Goal: Task Accomplishment & Management: Use online tool/utility

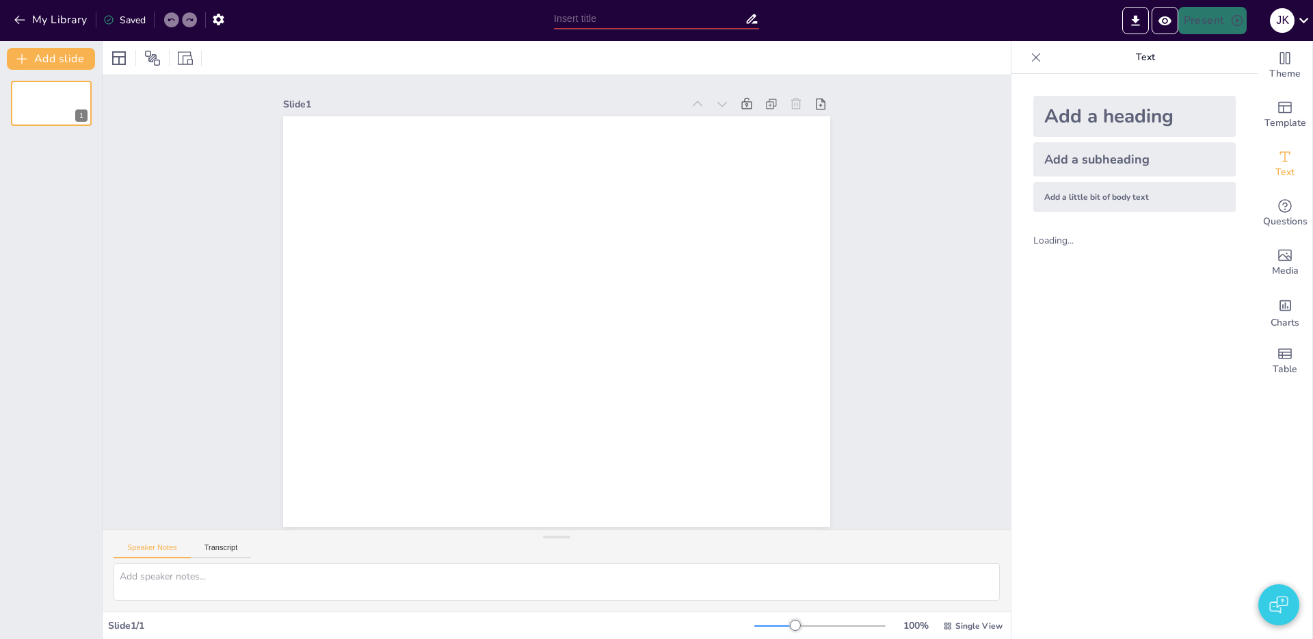
type input "test"
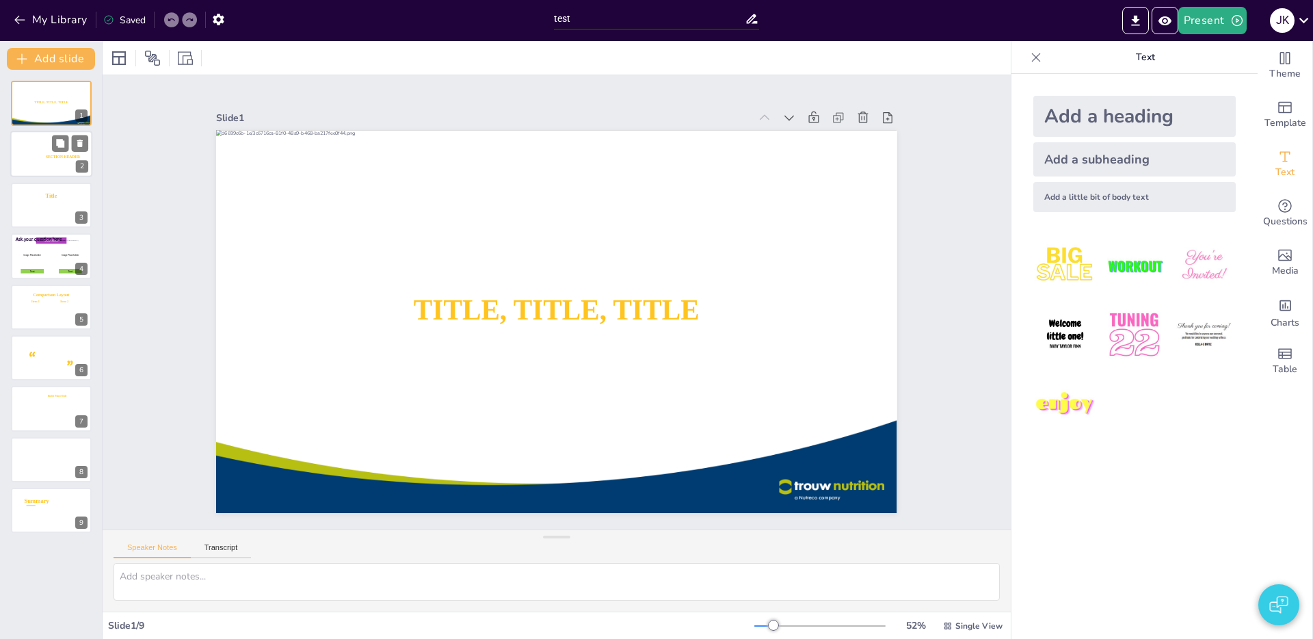
click at [37, 155] on div at bounding box center [51, 154] width 83 height 47
type textarea "2"
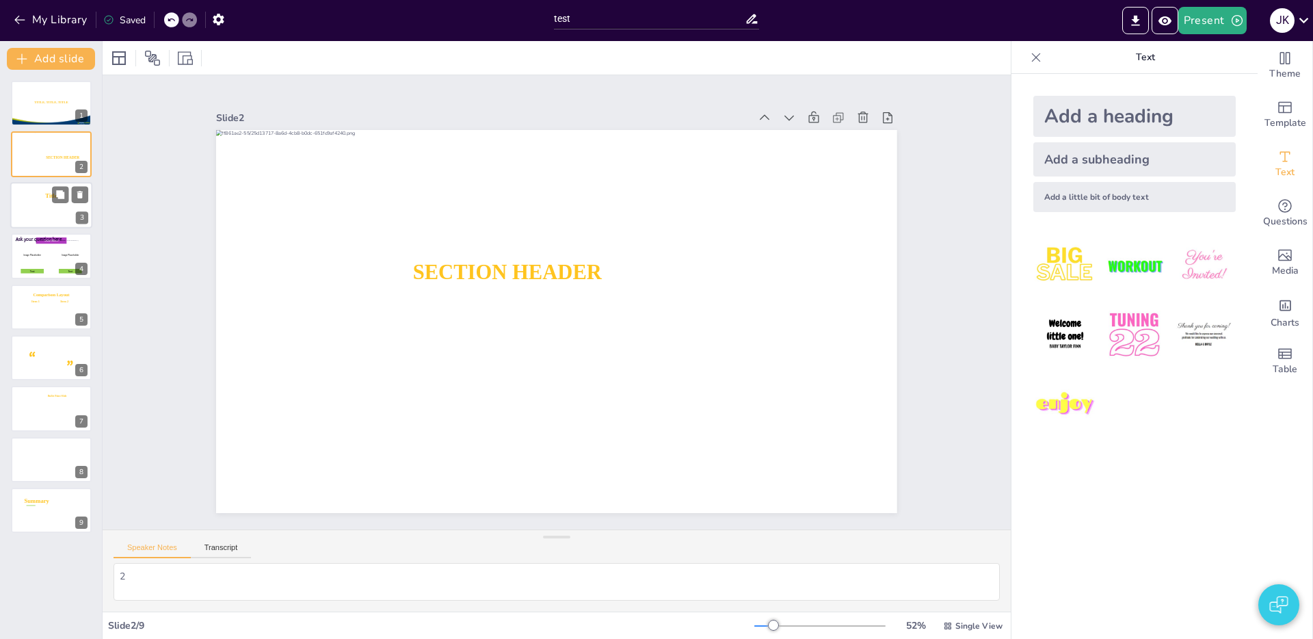
click at [38, 200] on icon at bounding box center [51, 205] width 53 height 10
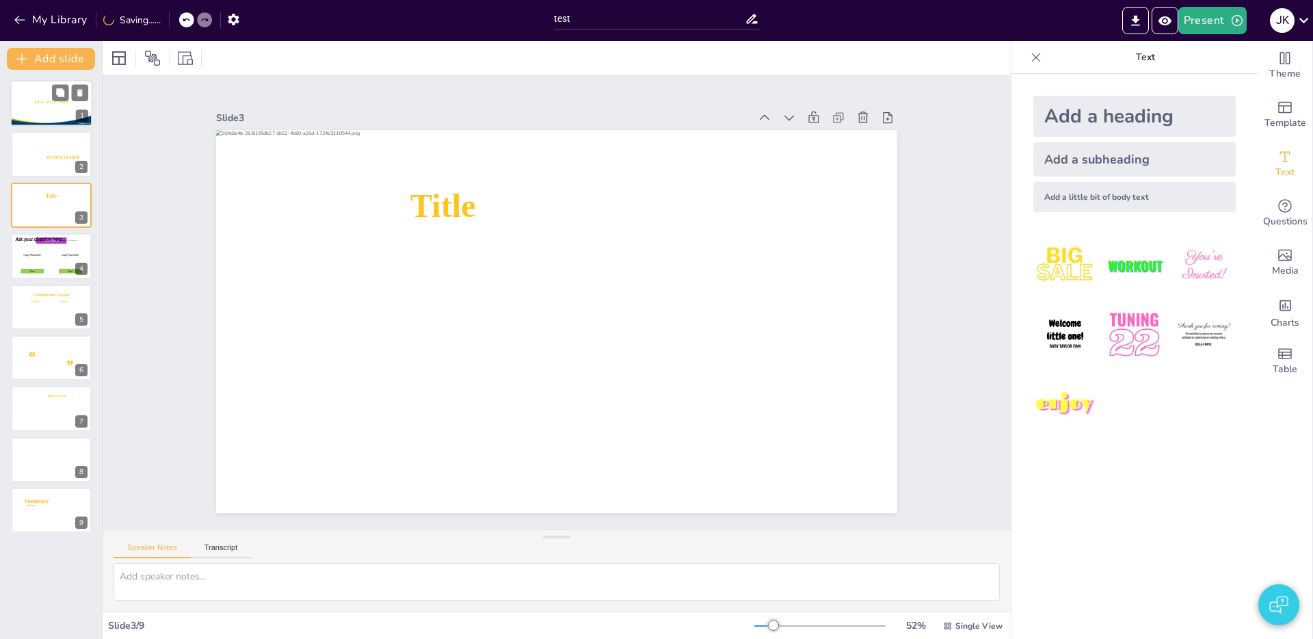
click at [44, 95] on div at bounding box center [51, 104] width 83 height 48
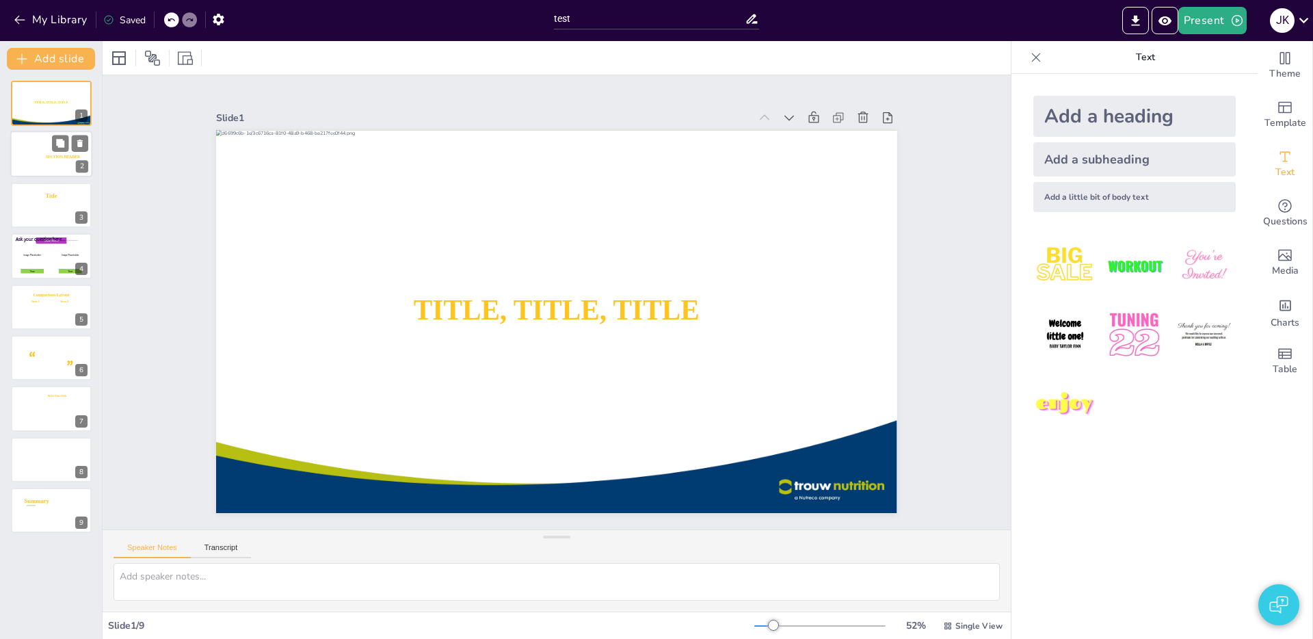
click at [28, 148] on div at bounding box center [51, 154] width 83 height 47
type textarea "2"
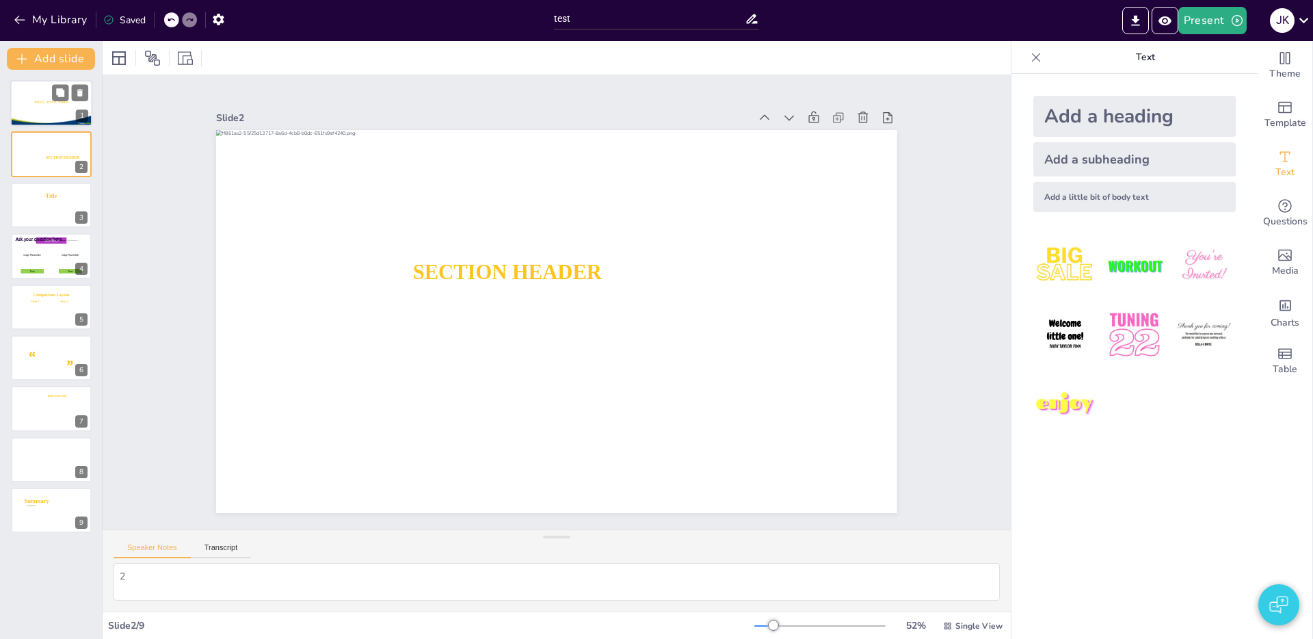
click at [26, 91] on div at bounding box center [51, 104] width 83 height 48
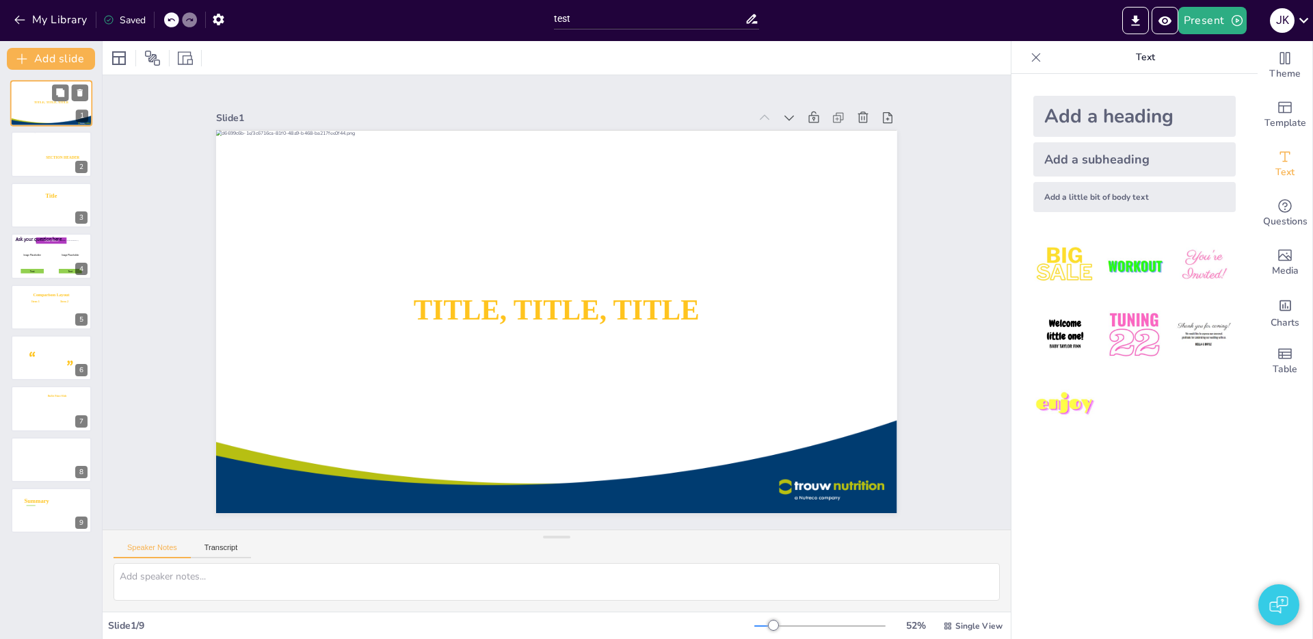
drag, startPoint x: 30, startPoint y: 163, endPoint x: 30, endPoint y: 113, distance: 49.9
click at [29, 162] on div at bounding box center [51, 154] width 81 height 46
type textarea "2"
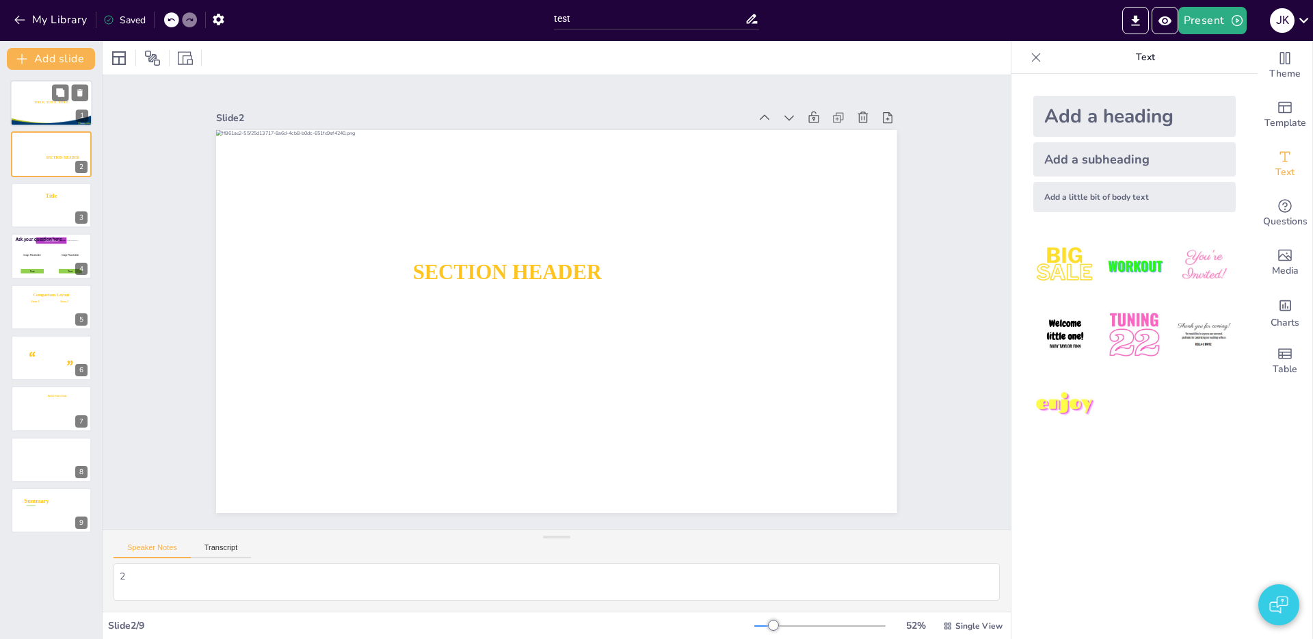
drag, startPoint x: 34, startPoint y: 109, endPoint x: 31, endPoint y: 121, distance: 12.1
click at [33, 111] on div at bounding box center [51, 104] width 83 height 48
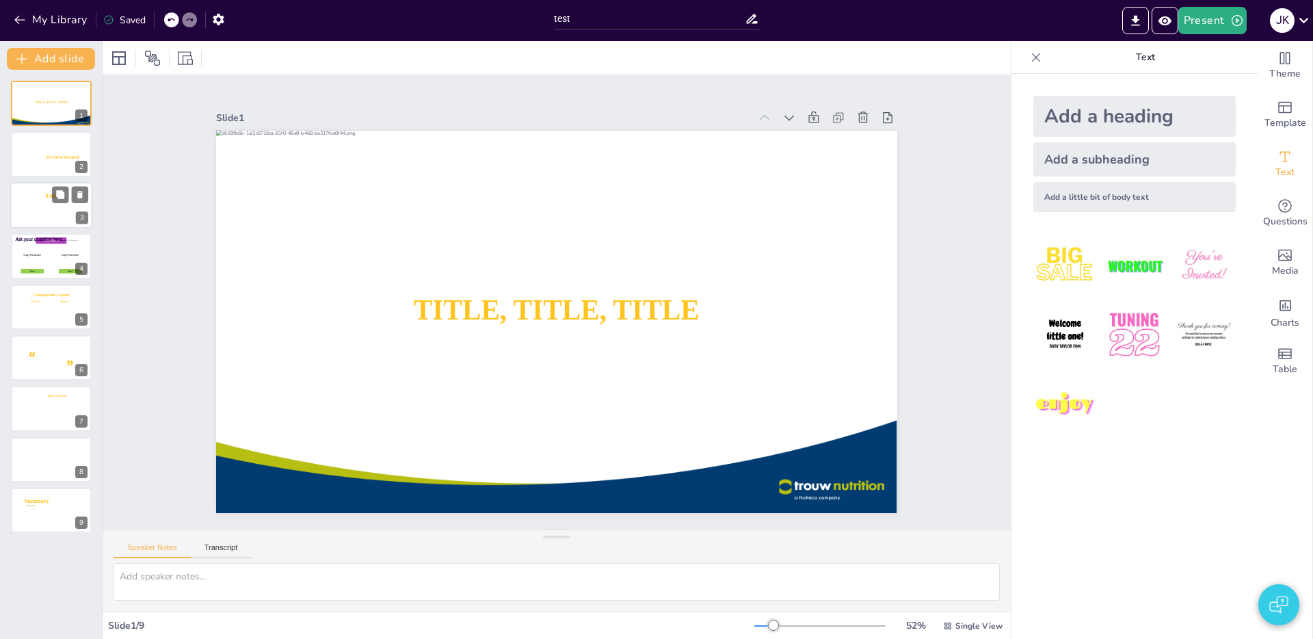
drag, startPoint x: 27, startPoint y: 161, endPoint x: 25, endPoint y: 194, distance: 32.9
click at [27, 163] on div at bounding box center [51, 154] width 81 height 46
type textarea "2"
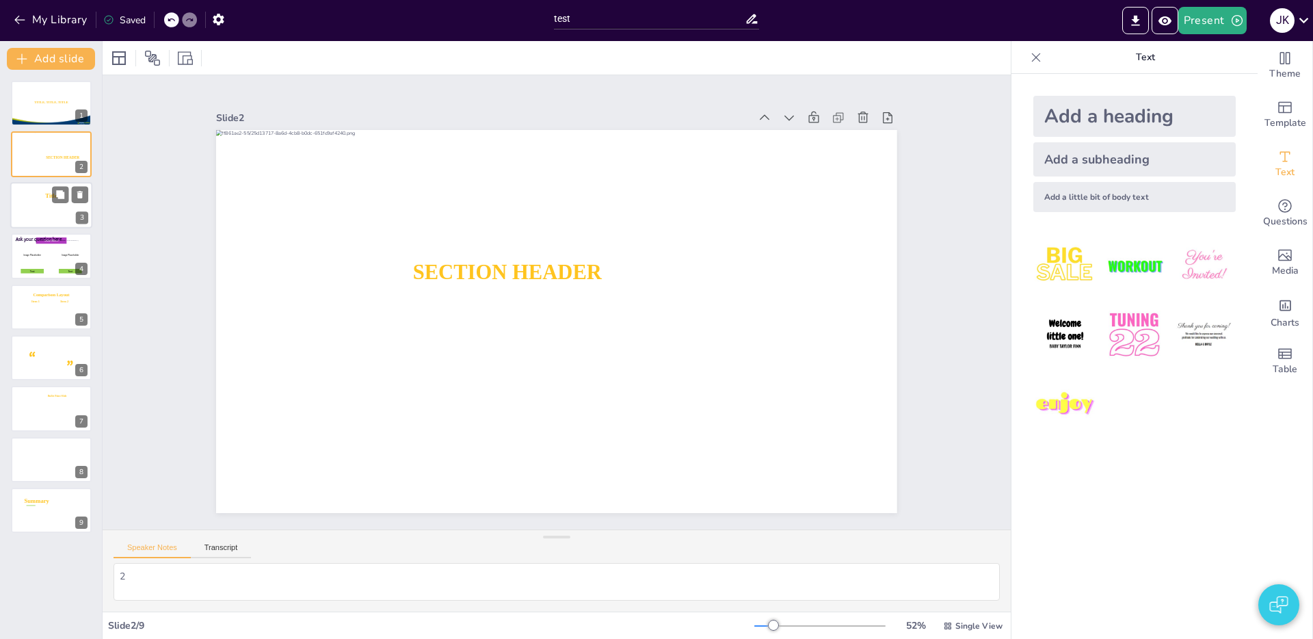
drag, startPoint x: 27, startPoint y: 229, endPoint x: 28, endPoint y: 219, distance: 10.3
click at [27, 229] on div "TITLE, TITLE, TITLE SUBTITLE 1 SECTION 1 SECTION HEADER 2 Title Content here, c…" at bounding box center [51, 307] width 102 height 452
click at [30, 214] on div at bounding box center [51, 206] width 83 height 48
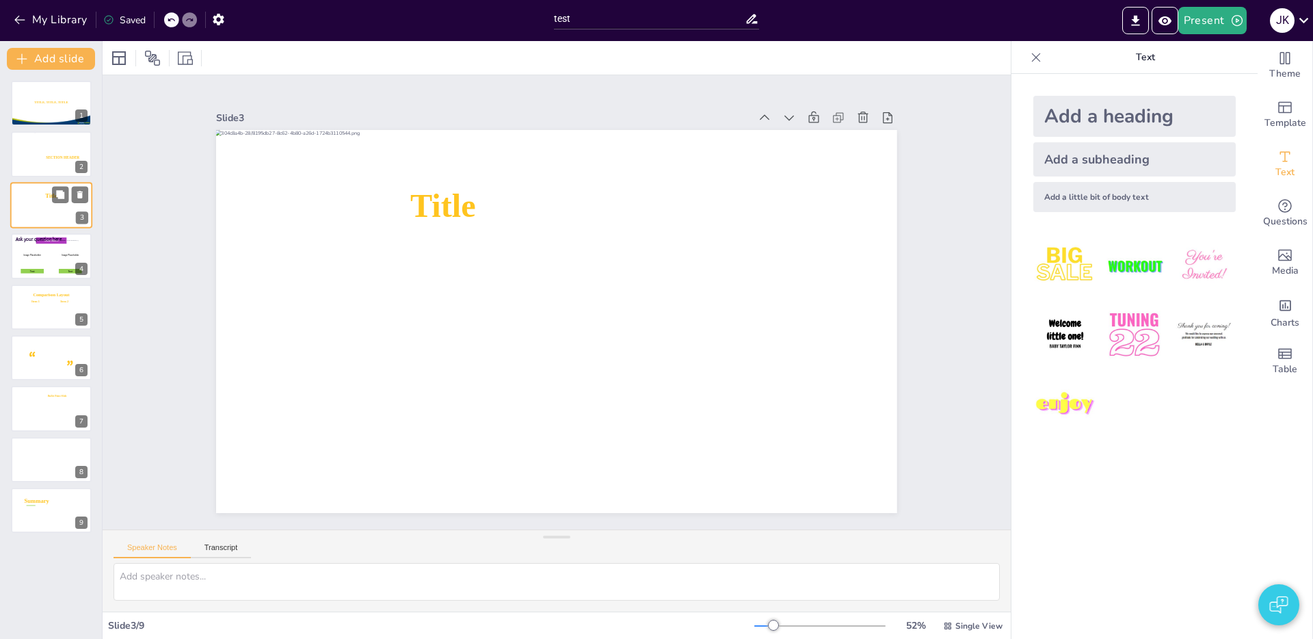
drag, startPoint x: 31, startPoint y: 267, endPoint x: 25, endPoint y: 187, distance: 80.2
click at [30, 267] on div at bounding box center [32, 255] width 35 height 31
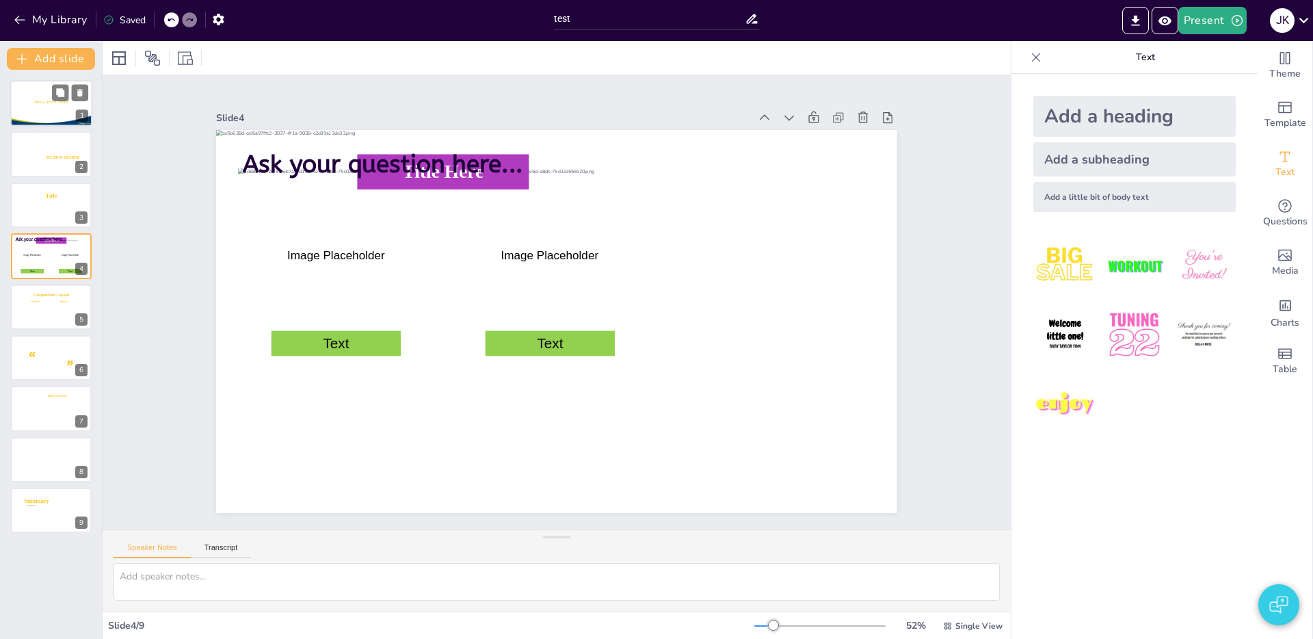
click at [26, 110] on div at bounding box center [51, 104] width 83 height 48
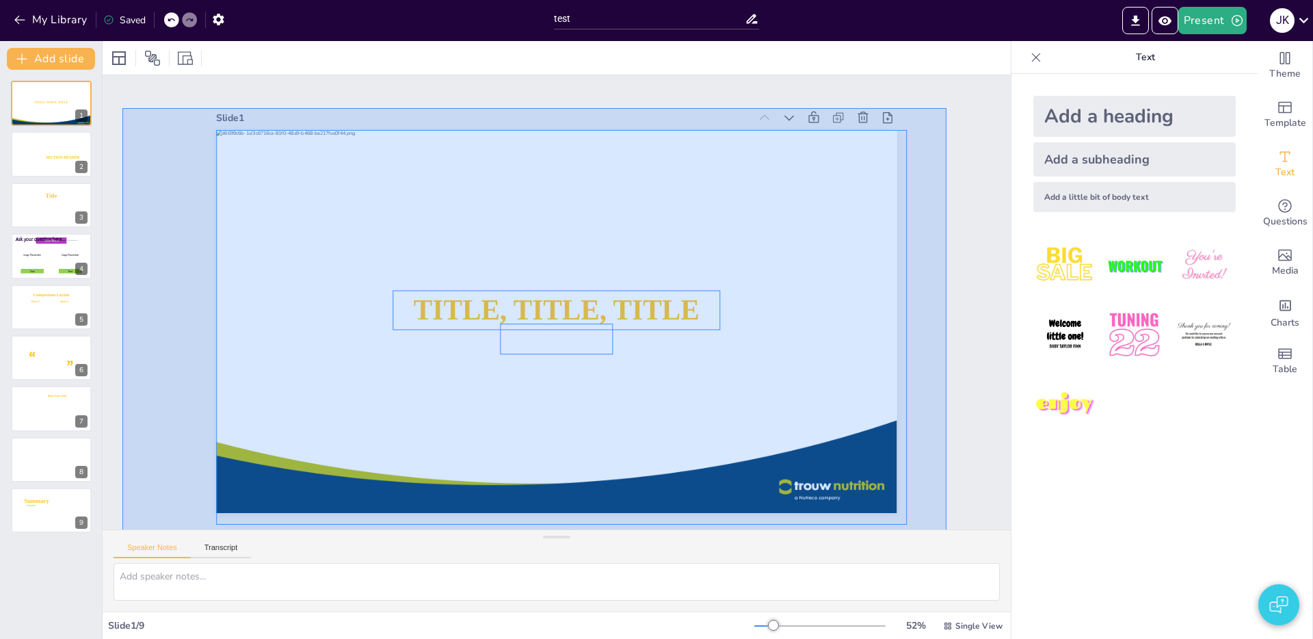
drag, startPoint x: 156, startPoint y: 112, endPoint x: 944, endPoint y: 527, distance: 890.8
click at [944, 534] on div "Slide 1 TITLE, TITLE, TITLE SUBTITLE Slide 2 SECTION 1 SECTION HEADER Slide 3 T…" at bounding box center [557, 343] width 908 height 536
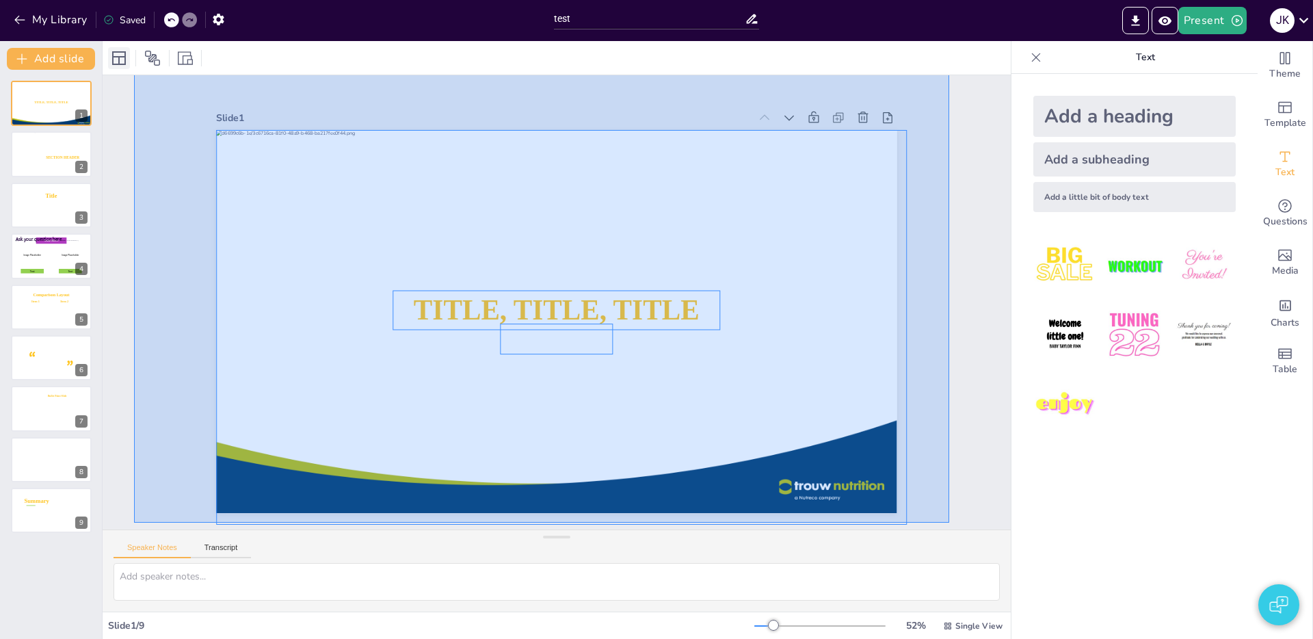
drag, startPoint x: 943, startPoint y: 522, endPoint x: 126, endPoint y: 64, distance: 937.6
click at [126, 64] on div "Slide 1 TITLE, TITLE, TITLE SUBTITLE Slide 2 SECTION 1 SECTION HEADER Slide 3 T…" at bounding box center [557, 340] width 908 height 598
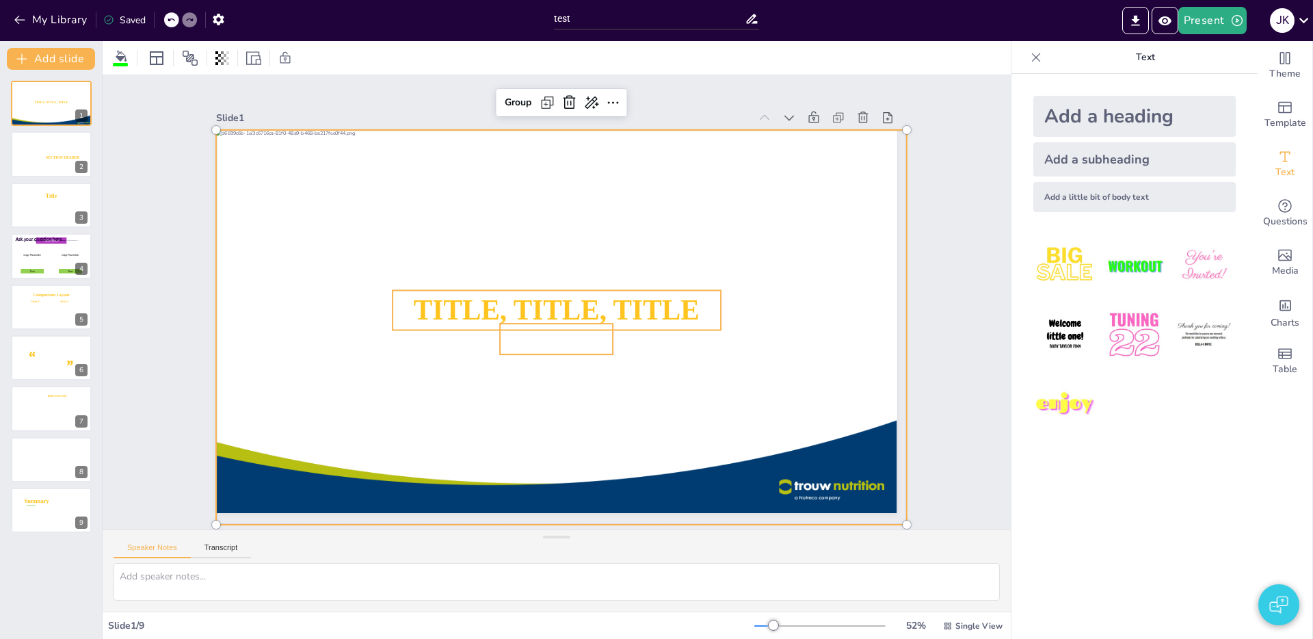
click at [157, 85] on div "Slide 1 TITLE, TITLE, TITLE SUBTITLE Group Slide 2 SECTION 1 SECTION HEADER Sli…" at bounding box center [557, 302] width 908 height 454
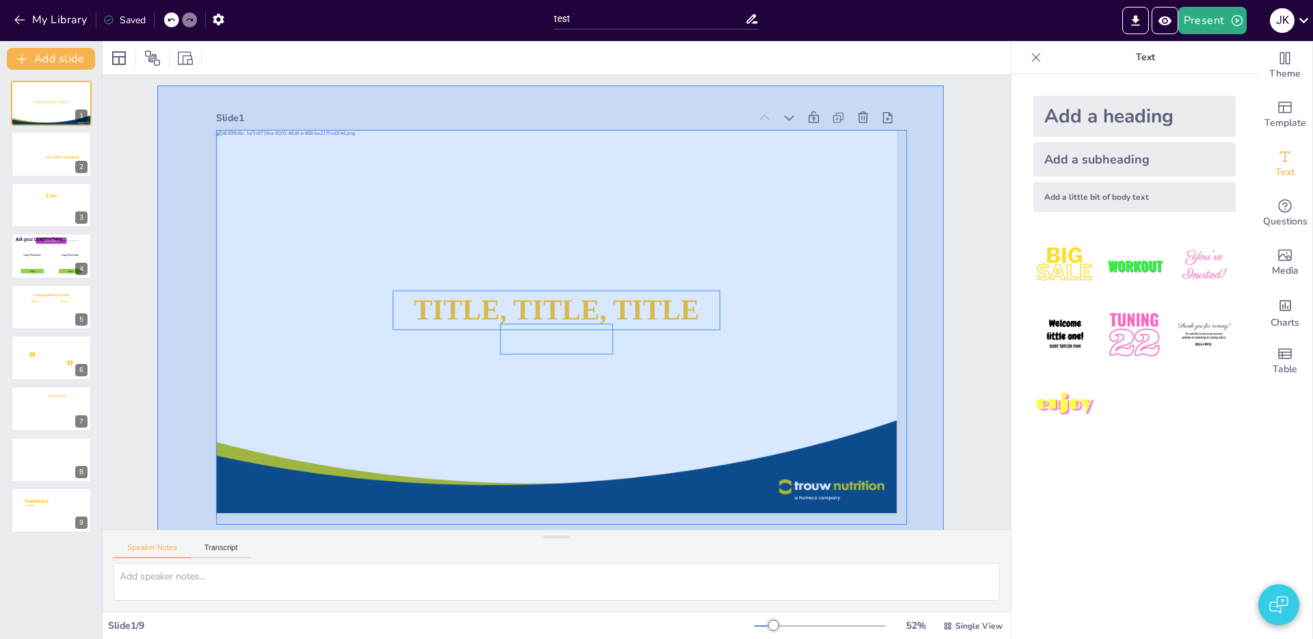
drag, startPoint x: 157, startPoint y: 85, endPoint x: 939, endPoint y: 535, distance: 901.9
click at [943, 537] on div "Slide 1 TITLE, TITLE, TITLE SUBTITLE Slide 2 SECTION 1 SECTION HEADER Slide 3 T…" at bounding box center [557, 343] width 908 height 536
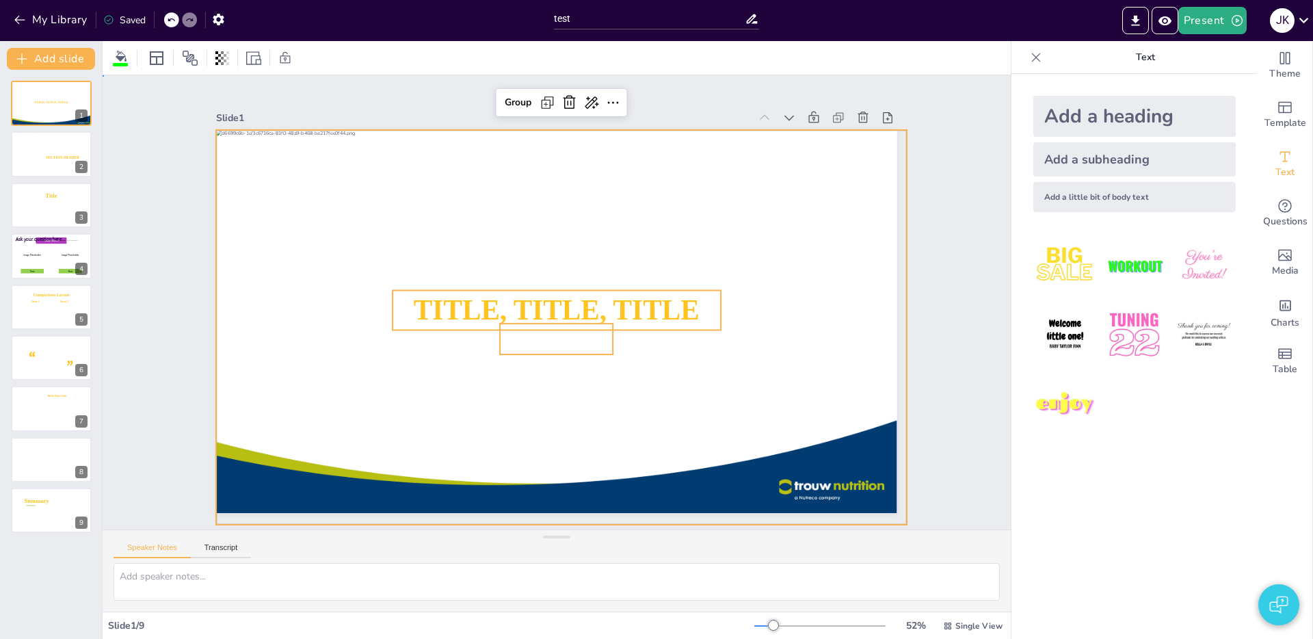
drag, startPoint x: 956, startPoint y: 492, endPoint x: 783, endPoint y: 459, distance: 176.7
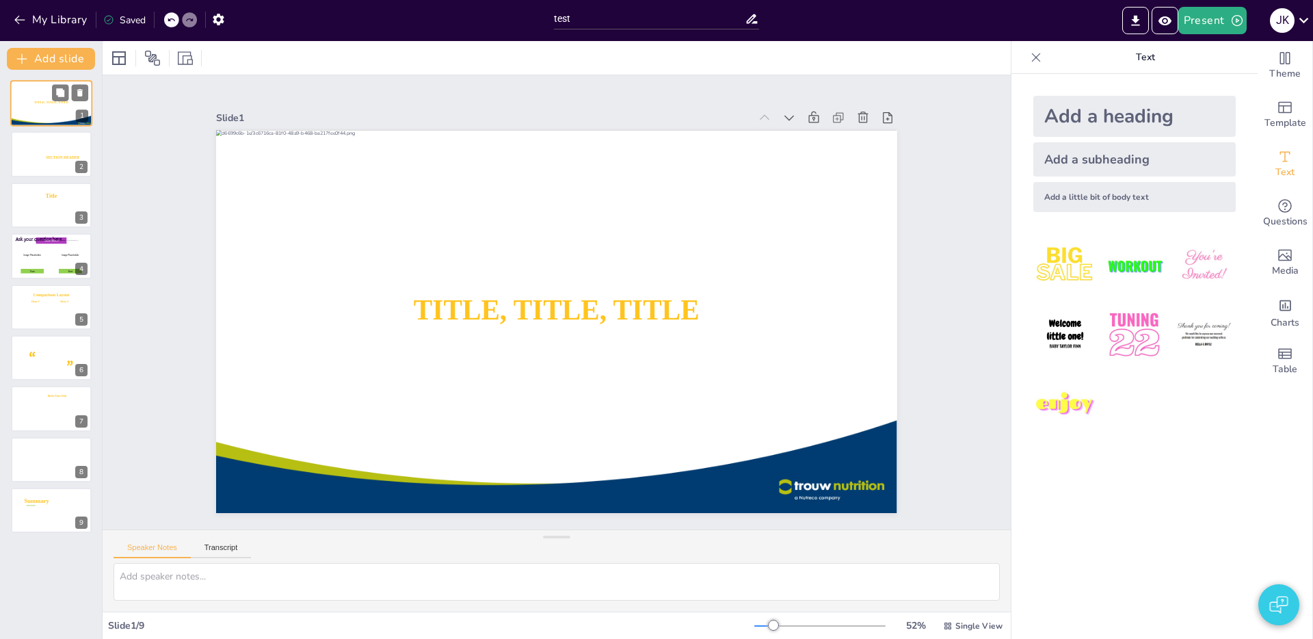
drag, startPoint x: 27, startPoint y: 150, endPoint x: 40, endPoint y: 107, distance: 45.2
click at [26, 150] on div at bounding box center [51, 154] width 81 height 46
type textarea "2"
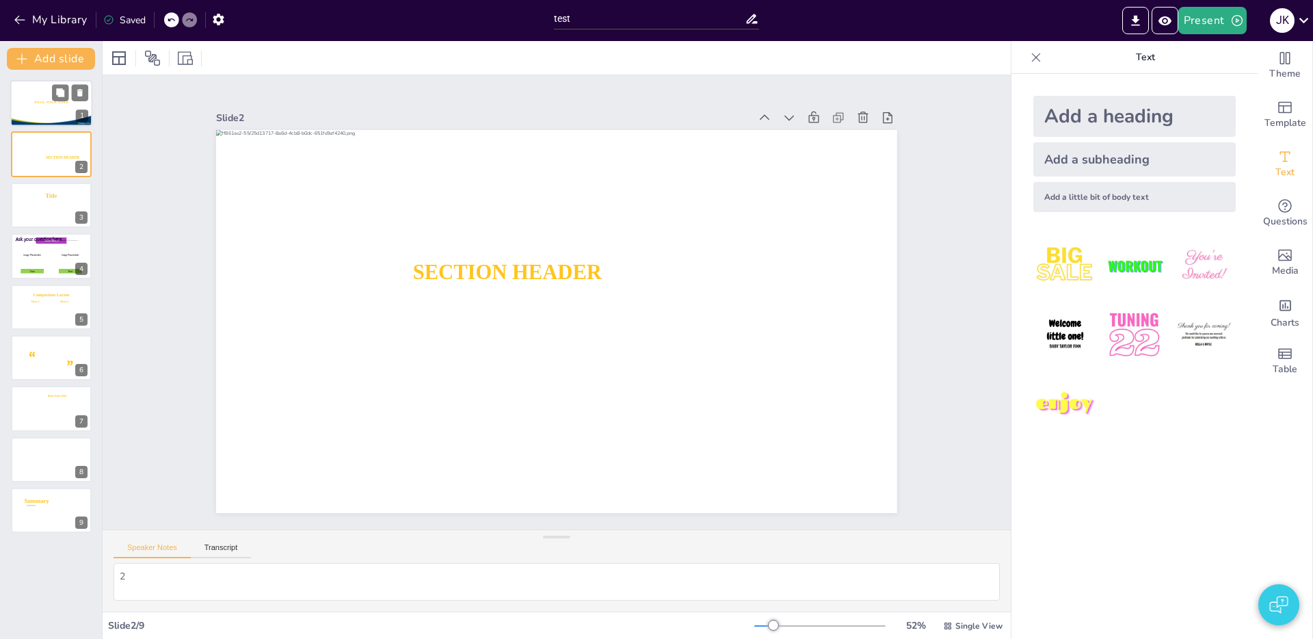
click at [38, 110] on div at bounding box center [51, 104] width 83 height 48
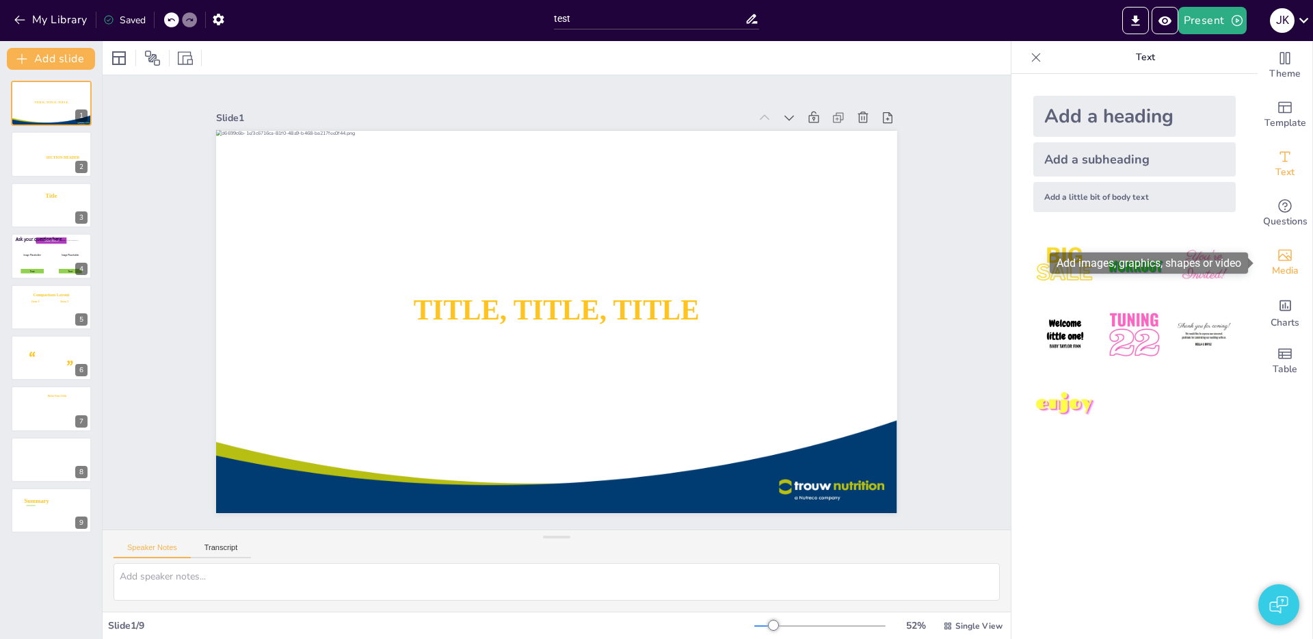
click at [1278, 264] on span "Media" at bounding box center [1285, 270] width 27 height 15
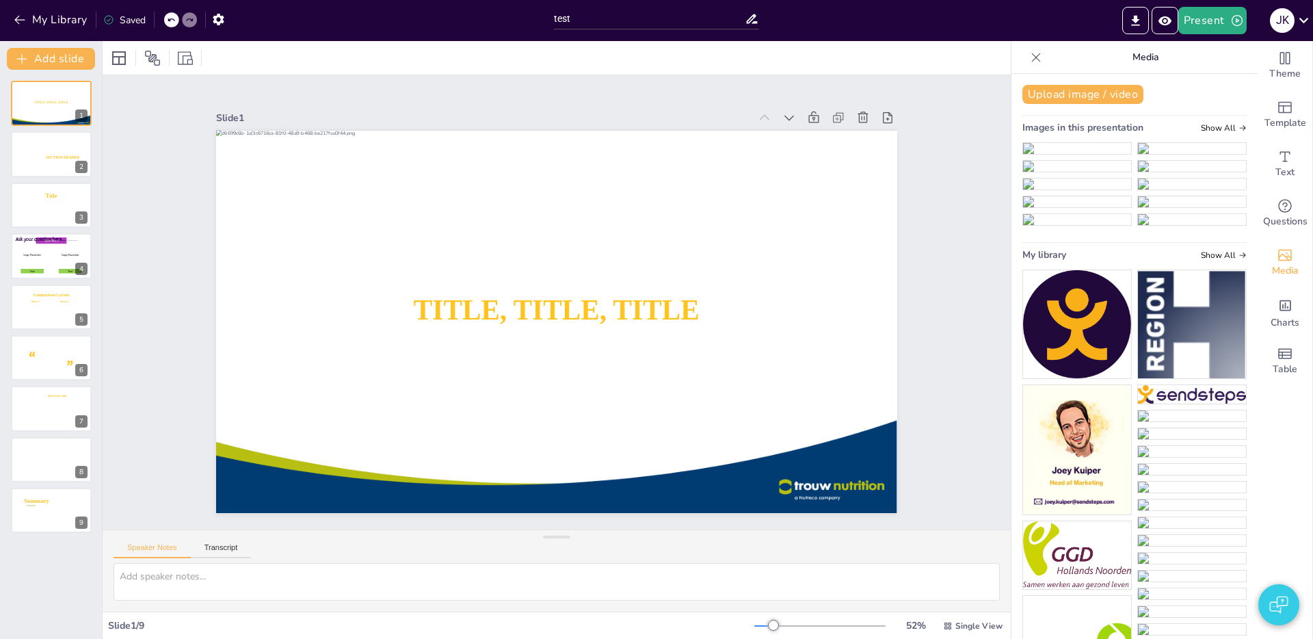
click at [1034, 62] on icon at bounding box center [1036, 58] width 14 height 14
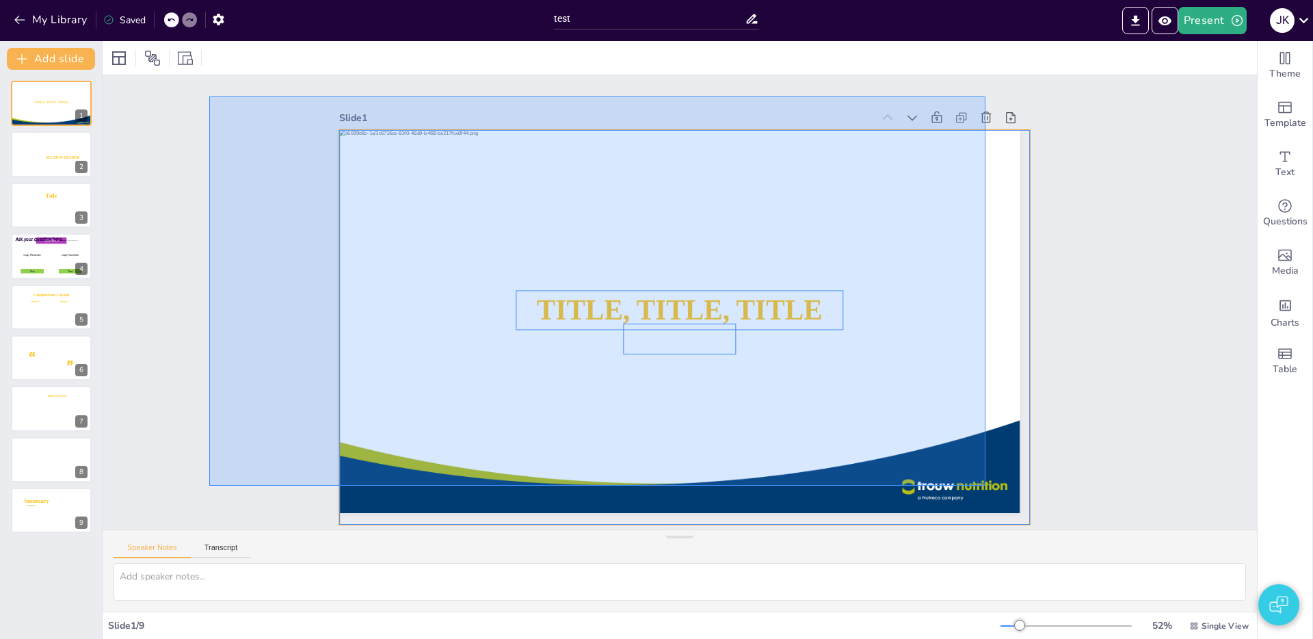
drag, startPoint x: 209, startPoint y: 96, endPoint x: 1071, endPoint y: 508, distance: 954.7
click at [1063, 508] on div "Slide 1 TITLE, TITLE, TITLE SUBTITLE Slide 2 SECTION 1 SECTION HEADER Slide 3 T…" at bounding box center [680, 302] width 1154 height 454
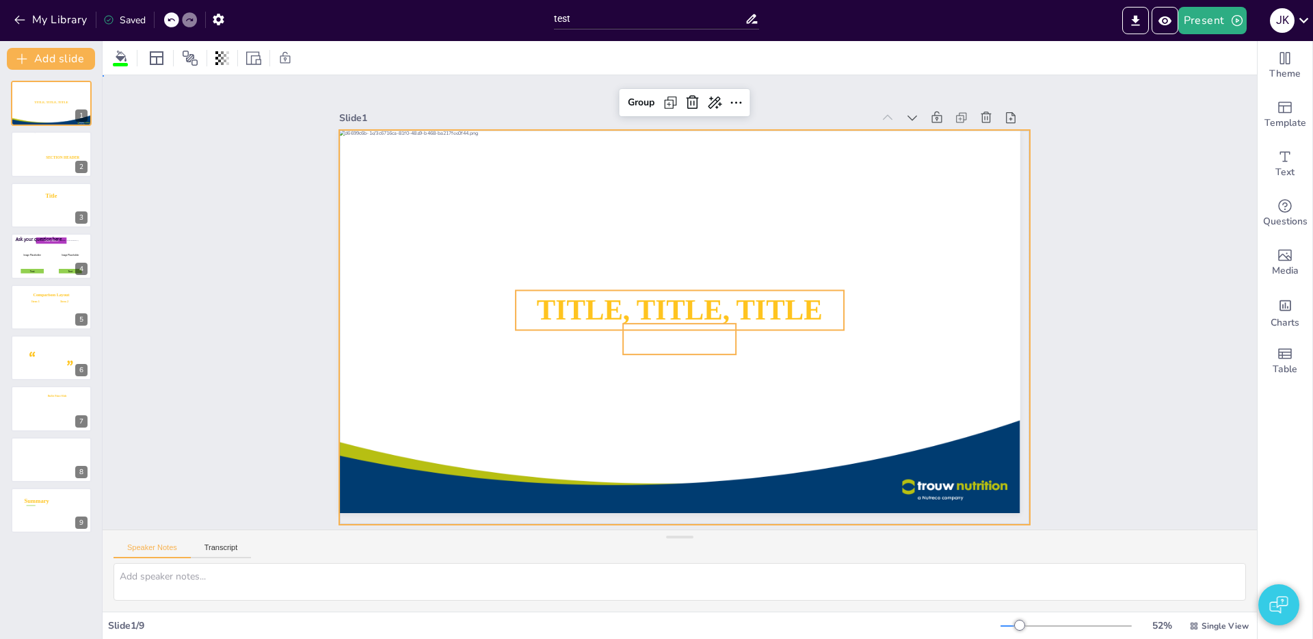
click at [1092, 509] on div "Slide 1 TITLE, TITLE, TITLE SUBTITLE Group Slide 2 SECTION 1 SECTION HEADER Sli…" at bounding box center [680, 302] width 1154 height 454
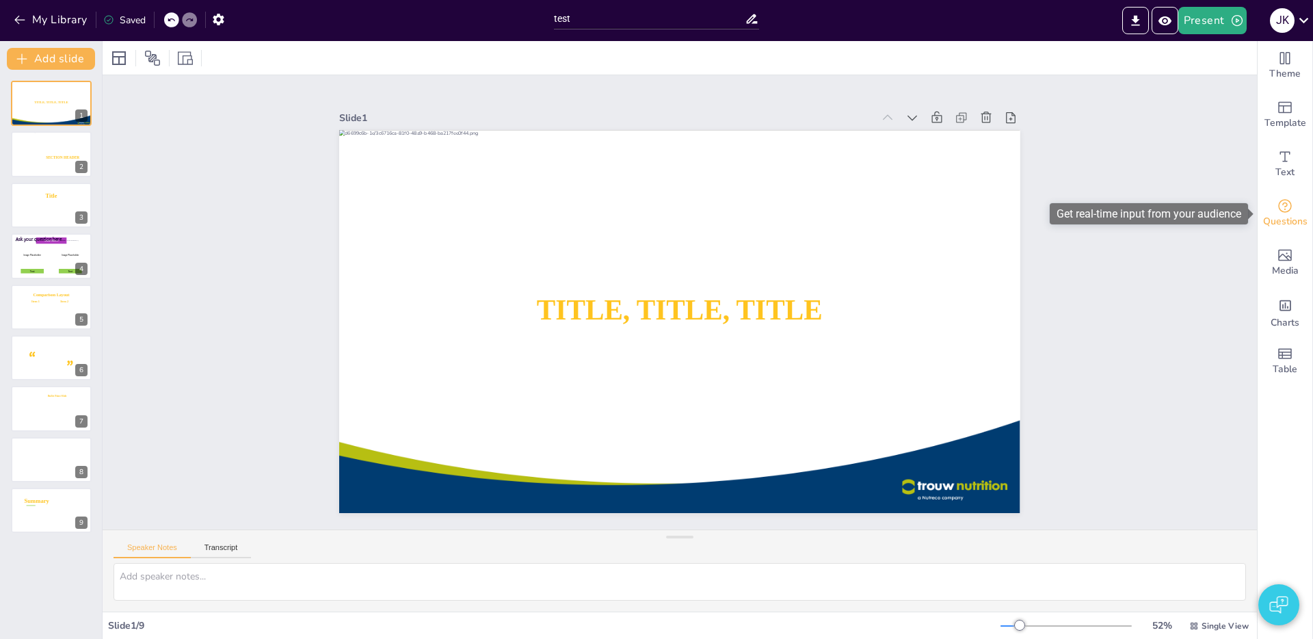
click at [1291, 222] on span "Questions" at bounding box center [1285, 221] width 44 height 15
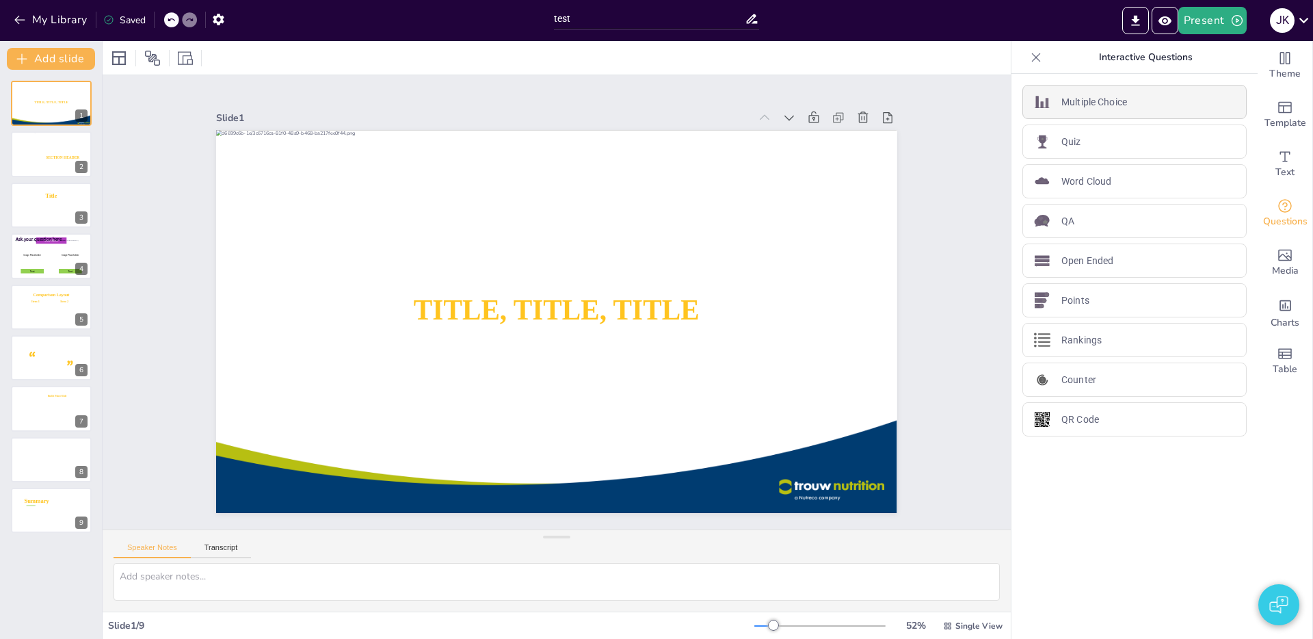
click at [1112, 100] on p "Multiple Choice" at bounding box center [1094, 102] width 66 height 14
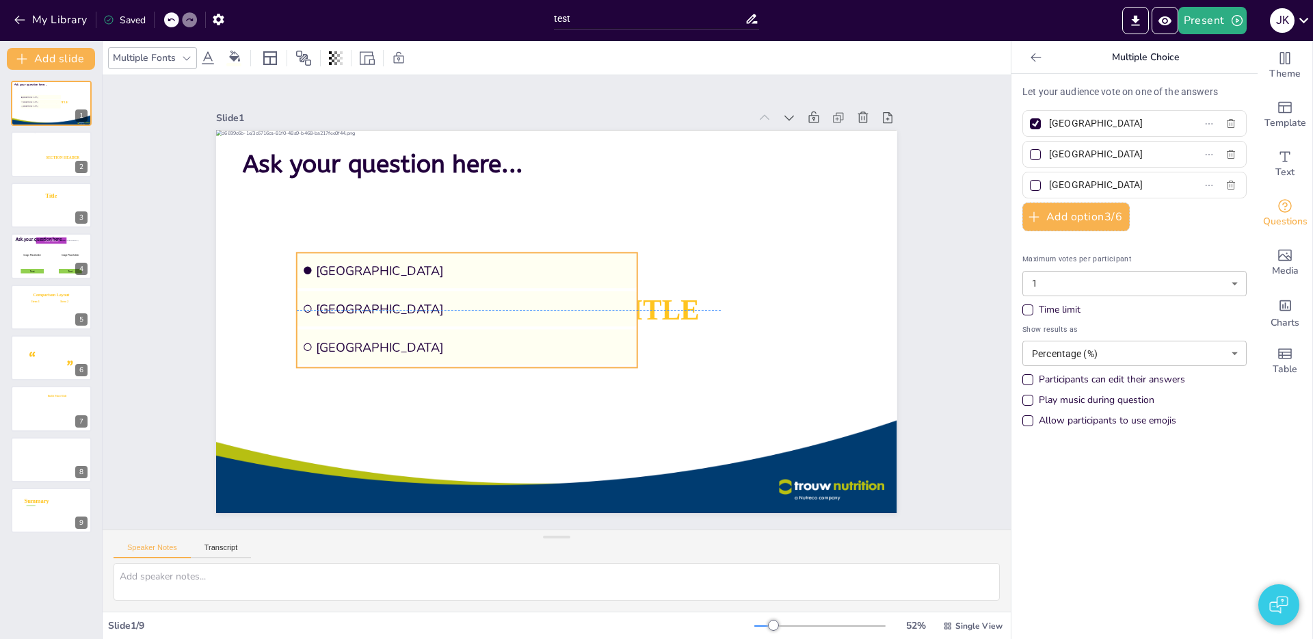
drag, startPoint x: 542, startPoint y: 230, endPoint x: 581, endPoint y: 300, distance: 79.9
click at [567, 260] on li "[GEOGRAPHIC_DATA]" at bounding box center [470, 261] width 342 height 71
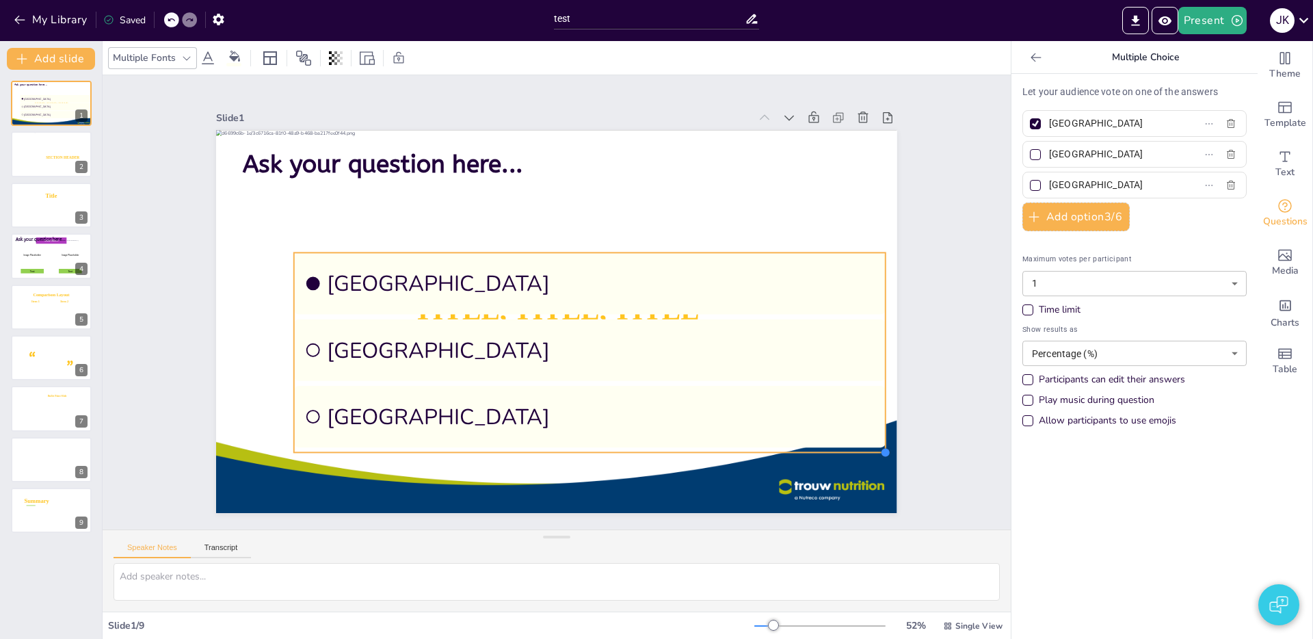
drag, startPoint x: 634, startPoint y: 369, endPoint x: 751, endPoint y: 459, distance: 147.3
click at [751, 459] on div "TITLE, TITLE, TITLE SUBTITLE Ask your question here... Amsterdam Rotterdam The …" at bounding box center [554, 321] width 717 height 452
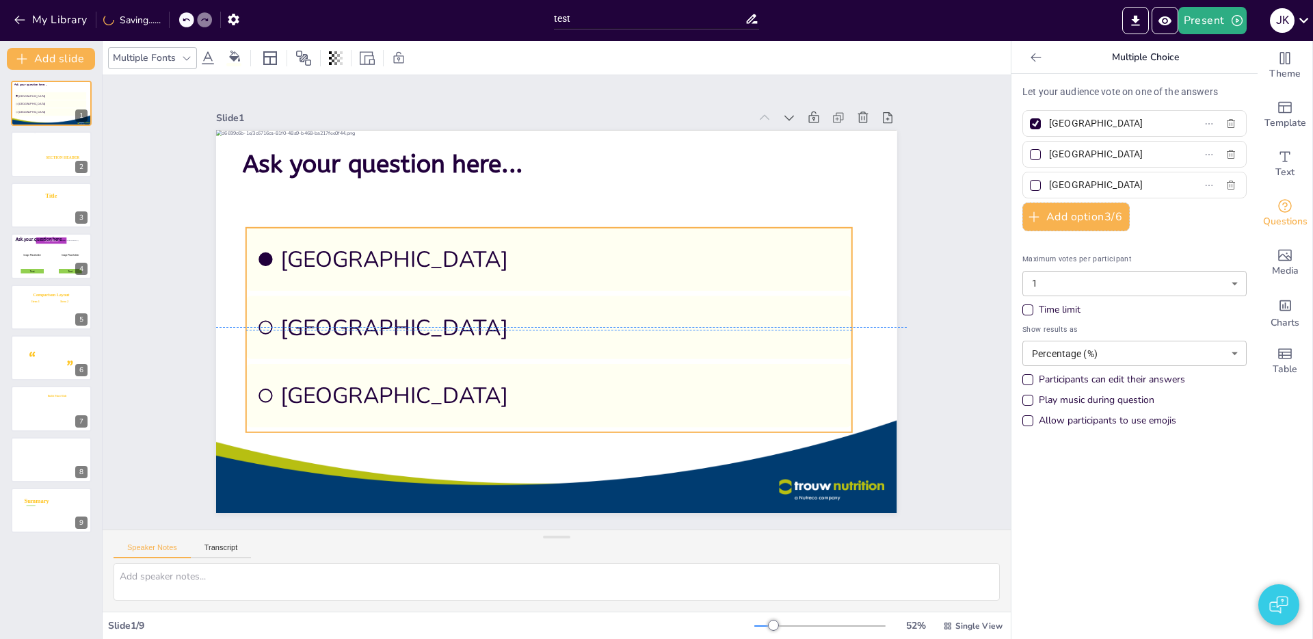
drag, startPoint x: 712, startPoint y: 368, endPoint x: 667, endPoint y: 346, distance: 51.1
click at [667, 346] on li "[GEOGRAPHIC_DATA]" at bounding box center [549, 326] width 606 height 63
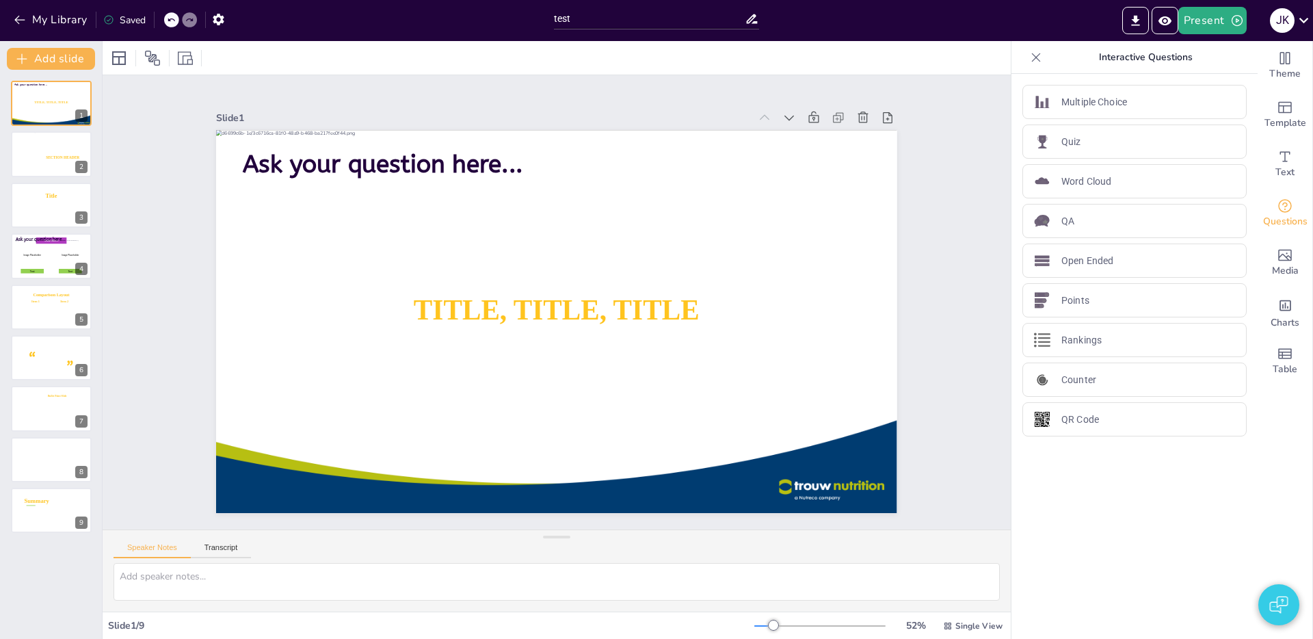
click at [131, 232] on div "Slide 1 TITLE, TITLE, TITLE SUBTITLE Ask your question here... Slide 2 SECTION …" at bounding box center [557, 302] width 908 height 454
click at [55, 94] on icon at bounding box center [60, 93] width 10 height 10
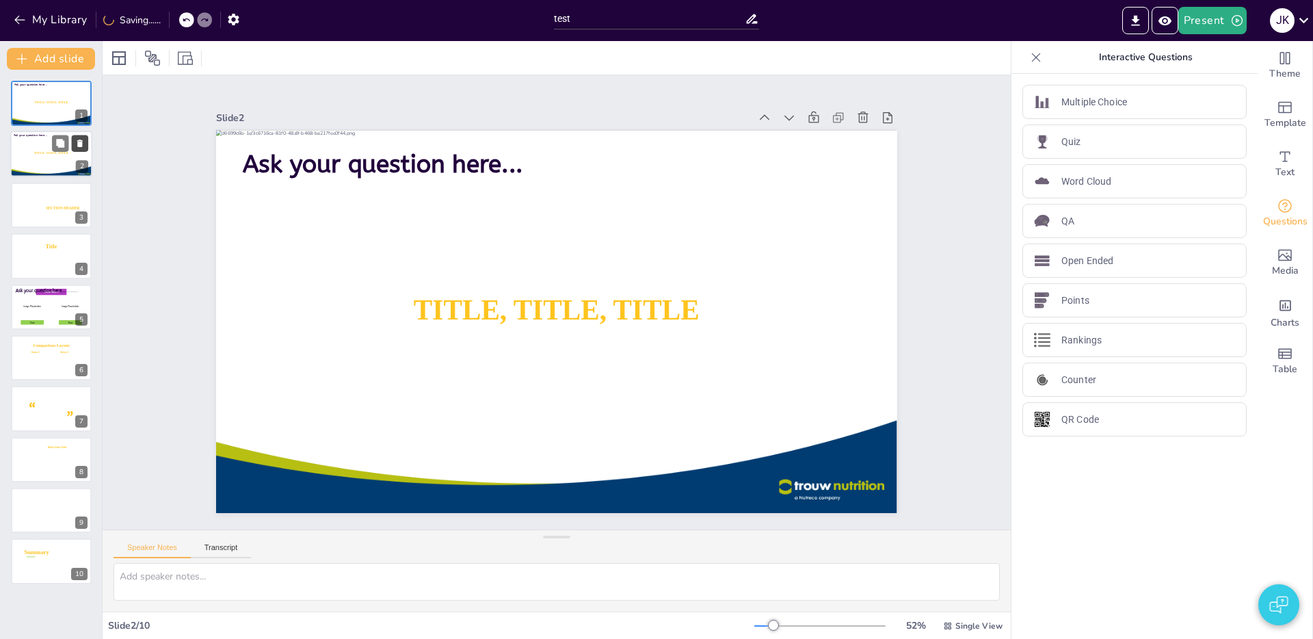
click at [76, 142] on icon at bounding box center [80, 144] width 10 height 10
type textarea "2"
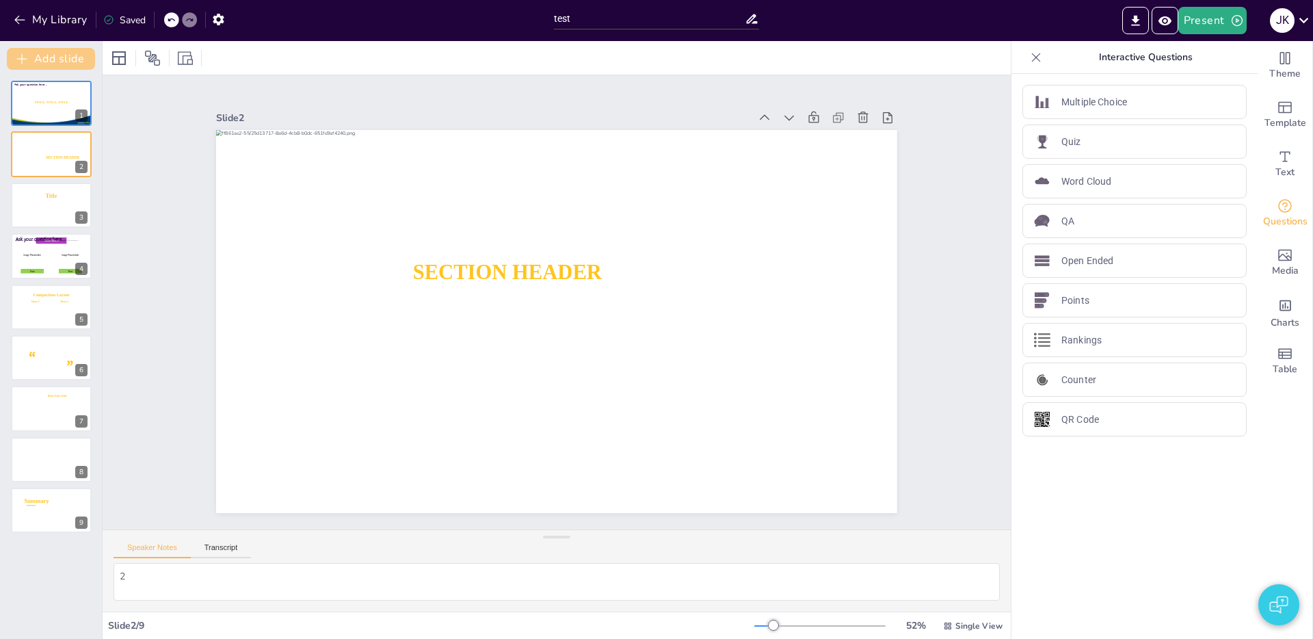
drag, startPoint x: 66, startPoint y: 59, endPoint x: 73, endPoint y: 70, distance: 13.3
click at [68, 63] on button "Add slide" at bounding box center [51, 59] width 88 height 22
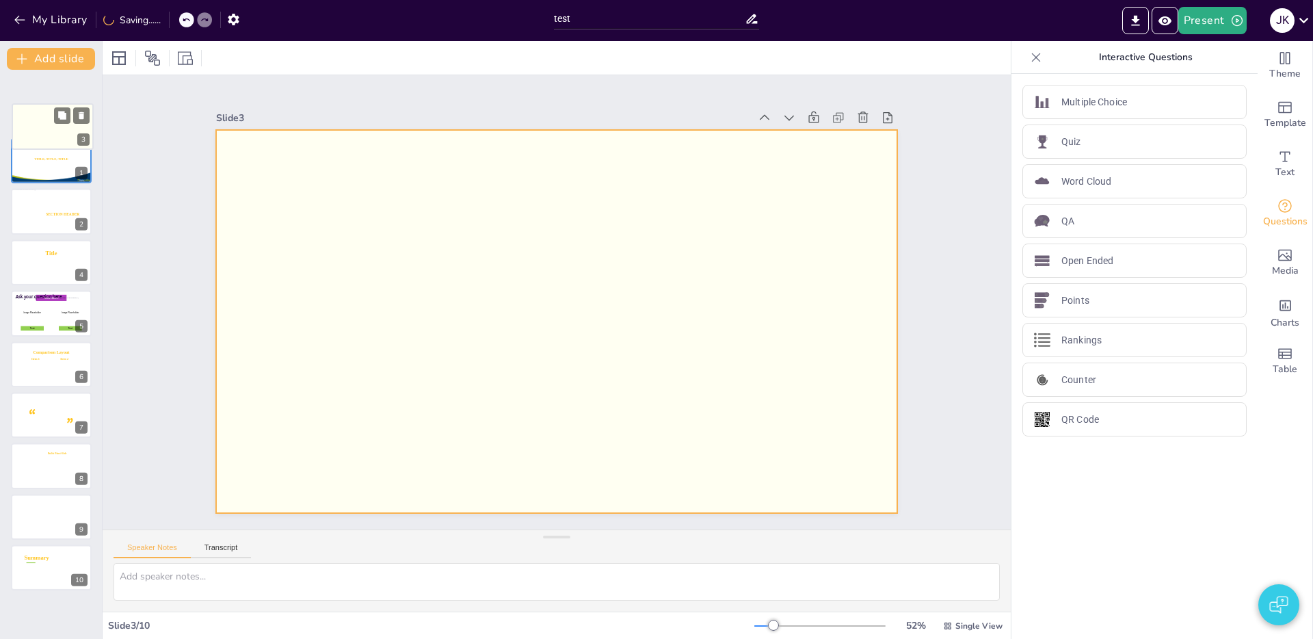
drag, startPoint x: 53, startPoint y: 205, endPoint x: 54, endPoint y: 144, distance: 61.5
click at [54, 144] on div at bounding box center [52, 126] width 81 height 45
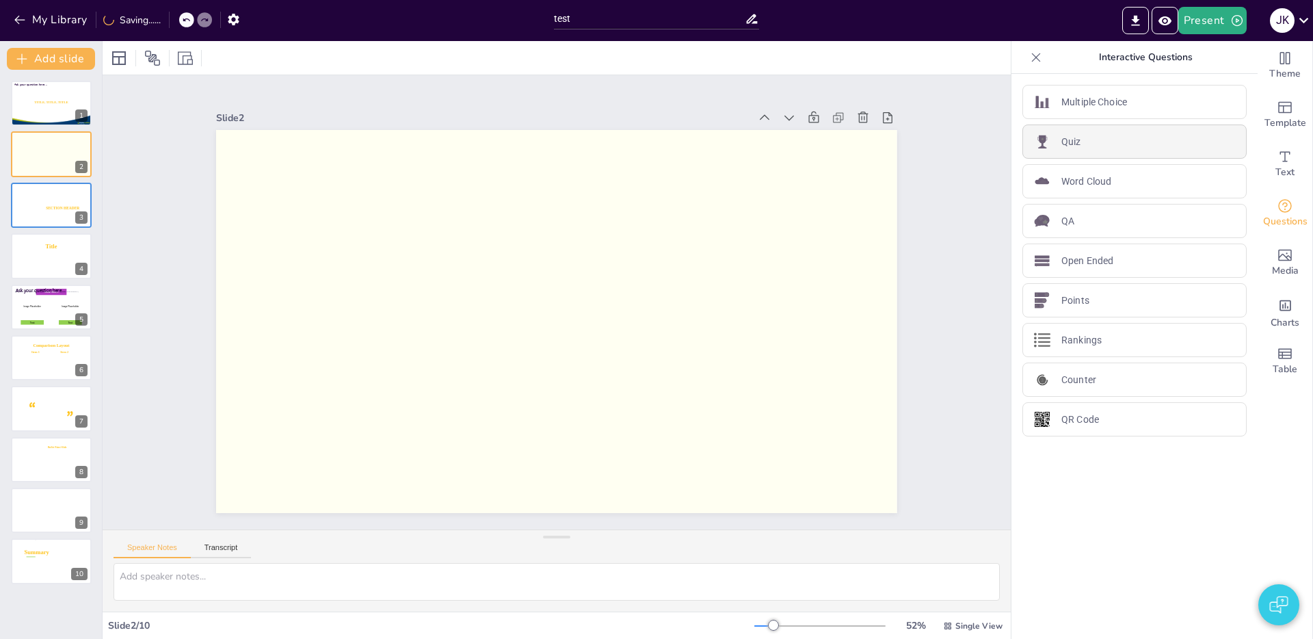
click at [1077, 146] on p "Quiz" at bounding box center [1071, 142] width 20 height 14
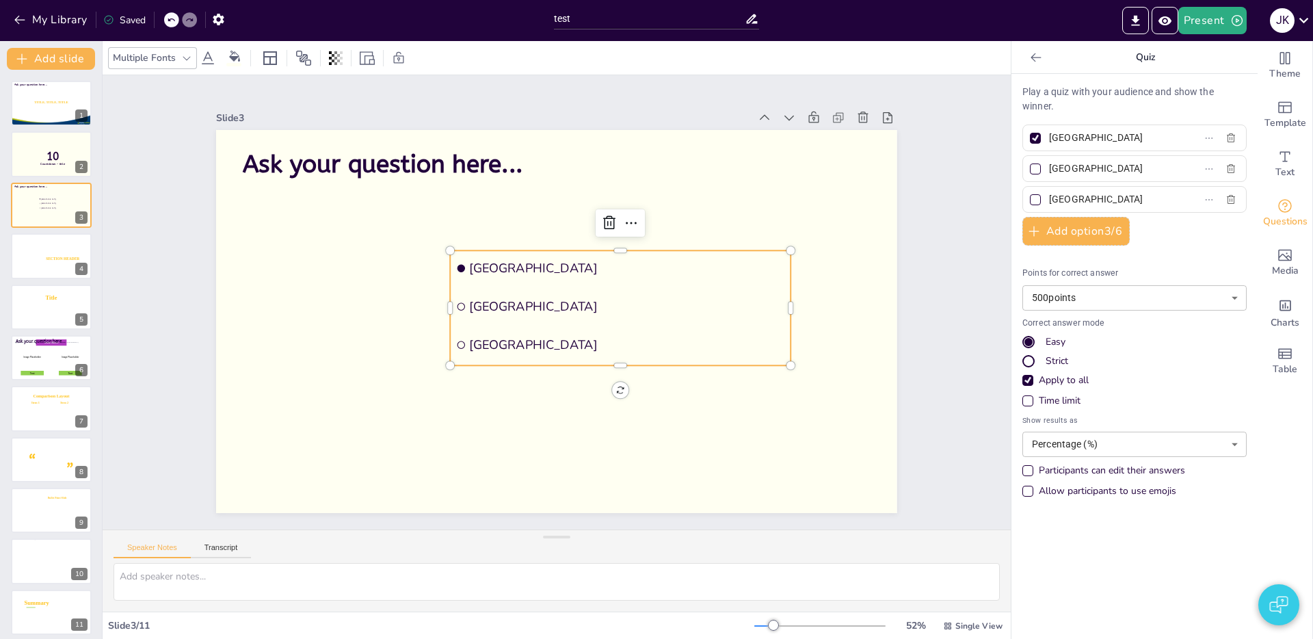
click at [704, 340] on ul "Amsterdam Rotterdam The Hague" at bounding box center [620, 307] width 340 height 115
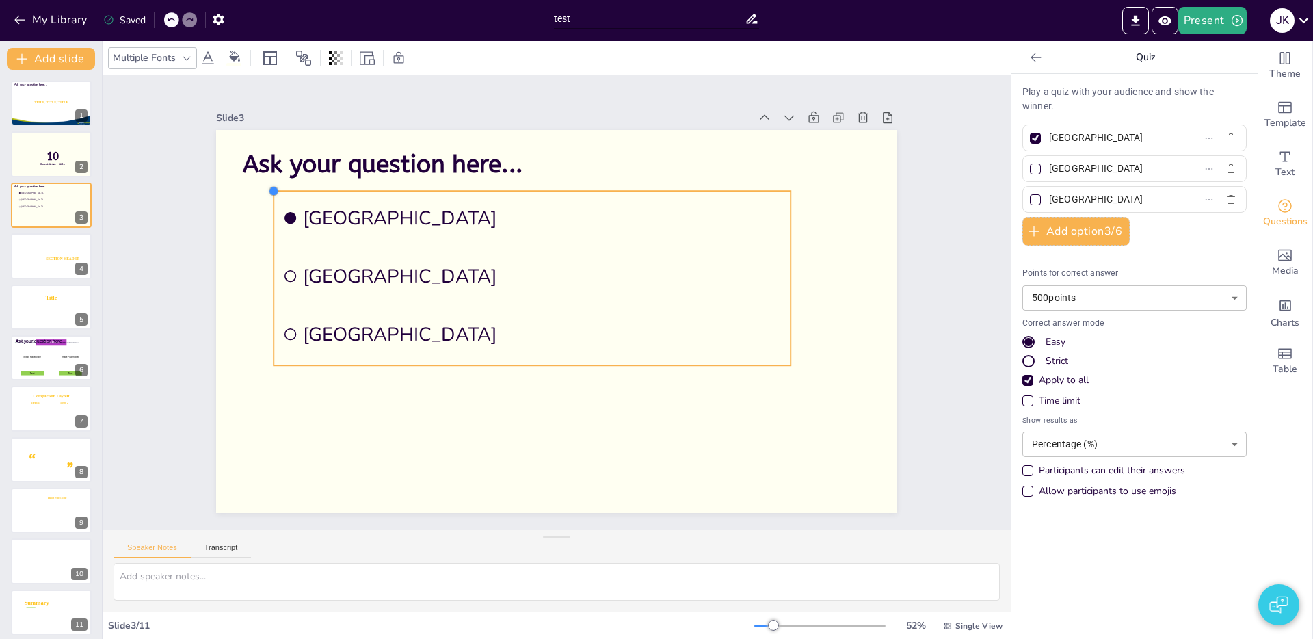
drag, startPoint x: 425, startPoint y: 245, endPoint x: 372, endPoint y: 239, distance: 52.9
click at [271, 227] on div "Ask your question here... [GEOGRAPHIC_DATA] [GEOGRAPHIC_DATA] [GEOGRAPHIC_DATA]" at bounding box center [556, 321] width 681 height 383
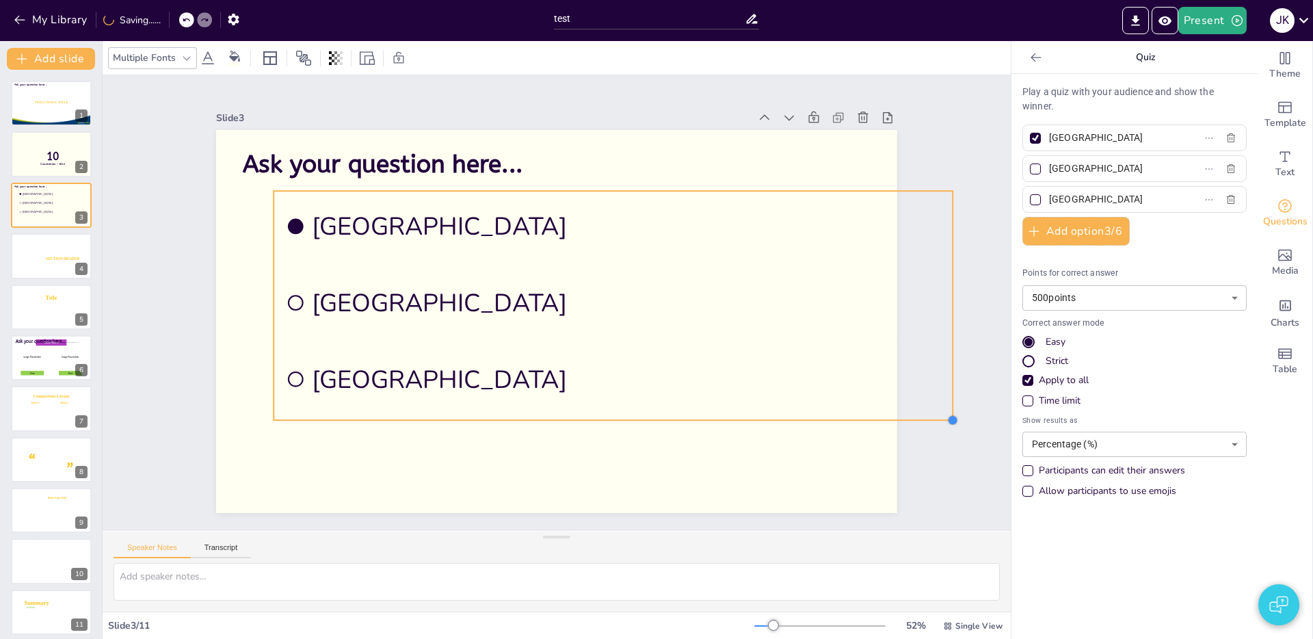
drag, startPoint x: 791, startPoint y: 366, endPoint x: 803, endPoint y: 388, distance: 24.8
click at [844, 420] on div "Ask your question here... [GEOGRAPHIC_DATA] [GEOGRAPHIC_DATA] [GEOGRAPHIC_DATA]" at bounding box center [556, 321] width 681 height 383
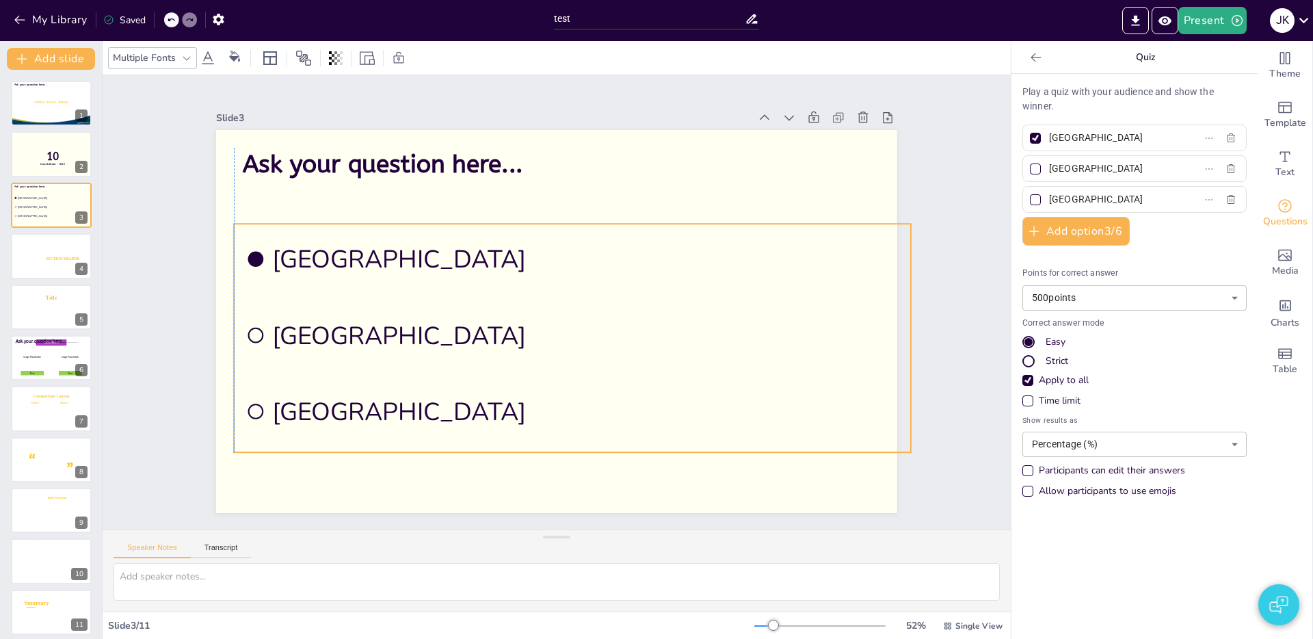
drag, startPoint x: 746, startPoint y: 358, endPoint x: 810, endPoint y: 407, distance: 81.0
click at [732, 368] on li "[GEOGRAPHIC_DATA]" at bounding box center [572, 335] width 677 height 70
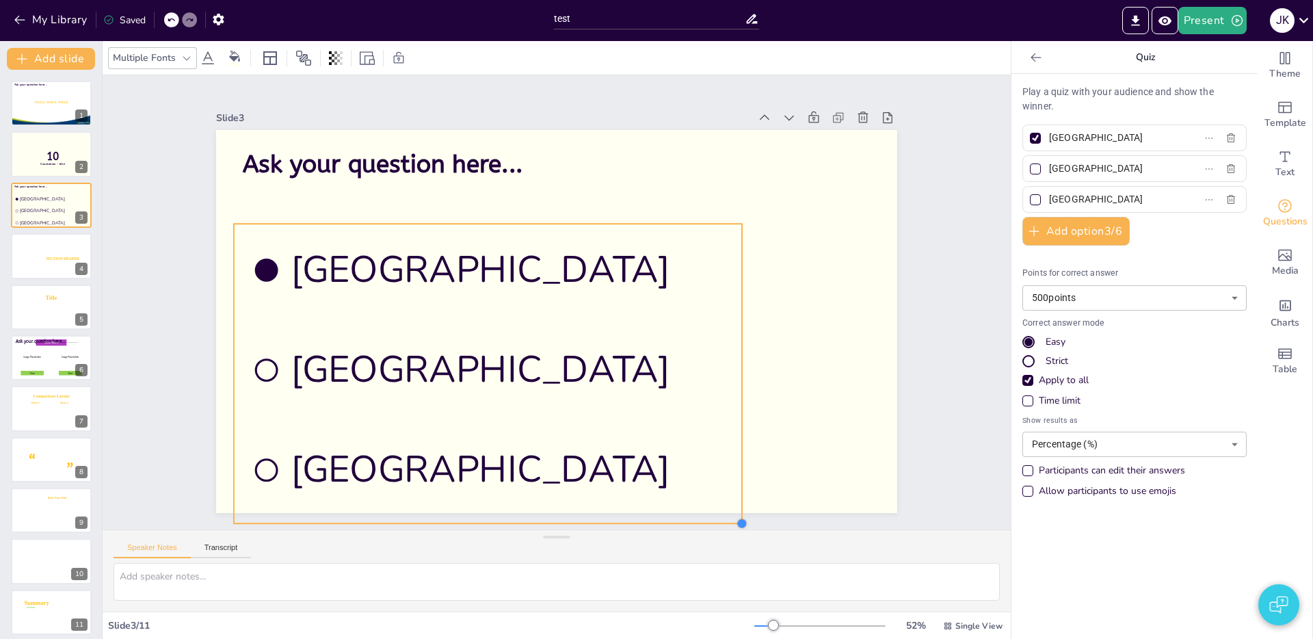
drag, startPoint x: 582, startPoint y: 429, endPoint x: 723, endPoint y: 404, distance: 142.4
click at [738, 410] on div "Ask your question here... [GEOGRAPHIC_DATA] [GEOGRAPHIC_DATA] [GEOGRAPHIC_DATA]" at bounding box center [556, 321] width 681 height 383
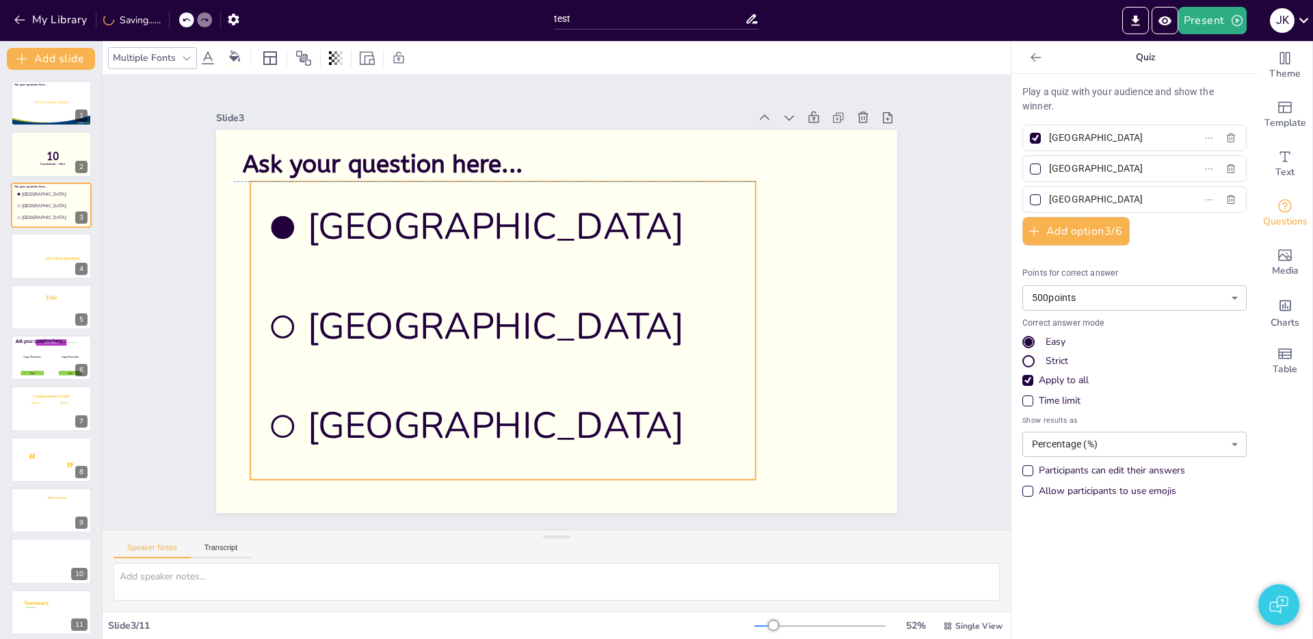
drag, startPoint x: 664, startPoint y: 343, endPoint x: 636, endPoint y: 340, distance: 27.4
click at [633, 340] on span "[GEOGRAPHIC_DATA]" at bounding box center [523, 325] width 432 height 49
drag, startPoint x: 590, startPoint y: 332, endPoint x: 753, endPoint y: 341, distance: 163.0
click at [748, 341] on div at bounding box center [742, 330] width 11 height 298
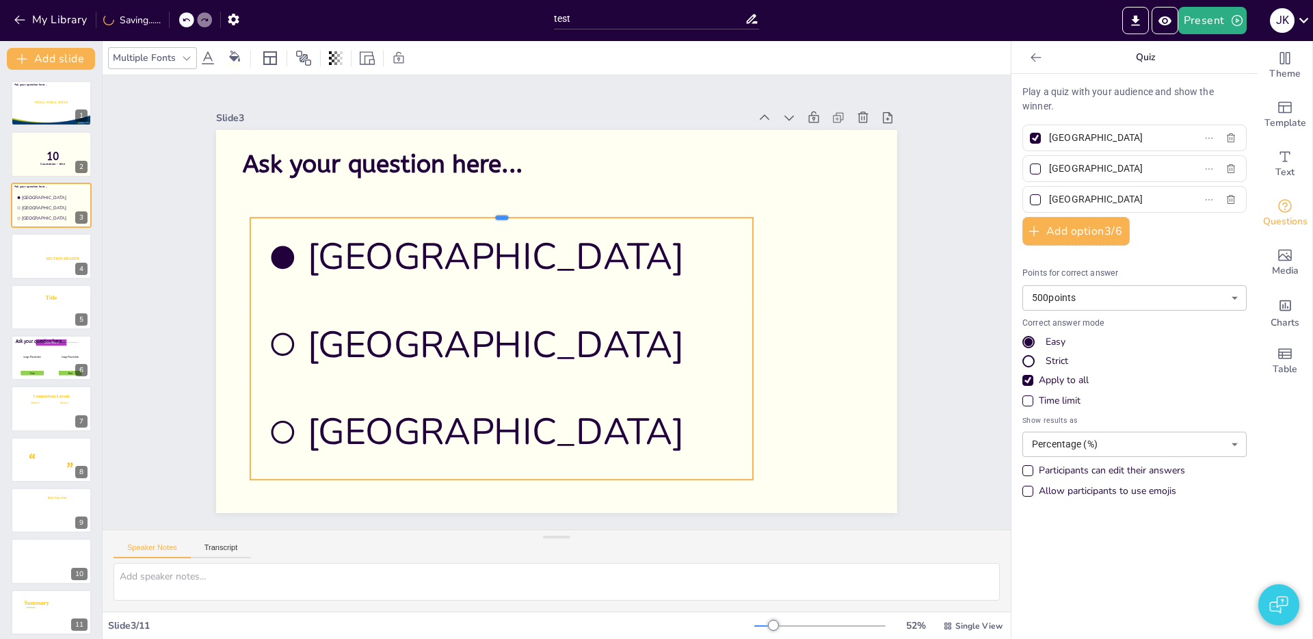
drag, startPoint x: 505, startPoint y: 180, endPoint x: 509, endPoint y: 216, distance: 36.5
click at [509, 216] on div at bounding box center [501, 211] width 502 height 11
drag, startPoint x: 753, startPoint y: 347, endPoint x: 825, endPoint y: 343, distance: 71.9
click at [828, 342] on div at bounding box center [825, 348] width 11 height 262
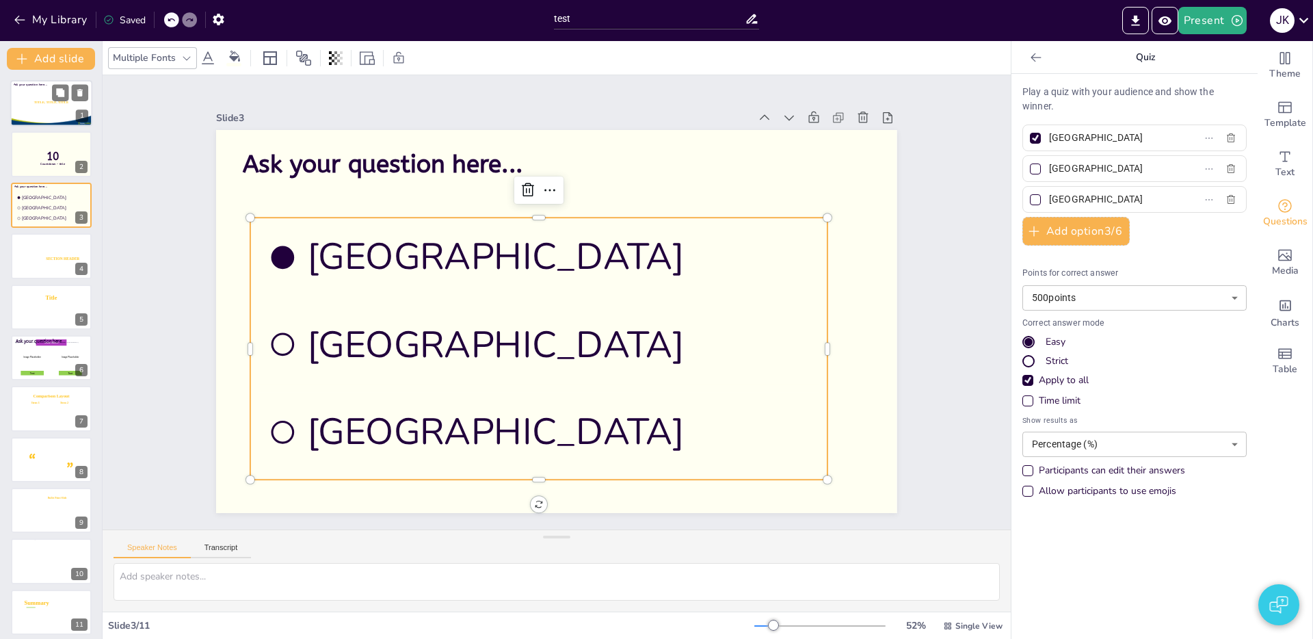
click at [31, 96] on div at bounding box center [51, 104] width 83 height 48
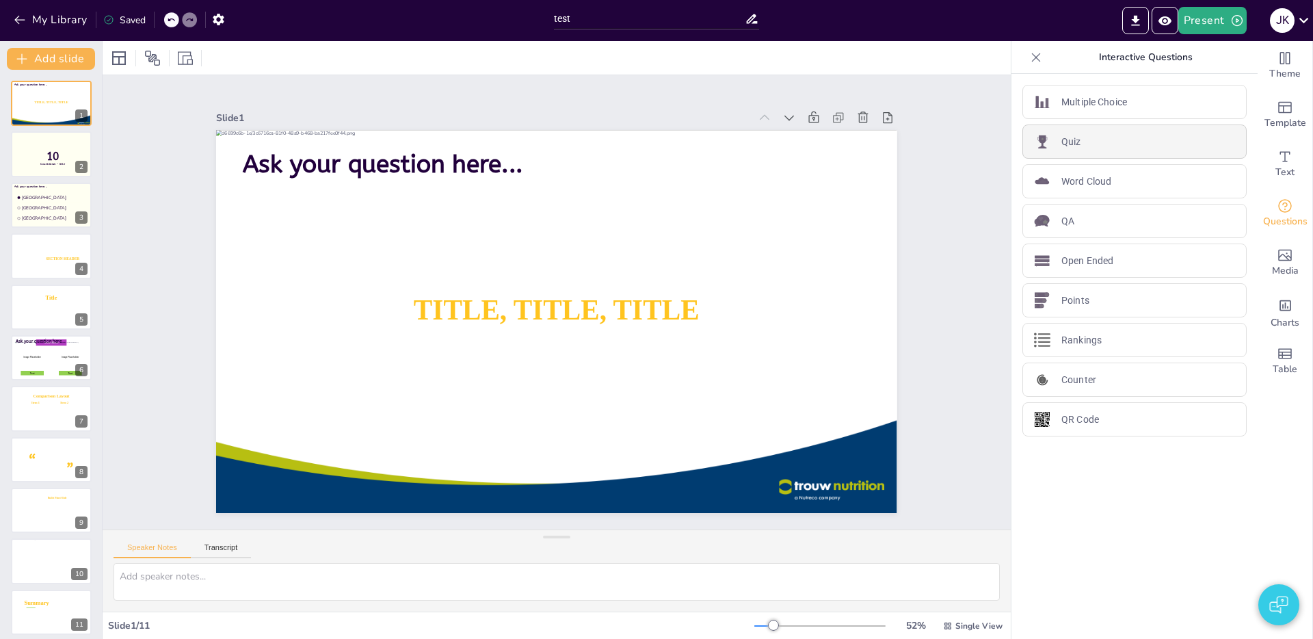
click at [1075, 141] on p "Quiz" at bounding box center [1071, 142] width 20 height 14
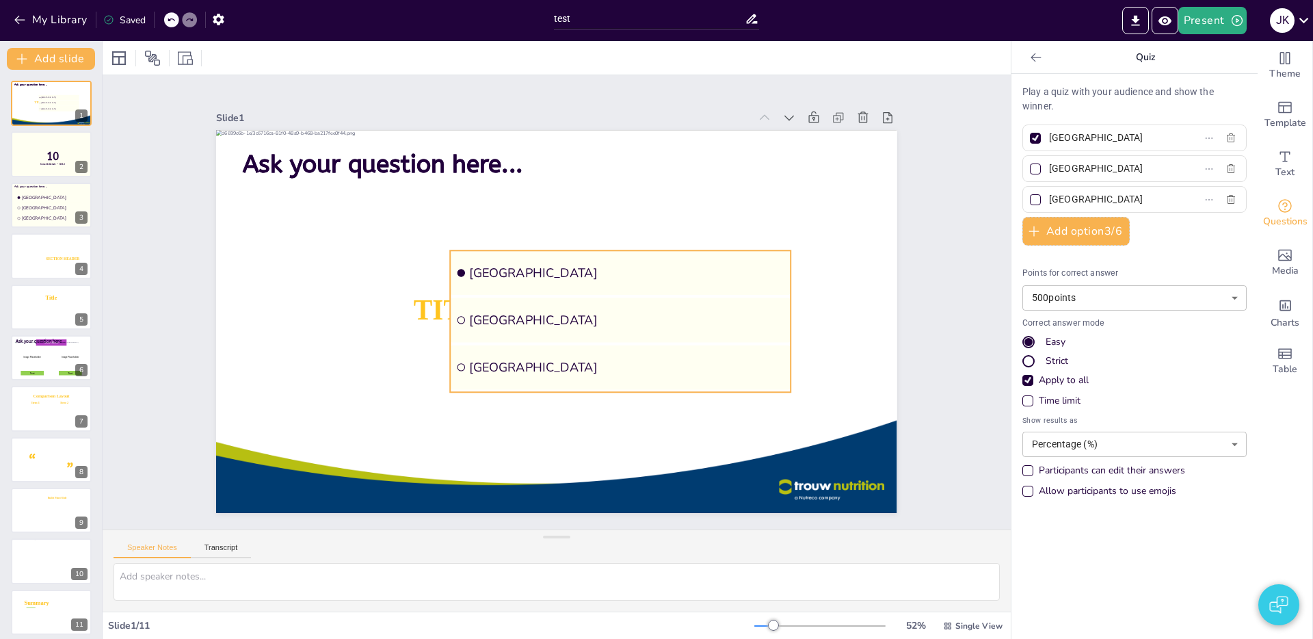
click at [701, 338] on ul "Amsterdam Rotterdam The Hague" at bounding box center [618, 327] width 353 height 176
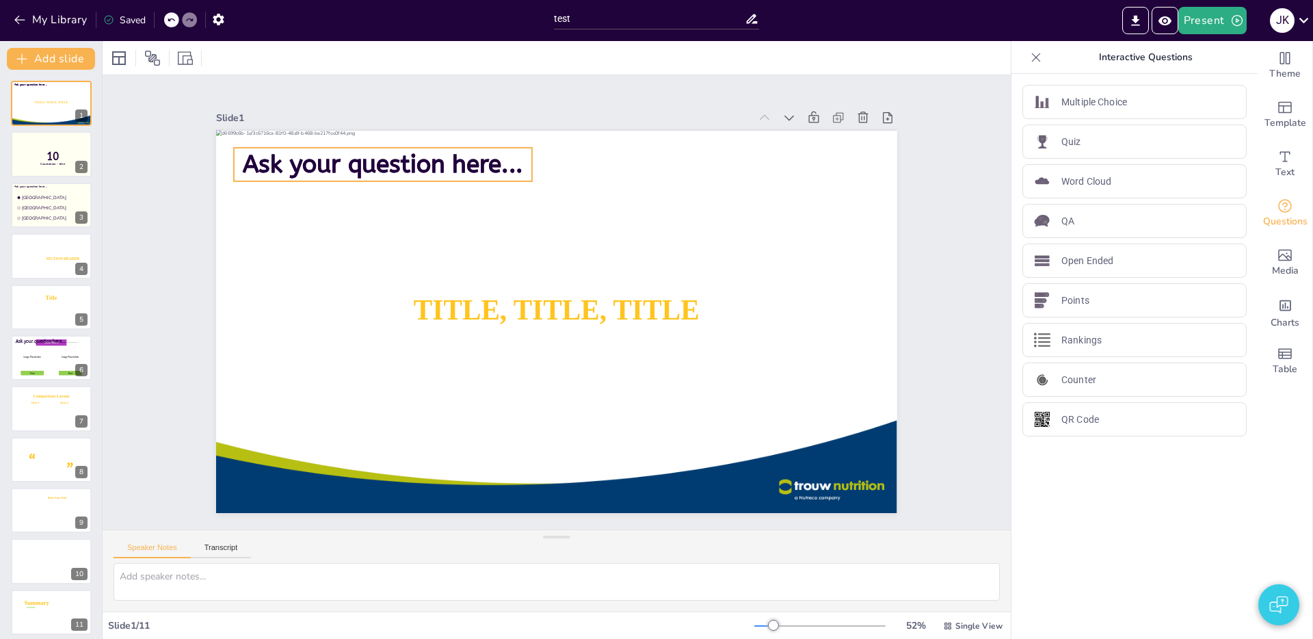
click at [364, 157] on span "Ask your question here..." at bounding box center [416, 131] width 280 height 86
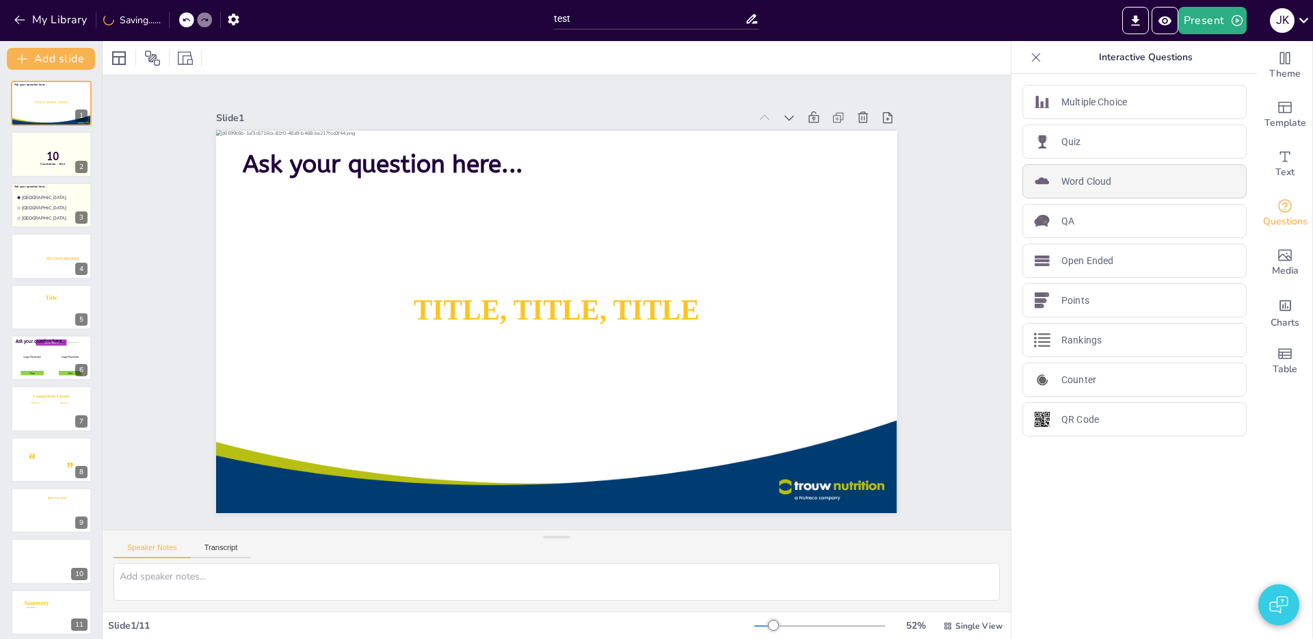
click at [1100, 187] on p "Word Cloud" at bounding box center [1086, 181] width 50 height 14
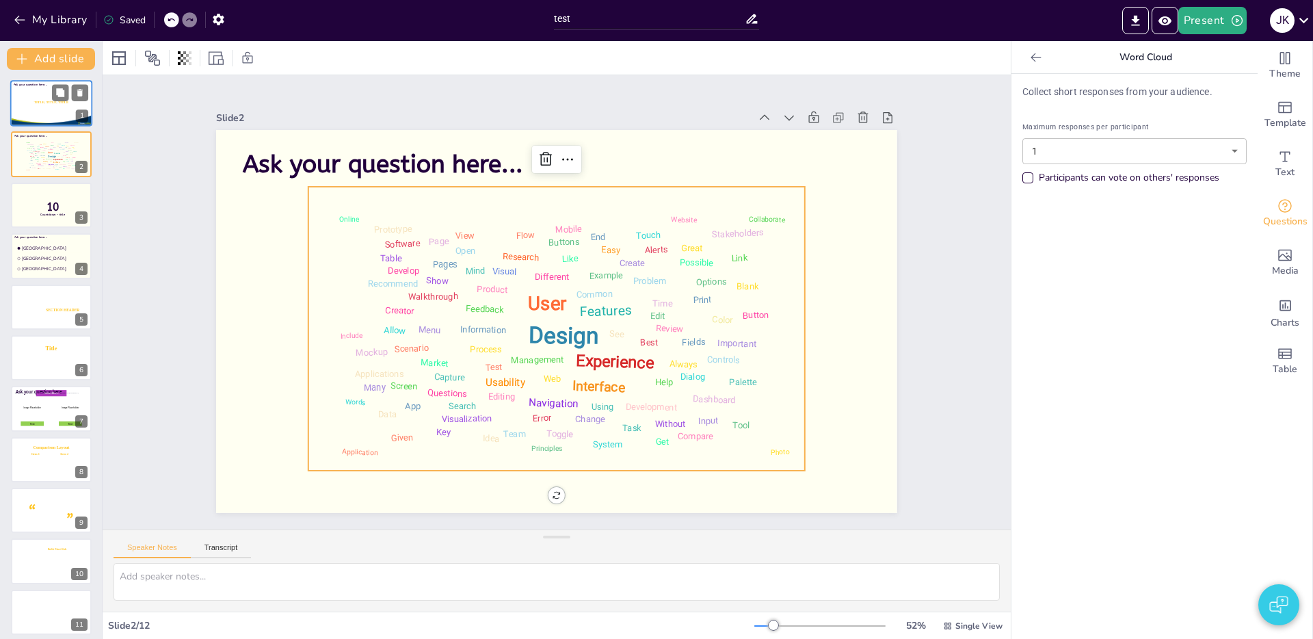
click at [41, 105] on div at bounding box center [51, 104] width 83 height 48
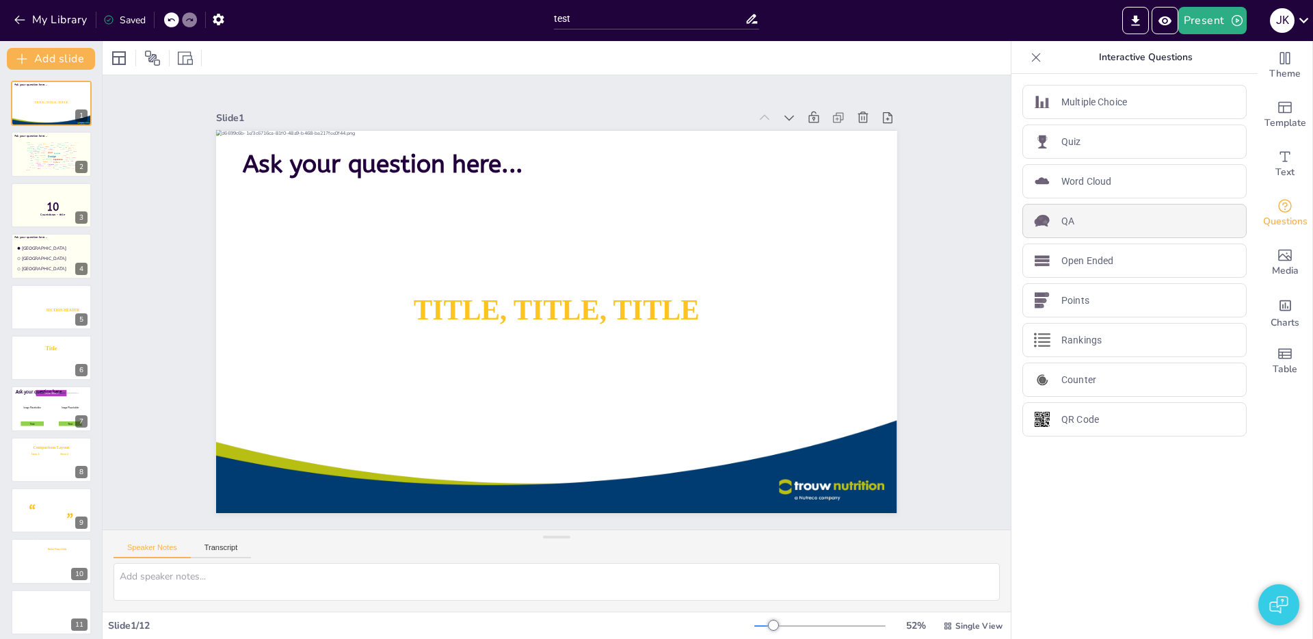
click at [1110, 228] on div "QA" at bounding box center [1134, 221] width 224 height 34
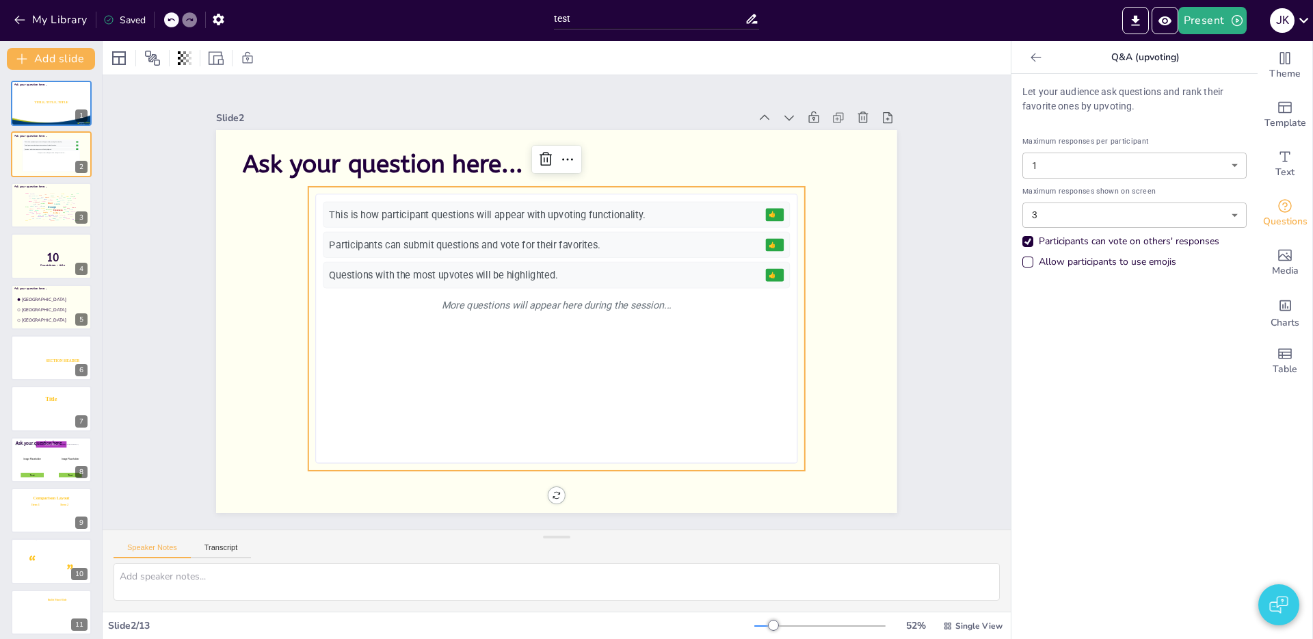
click at [121, 170] on div "Slide 1 TITLE, TITLE, TITLE SUBTITLE Ask your question here... Slide 2 Ask your…" at bounding box center [557, 302] width 908 height 454
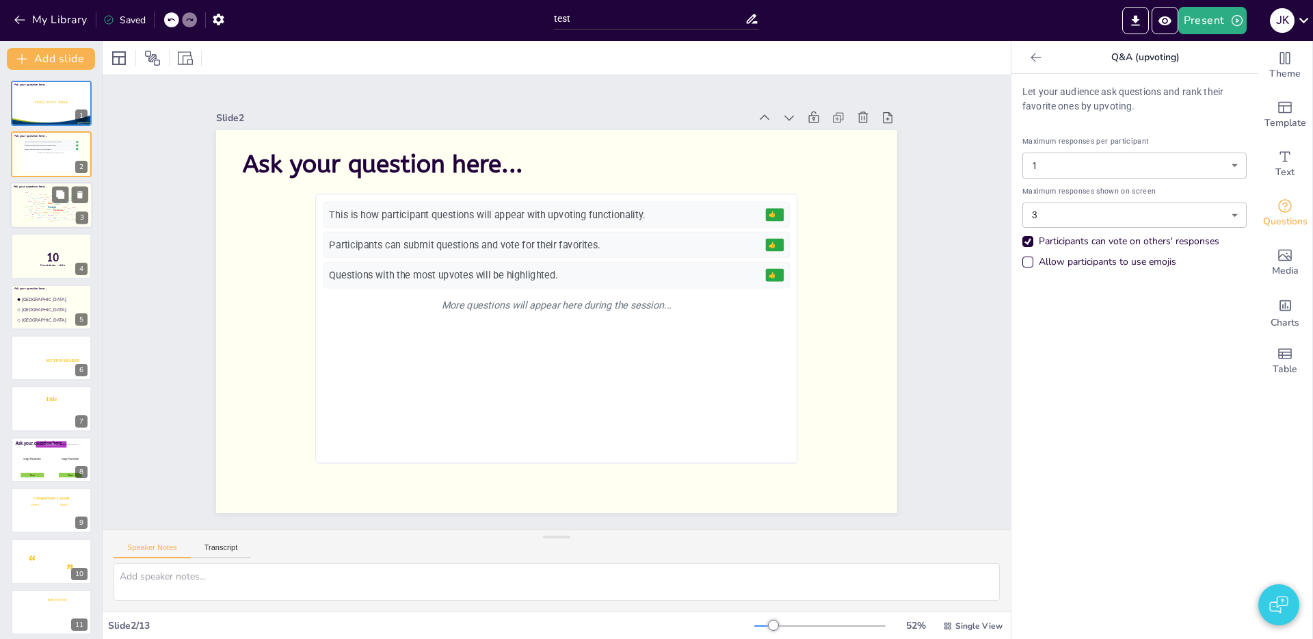
click at [29, 198] on div "Page" at bounding box center [30, 197] width 3 height 1
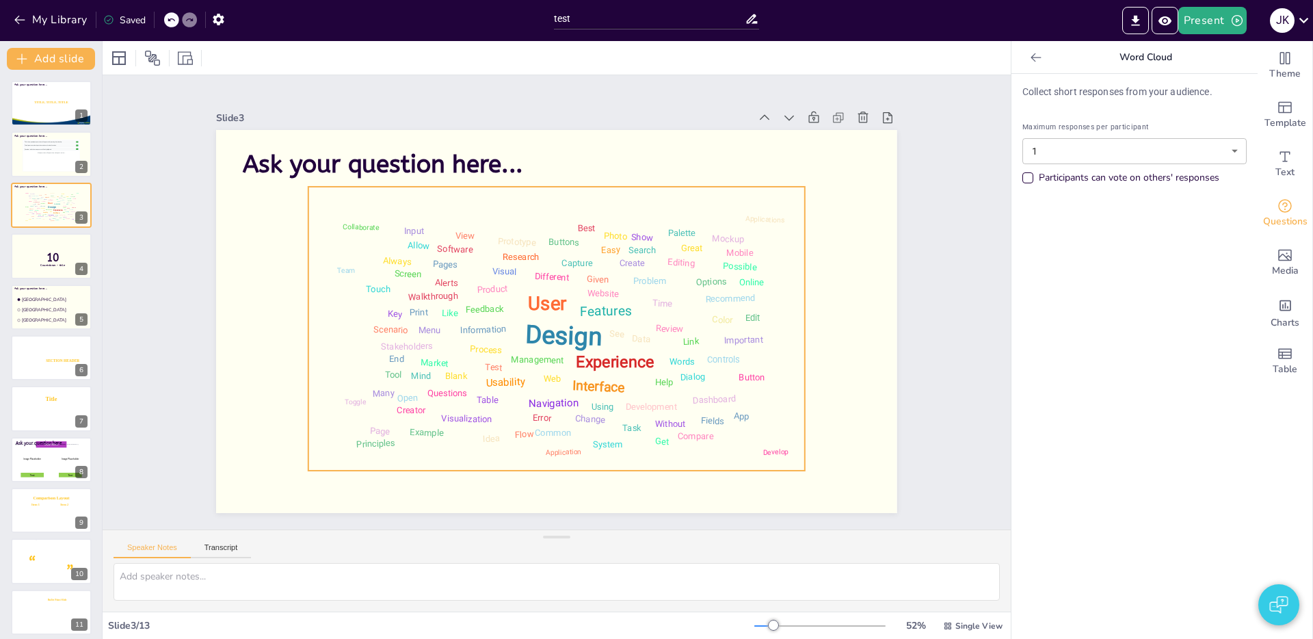
click at [556, 336] on div "Design" at bounding box center [563, 335] width 77 height 32
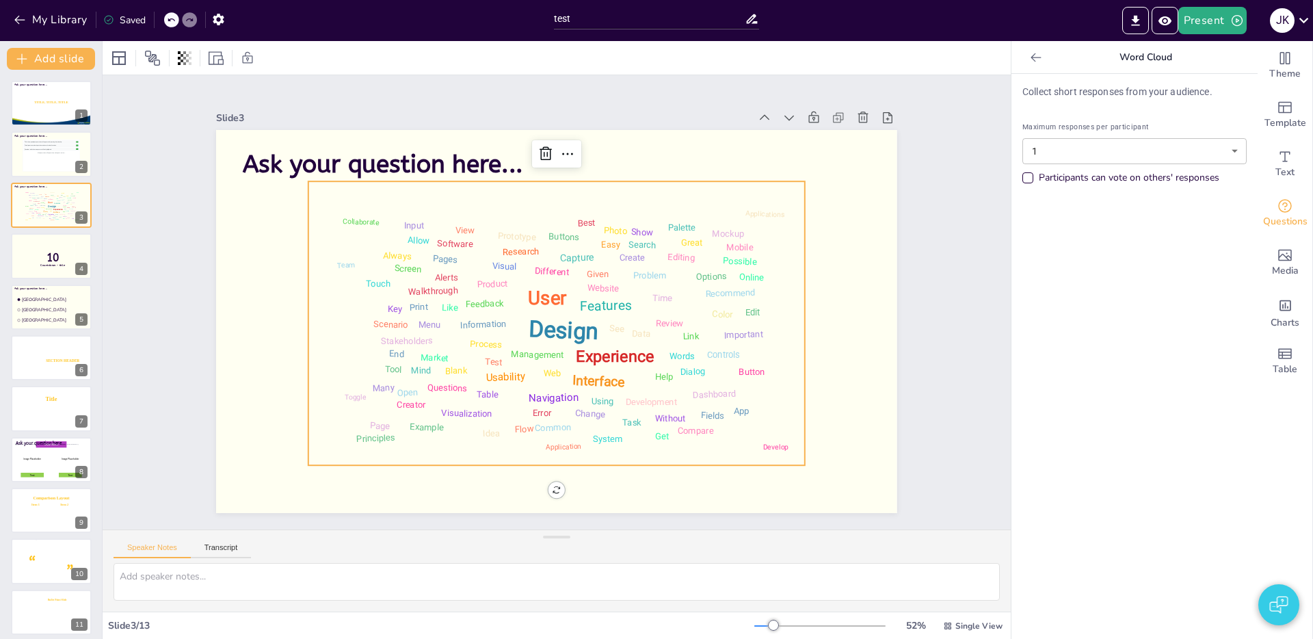
click at [564, 258] on div "Capture" at bounding box center [581, 260] width 35 height 14
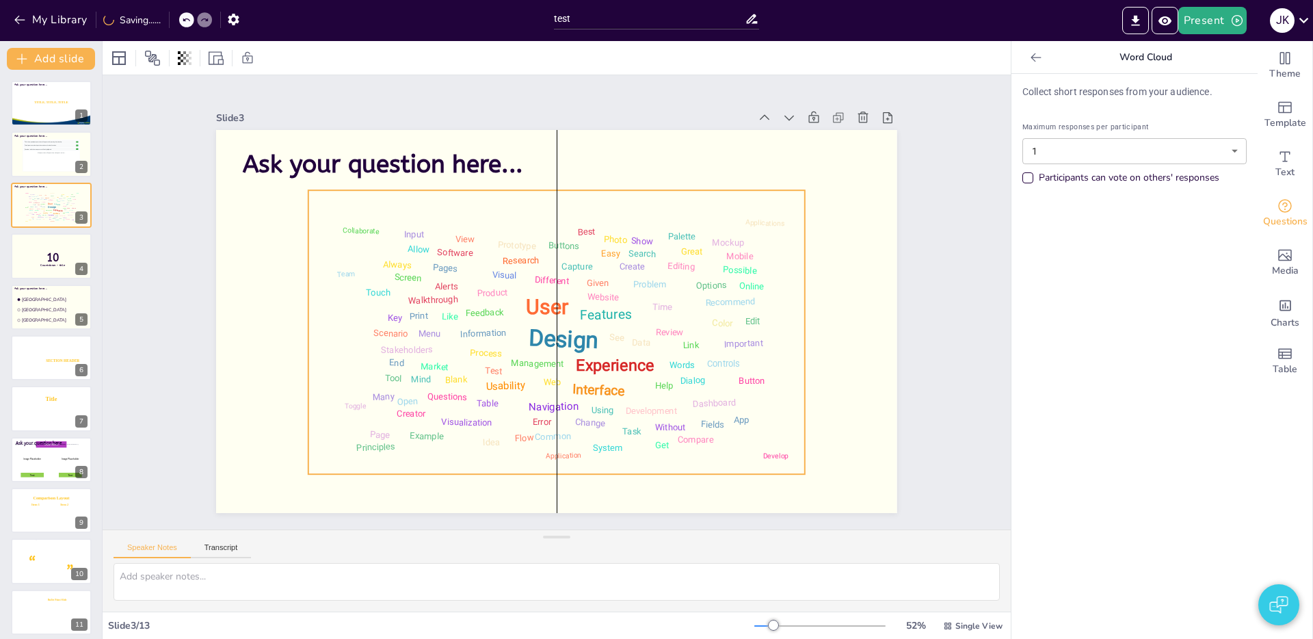
click at [555, 315] on div "User" at bounding box center [546, 305] width 44 height 29
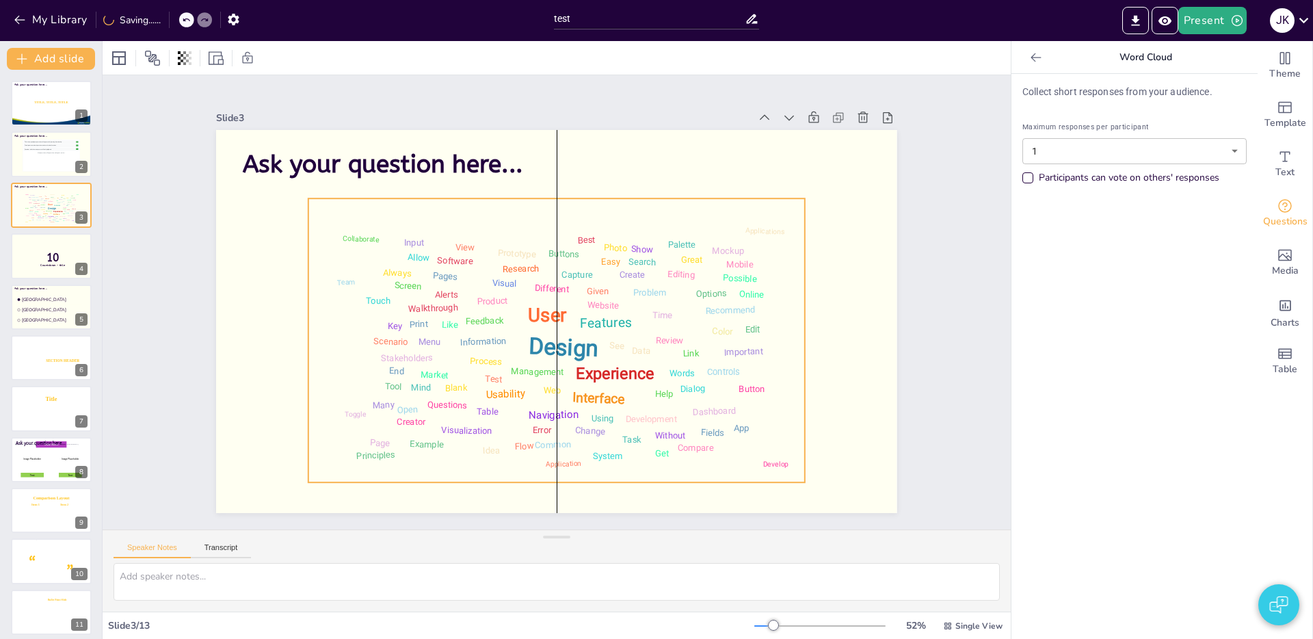
drag, startPoint x: 611, startPoint y: 284, endPoint x: 744, endPoint y: 290, distance: 132.8
click at [611, 286] on div "Design User Experience Interface Features Navigation Usability Test Process Inf…" at bounding box center [549, 339] width 528 height 364
click at [398, 101] on div "Slide 1 TITLE, TITLE, TITLE SUBTITLE Ask your question here... Slide 2 Ask your…" at bounding box center [556, 302] width 721 height 490
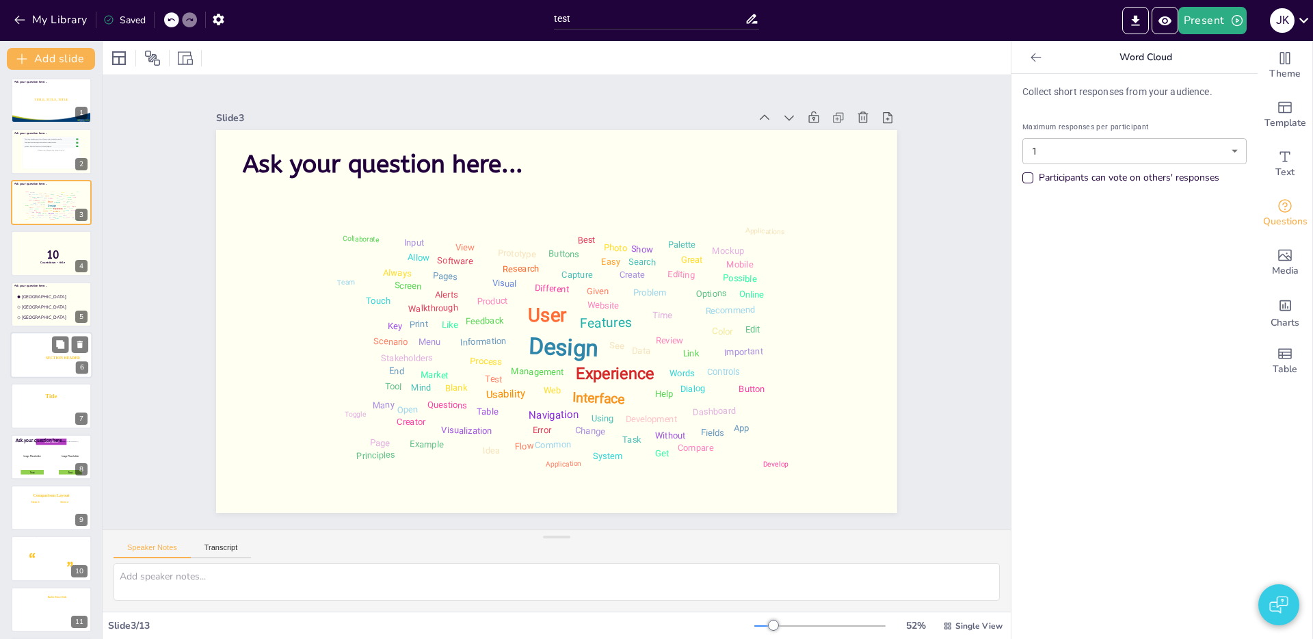
click at [47, 355] on icon at bounding box center [64, 357] width 37 height 5
type textarea "2"
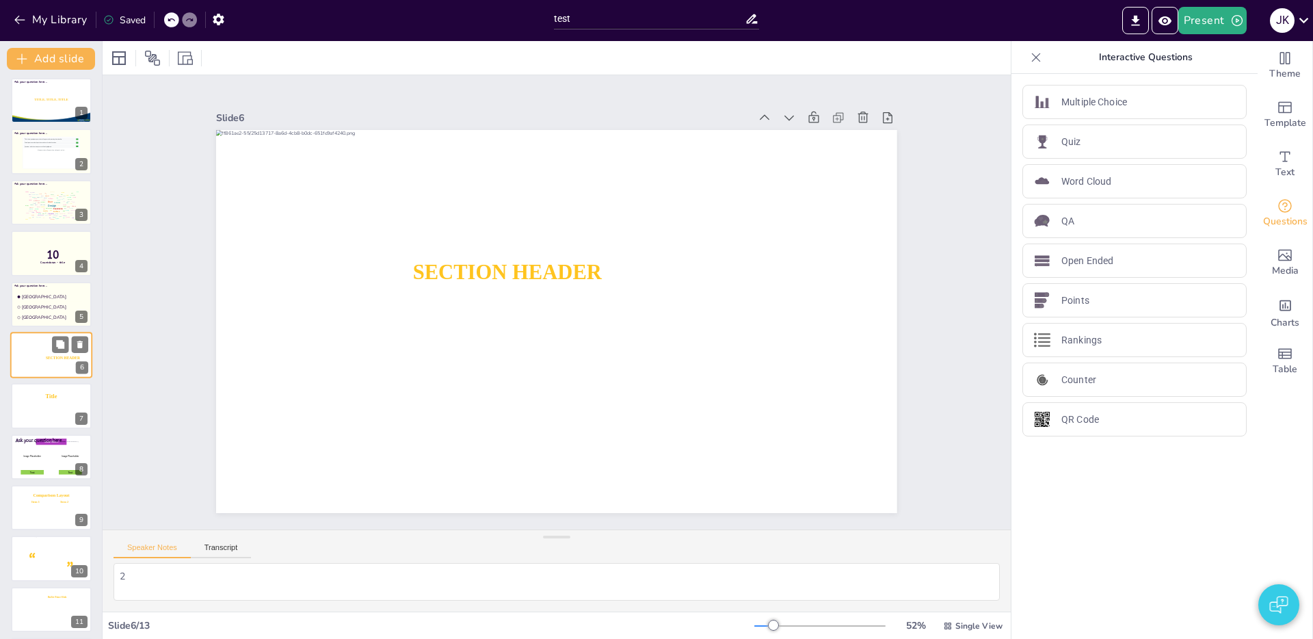
scroll to position [4, 0]
click at [32, 104] on div at bounding box center [51, 100] width 83 height 48
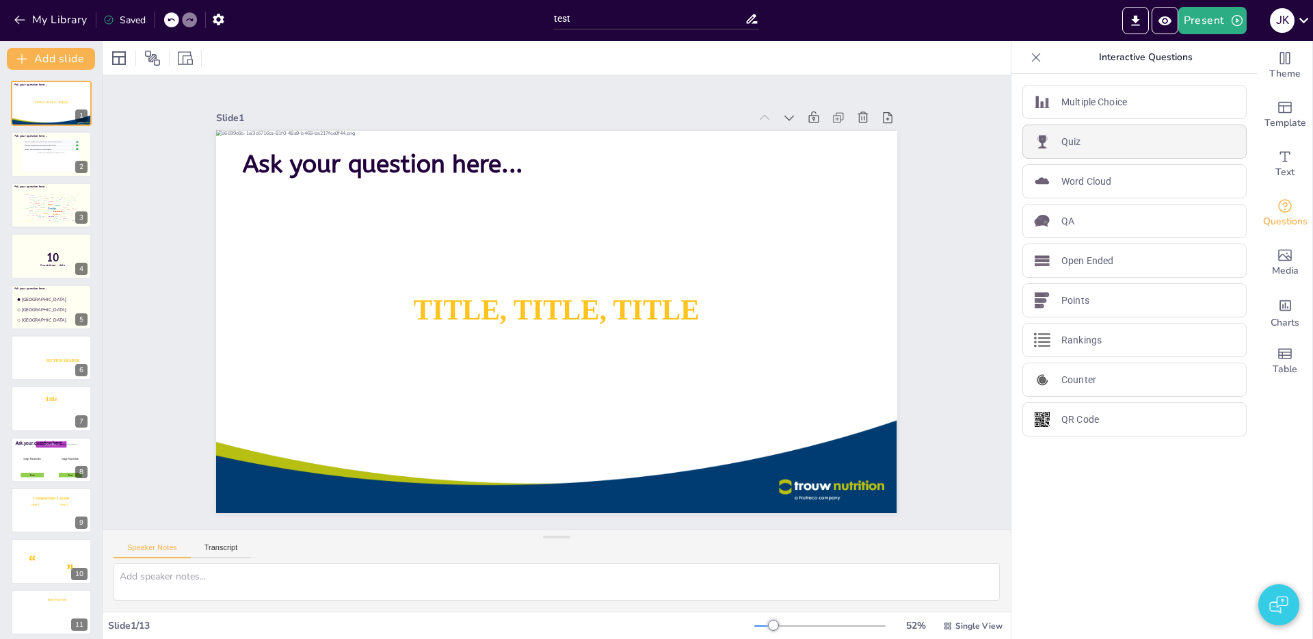
click at [1101, 145] on div "Quiz" at bounding box center [1134, 141] width 224 height 34
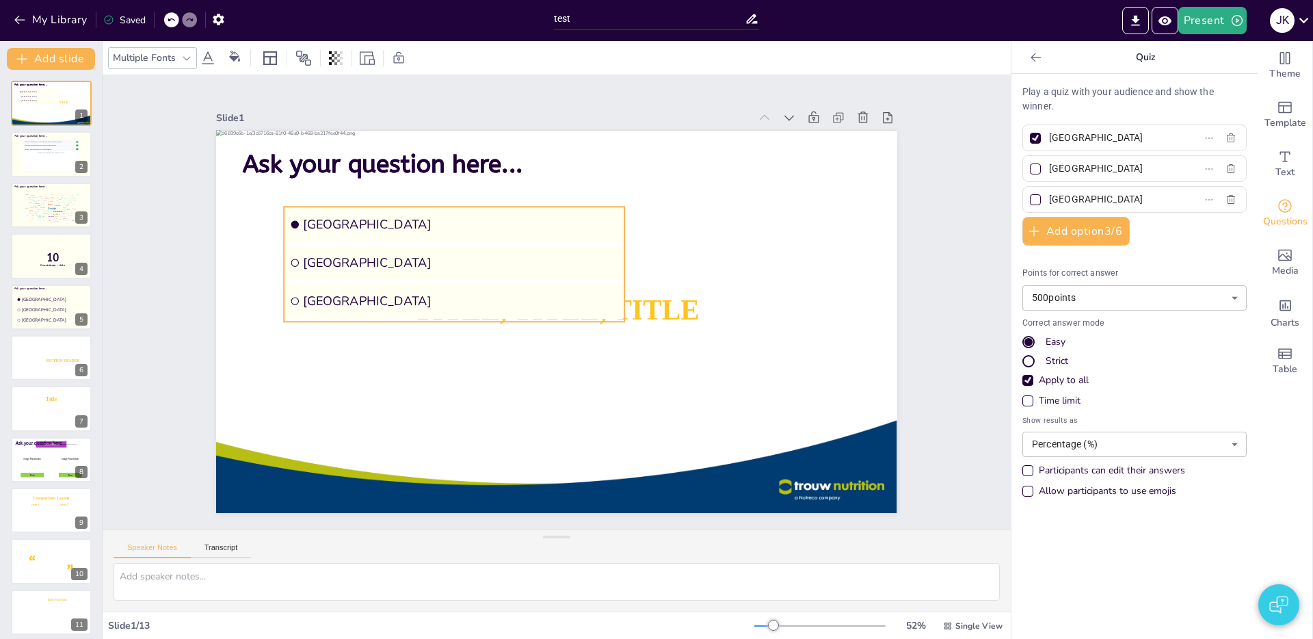
drag, startPoint x: 593, startPoint y: 293, endPoint x: 427, endPoint y: 250, distance: 171.8
click at [427, 250] on ul "Amsterdam Rotterdam The Hague" at bounding box center [454, 263] width 340 height 115
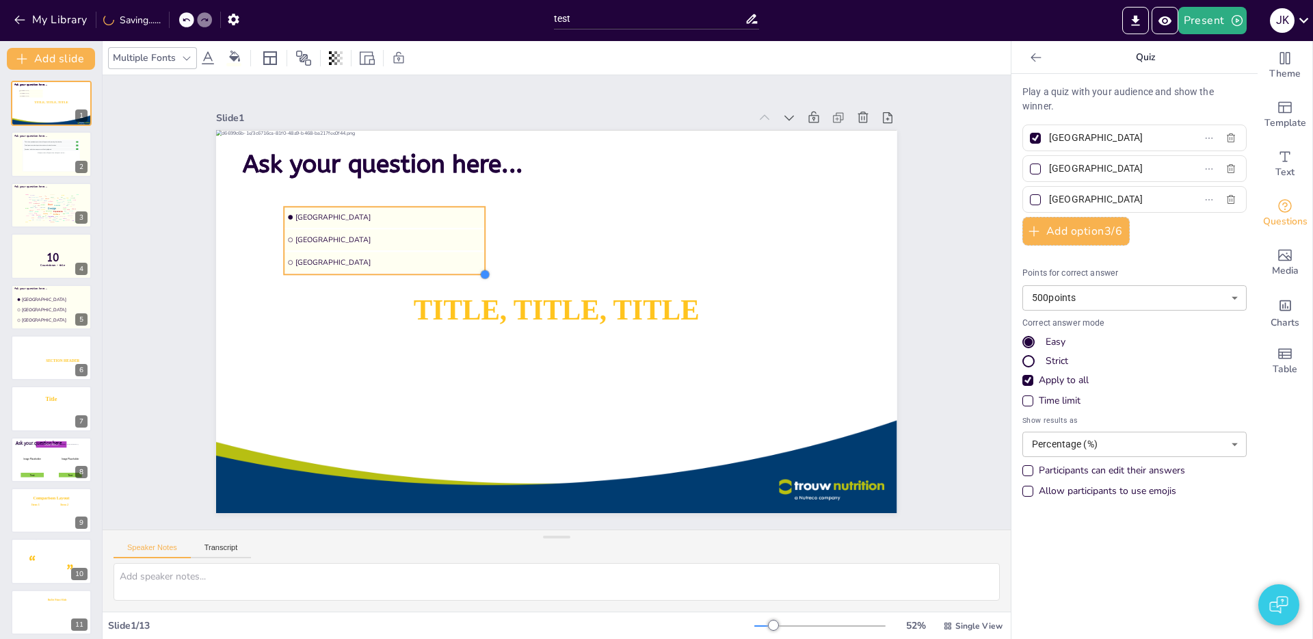
drag, startPoint x: 583, startPoint y: 289, endPoint x: 477, endPoint y: 234, distance: 119.9
click at [481, 235] on div "TITLE, TITLE, TITLE SUBTITLE Ask your question here... Ask your question here..…" at bounding box center [556, 321] width 681 height 383
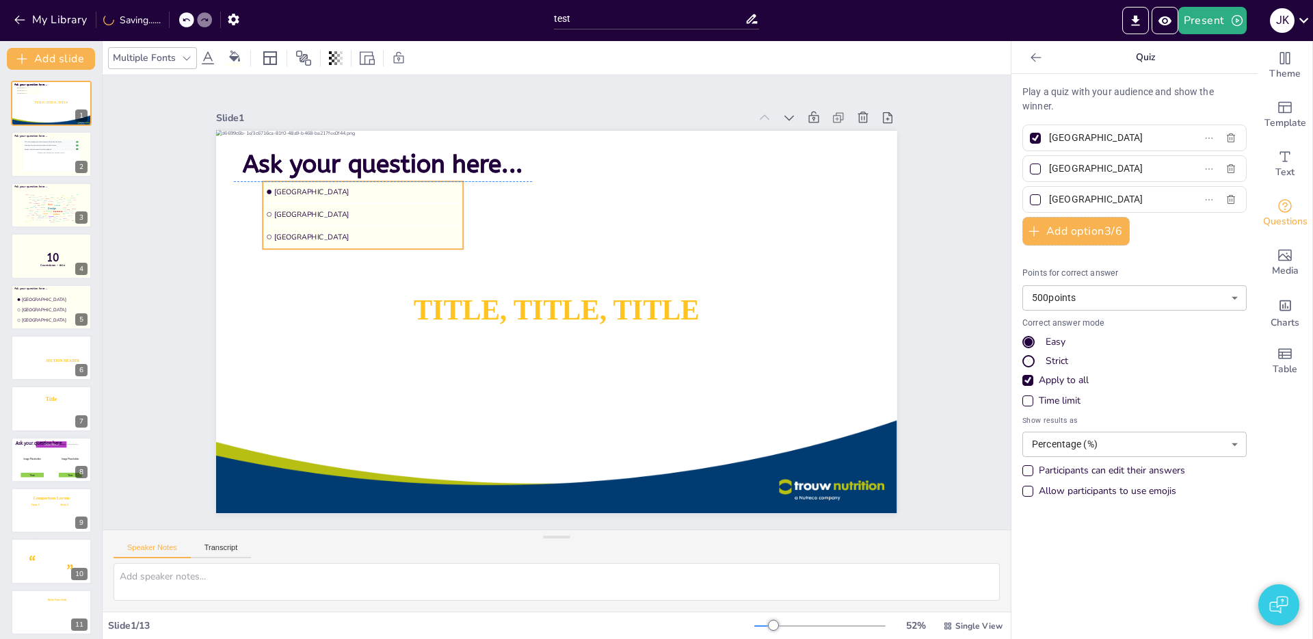
click at [430, 202] on ul "Amsterdam Rotterdam The Hague" at bounding box center [385, 177] width 210 height 108
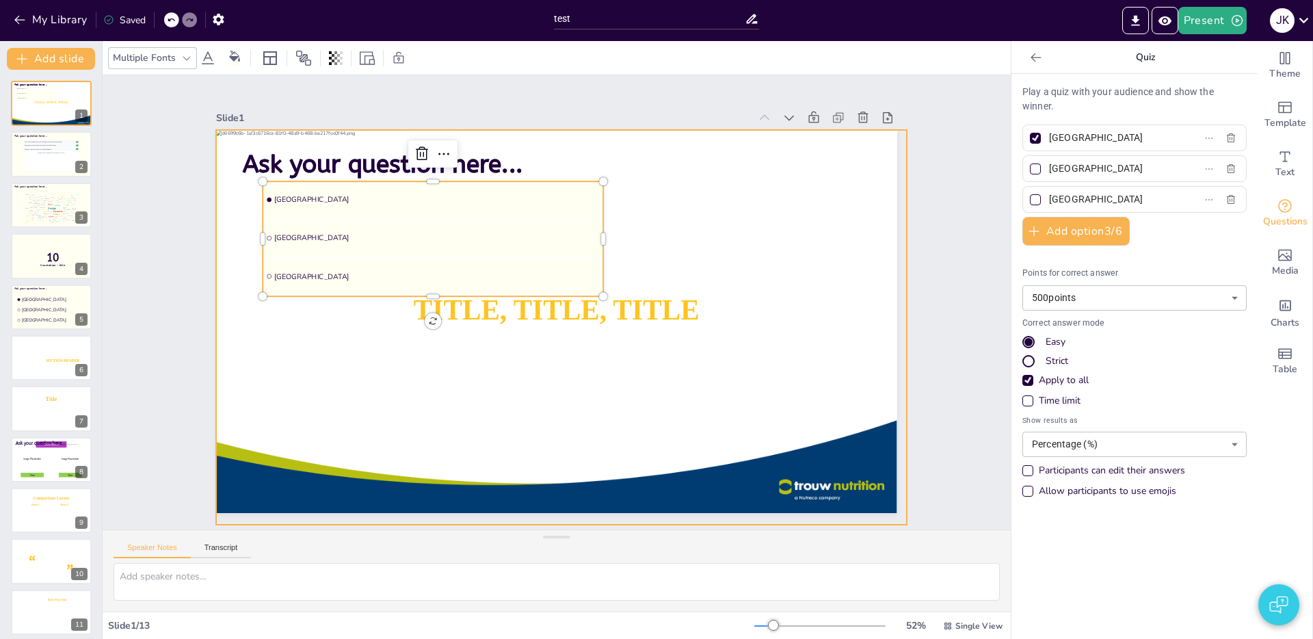
click at [1168, 20] on icon "Preview Presentation" at bounding box center [1164, 21] width 14 height 14
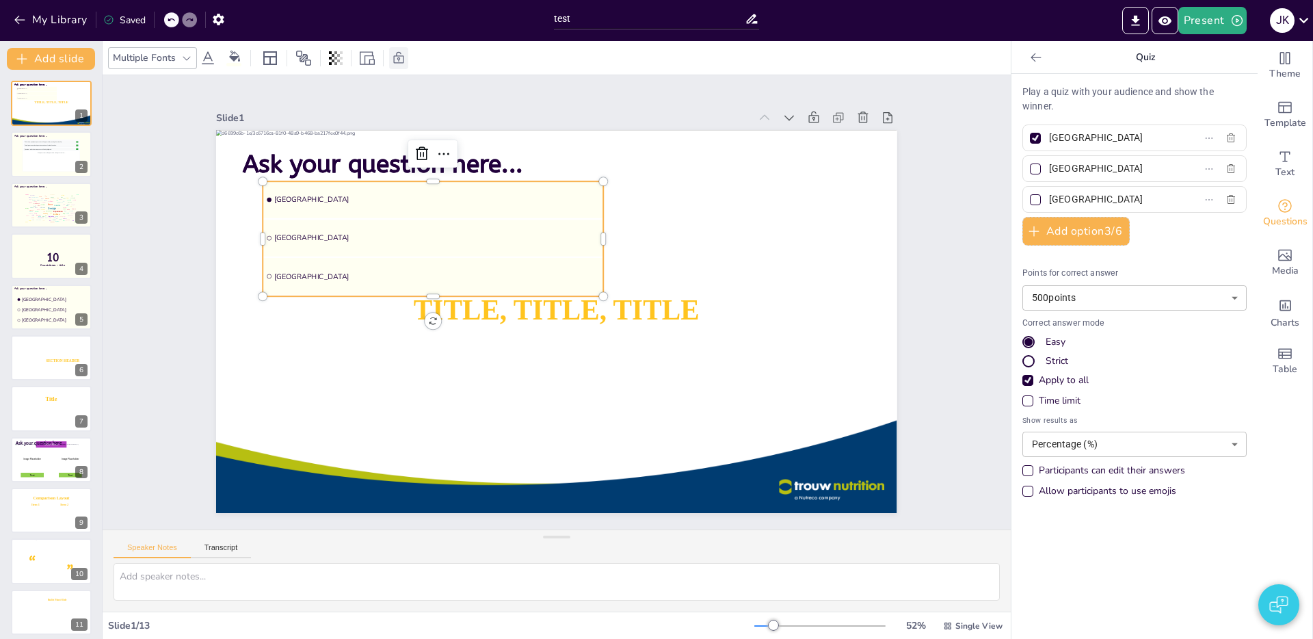
click at [401, 55] on icon at bounding box center [399, 58] width 14 height 14
drag, startPoint x: 251, startPoint y: 66, endPoint x: 242, endPoint y: 64, distance: 9.0
click at [251, 66] on div at bounding box center [254, 58] width 19 height 22
click at [49, 316] on li "[GEOGRAPHIC_DATA]" at bounding box center [49, 320] width 70 height 10
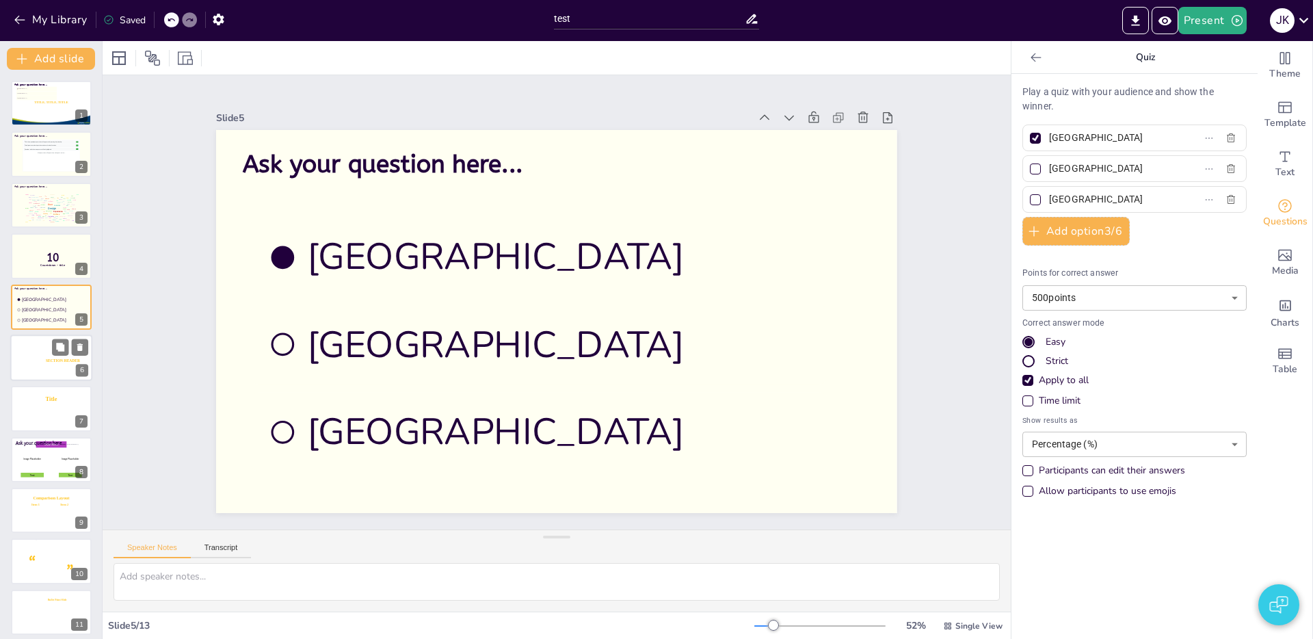
drag, startPoint x: 45, startPoint y: 362, endPoint x: 67, endPoint y: 371, distance: 23.9
click at [46, 362] on icon at bounding box center [64, 360] width 37 height 5
type textarea "2"
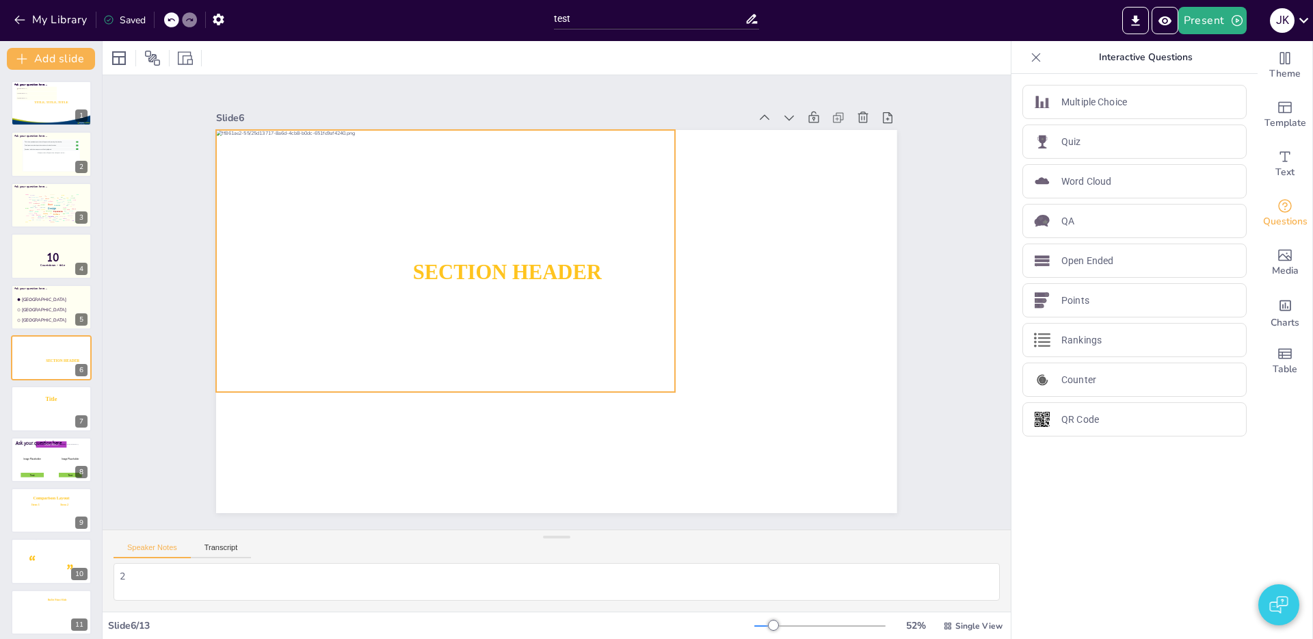
scroll to position [3, 0]
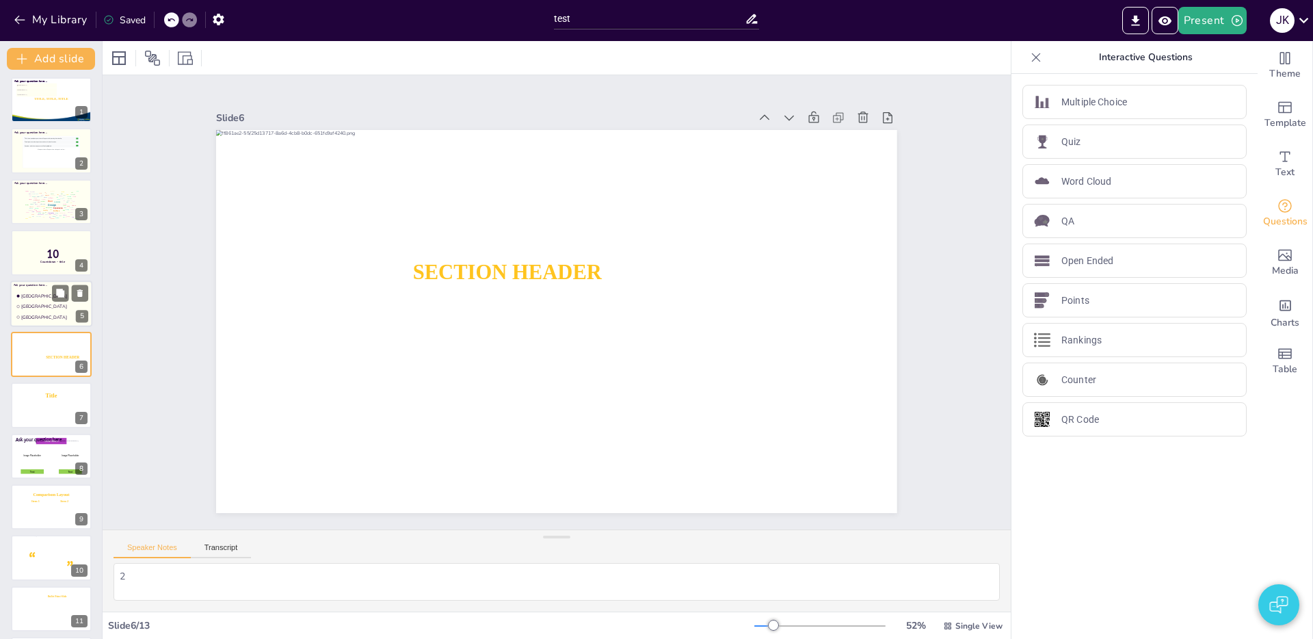
click at [28, 299] on li "[GEOGRAPHIC_DATA]" at bounding box center [49, 296] width 70 height 10
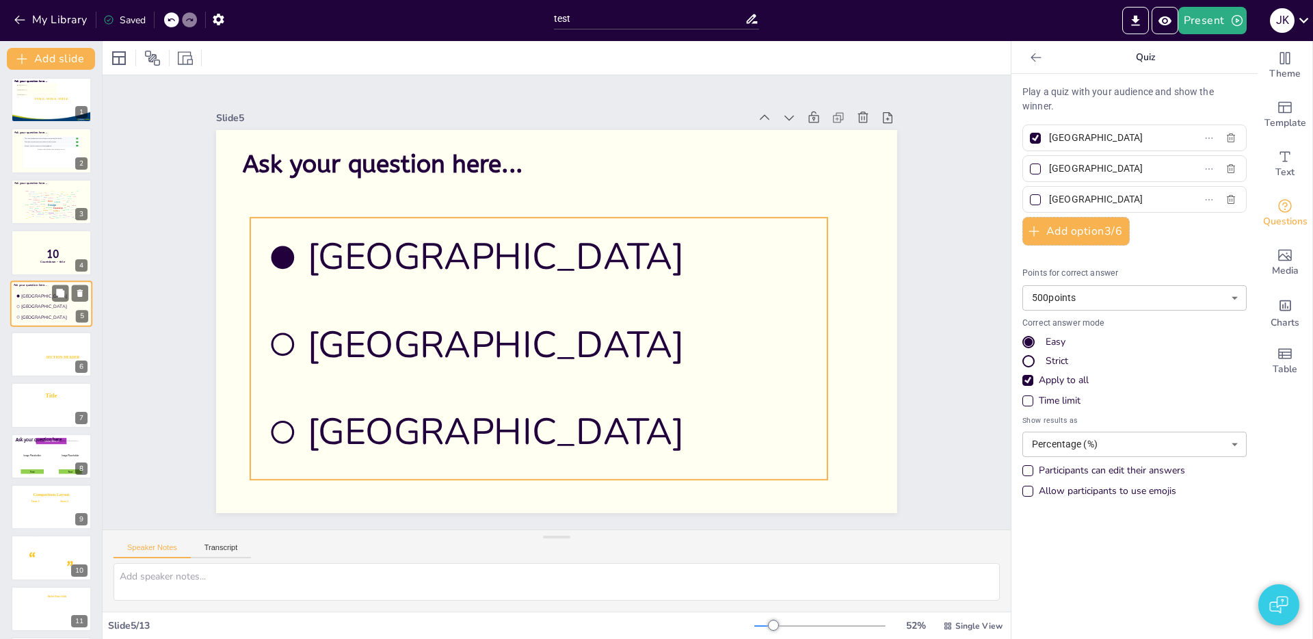
scroll to position [0, 0]
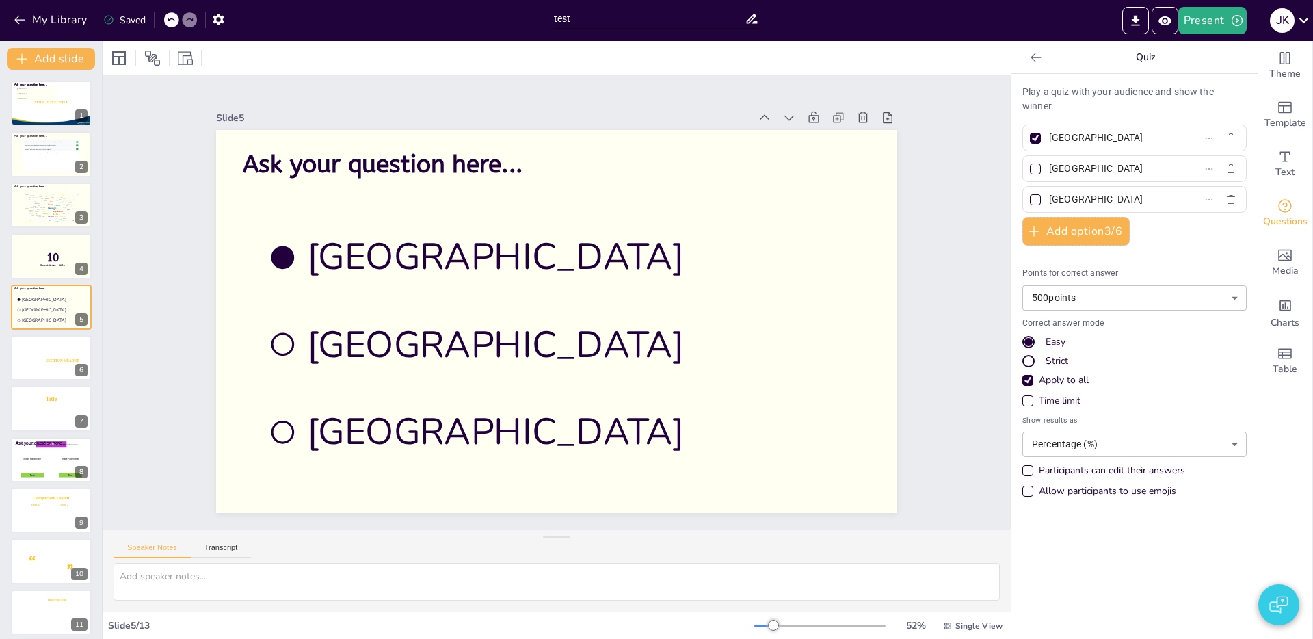
drag, startPoint x: 48, startPoint y: 206, endPoint x: 86, endPoint y: 230, distance: 44.8
click at [48, 206] on div "Design" at bounding box center [52, 207] width 9 height 3
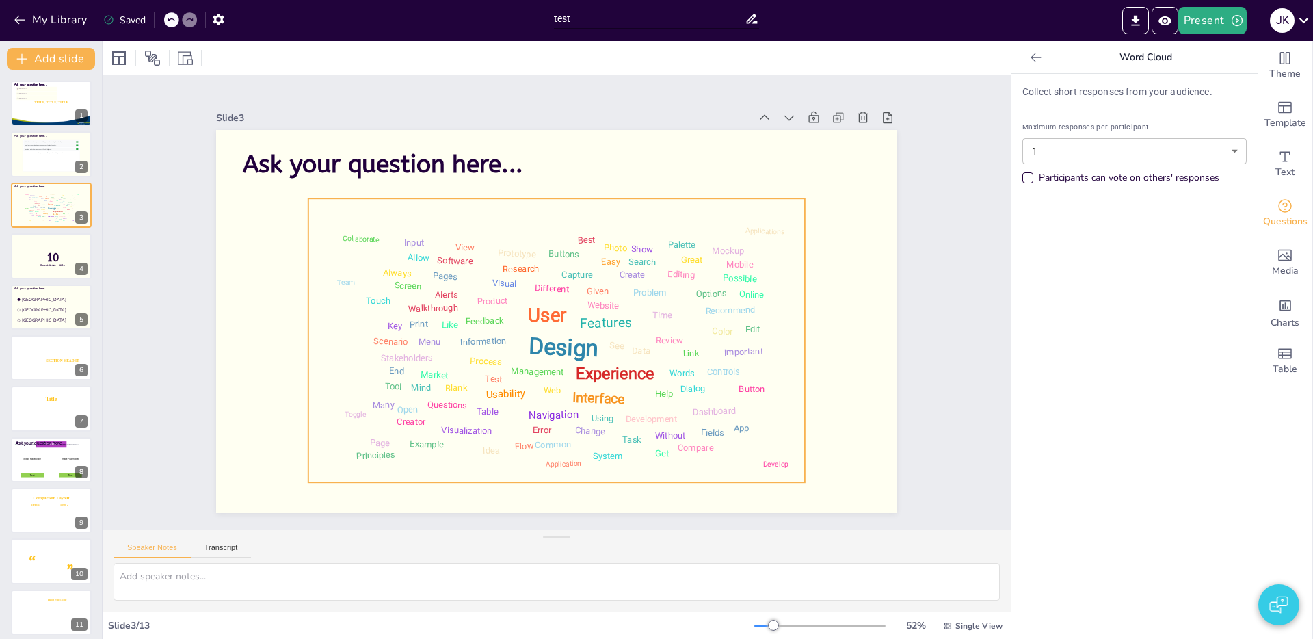
click at [681, 353] on div "Design User Experience Interface Features Navigation Usability Test Process Inf…" at bounding box center [556, 340] width 482 height 269
click at [376, 167] on span "Ask your question here..." at bounding box center [383, 164] width 280 height 29
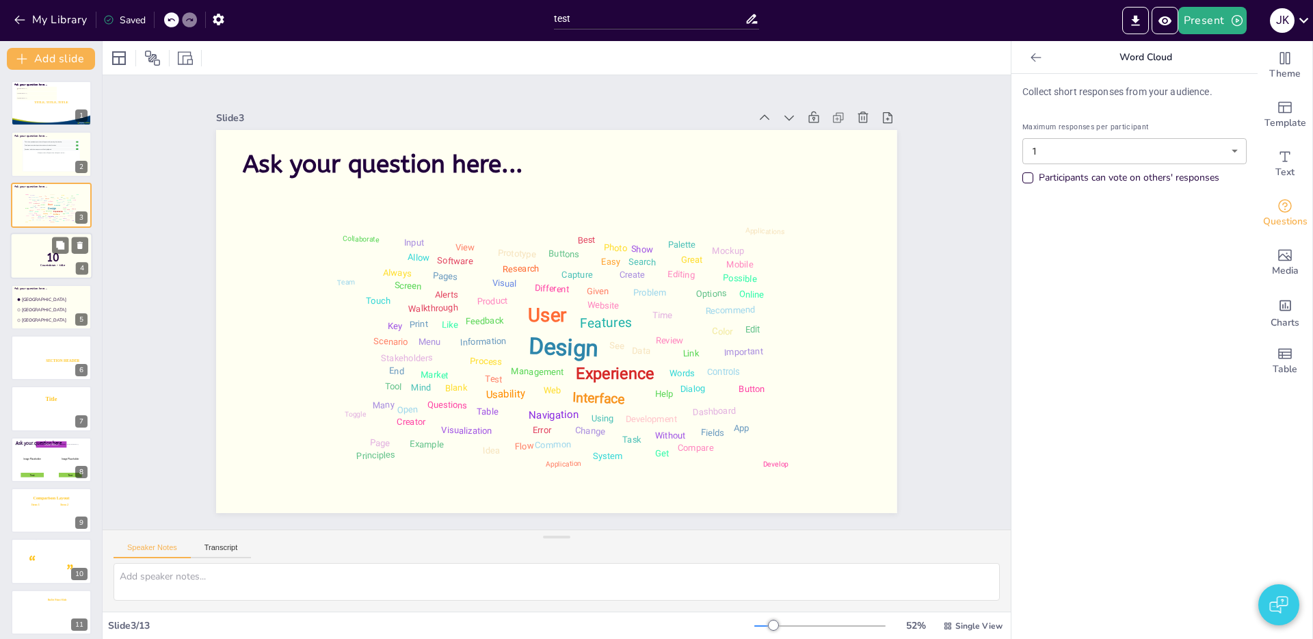
click at [44, 263] on span "Countdown - title" at bounding box center [52, 264] width 25 height 3
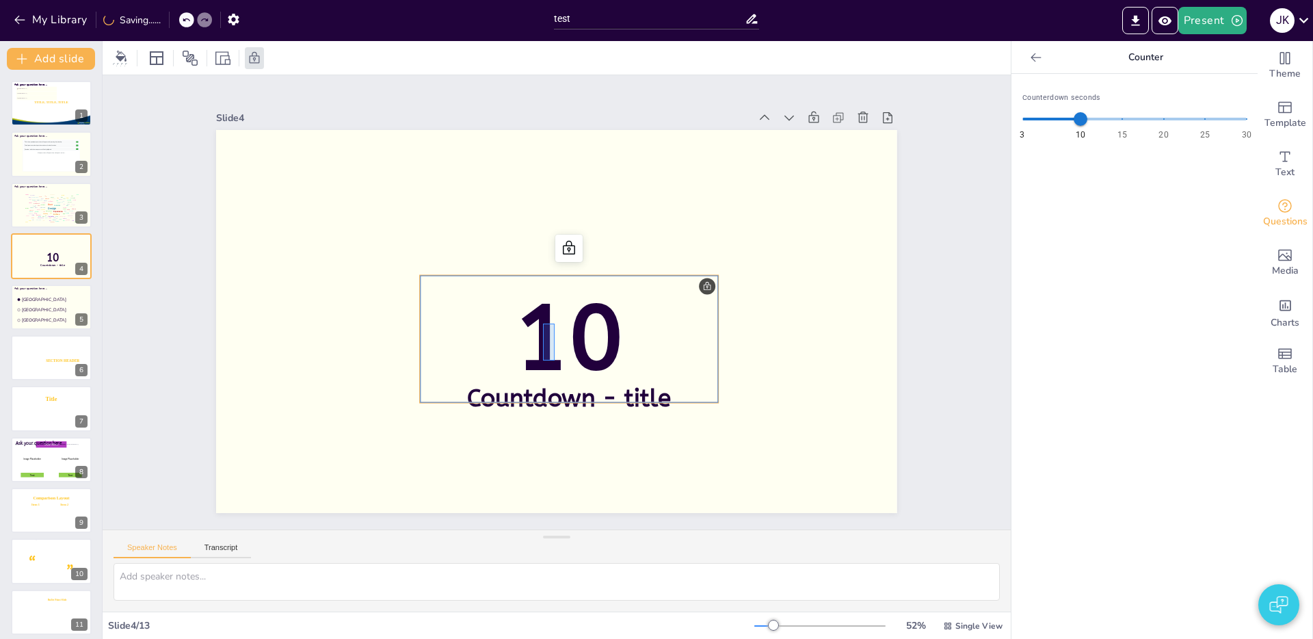
drag, startPoint x: 552, startPoint y: 356, endPoint x: 542, endPoint y: 319, distance: 38.3
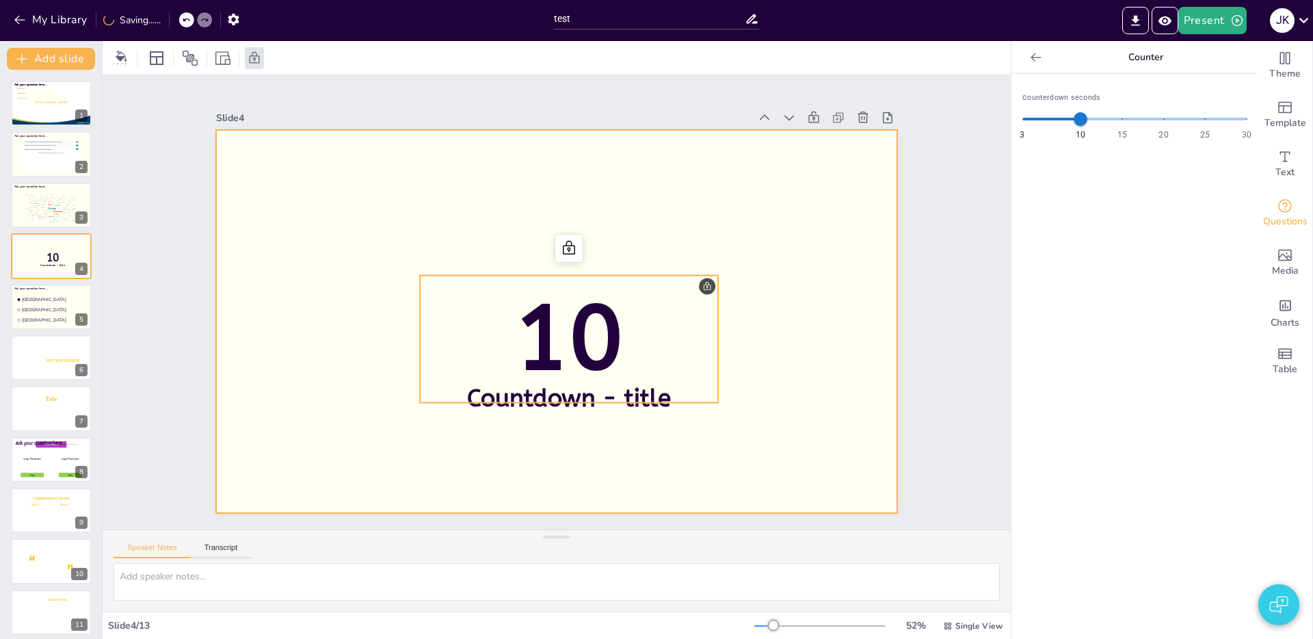
drag, startPoint x: 653, startPoint y: 410, endPoint x: 219, endPoint y: 386, distance: 434.8
click at [552, 401] on span "Countdown - title" at bounding box center [559, 399] width 206 height 50
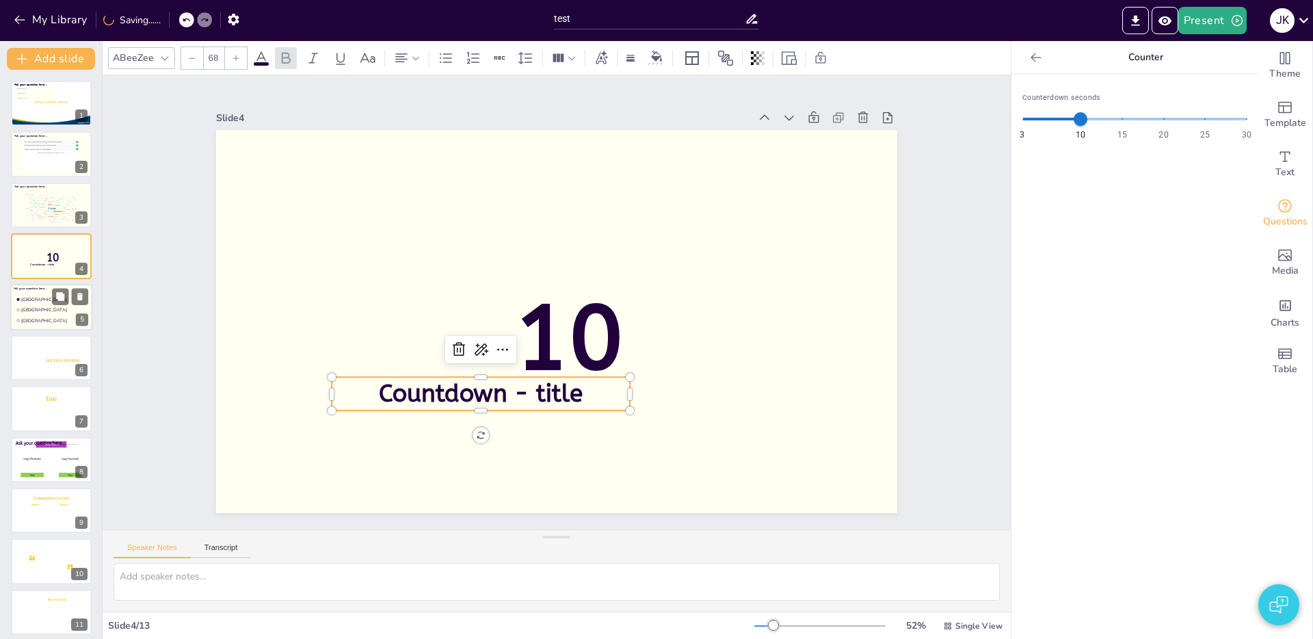
drag, startPoint x: 45, startPoint y: 301, endPoint x: 61, endPoint y: 309, distance: 17.4
click at [45, 301] on span "[GEOGRAPHIC_DATA]" at bounding box center [51, 299] width 61 height 6
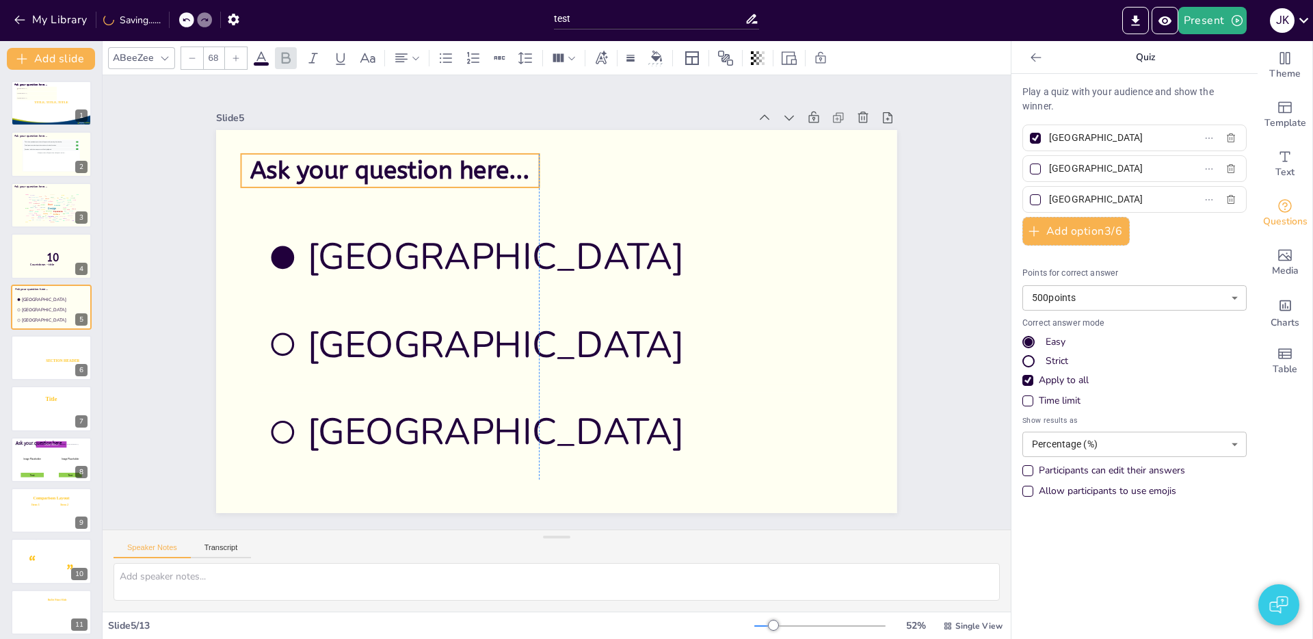
drag, startPoint x: 289, startPoint y: 159, endPoint x: 276, endPoint y: 174, distance: 19.4
click at [291, 165] on span "Ask your question here..." at bounding box center [390, 171] width 280 height 29
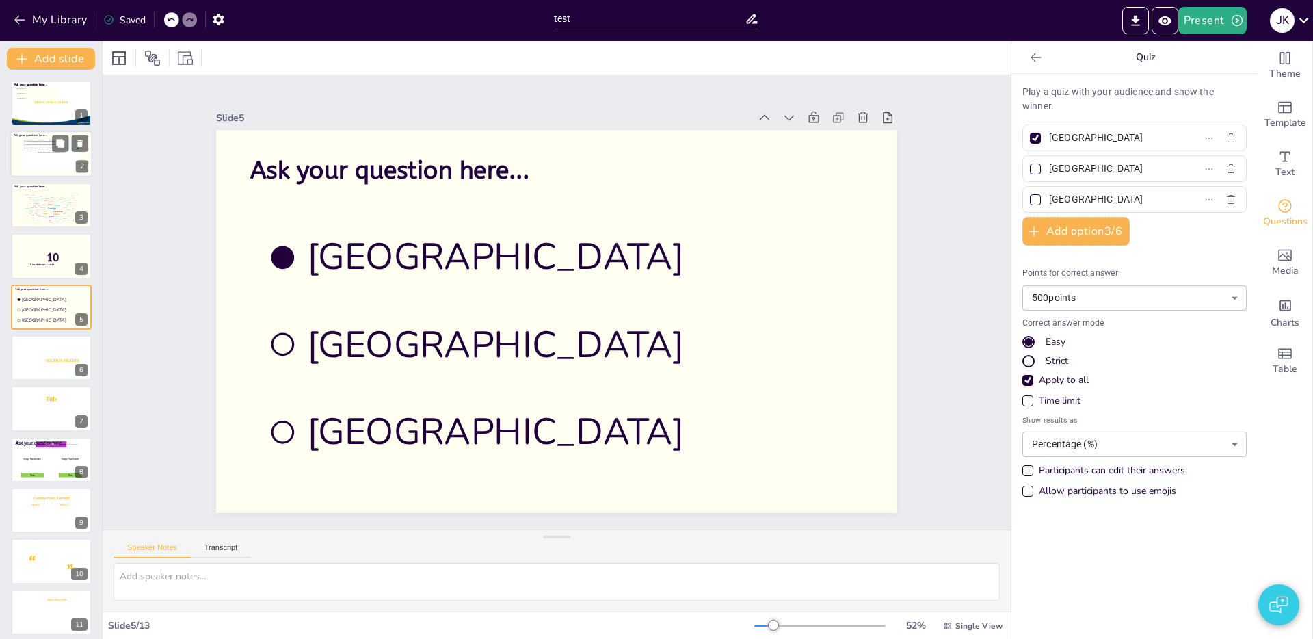
click at [27, 169] on div "This is how participant questions will appear with upvoting functionality. 👍 5 …" at bounding box center [51, 154] width 56 height 31
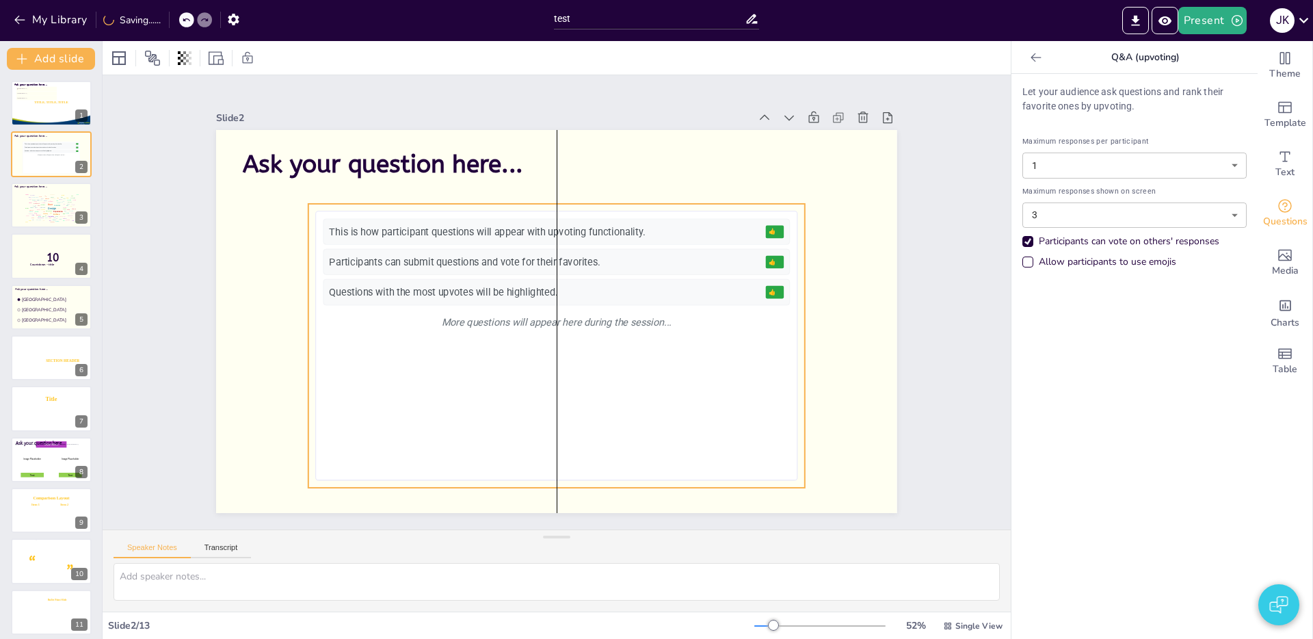
drag, startPoint x: 454, startPoint y: 319, endPoint x: 455, endPoint y: 336, distance: 17.1
click at [455, 336] on div "This is how participant questions will appear with upvoting functionality. 👍 5 …" at bounding box center [543, 343] width 522 height 386
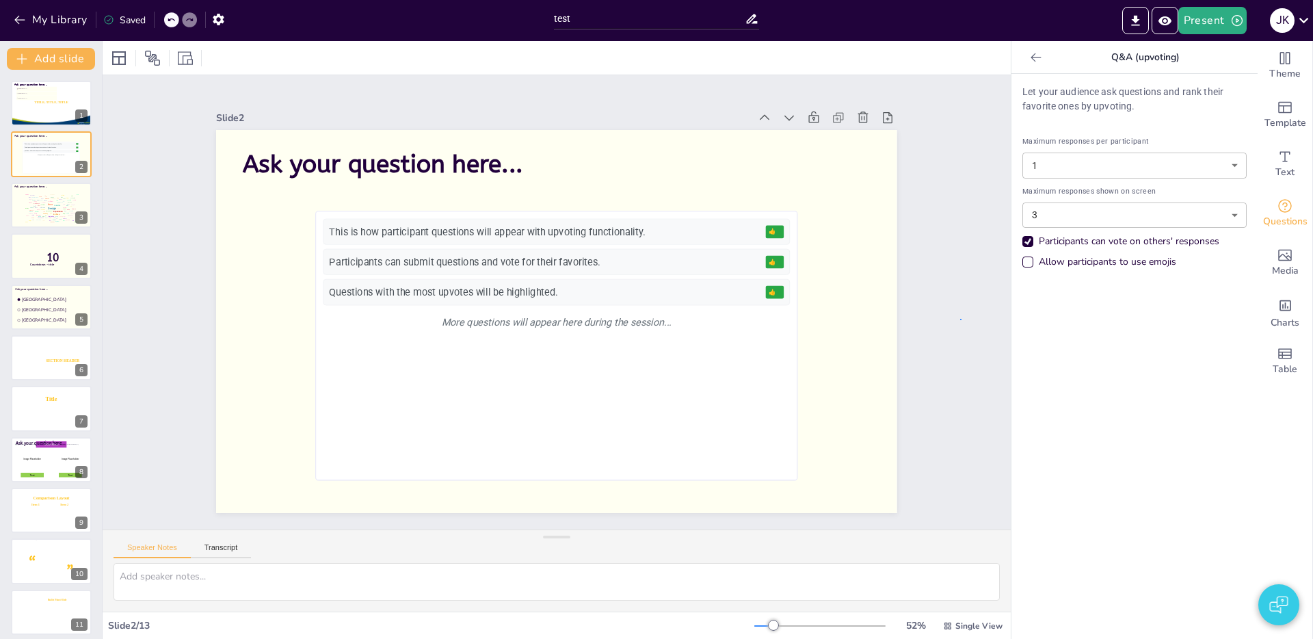
drag, startPoint x: 960, startPoint y: 319, endPoint x: 892, endPoint y: 319, distance: 67.7
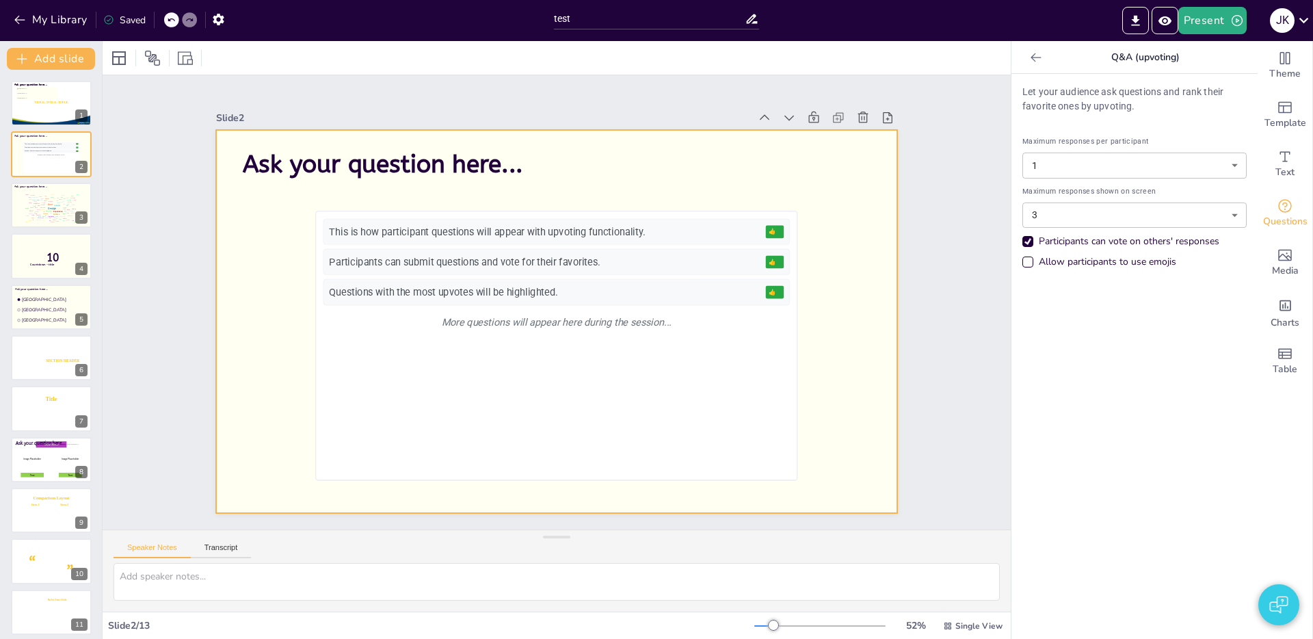
click at [852, 319] on div at bounding box center [539, 309] width 626 height 777
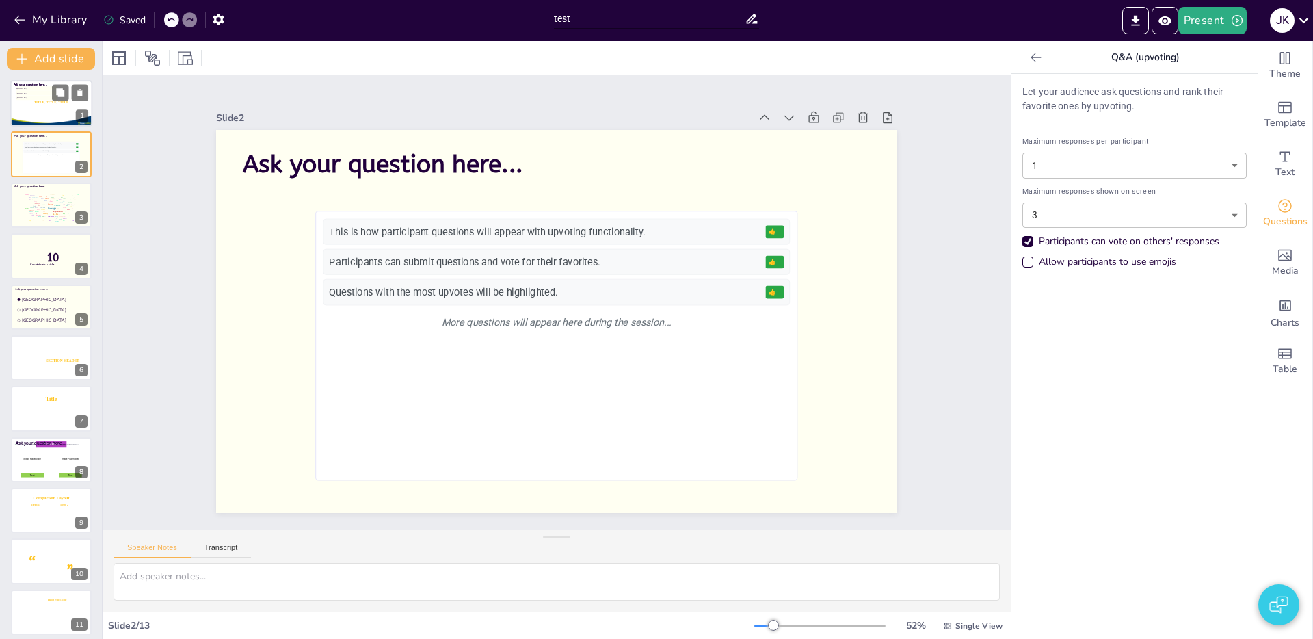
click at [61, 112] on div at bounding box center [51, 104] width 83 height 48
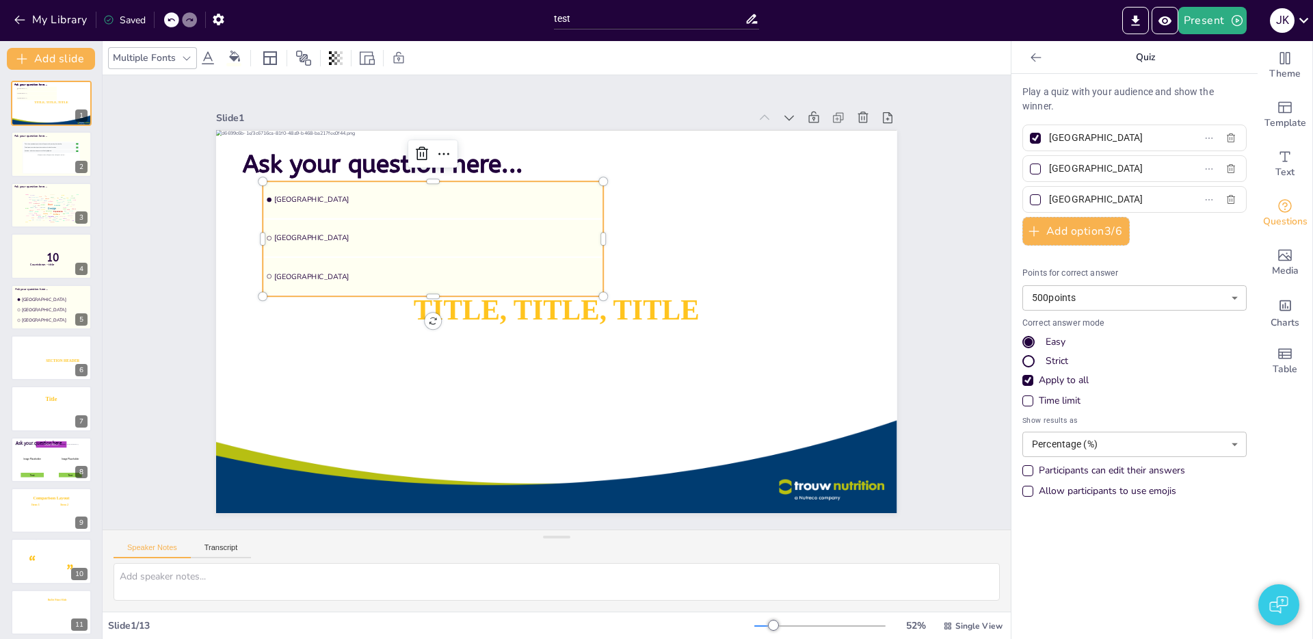
click at [326, 207] on li "[GEOGRAPHIC_DATA]" at bounding box center [433, 199] width 340 height 37
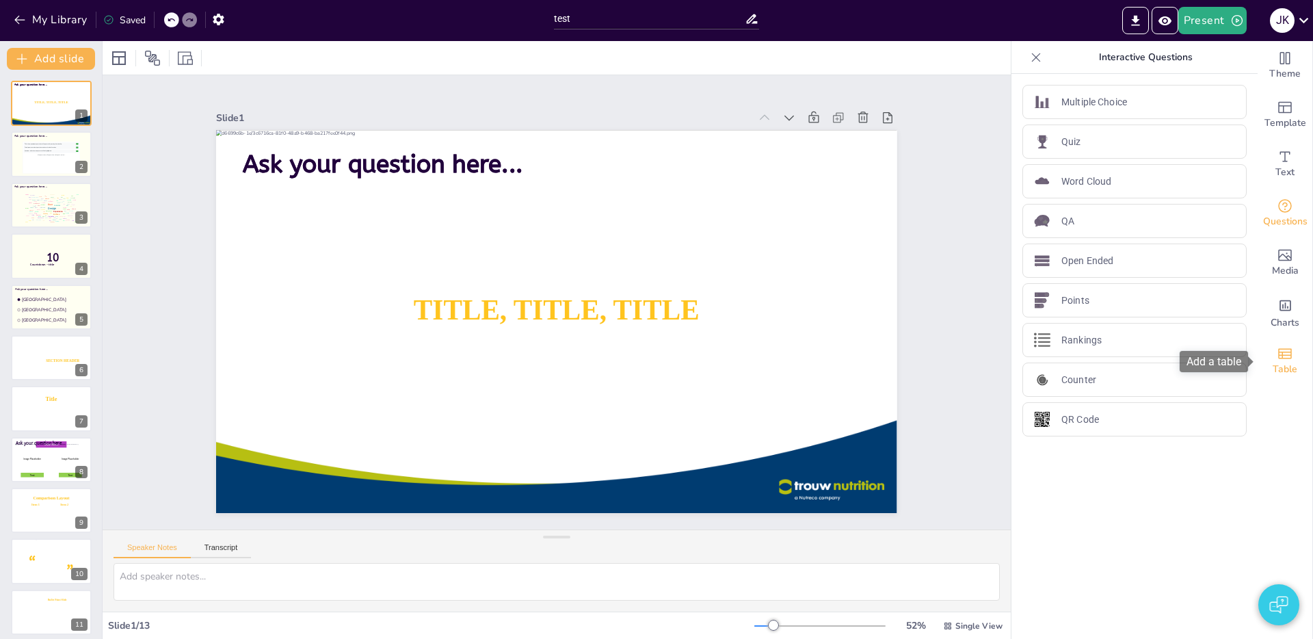
click at [1290, 356] on icon "Add a table" at bounding box center [1285, 353] width 14 height 10
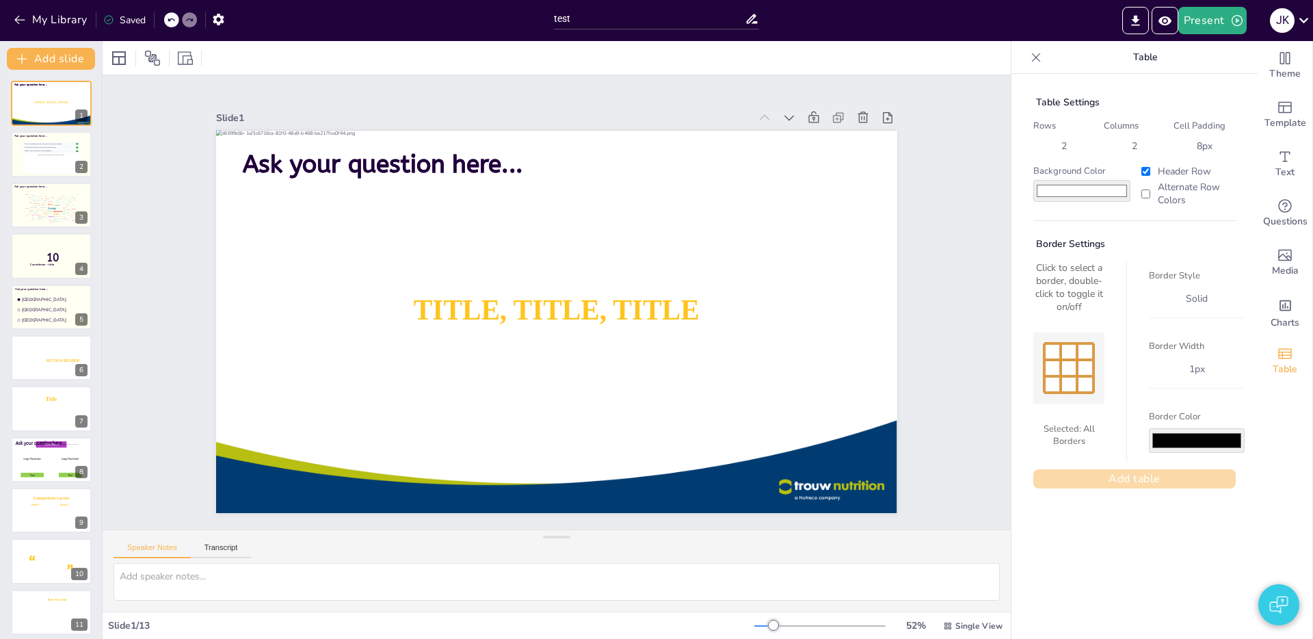
click at [1136, 479] on button "Add table" at bounding box center [1134, 478] width 202 height 19
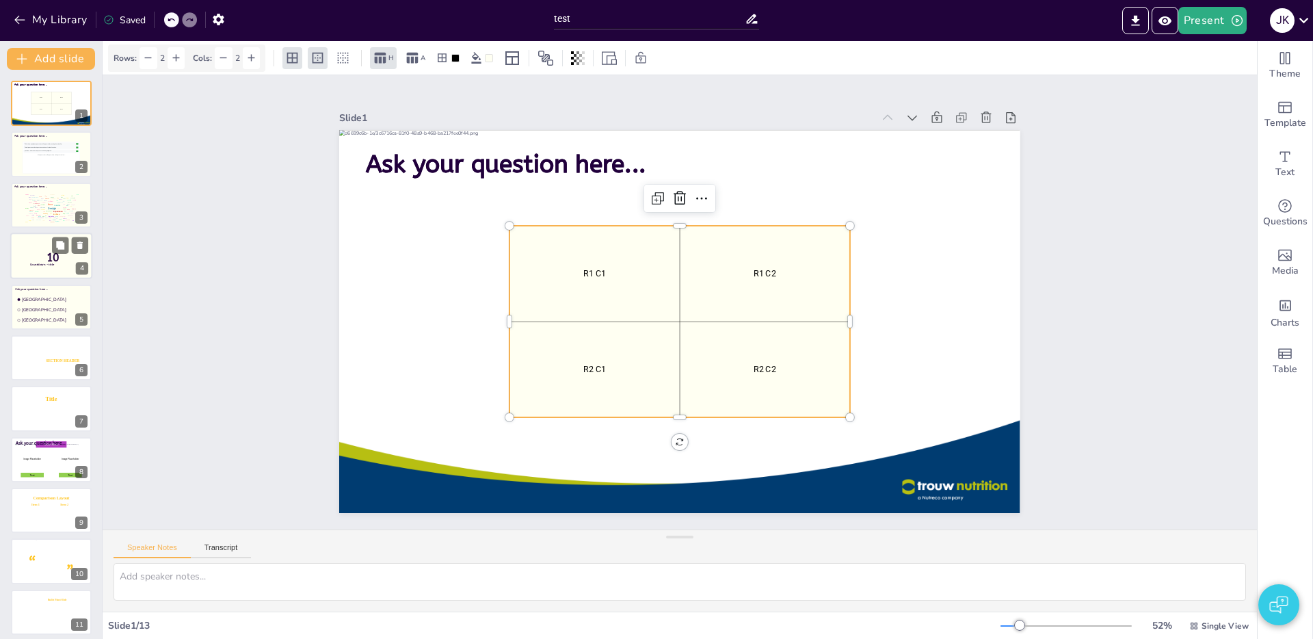
click at [47, 272] on div at bounding box center [51, 255] width 82 height 46
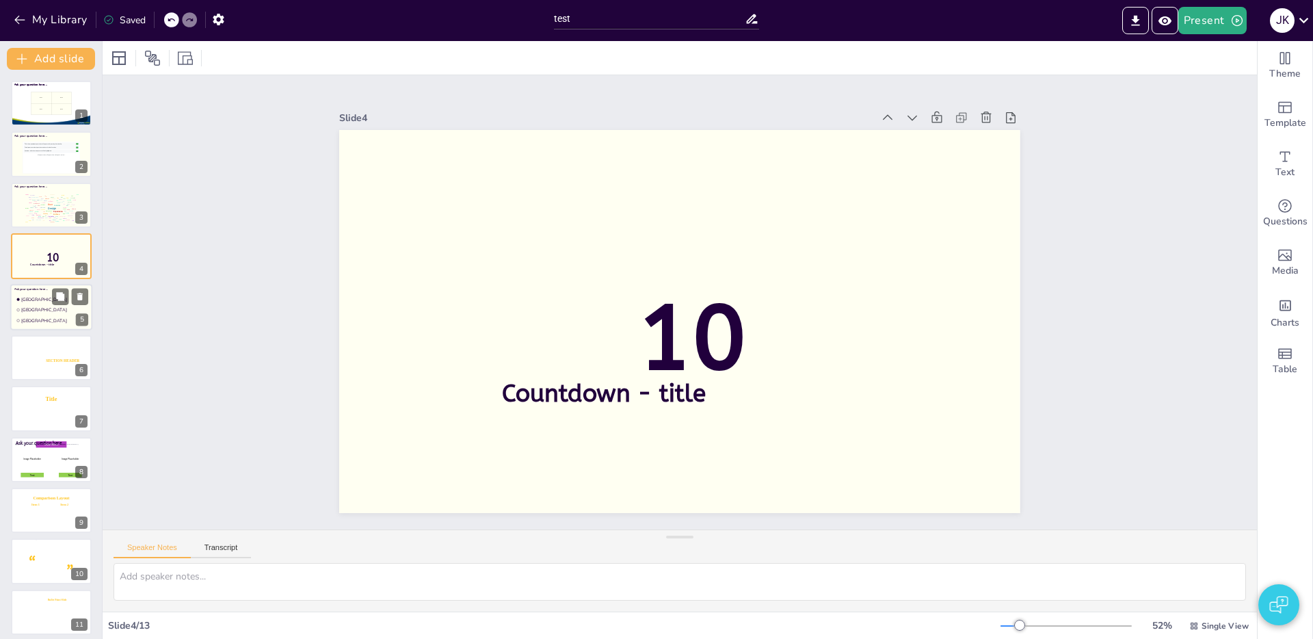
click at [43, 314] on ul "Amsterdam Rotterdam The Hague" at bounding box center [49, 309] width 70 height 31
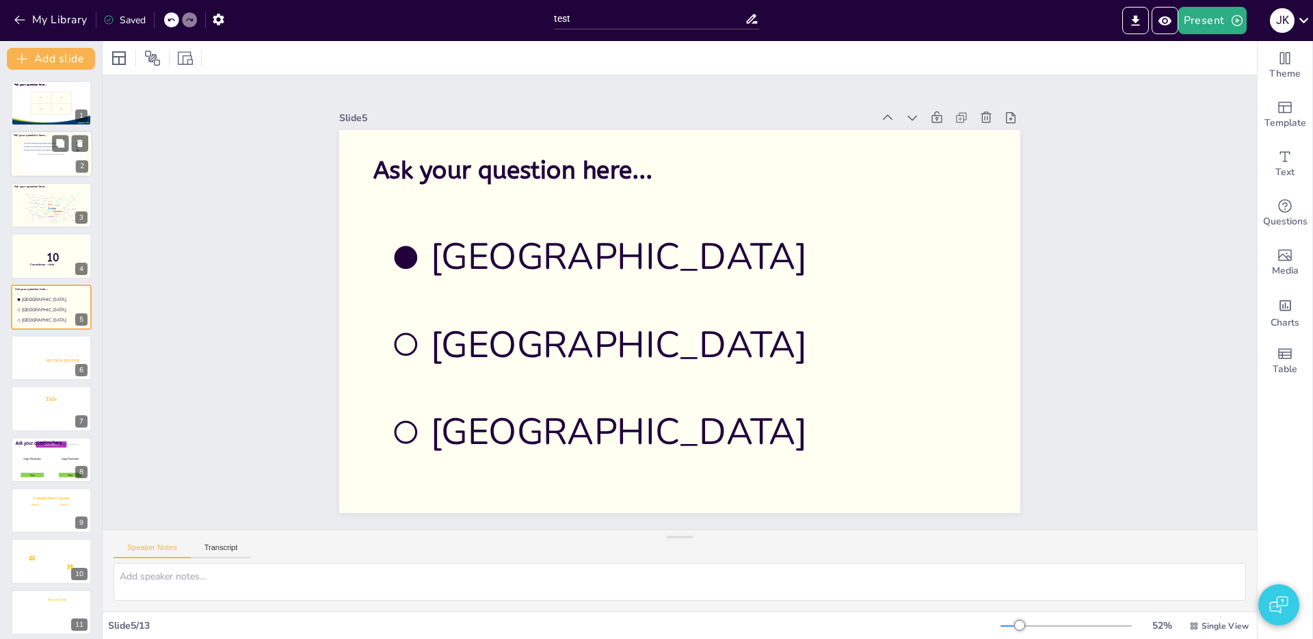
click at [36, 169] on div "This is how participant questions will appear with upvoting functionality. 👍 5 …" at bounding box center [51, 157] width 56 height 31
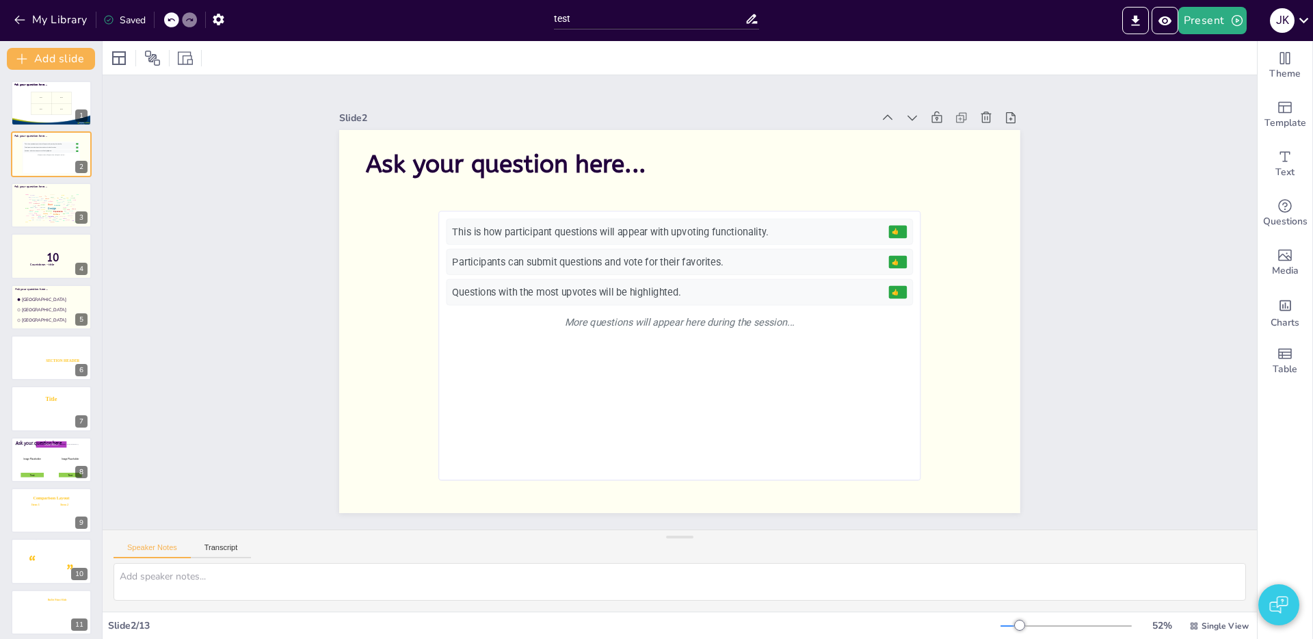
click at [1123, 330] on div "Slide 1 TITLE, TITLE, TITLE SUBTITLE Ask your question here... Ask your questio…" at bounding box center [680, 302] width 1154 height 454
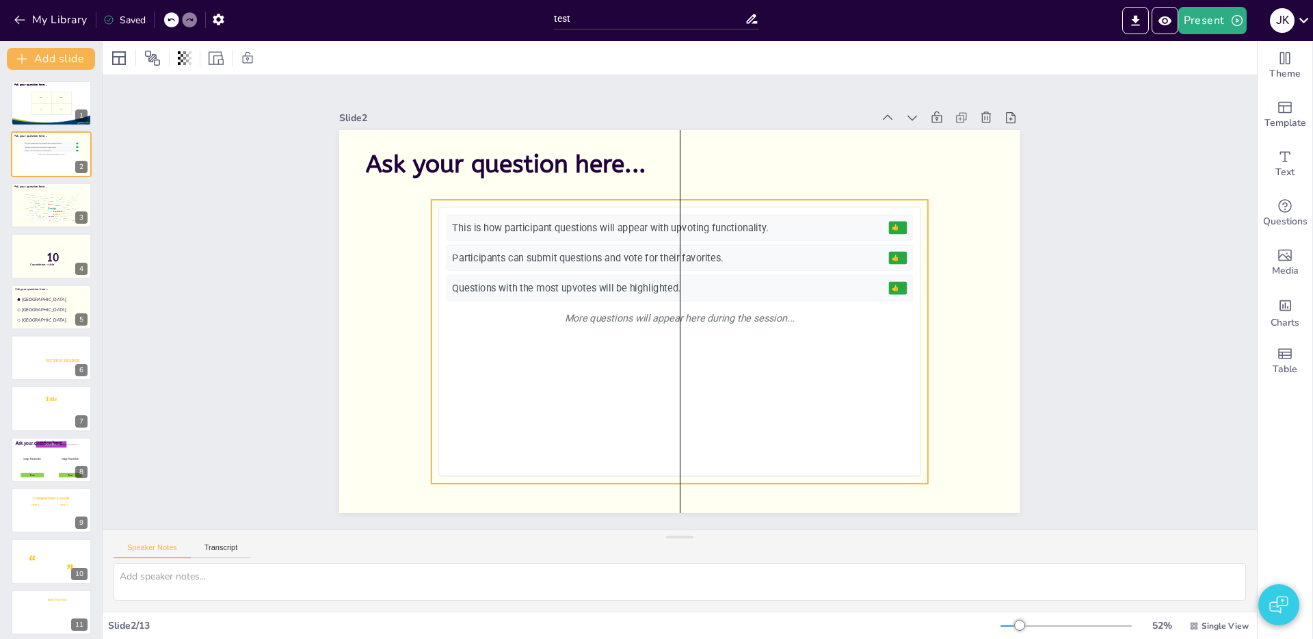
drag, startPoint x: 511, startPoint y: 318, endPoint x: 458, endPoint y: 314, distance: 53.4
click at [510, 314] on div "More questions will appear here during the session..." at bounding box center [679, 318] width 466 height 26
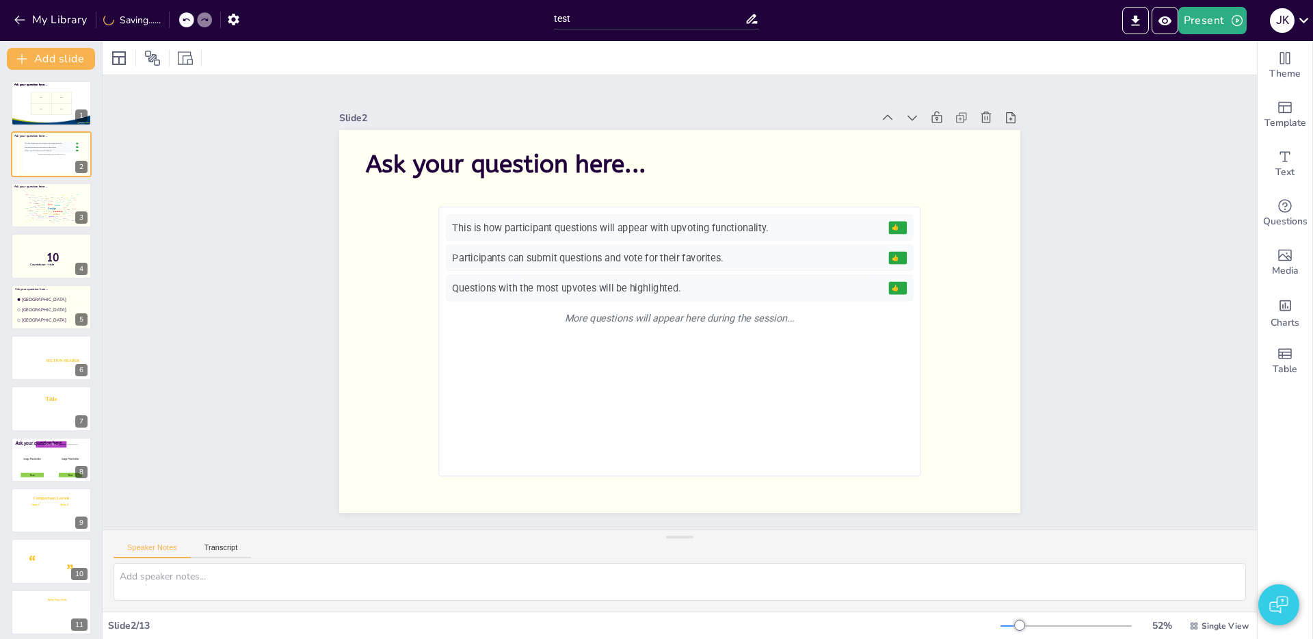
drag, startPoint x: 31, startPoint y: 206, endPoint x: 170, endPoint y: 248, distance: 145.8
click at [31, 206] on div "Design User Experience Interface Features Navigation Usability Test Process Inf…" at bounding box center [51, 207] width 57 height 32
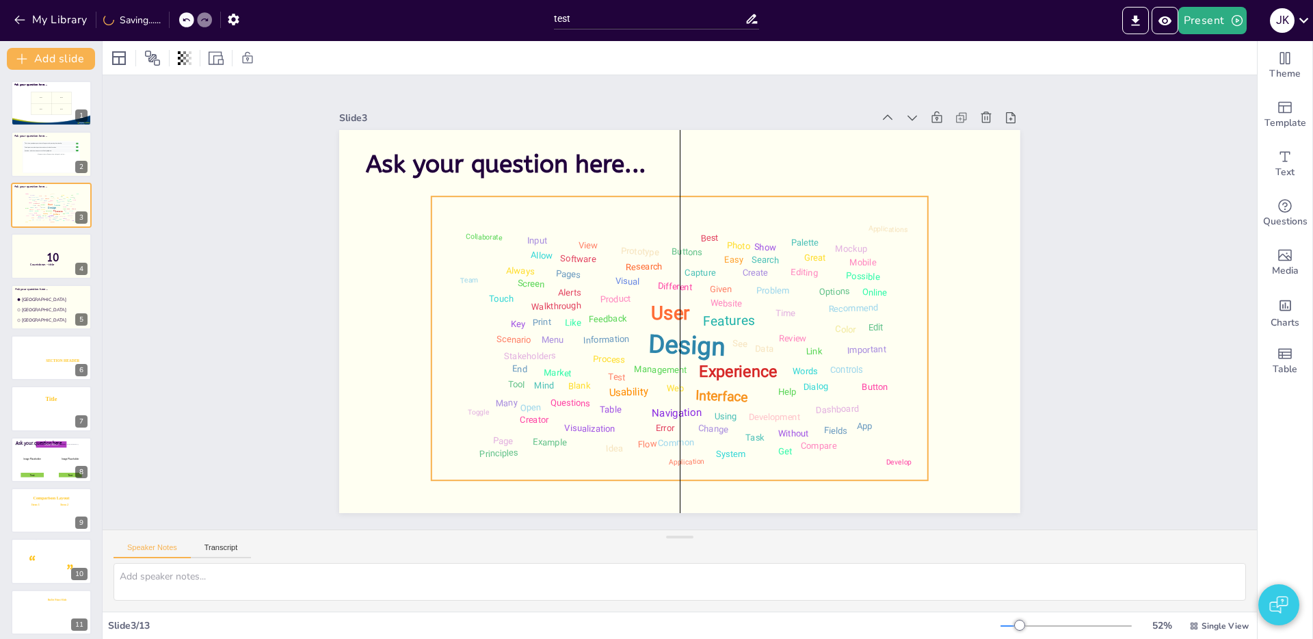
click at [660, 357] on div "Design" at bounding box center [682, 346] width 80 height 40
click at [290, 314] on div "Slide 1 TITLE, TITLE, TITLE SUBTITLE Ask your question here... Ask your questio…" at bounding box center [679, 302] width 1195 height 572
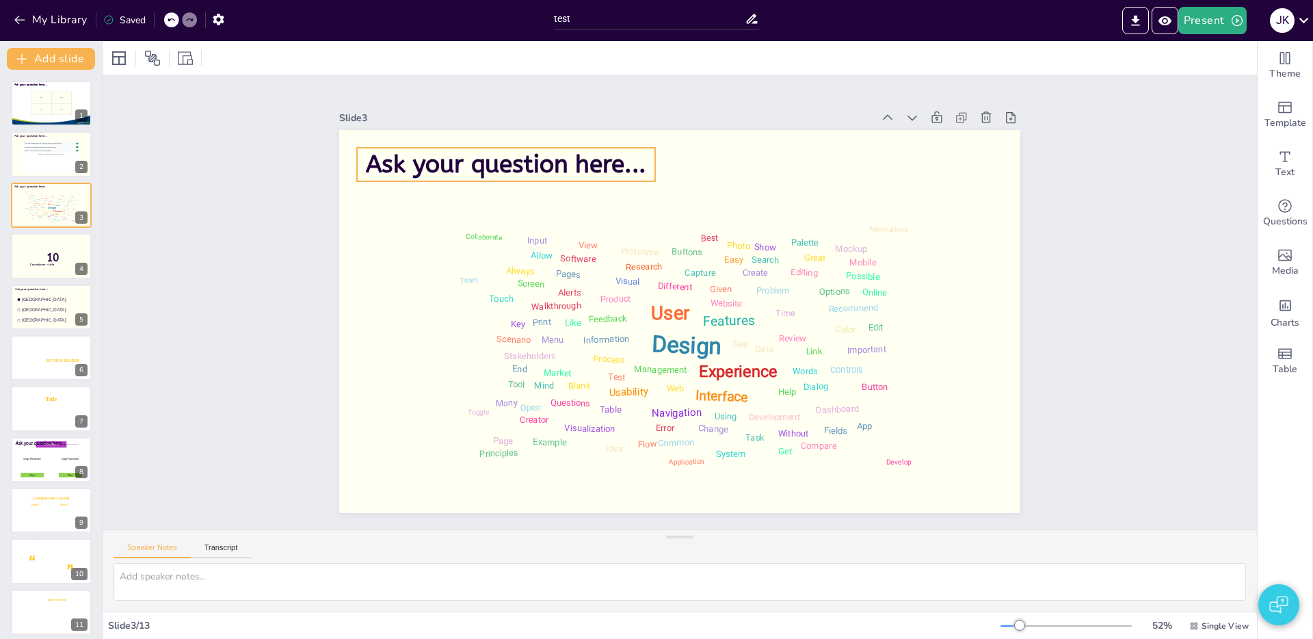
click at [422, 170] on span "Ask your question here..." at bounding box center [506, 164] width 280 height 29
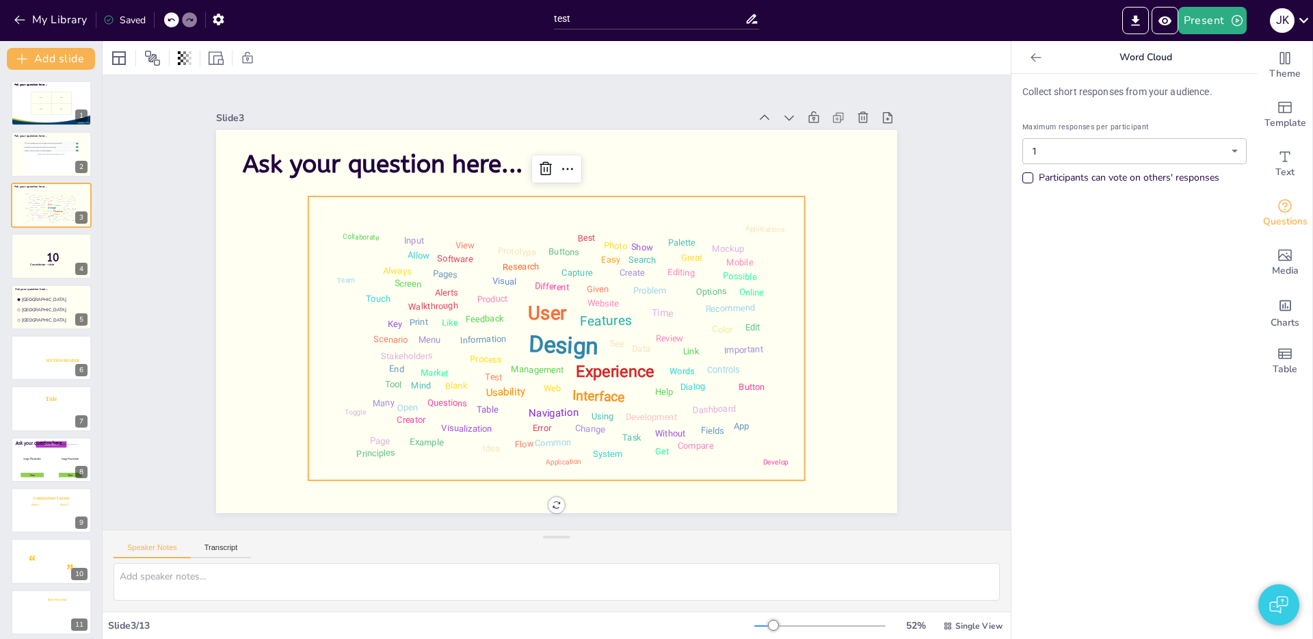
click at [666, 336] on div "Time" at bounding box center [654, 345] width 25 height 18
click at [364, 168] on span "Ask your question here..." at bounding box center [398, 147] width 281 height 58
click at [606, 399] on div "Interface" at bounding box center [578, 403] width 61 height 31
click at [913, 292] on div "Slide 1 TITLE, TITLE, TITLE SUBTITLE Ask your question here... Ask your questio…" at bounding box center [557, 302] width 758 height 421
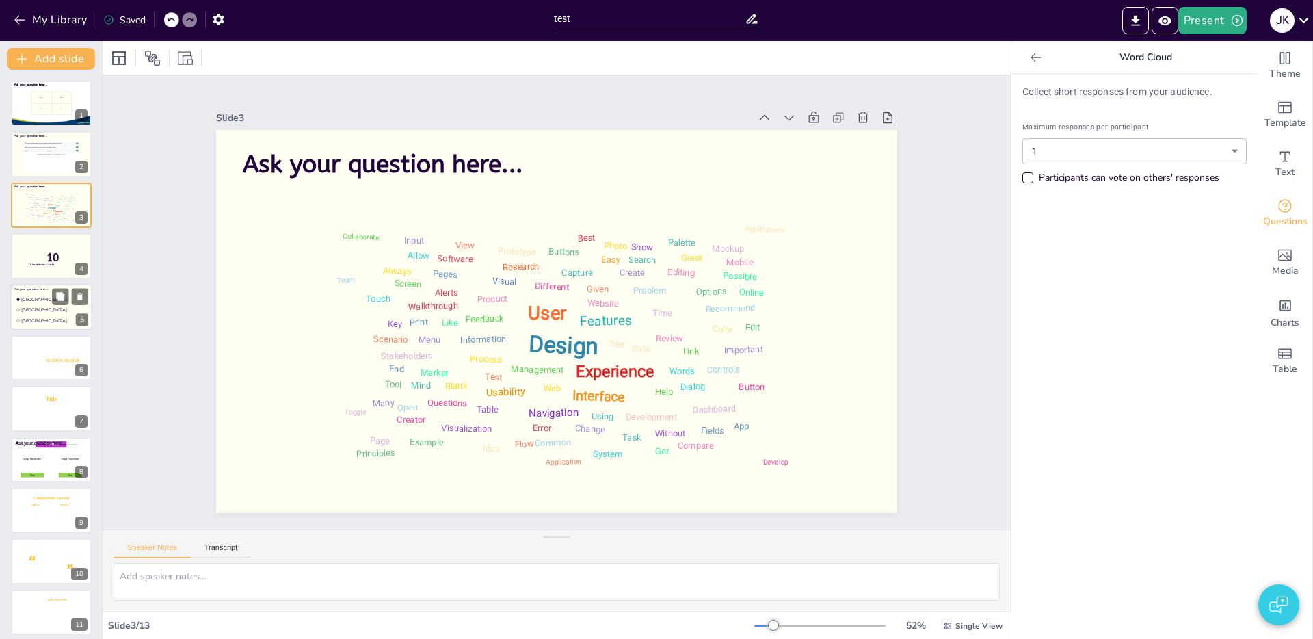
click at [33, 286] on span "Ask your question here..." at bounding box center [30, 287] width 33 height 3
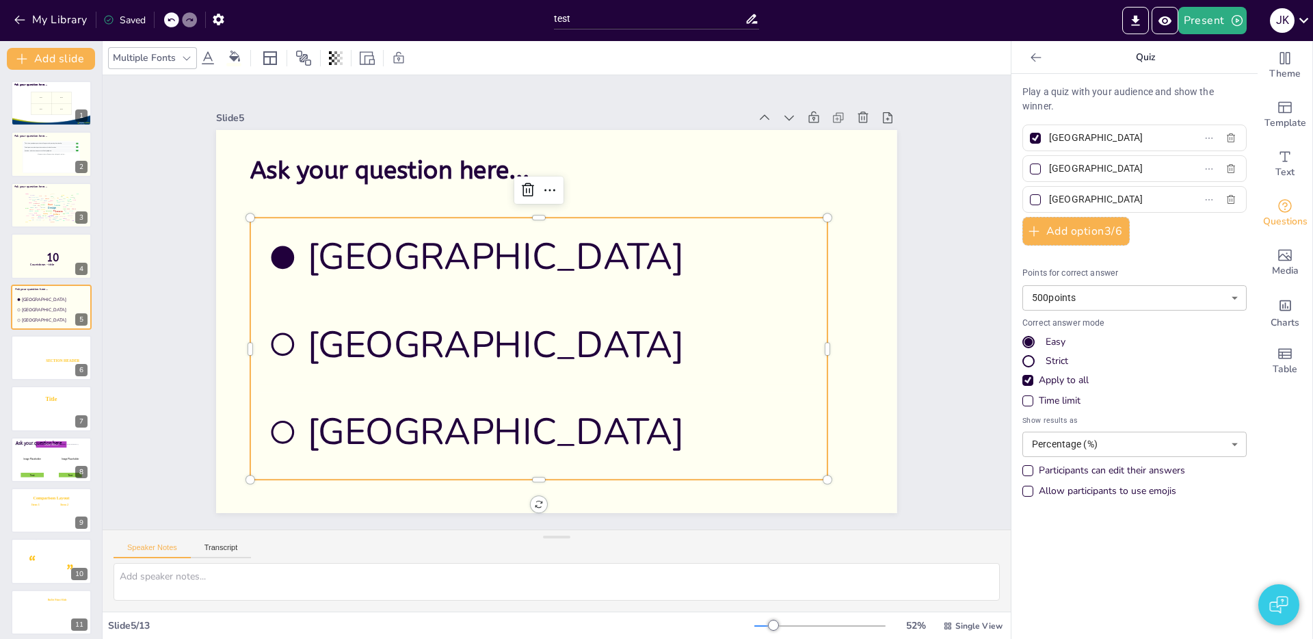
click at [410, 316] on ul "Amsterdam Rotterdam The Hague" at bounding box center [538, 348] width 577 height 262
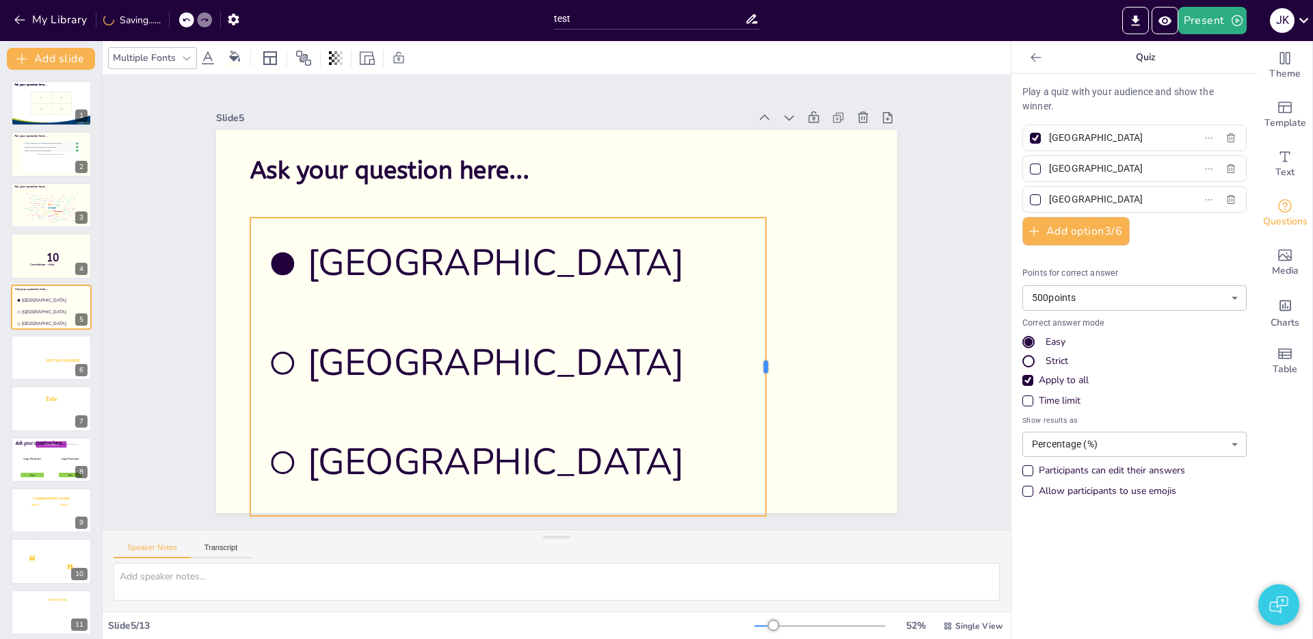
drag, startPoint x: 621, startPoint y: 362, endPoint x: 881, endPoint y: 338, distance: 260.2
click at [784, 338] on div at bounding box center [763, 388] width 42 height 297
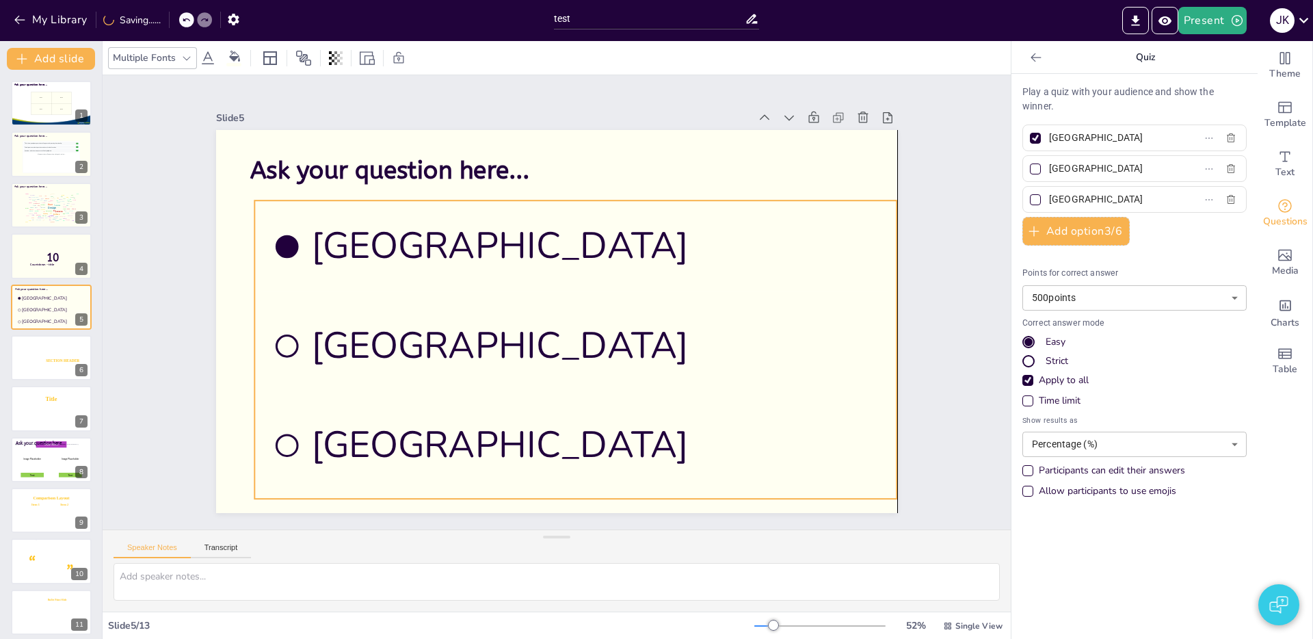
drag, startPoint x: 714, startPoint y: 274, endPoint x: 621, endPoint y: 226, distance: 104.6
click at [712, 257] on span "[GEOGRAPHIC_DATA]" at bounding box center [595, 246] width 569 height 49
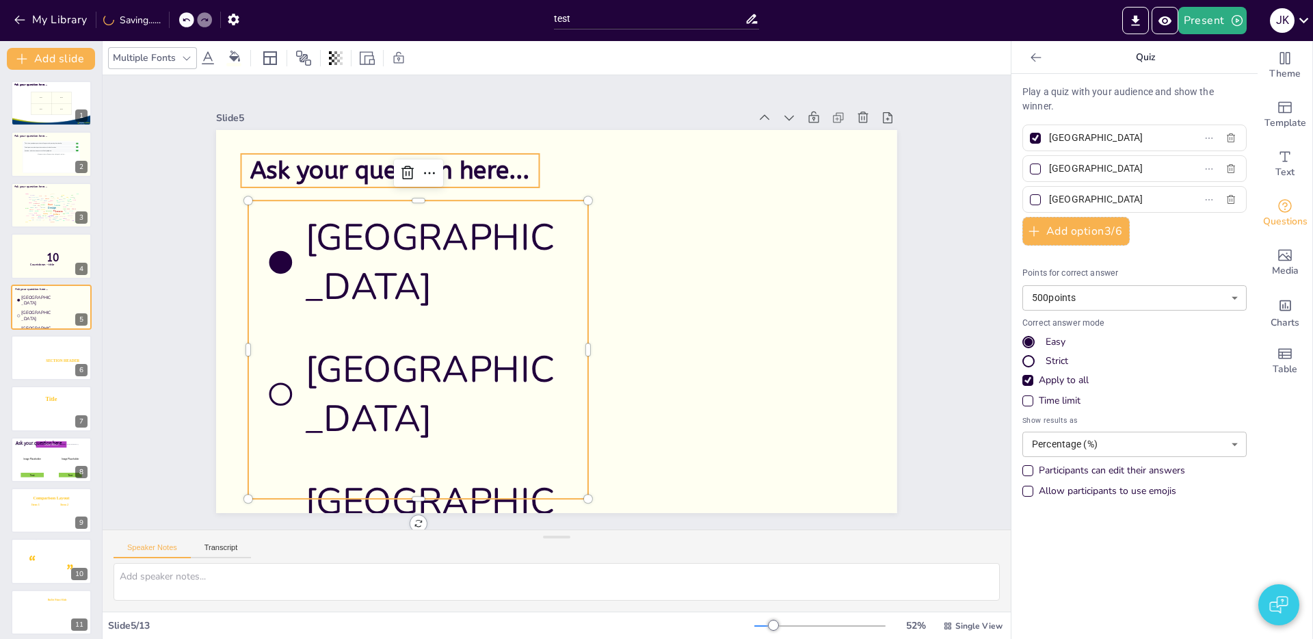
click at [356, 178] on span "Ask your question here..." at bounding box center [390, 171] width 280 height 29
click at [345, 263] on span "[GEOGRAPHIC_DATA]" at bounding box center [438, 262] width 267 height 98
click at [303, 183] on span "Ask your question here..." at bounding box center [390, 171] width 280 height 29
click at [381, 285] on li "[GEOGRAPHIC_DATA]" at bounding box center [417, 262] width 340 height 124
click at [337, 182] on span "Ask your question here..." at bounding box center [390, 171] width 280 height 29
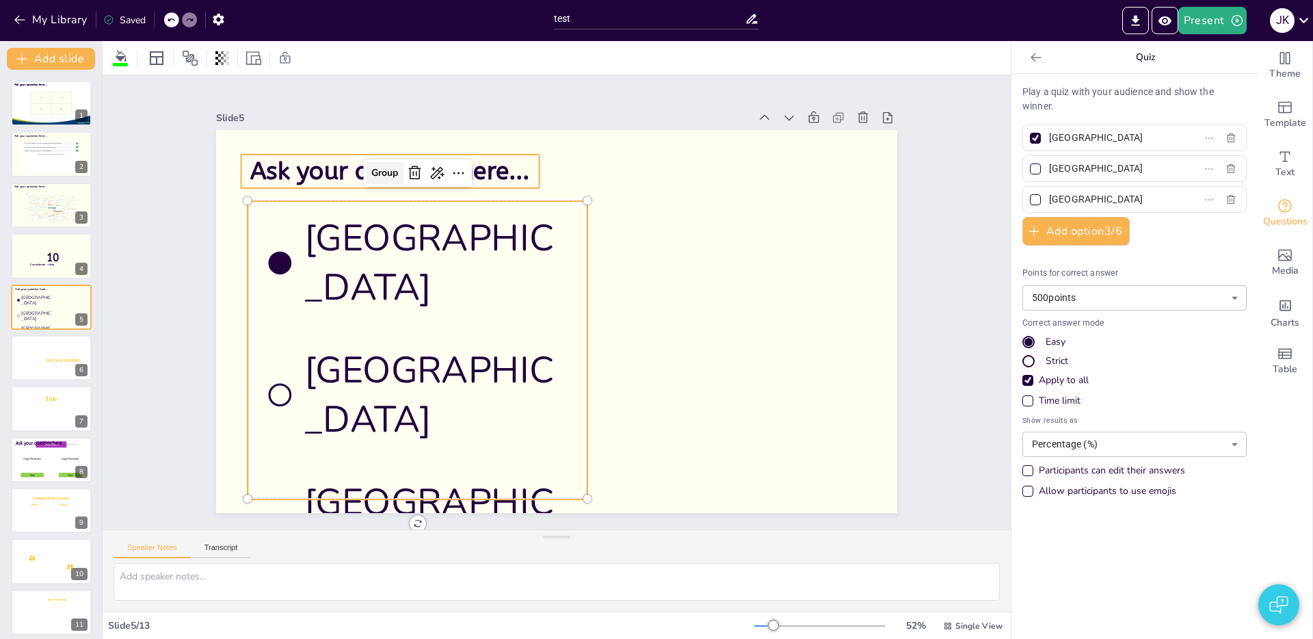
click at [384, 170] on div "Group" at bounding box center [385, 173] width 38 height 22
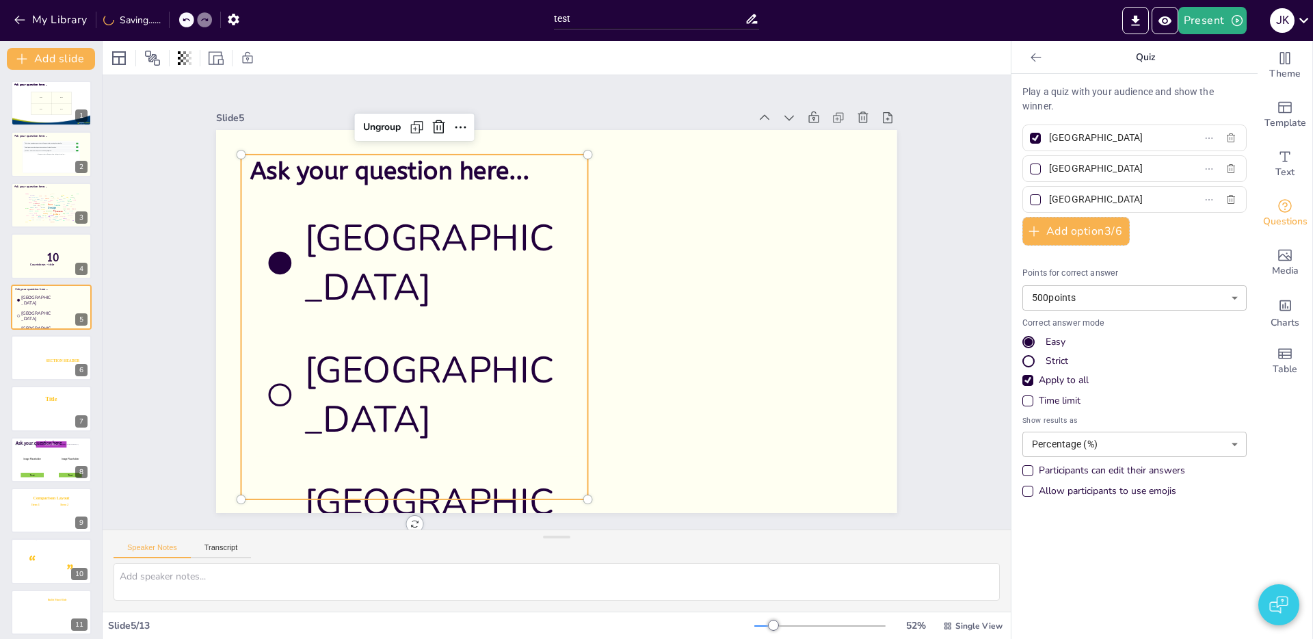
click at [619, 114] on div "Slide 5" at bounding box center [482, 117] width 533 height 13
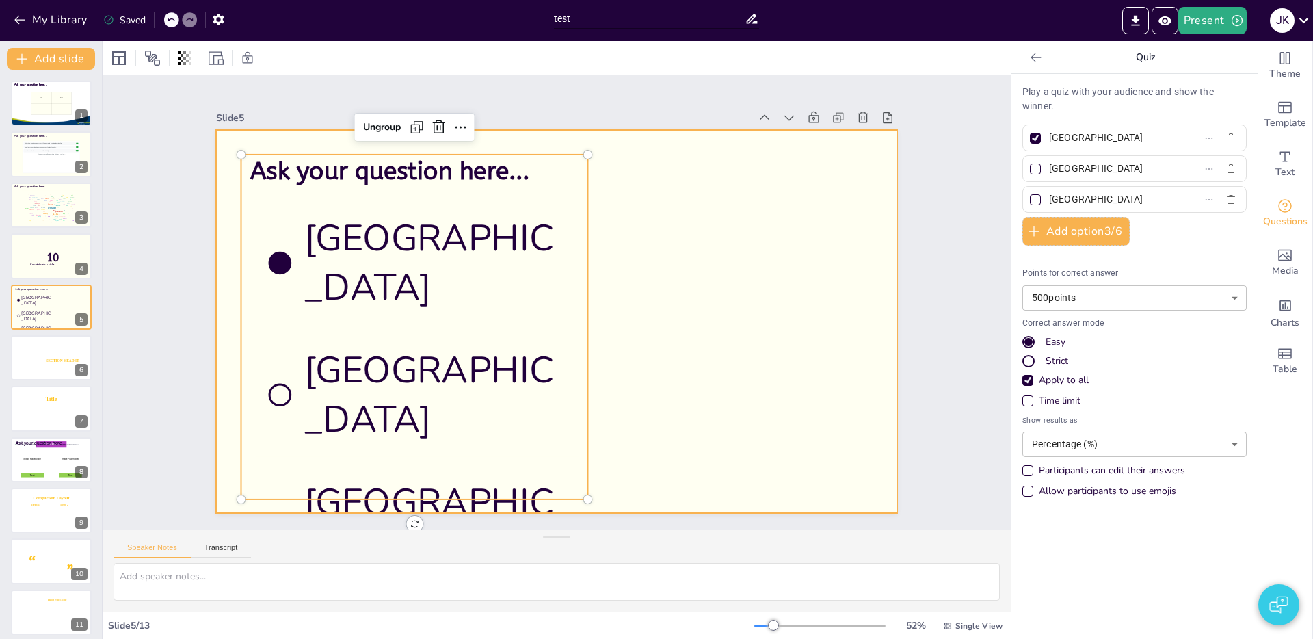
click at [615, 247] on div at bounding box center [556, 321] width 681 height 383
click at [461, 186] on p "Ask your question here..." at bounding box center [457, 115] width 286 height 152
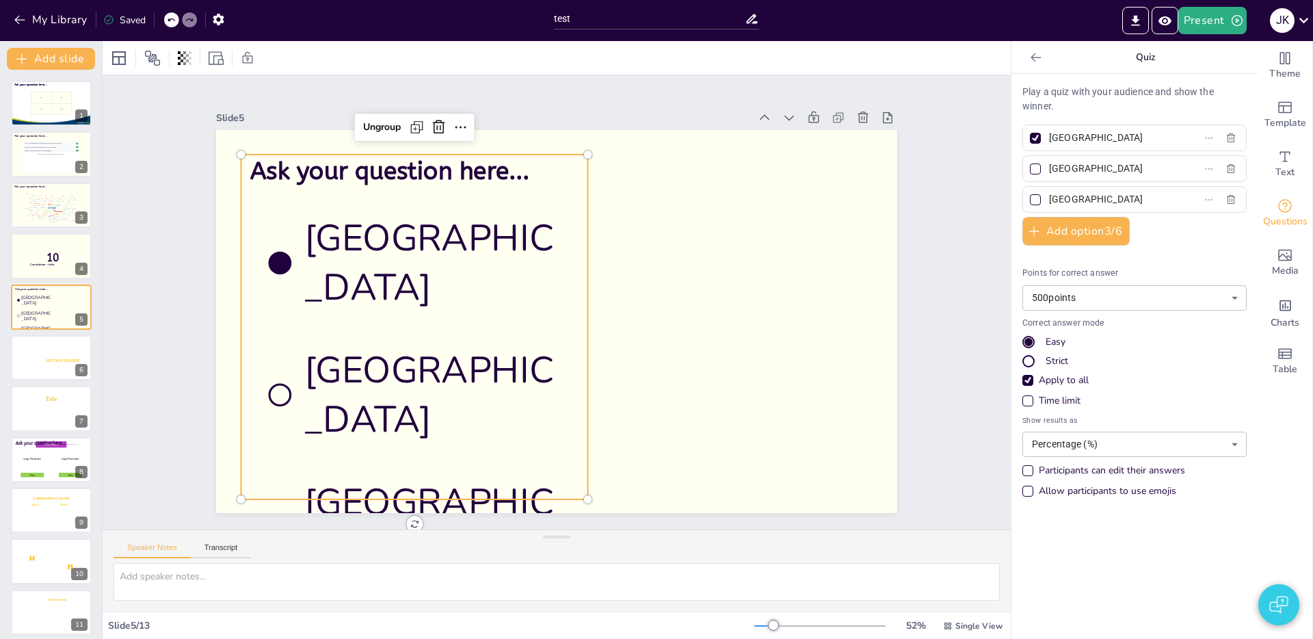
click at [478, 174] on span "Ask your question here..." at bounding box center [390, 171] width 280 height 29
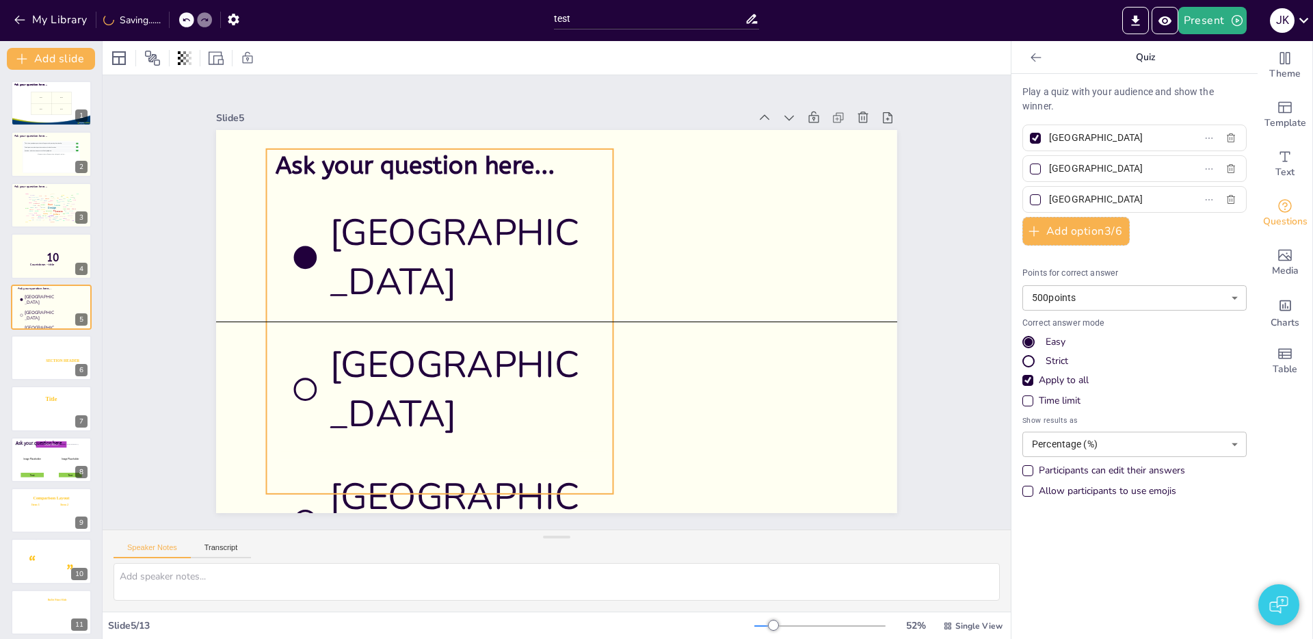
drag, startPoint x: 405, startPoint y: 176, endPoint x: 417, endPoint y: 172, distance: 12.3
click at [417, 172] on span "Ask your question here..." at bounding box center [416, 165] width 280 height 29
click at [401, 121] on div "Ungroup" at bounding box center [407, 122] width 49 height 22
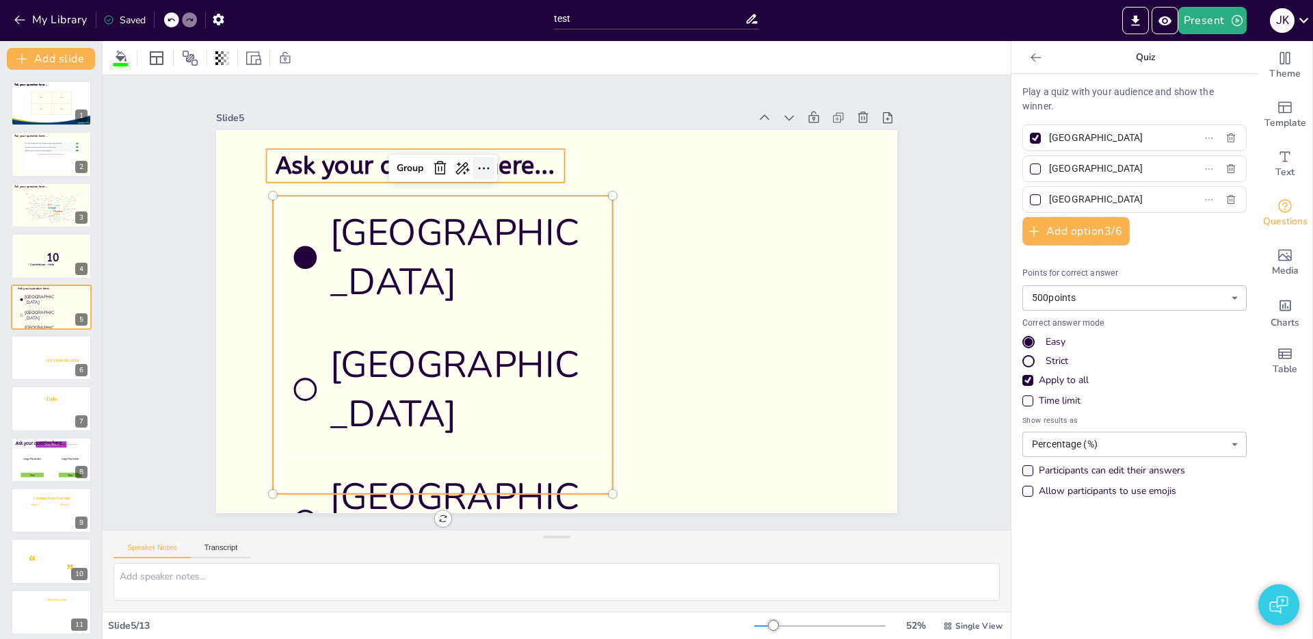
click at [486, 168] on div at bounding box center [498, 161] width 24 height 24
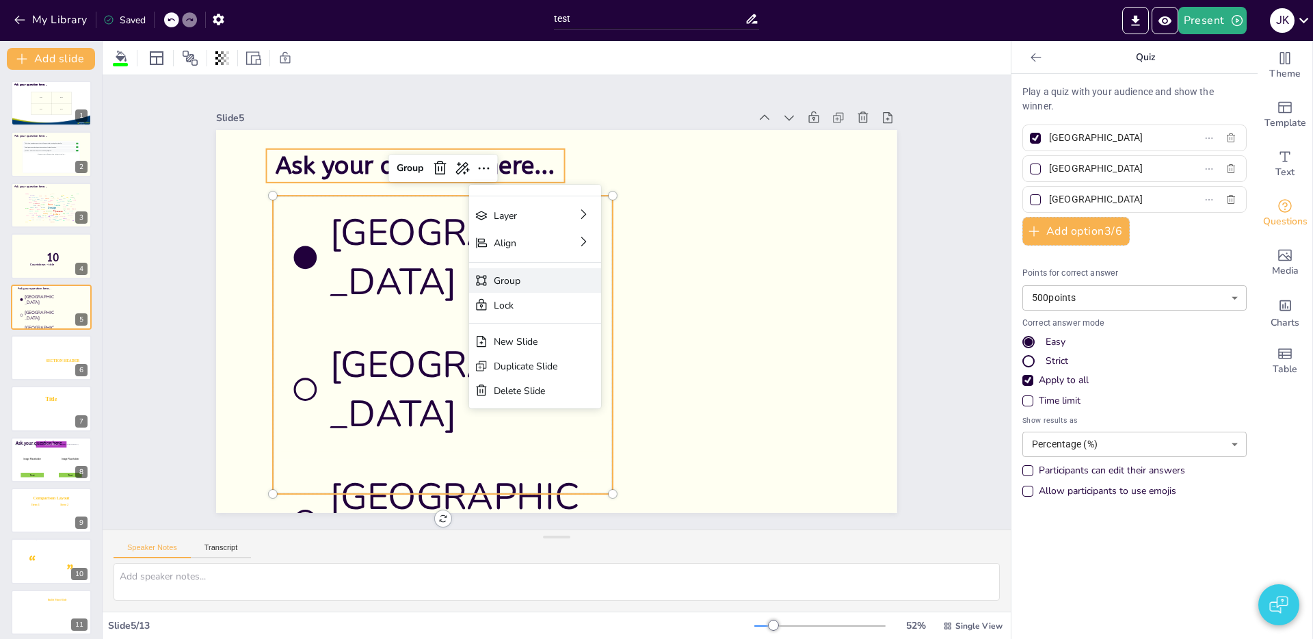
click at [589, 353] on div "Group" at bounding box center [621, 363] width 64 height 20
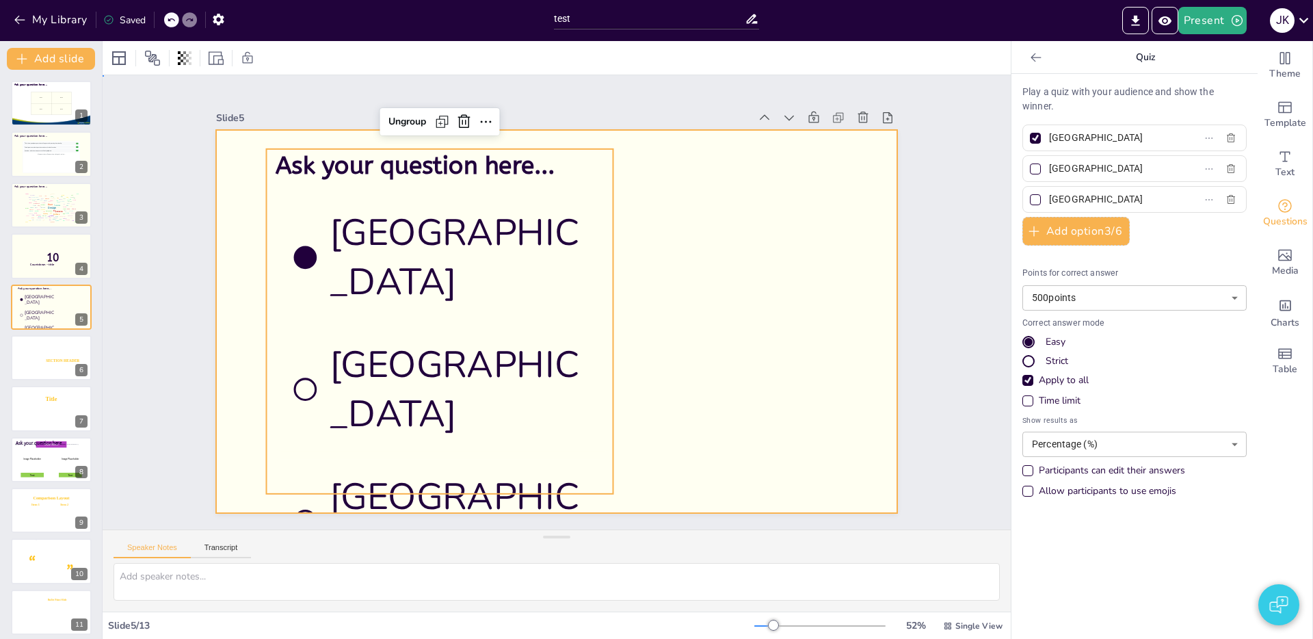
drag, startPoint x: 715, startPoint y: 268, endPoint x: 642, endPoint y: 251, distance: 75.1
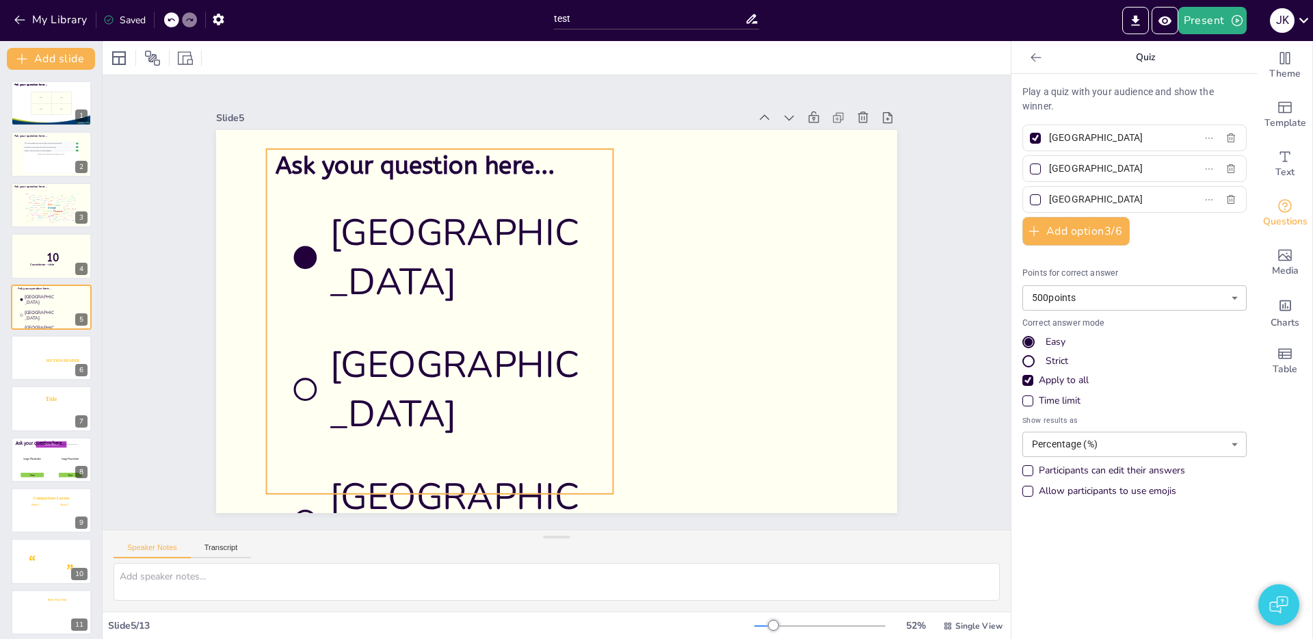
click at [459, 156] on span "Ask your question here..." at bounding box center [430, 151] width 281 height 57
click at [459, 158] on span "Ask your question here..." at bounding box center [430, 151] width 281 height 57
click at [459, 158] on span "Ask your question here..." at bounding box center [416, 165] width 280 height 29
click at [473, 173] on span "Ask your question here..." at bounding box center [416, 165] width 280 height 29
click at [473, 172] on span "Ask your question here..." at bounding box center [430, 151] width 281 height 57
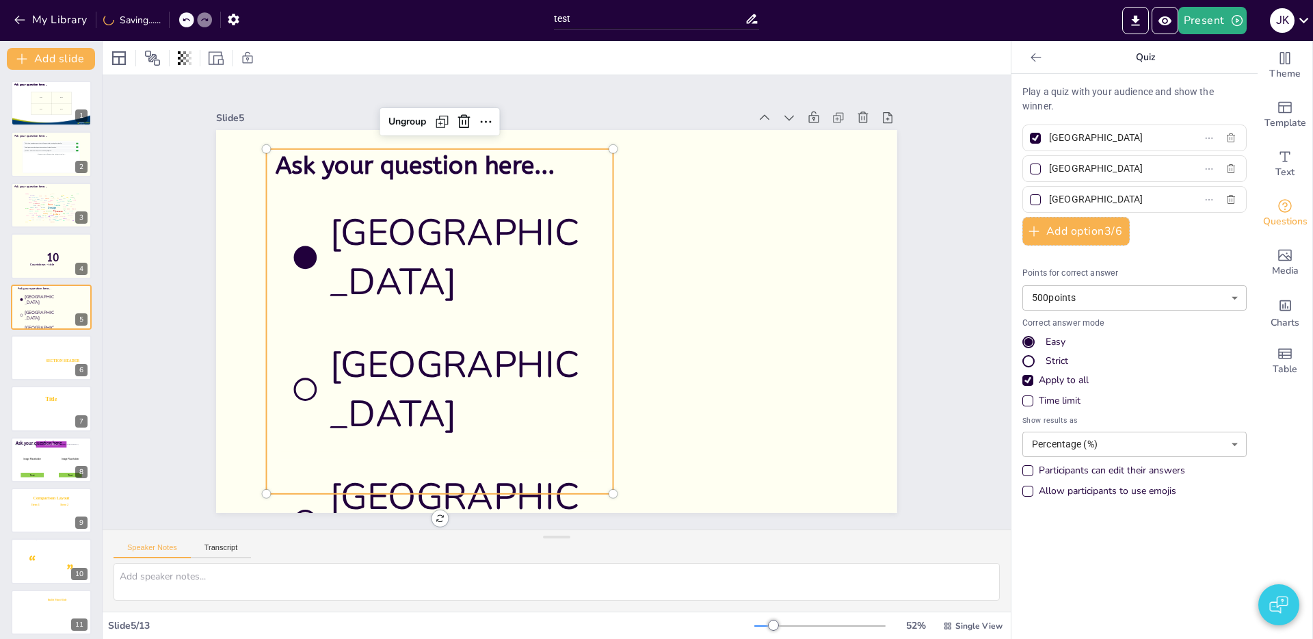
click at [473, 172] on span "Ask your question here..." at bounding box center [416, 165] width 280 height 29
drag, startPoint x: 375, startPoint y: 251, endPoint x: 394, endPoint y: 256, distance: 19.9
click at [375, 251] on span "[GEOGRAPHIC_DATA]" at bounding box center [463, 257] width 267 height 98
click at [401, 120] on div "Ungroup" at bounding box center [426, 107] width 51 height 27
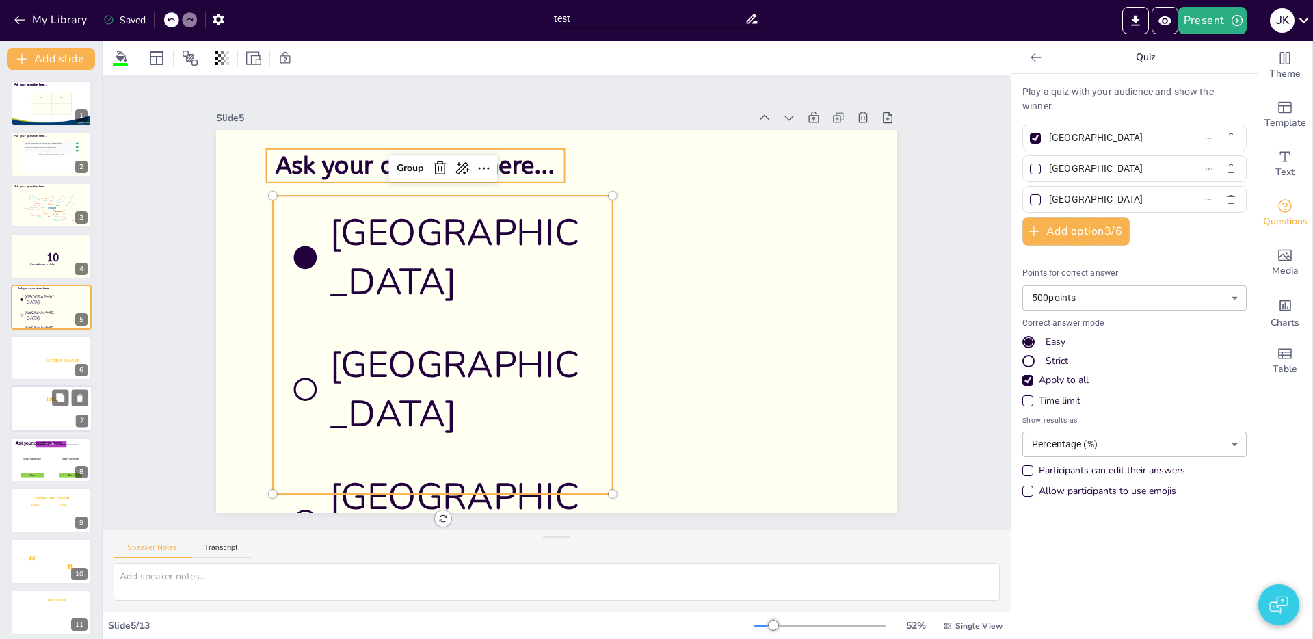
click at [58, 409] on icon at bounding box center [51, 408] width 53 height 10
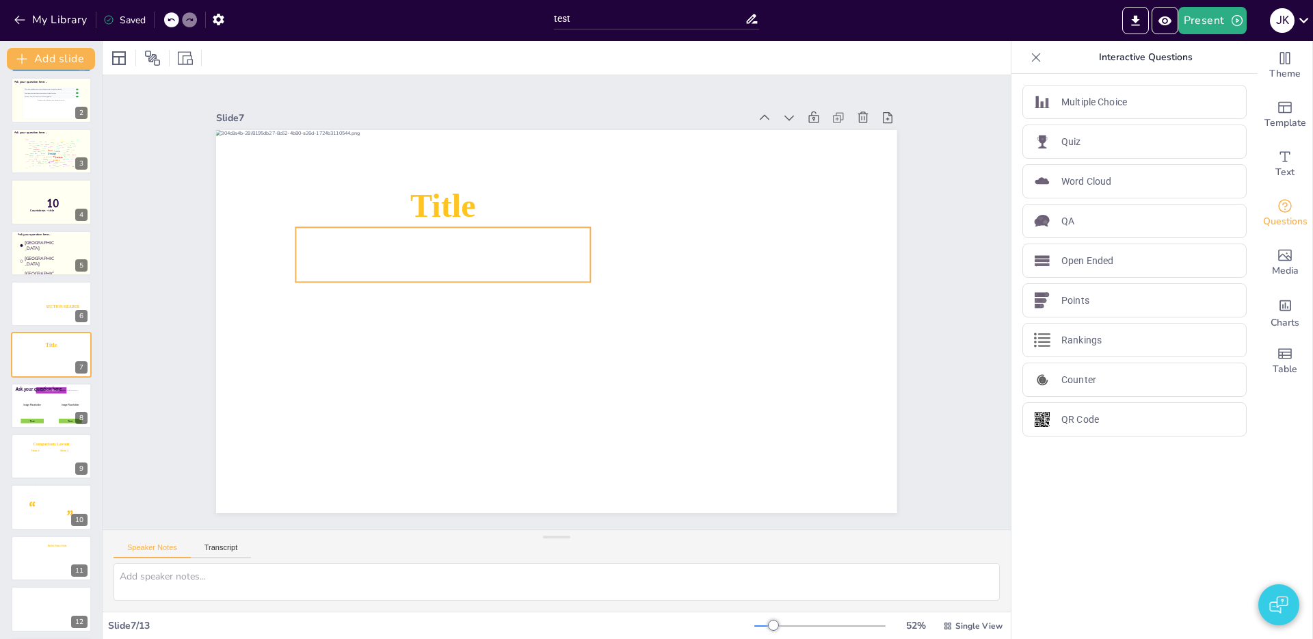
click at [386, 280] on icon at bounding box center [443, 254] width 295 height 55
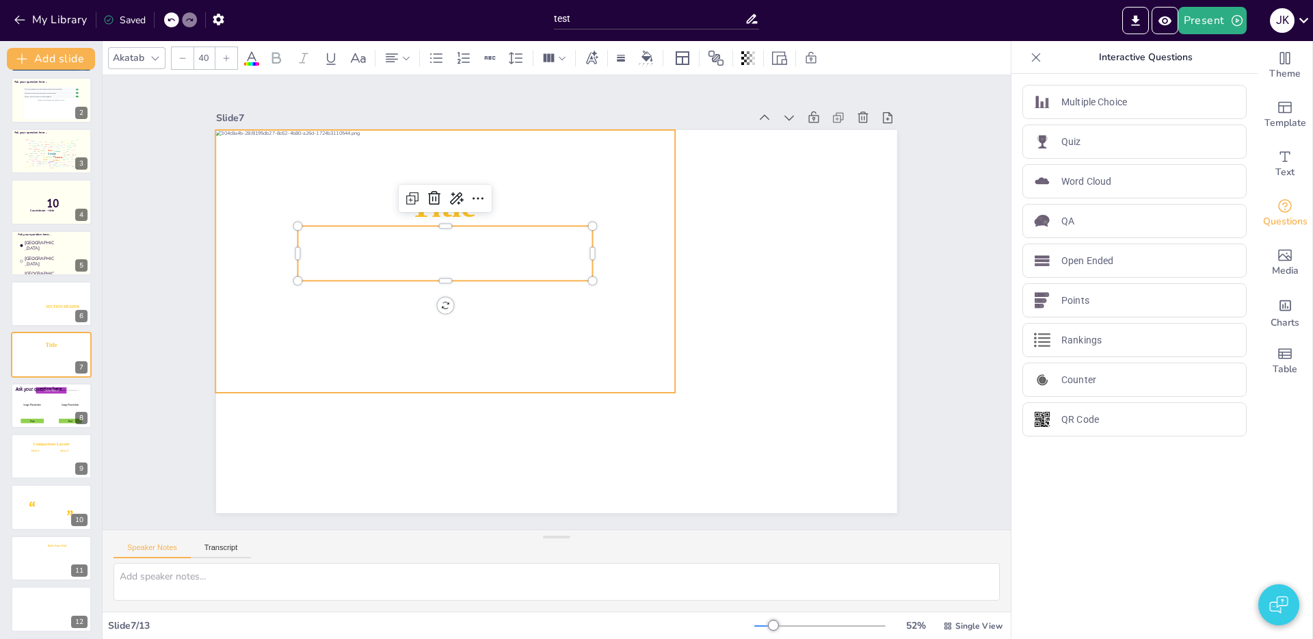
click at [600, 201] on div at bounding box center [450, 249] width 484 height 309
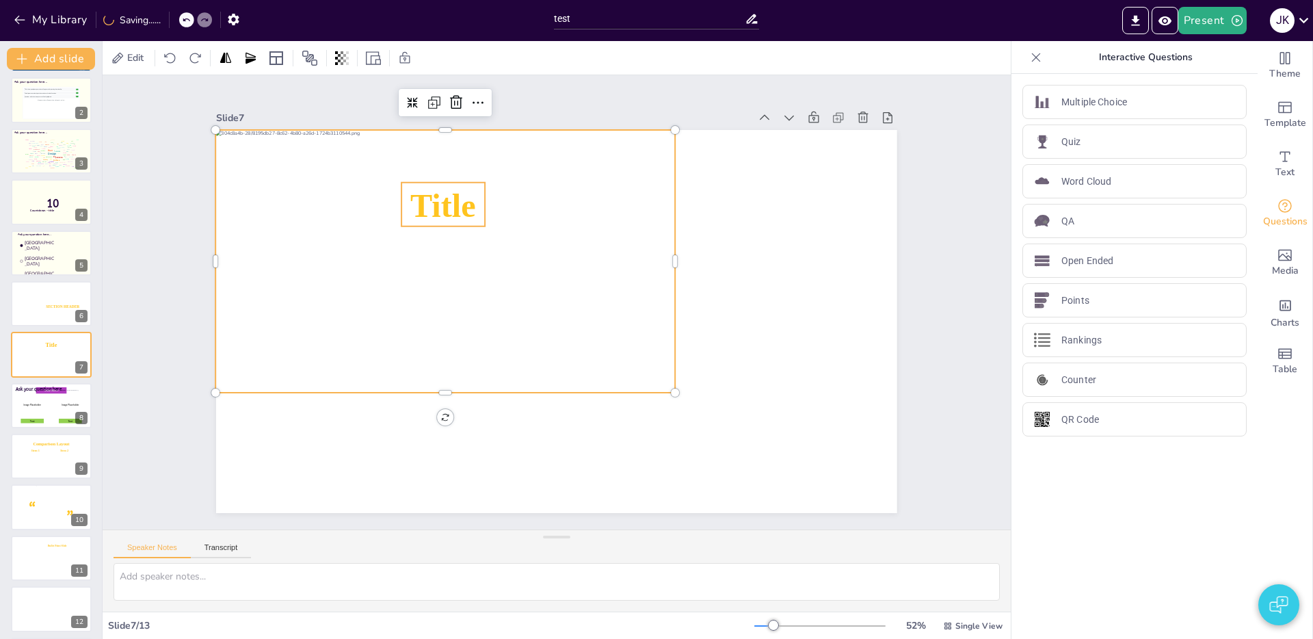
click at [446, 209] on icon at bounding box center [442, 205] width 83 height 44
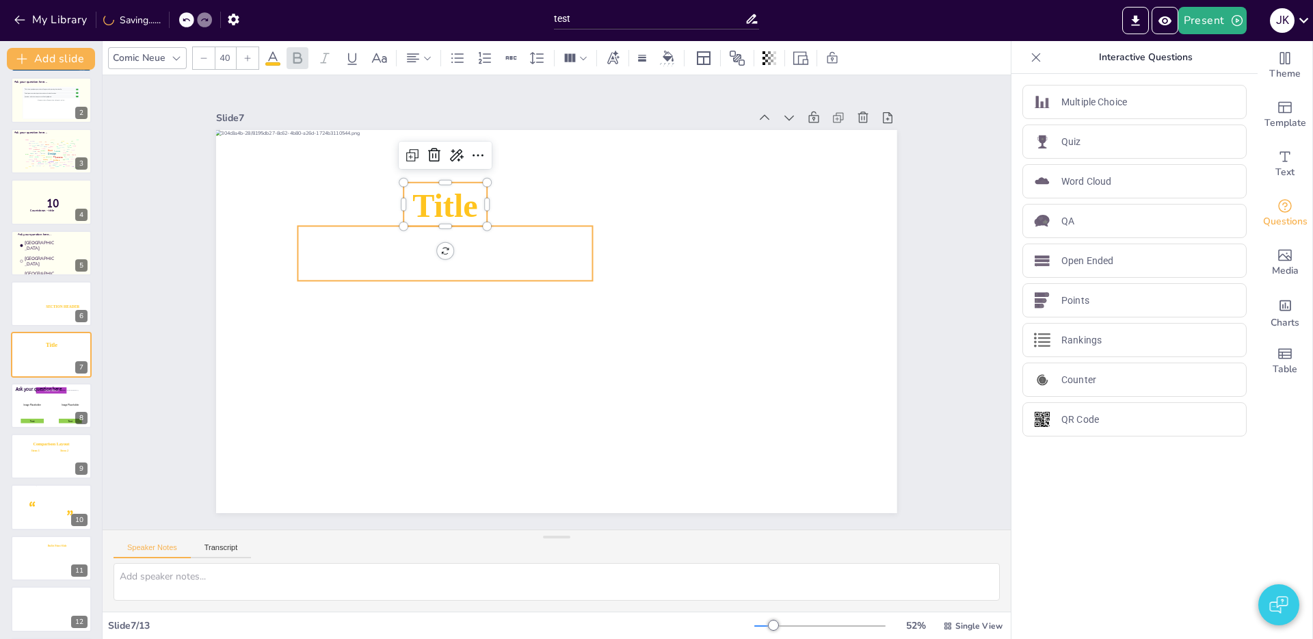
click at [523, 260] on icon at bounding box center [450, 242] width 299 height 85
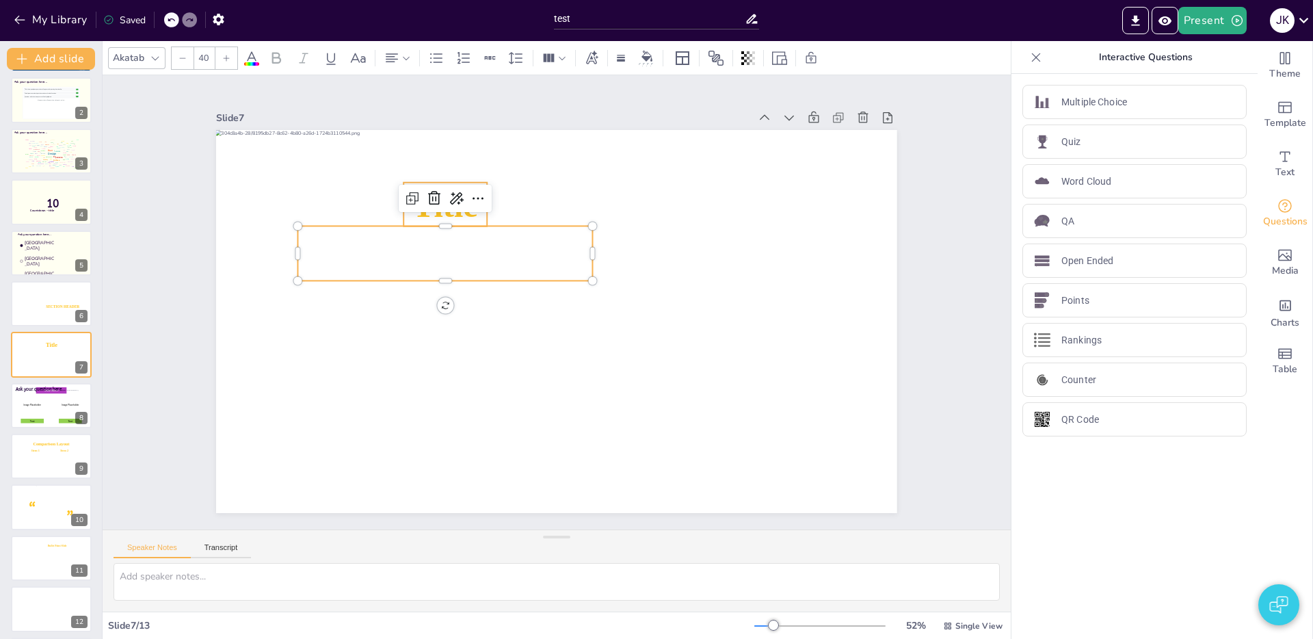
type input "--"
click at [469, 215] on icon at bounding box center [444, 205] width 83 height 44
click at [504, 157] on icon at bounding box center [513, 150] width 18 height 18
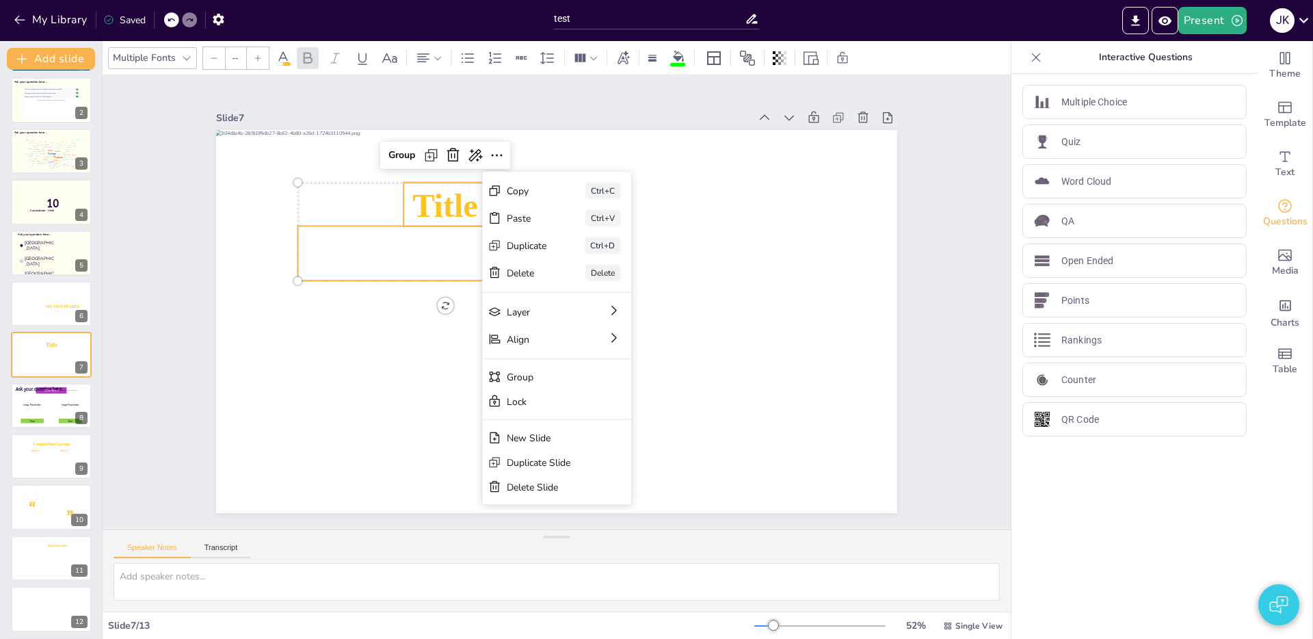
click at [799, 377] on div "Title Content here, content here, content here, content here, content here, con…" at bounding box center [547, 319] width 781 height 672
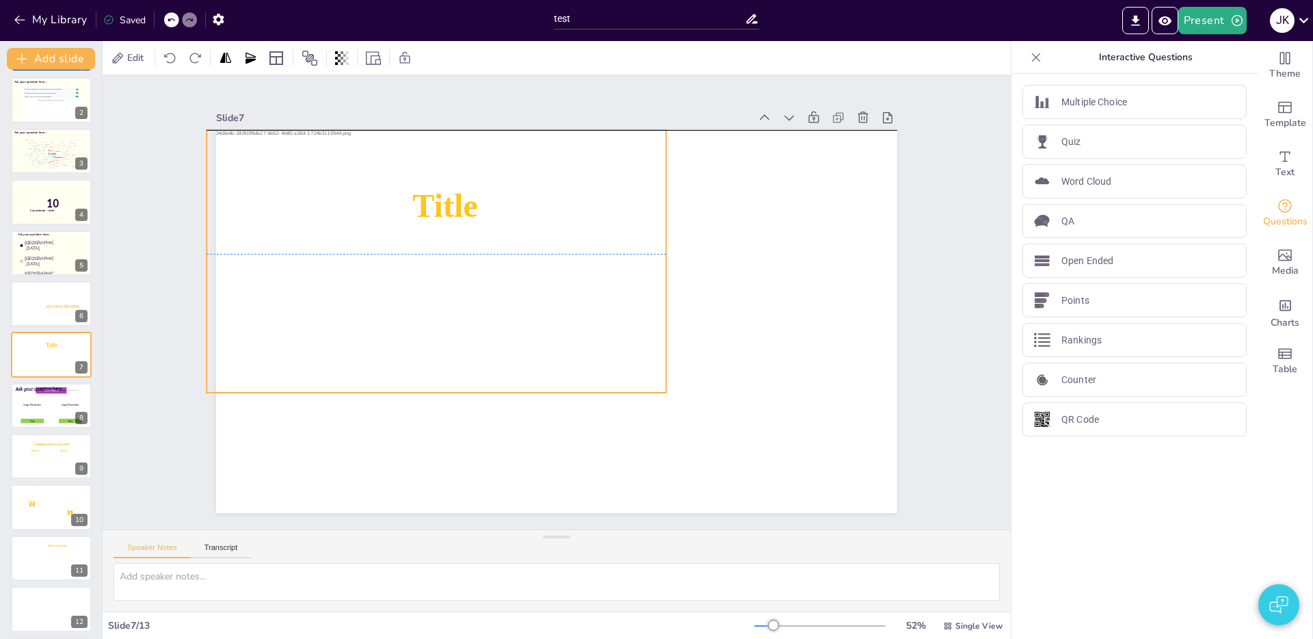
drag, startPoint x: 615, startPoint y: 286, endPoint x: 456, endPoint y: 300, distance: 159.2
click at [604, 284] on div at bounding box center [435, 261] width 459 height 263
click at [44, 421] on div at bounding box center [51, 406] width 81 height 46
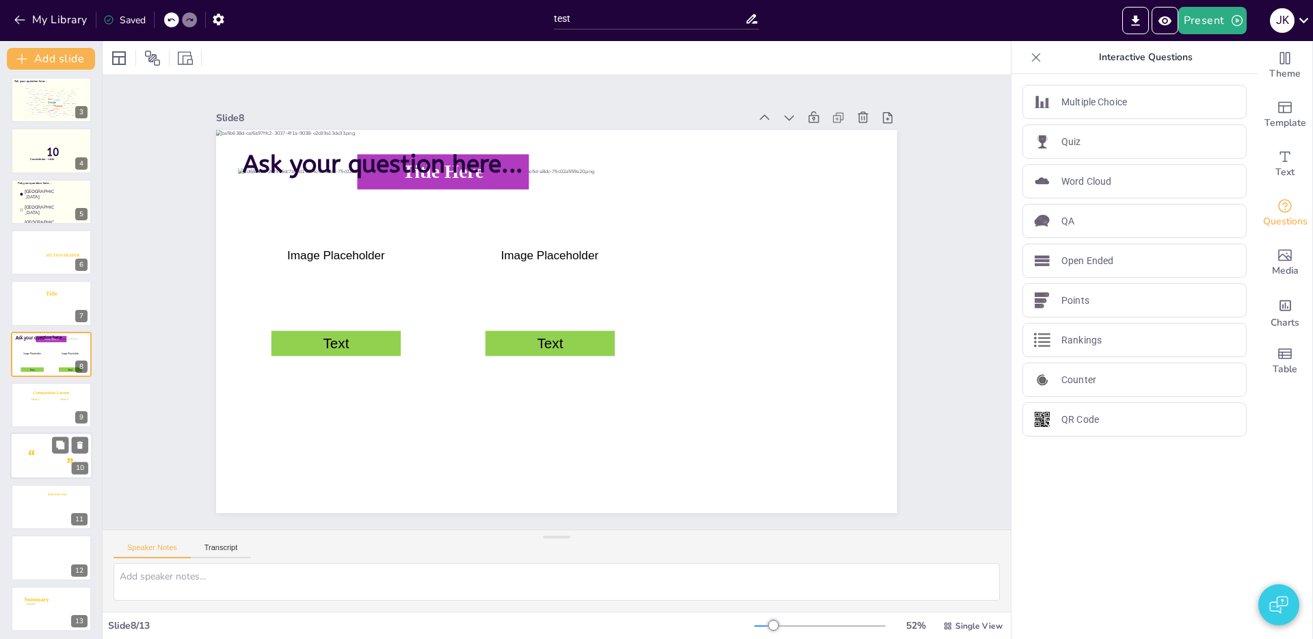
click at [43, 464] on div at bounding box center [51, 456] width 83 height 47
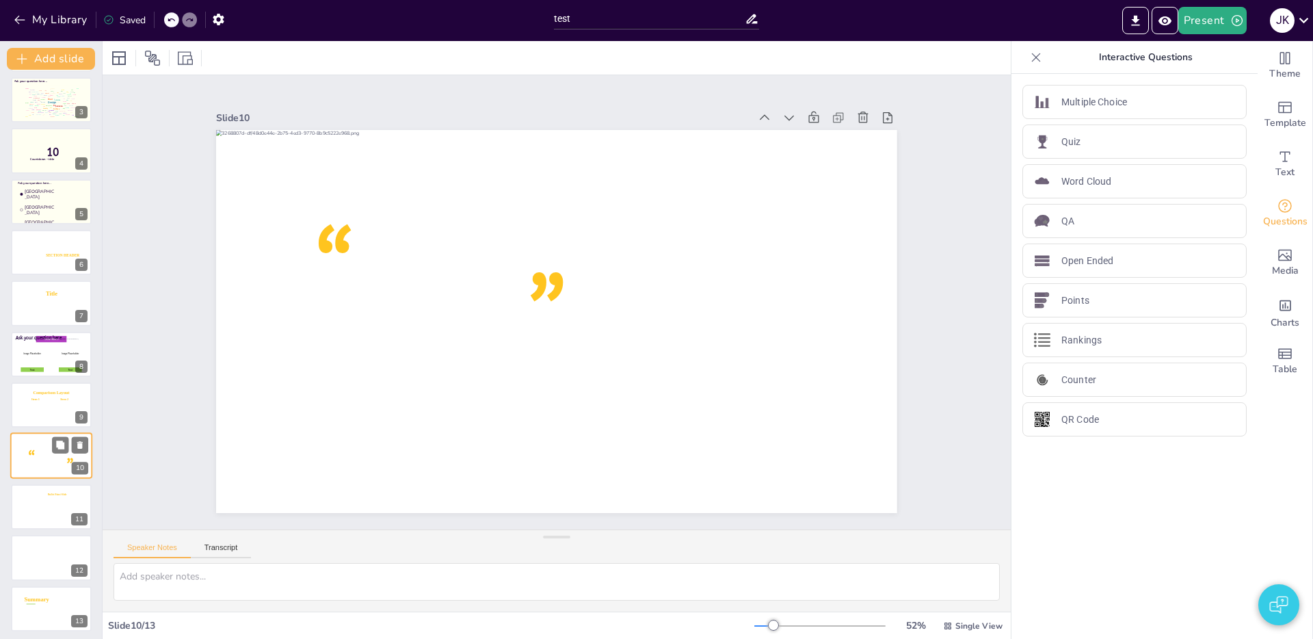
scroll to position [109, 0]
click at [35, 499] on div at bounding box center [51, 505] width 83 height 51
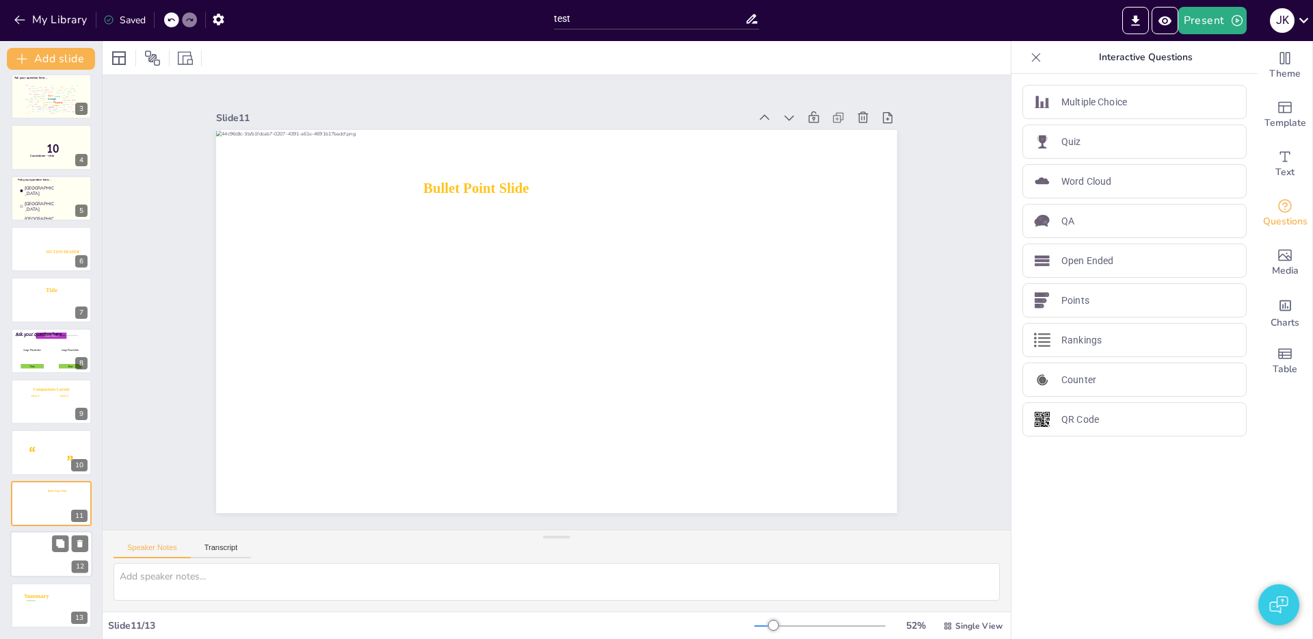
click at [35, 555] on icon at bounding box center [51, 554] width 44 height 8
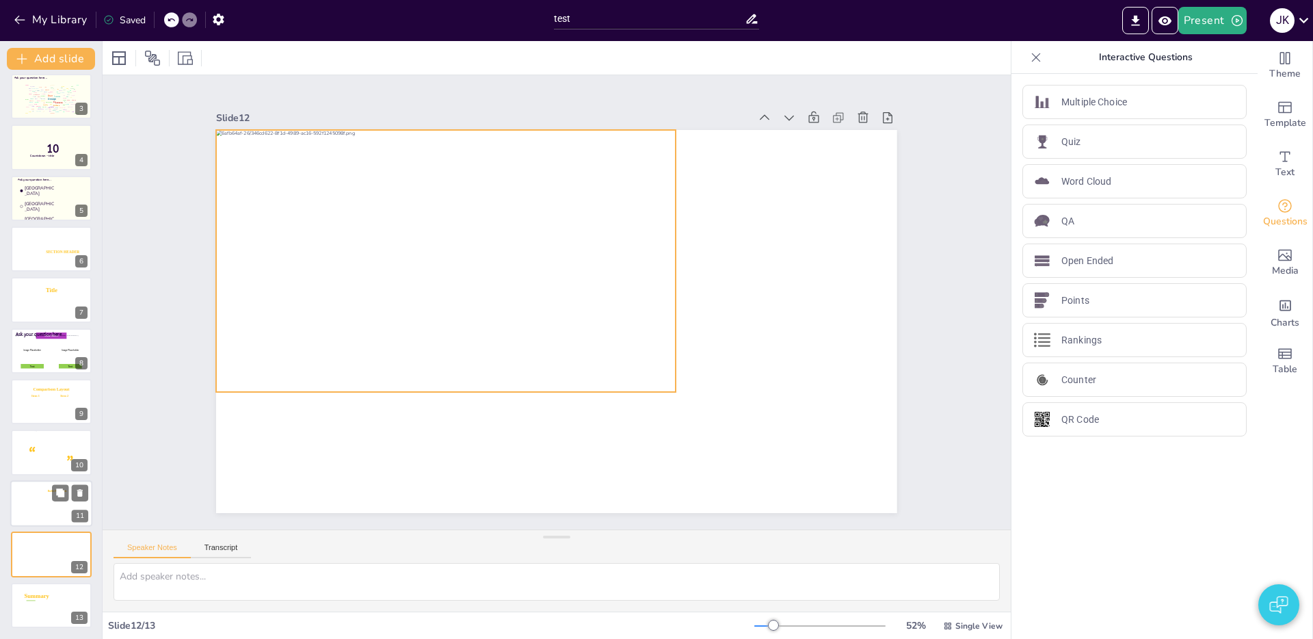
drag, startPoint x: 38, startPoint y: 548, endPoint x: 31, endPoint y: 498, distance: 49.8
click at [38, 548] on div at bounding box center [51, 554] width 81 height 46
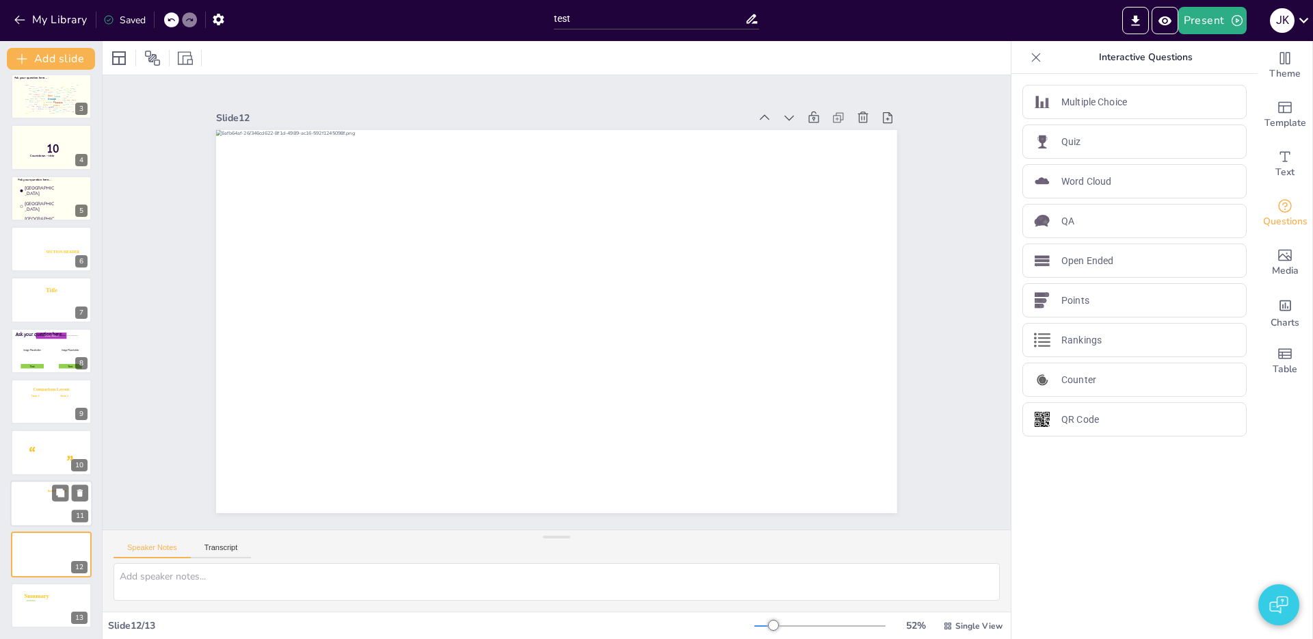
click at [31, 490] on div at bounding box center [51, 505] width 83 height 51
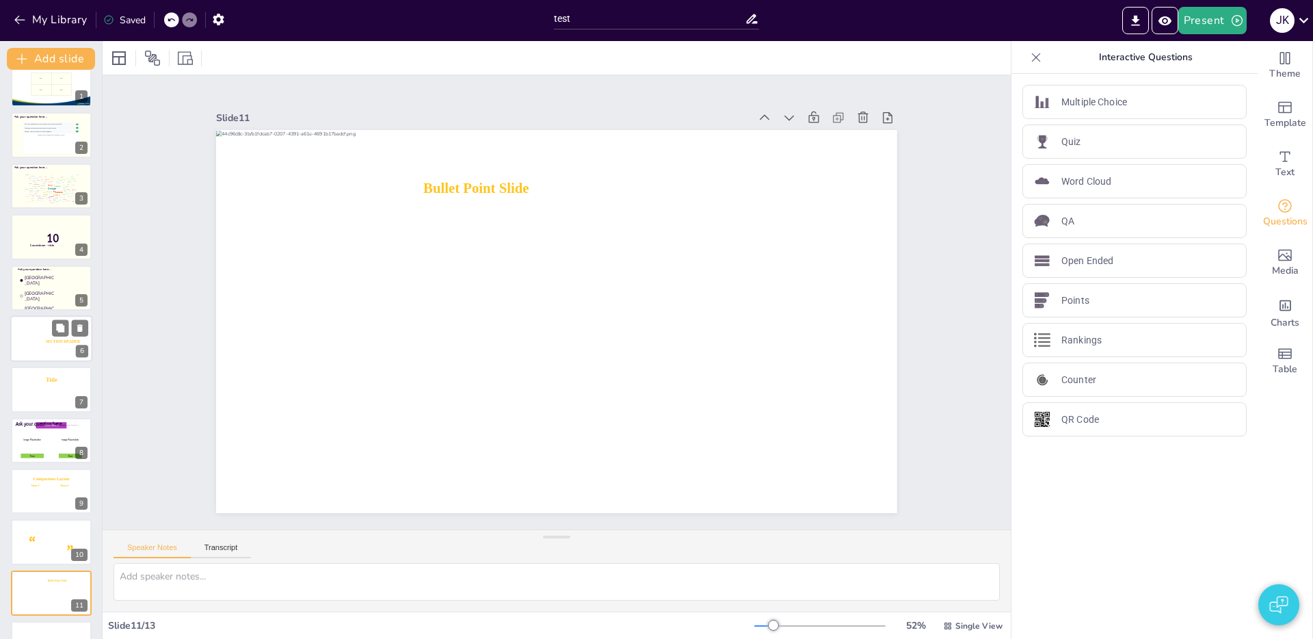
scroll to position [16, 0]
click at [40, 271] on span "Ask your question here..." at bounding box center [33, 272] width 33 height 3
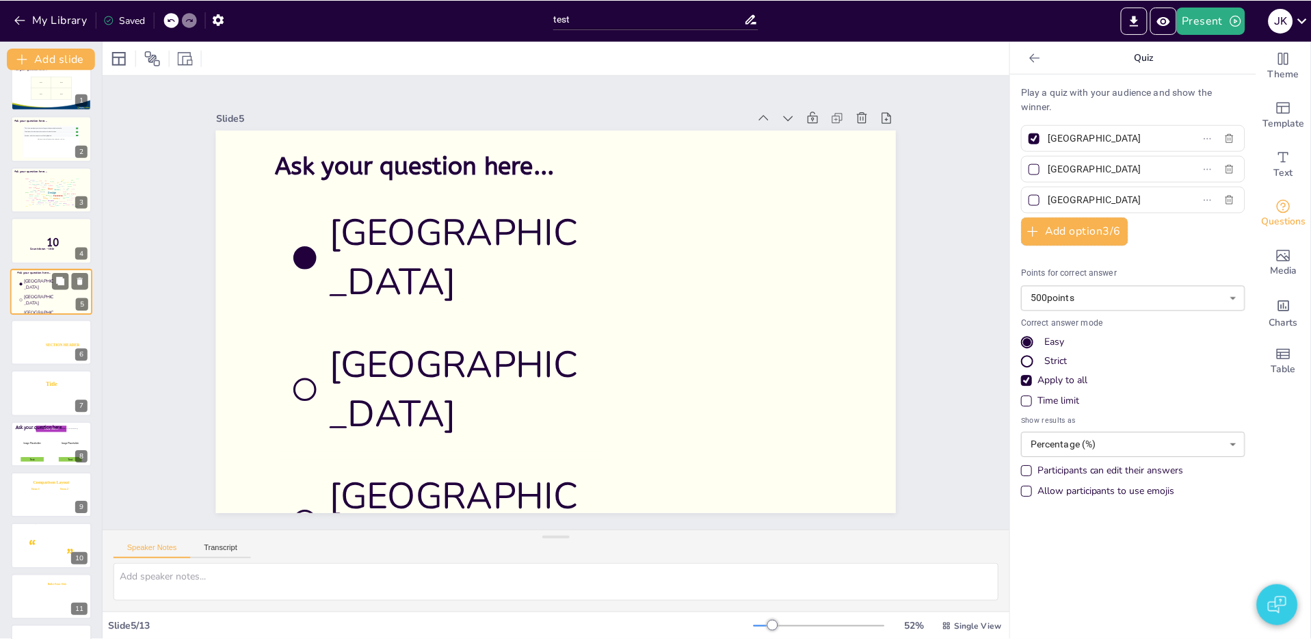
scroll to position [0, 0]
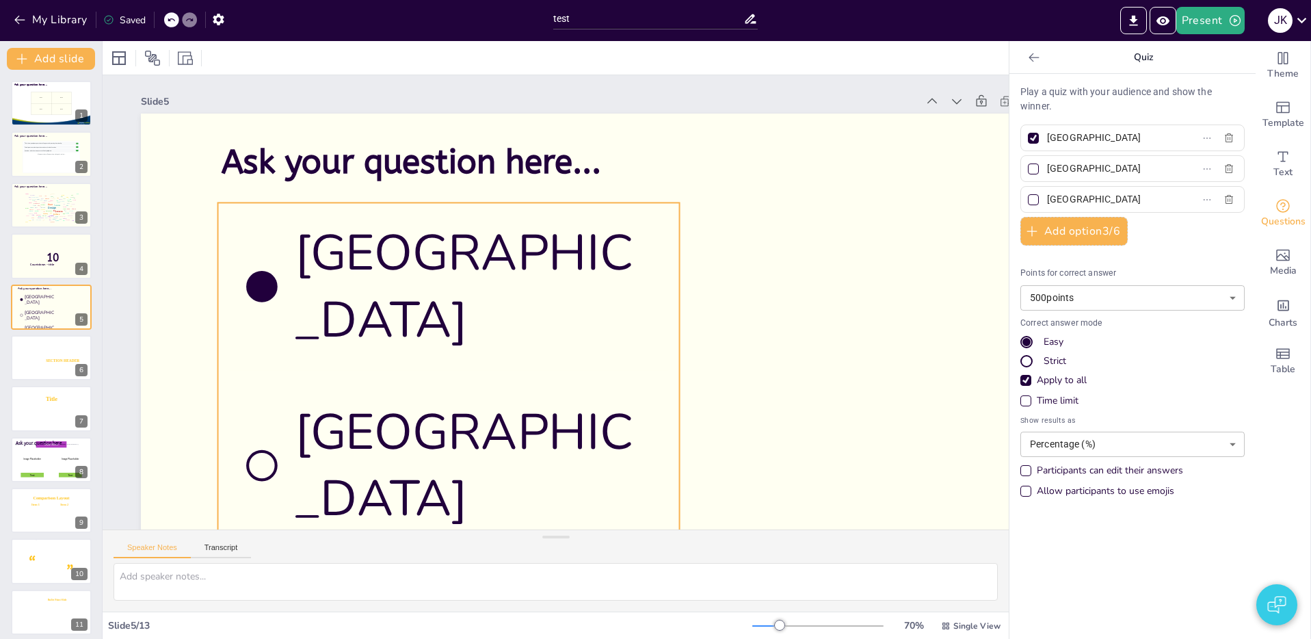
click at [657, 317] on li "[GEOGRAPHIC_DATA]" at bounding box center [454, 265] width 486 height 260
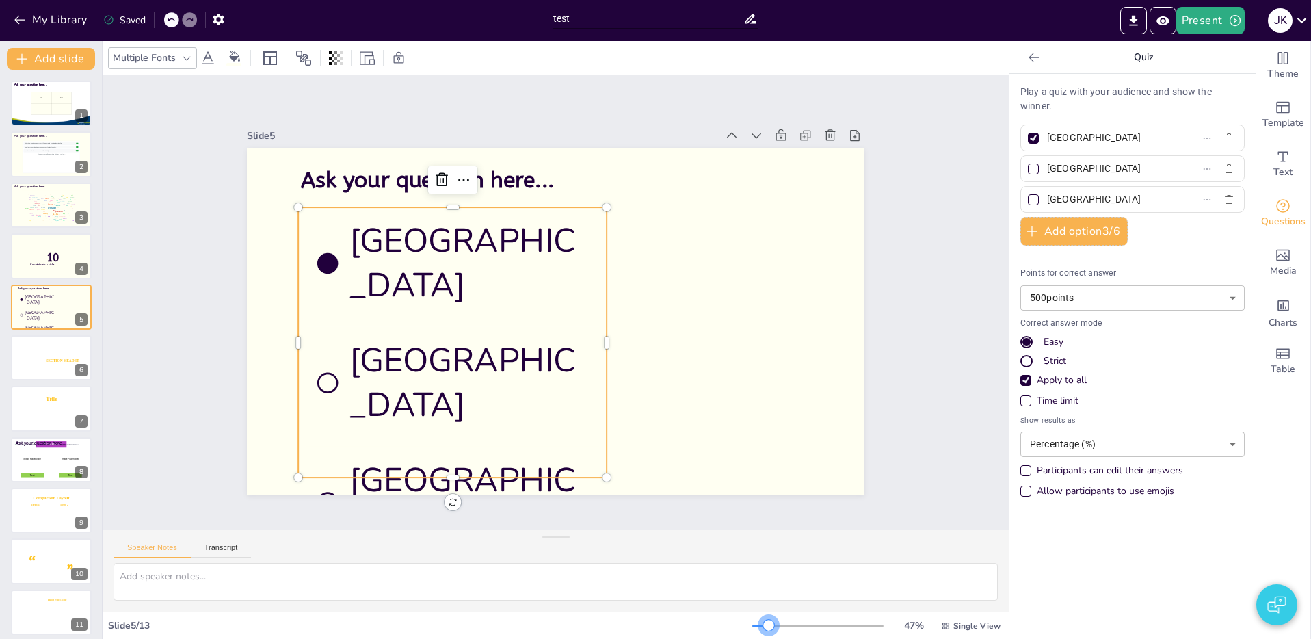
drag, startPoint x: 775, startPoint y: 627, endPoint x: 768, endPoint y: 626, distance: 6.9
click at [768, 626] on div at bounding box center [768, 624] width 11 height 11
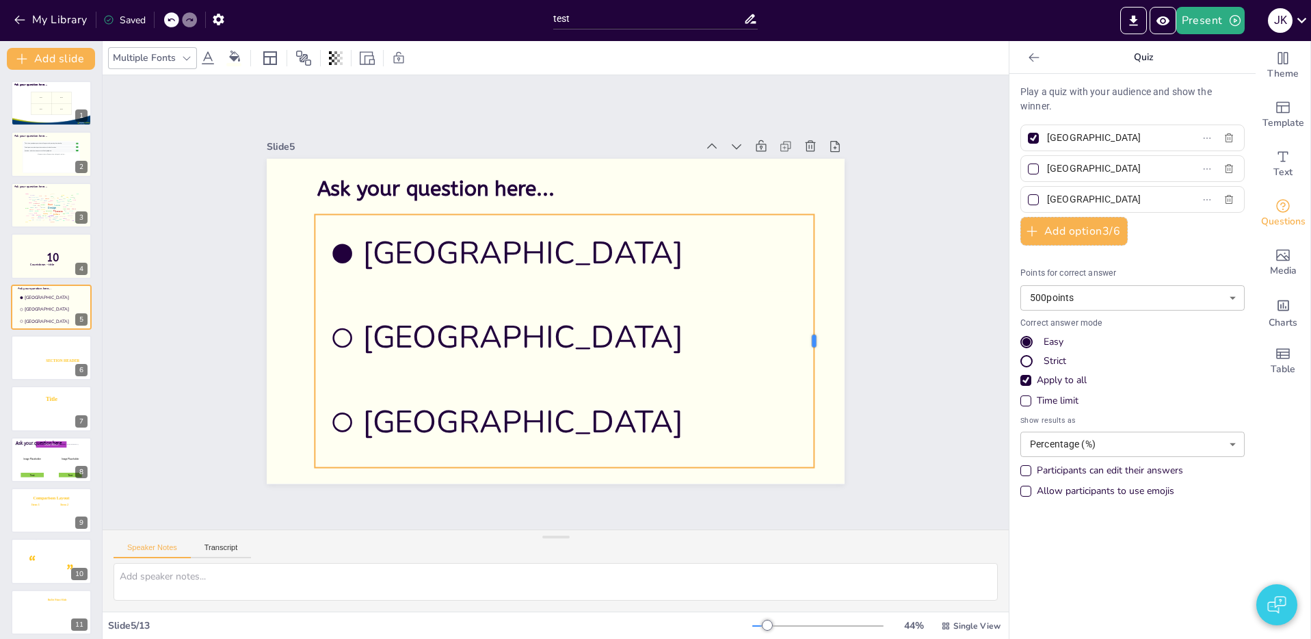
drag, startPoint x: 603, startPoint y: 343, endPoint x: 812, endPoint y: 348, distance: 208.6
click at [814, 349] on div at bounding box center [819, 341] width 11 height 253
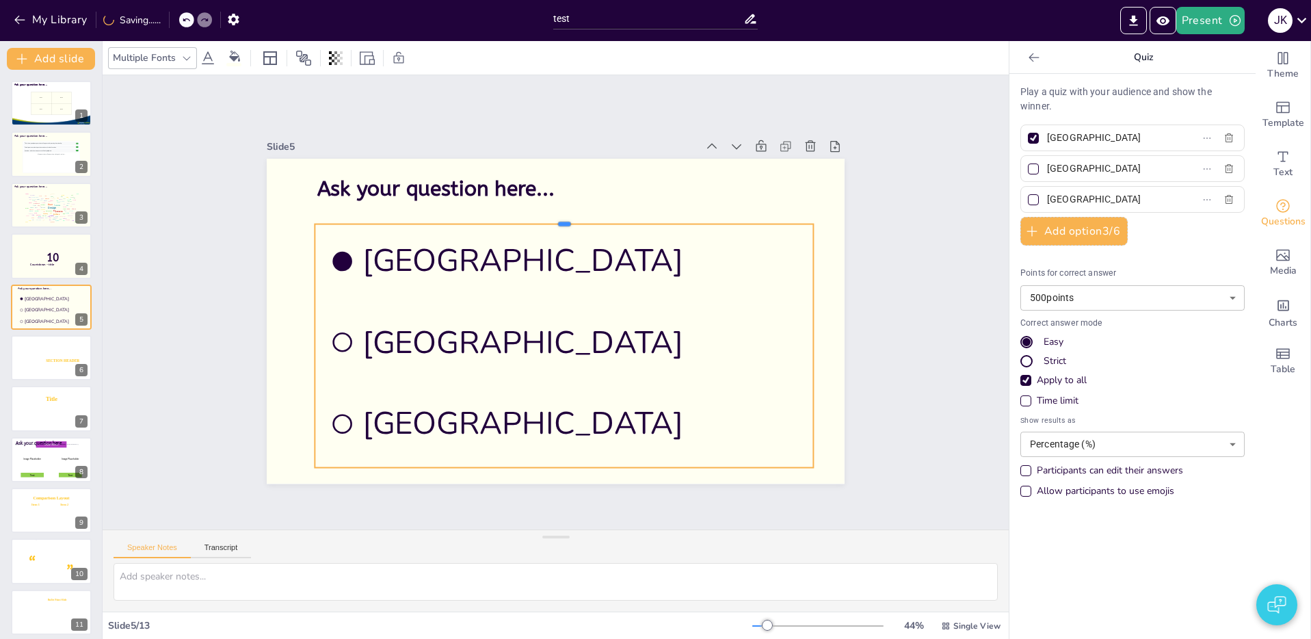
drag, startPoint x: 564, startPoint y: 213, endPoint x: 565, endPoint y: 222, distance: 9.6
click at [565, 222] on div at bounding box center [563, 218] width 498 height 11
click at [178, 60] on div at bounding box center [186, 58] width 16 height 16
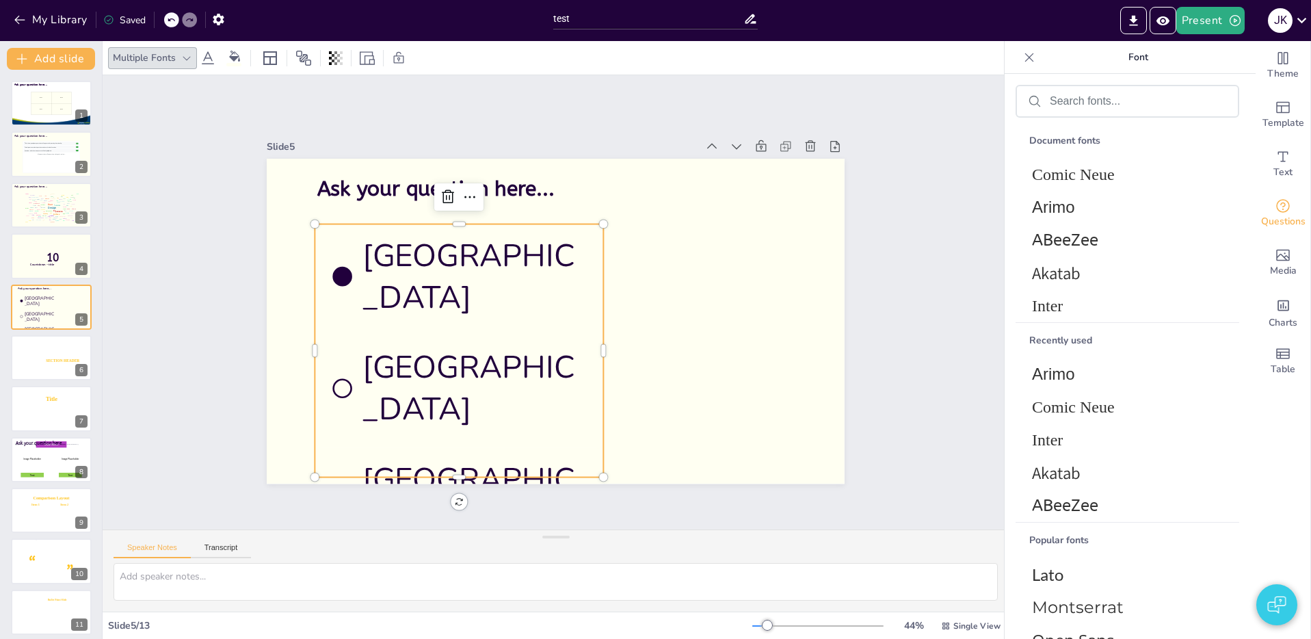
click at [209, 61] on icon at bounding box center [208, 58] width 16 height 16
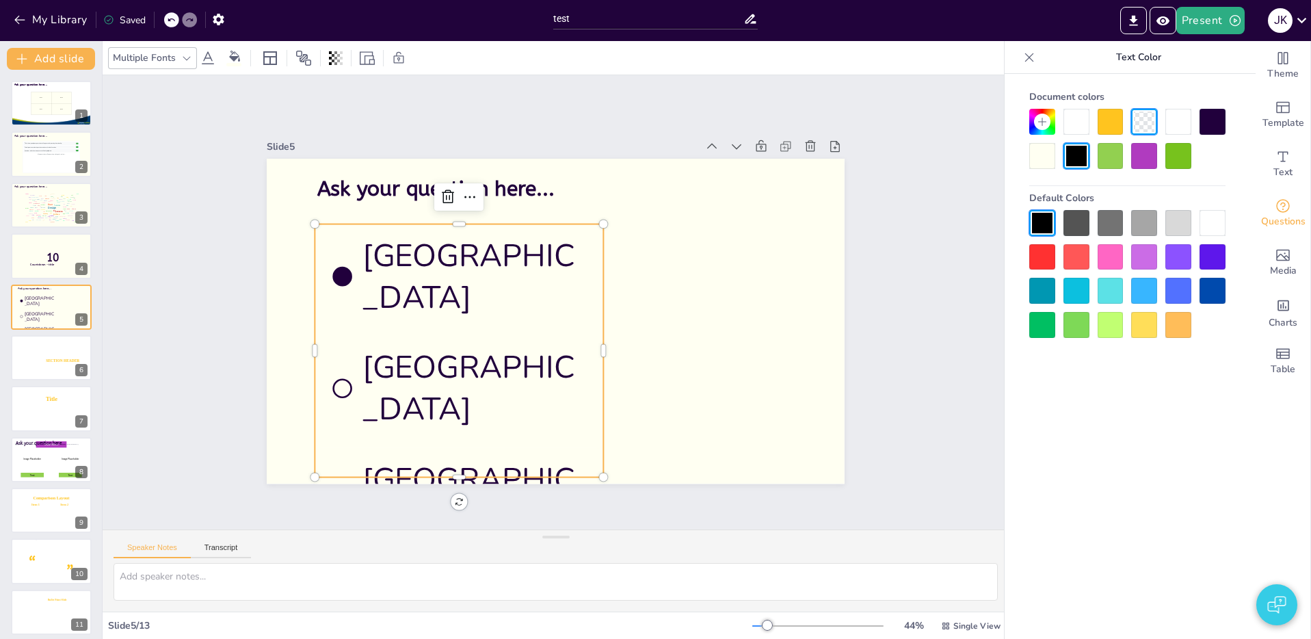
drag, startPoint x: 210, startPoint y: 58, endPoint x: 195, endPoint y: 58, distance: 15.0
click at [209, 58] on icon at bounding box center [208, 58] width 16 height 16
click at [179, 62] on div at bounding box center [186, 58] width 16 height 16
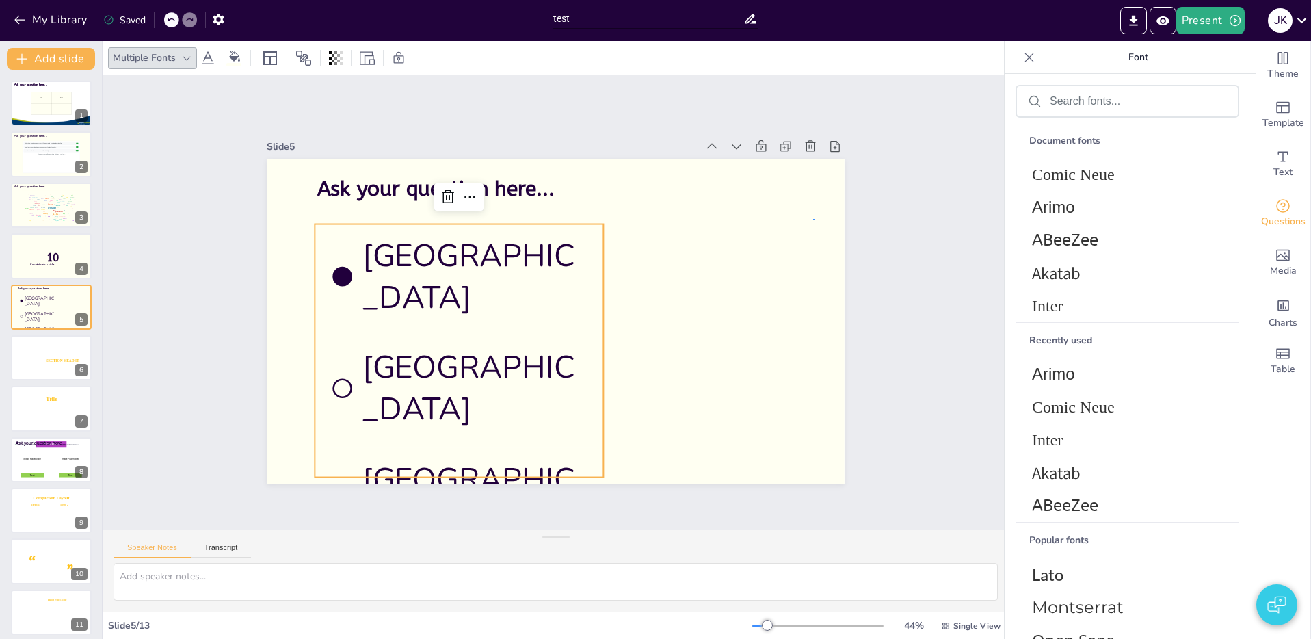
drag, startPoint x: 813, startPoint y: 219, endPoint x: 803, endPoint y: 217, distance: 10.5
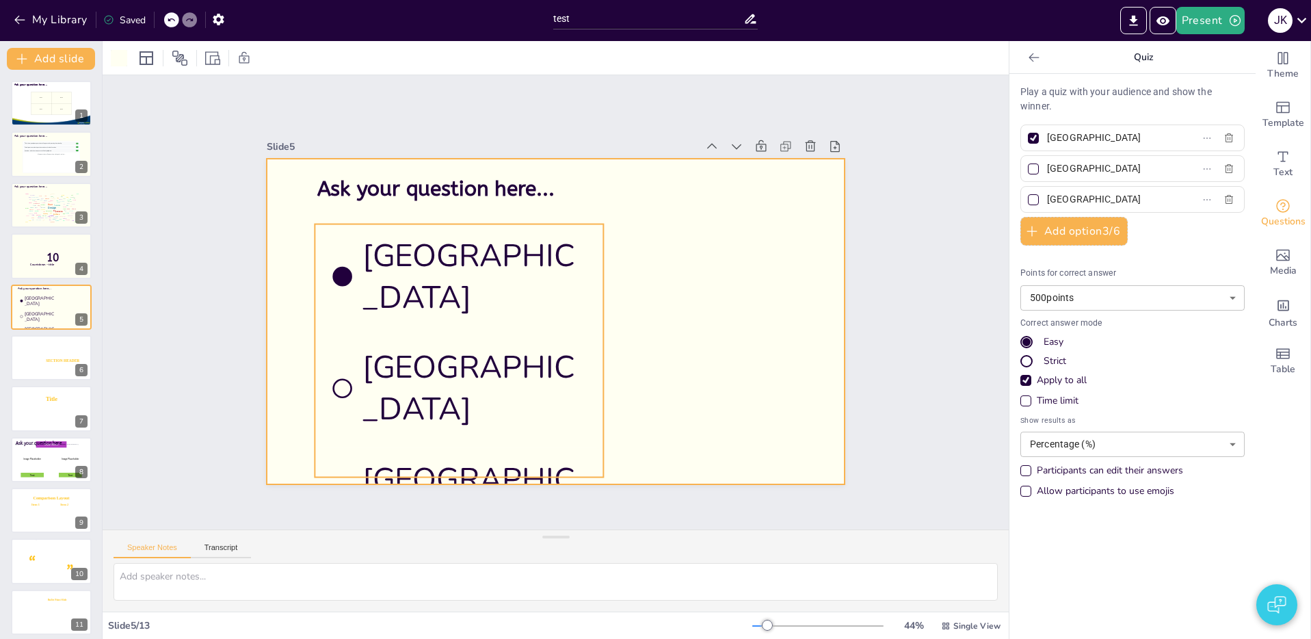
click at [492, 336] on li "[GEOGRAPHIC_DATA]" at bounding box center [458, 388] width 289 height 105
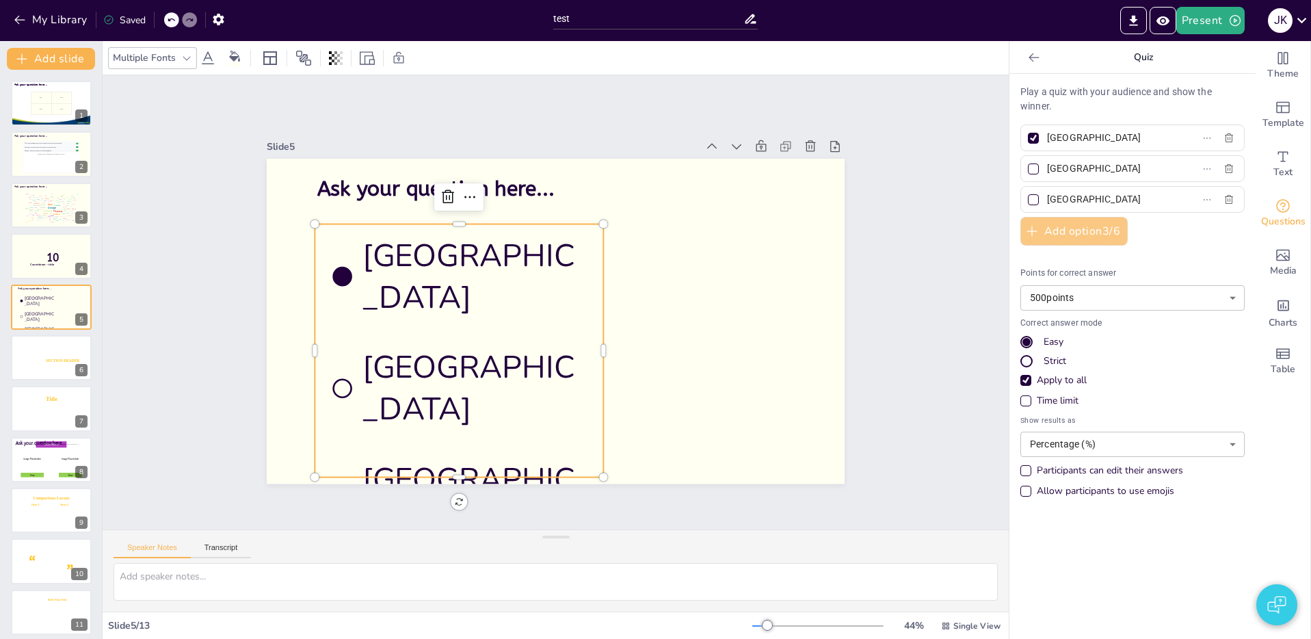
click at [1103, 220] on button "Add option 3 / 6" at bounding box center [1073, 231] width 107 height 29
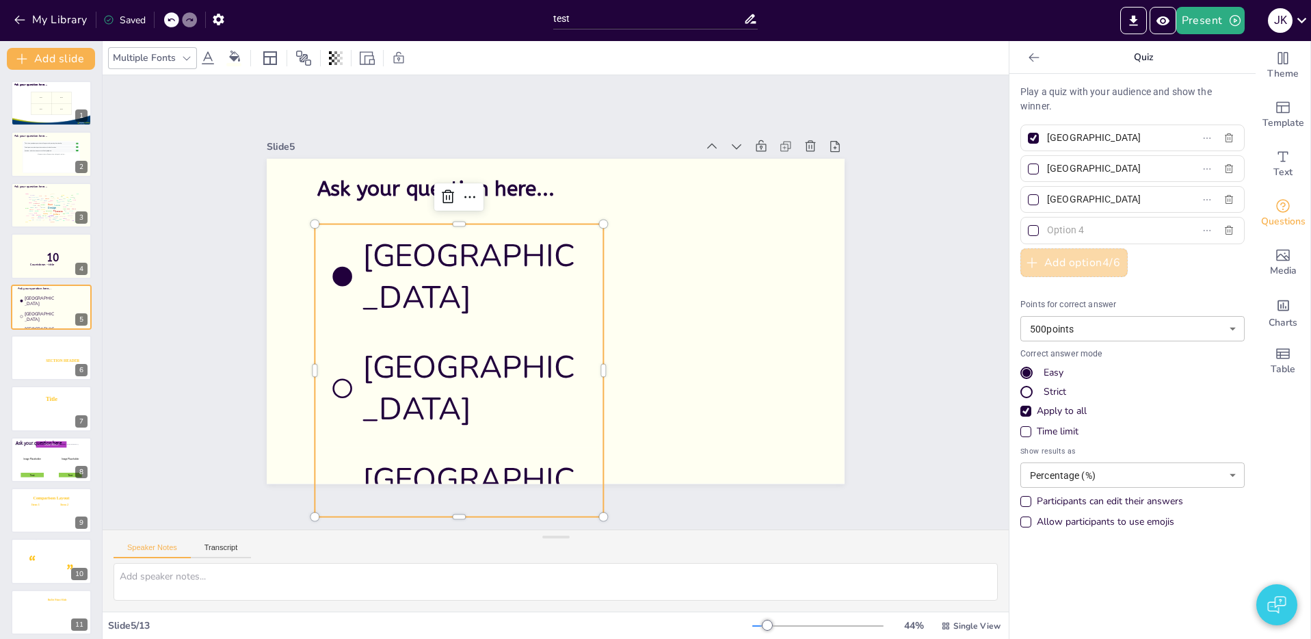
click at [1091, 271] on button "Add option 4 / 6" at bounding box center [1073, 262] width 107 height 29
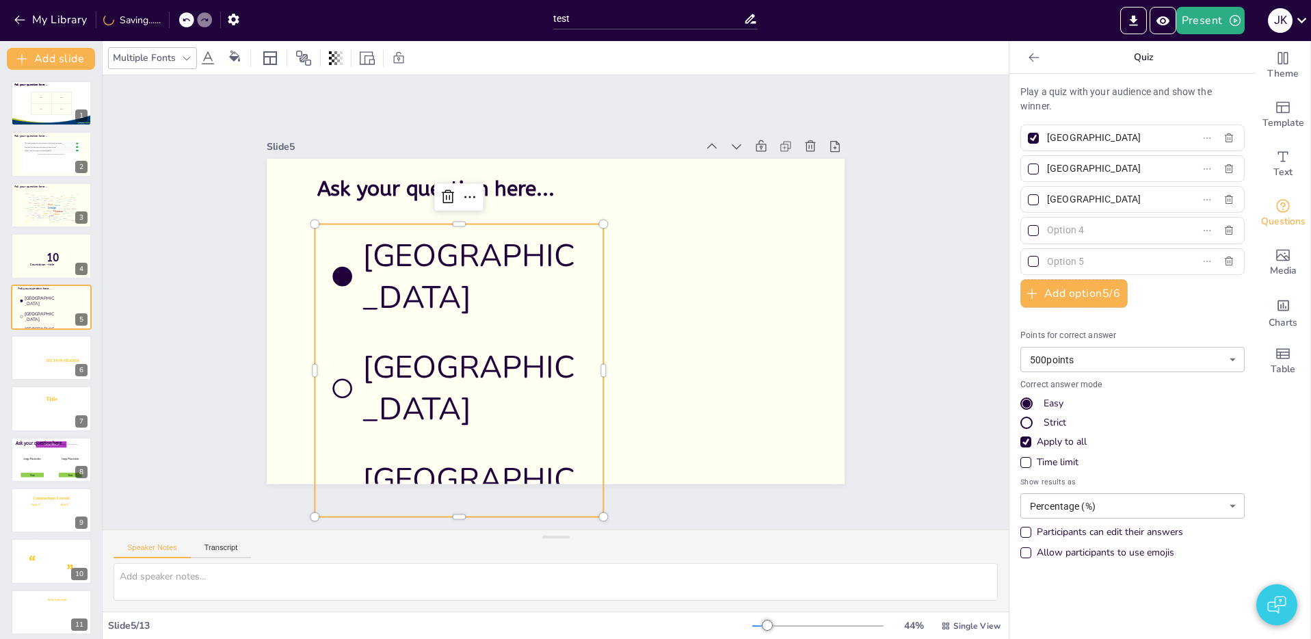
click at [1084, 231] on input "text" at bounding box center [1110, 230] width 127 height 20
type input "gfdhgfd"
click at [1086, 265] on input "text" at bounding box center [1110, 262] width 127 height 20
type input "gfdgfdgfd"
click at [1175, 301] on div "Play a quiz with your audience and show the winner. Amsterdam Rotterdam The Hag…" at bounding box center [1132, 325] width 224 height 481
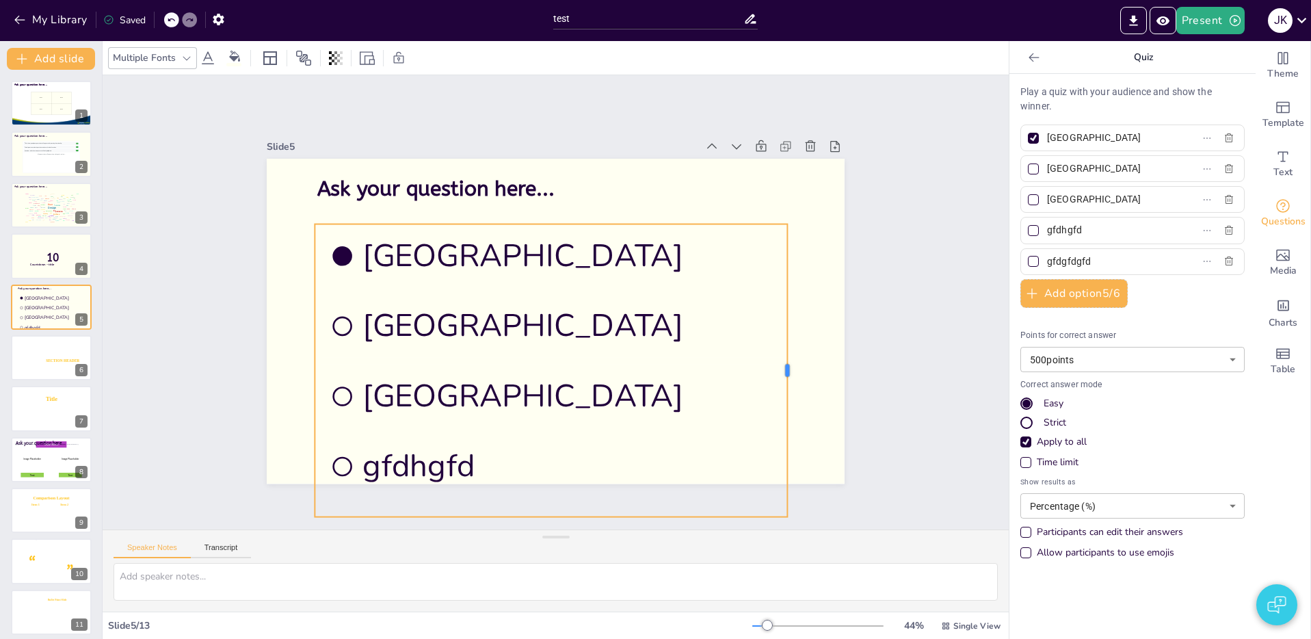
drag, startPoint x: 604, startPoint y: 371, endPoint x: 786, endPoint y: 369, distance: 182.6
click at [787, 369] on div at bounding box center [785, 394] width 42 height 291
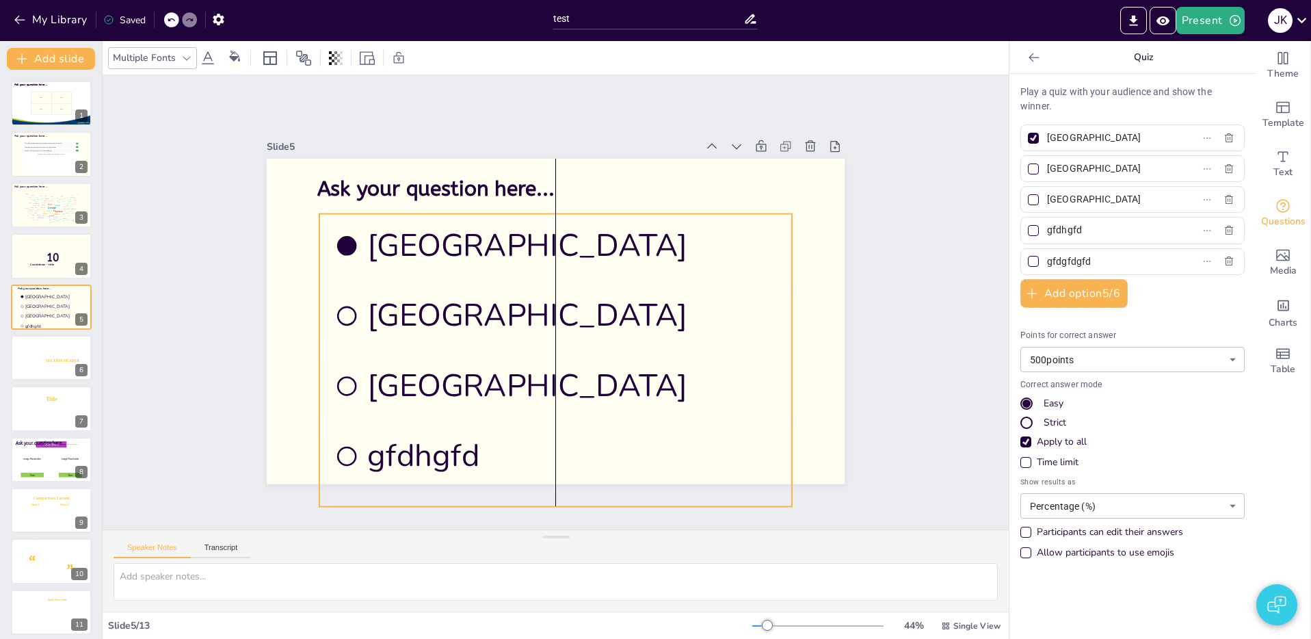
drag, startPoint x: 531, startPoint y: 276, endPoint x: 528, endPoint y: 300, distance: 24.0
click at [530, 268] on li "[GEOGRAPHIC_DATA]" at bounding box center [584, 252] width 440 height 291
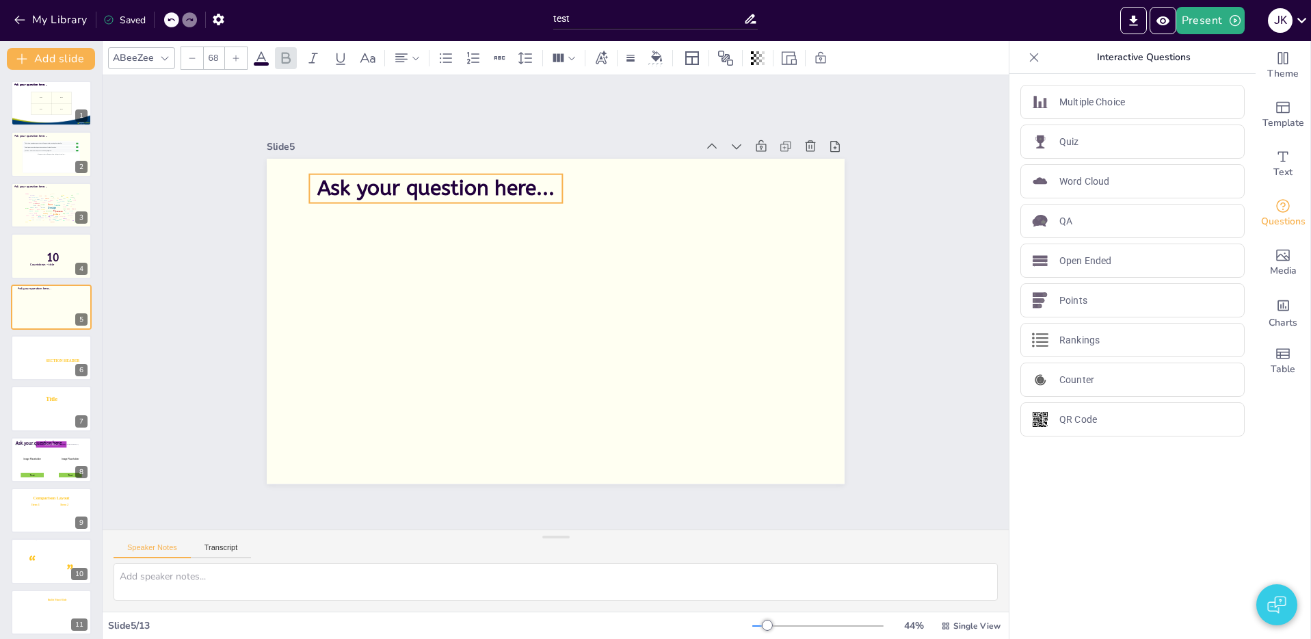
click at [405, 197] on span "Ask your question here..." at bounding box center [435, 188] width 237 height 25
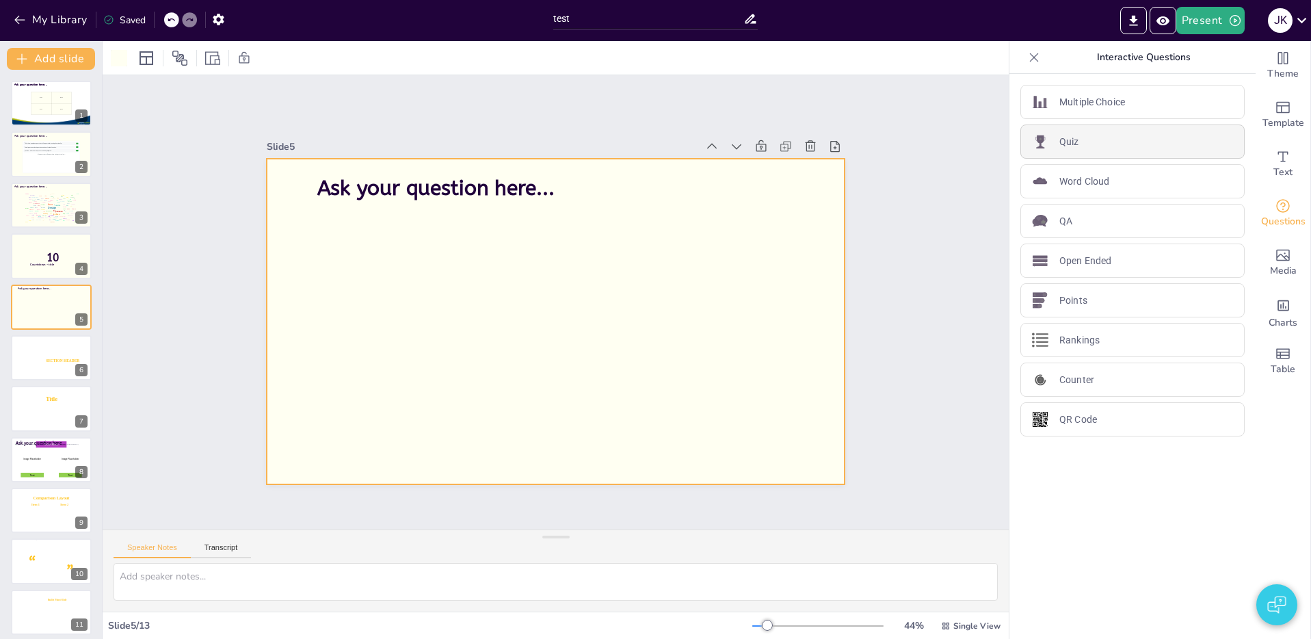
click at [1093, 140] on div "Quiz" at bounding box center [1132, 141] width 224 height 34
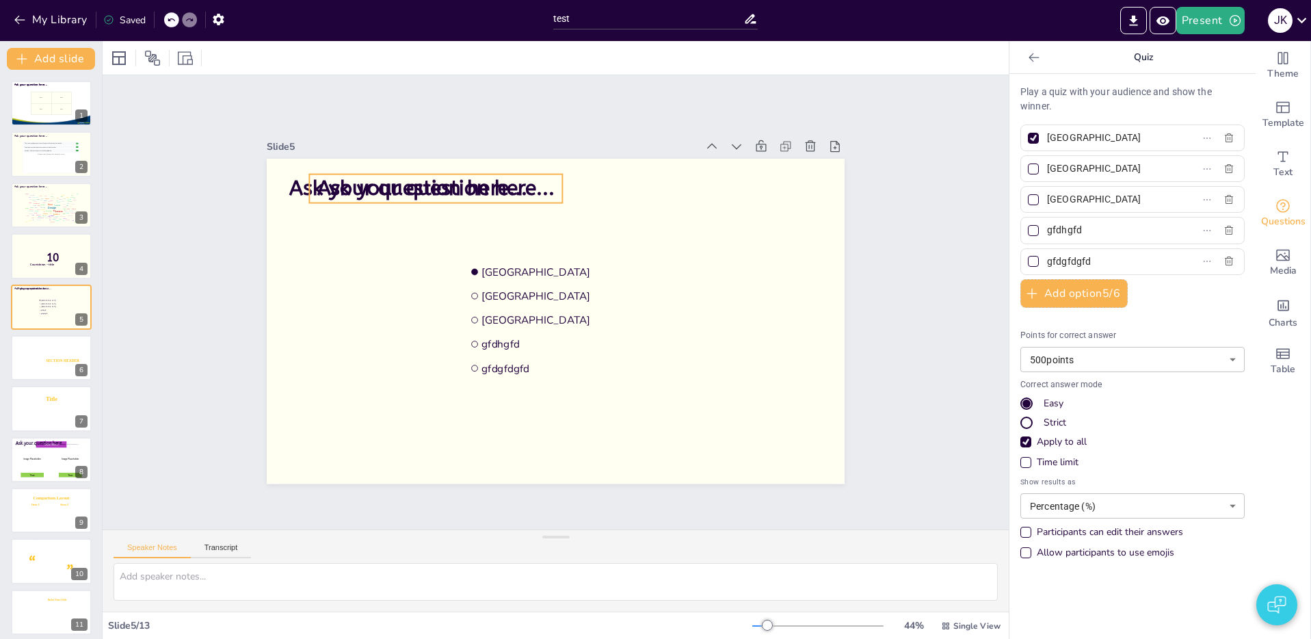
click at [537, 191] on span "Ask your question here..." at bounding box center [435, 188] width 237 height 25
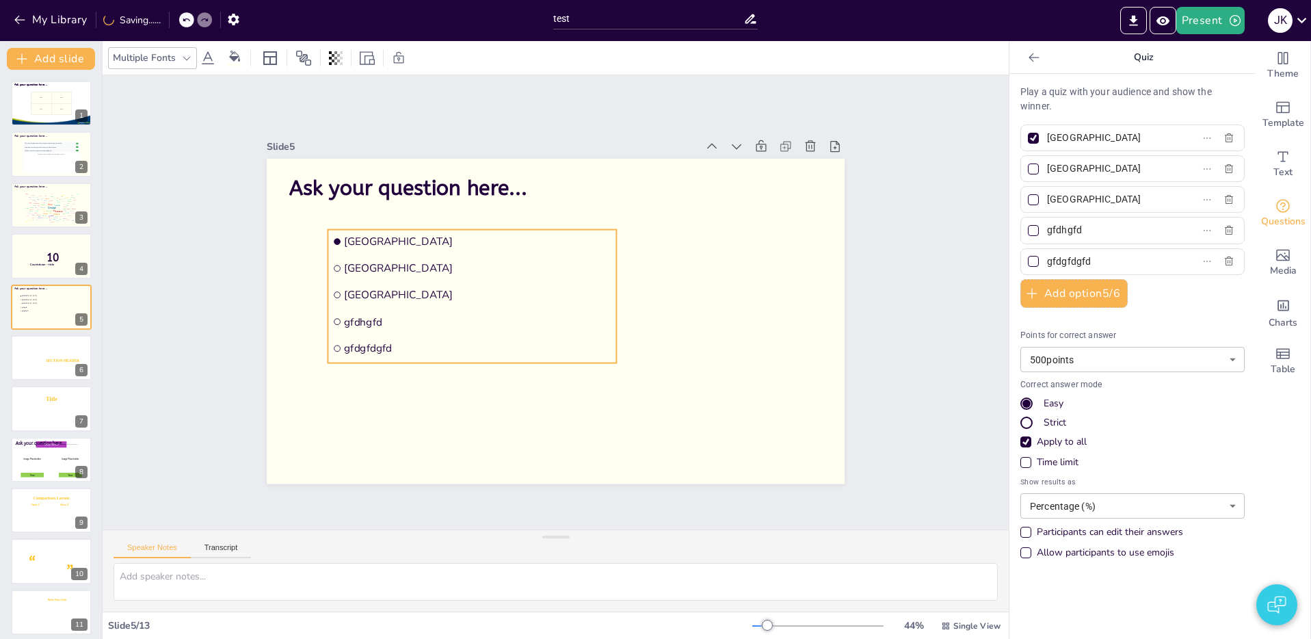
drag, startPoint x: 597, startPoint y: 332, endPoint x: 477, endPoint y: 304, distance: 122.9
click at [471, 303] on ul "Amsterdam Rotterdam The Hague gfdhgfd gfdgfdgfd" at bounding box center [471, 296] width 289 height 133
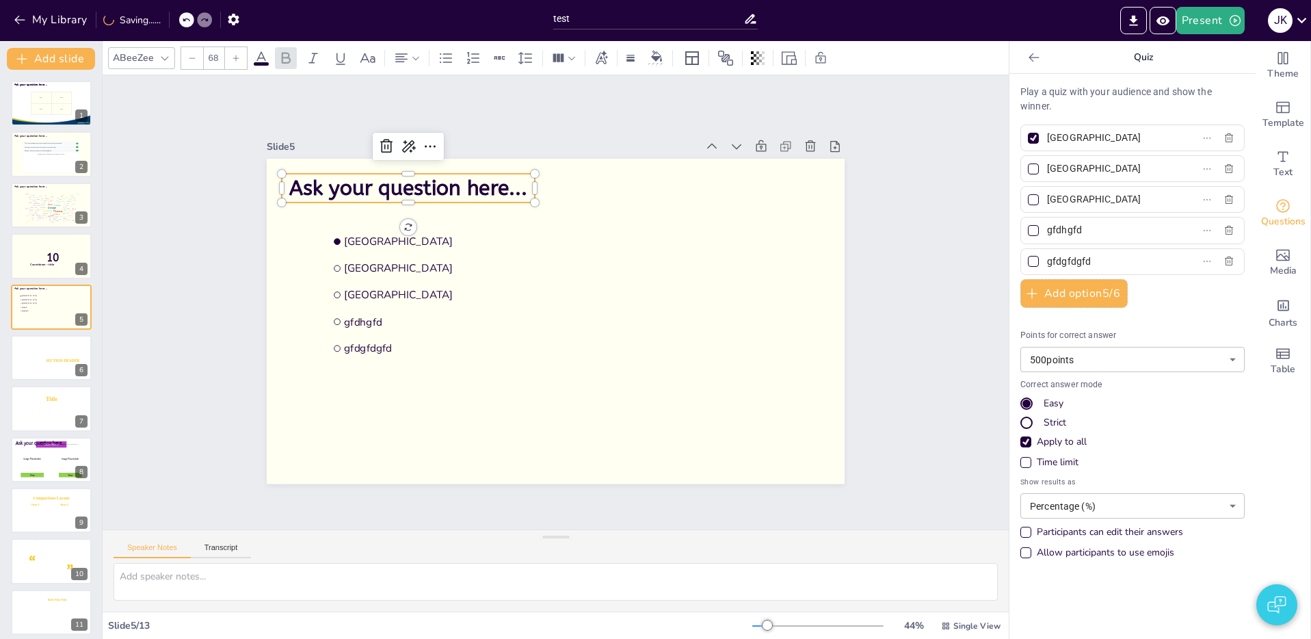
click at [353, 199] on span "Ask your question here..." at bounding box center [407, 188] width 237 height 25
click at [482, 330] on li "gfdhgfd" at bounding box center [471, 322] width 289 height 24
click at [315, 191] on span "Ask your question here..." at bounding box center [407, 188] width 237 height 25
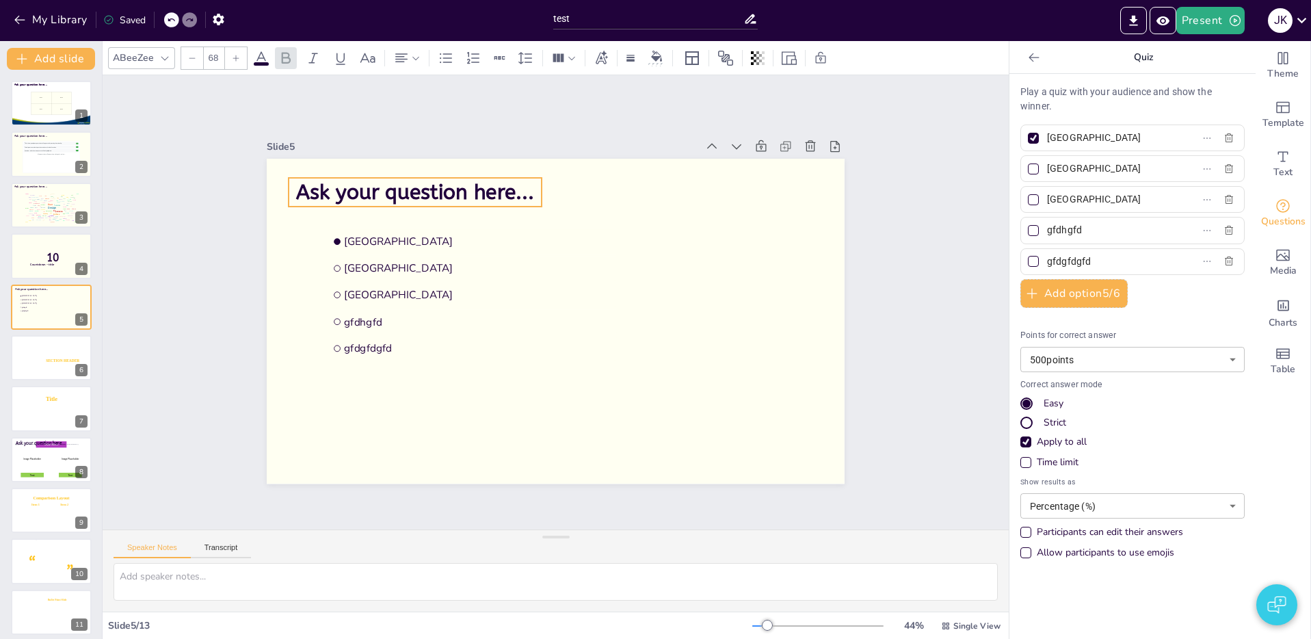
drag, startPoint x: 470, startPoint y: 193, endPoint x: 477, endPoint y: 197, distance: 7.6
click at [477, 197] on span "Ask your question here..." at bounding box center [427, 178] width 239 height 49
click at [26, 21] on icon "button" at bounding box center [20, 20] width 14 height 14
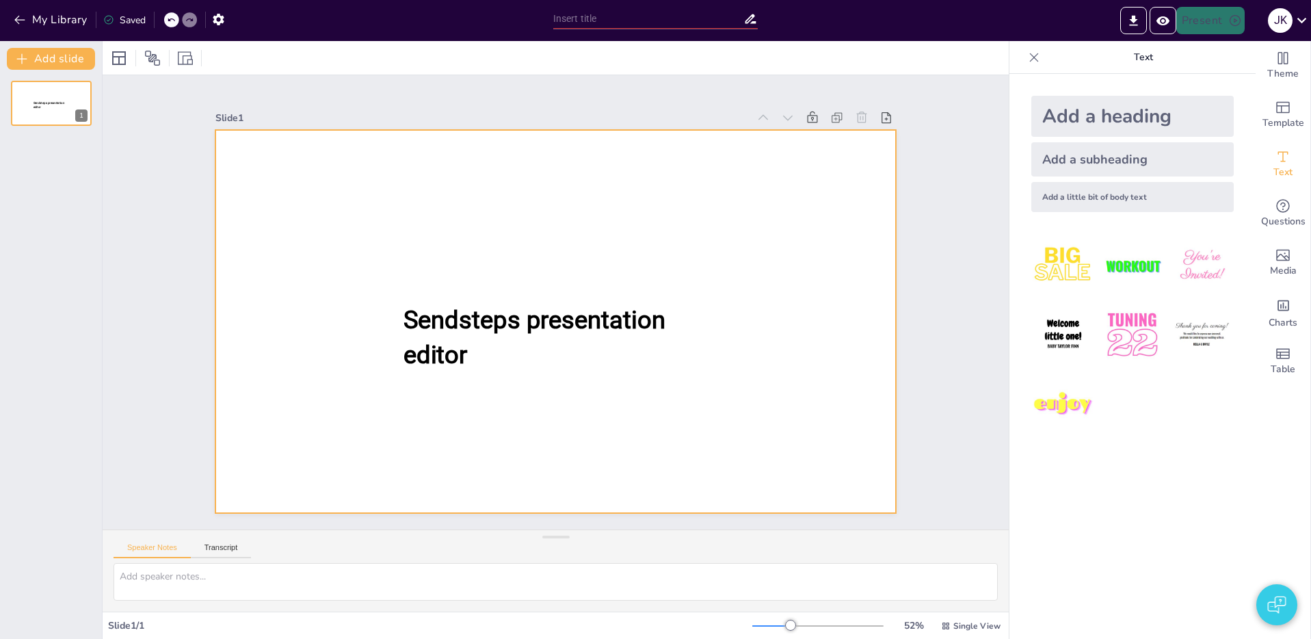
type input "New Sendsteps"
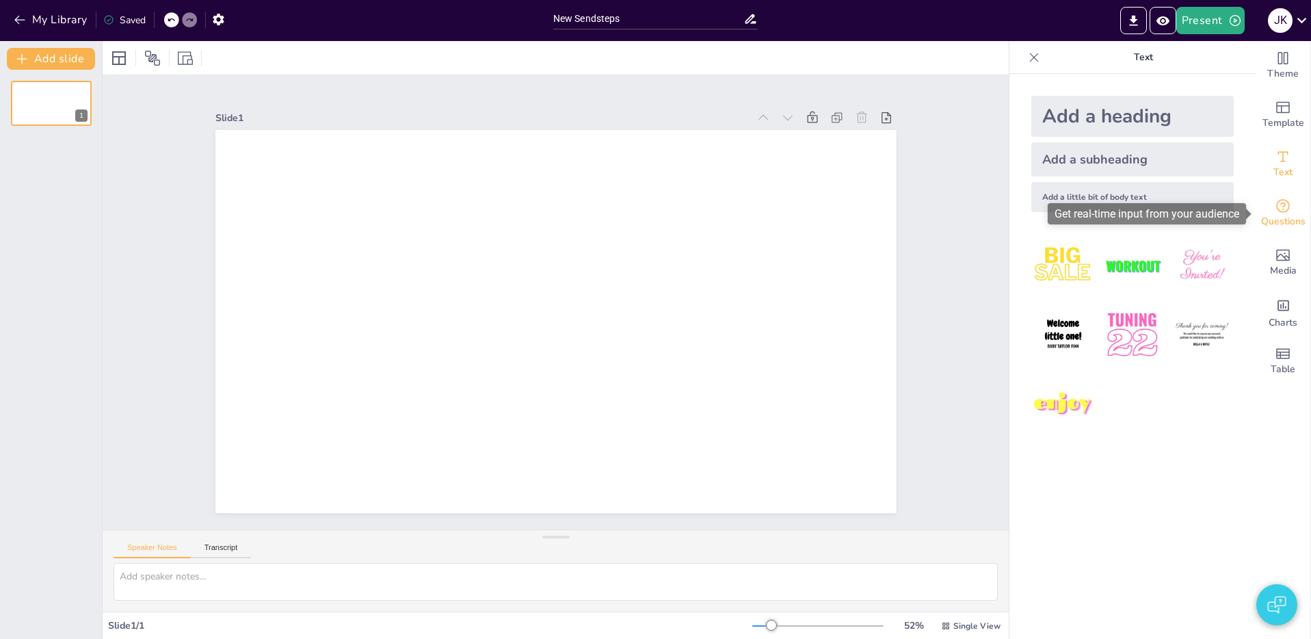
click at [1282, 206] on icon "Get real-time input from your audience" at bounding box center [1283, 206] width 14 height 14
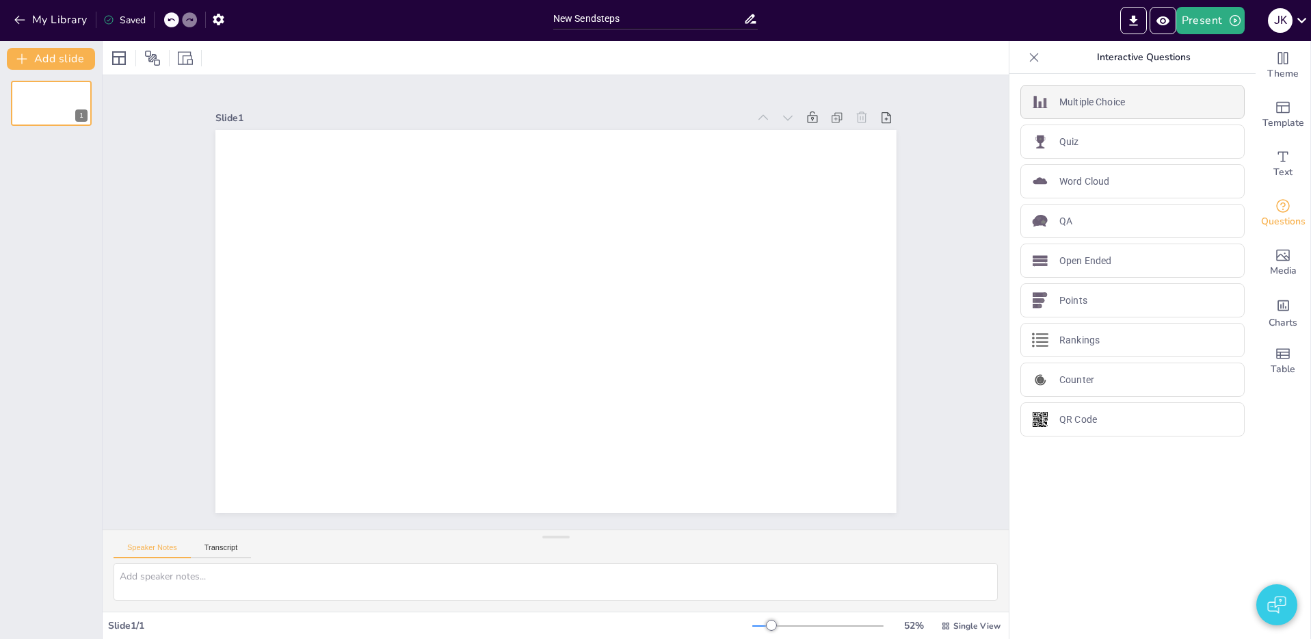
click at [1118, 96] on p "Multiple Choice" at bounding box center [1092, 102] width 66 height 14
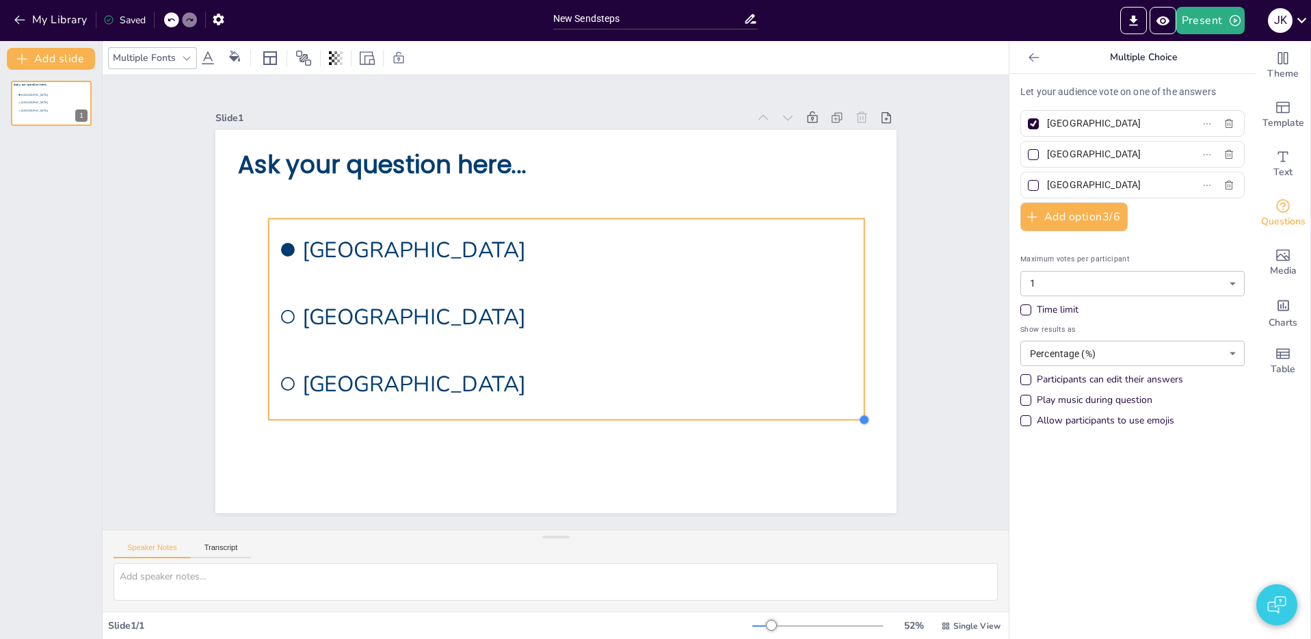
drag, startPoint x: 647, startPoint y: 368, endPoint x: 686, endPoint y: 422, distance: 65.6
click at [686, 422] on div "Ask your question here... [GEOGRAPHIC_DATA] [GEOGRAPHIC_DATA] [GEOGRAPHIC_DATA]" at bounding box center [555, 321] width 681 height 383
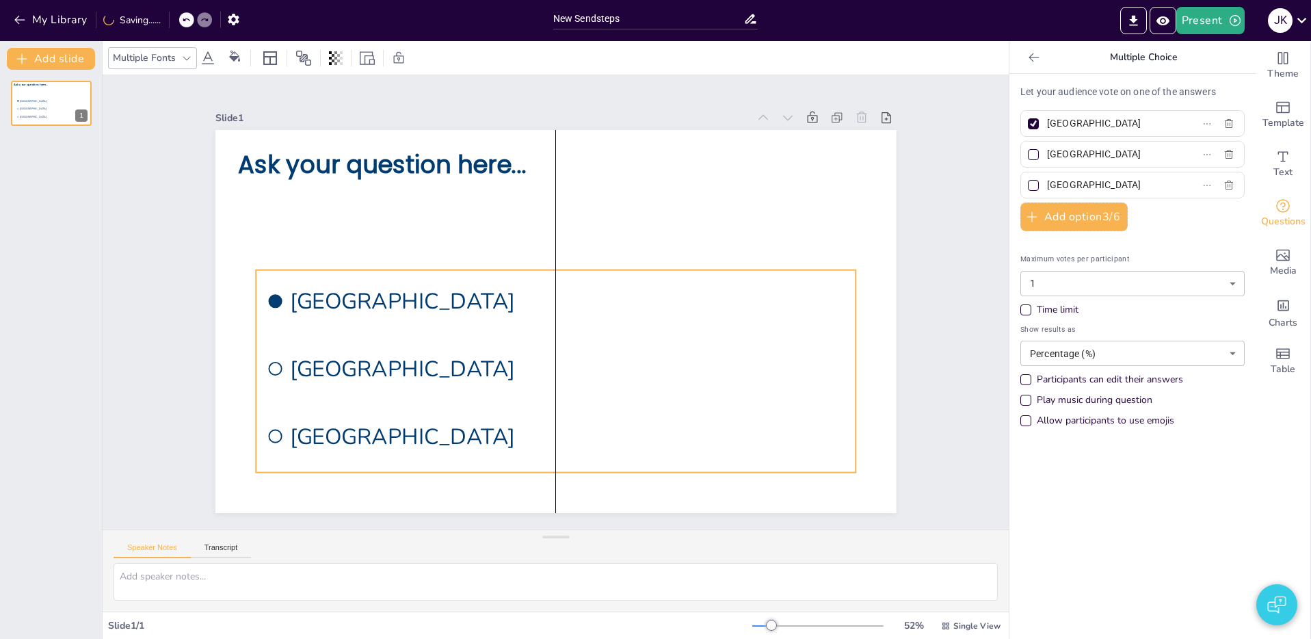
drag, startPoint x: 571, startPoint y: 302, endPoint x: 561, endPoint y: 340, distance: 39.0
click at [561, 340] on li "[GEOGRAPHIC_DATA]" at bounding box center [556, 368] width 600 height 62
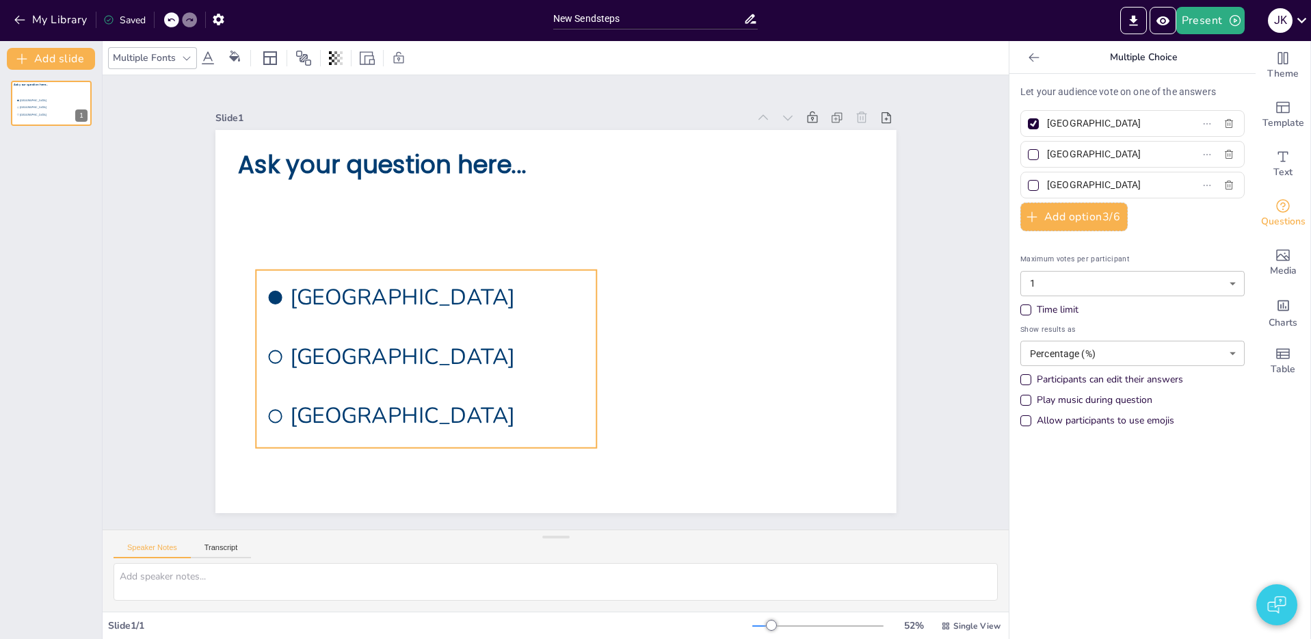
click at [594, 356] on li "[GEOGRAPHIC_DATA]" at bounding box center [426, 356] width 340 height 54
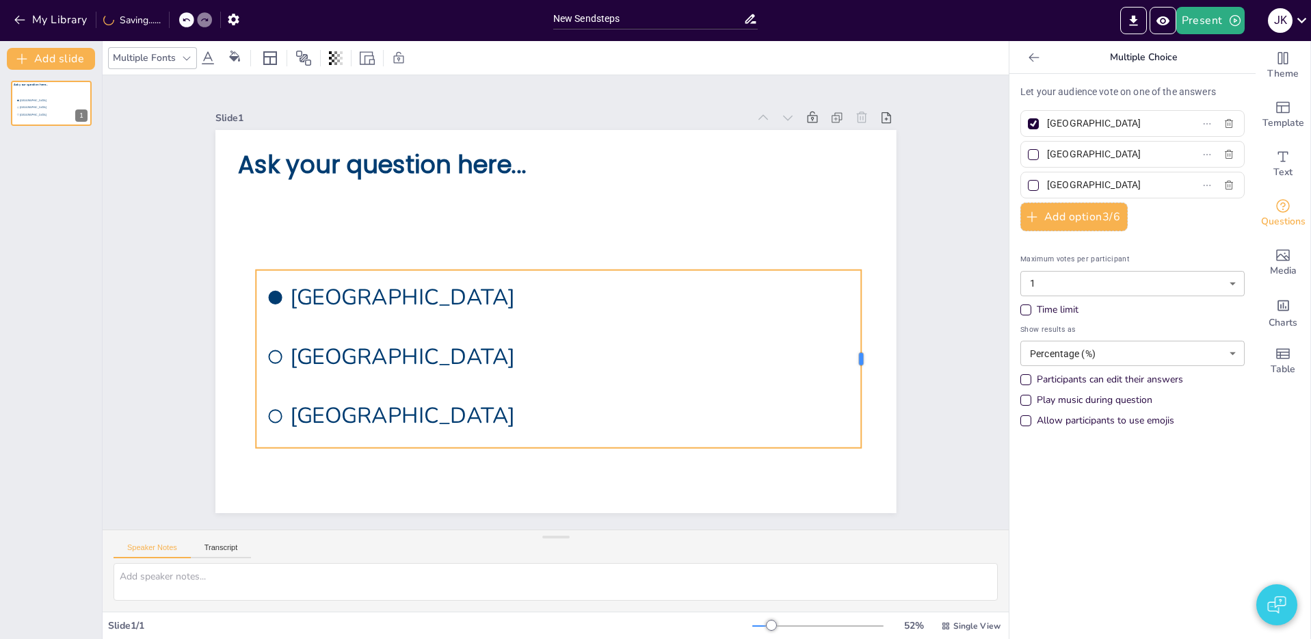
drag, startPoint x: 598, startPoint y: 357, endPoint x: 863, endPoint y: 372, distance: 265.0
click at [863, 372] on div at bounding box center [866, 359] width 11 height 178
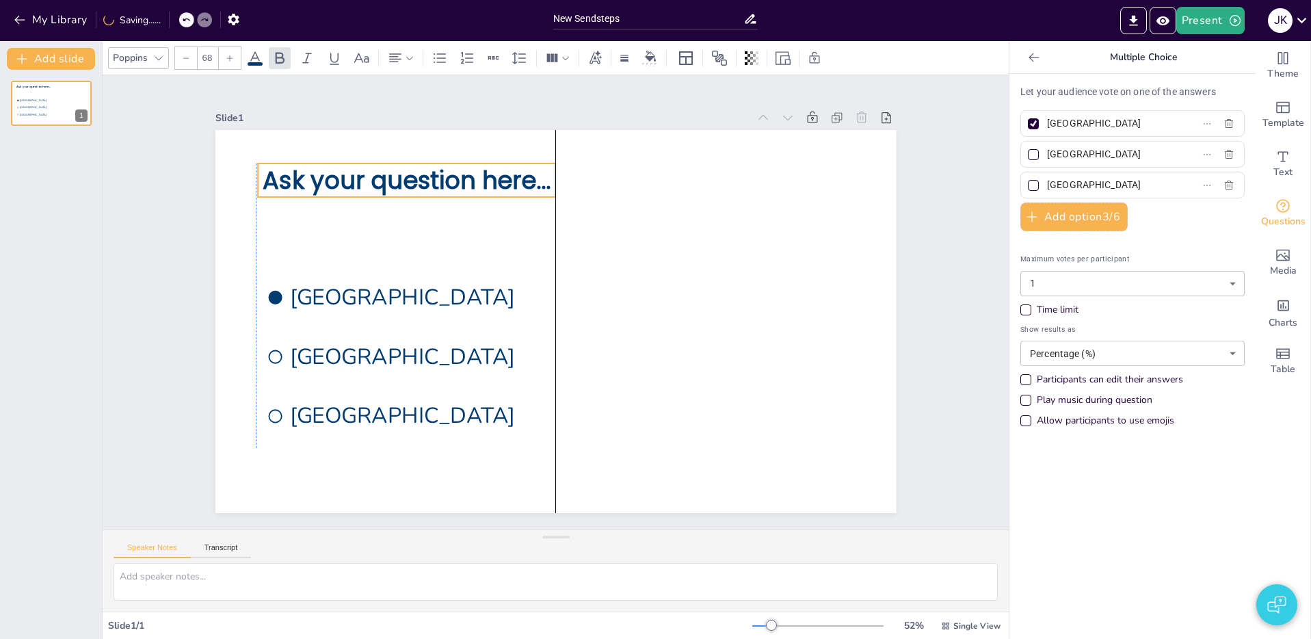
drag, startPoint x: 389, startPoint y: 171, endPoint x: 416, endPoint y: 183, distance: 29.1
click at [410, 183] on span "Ask your question here..." at bounding box center [407, 179] width 288 height 33
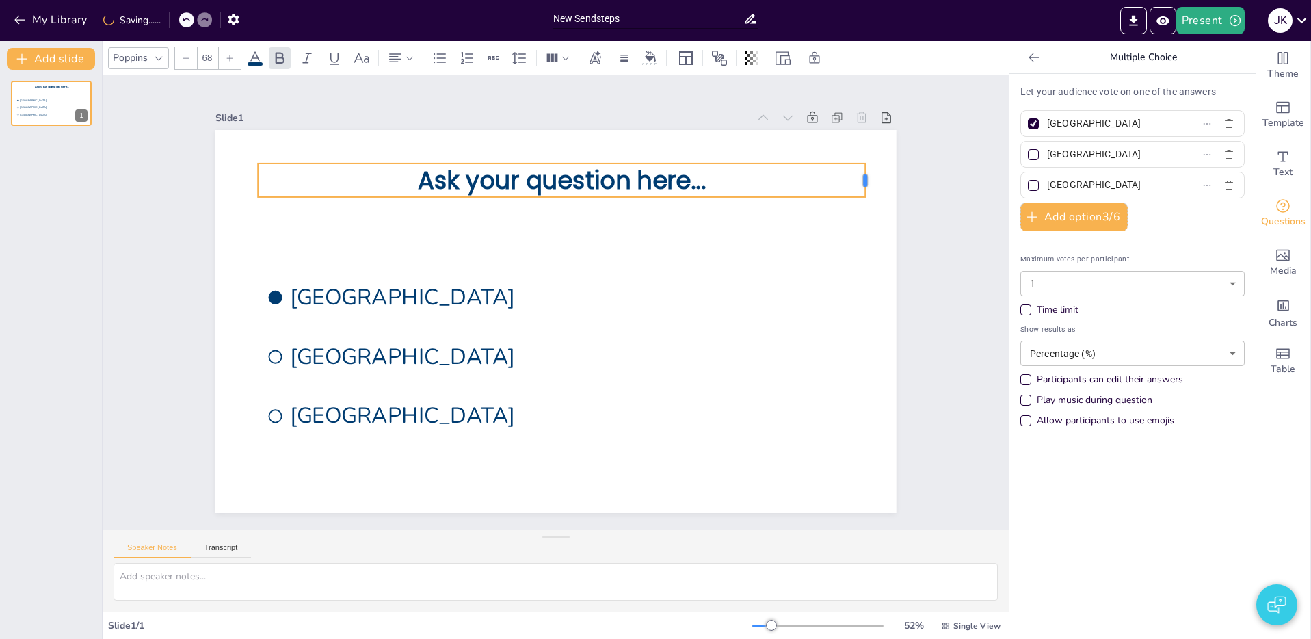
drag, startPoint x: 558, startPoint y: 183, endPoint x: 868, endPoint y: 193, distance: 309.9
click at [868, 193] on div "Ask your question here... [GEOGRAPHIC_DATA] [GEOGRAPHIC_DATA] [GEOGRAPHIC_DATA]" at bounding box center [555, 321] width 681 height 383
click at [394, 61] on icon at bounding box center [395, 57] width 12 height 9
click at [398, 100] on icon at bounding box center [400, 104] width 16 height 16
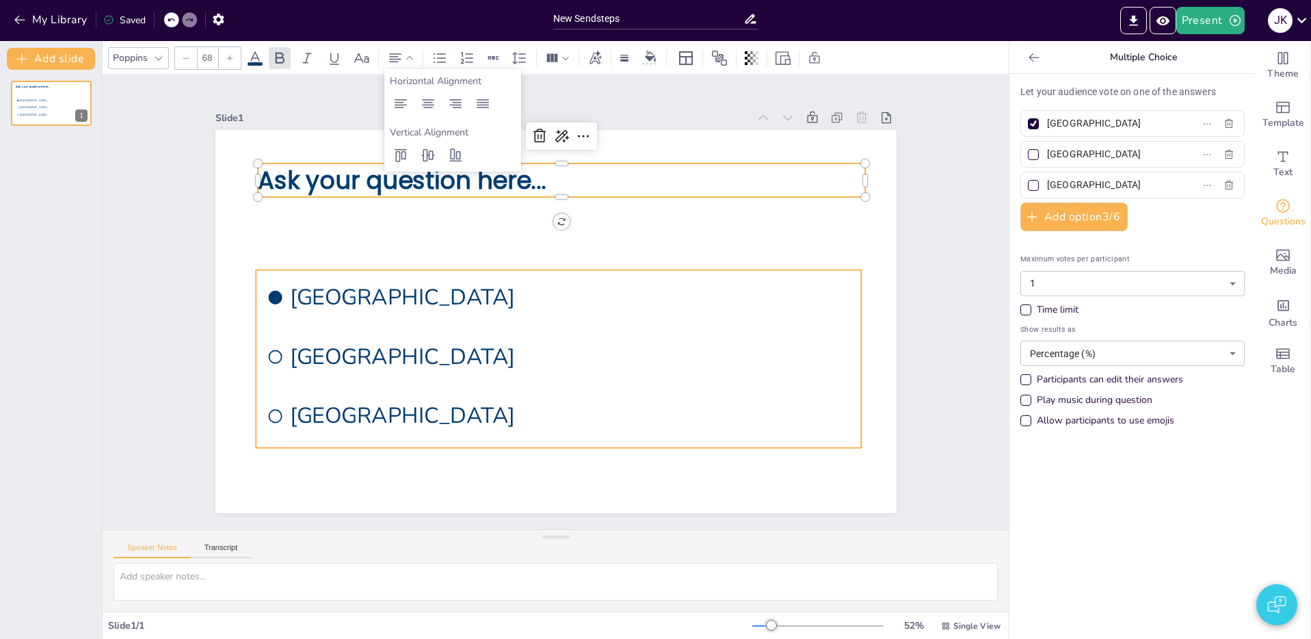
click at [438, 323] on li "[GEOGRAPHIC_DATA]" at bounding box center [558, 297] width 605 height 54
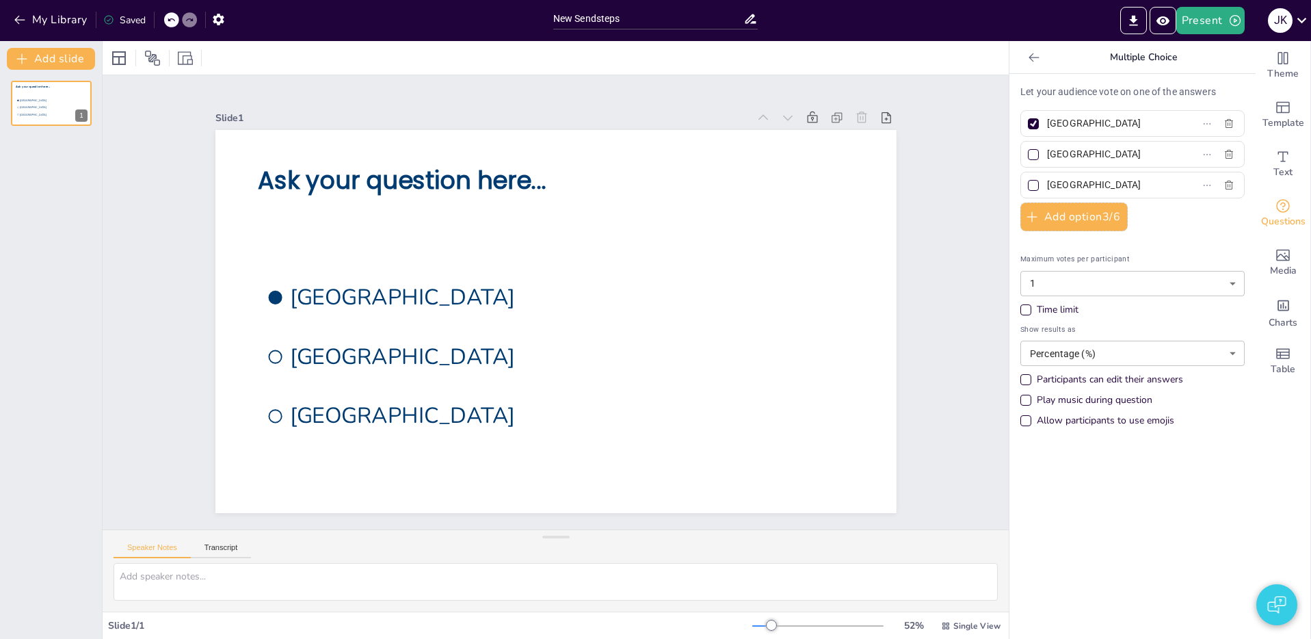
click at [1023, 313] on div "Time limit" at bounding box center [1025, 309] width 11 height 11
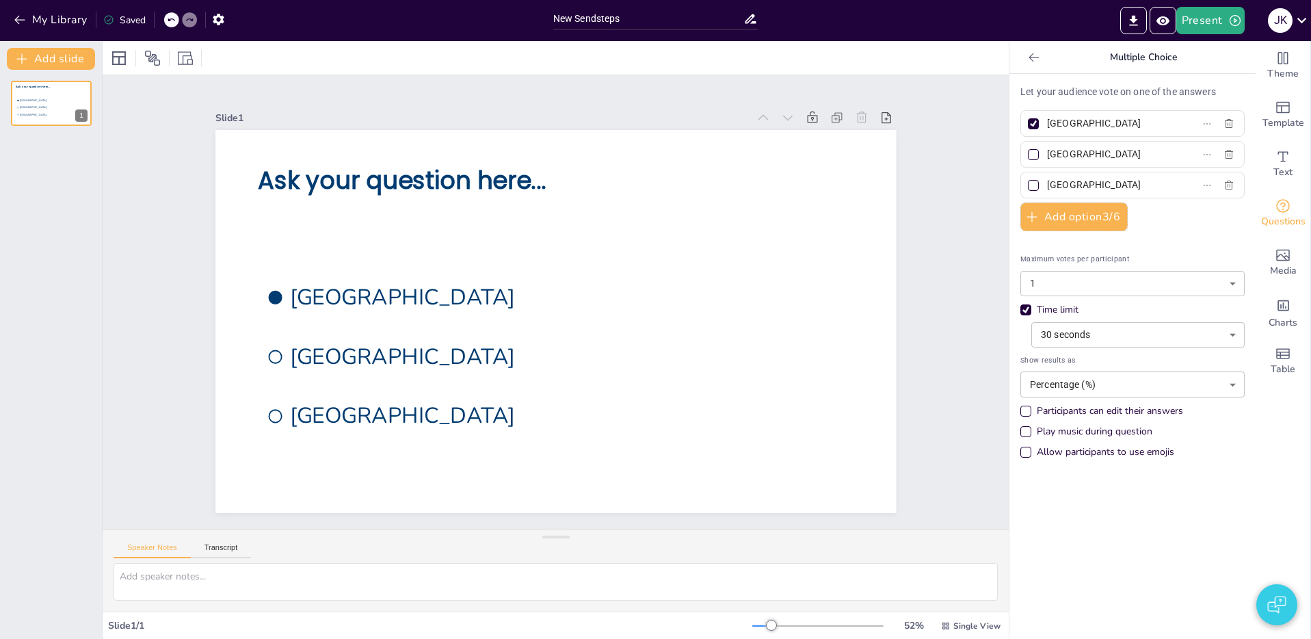
drag, startPoint x: 1023, startPoint y: 313, endPoint x: 1018, endPoint y: 321, distance: 9.9
click at [1023, 313] on div "Time limit" at bounding box center [1025, 309] width 11 height 11
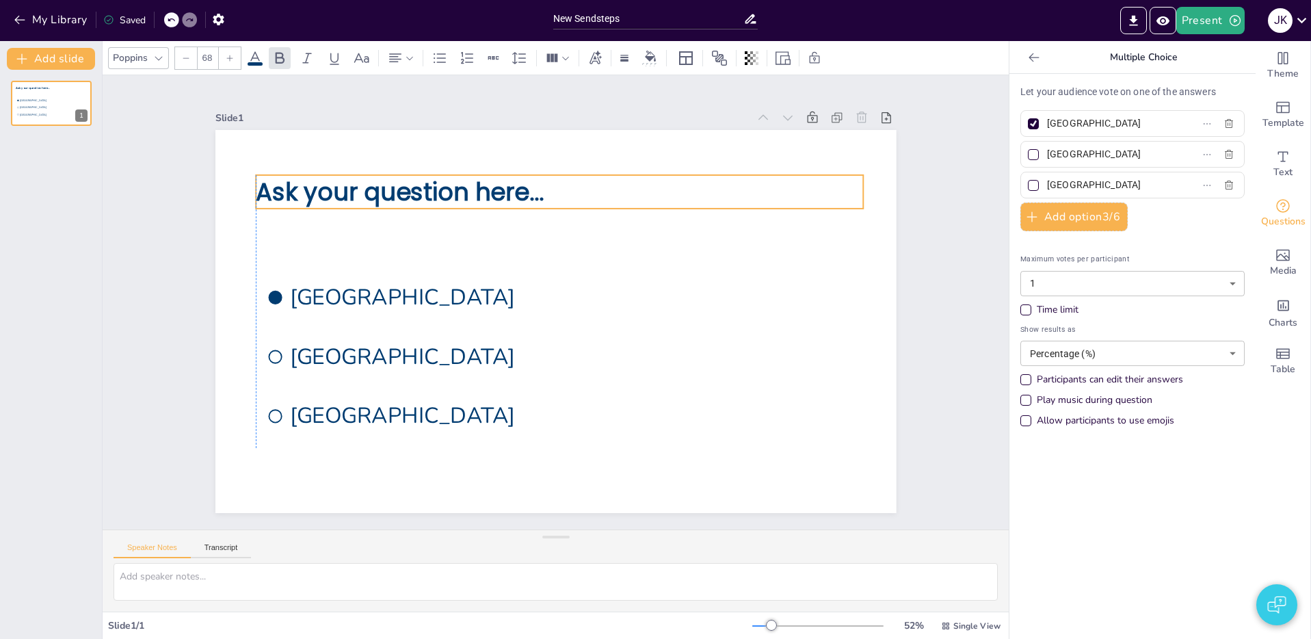
drag, startPoint x: 362, startPoint y: 183, endPoint x: 362, endPoint y: 196, distance: 13.0
click at [360, 194] on span "Ask your question here..." at bounding box center [400, 191] width 288 height 33
click at [1177, 562] on div "Let your audience vote on one of the answers Amsterdam Rotterdam The Hague Add …" at bounding box center [1132, 356] width 246 height 565
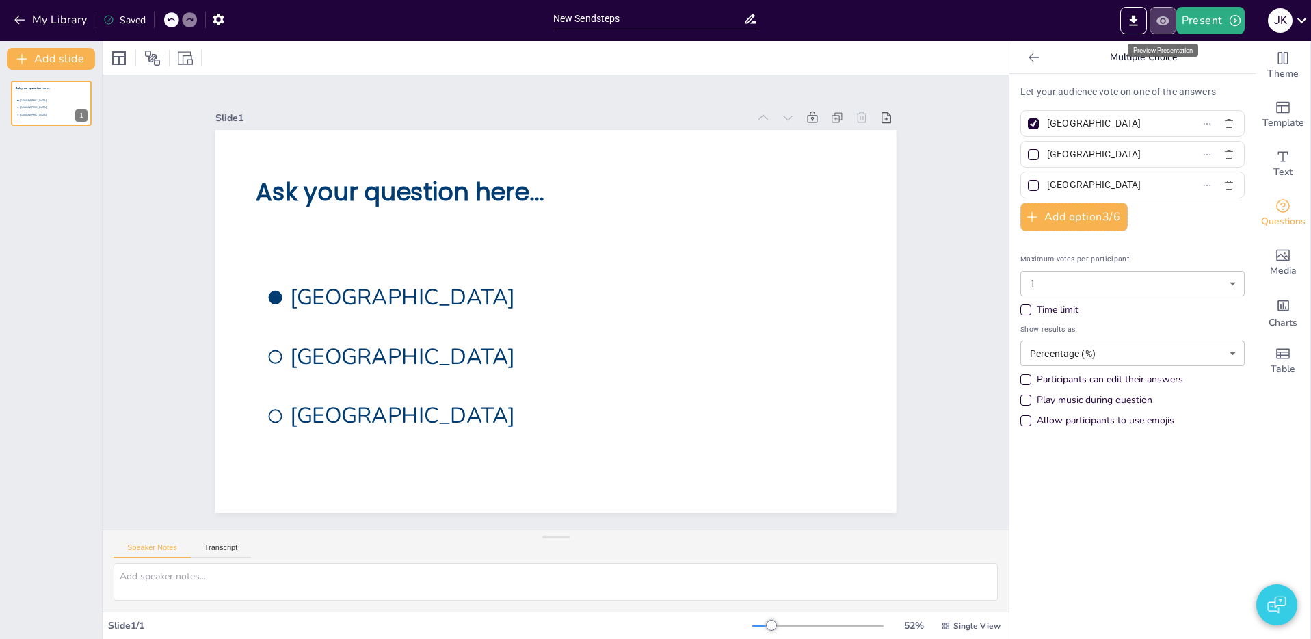
click at [1164, 25] on icon "Preview Presentation" at bounding box center [1161, 20] width 13 height 9
click at [1164, 21] on icon "Preview Presentation" at bounding box center [1161, 20] width 13 height 9
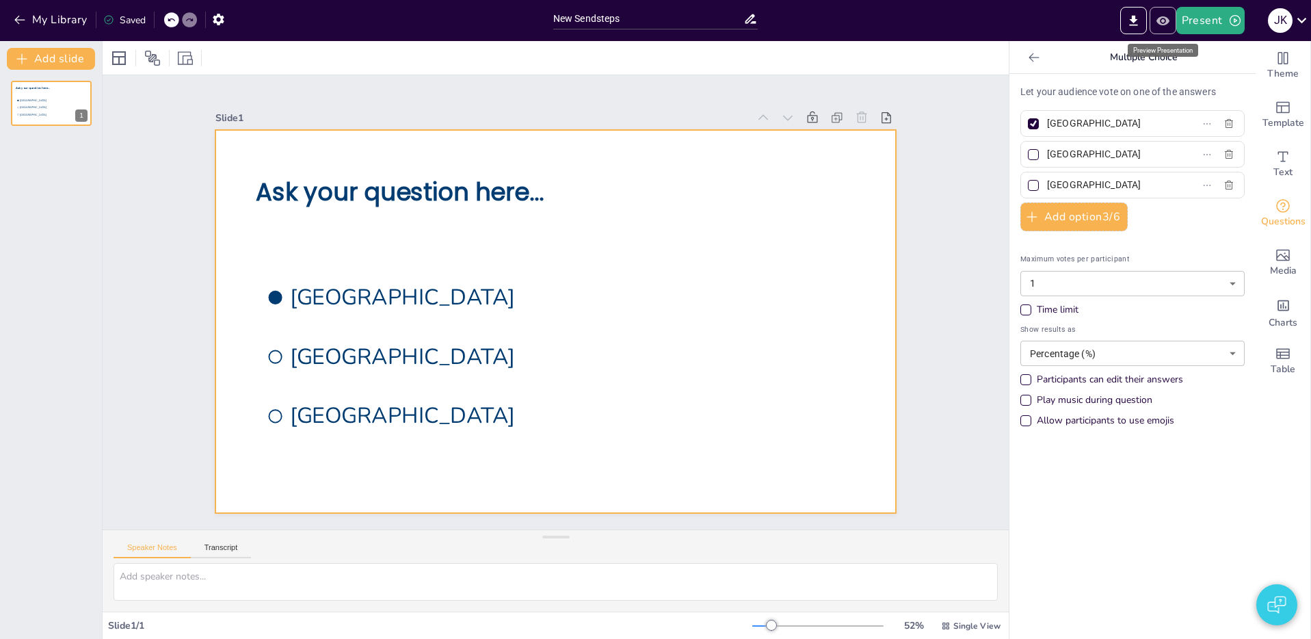
click at [1166, 21] on icon "Preview Presentation" at bounding box center [1162, 21] width 14 height 14
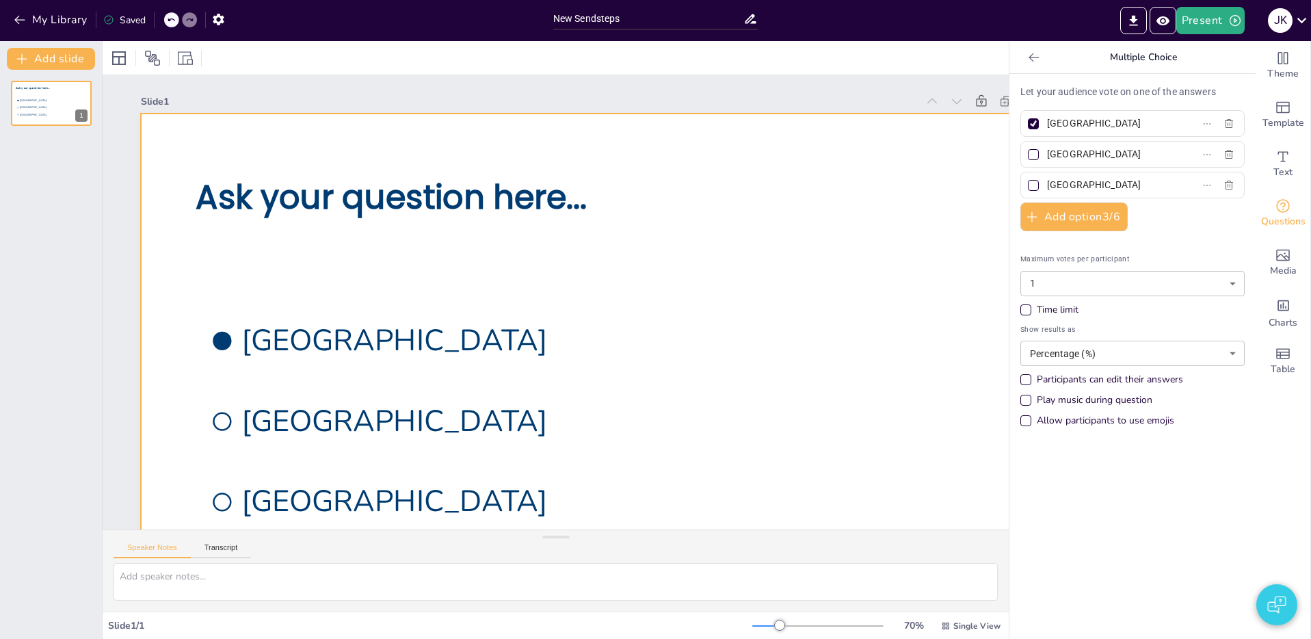
click at [1030, 63] on icon at bounding box center [1034, 58] width 14 height 14
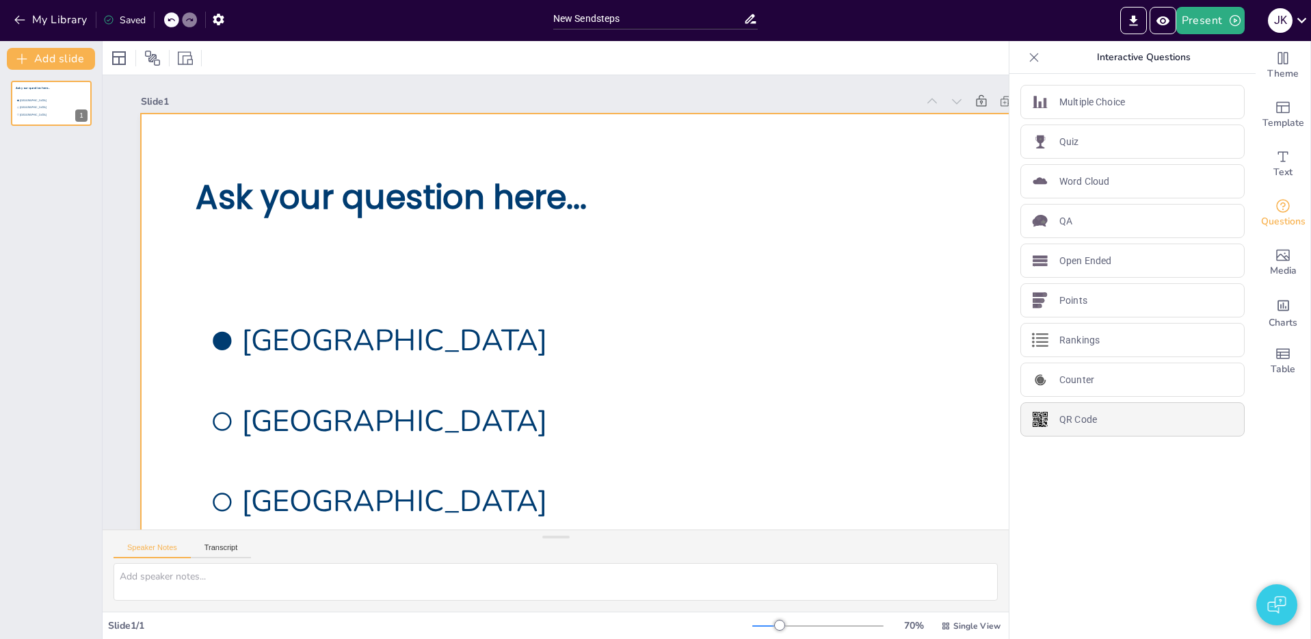
click at [1119, 423] on div "QR Code" at bounding box center [1132, 419] width 224 height 34
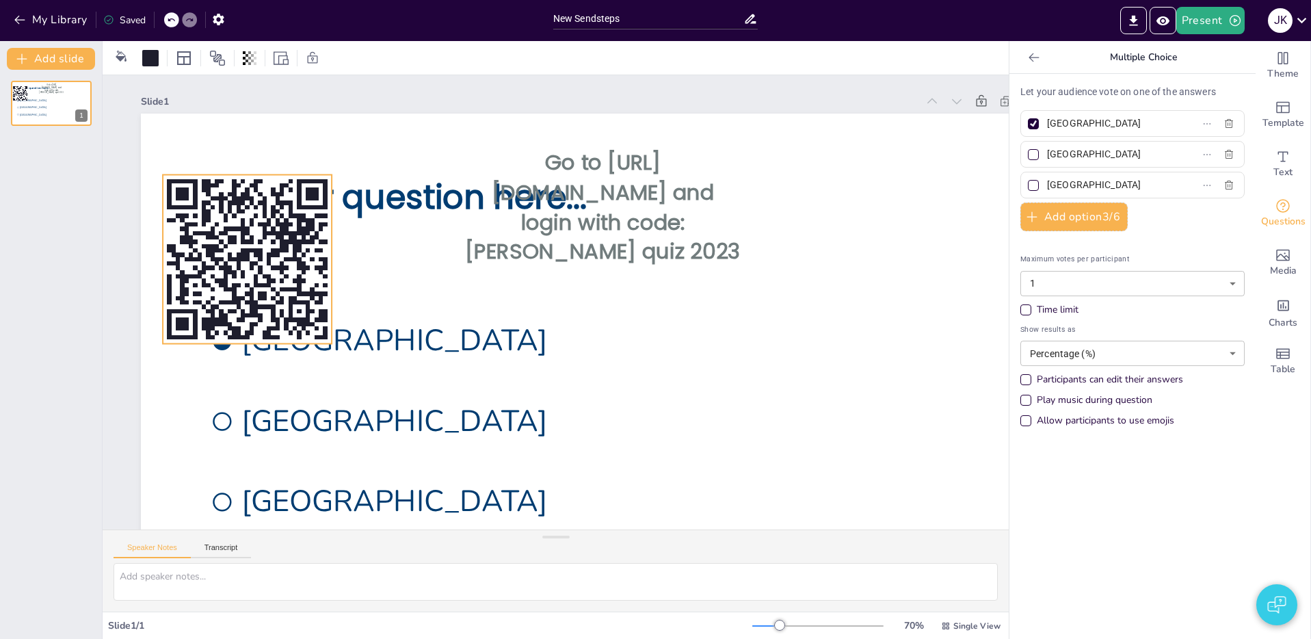
click at [235, 257] on rect at bounding box center [234, 259] width 4 height 4
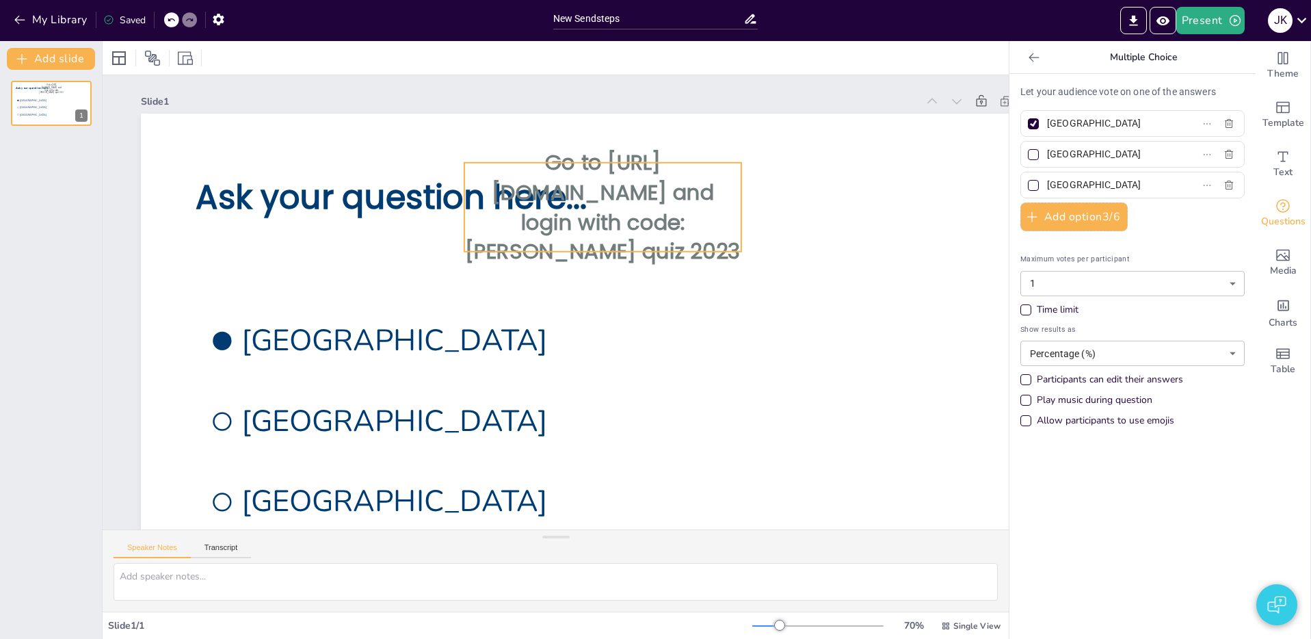
click at [537, 178] on span "Go to [URL][DOMAIN_NAME] and login with code: [PERSON_NAME] quiz 2023" at bounding box center [603, 207] width 276 height 118
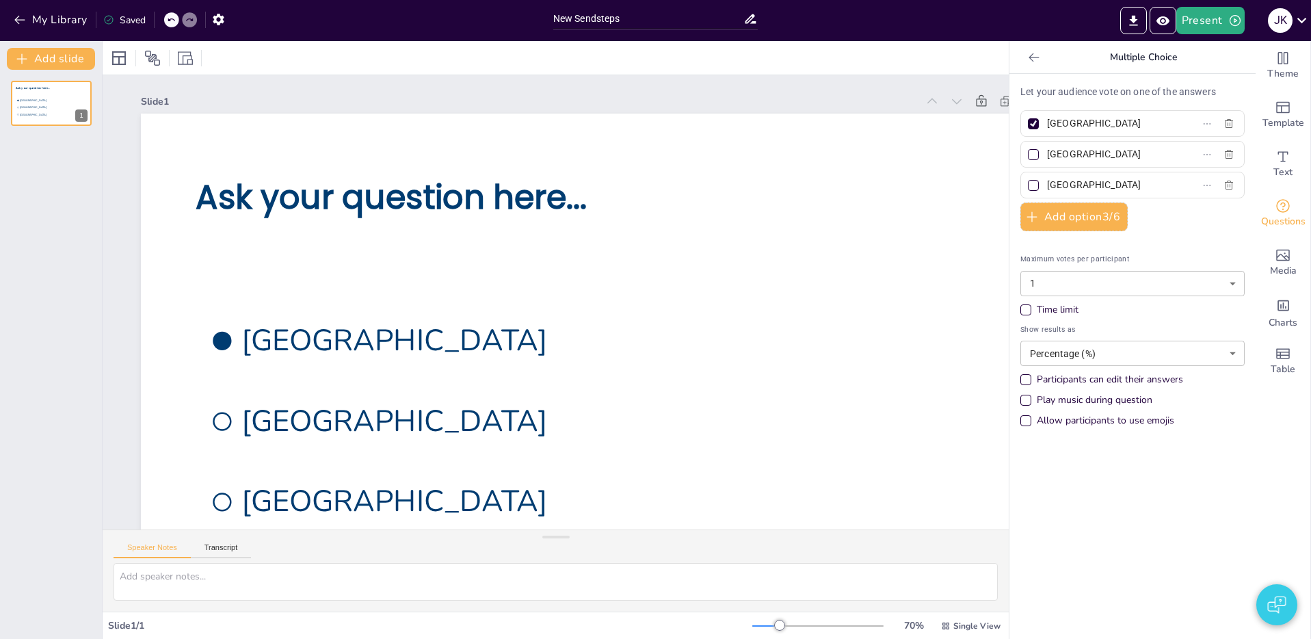
click at [1038, 57] on icon at bounding box center [1034, 58] width 14 height 14
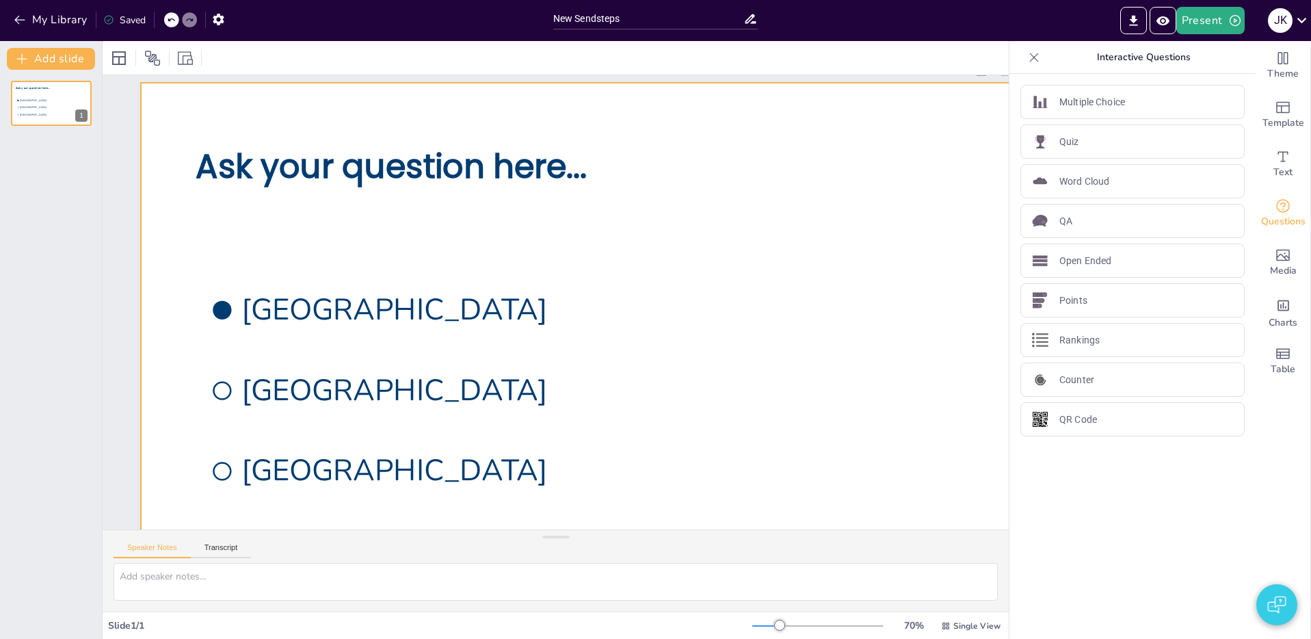
scroll to position [36, 0]
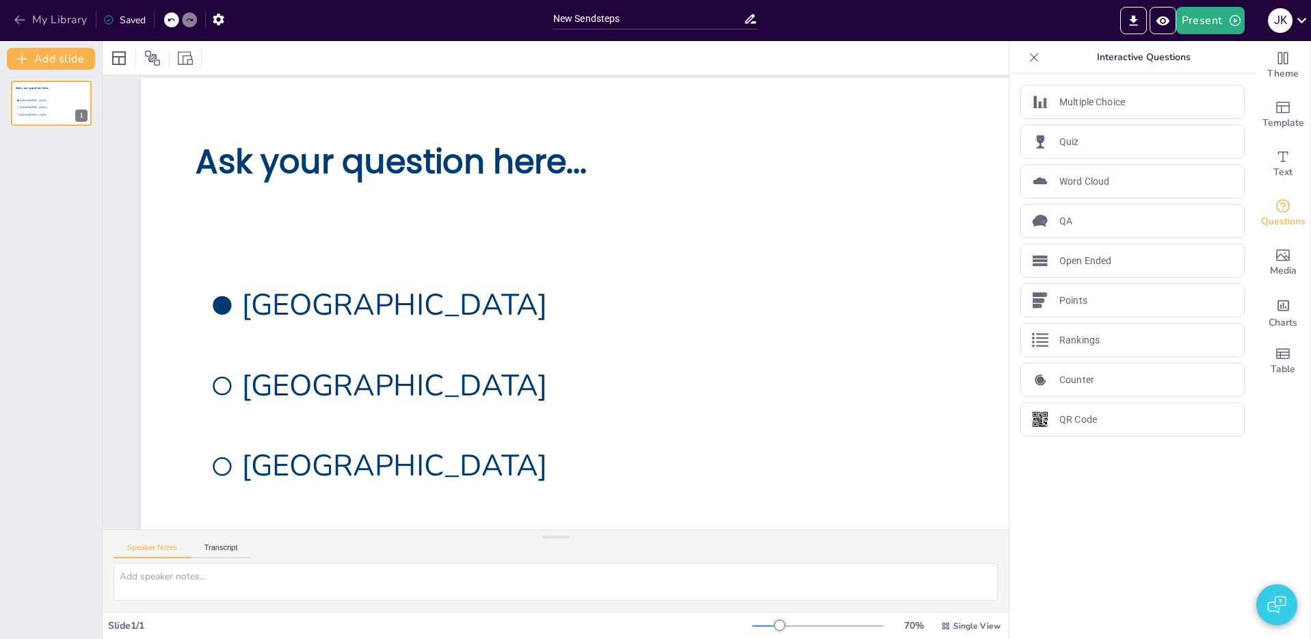
click at [18, 20] on icon "button" at bounding box center [19, 20] width 10 height 9
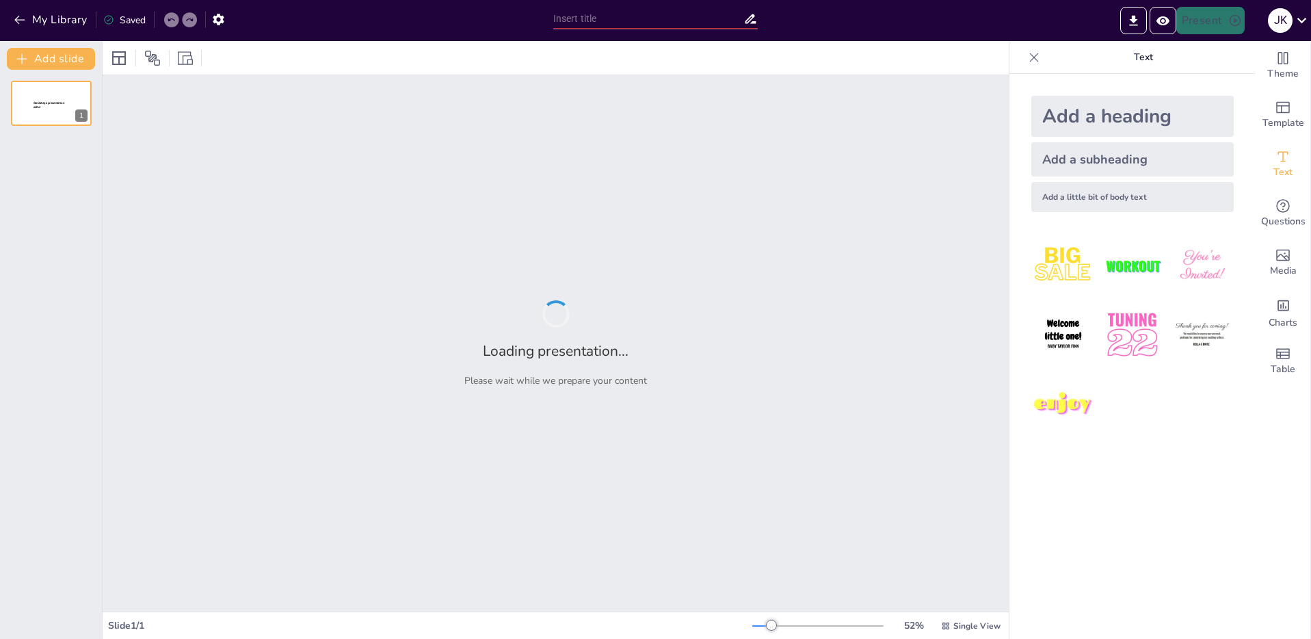
type input "New Sendsteps"
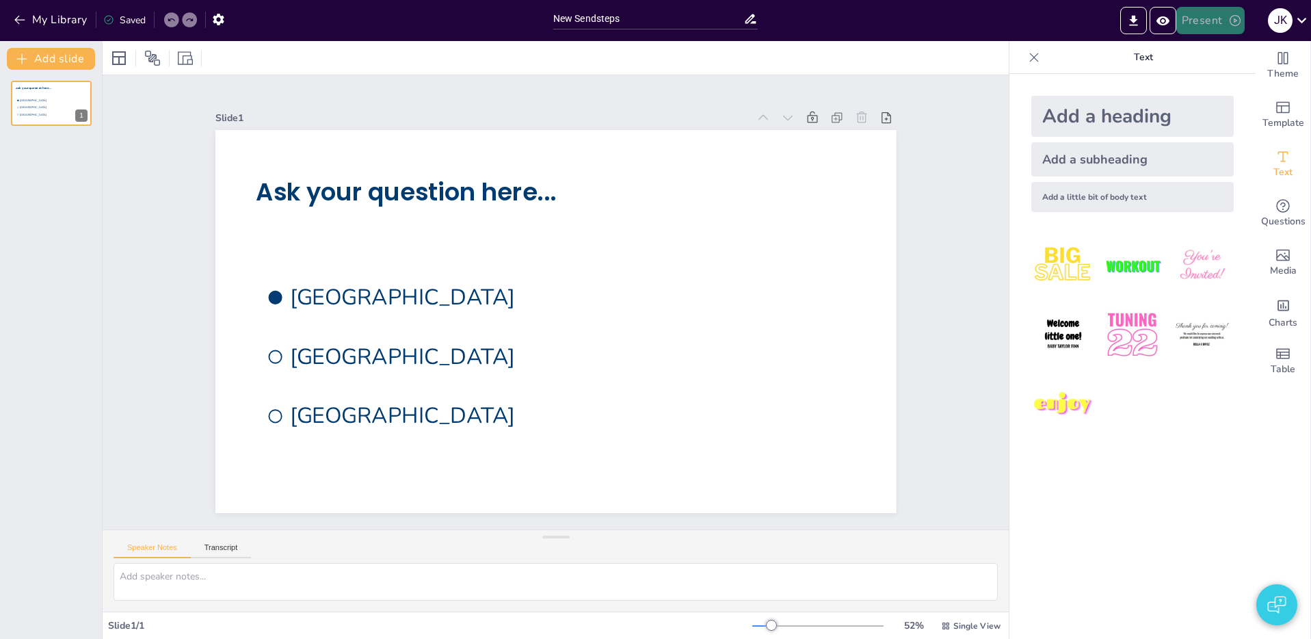
click at [1229, 23] on icon "button" at bounding box center [1235, 21] width 14 height 14
click at [1237, 78] on li "Play presentation" at bounding box center [1230, 84] width 107 height 22
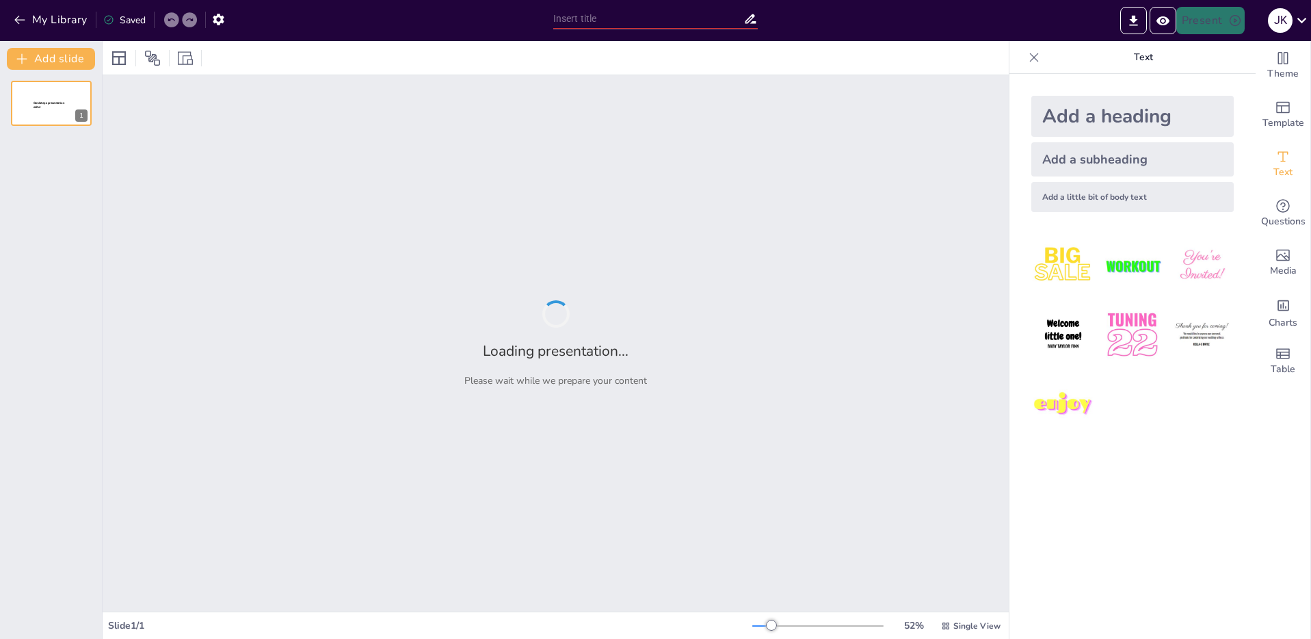
type input "New Sendsteps"
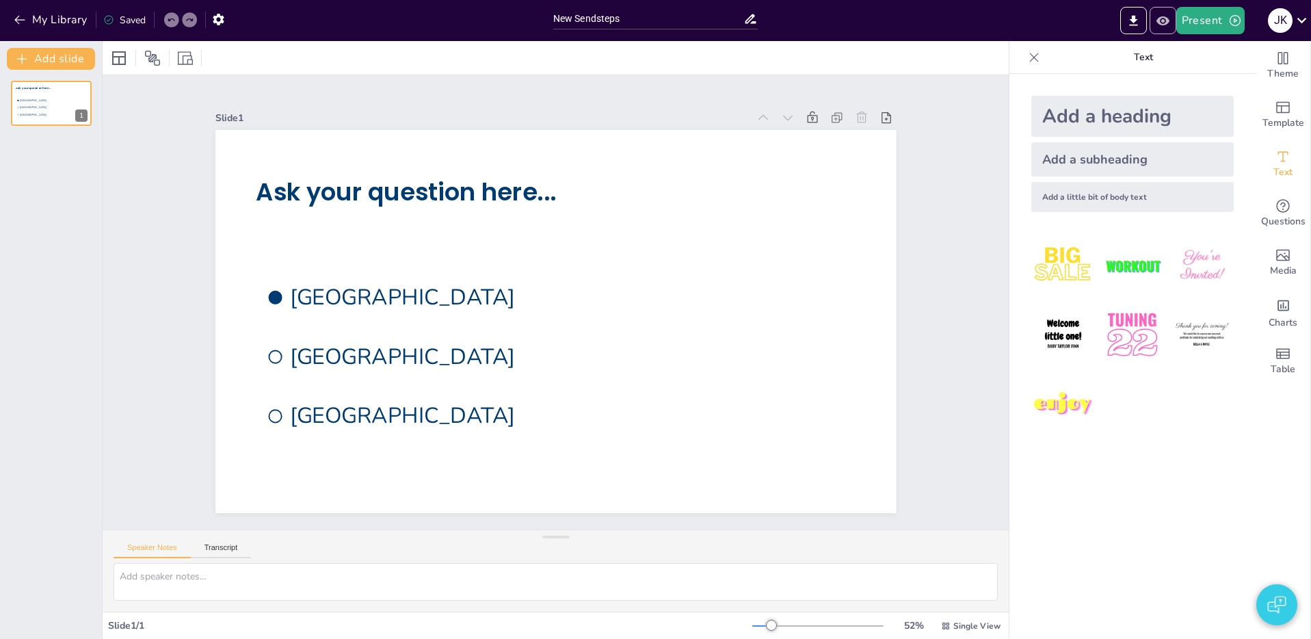
click at [1159, 25] on icon "Preview Presentation" at bounding box center [1162, 21] width 14 height 14
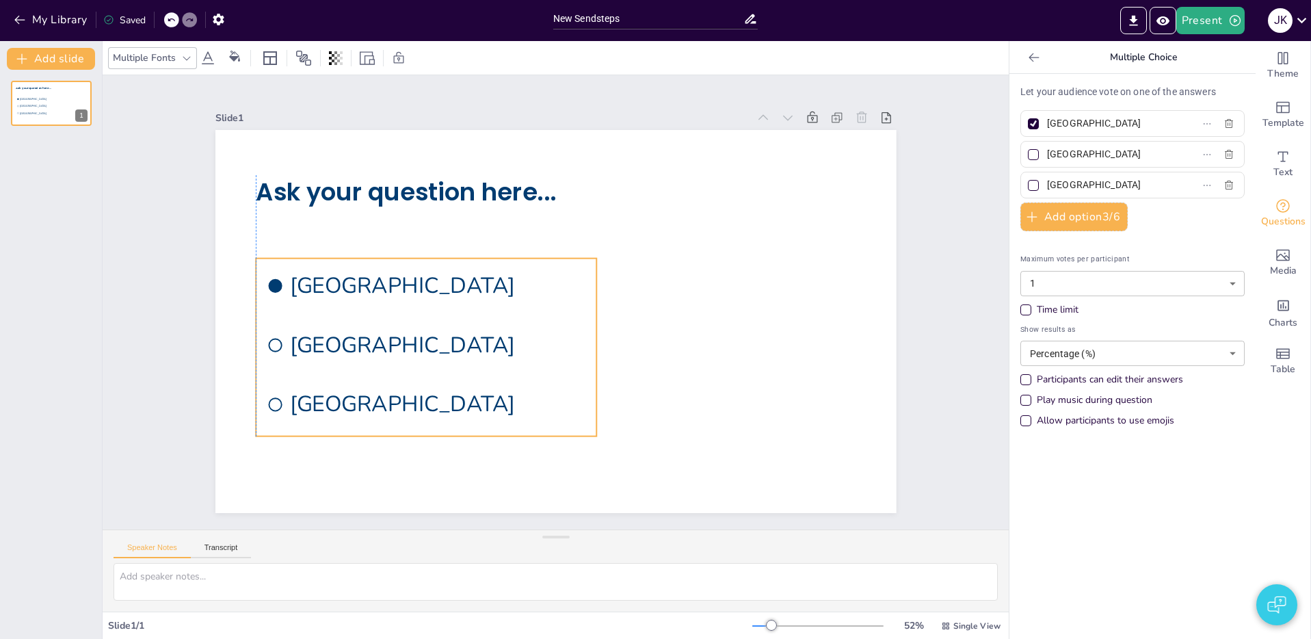
drag, startPoint x: 383, startPoint y: 334, endPoint x: 384, endPoint y: 323, distance: 11.6
click at [384, 323] on li "[GEOGRAPHIC_DATA]" at bounding box center [426, 344] width 340 height 54
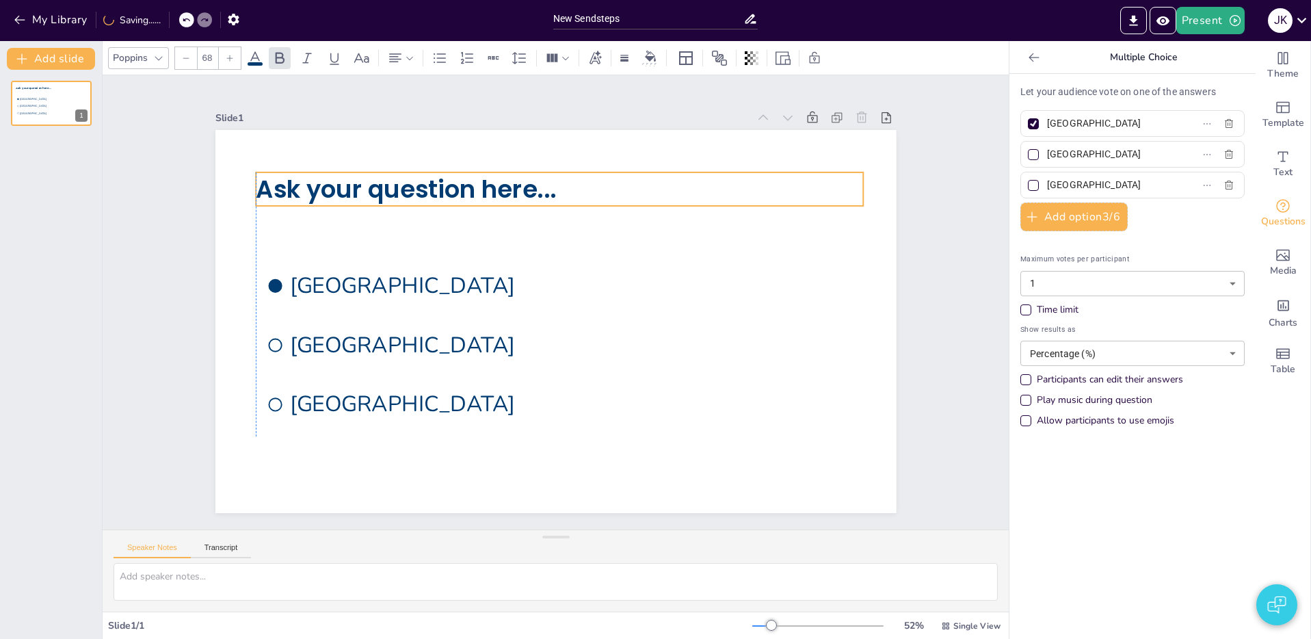
click at [412, 198] on span "Ask your question here..." at bounding box center [448, 148] width 296 height 124
click at [930, 237] on div "Slide 1 Ask your question here... [GEOGRAPHIC_DATA] [GEOGRAPHIC_DATA] [GEOGRAPH…" at bounding box center [556, 302] width 786 height 860
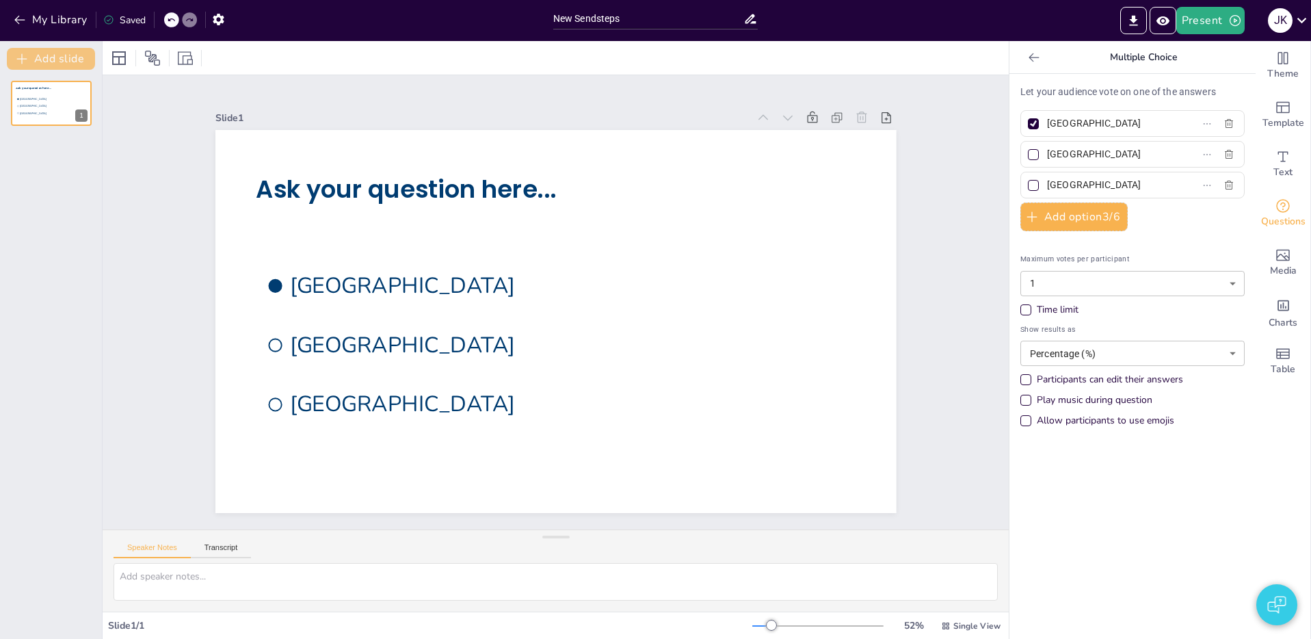
click at [84, 60] on button "Add slide" at bounding box center [51, 59] width 88 height 22
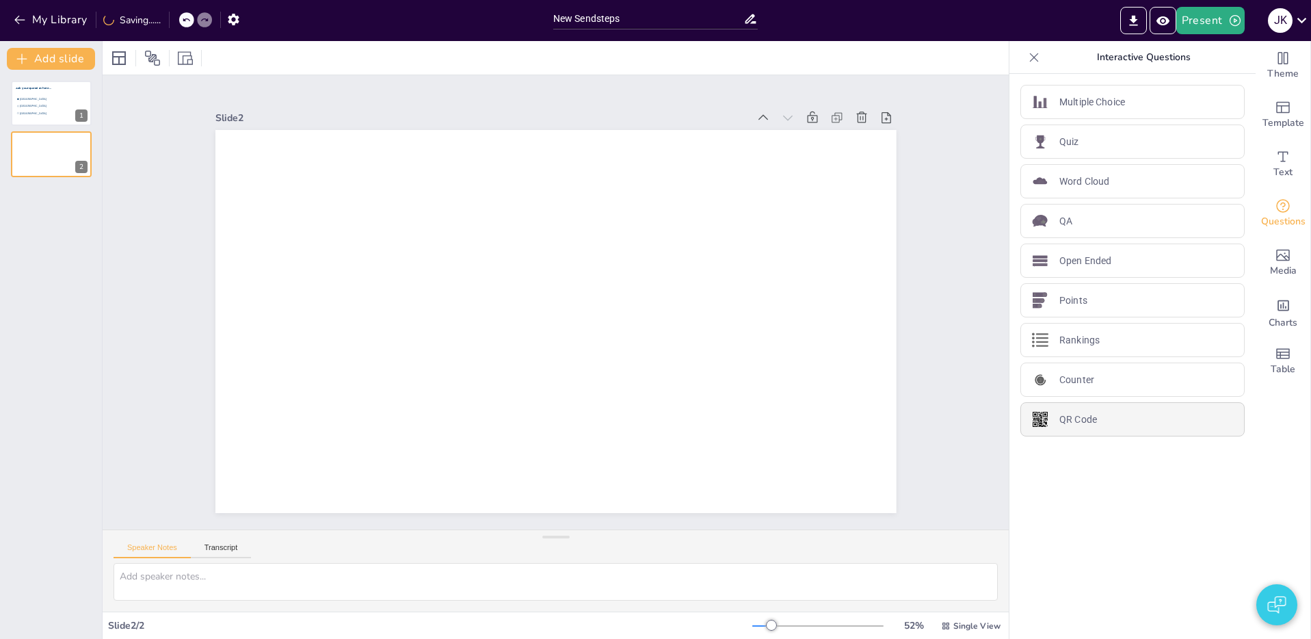
click at [1096, 432] on div "QR Code" at bounding box center [1132, 419] width 224 height 34
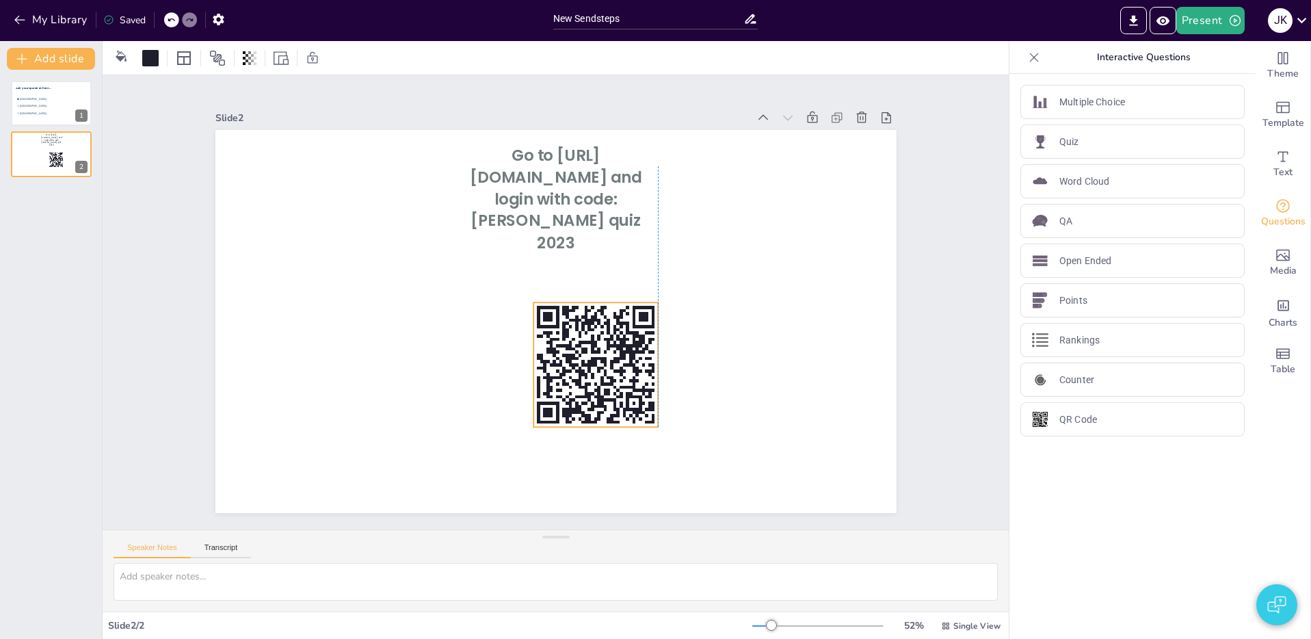
drag, startPoint x: 334, startPoint y: 276, endPoint x: 600, endPoint y: 388, distance: 288.6
click at [605, 388] on icon at bounding box center [574, 373] width 157 height 157
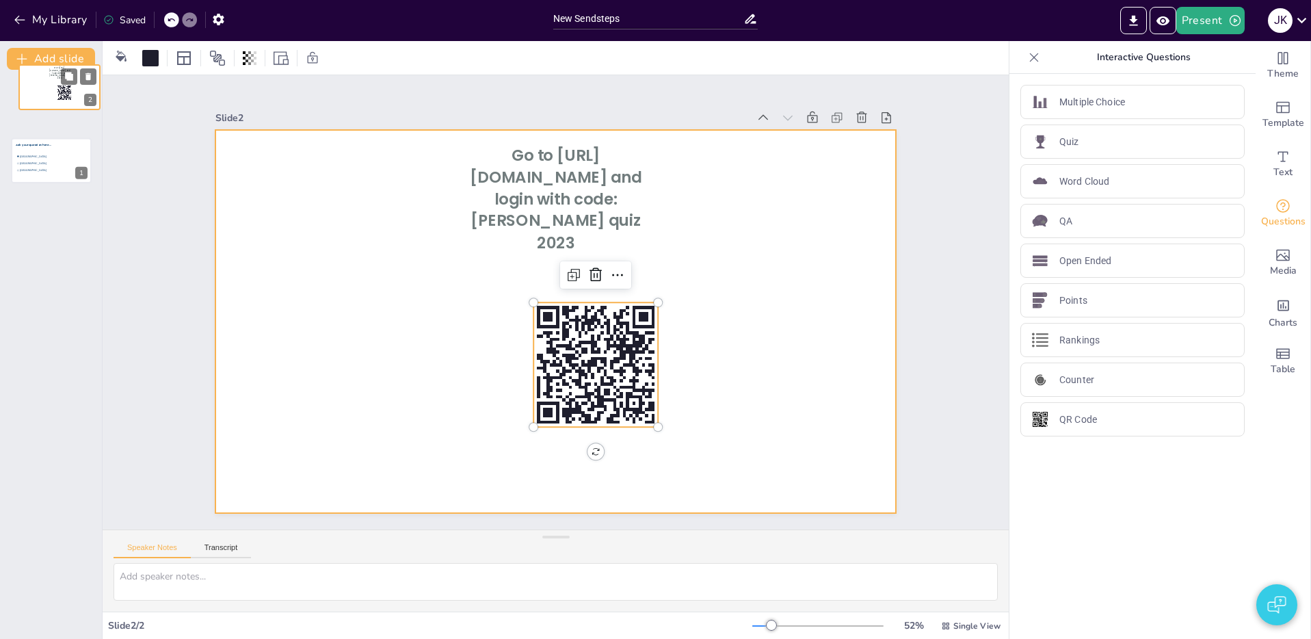
drag, startPoint x: 26, startPoint y: 153, endPoint x: 30, endPoint y: 85, distance: 67.8
click at [33, 83] on div at bounding box center [59, 86] width 81 height 45
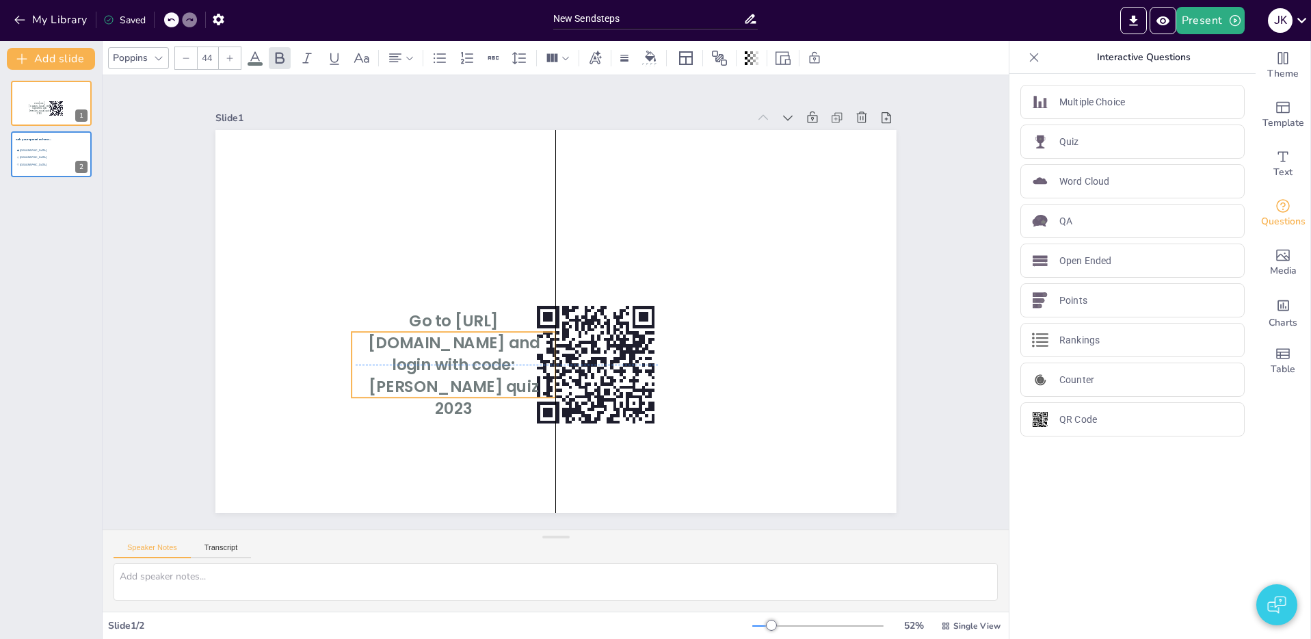
drag, startPoint x: 499, startPoint y: 211, endPoint x: 498, endPoint y: 366, distance: 155.2
click at [409, 325] on span "Go to [URL][DOMAIN_NAME] and login with code: [PERSON_NAME] quiz 2023" at bounding box center [458, 233] width 133 height 183
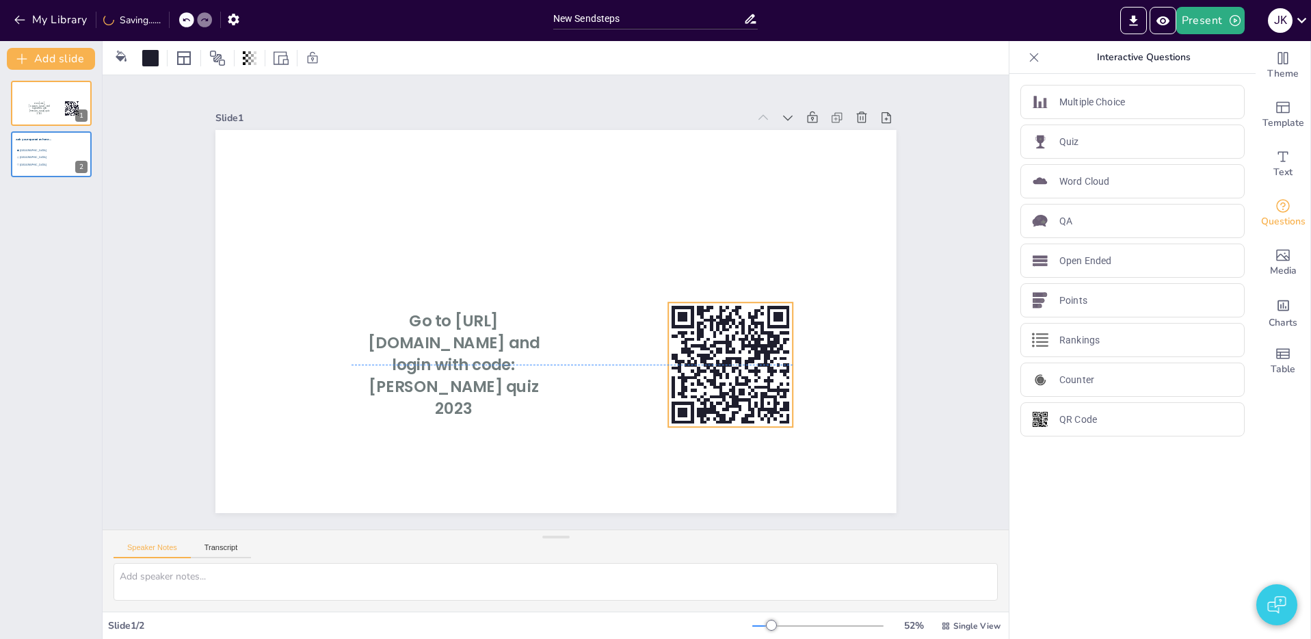
drag, startPoint x: 636, startPoint y: 356, endPoint x: 656, endPoint y: 362, distance: 20.8
click at [652, 405] on icon at bounding box center [569, 487] width 164 height 164
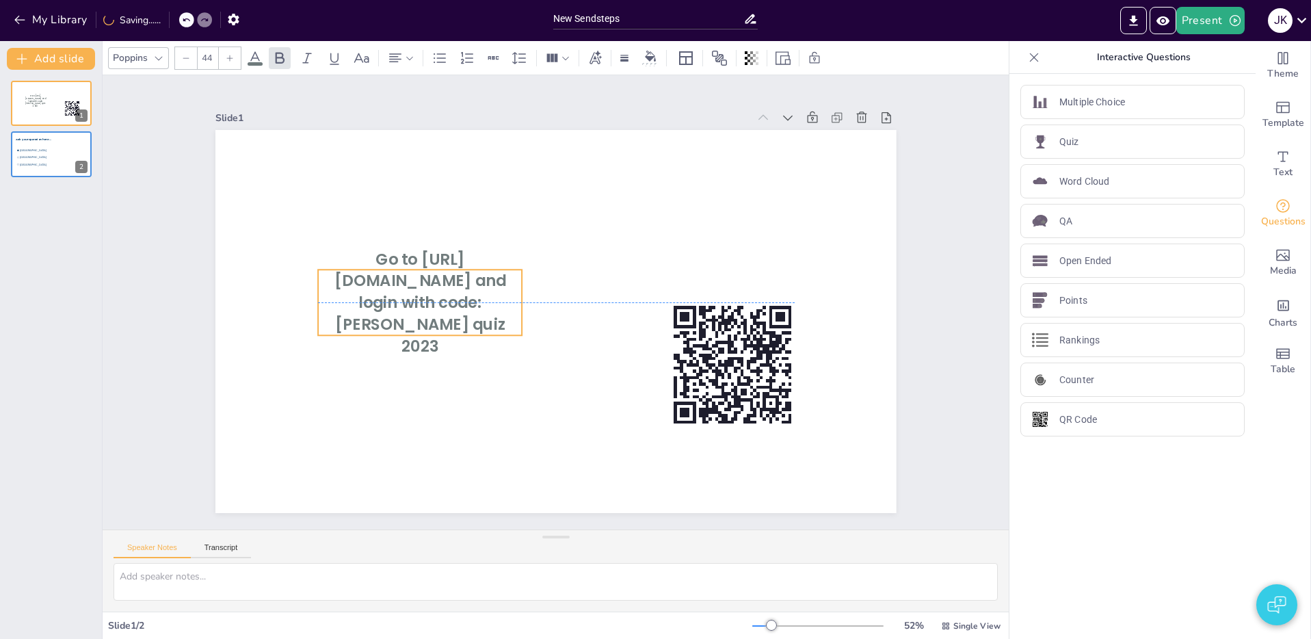
drag, startPoint x: 392, startPoint y: 377, endPoint x: 358, endPoint y: 316, distance: 70.4
click at [358, 316] on span "Go to [URL][DOMAIN_NAME] and login with code: [PERSON_NAME] quiz 2023" at bounding box center [420, 286] width 177 height 115
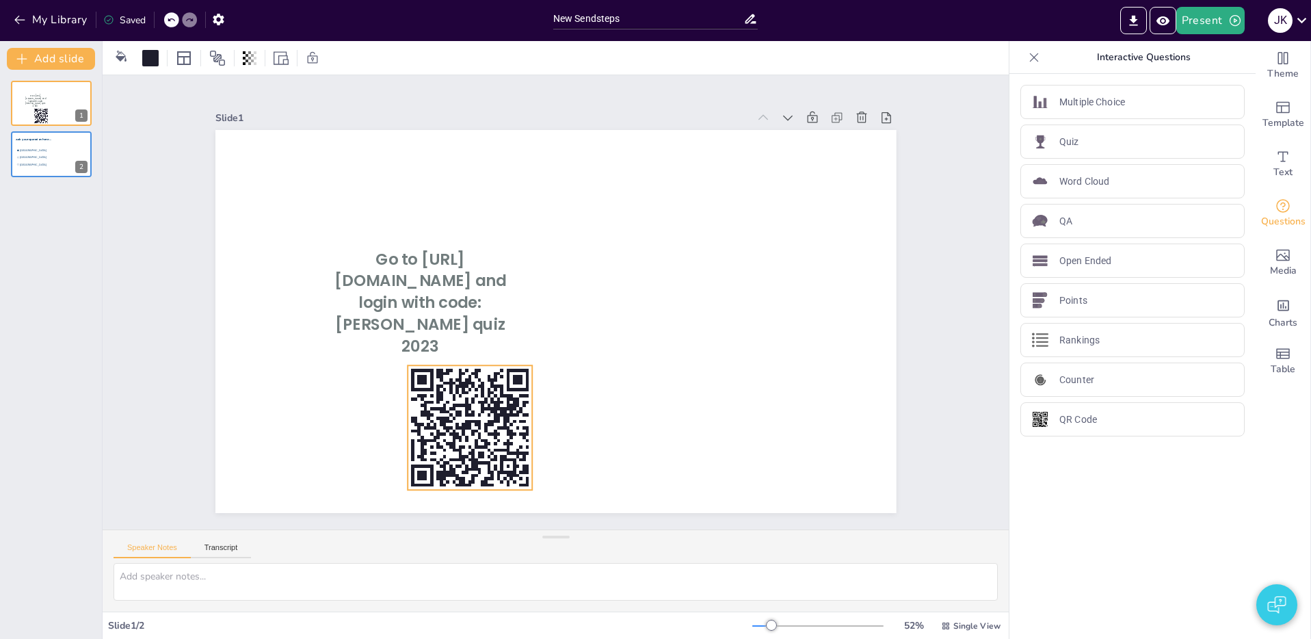
drag, startPoint x: 695, startPoint y: 375, endPoint x: 369, endPoint y: 435, distance: 331.6
click at [378, 380] on rect at bounding box center [383, 376] width 10 height 7
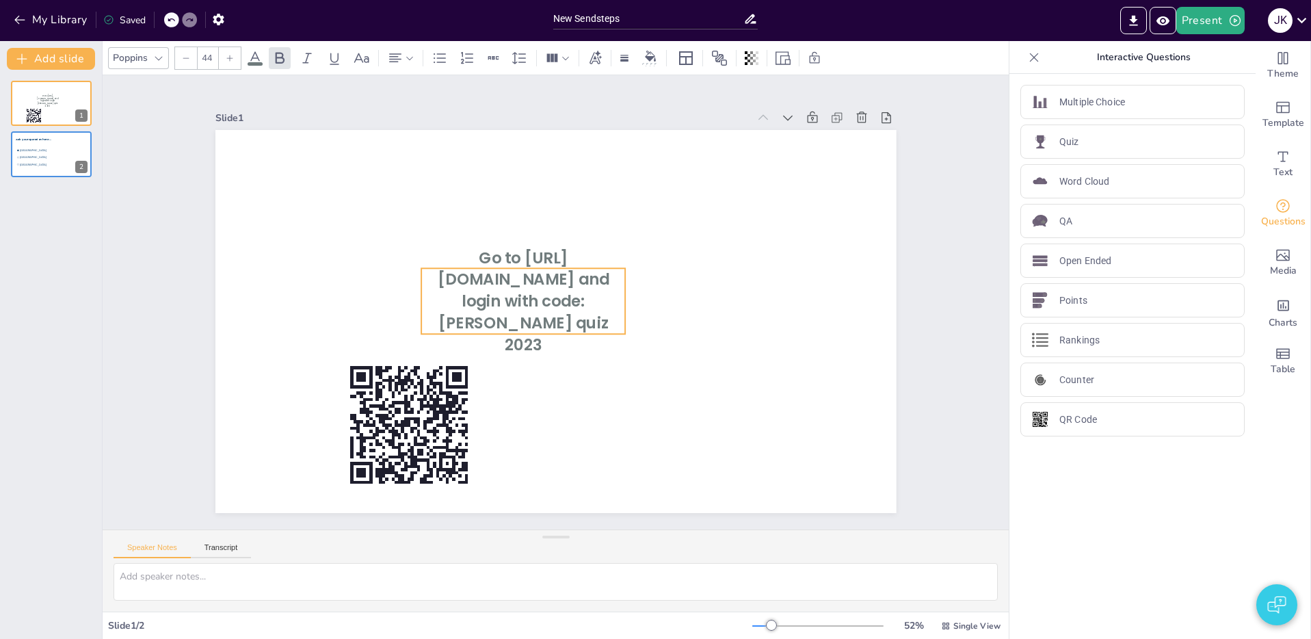
drag, startPoint x: 552, startPoint y: 299, endPoint x: 681, endPoint y: 303, distance: 129.3
click at [615, 303] on span "Go to [URL][DOMAIN_NAME] and login with code: [PERSON_NAME] quiz 2023" at bounding box center [524, 292] width 181 height 120
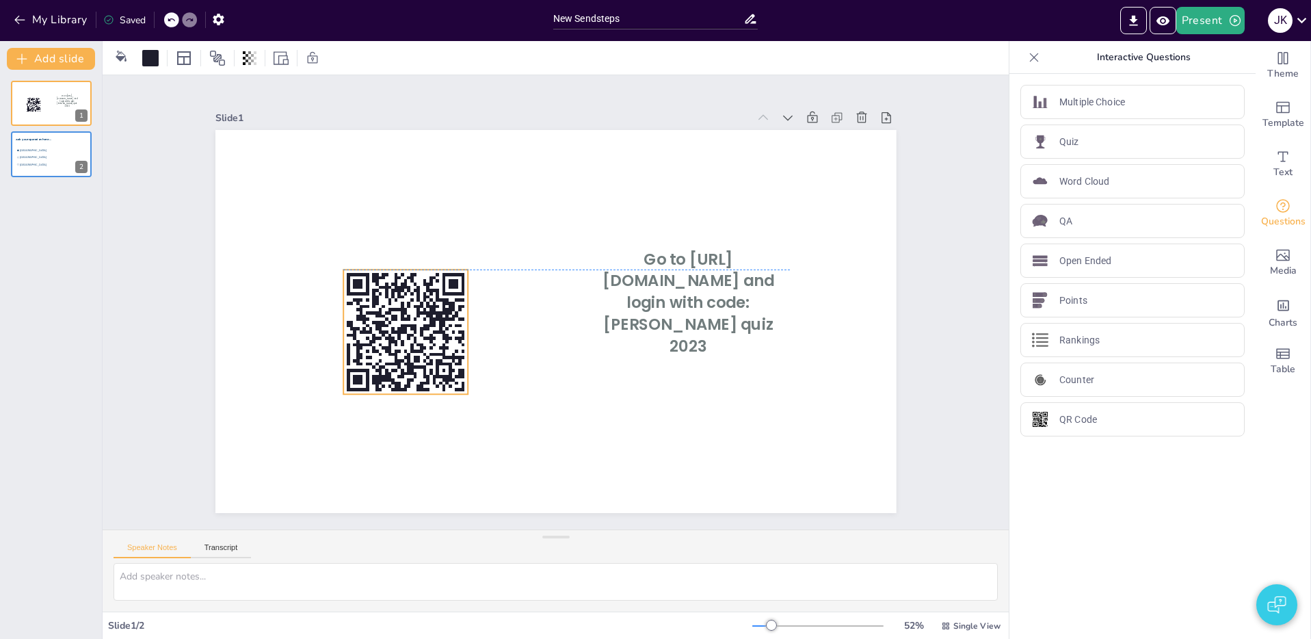
drag, startPoint x: 429, startPoint y: 329, endPoint x: 431, endPoint y: 314, distance: 15.2
click at [431, 287] on rect at bounding box center [433, 276] width 10 height 22
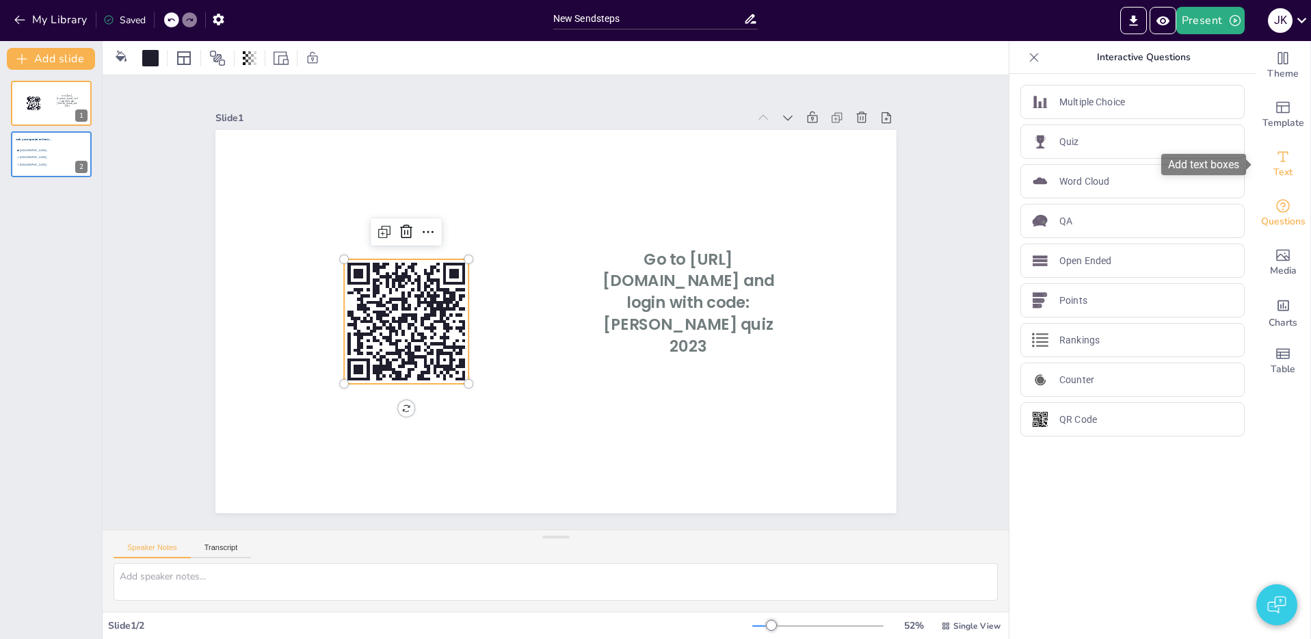
click at [1287, 152] on icon "Add text boxes" at bounding box center [1283, 156] width 10 height 10
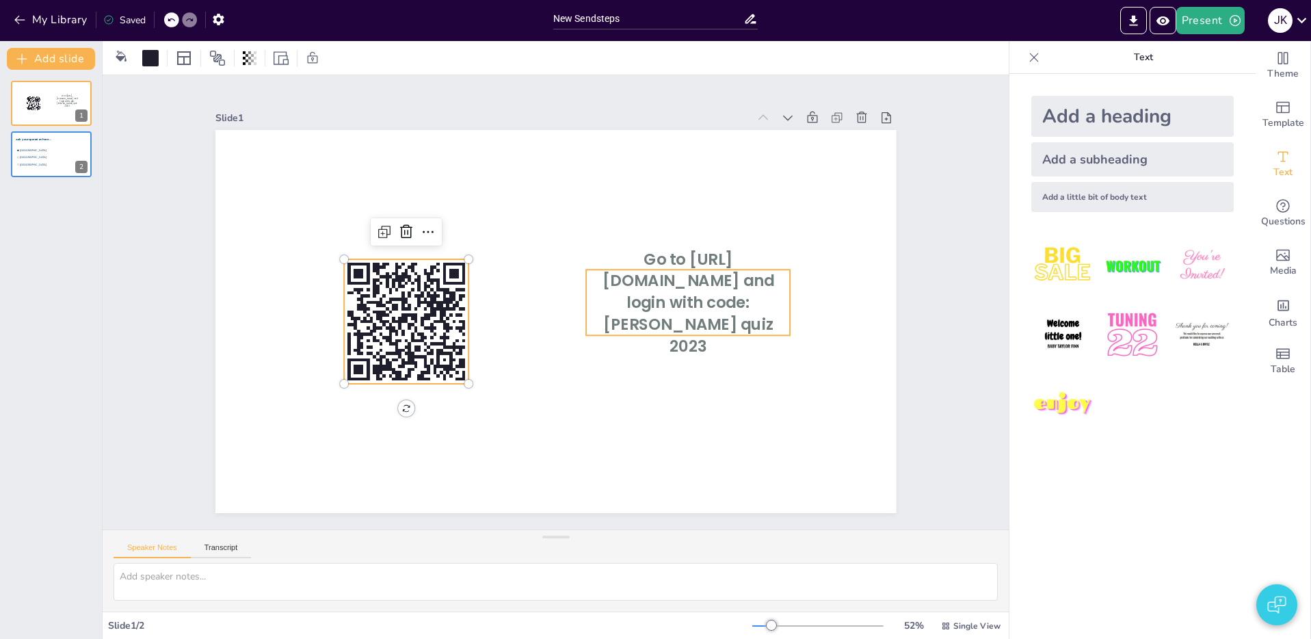
click at [733, 301] on span "Go to [URL][DOMAIN_NAME] and login with code: [PERSON_NAME] quiz 2023" at bounding box center [670, 368] width 181 height 142
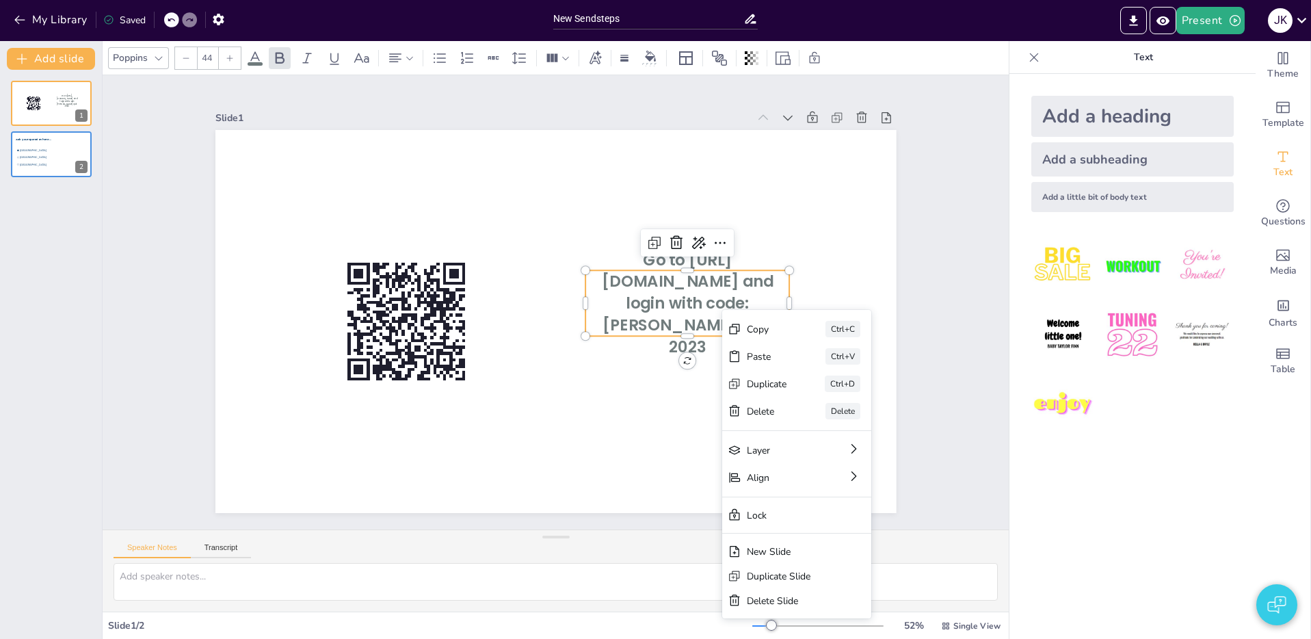
click at [863, 327] on div "Copy" at bounding box center [884, 336] width 42 height 21
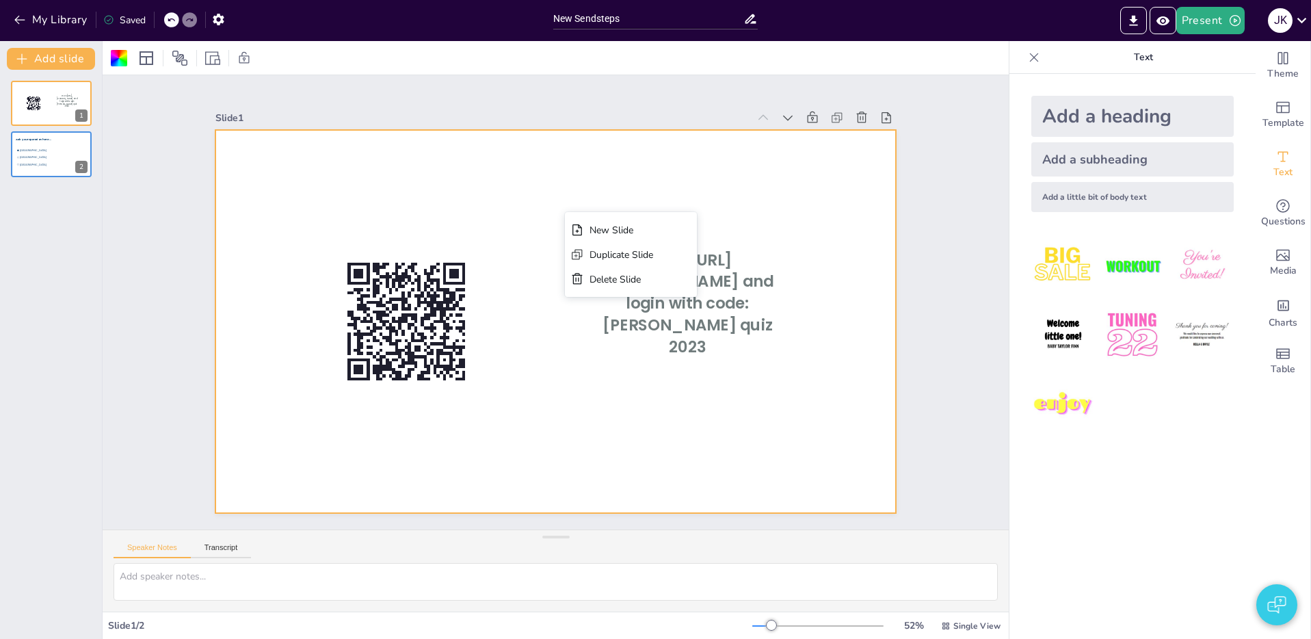
click at [565, 223] on div at bounding box center [545, 285] width 781 height 672
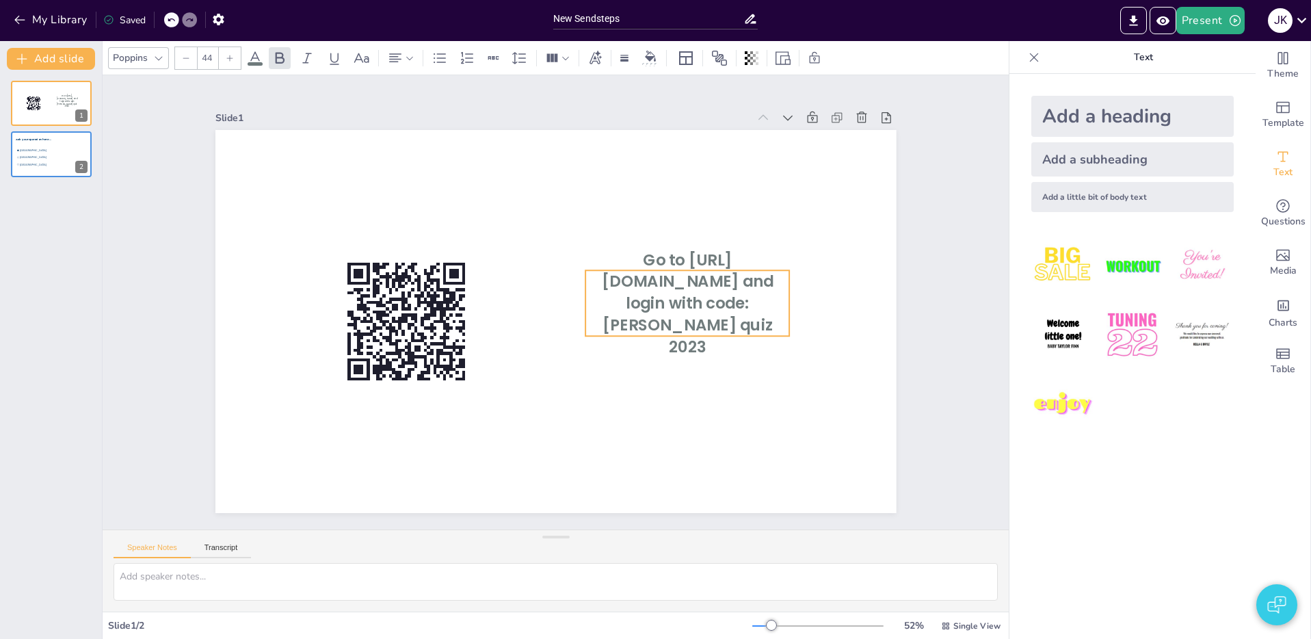
click at [738, 309] on span "Go to [URL][DOMAIN_NAME] and login with code: [PERSON_NAME] quiz 2023" at bounding box center [652, 390] width 171 height 163
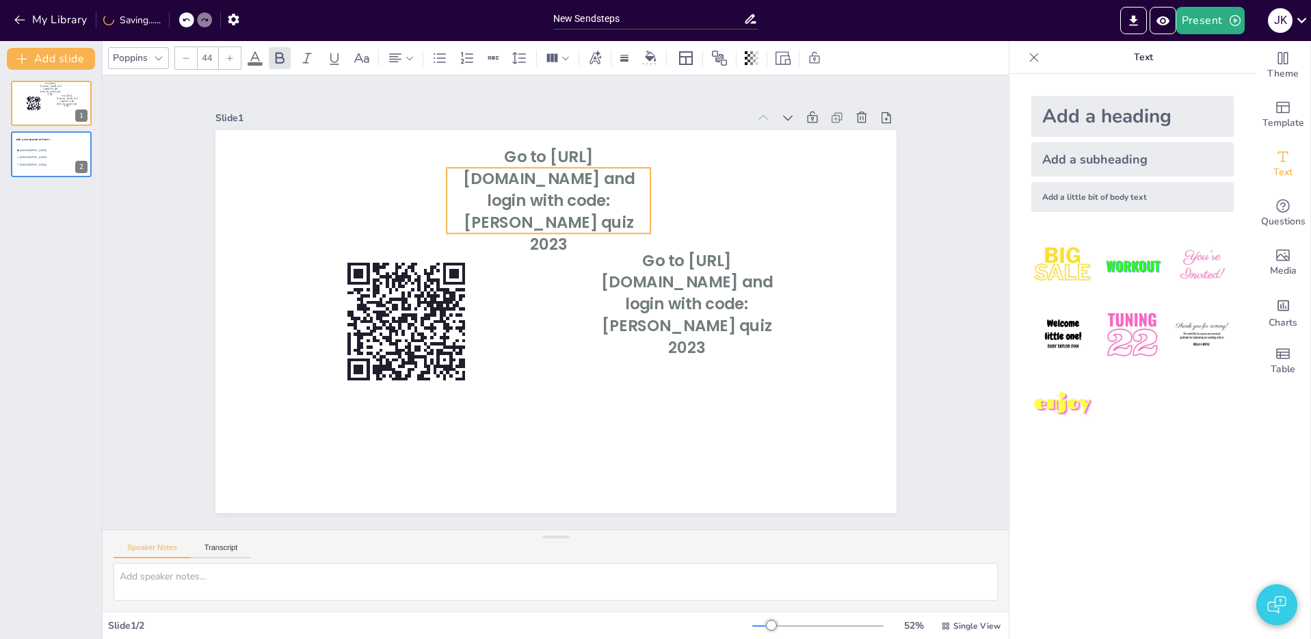
drag, startPoint x: 695, startPoint y: 312, endPoint x: 558, endPoint y: 210, distance: 170.5
click at [557, 211] on span "Go to [URL][DOMAIN_NAME] and login with code: [PERSON_NAME] quiz 2023" at bounding box center [634, 236] width 154 height 177
click at [527, 346] on span "Go to [URL][DOMAIN_NAME] and login with code: [PERSON_NAME] quiz 2023" at bounding box center [552, 403] width 177 height 115
click at [527, 218] on span "Go to [URL][DOMAIN_NAME] and login with code: [PERSON_NAME] quiz 2023" at bounding box center [547, 202] width 172 height 109
click at [600, 218] on span "Go to [URL][DOMAIN_NAME] and login with code: [PERSON_NAME] quiz 2023" at bounding box center [657, 305] width 115 height 177
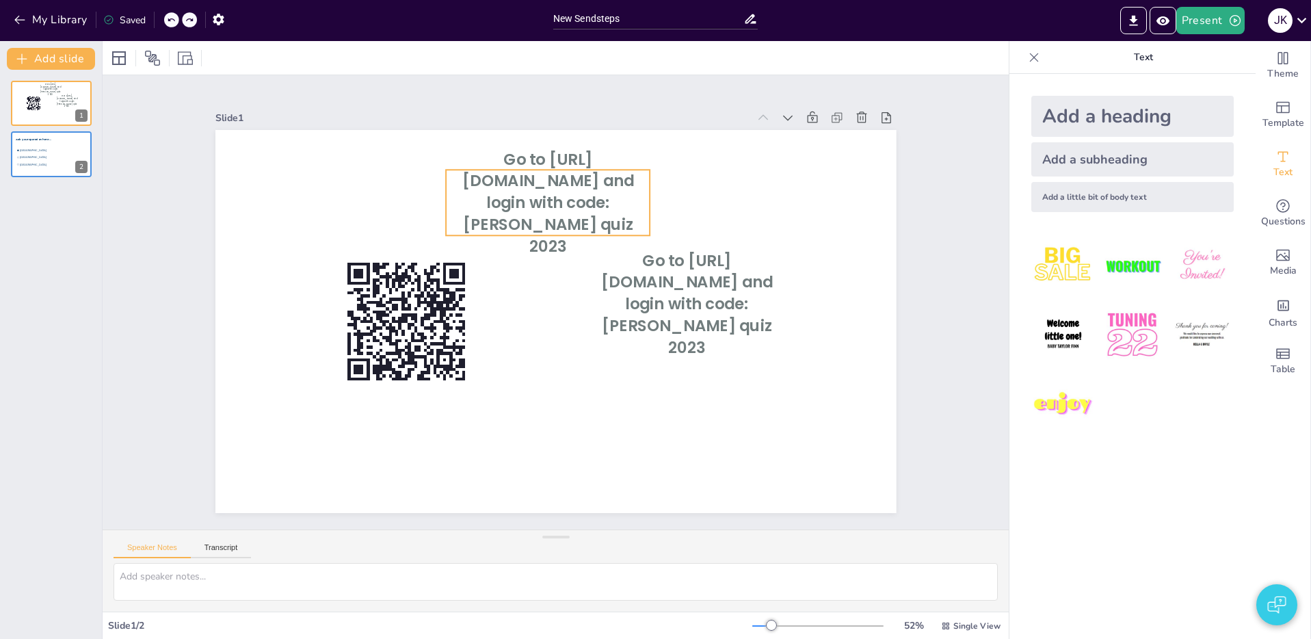
click at [543, 197] on span "Go to [URL][DOMAIN_NAME] and login with code: [PERSON_NAME] quiz 2023" at bounding box center [624, 229] width 163 height 171
click at [536, 197] on span "Go to [URL][DOMAIN_NAME] and login with code: [PERSON_NAME] quiz 2023" at bounding box center [599, 212] width 181 height 142
click at [538, 198] on span "Go to [URL][DOMAIN_NAME] and login with code: [PERSON_NAME] quiz 2023" at bounding box center [558, 201] width 177 height 115
click at [539, 199] on span "Go to [URL][DOMAIN_NAME] and login with code: [PERSON_NAME] quiz 2023" at bounding box center [569, 200] width 181 height 120
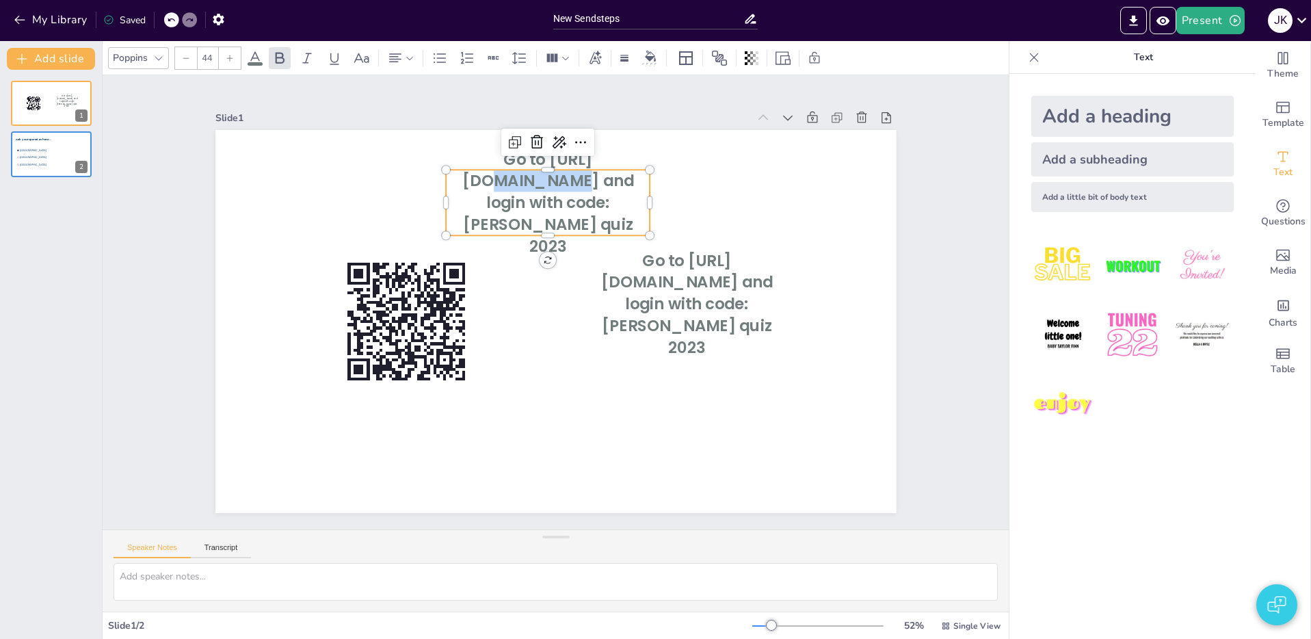
click at [539, 199] on span "Go to [URL][DOMAIN_NAME] and login with code: [PERSON_NAME] quiz 2023" at bounding box center [589, 206] width 183 height 133
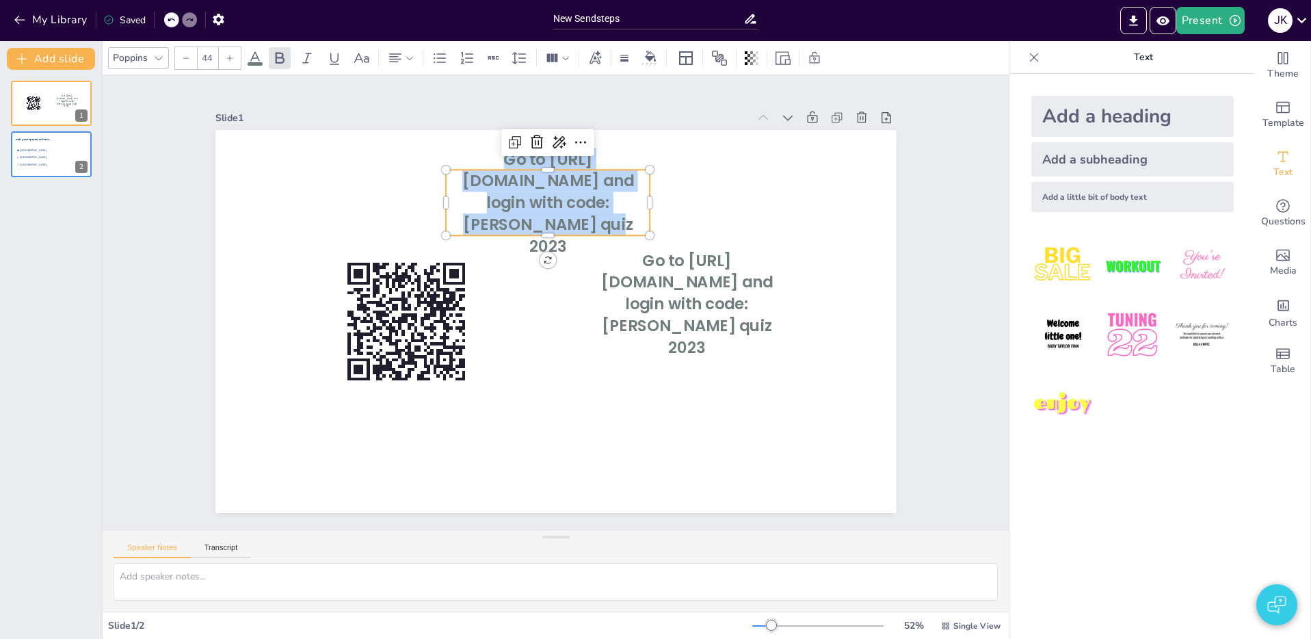
click at [567, 199] on span "Go to [URL][DOMAIN_NAME] and login with code: [PERSON_NAME] quiz 2023" at bounding box center [638, 245] width 142 height 181
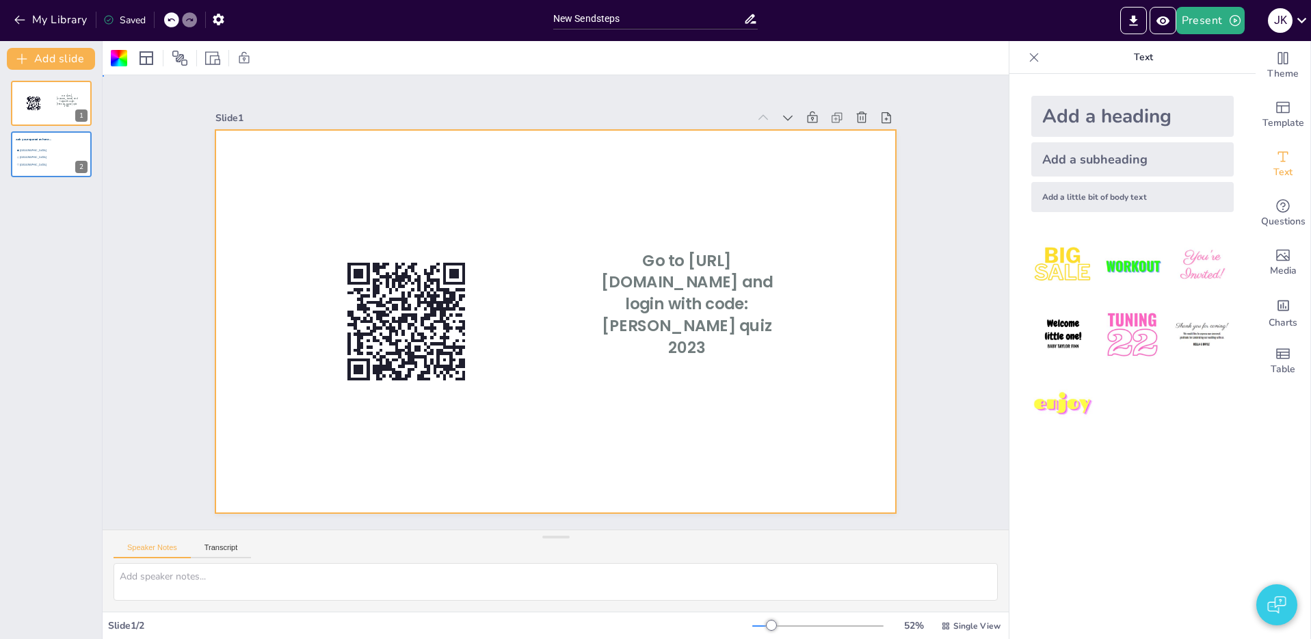
click at [539, 200] on div at bounding box center [537, 296] width 574 height 766
click at [539, 200] on div at bounding box center [551, 320] width 745 height 515
drag, startPoint x: 539, startPoint y: 200, endPoint x: 610, endPoint y: 203, distance: 70.5
click at [572, 200] on div at bounding box center [542, 315] width 740 height 762
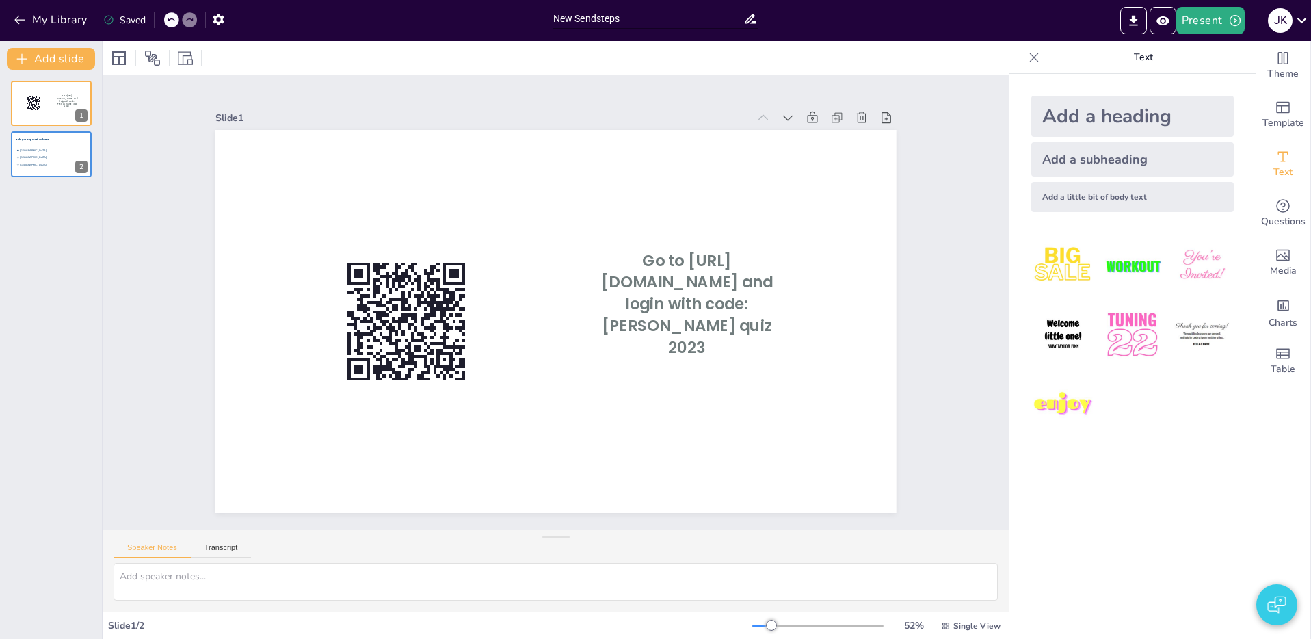
drag, startPoint x: 1109, startPoint y: 123, endPoint x: 1071, endPoint y: 122, distance: 38.3
click at [1108, 124] on div "Add a heading" at bounding box center [1132, 116] width 202 height 41
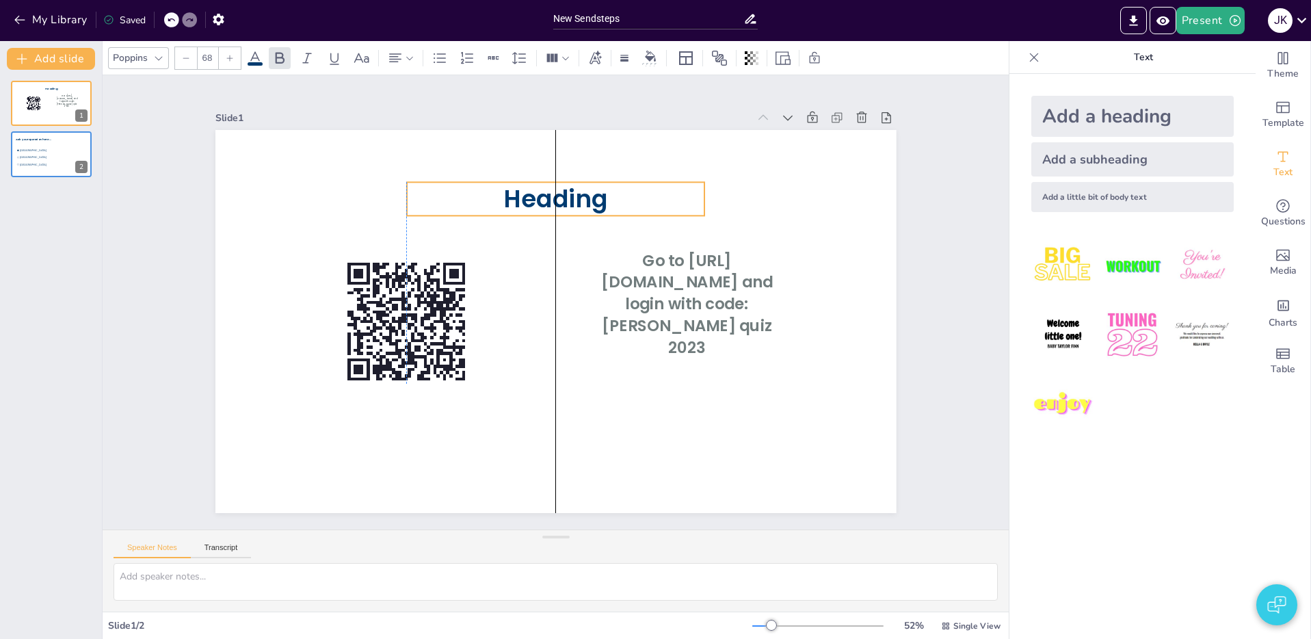
drag, startPoint x: 575, startPoint y: 328, endPoint x: 556, endPoint y: 205, distance: 124.5
click at [577, 206] on span "Heading" at bounding box center [597, 208] width 109 height 73
click at [594, 204] on span "Heading" at bounding box center [638, 242] width 88 height 104
click at [574, 331] on span "Heading" at bounding box center [624, 378] width 100 height 95
click at [594, 204] on span "Heading" at bounding box center [638, 242] width 88 height 104
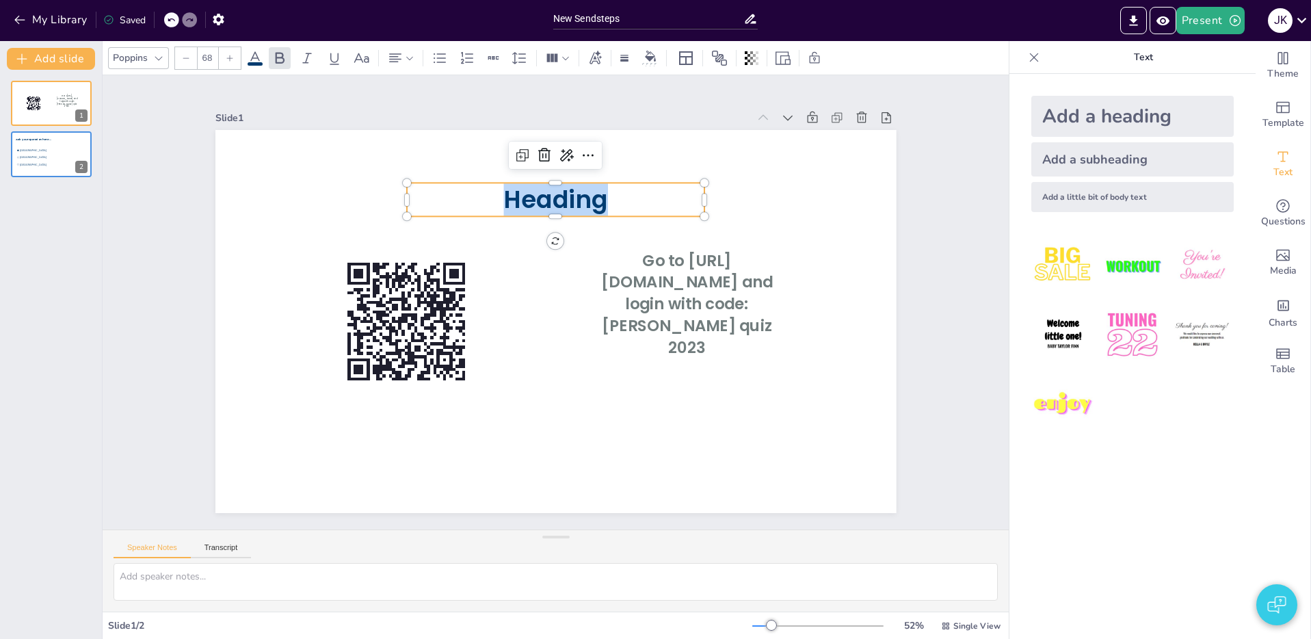
click at [613, 206] on span "Heading" at bounding box center [649, 260] width 73 height 109
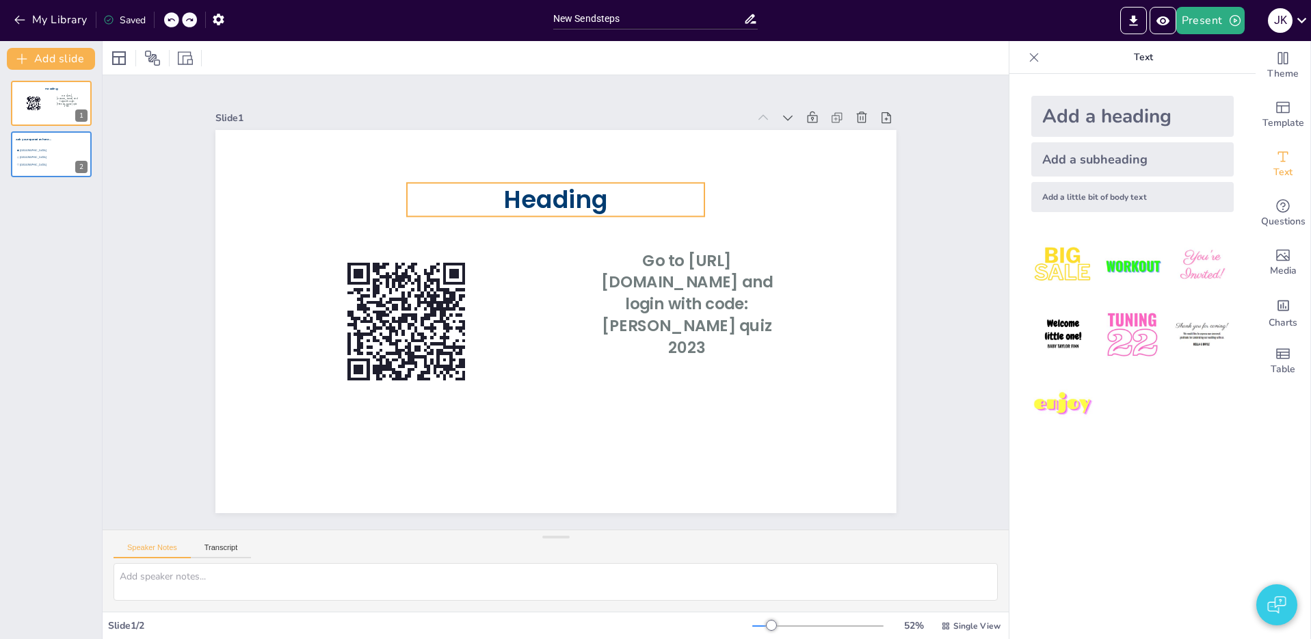
click at [533, 200] on span "Heading" at bounding box center [587, 204] width 109 height 64
click at [621, 279] on span "Heading" at bounding box center [653, 333] width 64 height 109
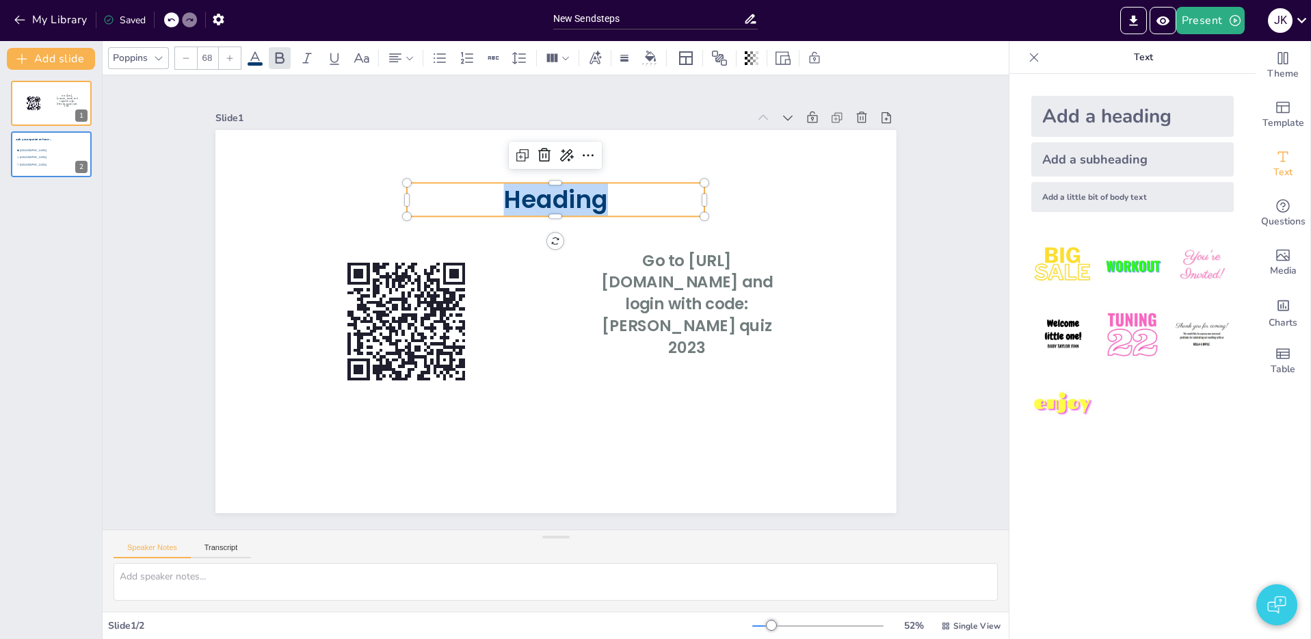
click at [594, 199] on span "Heading" at bounding box center [638, 242] width 88 height 104
click at [585, 199] on span "Heading" at bounding box center [632, 233] width 95 height 100
click at [590, 382] on span "Heading" at bounding box center [545, 404] width 107 height 44
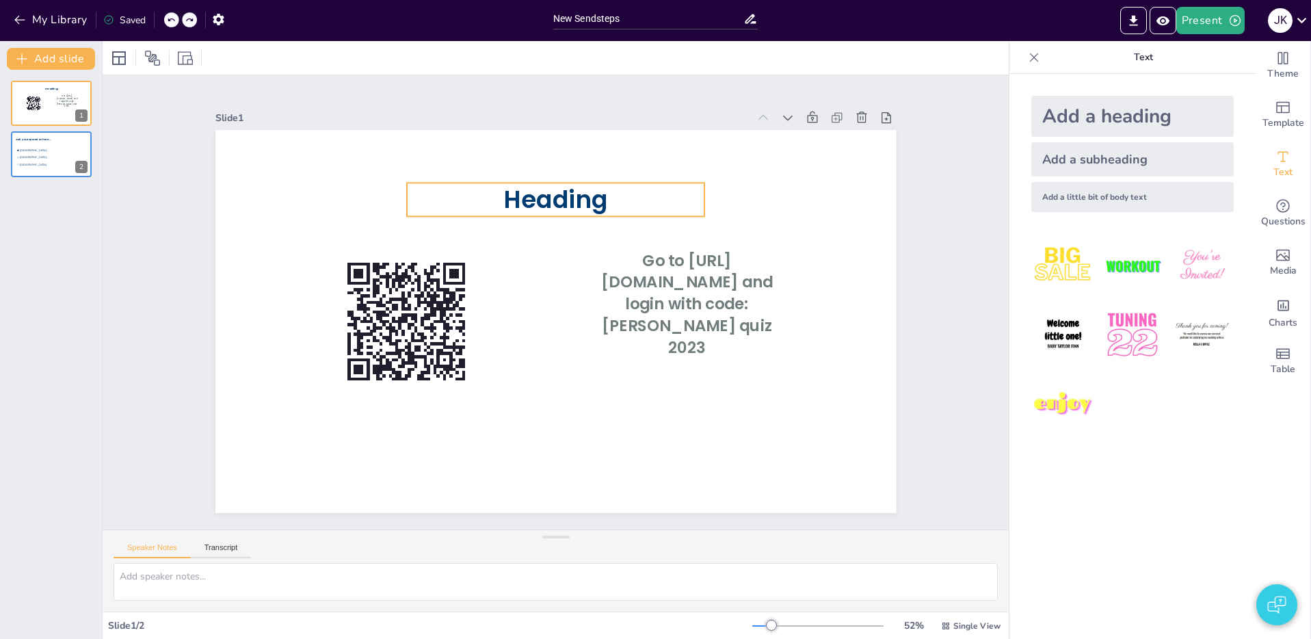
click at [612, 204] on p "Heading" at bounding box center [606, 213] width 275 height 178
click at [628, 226] on span "Heading" at bounding box center [655, 280] width 55 height 109
click at [596, 200] on span "Heading" at bounding box center [606, 213] width 107 height 81
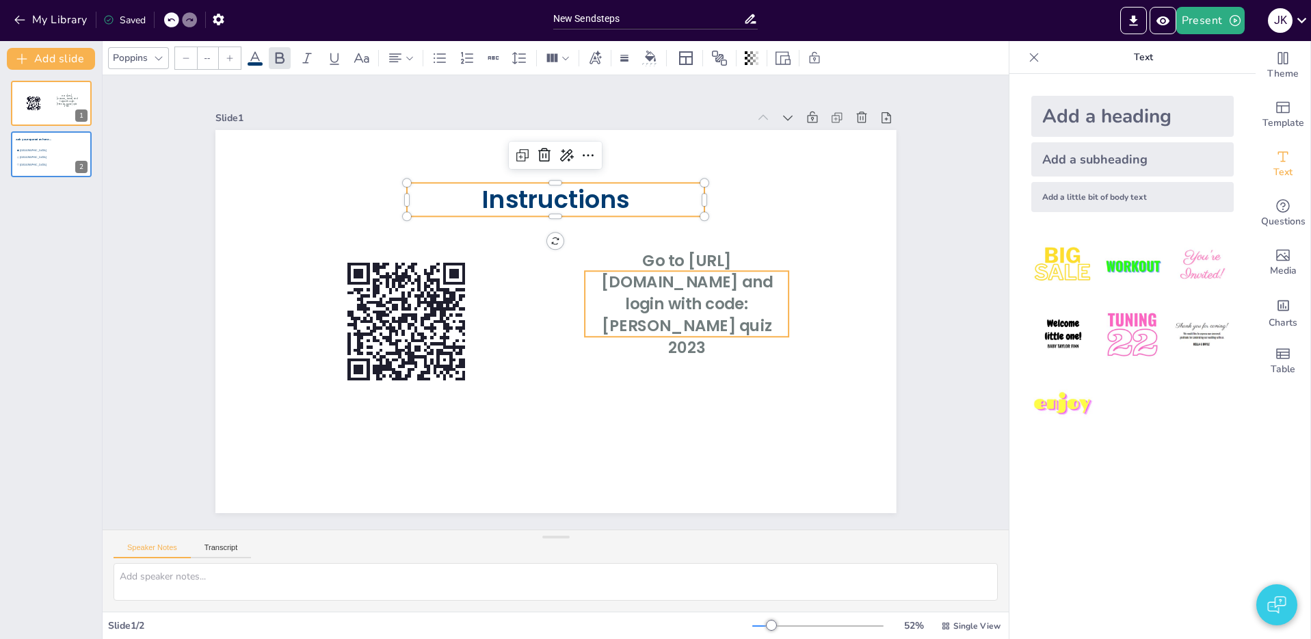
type input "44"
click at [684, 318] on span "Go to [URL][DOMAIN_NAME] and login with code: [PERSON_NAME] quiz 2023" at bounding box center [683, 328] width 181 height 120
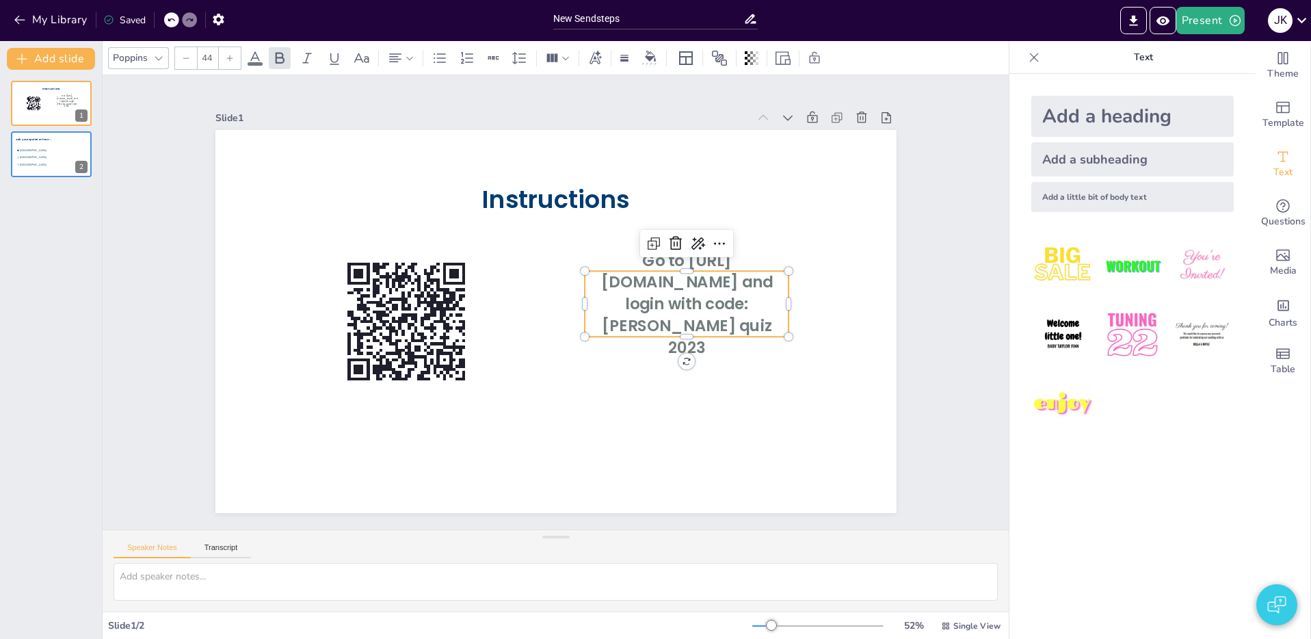
click at [659, 309] on span "Go to [URL][DOMAIN_NAME] and login with code: [PERSON_NAME] quiz 2023" at bounding box center [652, 390] width 171 height 163
click at [693, 298] on span "Go to [URL][DOMAIN_NAME] and login with code: [PERSON_NAME] quiz 2023" at bounding box center [683, 328] width 181 height 120
click at [662, 295] on span "Go to [URL][DOMAIN_NAME] and login with code: [PERSON_NAME] quiz 2023" at bounding box center [674, 355] width 183 height 133
click at [662, 295] on span "Go to [URL][DOMAIN_NAME] and login with code: [PERSON_NAME] quiz 2023" at bounding box center [680, 339] width 183 height 123
drag, startPoint x: 659, startPoint y: 295, endPoint x: 599, endPoint y: 293, distance: 60.2
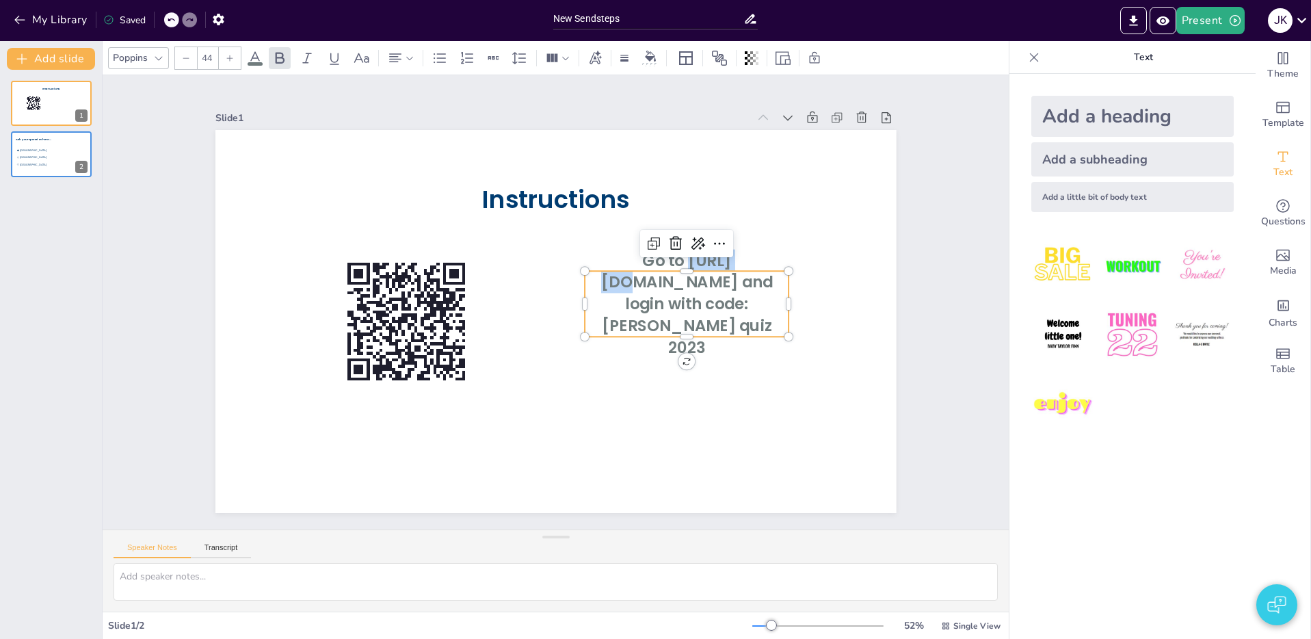
click at [599, 293] on p "Go to [URL][DOMAIN_NAME] and login with code: [PERSON_NAME] quiz 2023" at bounding box center [674, 356] width 231 height 183
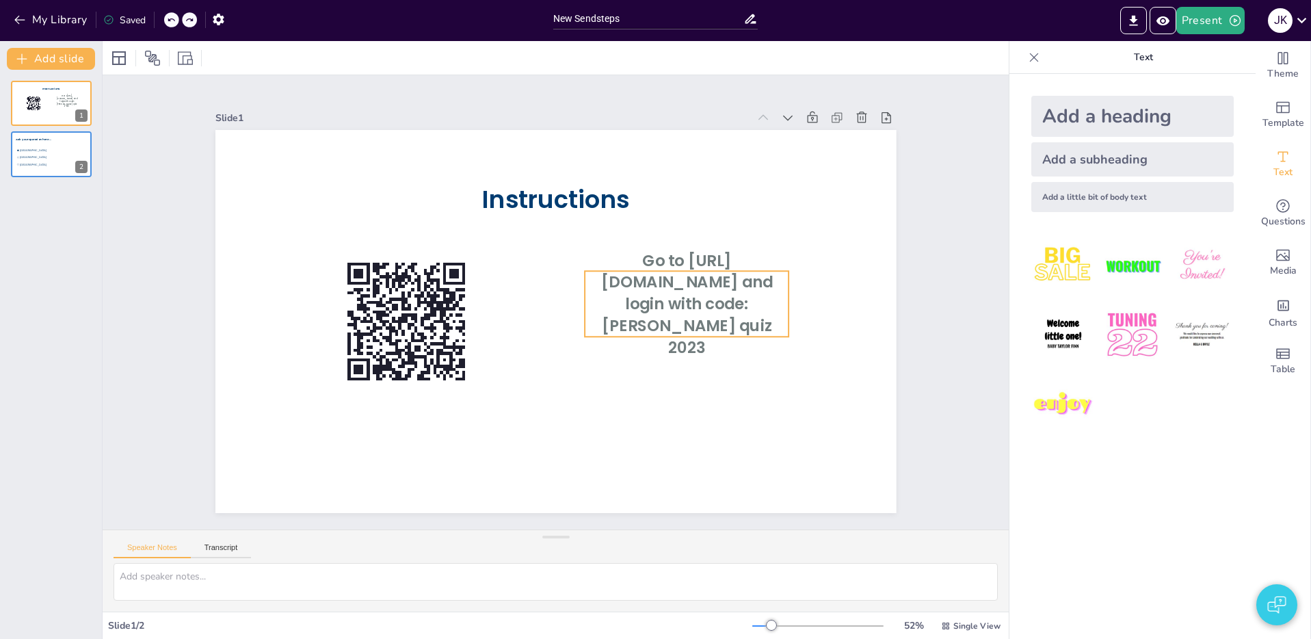
drag, startPoint x: 633, startPoint y: 301, endPoint x: 647, endPoint y: 294, distance: 15.9
click at [632, 314] on span "Go to [URL][DOMAIN_NAME] and login with code: [PERSON_NAME] quiz 2023" at bounding box center [642, 399] width 163 height 171
click at [659, 292] on span "Go to [URL][DOMAIN_NAME] and login with code: [PERSON_NAME] quiz 2023" at bounding box center [674, 355] width 183 height 133
click at [660, 295] on span "Go to [URL][DOMAIN_NAME] and login with code: [PERSON_NAME] quiz 2023" at bounding box center [682, 328] width 181 height 120
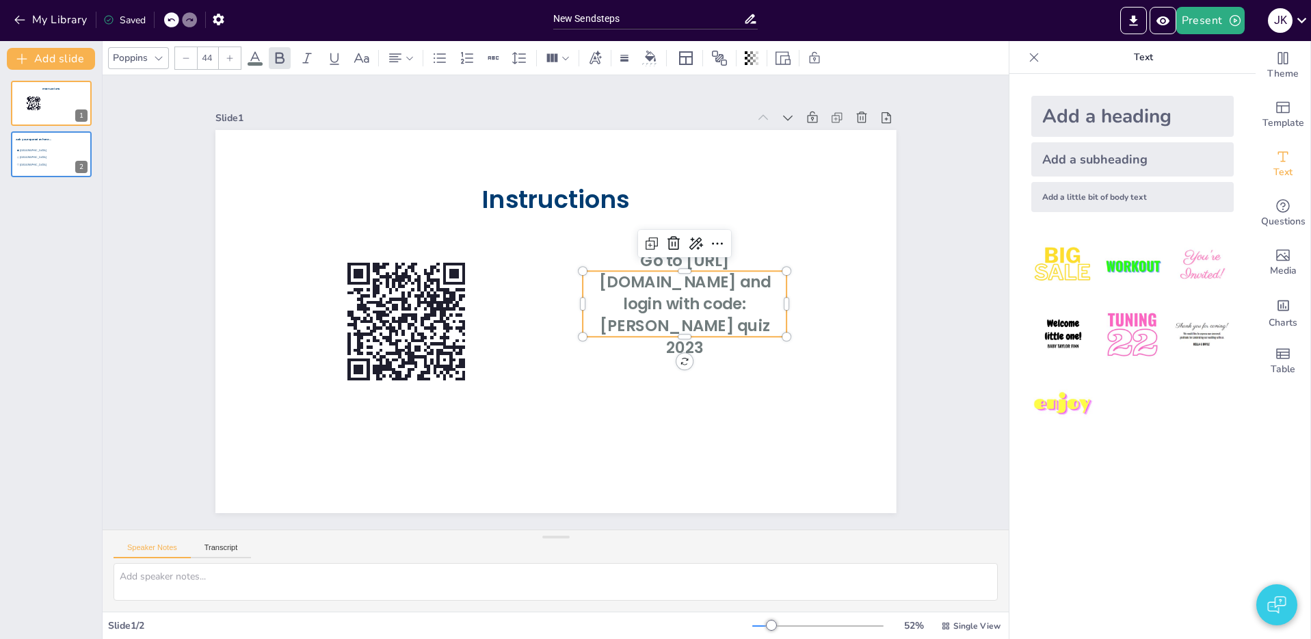
click at [654, 298] on span "Go to [URL][DOMAIN_NAME] and login with code: [PERSON_NAME] quiz 2023" at bounding box center [681, 328] width 181 height 120
click at [658, 296] on span "Go to [URL][DOMAIN_NAME] and login with code: [PERSON_NAME] quiz 2023" at bounding box center [681, 328] width 181 height 120
click at [590, 338] on span "Go to [URL][DOMAIN_NAME] and login with code: [PERSON_NAME] quiz 2023" at bounding box center [530, 428] width 120 height 181
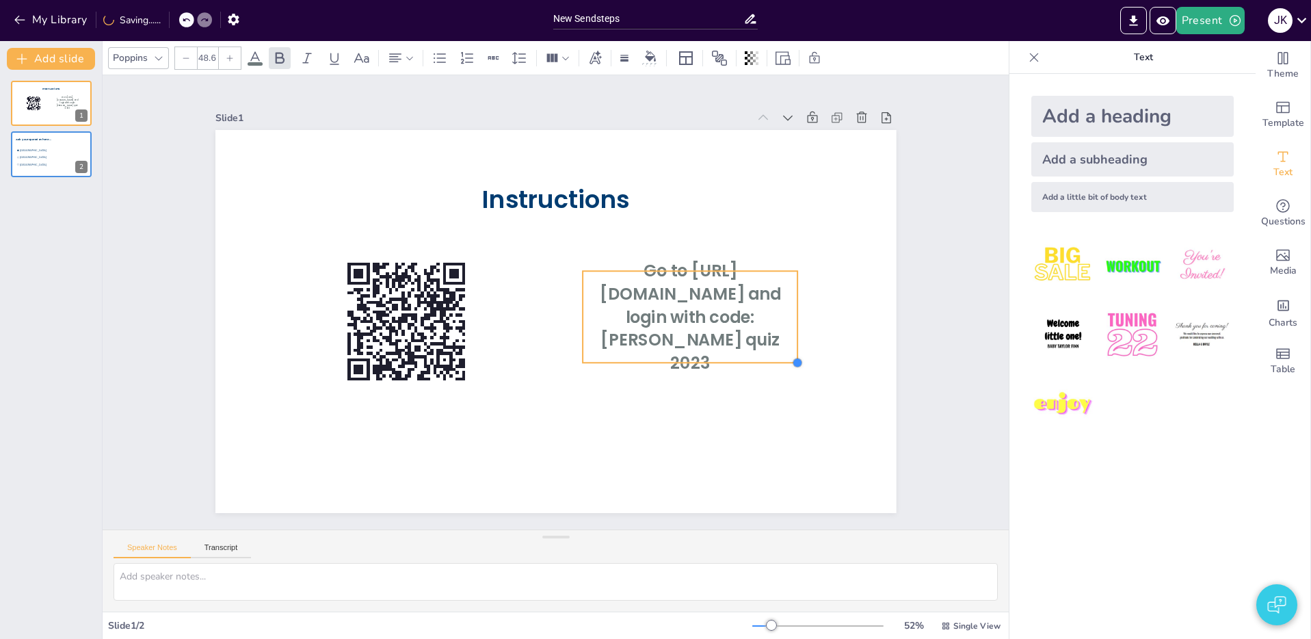
type input "49"
drag, startPoint x: 797, startPoint y: 356, endPoint x: 721, endPoint y: 344, distance: 77.6
click at [727, 346] on div "Go to [URL][DOMAIN_NAME] and login with code: [PERSON_NAME] quiz 2023 Instructi…" at bounding box center [536, 306] width 515 height 745
drag, startPoint x: 691, startPoint y: 323, endPoint x: 676, endPoint y: 317, distance: 16.3
click at [690, 323] on span "Go to [URL][DOMAIN_NAME] and login with code: [PERSON_NAME] quiz 2023" at bounding box center [684, 357] width 204 height 137
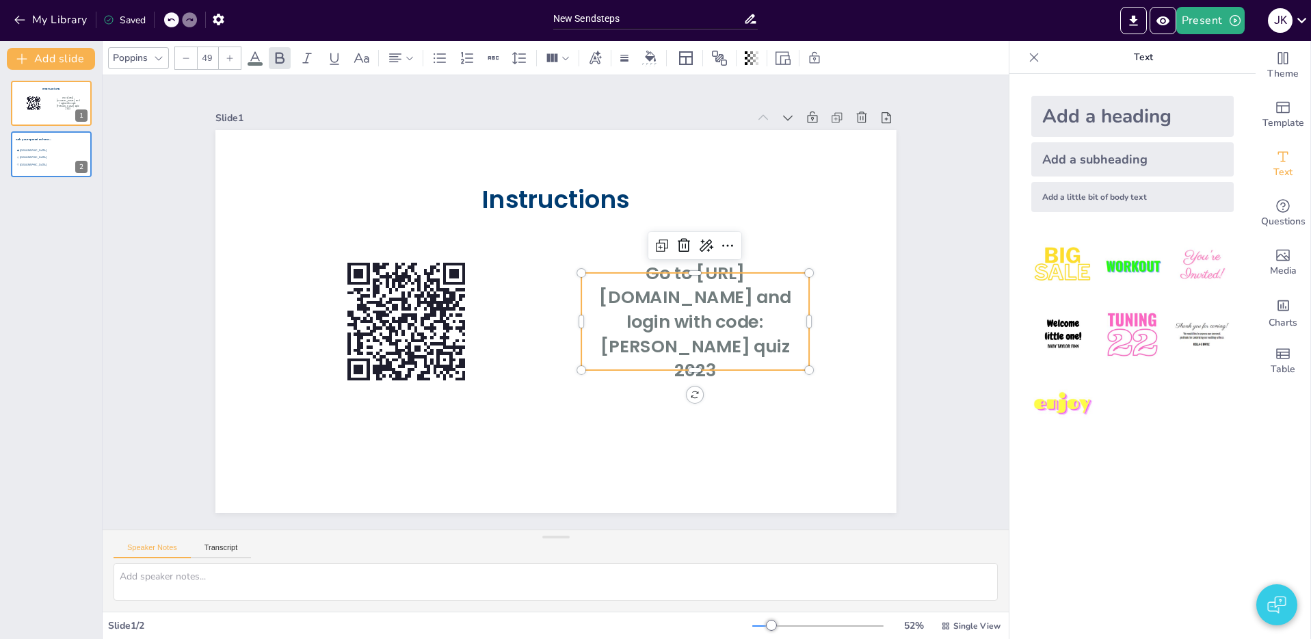
drag, startPoint x: 660, startPoint y: 306, endPoint x: 671, endPoint y: 310, distance: 11.7
click at [660, 314] on span "Go to [URL][DOMAIN_NAME] and login with code: [PERSON_NAME] quiz 2023" at bounding box center [657, 399] width 197 height 171
click at [671, 314] on span "Go to [URL][DOMAIN_NAME] and login with code: [PERSON_NAME] quiz 2023" at bounding box center [657, 399] width 197 height 171
click at [664, 310] on span "Go to [URL][DOMAIN_NAME] and login with code: [PERSON_NAME] quiz 2023" at bounding box center [676, 375] width 204 height 148
click at [667, 312] on span "Go to [URL][DOMAIN_NAME] and login with code: [PERSON_NAME] quiz 2023" at bounding box center [682, 359] width 204 height 137
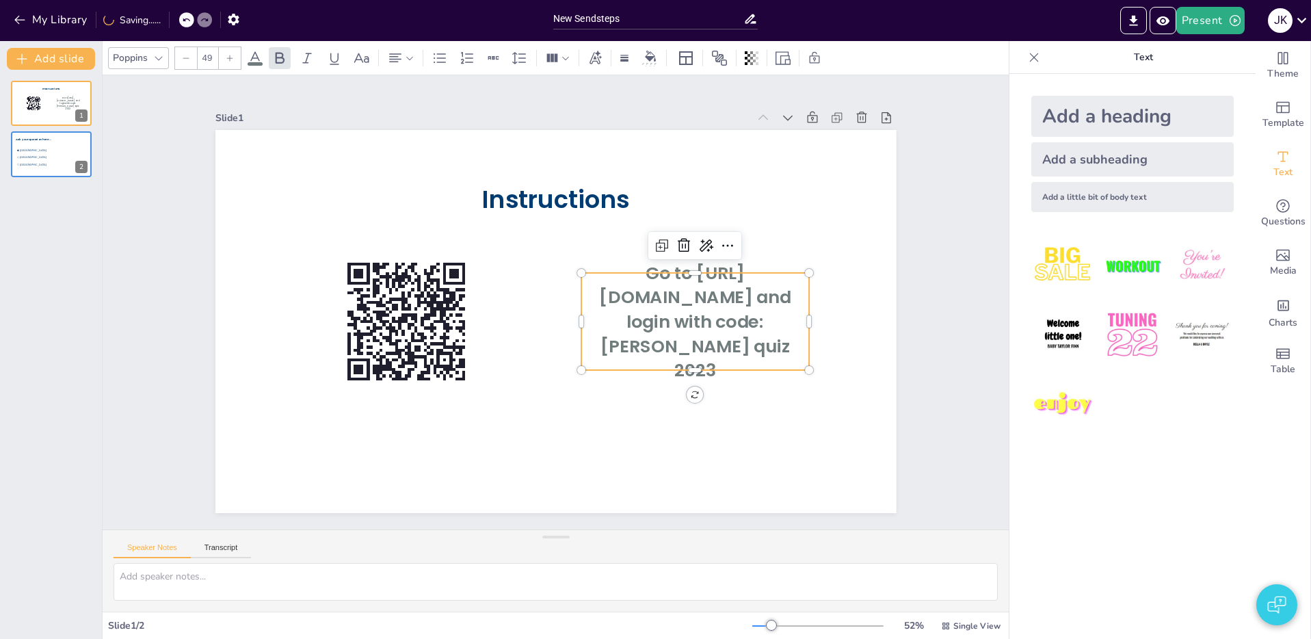
click at [522, 312] on span "Go to [URL][DOMAIN_NAME] and login with code: [PERSON_NAME] quiz 2023" at bounding box center [421, 343] width 204 height 148
click at [669, 312] on span "Go to [URL][DOMAIN_NAME] and login with code: [PERSON_NAME] quiz 2023" at bounding box center [689, 346] width 202 height 133
click at [669, 312] on span "Go to [URL][DOMAIN_NAME] and login with code: [PERSON_NAME] quiz 2023" at bounding box center [682, 358] width 204 height 137
click at [668, 293] on span "Go to [URL][DOMAIN_NAME] and login with code: [PERSON_NAME] quiz 2023" at bounding box center [641, 192] width 159 height 202
click at [668, 310] on span "Go to [URL][DOMAIN_NAME] and login with code: [PERSON_NAME] quiz 2023" at bounding box center [692, 334] width 198 height 128
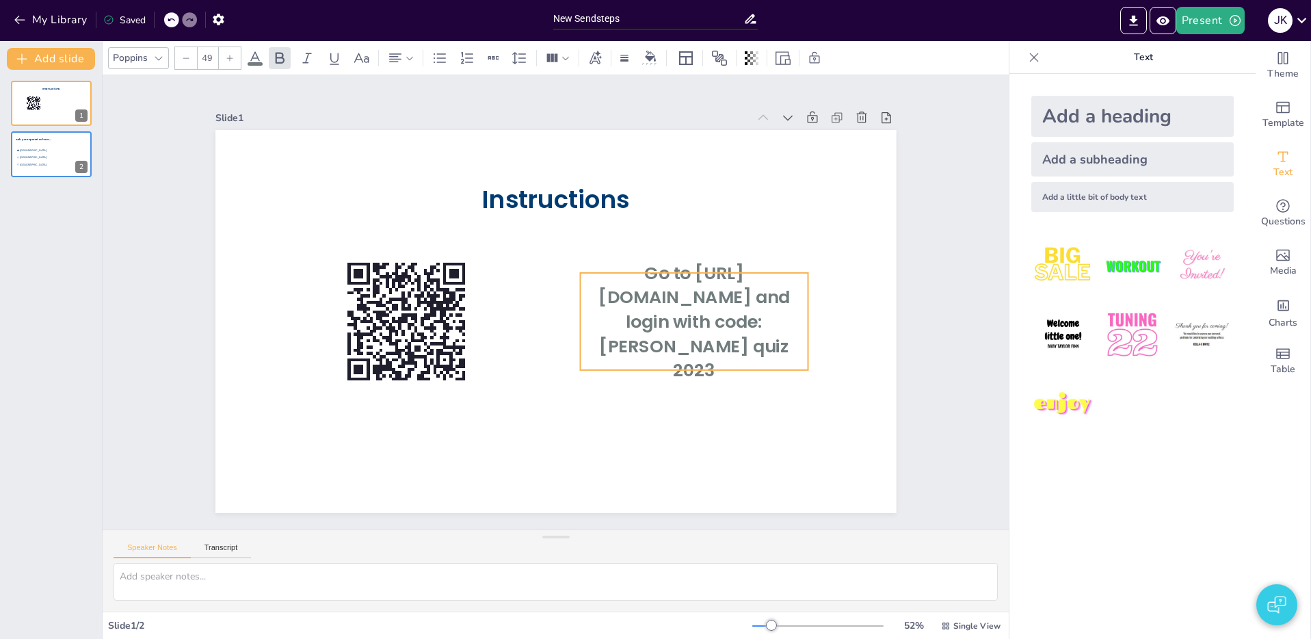
click at [667, 310] on span "Go to [URL][DOMAIN_NAME] and login with code: [PERSON_NAME] quiz 2023" at bounding box center [682, 358] width 204 height 137
drag, startPoint x: 667, startPoint y: 310, endPoint x: 629, endPoint y: 307, distance: 38.4
click at [629, 307] on span "Go to [URL][DOMAIN_NAME] and login with code: [PERSON_NAME] quiz 2023" at bounding box center [674, 374] width 204 height 148
drag, startPoint x: 761, startPoint y: 366, endPoint x: 753, endPoint y: 364, distance: 8.6
click at [758, 366] on p "Go to [URL][DOMAIN_NAME] and login with code: [PERSON_NAME] quiz 2023" at bounding box center [691, 335] width 239 height 145
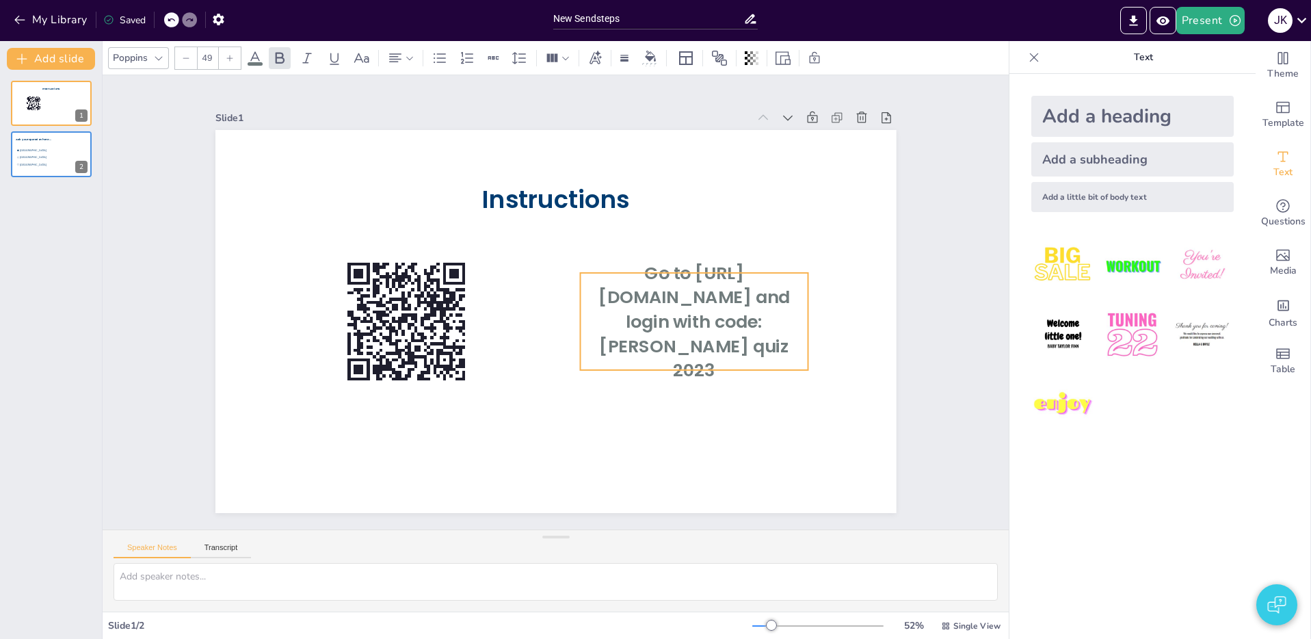
click at [741, 360] on p "Go to [URL][DOMAIN_NAME] and login with code: [PERSON_NAME] quiz 2023" at bounding box center [687, 350] width 248 height 166
click at [566, 330] on p "Go to [URL][DOMAIN_NAME] and login with code: [PERSON_NAME] quiz 2023" at bounding box center [437, 228] width 258 height 204
click at [738, 358] on p "Go to [URL][DOMAIN_NAME] and login with code: [PERSON_NAME] quiz 2023fd" at bounding box center [622, 427] width 232 height 256
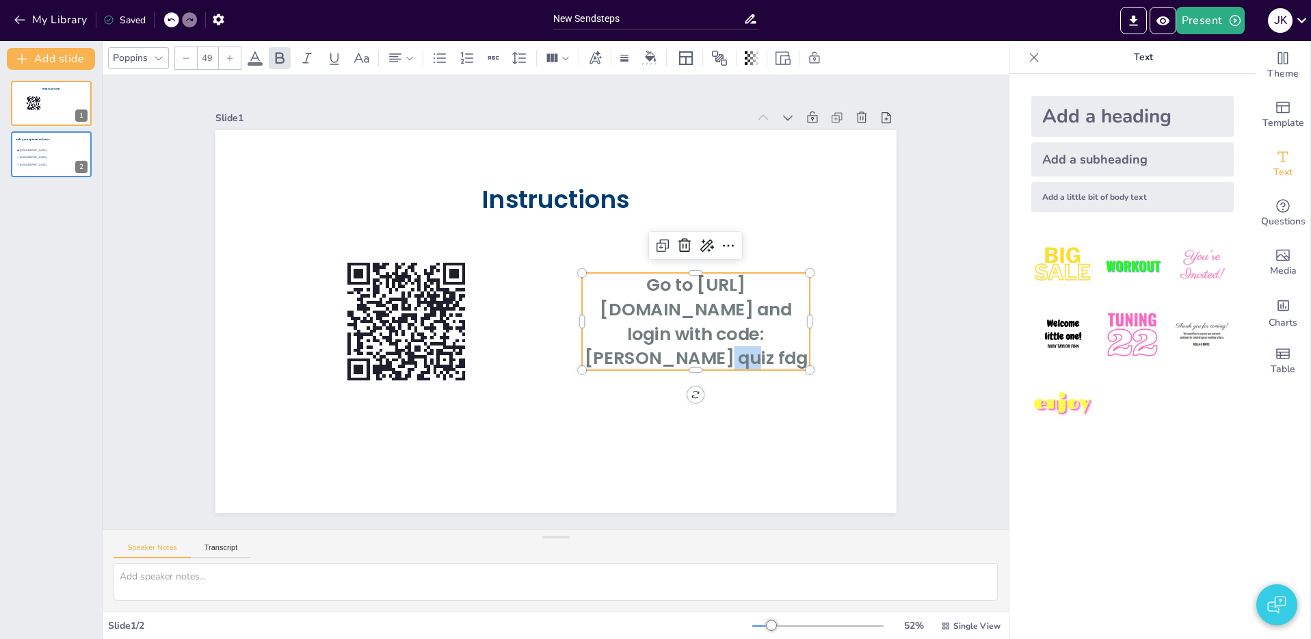
drag, startPoint x: 738, startPoint y: 358, endPoint x: 699, endPoint y: 354, distance: 39.2
click at [699, 354] on p "Go to [URL][DOMAIN_NAME] and login with code: [PERSON_NAME] quiz fdg" at bounding box center [692, 336] width 237 height 120
click at [697, 354] on span "Go to [URL][DOMAIN_NAME] and login with code: [PERSON_NAME] quiz fdg" at bounding box center [671, 373] width 219 height 142
drag, startPoint x: 697, startPoint y: 354, endPoint x: 709, endPoint y: 356, distance: 12.4
click at [697, 354] on span "Go to [URL][DOMAIN_NAME] and login with code: [PERSON_NAME] quiz fdg" at bounding box center [644, 414] width 211 height 180
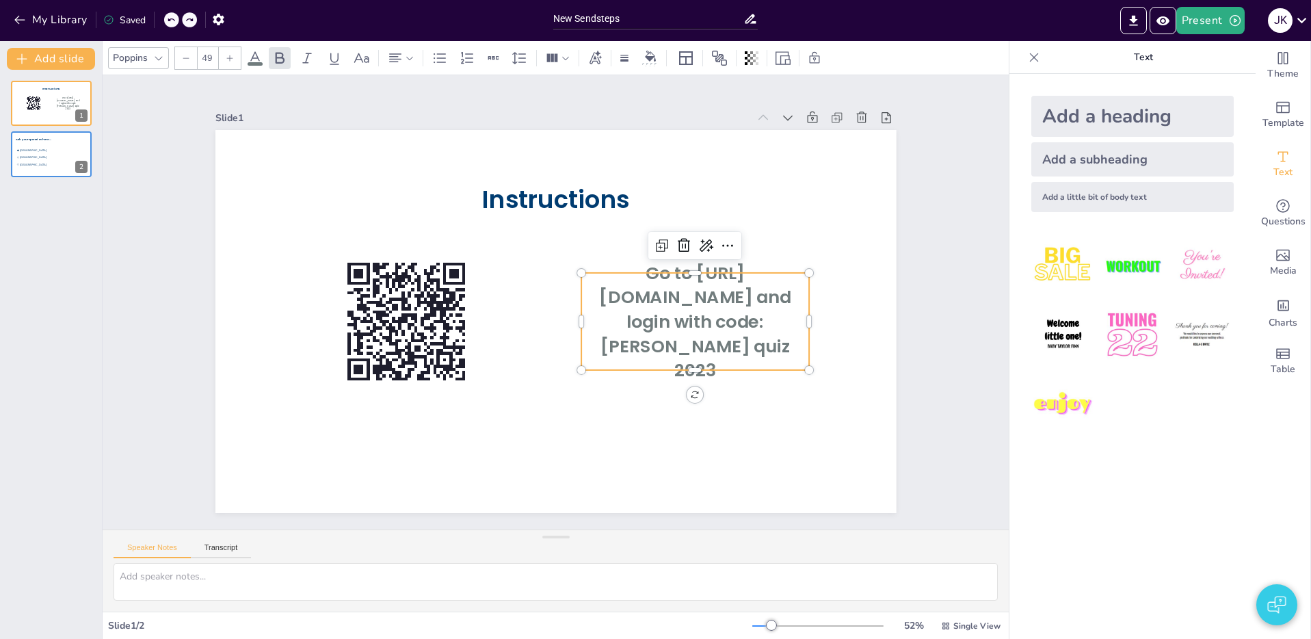
click at [727, 355] on span "Go to [URL][DOMAIN_NAME] and login with code: [PERSON_NAME] quiz 2023" at bounding box center [688, 346] width 202 height 133
drag, startPoint x: 738, startPoint y: 352, endPoint x: 649, endPoint y: 333, distance: 91.6
click at [651, 334] on p "Go to [URL][DOMAIN_NAME] and login with code: [PERSON_NAME] quiz 2023" at bounding box center [691, 335] width 239 height 145
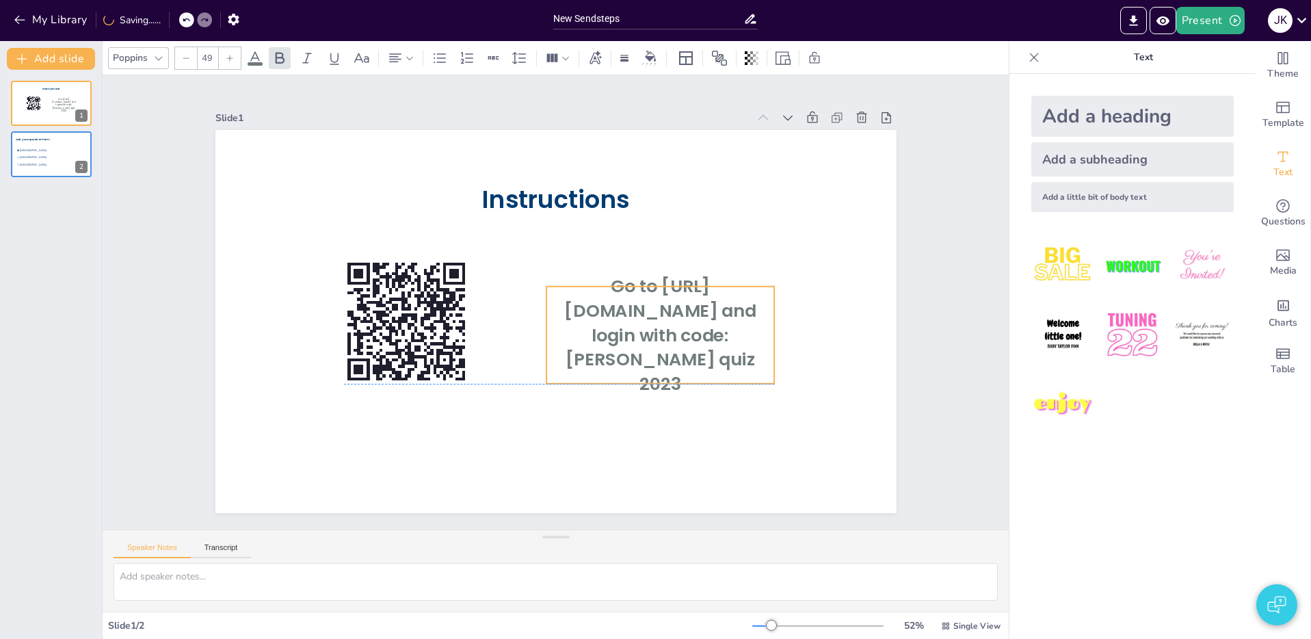
drag, startPoint x: 665, startPoint y: 341, endPoint x: 717, endPoint y: 368, distance: 58.4
click at [716, 368] on p "Go to [URL][DOMAIN_NAME] and login with code: [PERSON_NAME] quiz 2023" at bounding box center [621, 390] width 256 height 232
click at [668, 334] on span "Go to [URL][DOMAIN_NAME] and login with code: [PERSON_NAME] quiz 2023" at bounding box center [666, 345] width 198 height 129
click at [641, 330] on span "Go to [URL][DOMAIN_NAME] and login with code: [PERSON_NAME] quiz 2023" at bounding box center [654, 363] width 204 height 137
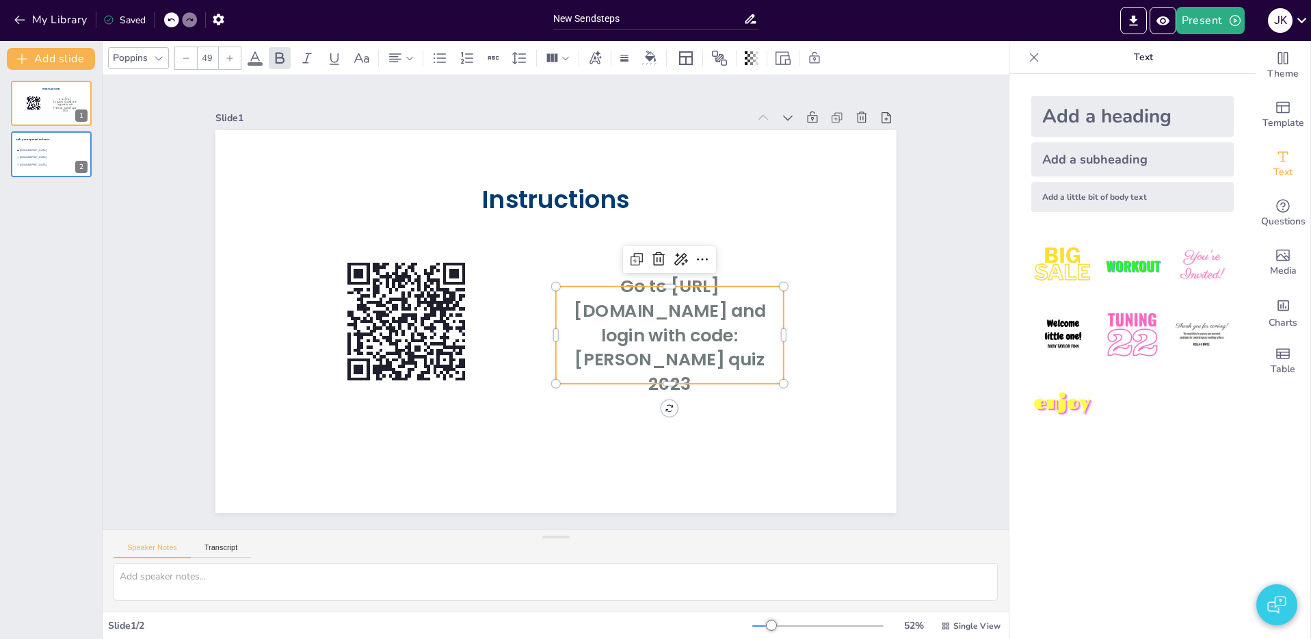
click at [633, 330] on span "Go to [URL][DOMAIN_NAME] and login with code: [PERSON_NAME] quiz 2023" at bounding box center [564, 420] width 137 height 204
click at [640, 318] on span "Go to [URL][DOMAIN_NAME] and login with code: [PERSON_NAME] quiz 2023" at bounding box center [660, 354] width 202 height 133
click at [640, 318] on span "Go to [URL][DOMAIN_NAME] and login with code: [PERSON_NAME] quiz 2023" at bounding box center [638, 387] width 202 height 159
click at [641, 321] on span "Go to [URL][DOMAIN_NAME] and login with code: [PERSON_NAME] quiz 2023" at bounding box center [647, 377] width 204 height 148
click at [569, 321] on span "Go to [URL][DOMAIN_NAME] and login with code: [PERSON_NAME] quiz 2023" at bounding box center [502, 407] width 133 height 202
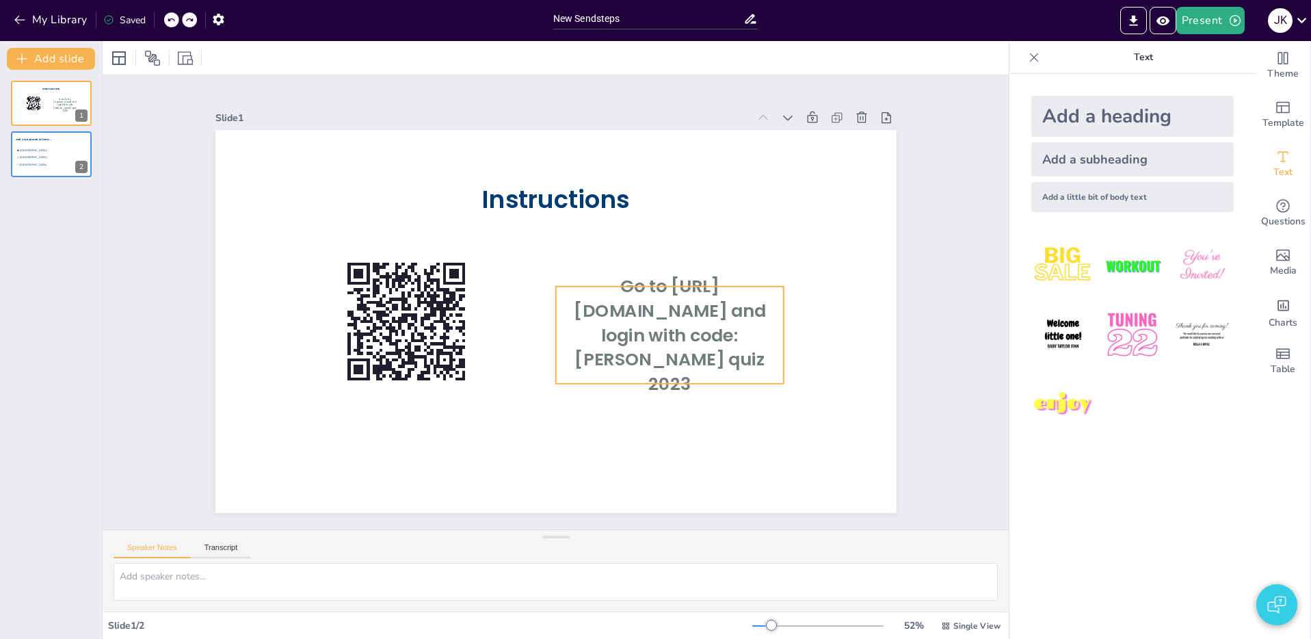
click at [656, 340] on span "Go to [URL][DOMAIN_NAME] and login with code: [PERSON_NAME] quiz 2023" at bounding box center [660, 354] width 202 height 133
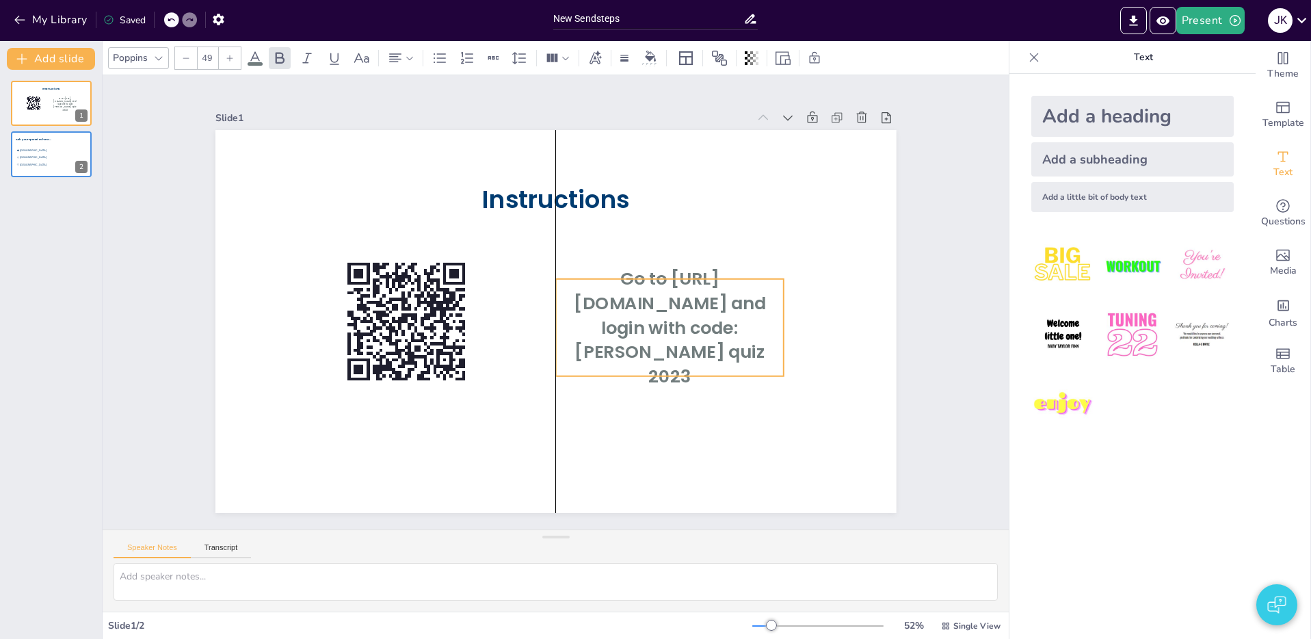
drag, startPoint x: 656, startPoint y: 340, endPoint x: 662, endPoint y: 332, distance: 9.3
click at [662, 332] on span "Go to [URL][DOMAIN_NAME] and login with code: [PERSON_NAME] quiz 2023" at bounding box center [633, 389] width 197 height 171
click at [689, 335] on span "Go to [URL][DOMAIN_NAME] and login with code: [PERSON_NAME] quiz 2023" at bounding box center [642, 380] width 202 height 159
drag, startPoint x: 656, startPoint y: 316, endPoint x: 617, endPoint y: 316, distance: 39.7
click at [585, 316] on span "Go to [URL][DOMAIN_NAME] and login with code: [PERSON_NAME] quiz 2023" at bounding box center [520, 413] width 129 height 198
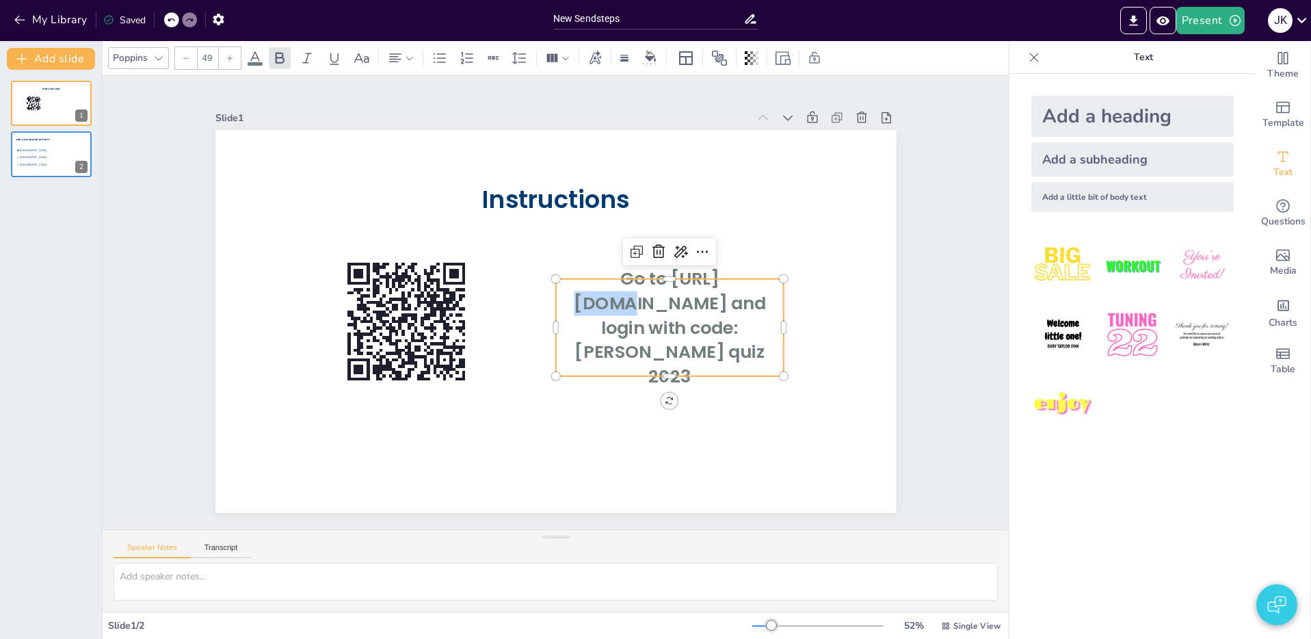
drag, startPoint x: 617, startPoint y: 316, endPoint x: 659, endPoint y: 316, distance: 42.4
click at [594, 294] on span "Go to [URL][DOMAIN_NAME] and login with code: [PERSON_NAME] quiz 2023" at bounding box center [508, 195] width 171 height 197
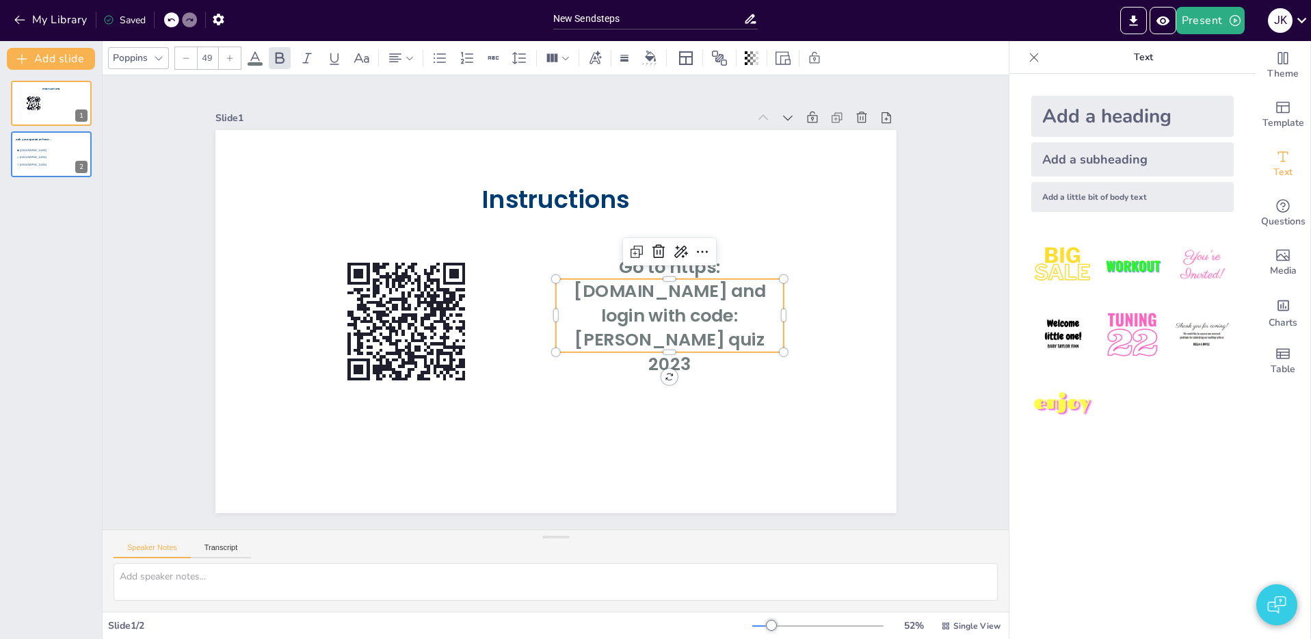
drag, startPoint x: 647, startPoint y: 315, endPoint x: 625, endPoint y: 314, distance: 22.6
click at [625, 314] on span "Go to https:[DOMAIN_NAME] and login with code: [PERSON_NAME] quiz 2023" at bounding box center [660, 344] width 204 height 137
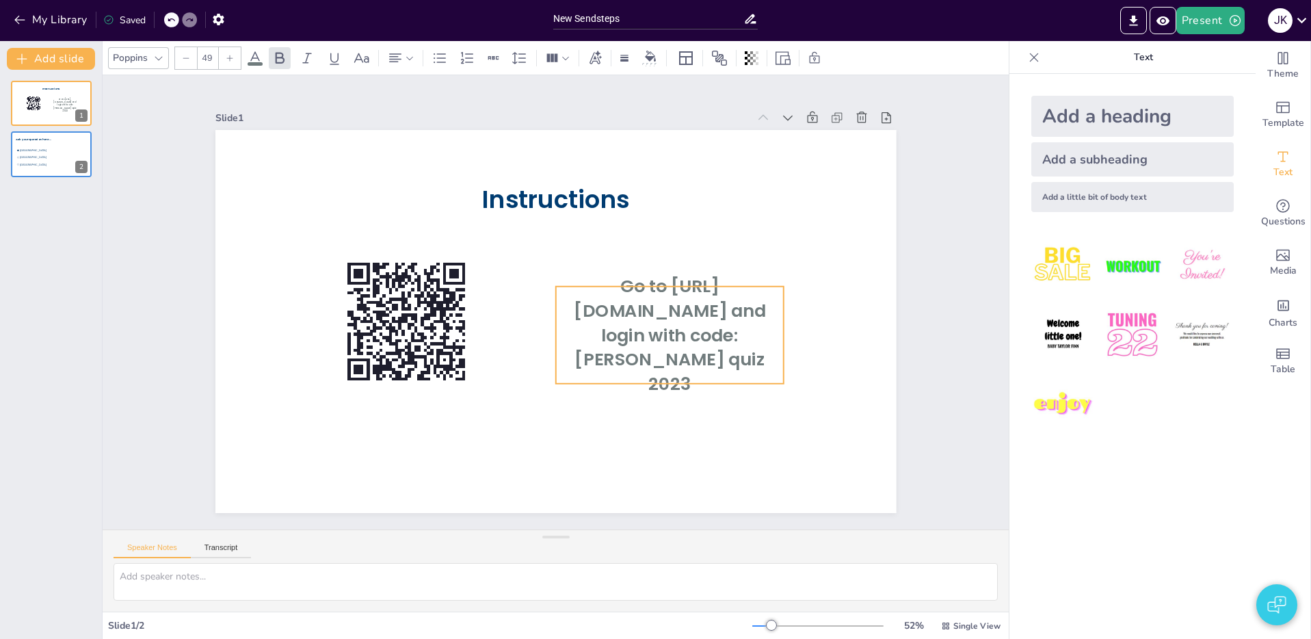
click at [647, 333] on span "Go to [URL][DOMAIN_NAME] and login with code: [PERSON_NAME] quiz 2023" at bounding box center [574, 419] width 148 height 204
click at [639, 323] on span "Go to [URL][DOMAIN_NAME] and login with code: [PERSON_NAME] quiz 2023" at bounding box center [638, 387] width 202 height 159
click at [588, 293] on span "Go to [URL][DOMAIN_NAME] and login with code: [PERSON_NAME] quiz 2023" at bounding box center [492, 202] width 191 height 182
click at [641, 324] on span "Go to [URL][DOMAIN_NAME] and login with code: [PERSON_NAME] quiz 2023" at bounding box center [660, 354] width 202 height 133
click at [641, 324] on span "Go to [URL][DOMAIN_NAME] and login with code: [PERSON_NAME] quiz 2023" at bounding box center [584, 417] width 159 height 202
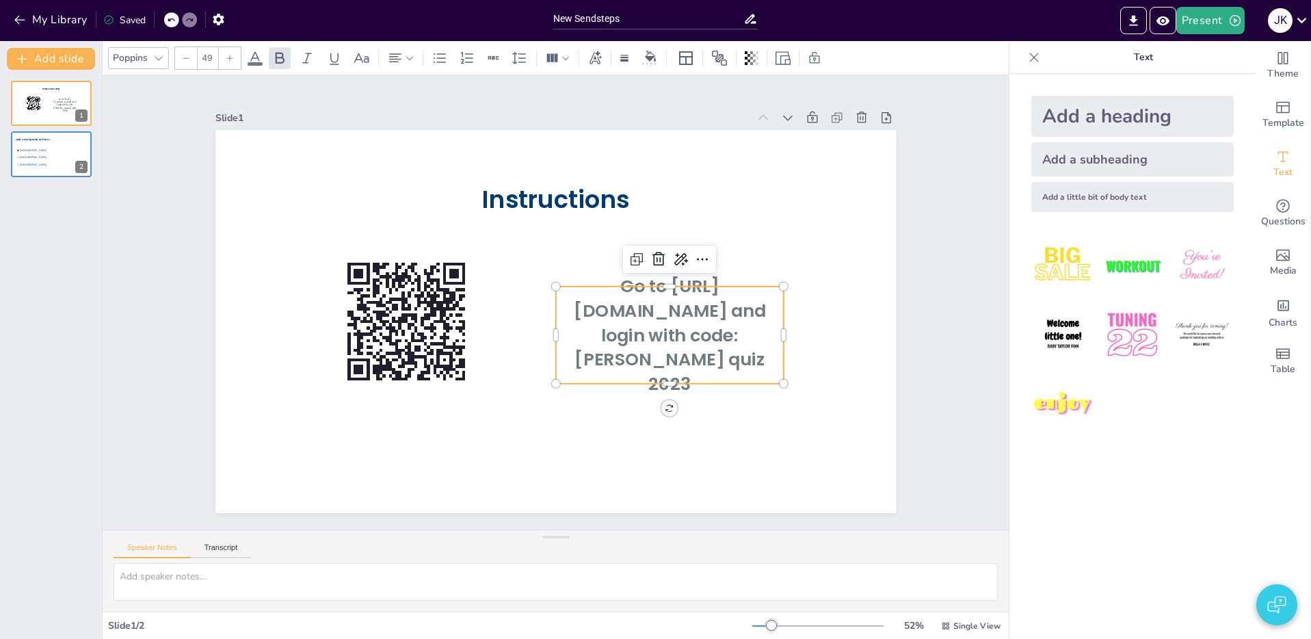
click at [537, 324] on span "Go to [URL][DOMAIN_NAME] and login with code: [PERSON_NAME] quiz 2023" at bounding box center [441, 270] width 191 height 122
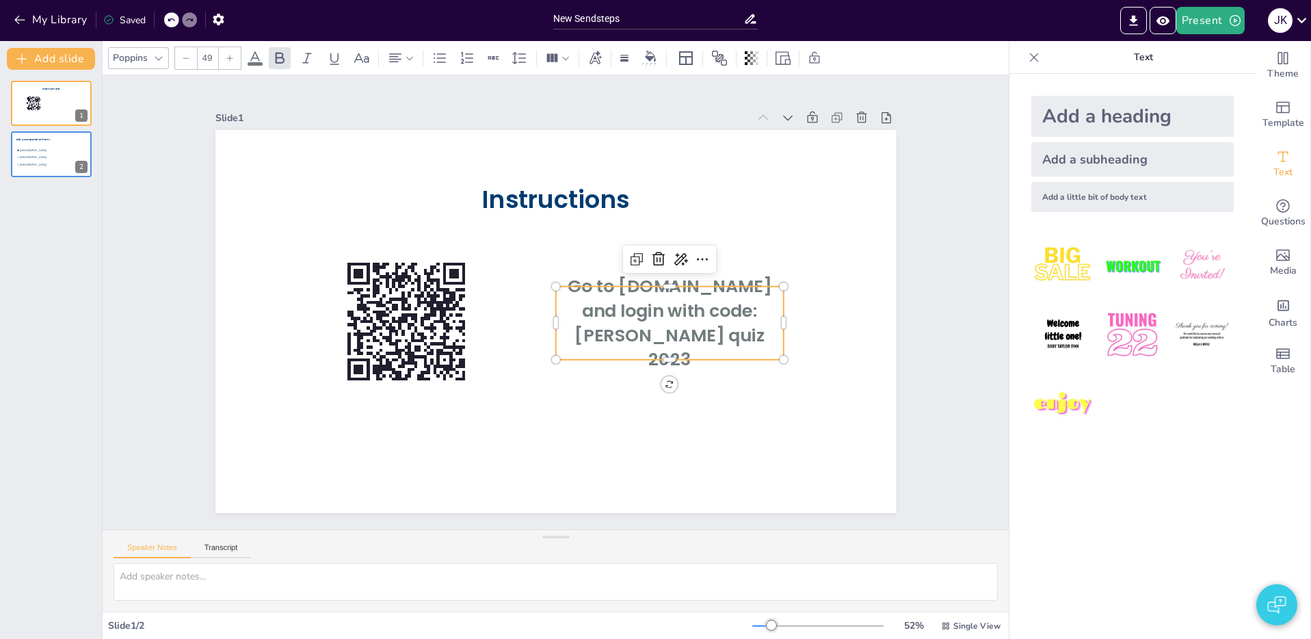
drag, startPoint x: 643, startPoint y: 322, endPoint x: 569, endPoint y: 323, distance: 73.2
click at [569, 323] on p "Go to [DOMAIN_NAME] and login with code: [PERSON_NAME] quiz 2023" at bounding box center [626, 394] width 234 height 225
click at [612, 303] on span "Go to [DOMAIN_NAME] and login with code: [PERSON_NAME] quiz 2023" at bounding box center [669, 330] width 205 height 109
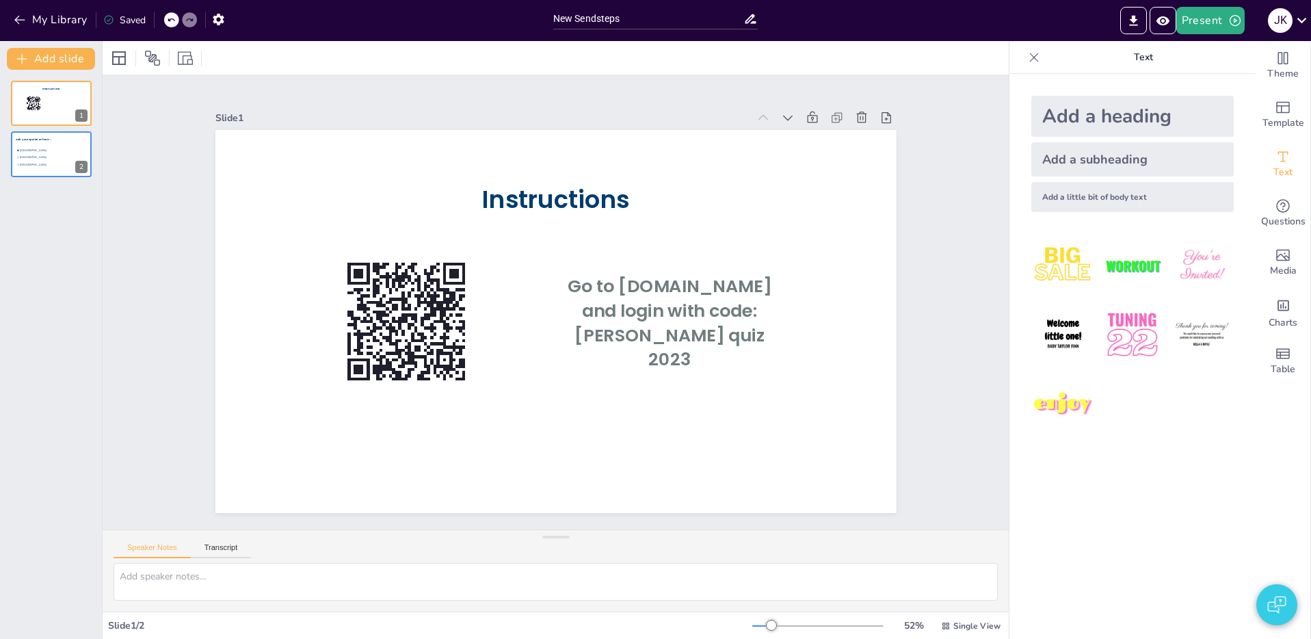
click at [717, 342] on p "Go to [DOMAIN_NAME] and login with code: [PERSON_NAME] quiz 2023" at bounding box center [644, 377] width 246 height 198
click at [702, 308] on span "Go to [DOMAIN_NAME] and login with code: [PERSON_NAME] quiz 2023" at bounding box center [653, 364] width 207 height 161
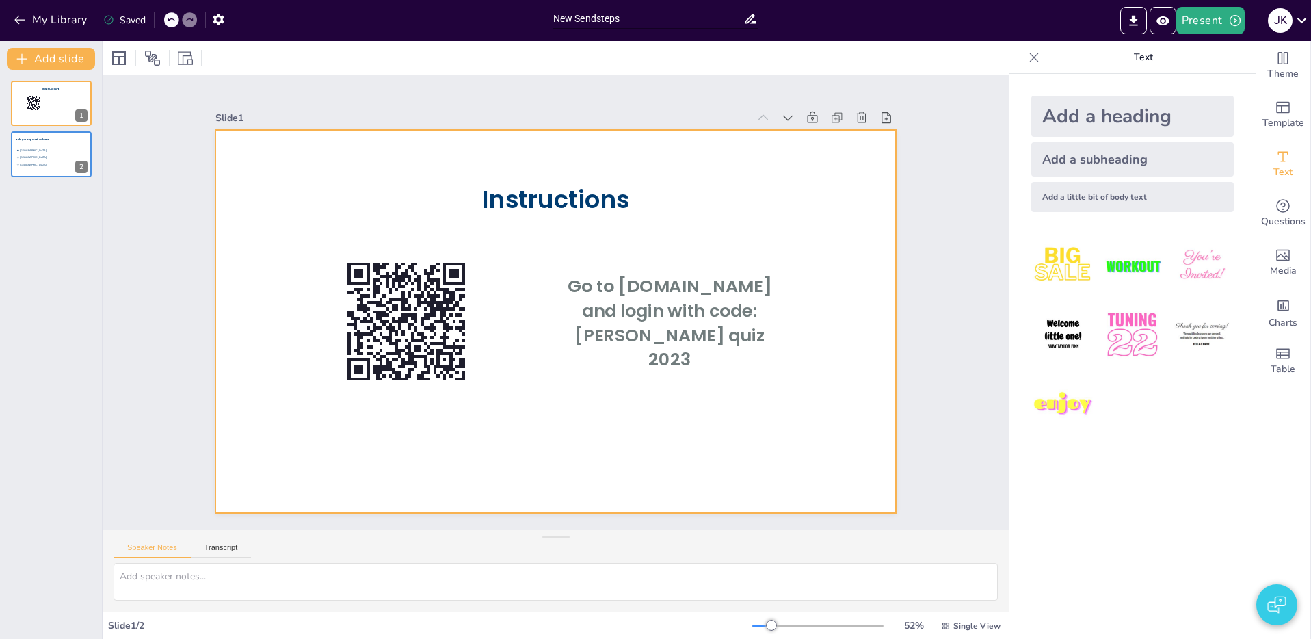
click at [809, 287] on div at bounding box center [553, 321] width 717 height 452
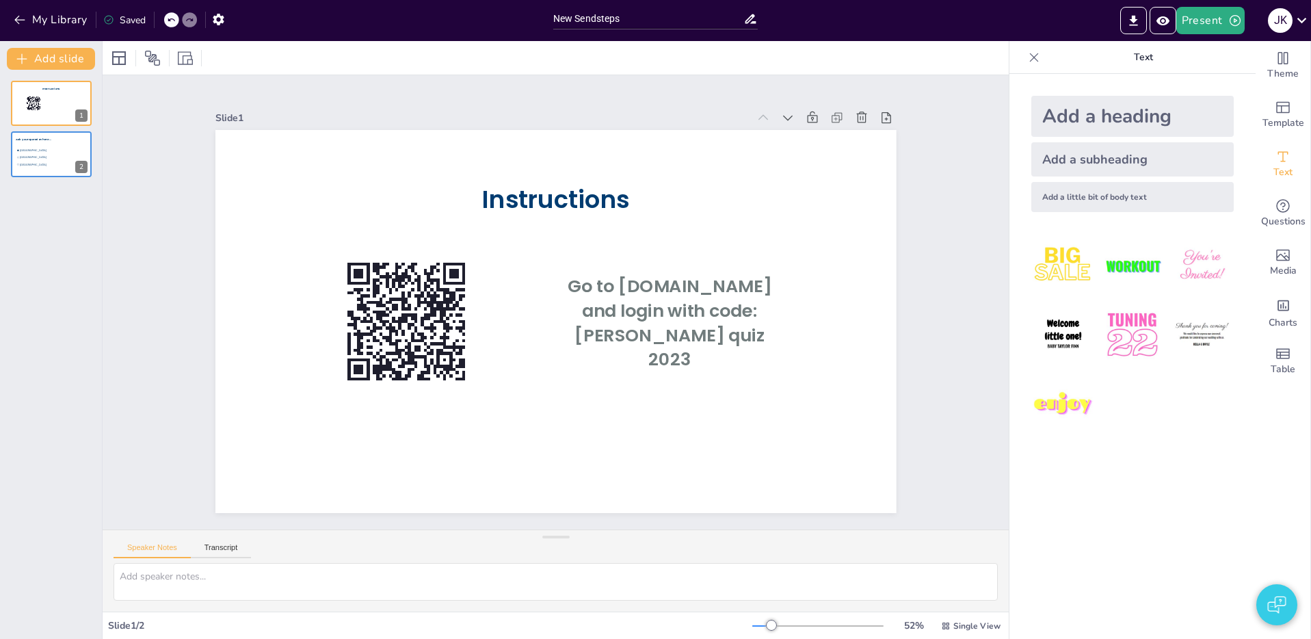
drag, startPoint x: 654, startPoint y: 338, endPoint x: 658, endPoint y: 314, distance: 24.2
click at [654, 338] on span "Go to [DOMAIN_NAME] and login with code: [PERSON_NAME] quiz 2023" at bounding box center [659, 355] width 210 height 146
click at [653, 292] on span "Go to [DOMAIN_NAME] and login with code: [PERSON_NAME] quiz 2023" at bounding box center [669, 338] width 208 height 120
click at [601, 295] on span "Go to [DOMAIN_NAME] and login with code: [PERSON_NAME] quiz 2023" at bounding box center [618, 396] width 174 height 202
click at [629, 336] on span "Go to [DOMAIN_NAME] and login with code: [PERSON_NAME] quiz 2023" at bounding box center [595, 406] width 146 height 210
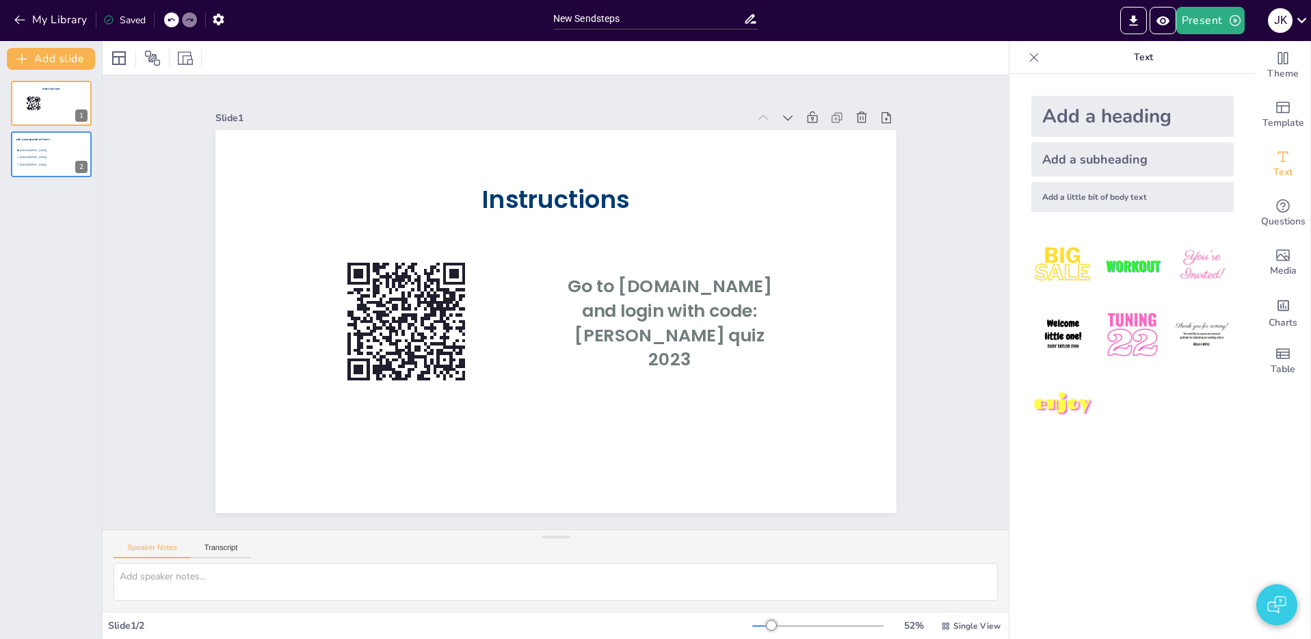
click at [644, 327] on span "Go to [DOMAIN_NAME] and login with code: [PERSON_NAME] quiz 2023" at bounding box center [664, 344] width 210 height 131
drag, startPoint x: 686, startPoint y: 317, endPoint x: 693, endPoint y: 326, distance: 11.4
click at [686, 317] on span "Go to [DOMAIN_NAME] and login with code: [PERSON_NAME] quiz 2023" at bounding box center [628, 389] width 186 height 195
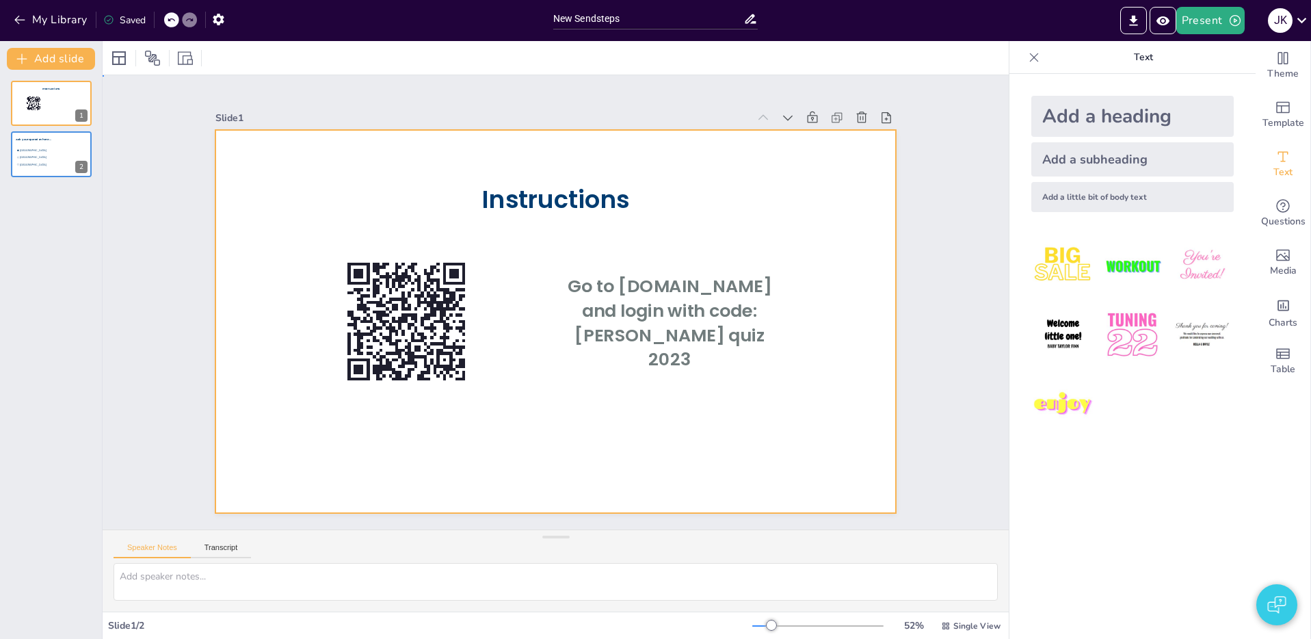
drag, startPoint x: 757, startPoint y: 451, endPoint x: 697, endPoint y: 370, distance: 100.6
click at [574, 315] on span "Go to [DOMAIN_NAME] and login with code: [PERSON_NAME] quiz 2023" at bounding box center [492, 399] width 161 height 207
click at [794, 204] on div at bounding box center [537, 306] width 516 height 745
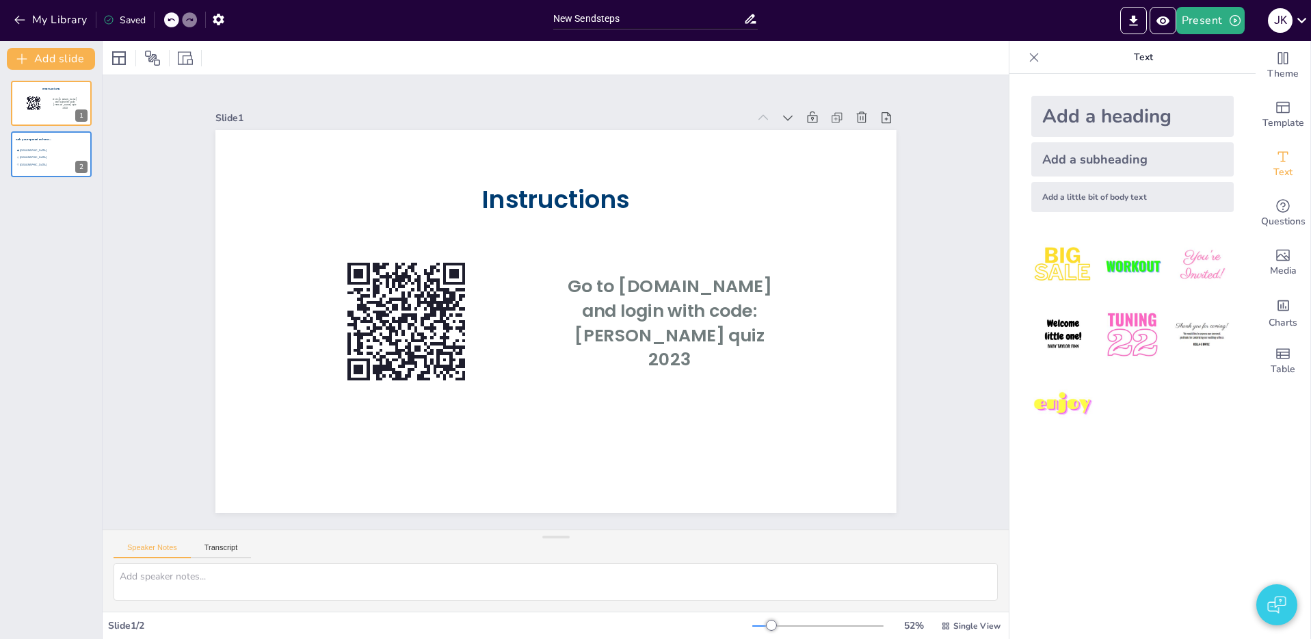
click at [794, 204] on div at bounding box center [537, 308] width 574 height 766
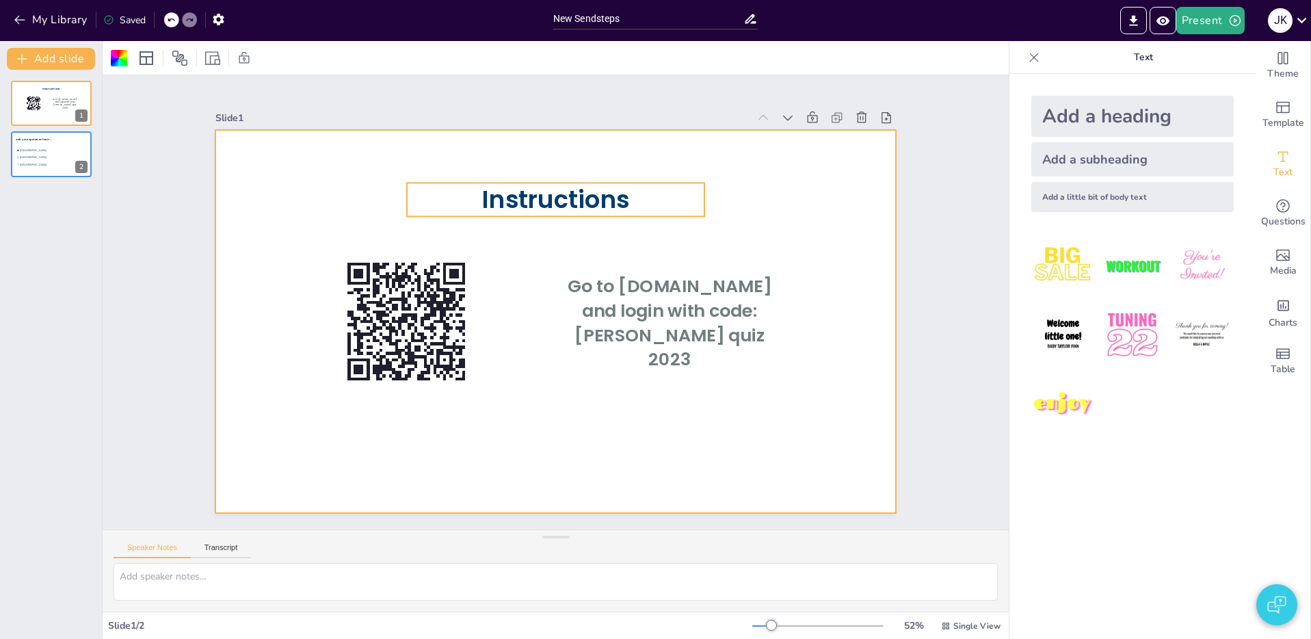
click at [621, 211] on span "Instructions" at bounding box center [597, 208] width 148 height 90
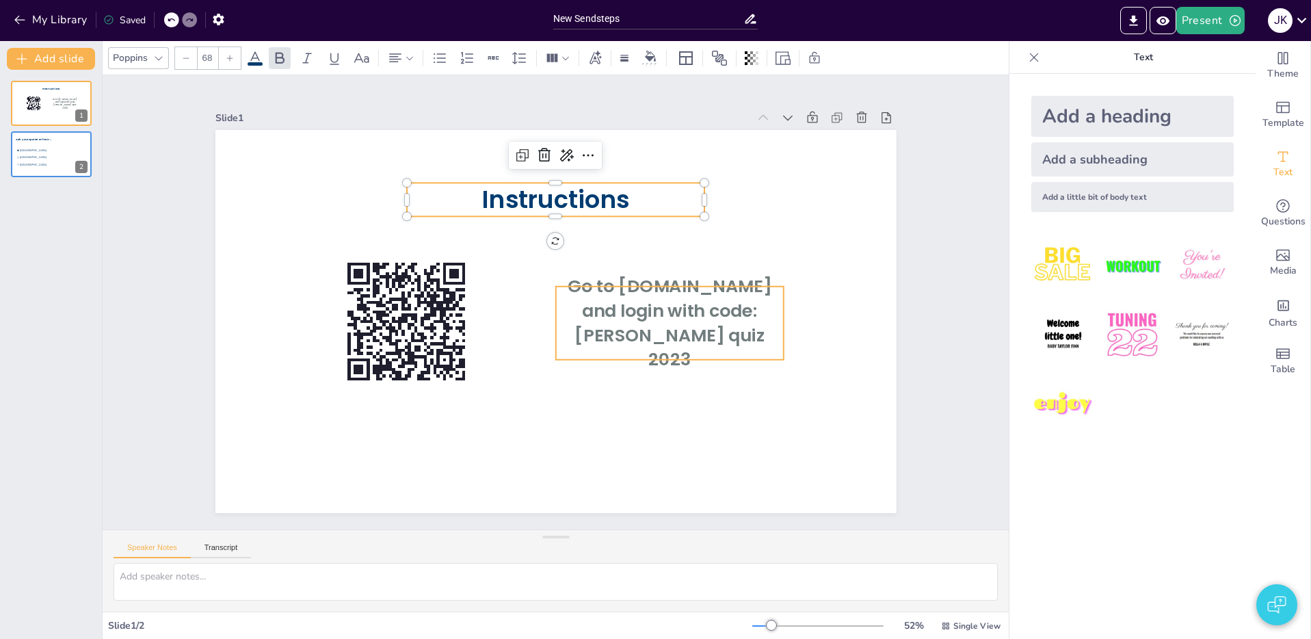
type input "49"
click at [628, 333] on span "Go to [DOMAIN_NAME] and login with code: [PERSON_NAME] quiz 2023" at bounding box center [567, 412] width 120 height 208
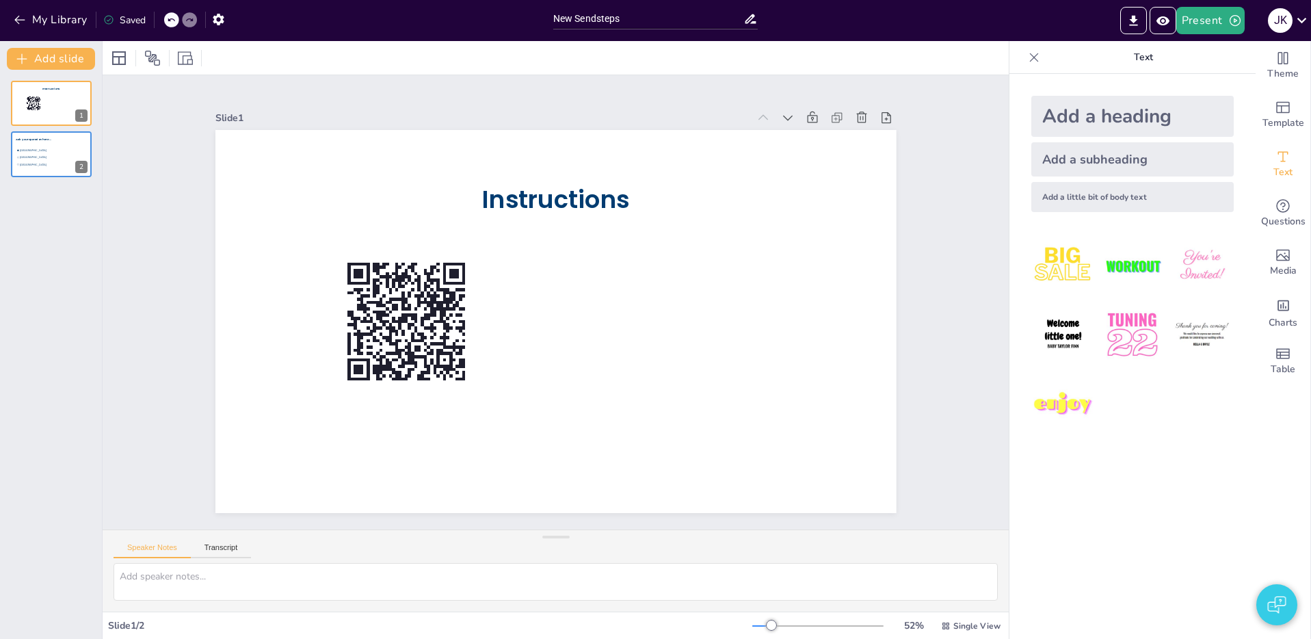
click at [1136, 170] on div "Add a subheading" at bounding box center [1132, 159] width 202 height 34
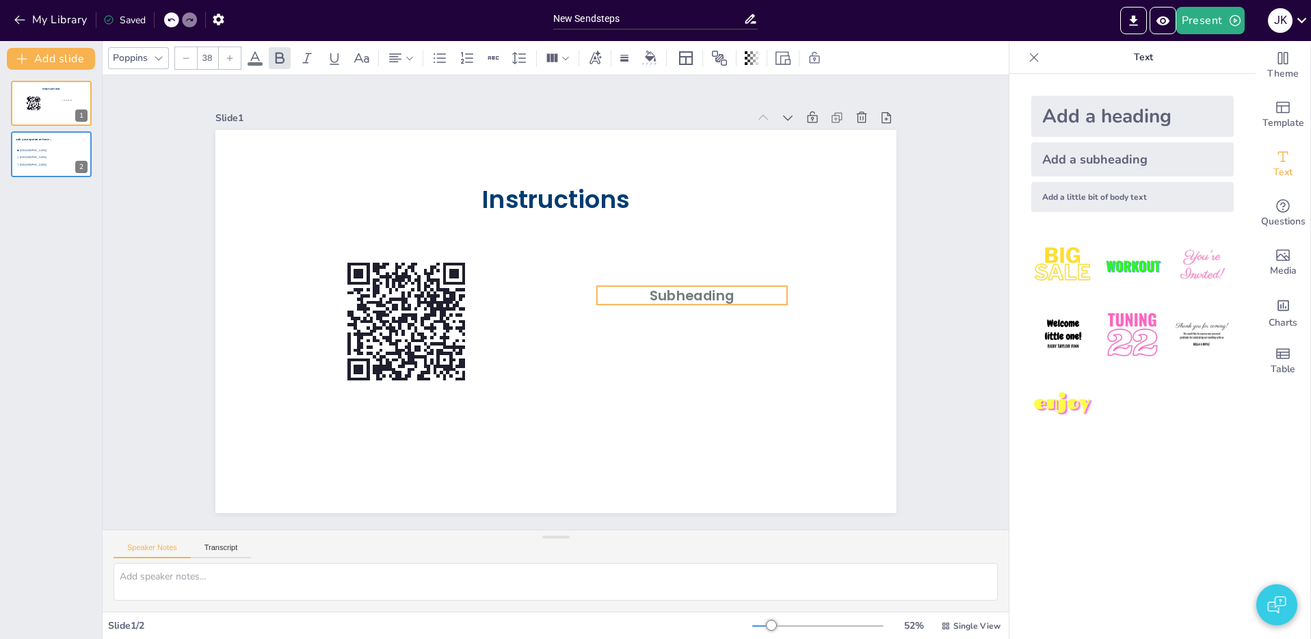
drag, startPoint x: 606, startPoint y: 322, endPoint x: 715, endPoint y: 295, distance: 112.8
click at [726, 308] on p "Subheading" at bounding box center [677, 363] width 174 height 111
click at [592, 226] on span "Subheading" at bounding box center [575, 182] width 36 height 86
click at [689, 312] on span "Subheading" at bounding box center [672, 334] width 85 height 44
click at [694, 295] on span "Subheading" at bounding box center [676, 308] width 85 height 27
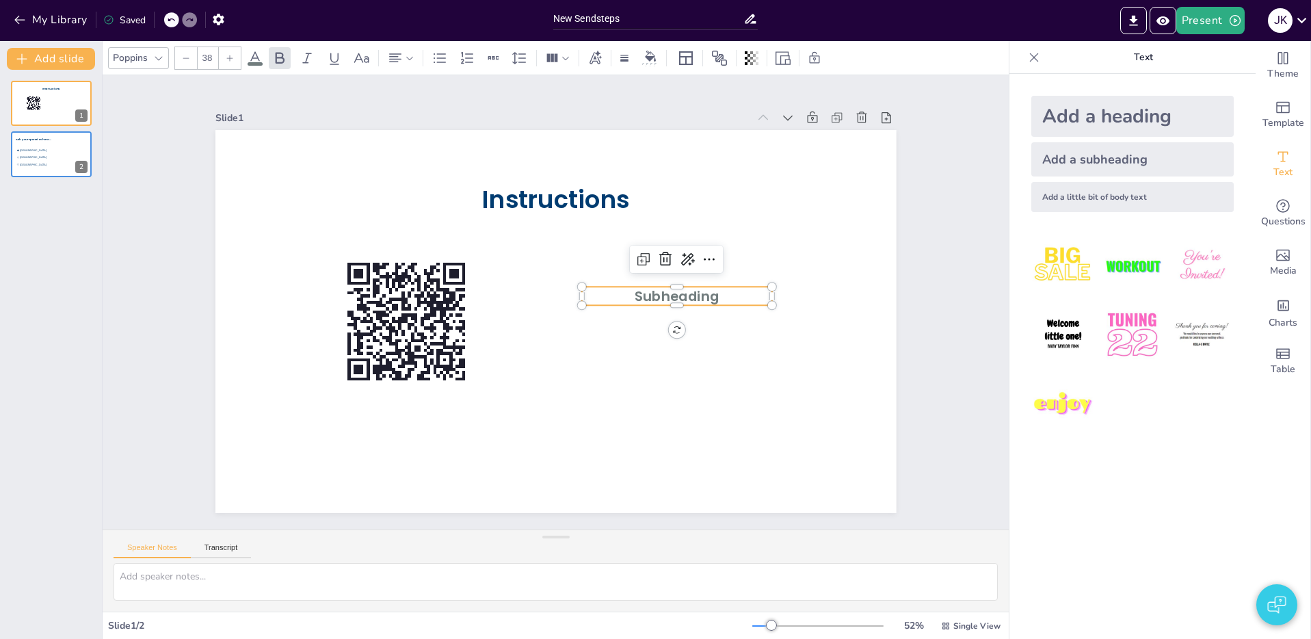
click at [710, 320] on span "Subheading" at bounding box center [668, 345] width 84 height 51
click at [711, 311] on p "Subheading" at bounding box center [640, 388] width 141 height 154
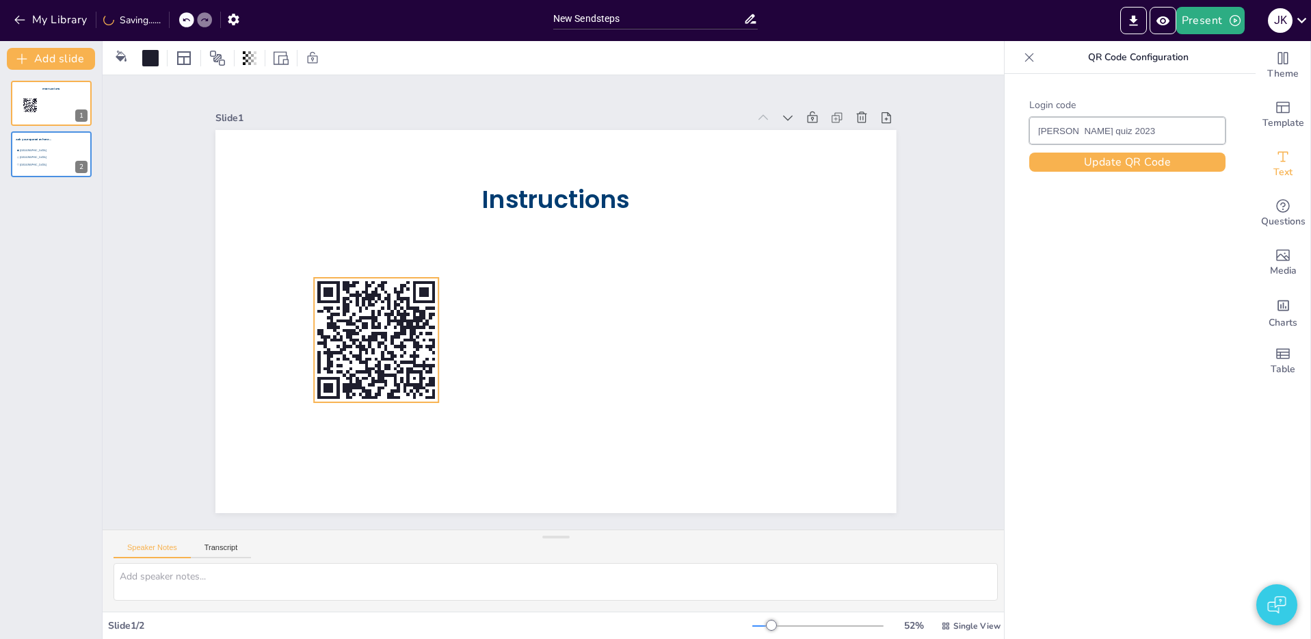
drag, startPoint x: 414, startPoint y: 326, endPoint x: 381, endPoint y: 343, distance: 36.7
click at [381, 343] on icon at bounding box center [373, 320] width 137 height 137
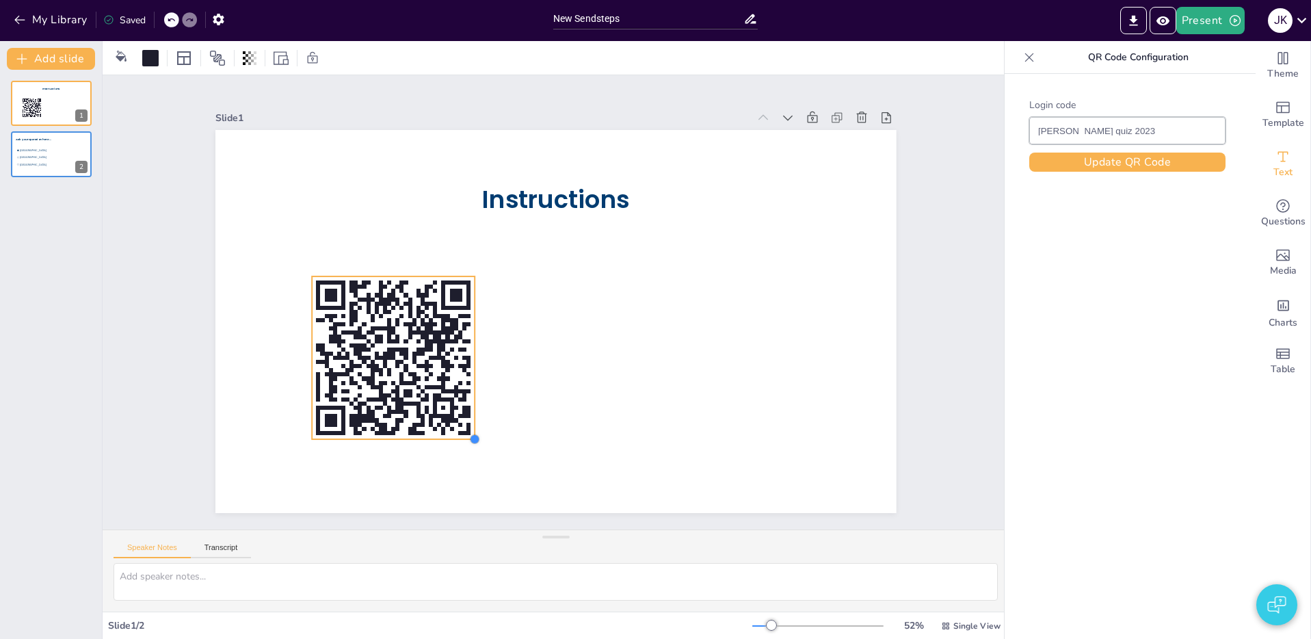
drag, startPoint x: 436, startPoint y: 397, endPoint x: 474, endPoint y: 427, distance: 47.7
click at [474, 427] on div "Instructions" at bounding box center [551, 321] width 745 height 516
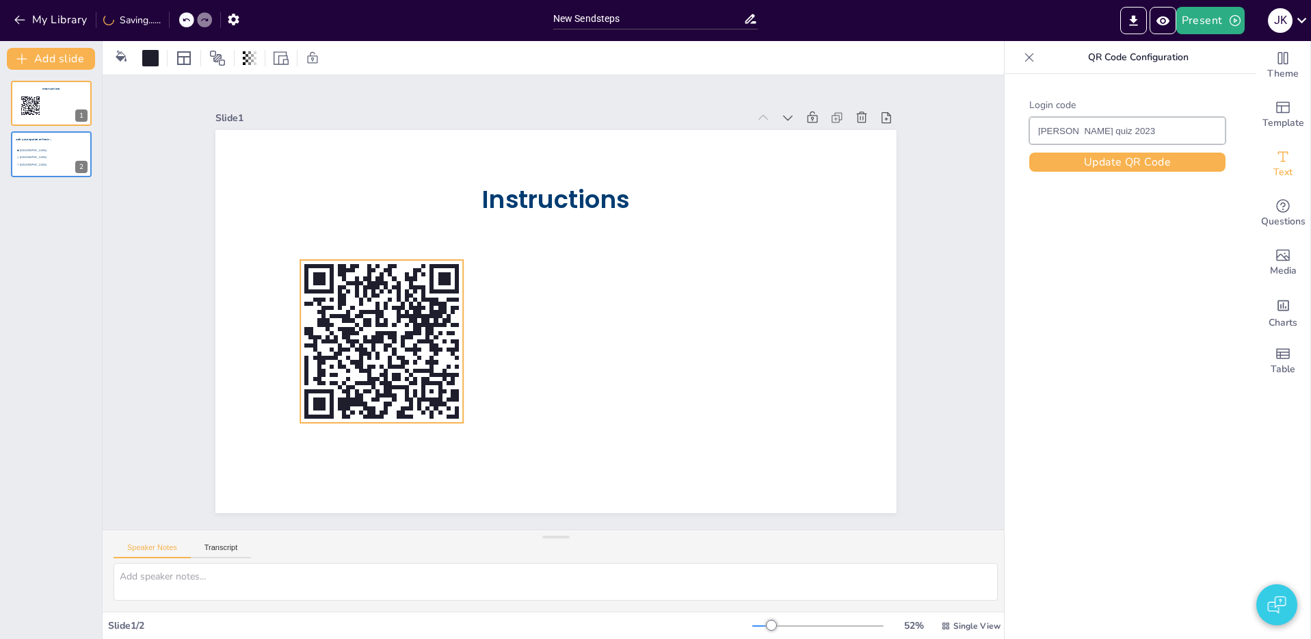
drag, startPoint x: 433, startPoint y: 362, endPoint x: 422, endPoint y: 346, distance: 19.7
click at [422, 346] on rect at bounding box center [378, 285] width 205 height 205
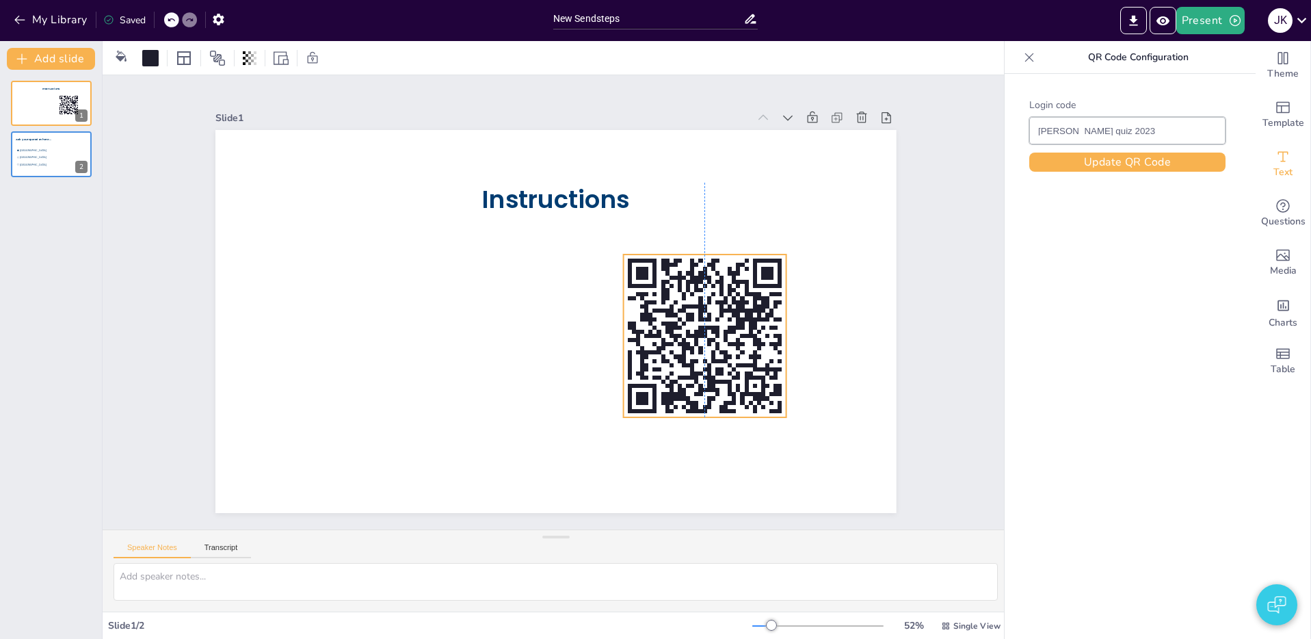
drag, startPoint x: 451, startPoint y: 368, endPoint x: 680, endPoint y: 353, distance: 230.2
click at [520, 428] on rect at bounding box center [505, 430] width 29 height 4
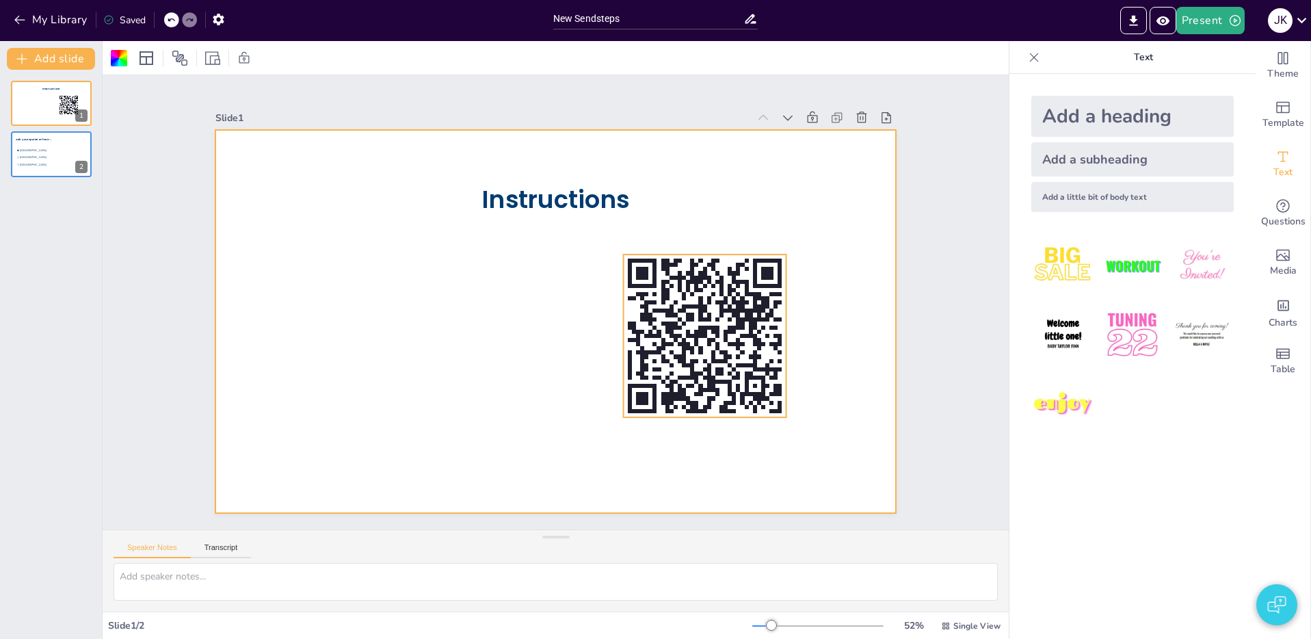
click at [747, 278] on icon at bounding box center [687, 380] width 205 height 205
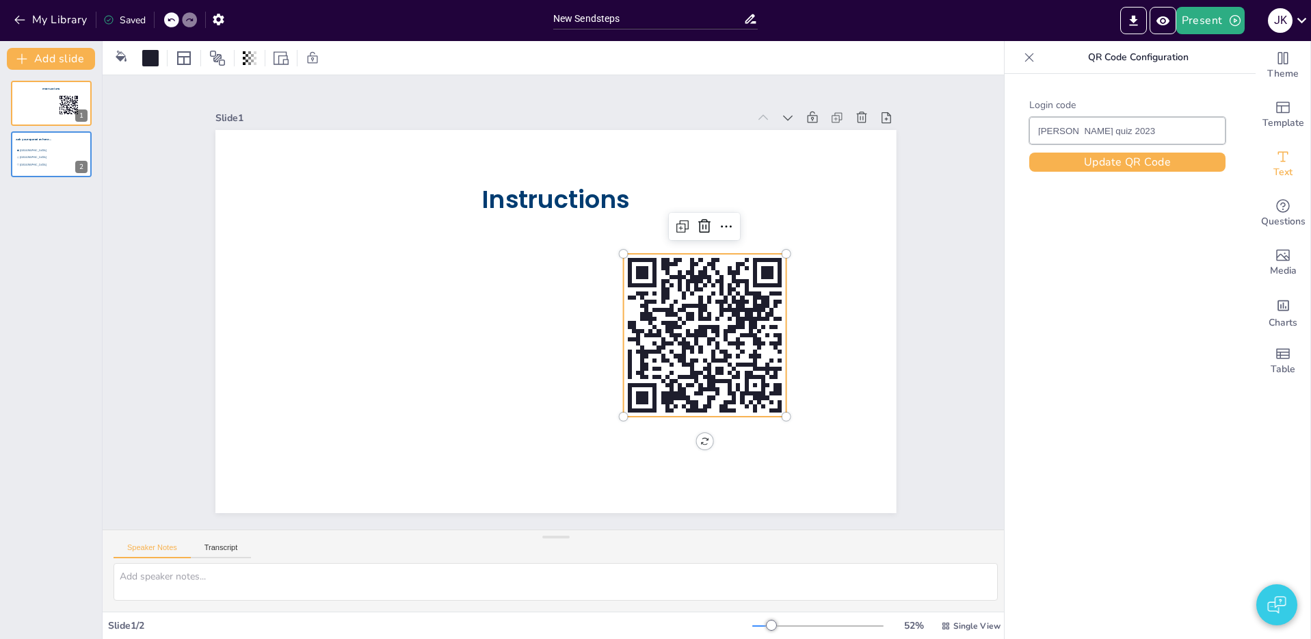
click at [1101, 95] on div "Login code [PERSON_NAME] quiz 2023 Update QR Code" at bounding box center [1126, 377] width 245 height 606
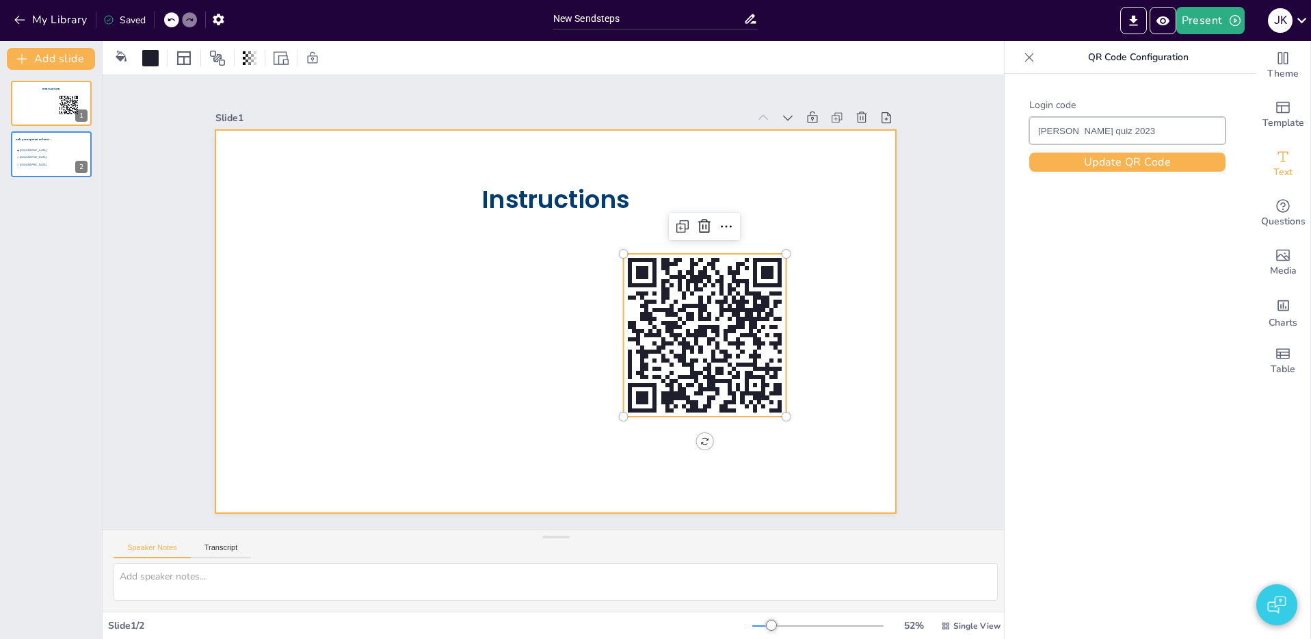
click at [411, 331] on div at bounding box center [550, 283] width 745 height 516
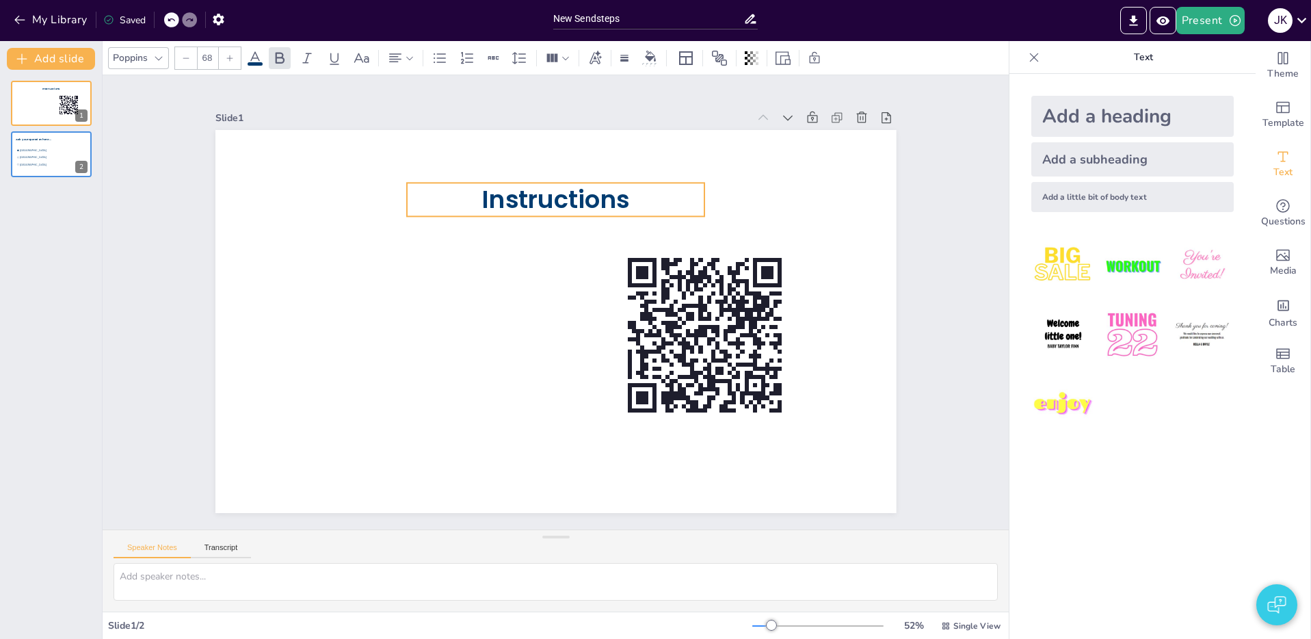
click at [608, 200] on span "Instructions" at bounding box center [587, 204] width 150 height 77
type input "68"
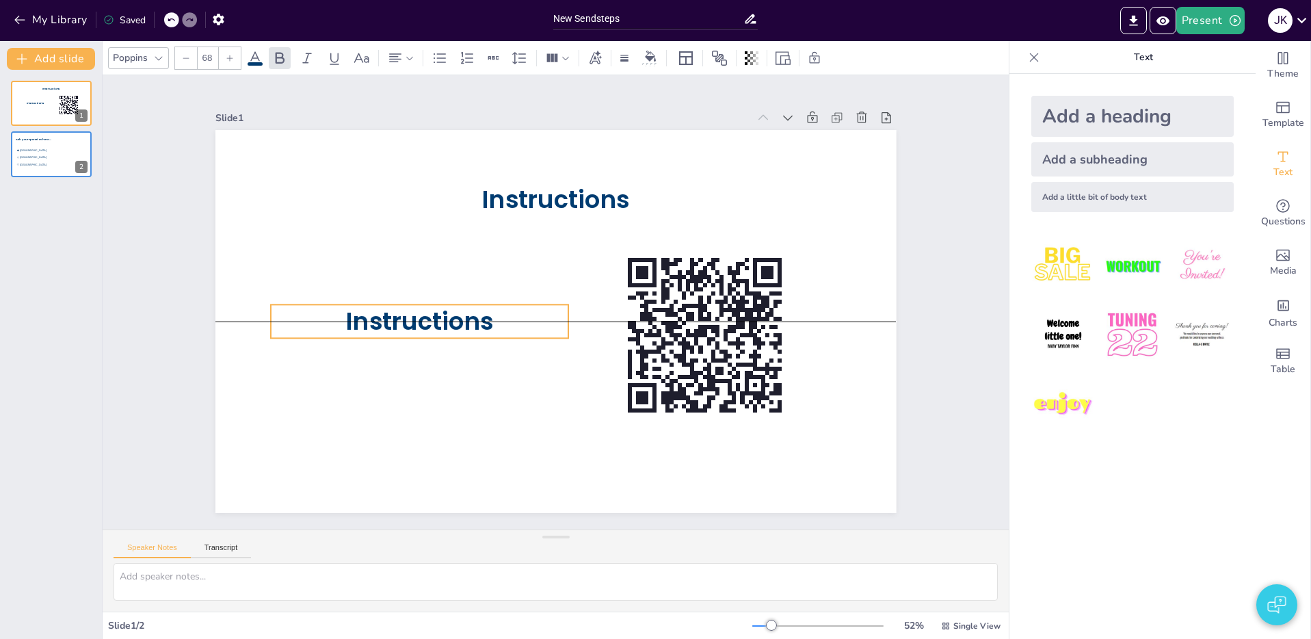
drag, startPoint x: 586, startPoint y: 211, endPoint x: 454, endPoint y: 321, distance: 171.4
click at [469, 317] on span "Instructions" at bounding box center [420, 278] width 150 height 77
click at [439, 311] on span "Instructions" at bounding box center [427, 266] width 148 height 90
click at [439, 310] on span "Instructions" at bounding box center [427, 265] width 148 height 90
drag, startPoint x: 535, startPoint y: 343, endPoint x: 518, endPoint y: 333, distance: 19.9
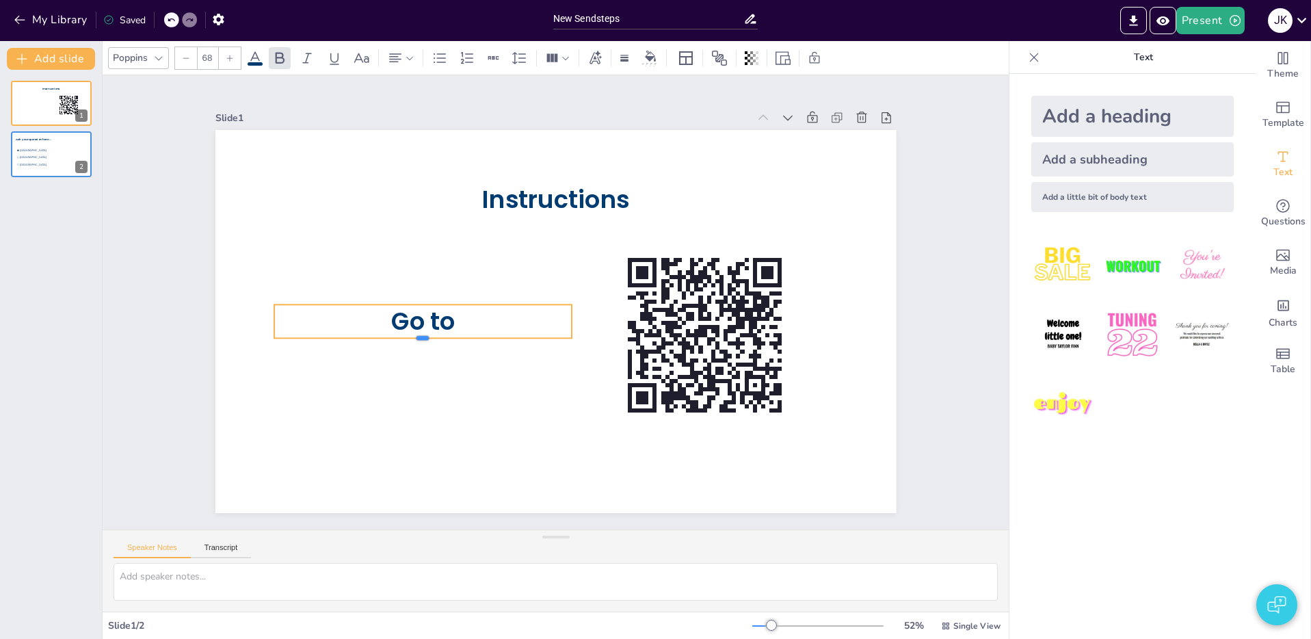
click at [535, 343] on div at bounding box center [416, 301] width 286 height 103
drag, startPoint x: 518, startPoint y: 317, endPoint x: 512, endPoint y: 295, distance: 22.6
click at [514, 302] on div "Instructions Go to" at bounding box center [545, 319] width 781 height 672
drag, startPoint x: 518, startPoint y: 276, endPoint x: 504, endPoint y: 290, distance: 19.8
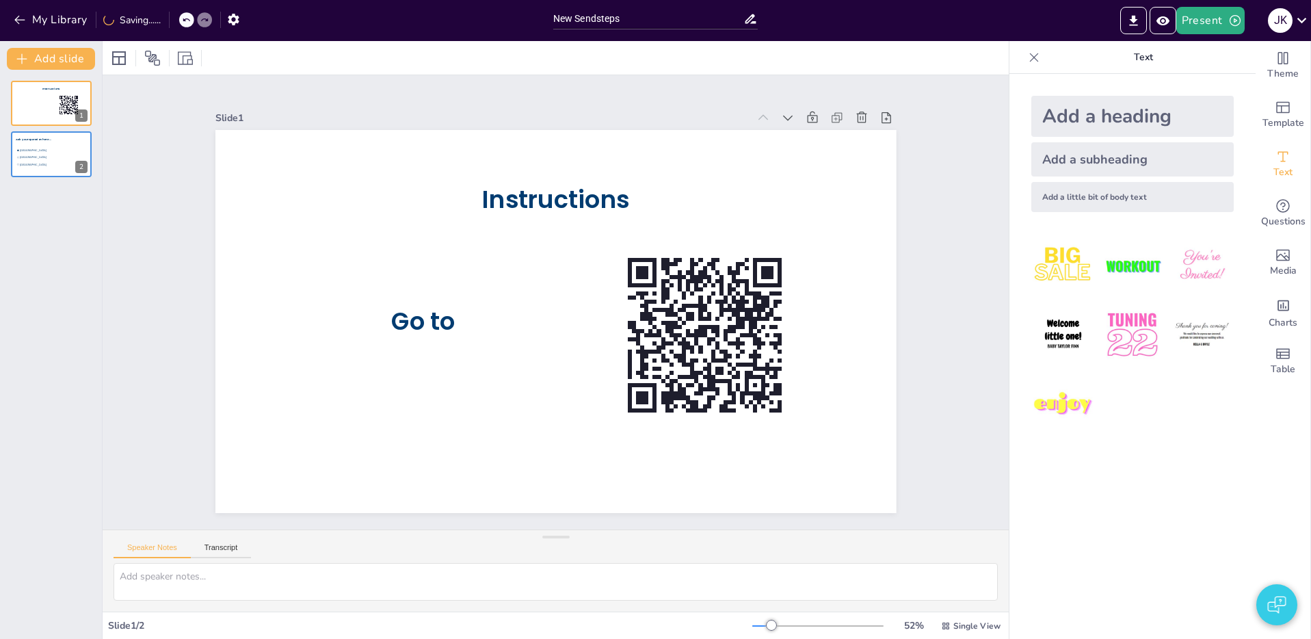
drag, startPoint x: 492, startPoint y: 308, endPoint x: 461, endPoint y: 319, distance: 32.9
click at [490, 310] on p "Go to" at bounding box center [422, 293] width 298 height 95
click at [442, 317] on span "Go to" at bounding box center [422, 293] width 70 height 46
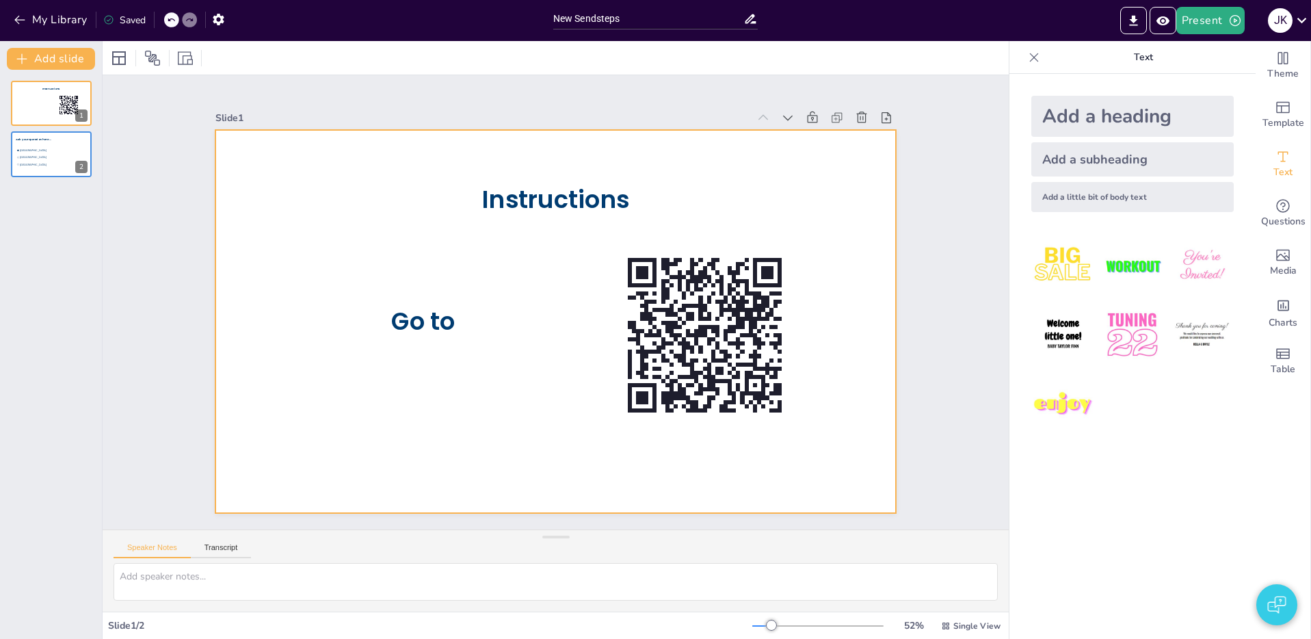
click at [440, 214] on p "Instructions" at bounding box center [587, 205] width 294 height 124
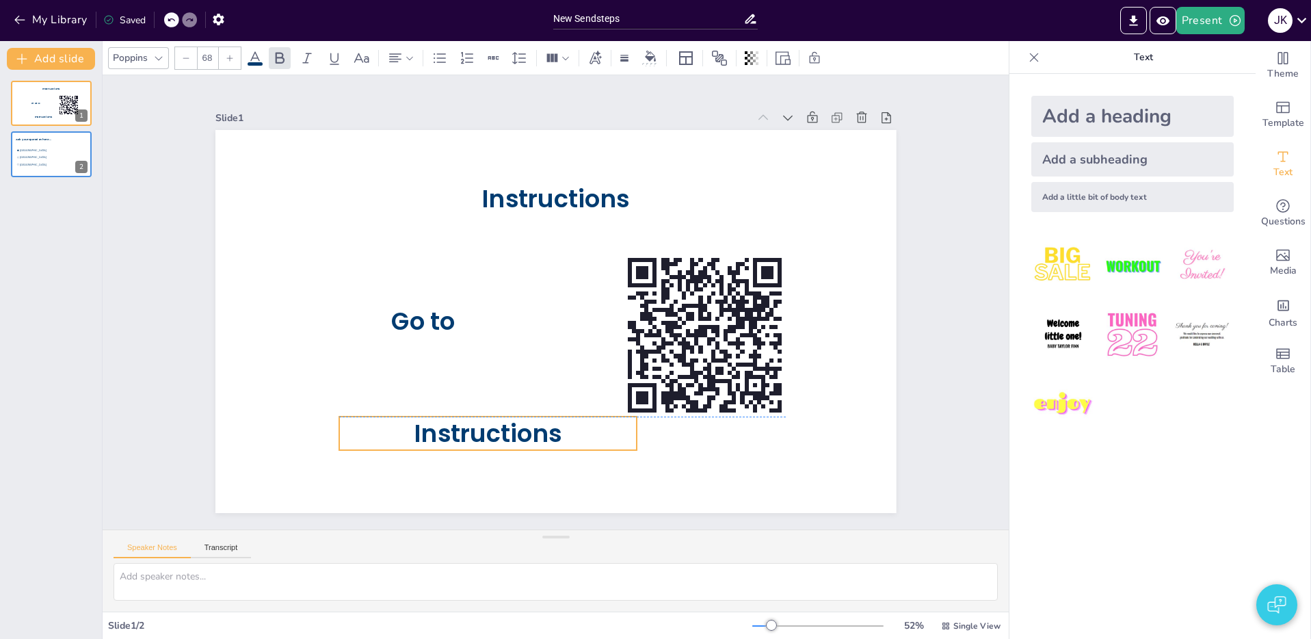
drag, startPoint x: 526, startPoint y: 209, endPoint x: 432, endPoint y: 358, distance: 177.0
click at [438, 423] on span "Instructions" at bounding box center [462, 416] width 150 height 64
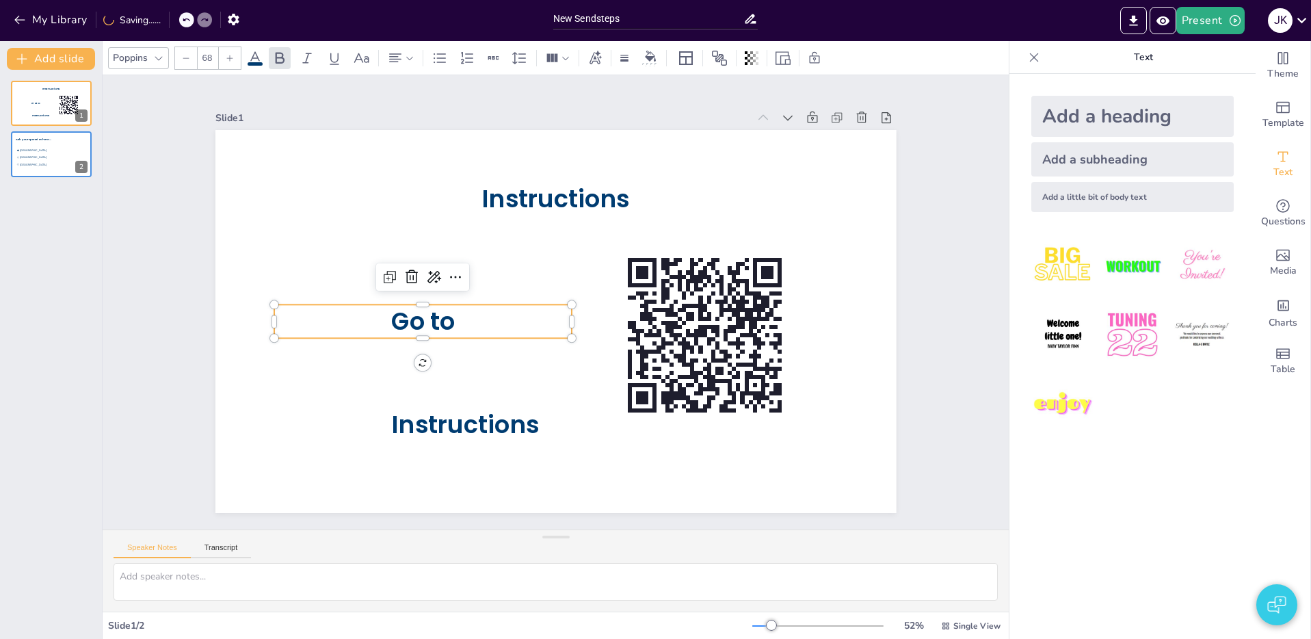
click at [433, 283] on span "Go to" at bounding box center [431, 253] width 72 height 62
drag, startPoint x: 464, startPoint y: 321, endPoint x: 357, endPoint y: 322, distance: 107.3
click at [357, 322] on p "Go to" at bounding box center [430, 252] width 275 height 178
click at [183, 61] on icon at bounding box center [186, 58] width 8 height 8
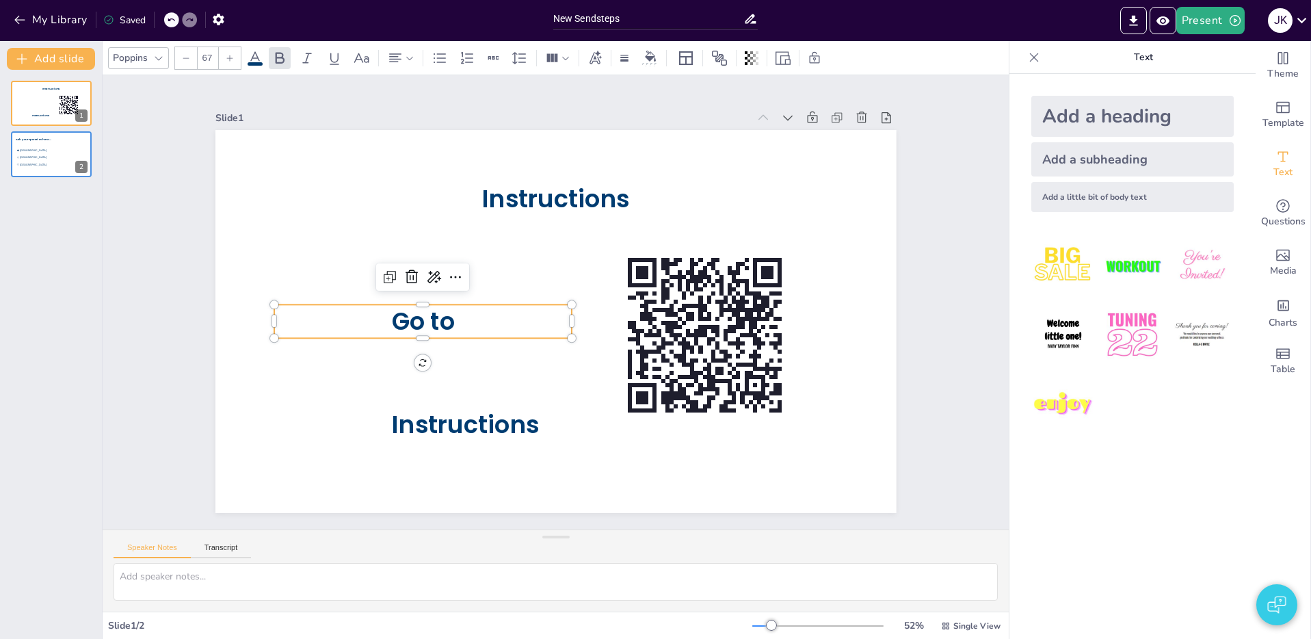
click at [185, 60] on icon at bounding box center [186, 58] width 8 height 8
type input "63"
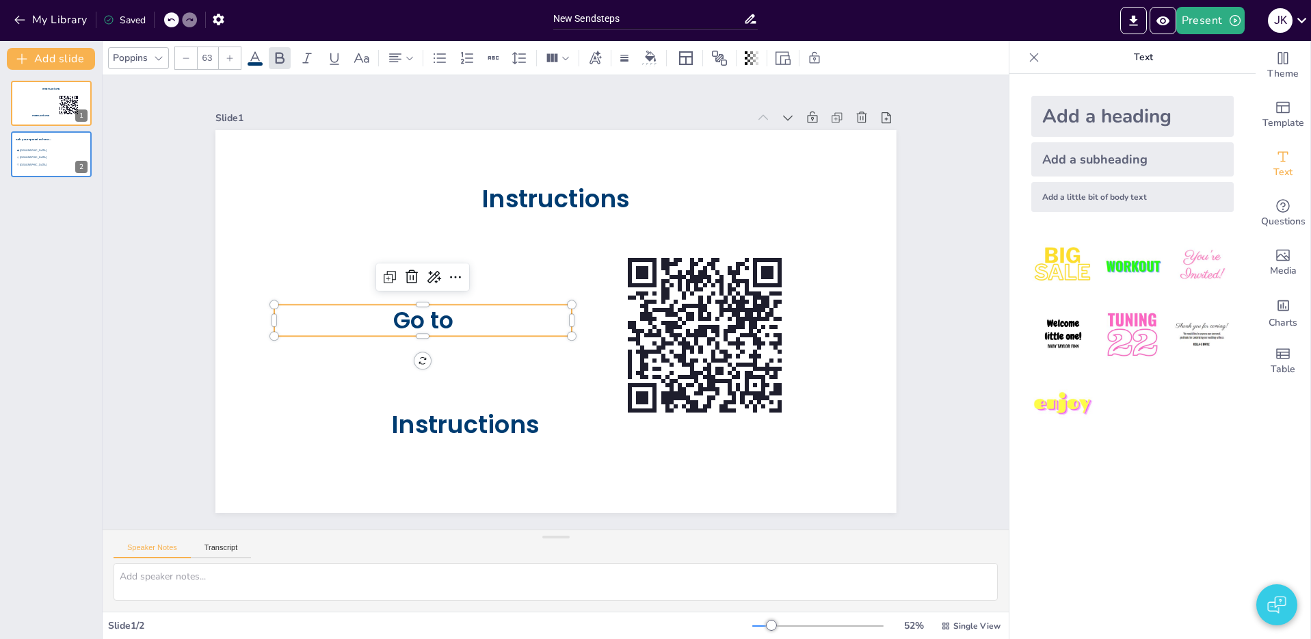
drag, startPoint x: 274, startPoint y: 59, endPoint x: 275, endPoint y: 72, distance: 13.7
click at [274, 59] on icon at bounding box center [279, 58] width 16 height 16
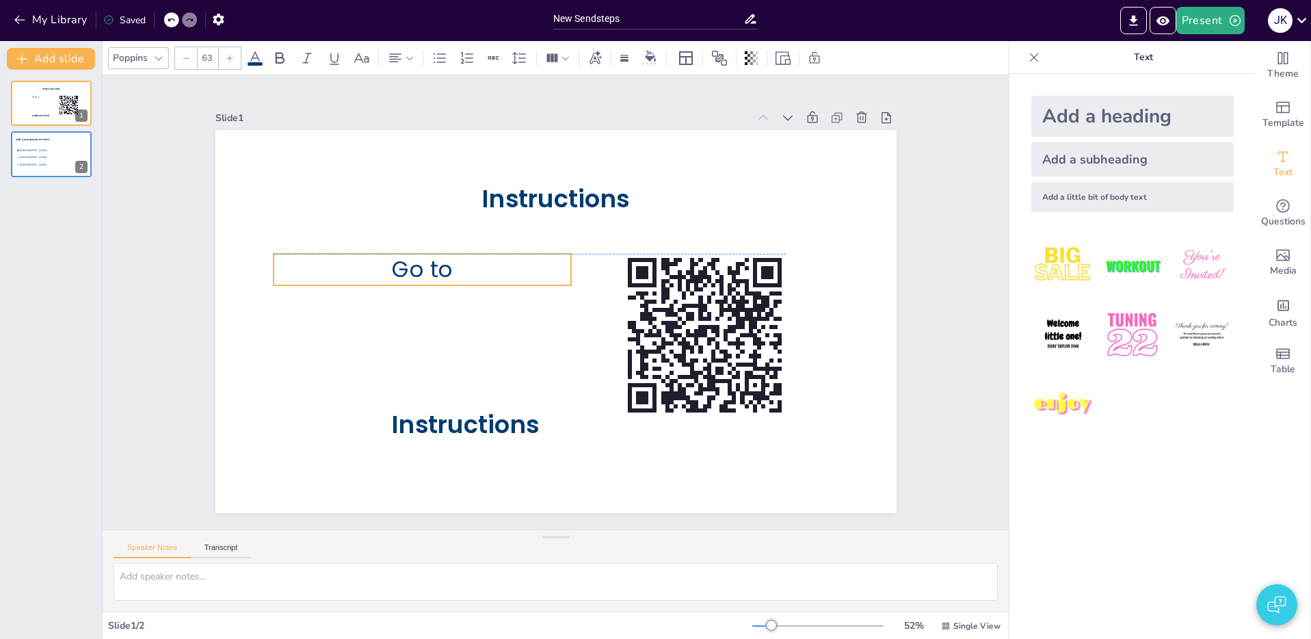
drag, startPoint x: 442, startPoint y: 322, endPoint x: 441, endPoint y: 273, distance: 49.2
click at [445, 221] on span "Go to" at bounding box center [478, 189] width 66 height 64
type input "68"
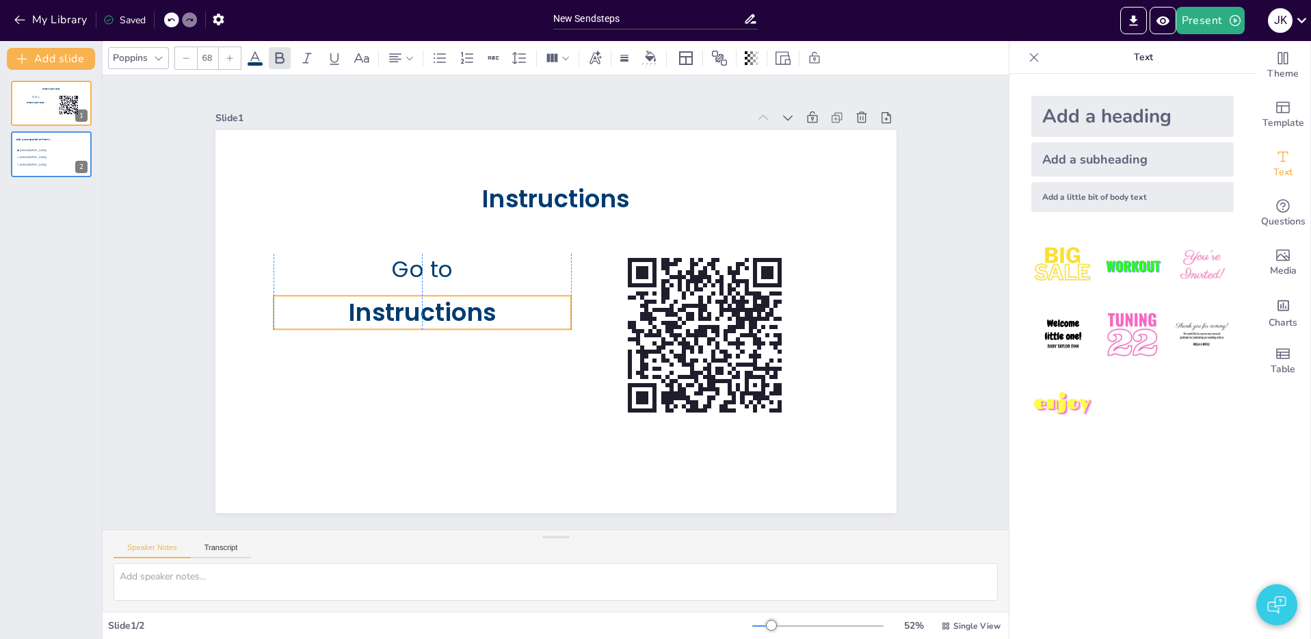
drag, startPoint x: 454, startPoint y: 421, endPoint x: 417, endPoint y: 314, distance: 112.9
click at [417, 309] on span "Instructions" at bounding box center [426, 270] width 150 height 77
click at [417, 276] on span "Instructions" at bounding box center [458, 209] width 123 height 131
click at [417, 302] on span "Instructions" at bounding box center [430, 257] width 148 height 90
drag, startPoint x: 496, startPoint y: 315, endPoint x: 348, endPoint y: 316, distance: 148.4
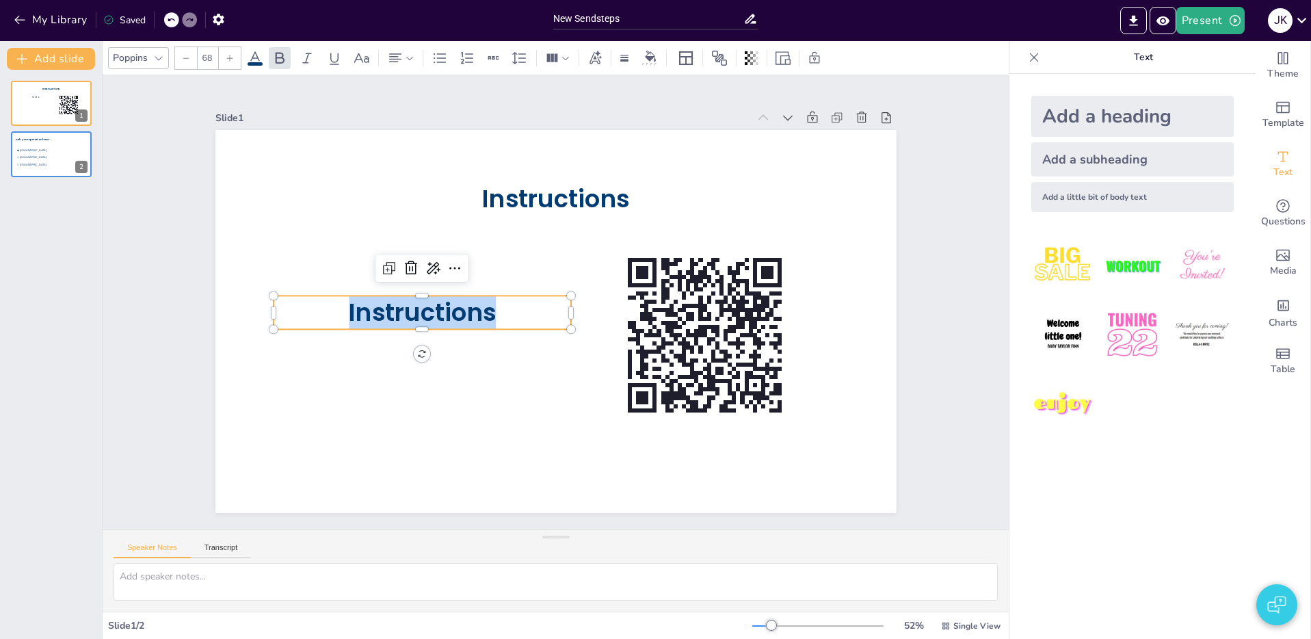
click at [348, 316] on p "Instructions" at bounding box center [429, 257] width 286 height 152
click at [518, 321] on p "Instructions" at bounding box center [455, 387] width 260 height 202
click at [474, 310] on span "Instructions" at bounding box center [427, 270] width 150 height 77
click at [499, 317] on p "Instructions" at bounding box center [531, 172] width 65 height 299
click at [492, 317] on span "Instructions" at bounding box center [422, 298] width 150 height 49
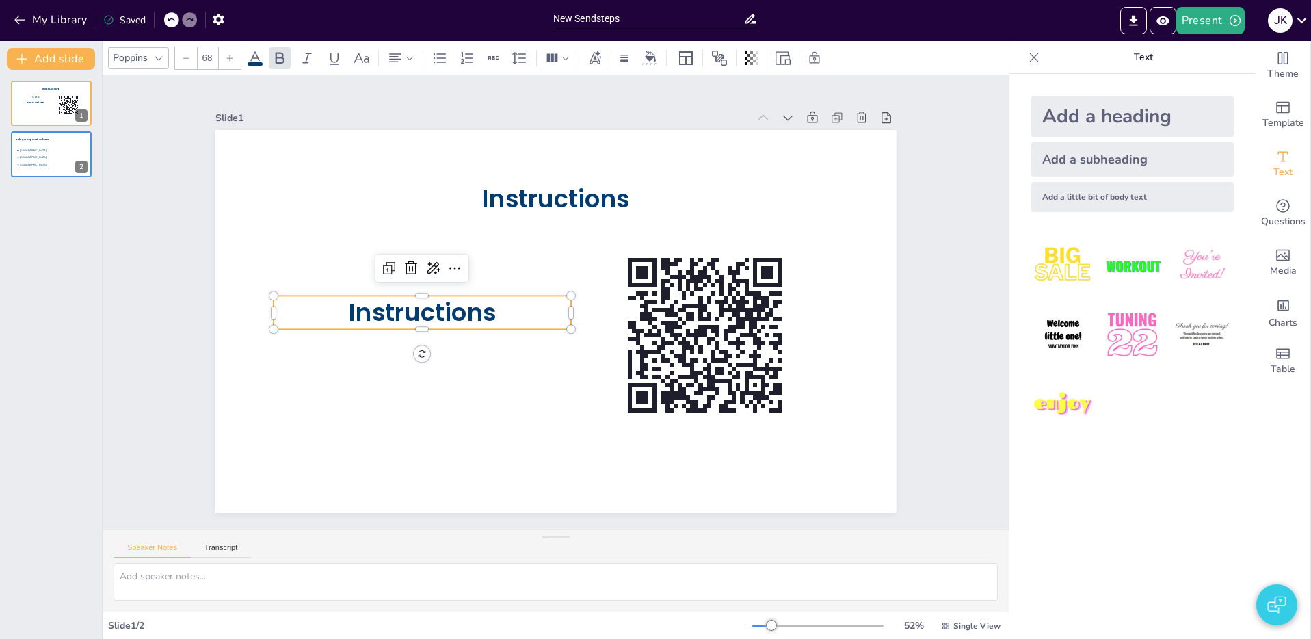
click at [494, 295] on span "Instructions" at bounding box center [435, 244] width 144 height 103
click at [476, 317] on span "Instructions" at bounding box center [422, 298] width 150 height 49
click at [492, 316] on span "Instructions" at bounding box center [422, 298] width 150 height 49
click at [480, 317] on span "Instructions" at bounding box center [422, 298] width 150 height 49
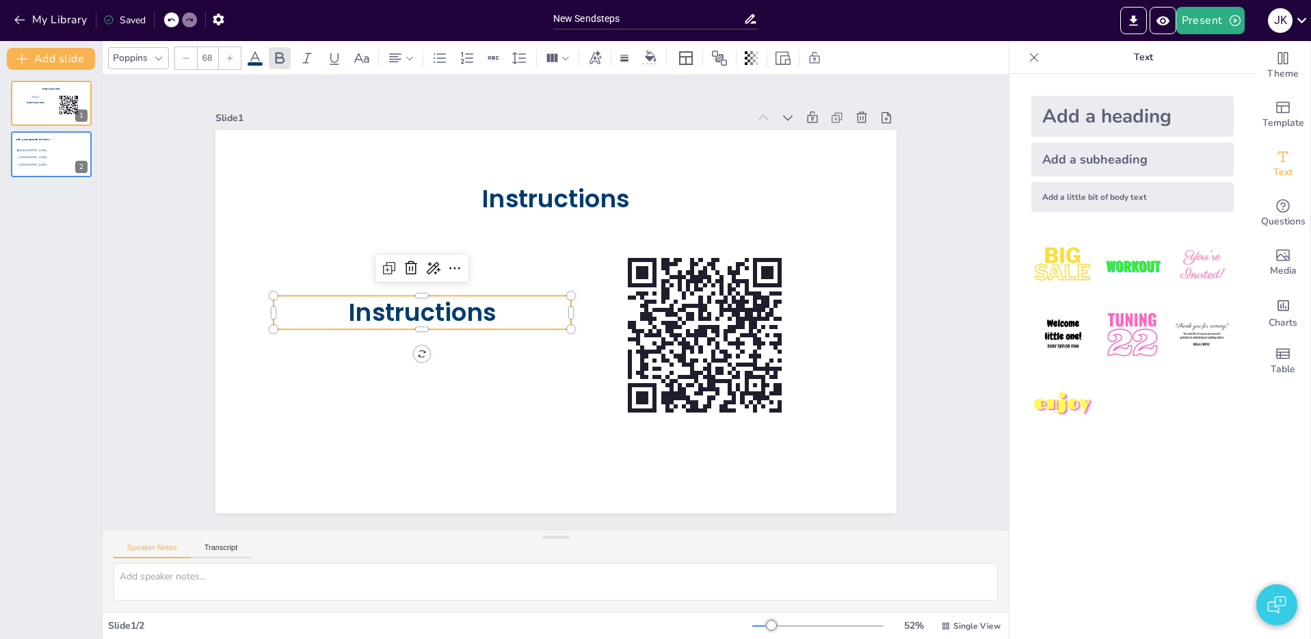
click at [493, 309] on span "Instructions" at bounding box center [426, 270] width 150 height 77
click at [490, 309] on span "Instructions" at bounding box center [426, 270] width 150 height 77
click at [497, 316] on p "Instructions" at bounding box center [421, 298] width 299 height 65
click at [497, 316] on p "Instructions" at bounding box center [441, 232] width 260 height 202
drag, startPoint x: 482, startPoint y: 317, endPoint x: 491, endPoint y: 317, distance: 8.9
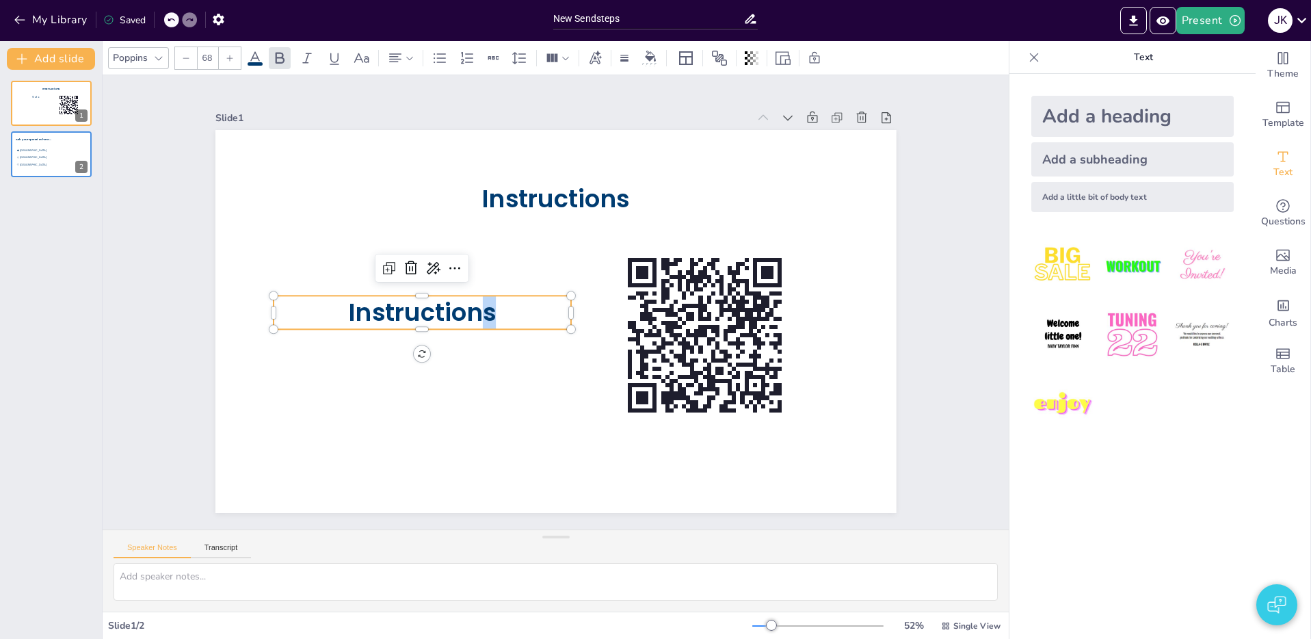
click at [491, 317] on span "Instructions" at bounding box center [423, 285] width 150 height 64
click at [528, 243] on span "Instructions" at bounding box center [544, 169] width 33 height 147
click at [491, 253] on span "Instructions" at bounding box center [504, 178] width 77 height 150
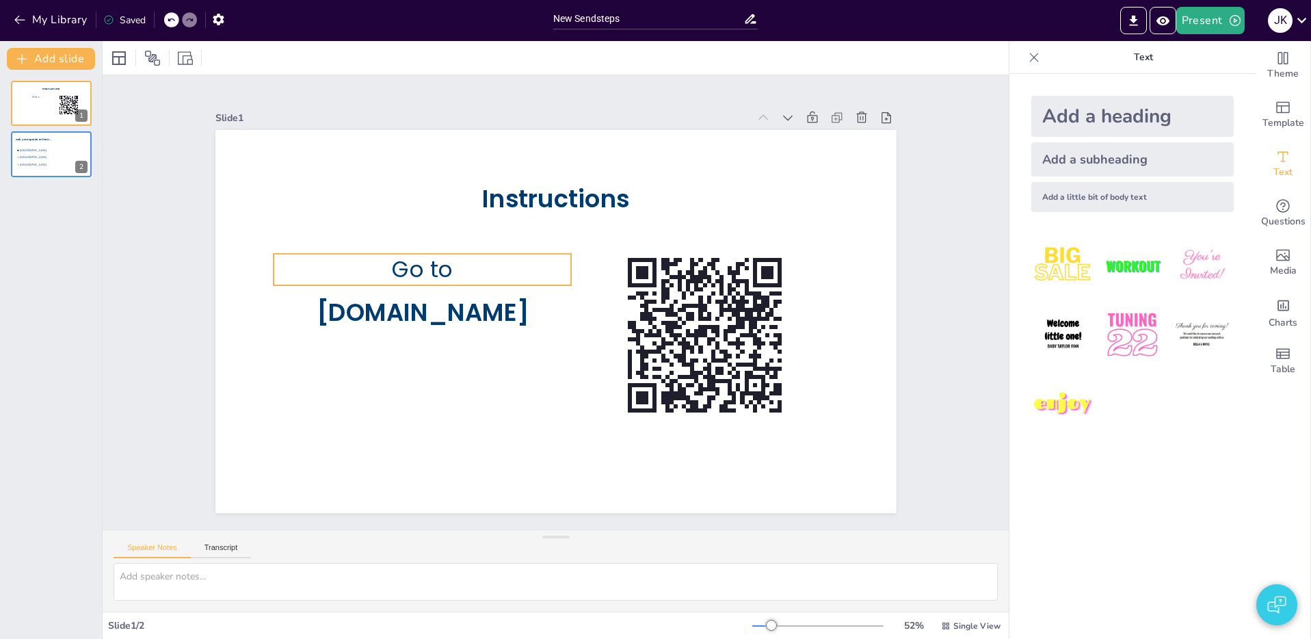
click at [455, 276] on p "Go to" at bounding box center [456, 207] width 273 height 176
type input "63"
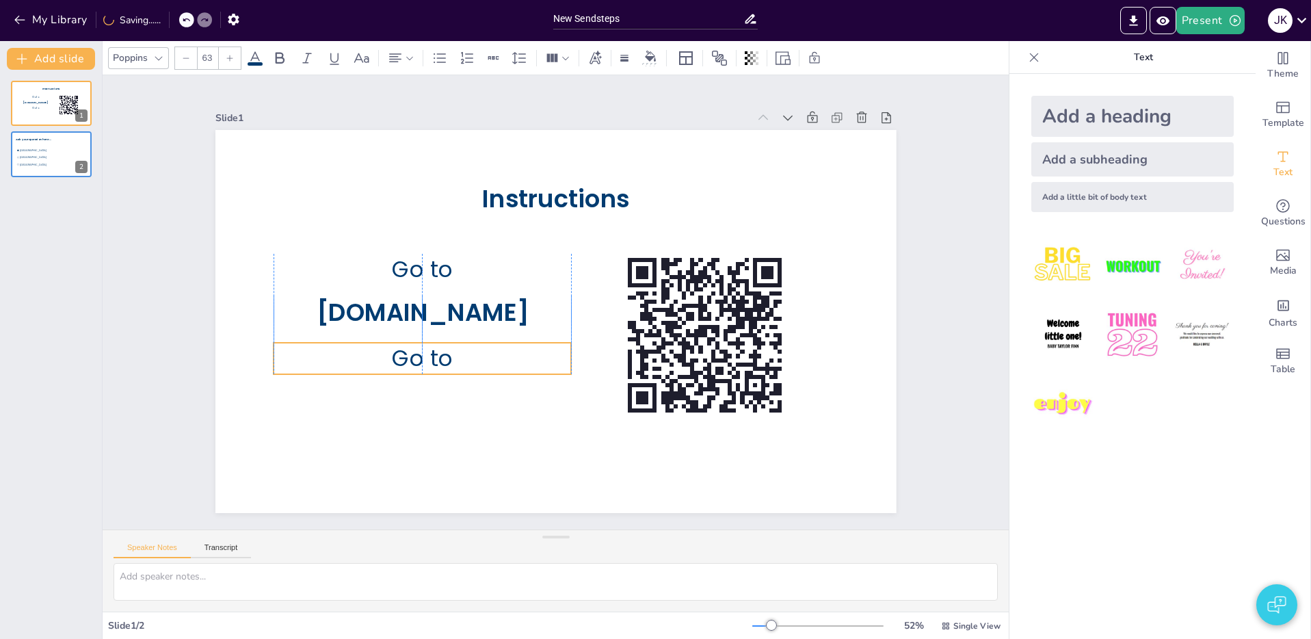
drag, startPoint x: 462, startPoint y: 275, endPoint x: 429, endPoint y: 361, distance: 92.4
click at [458, 361] on p "Go to" at bounding box center [414, 329] width 298 height 92
click at [423, 312] on span "Go to" at bounding box center [412, 283] width 68 height 57
click at [423, 338] on span "Go to" at bounding box center [411, 314] width 68 height 49
click at [423, 237] on span "Go to" at bounding box center [449, 203] width 53 height 68
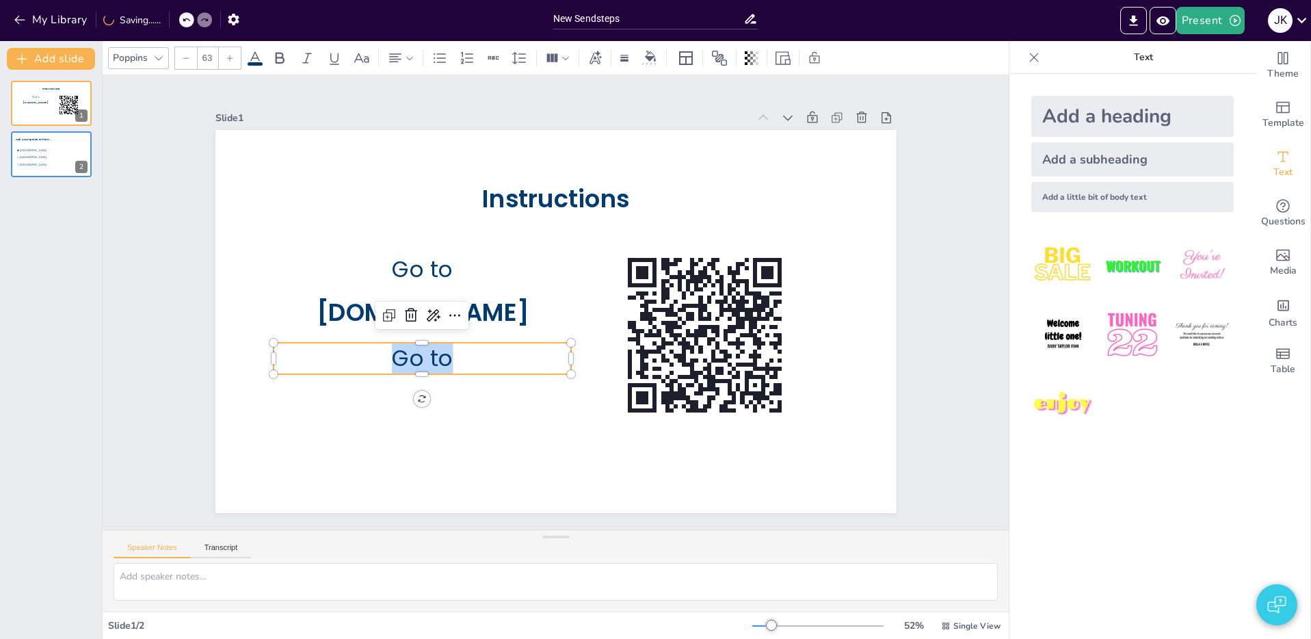
drag, startPoint x: 395, startPoint y: 360, endPoint x: 445, endPoint y: 362, distance: 49.9
click at [495, 196] on span "Go to" at bounding box center [514, 164] width 38 height 64
click at [445, 351] on span "Go to" at bounding box center [413, 329] width 66 height 43
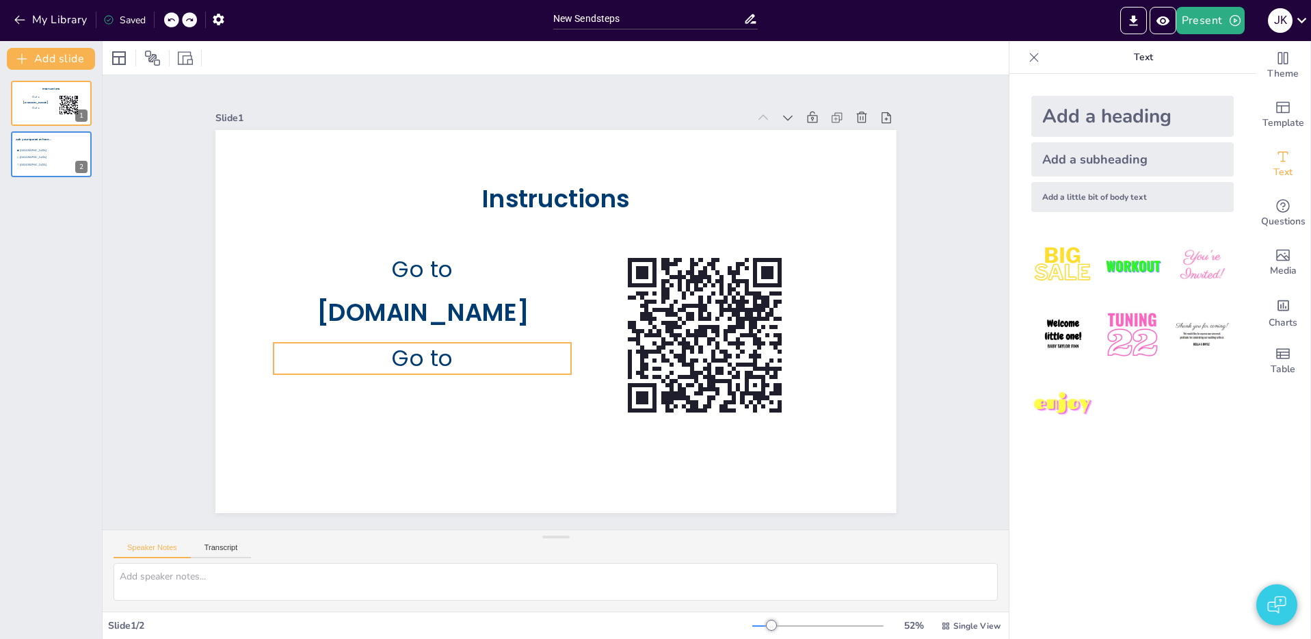
click at [445, 338] on span "Go to" at bounding box center [411, 314] width 68 height 49
click at [444, 351] on span "Go to" at bounding box center [413, 329] width 66 height 43
click at [518, 269] on p "Go to" at bounding box center [664, 208] width 293 height 122
click at [448, 361] on span "Go to" at bounding box center [417, 344] width 64 height 38
click at [453, 360] on p "Go to" at bounding box center [414, 329] width 298 height 92
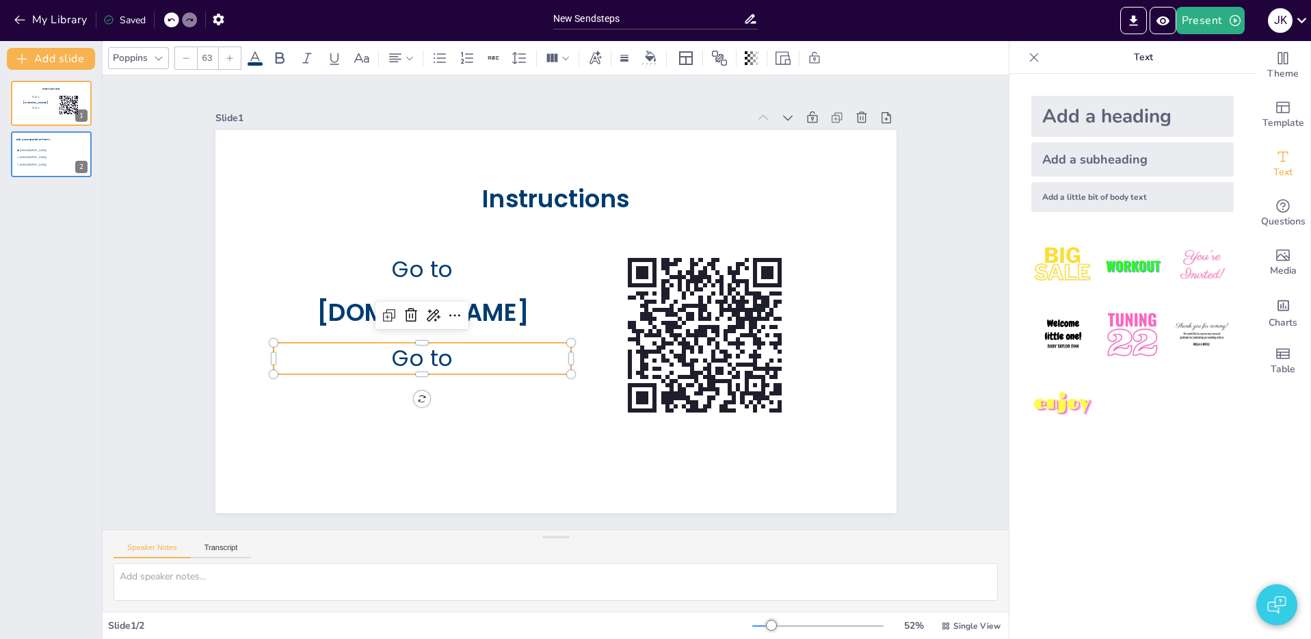
click at [642, 360] on span "Go to" at bounding box center [670, 390] width 57 height 68
click at [448, 261] on span "Go to" at bounding box center [431, 227] width 61 height 68
click at [69, 58] on button "Add slide" at bounding box center [51, 59] width 88 height 22
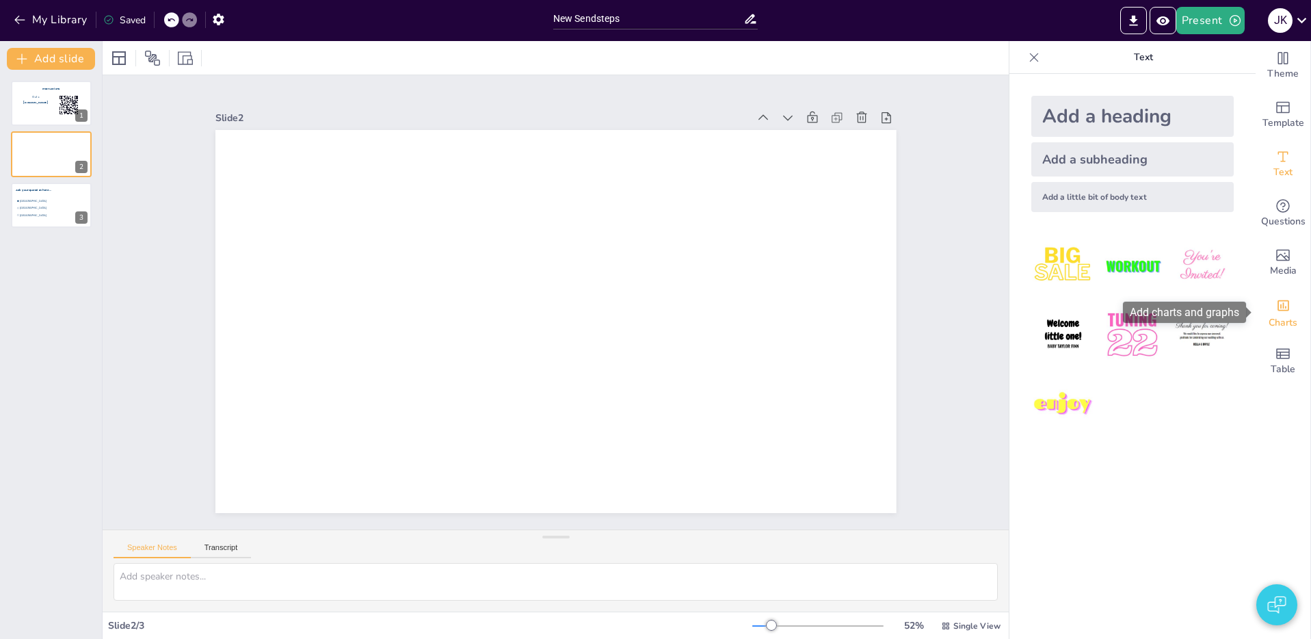
click at [1287, 305] on icon "Add charts and graphs" at bounding box center [1283, 305] width 14 height 14
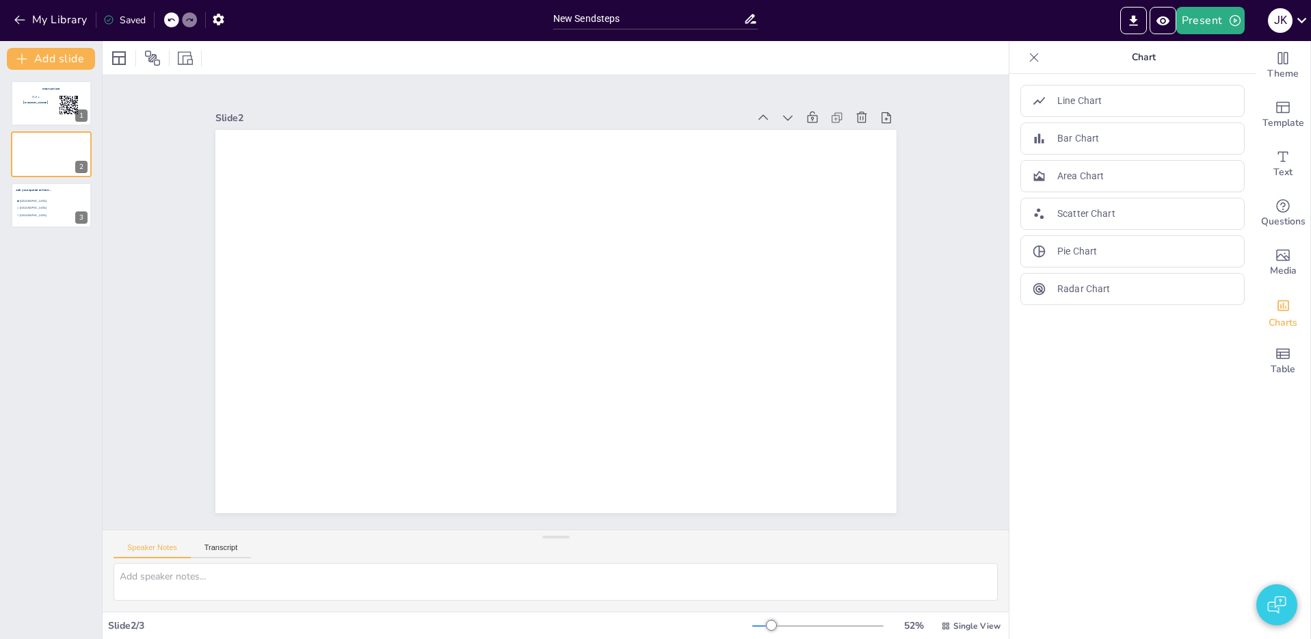
drag, startPoint x: 1285, startPoint y: 366, endPoint x: 1260, endPoint y: 323, distance: 50.2
click at [1283, 366] on span "Table" at bounding box center [1282, 369] width 25 height 15
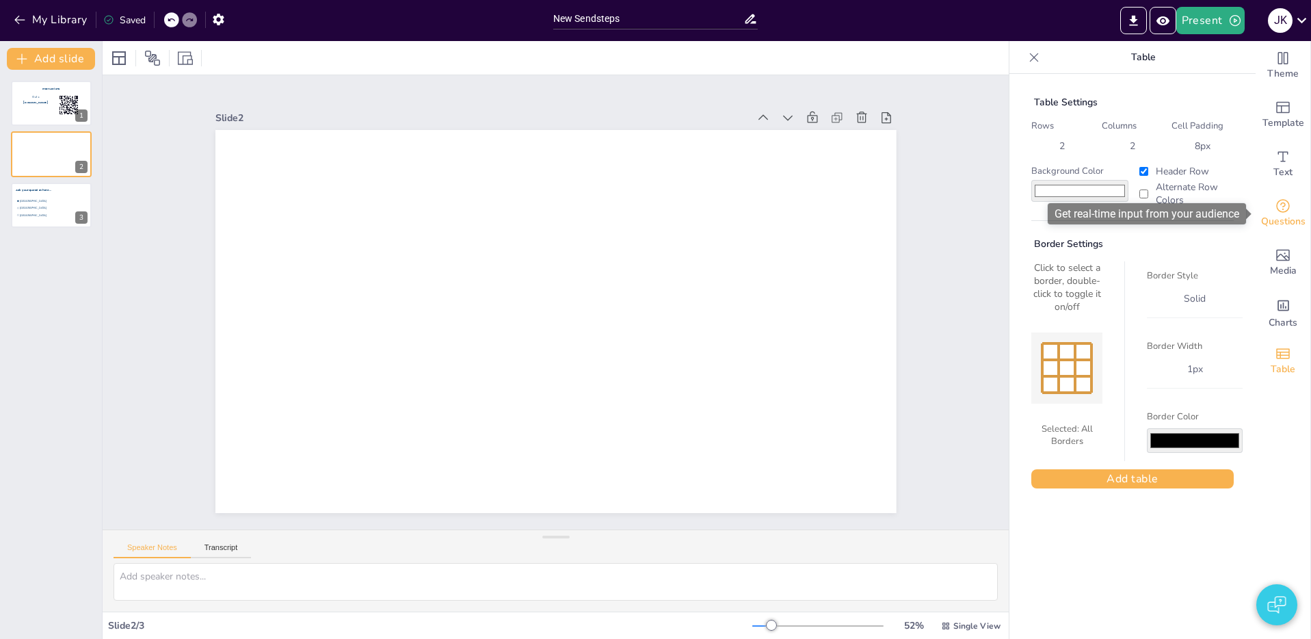
drag, startPoint x: 1289, startPoint y: 210, endPoint x: 1285, endPoint y: 218, distance: 9.2
click at [1289, 213] on icon "Get real-time input from your audience" at bounding box center [1282, 206] width 16 height 16
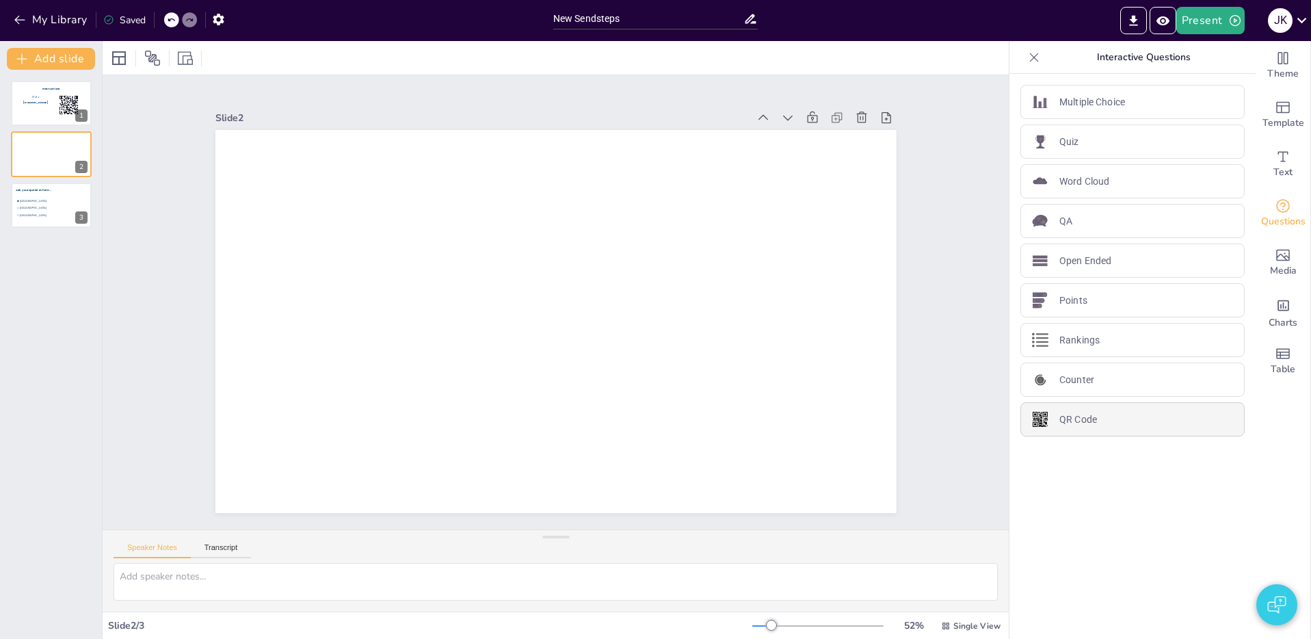
click at [1079, 425] on p "QR Code" at bounding box center [1078, 419] width 38 height 14
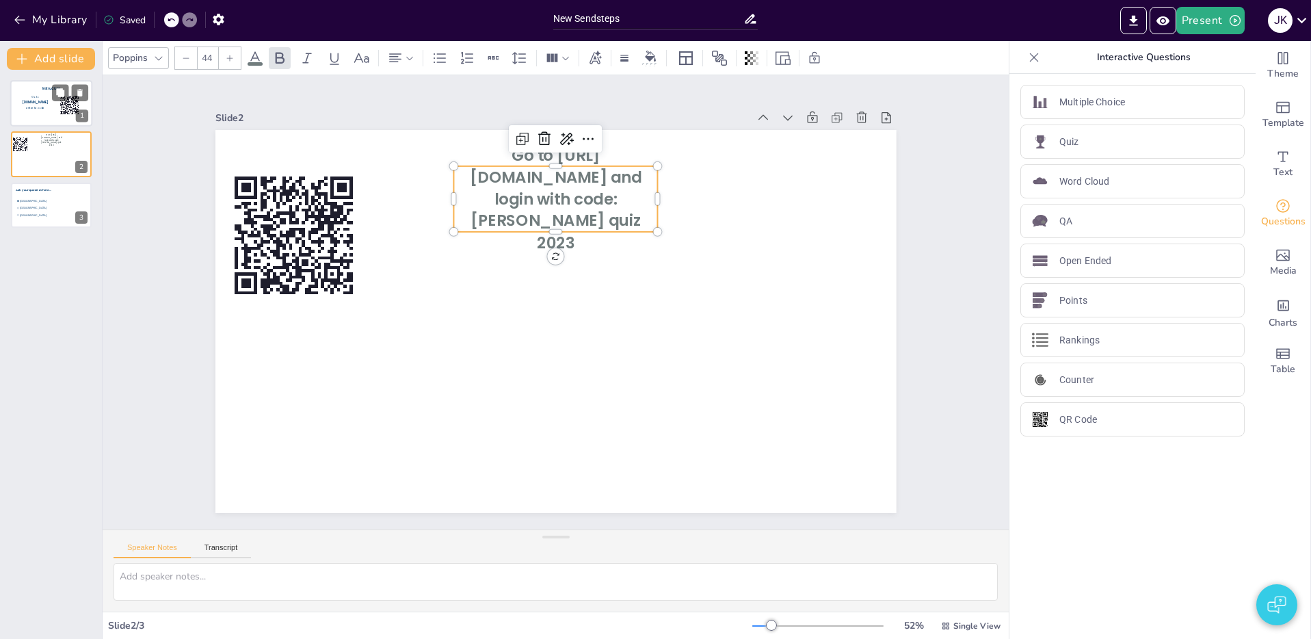
click at [26, 103] on span "[DOMAIN_NAME]" at bounding box center [35, 102] width 25 height 4
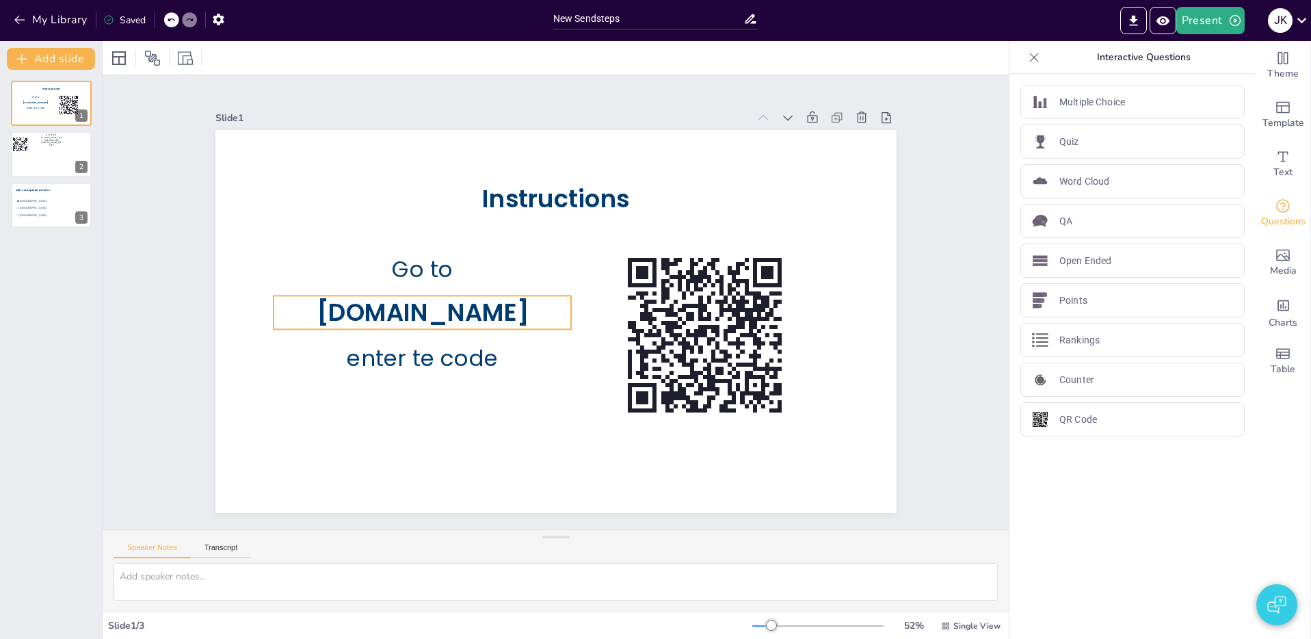
click at [573, 300] on span "[DOMAIN_NAME]" at bounding box center [679, 251] width 212 height 98
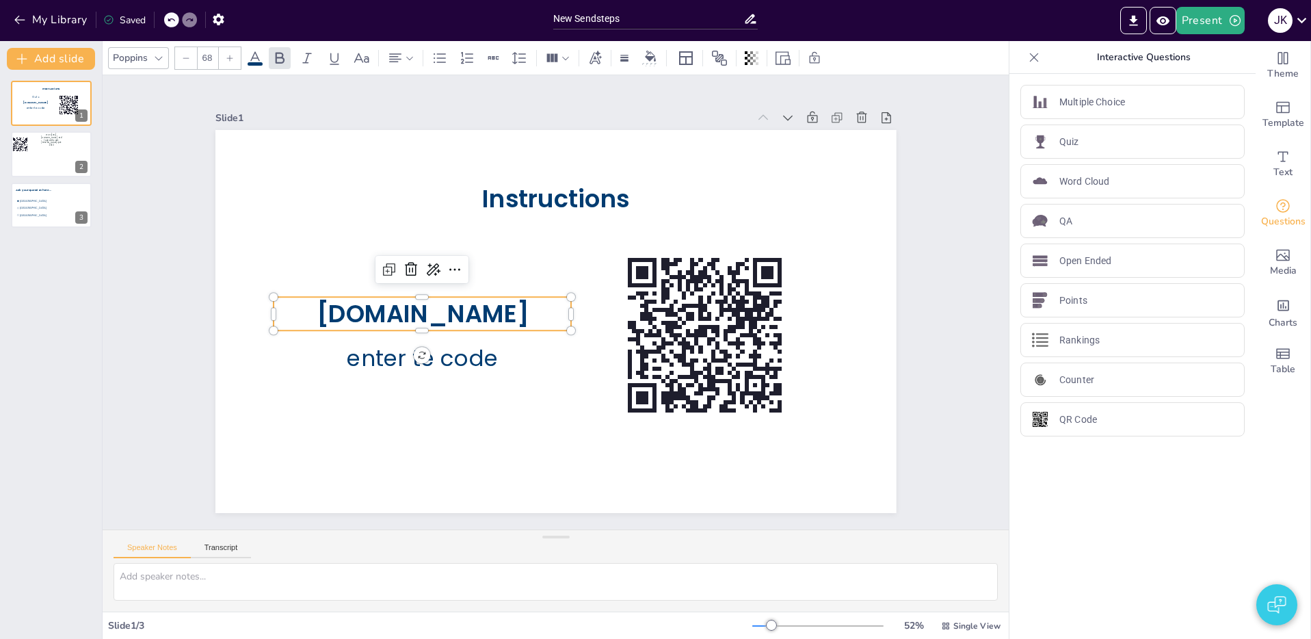
click at [233, 55] on icon at bounding box center [230, 58] width 8 height 8
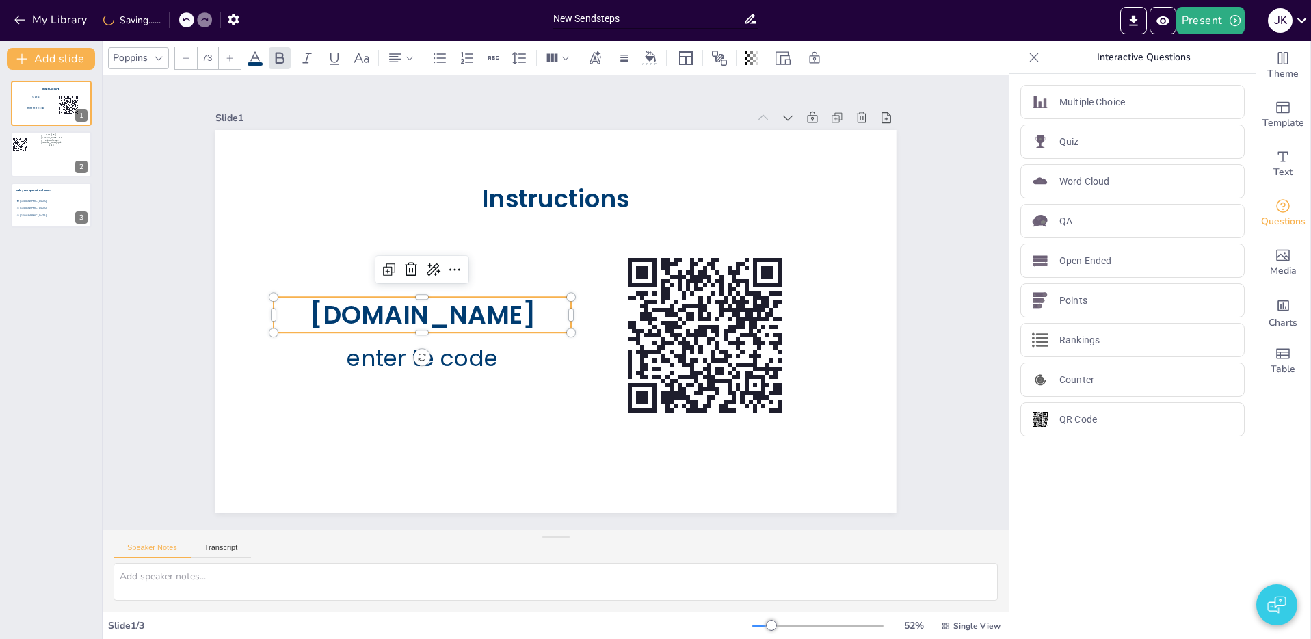
click at [233, 55] on icon at bounding box center [230, 58] width 8 height 8
type input "75"
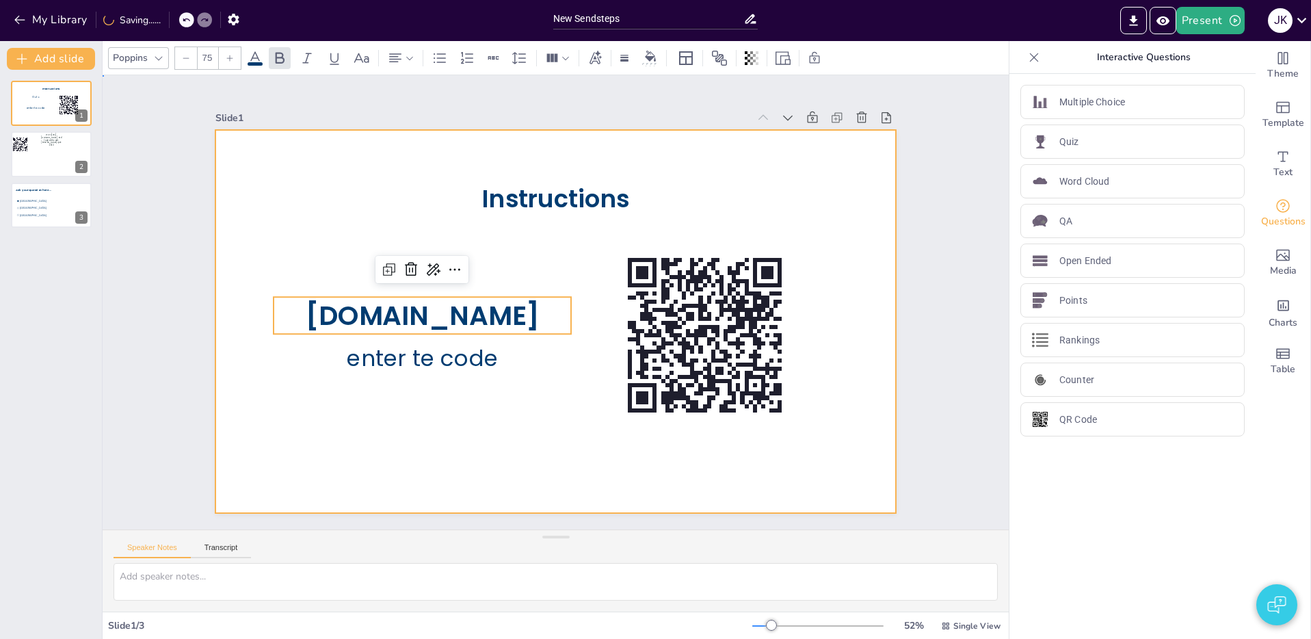
drag, startPoint x: 394, startPoint y: 433, endPoint x: 393, endPoint y: 384, distance: 49.2
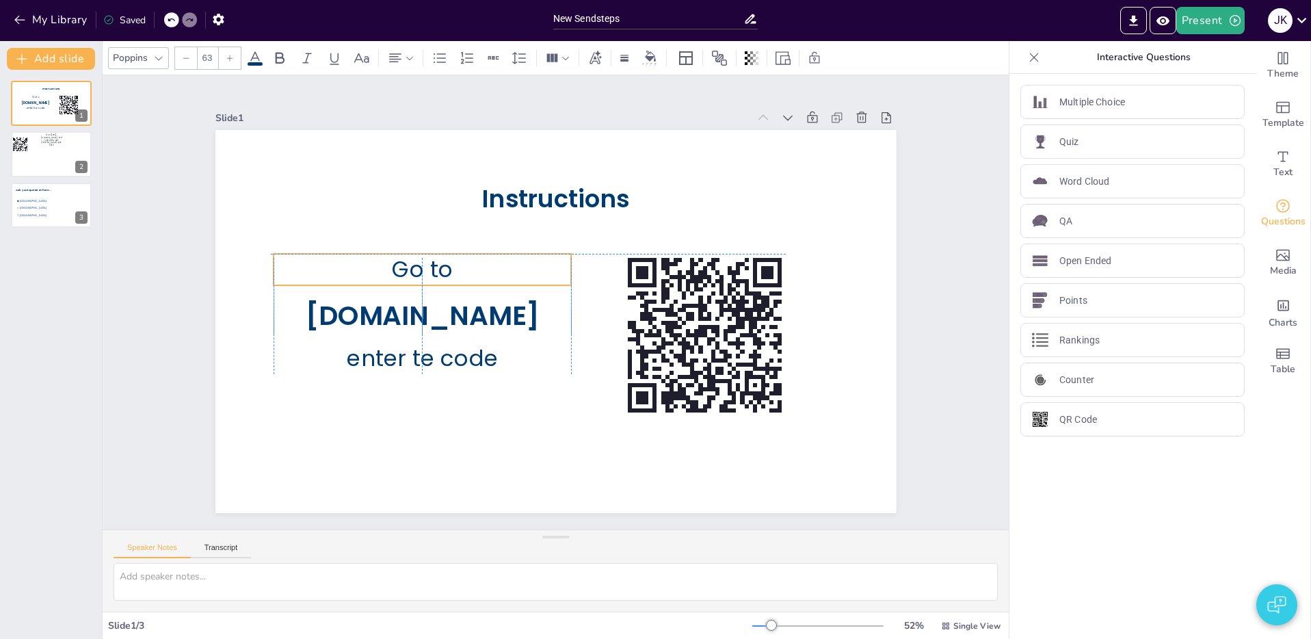
drag, startPoint x: 420, startPoint y: 274, endPoint x: 422, endPoint y: 284, distance: 9.7
click at [653, 273] on span "Go to" at bounding box center [687, 263] width 68 height 57
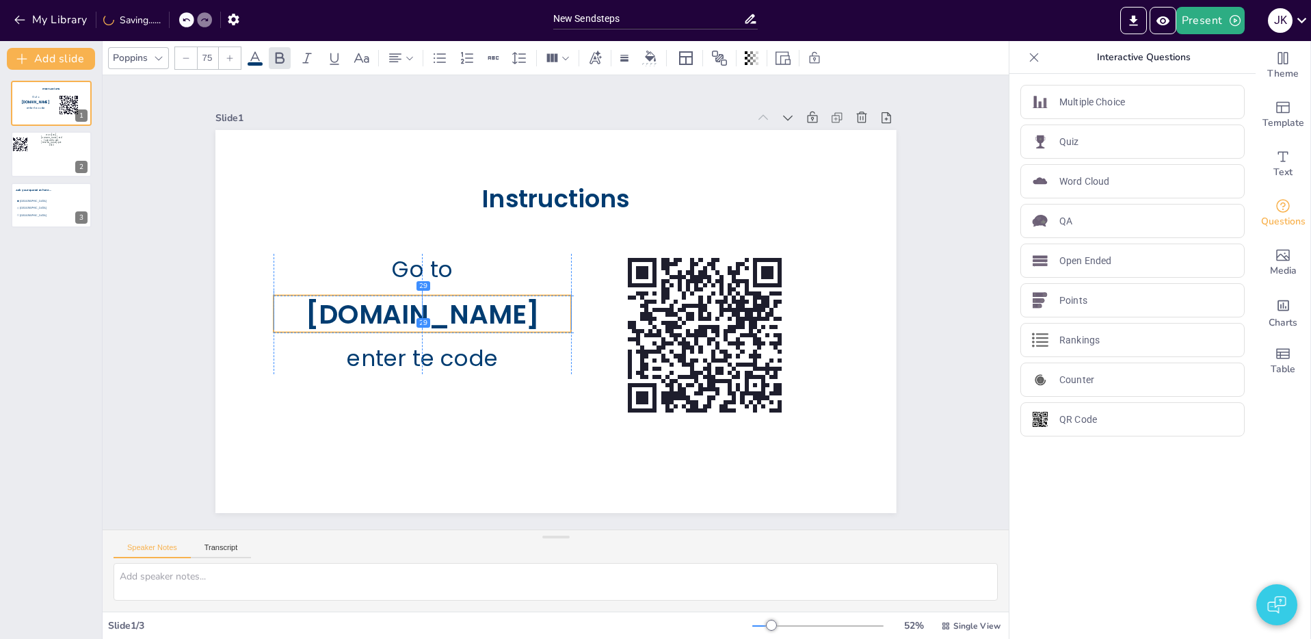
click at [486, 306] on span "[DOMAIN_NAME]" at bounding box center [467, 201] width 167 height 211
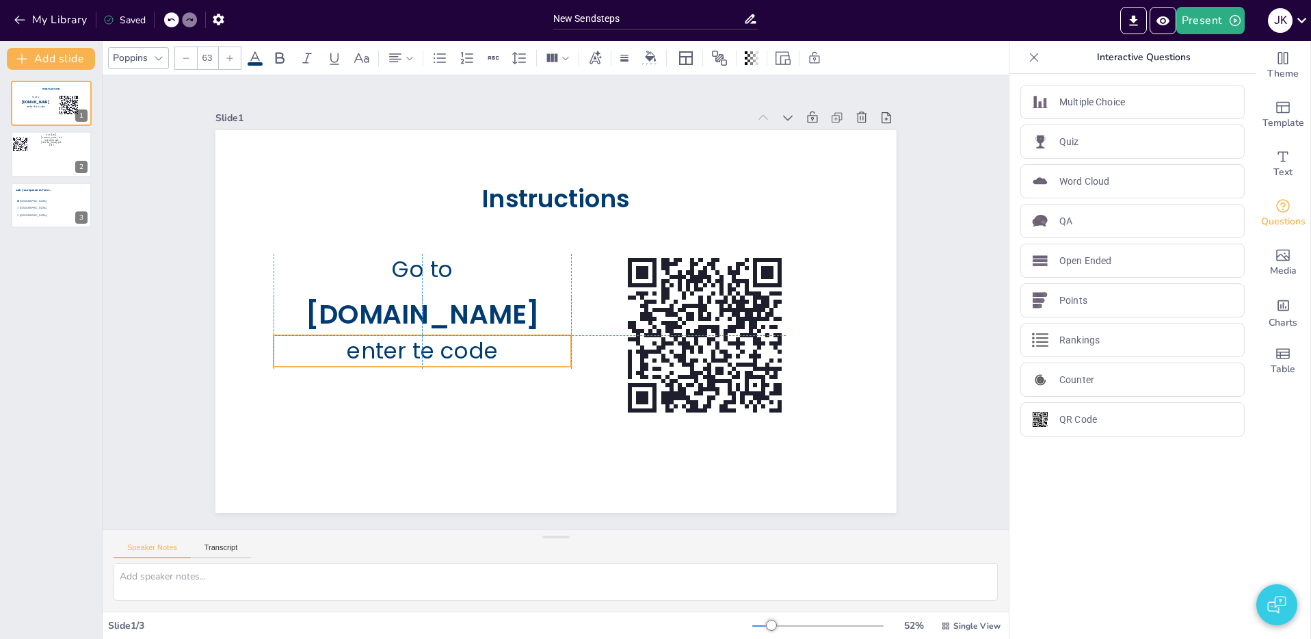
click at [473, 353] on span "enter te code" at bounding box center [417, 336] width 154 height 47
click at [191, 59] on div at bounding box center [186, 58] width 22 height 22
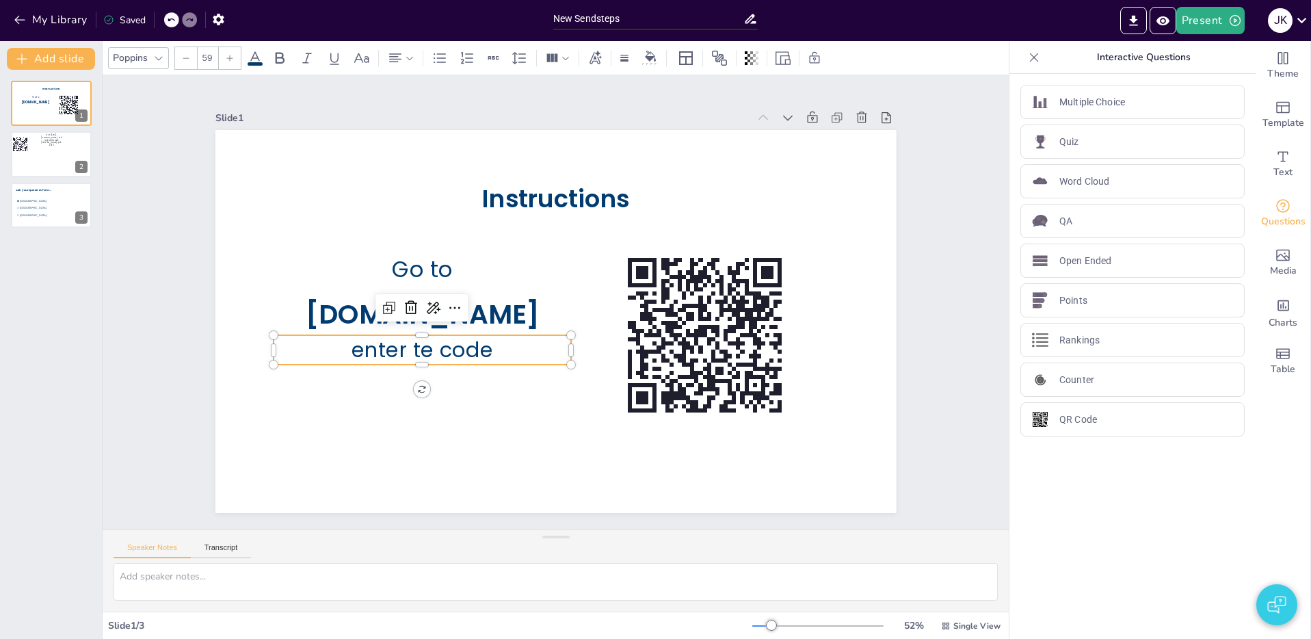
click at [191, 59] on div at bounding box center [186, 58] width 22 height 22
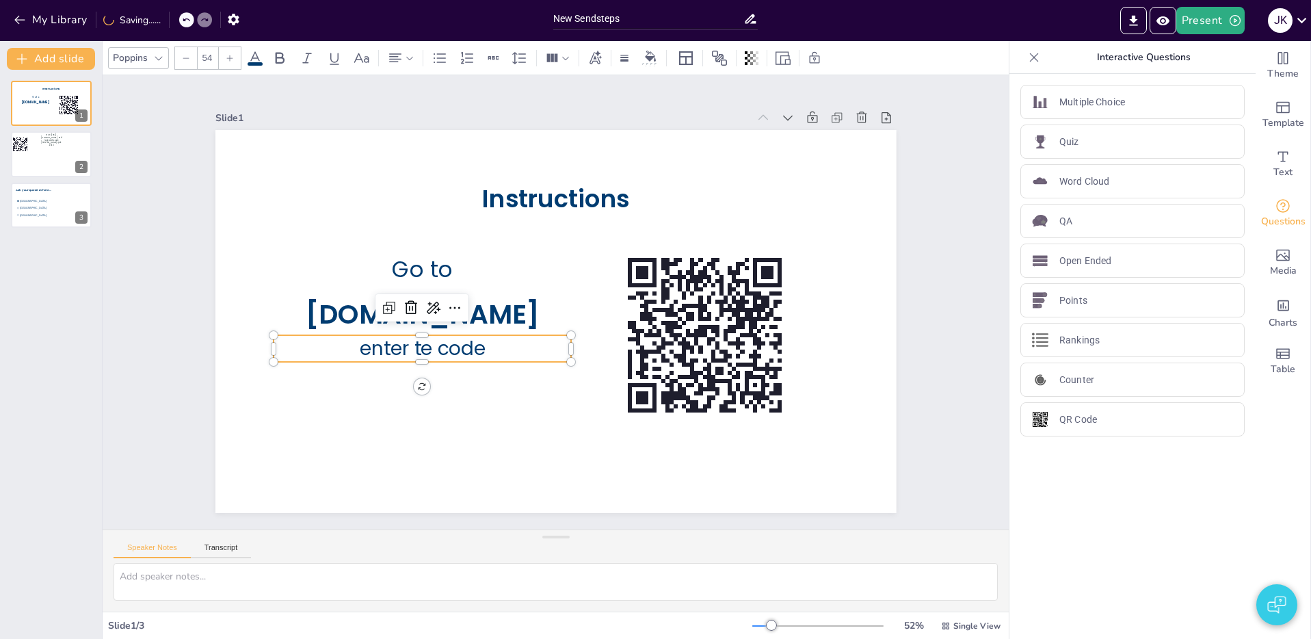
click at [191, 59] on div at bounding box center [186, 58] width 22 height 22
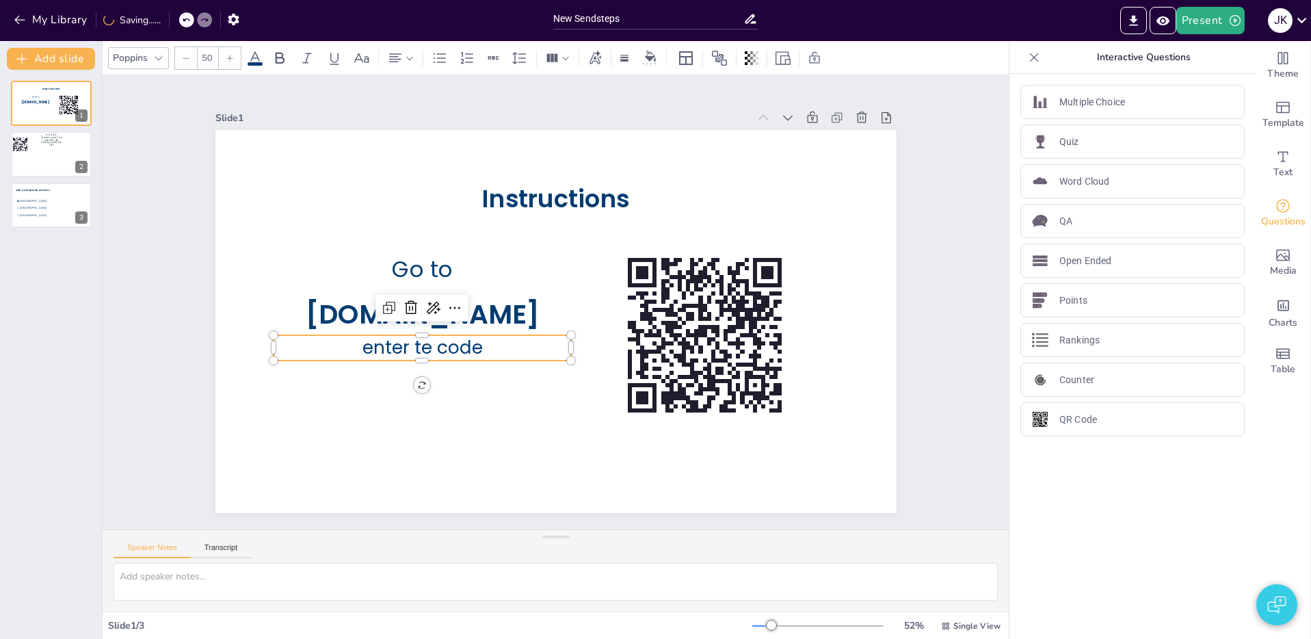
type input "49"
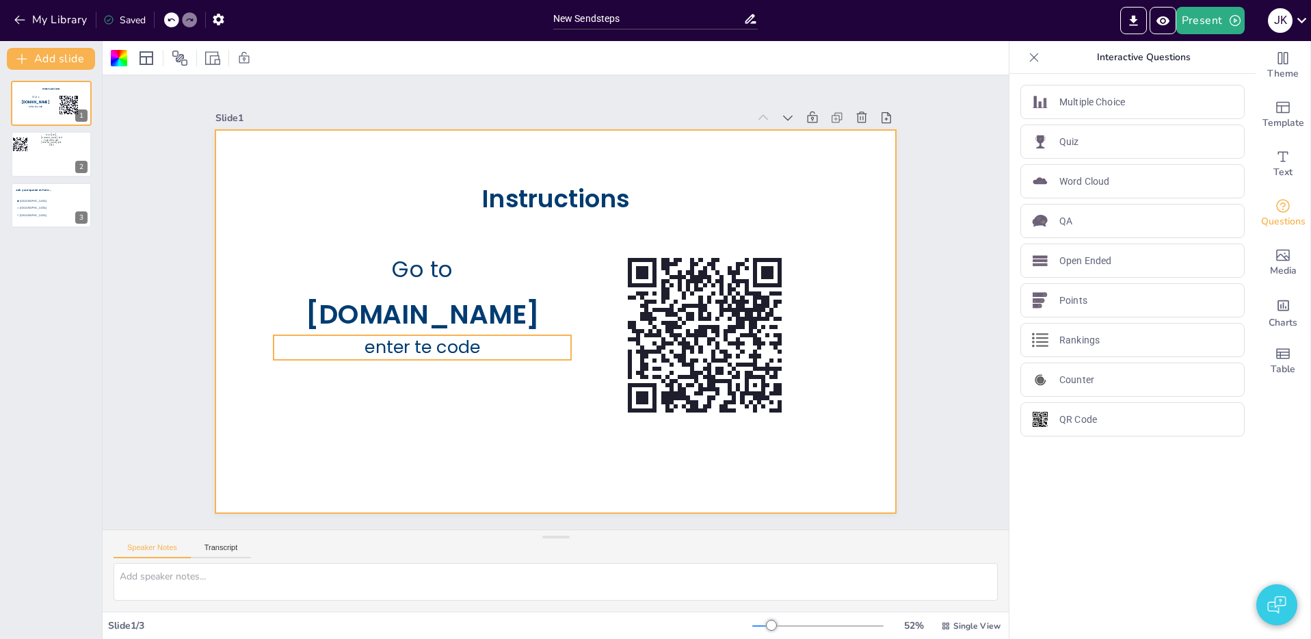
drag, startPoint x: 437, startPoint y: 353, endPoint x: 426, endPoint y: 335, distance: 20.9
click at [436, 284] on span "enter te code" at bounding box center [433, 233] width 95 height 102
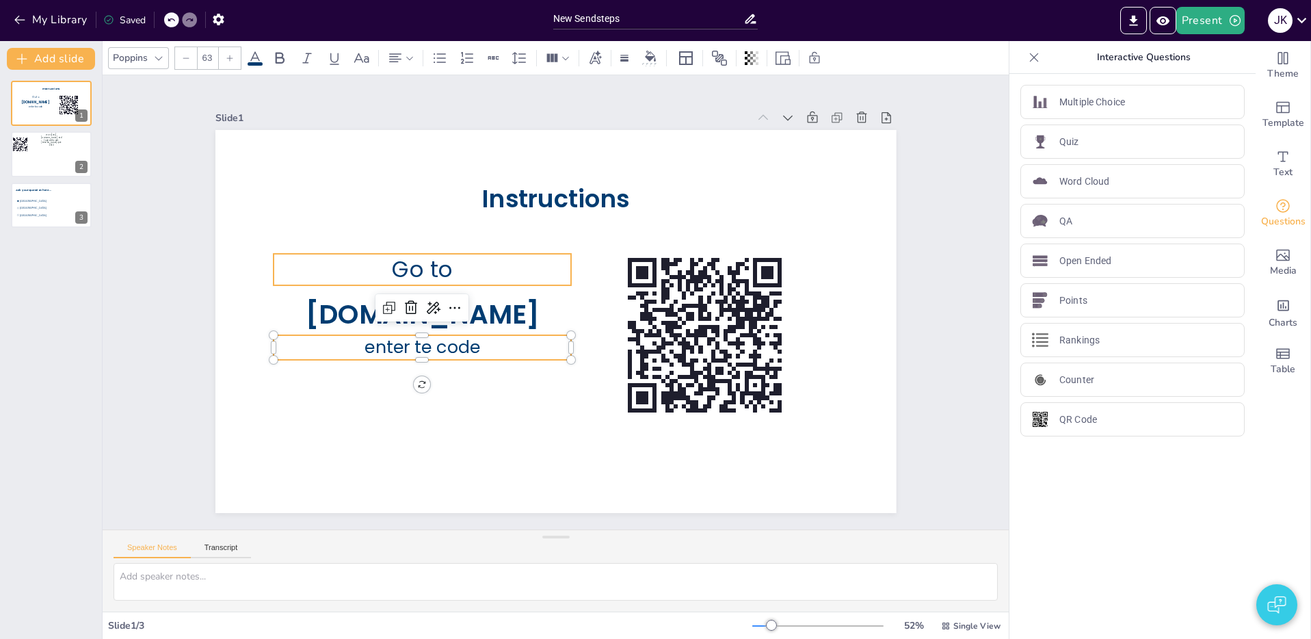
click at [459, 214] on span "Go to" at bounding box center [491, 181] width 64 height 66
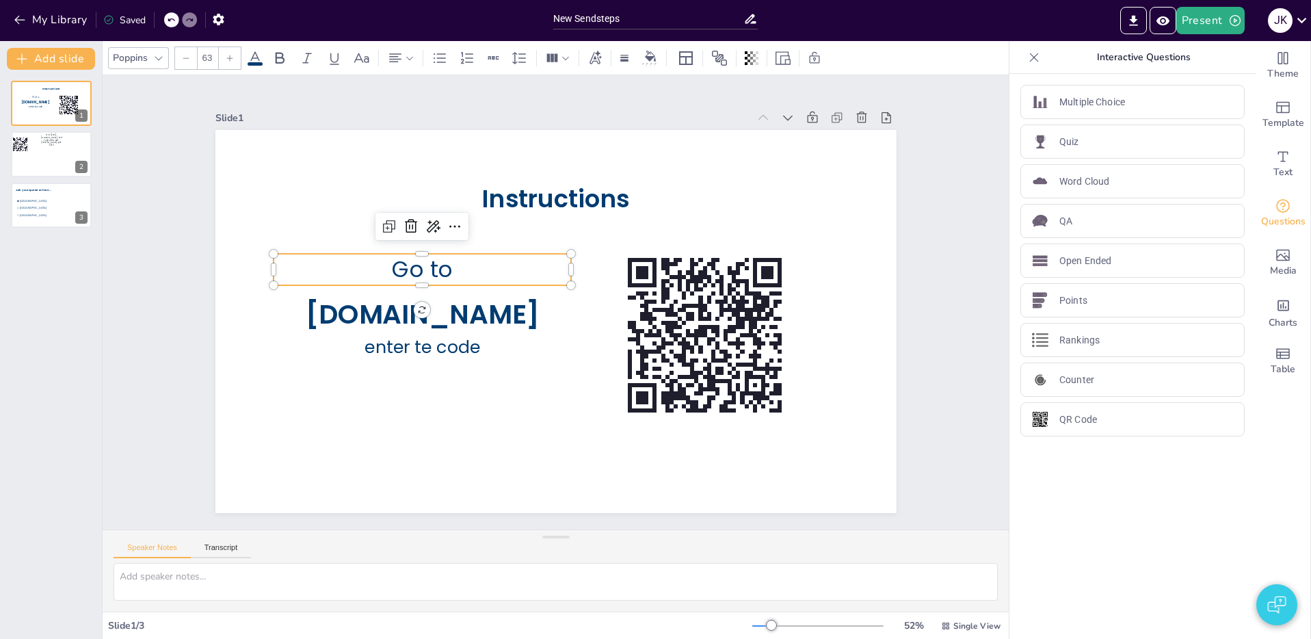
click at [191, 61] on div at bounding box center [186, 58] width 22 height 22
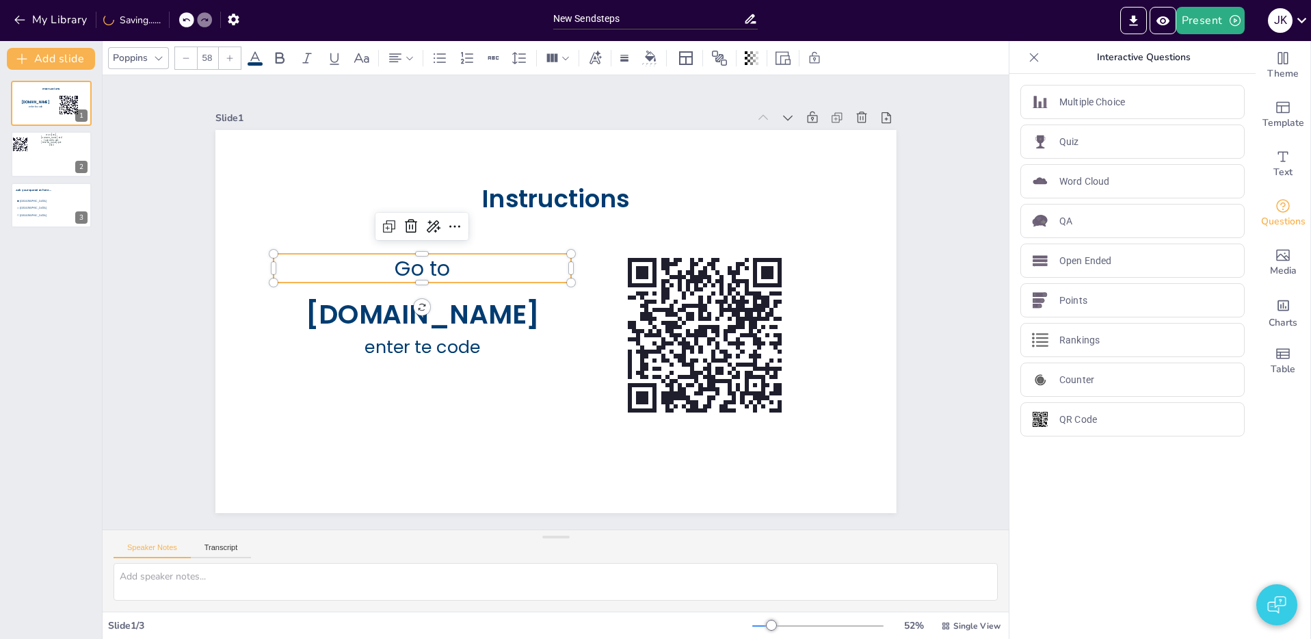
click at [191, 61] on div at bounding box center [186, 58] width 22 height 22
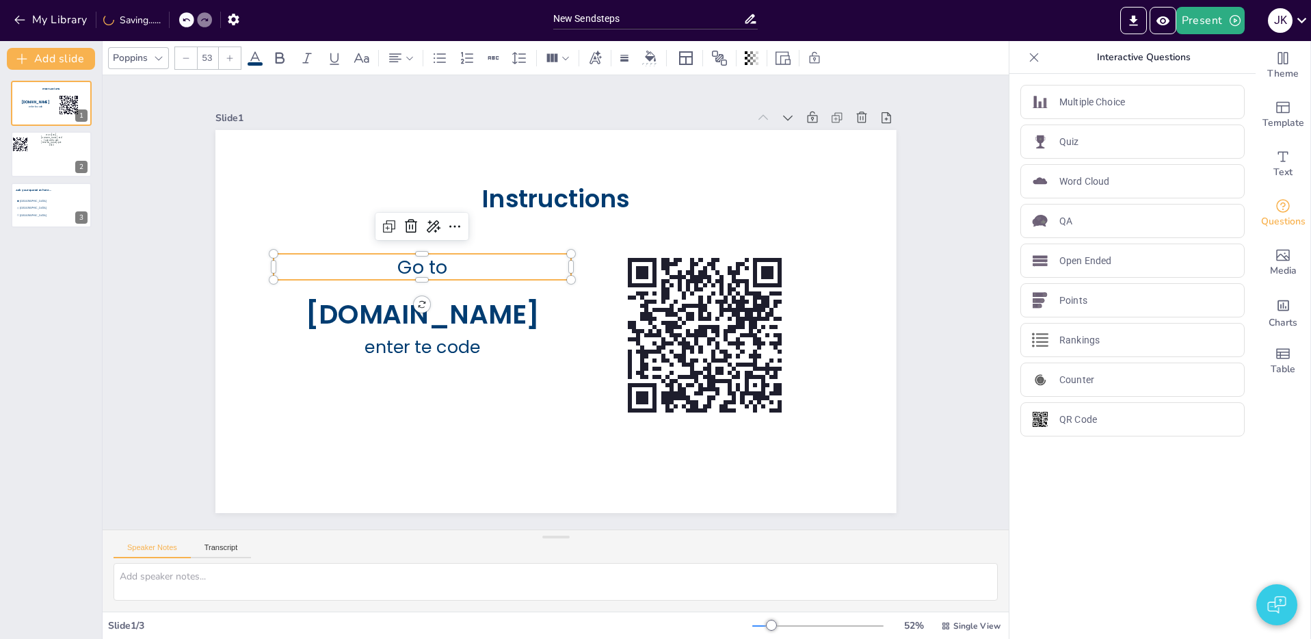
click at [191, 61] on div at bounding box center [186, 58] width 22 height 22
type input "49"
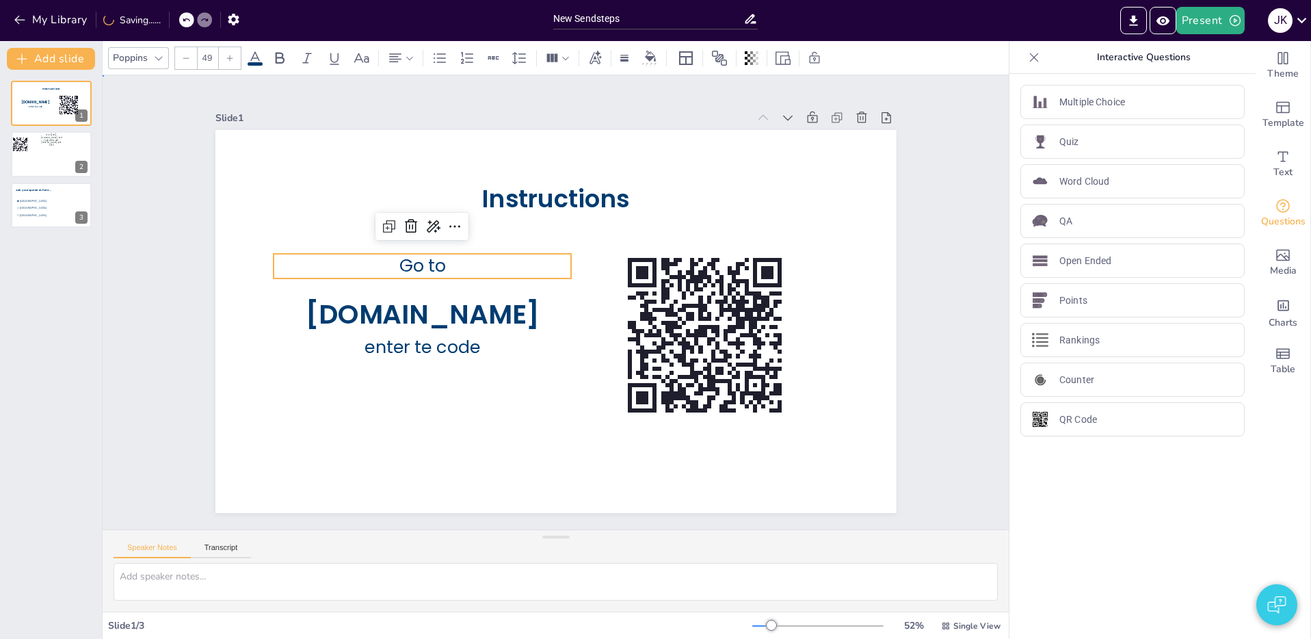
click at [190, 316] on div "Slide 1 Instructions [DOMAIN_NAME] enter te code Go to Slide 2 Go to [URL][DOMA…" at bounding box center [556, 302] width 828 height 569
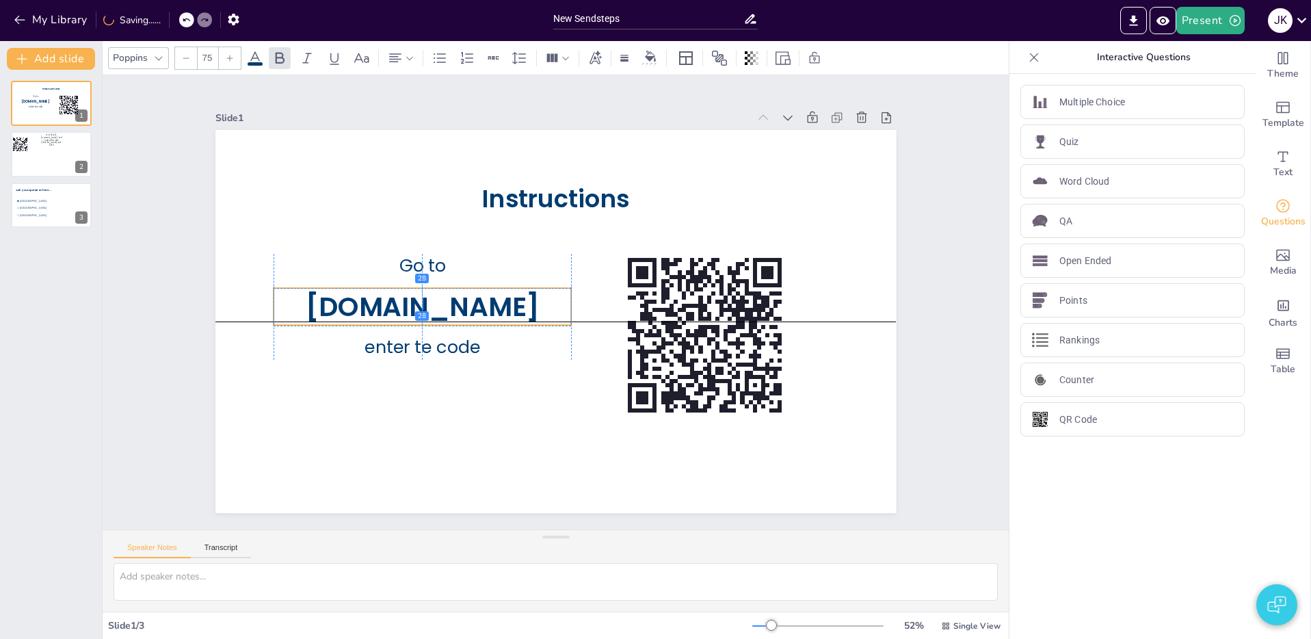
drag, startPoint x: 525, startPoint y: 311, endPoint x: 525, endPoint y: 302, distance: 8.9
click at [525, 302] on p "[DOMAIN_NAME]" at bounding box center [453, 216] width 246 height 227
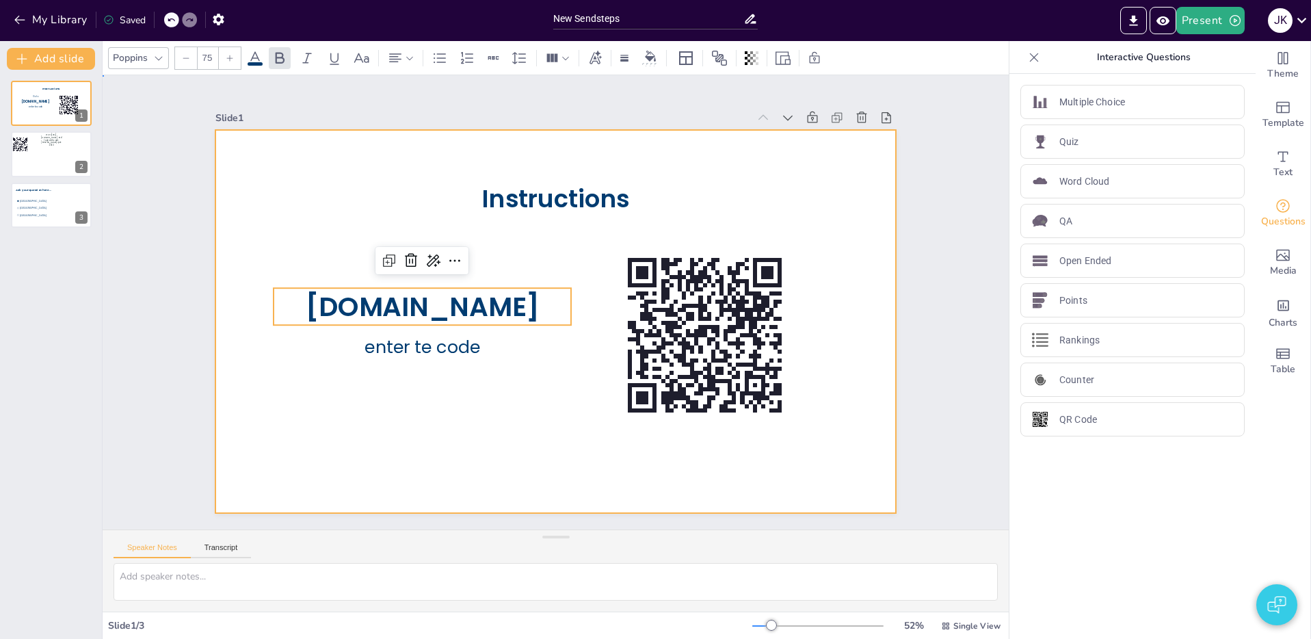
click at [529, 388] on div at bounding box center [550, 320] width 766 height 574
click at [475, 301] on span "[DOMAIN_NAME]" at bounding box center [432, 251] width 228 height 129
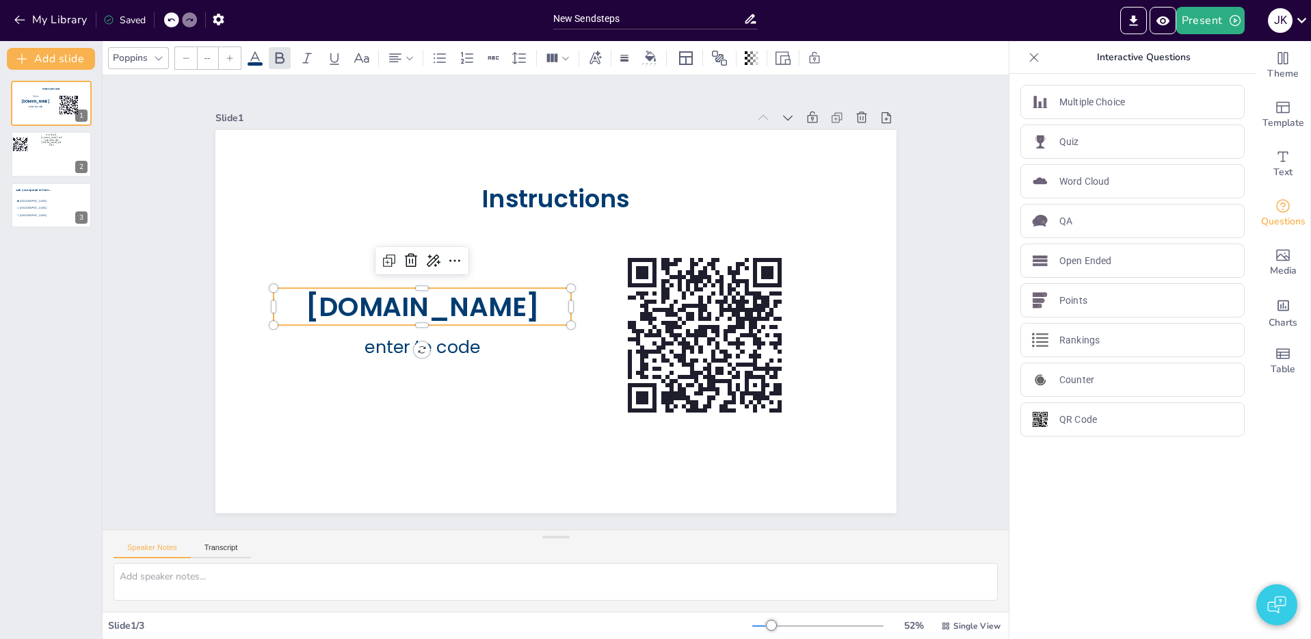
type input "75"
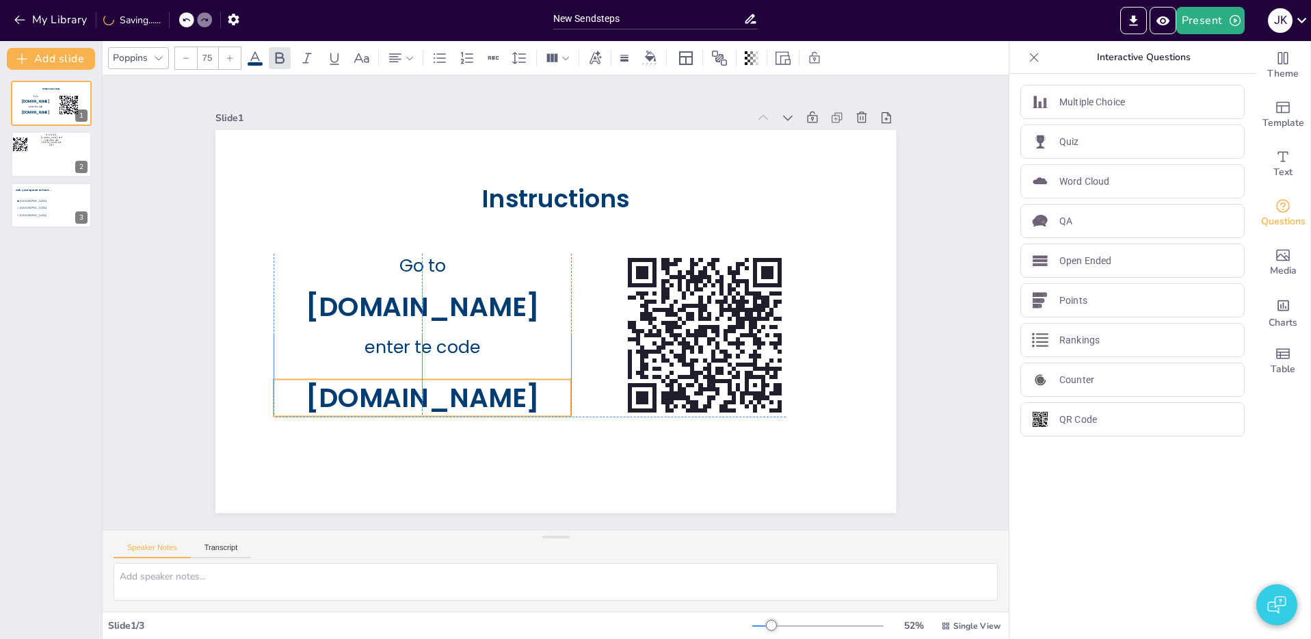
drag, startPoint x: 512, startPoint y: 327, endPoint x: 509, endPoint y: 392, distance: 64.3
click at [481, 345] on span "[DOMAIN_NAME]" at bounding box center [406, 234] width 149 height 221
click at [423, 394] on span "[DOMAIN_NAME]" at bounding box center [399, 351] width 234 height 107
click at [624, 394] on span "[DOMAIN_NAME]" at bounding box center [716, 337] width 184 height 198
click at [502, 392] on span "[DOMAIN_NAME]" at bounding box center [392, 317] width 221 height 149
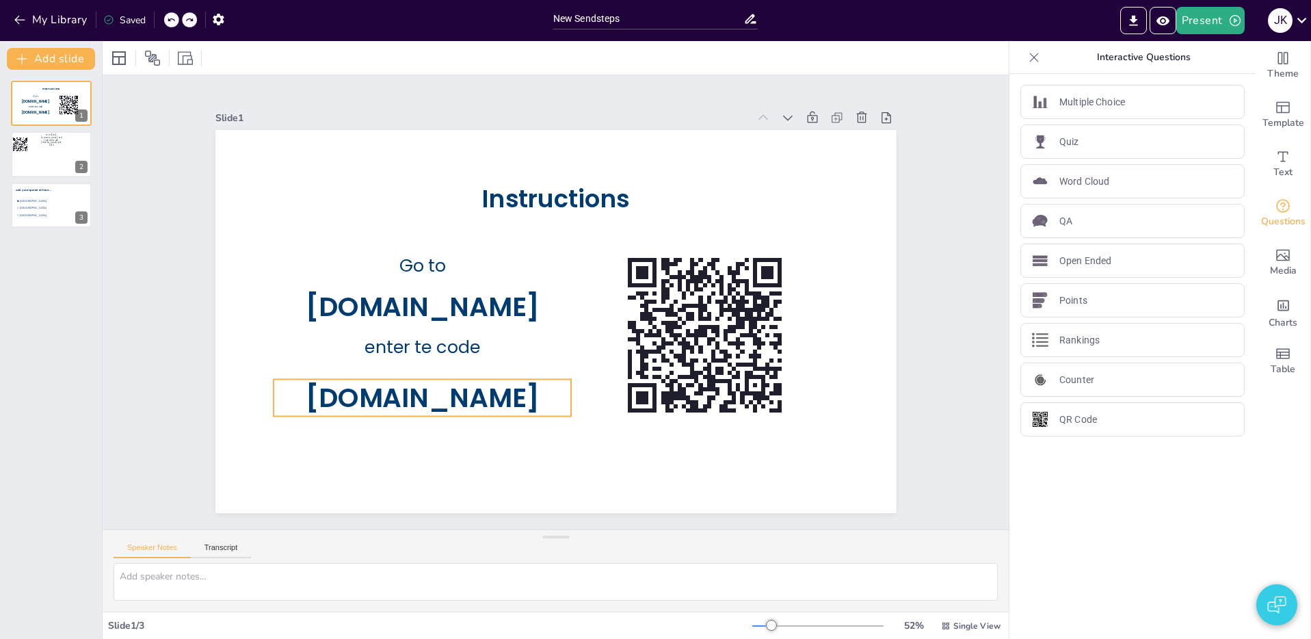
click at [518, 400] on span "[DOMAIN_NAME]" at bounding box center [413, 384] width 237 height 62
click at [516, 400] on span "[DOMAIN_NAME]" at bounding box center [399, 351] width 234 height 107
click at [510, 270] on span "[DOMAIN_NAME]" at bounding box center [489, 151] width 85 height 237
click at [514, 234] on span "[DOMAIN_NAME]" at bounding box center [591, 142] width 198 height 184
click at [515, 230] on span "[DOMAIN_NAME]" at bounding box center [607, 146] width 211 height 167
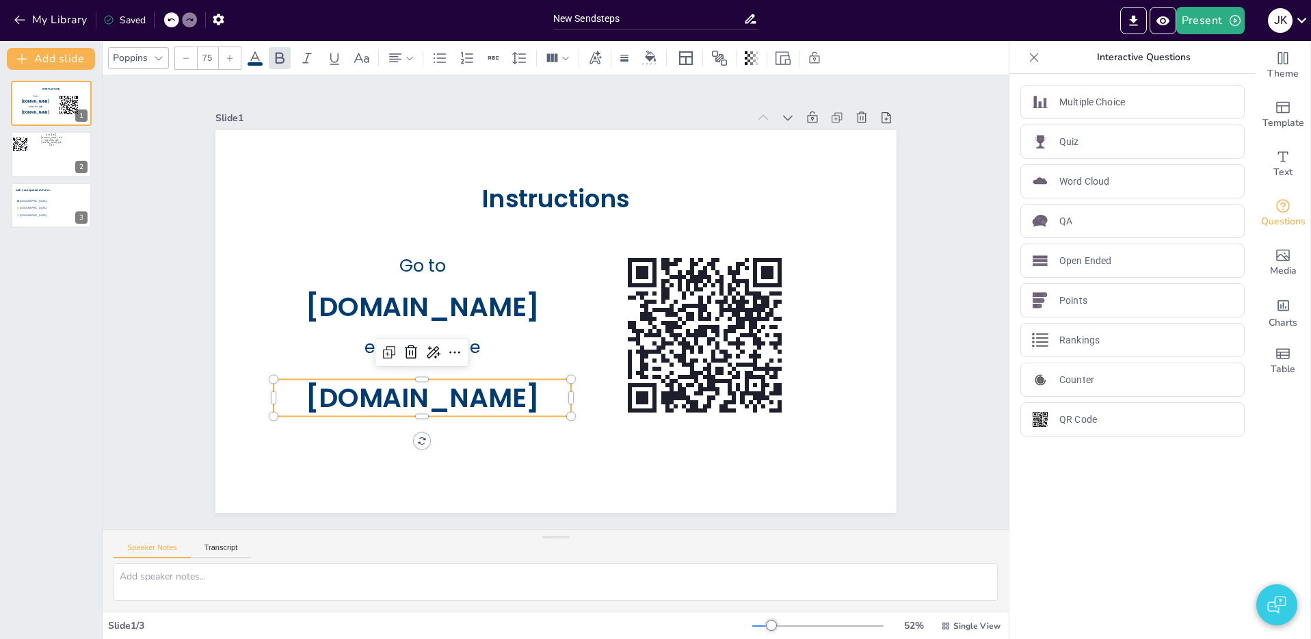
click at [515, 400] on span "[DOMAIN_NAME]" at bounding box center [405, 367] width 237 height 85
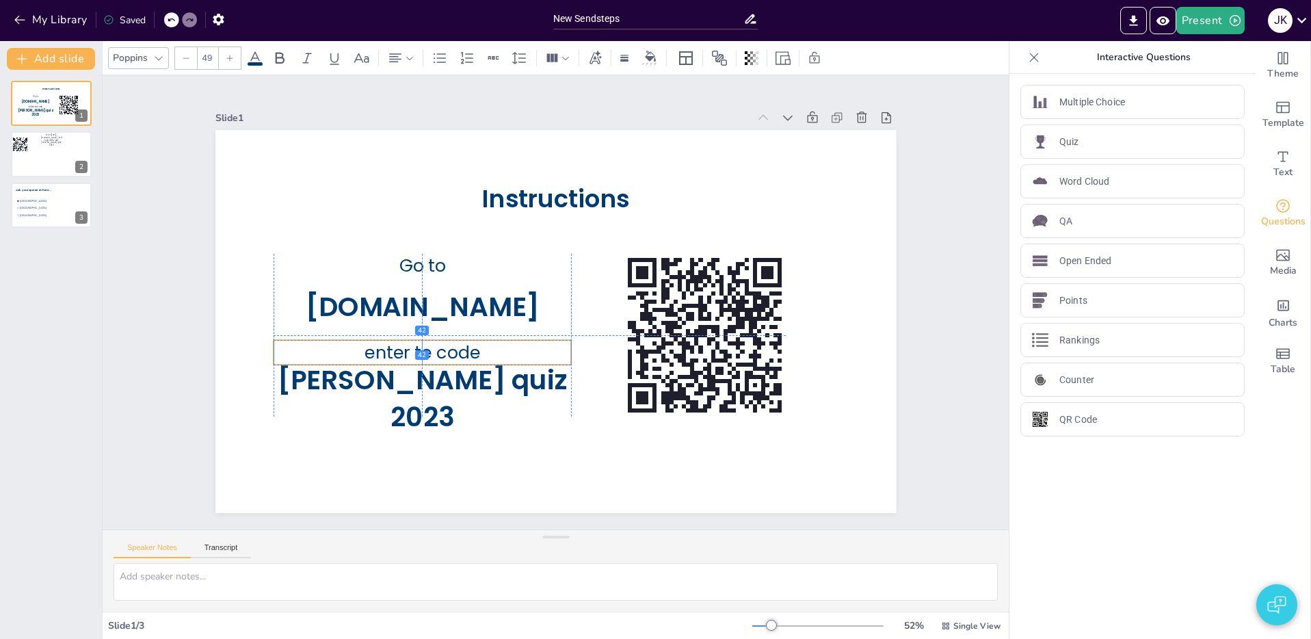
click at [474, 297] on span "enter te code" at bounding box center [423, 249] width 102 height 95
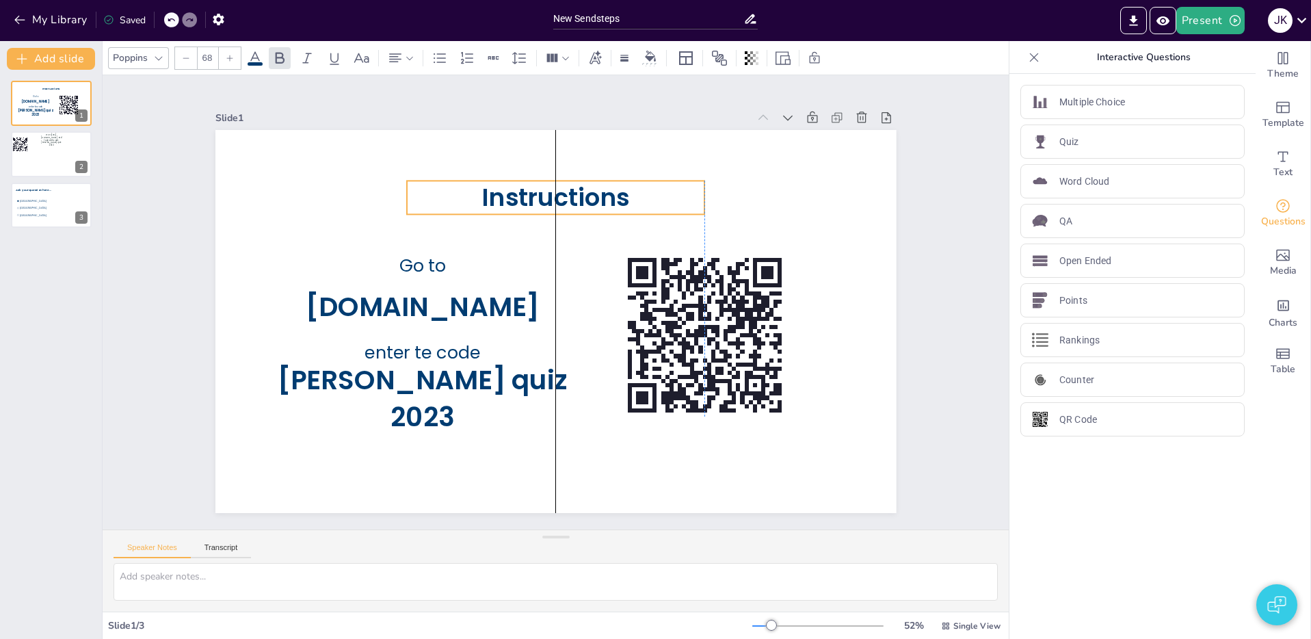
click at [564, 192] on span "Instructions" at bounding box center [588, 202] width 150 height 77
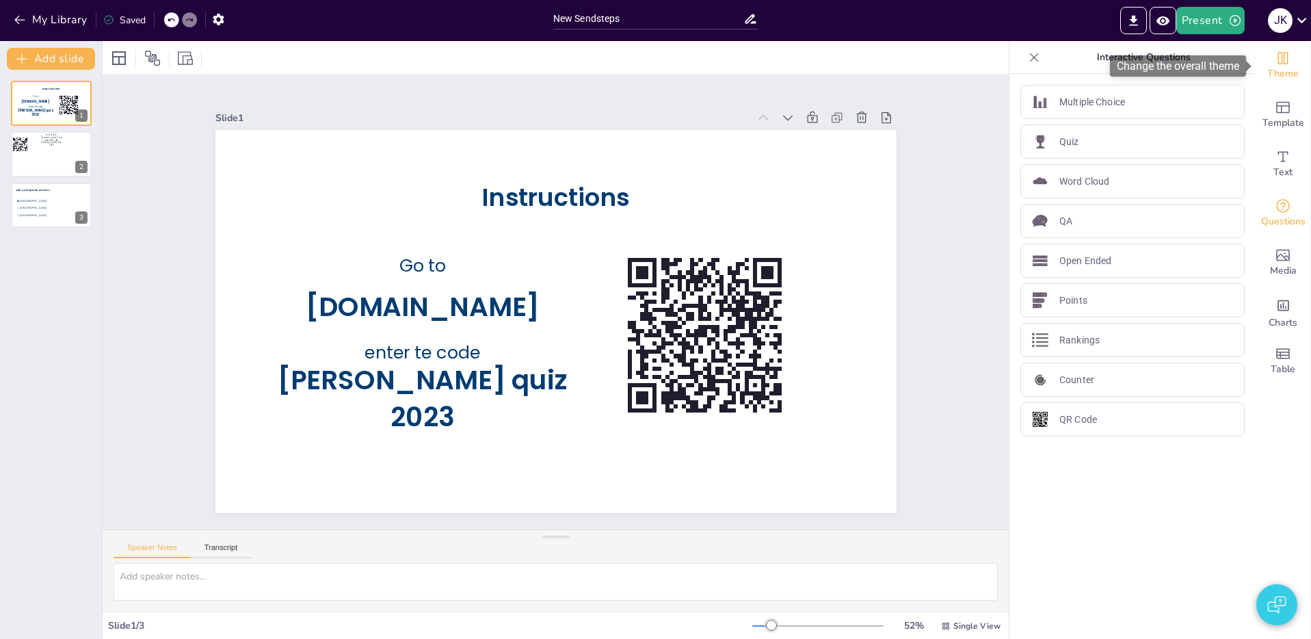
click at [1283, 60] on icon "Change the overall theme" at bounding box center [1283, 58] width 10 height 12
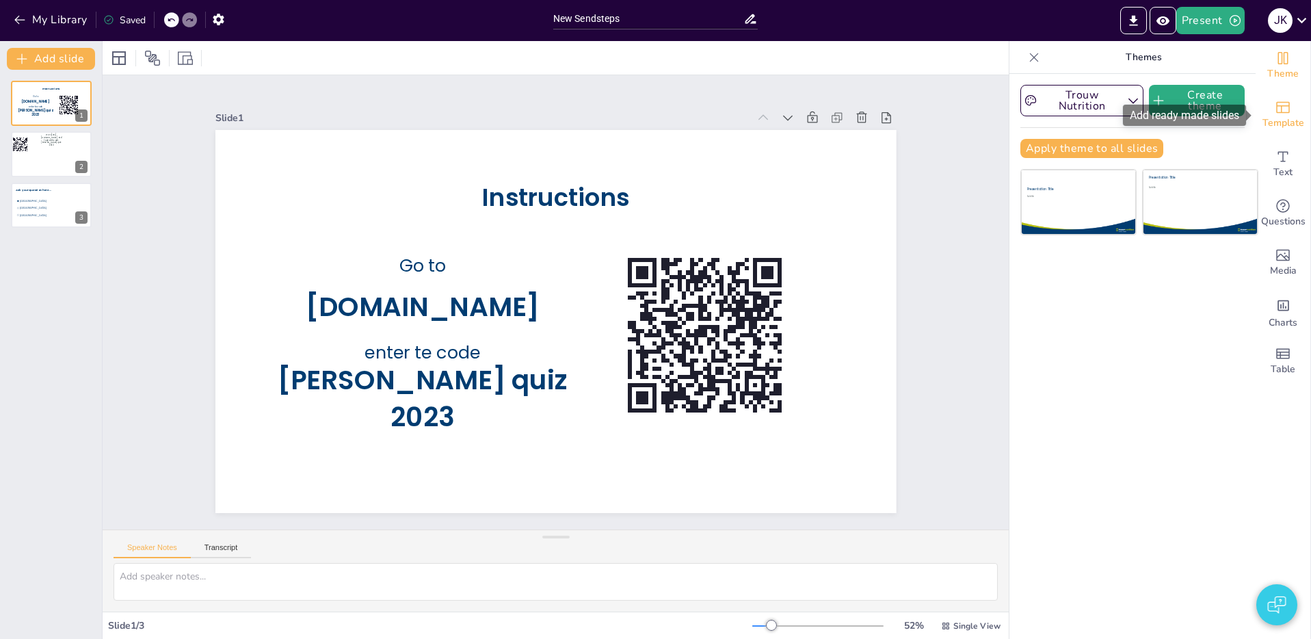
drag, startPoint x: 1285, startPoint y: 113, endPoint x: 1287, endPoint y: 122, distance: 9.1
click at [1285, 113] on icon "Add ready made slides" at bounding box center [1282, 107] width 16 height 16
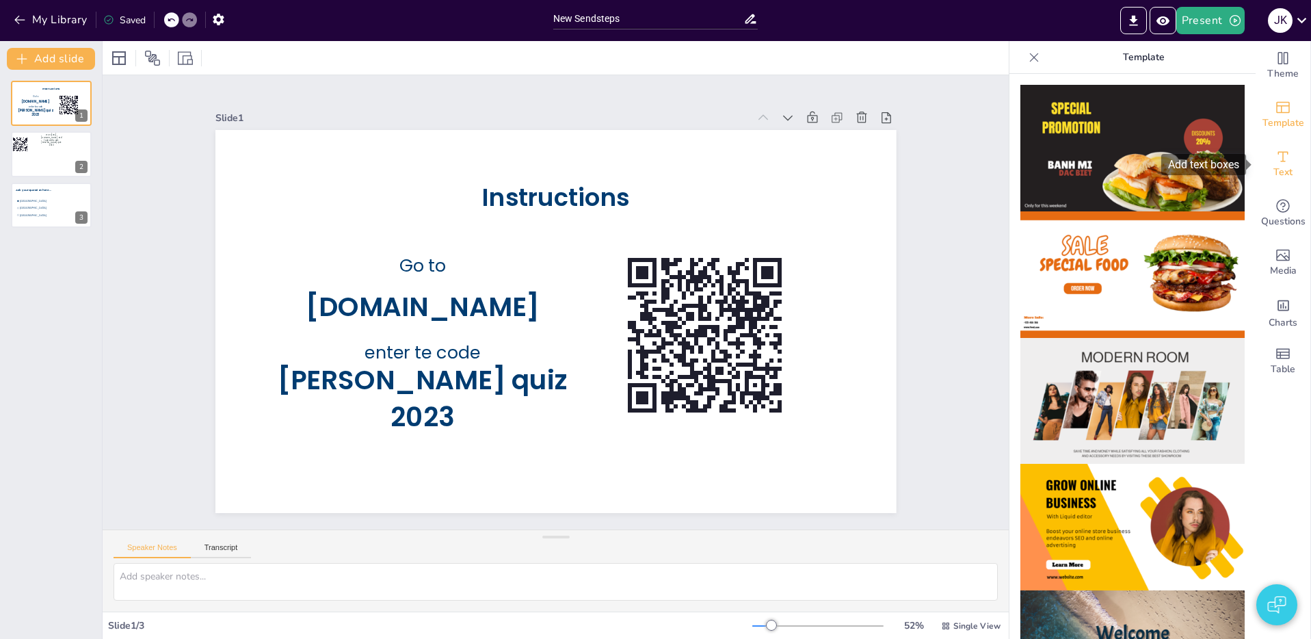
click at [1285, 177] on span "Text" at bounding box center [1282, 172] width 19 height 15
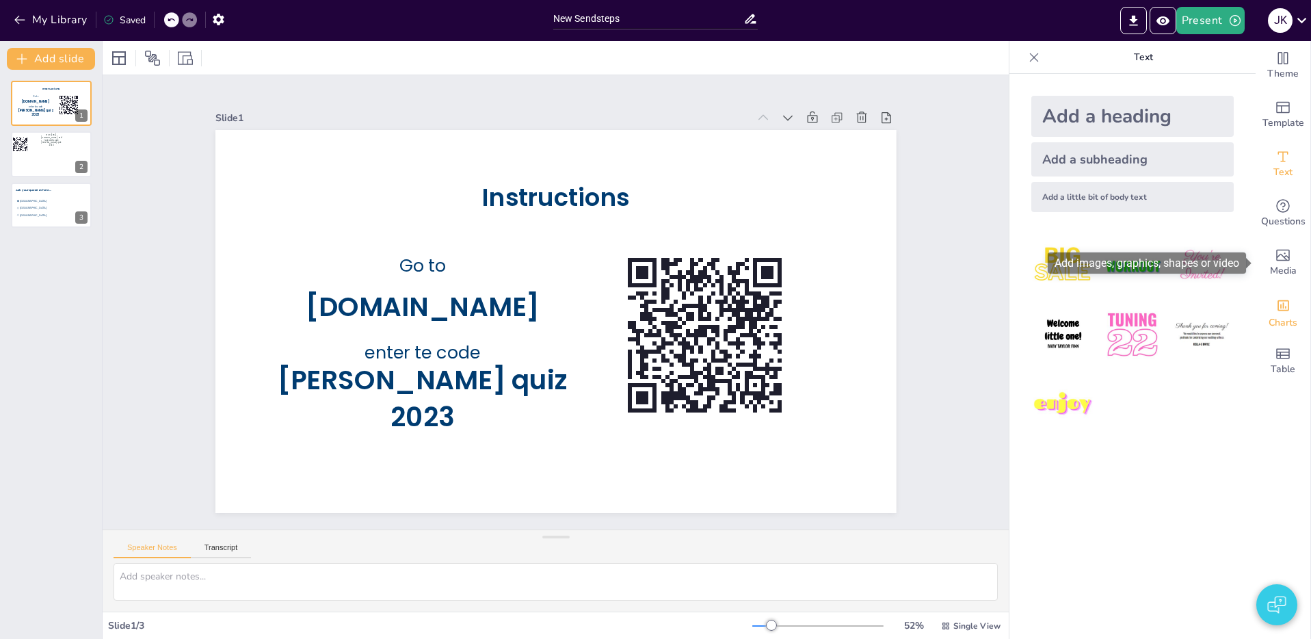
drag, startPoint x: 1287, startPoint y: 284, endPoint x: 1286, endPoint y: 295, distance: 11.6
click at [1287, 284] on div "Media" at bounding box center [1282, 262] width 55 height 49
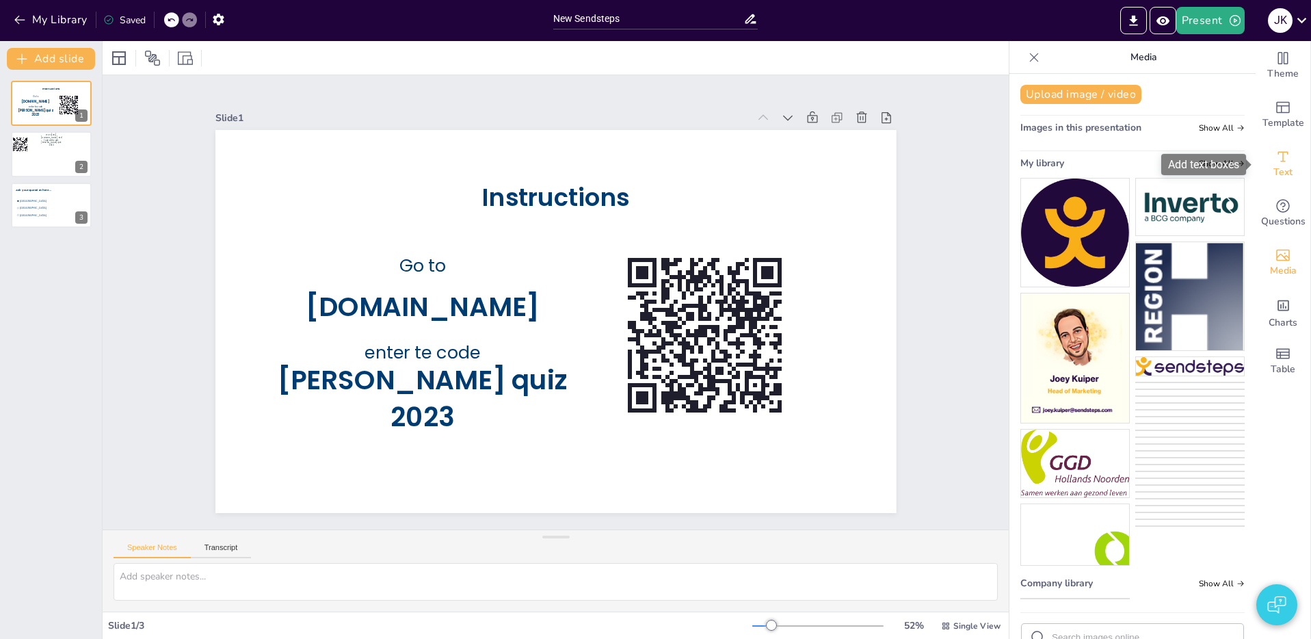
click at [1281, 158] on icon "Add text boxes" at bounding box center [1282, 156] width 16 height 16
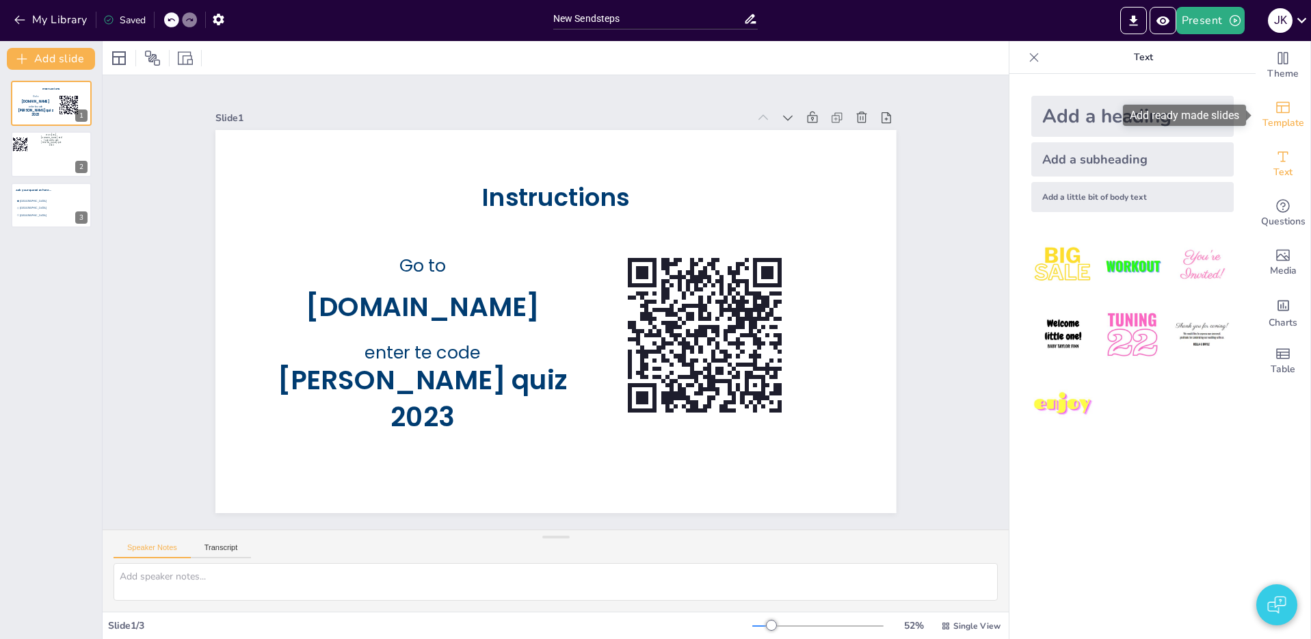
click at [1287, 111] on icon "Add ready made slides" at bounding box center [1283, 108] width 14 height 12
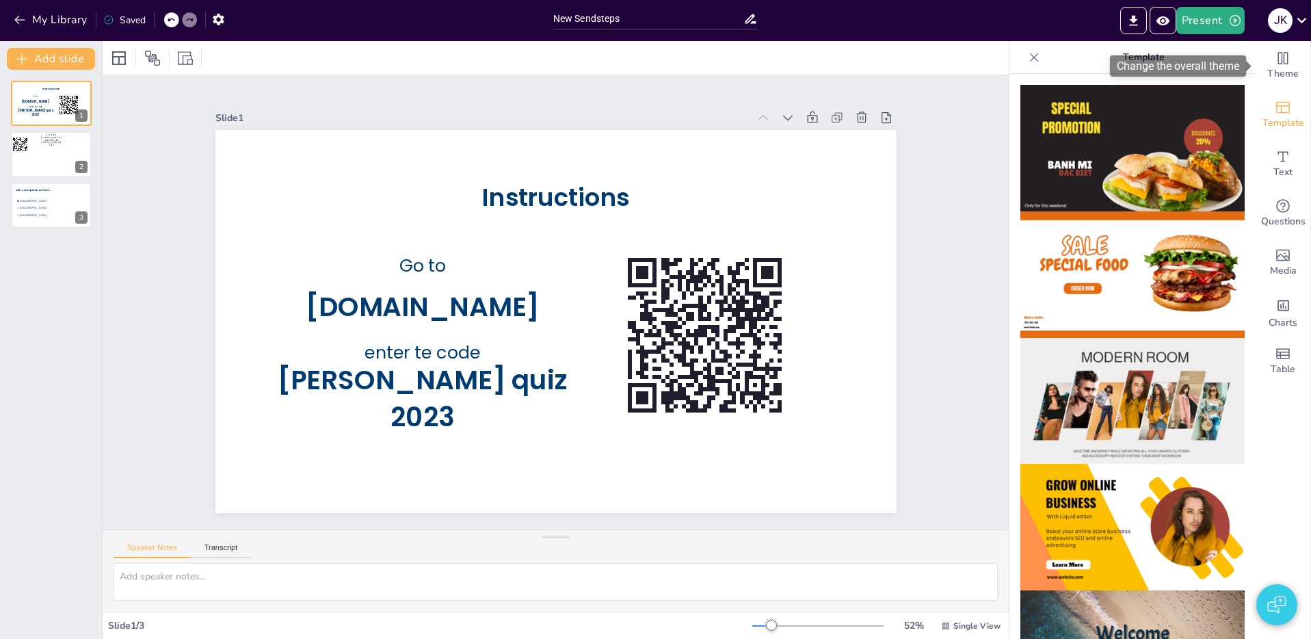
drag, startPoint x: 1288, startPoint y: 62, endPoint x: 1296, endPoint y: 110, distance: 49.2
click at [1288, 62] on icon "Change the overall theme" at bounding box center [1282, 58] width 16 height 16
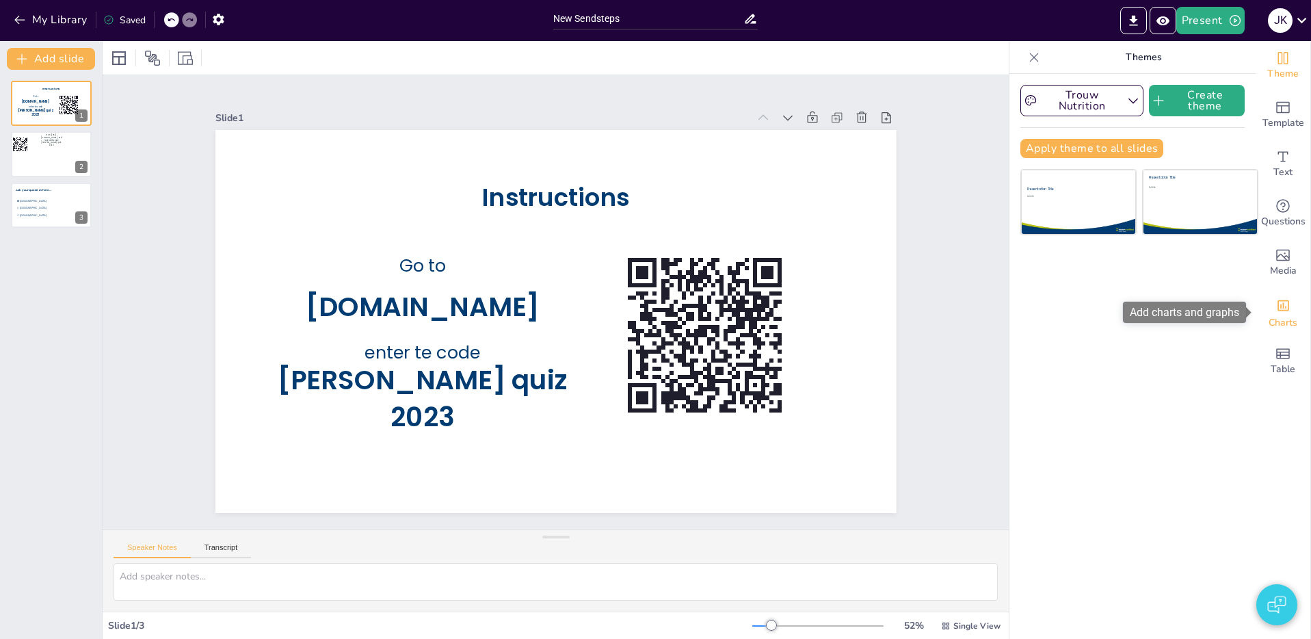
click at [1293, 300] on div "Charts" at bounding box center [1282, 311] width 55 height 49
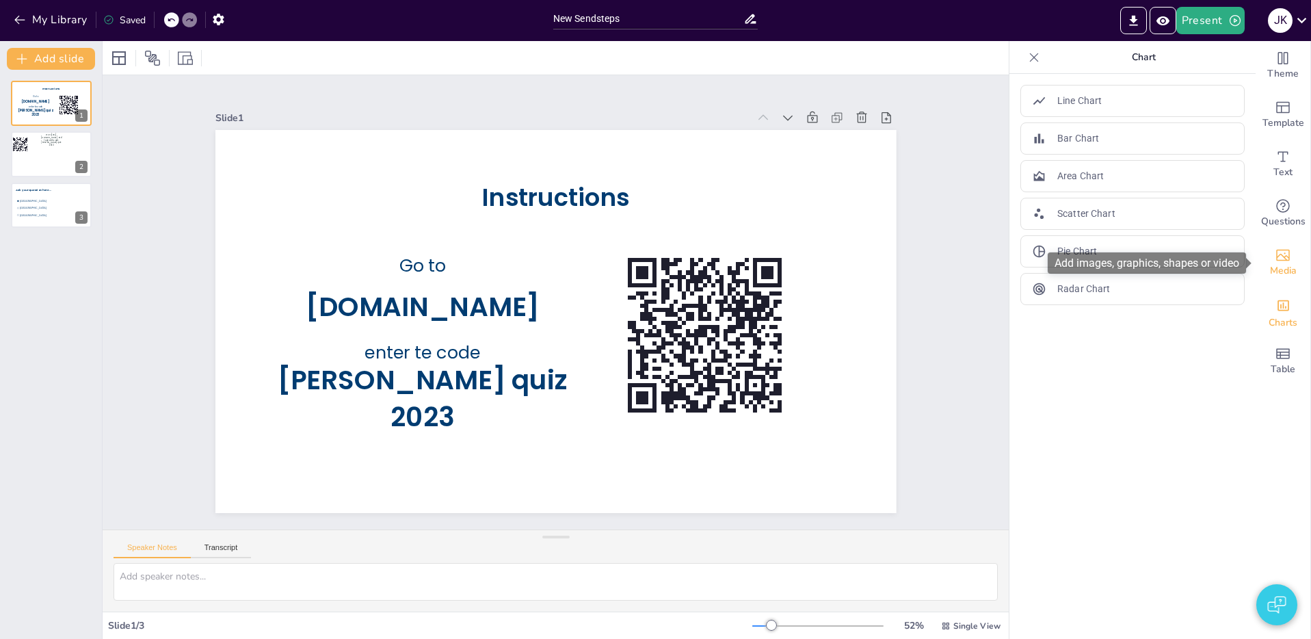
drag, startPoint x: 1291, startPoint y: 228, endPoint x: 1291, endPoint y: 250, distance: 21.9
click at [1290, 231] on div "Questions" at bounding box center [1282, 213] width 55 height 49
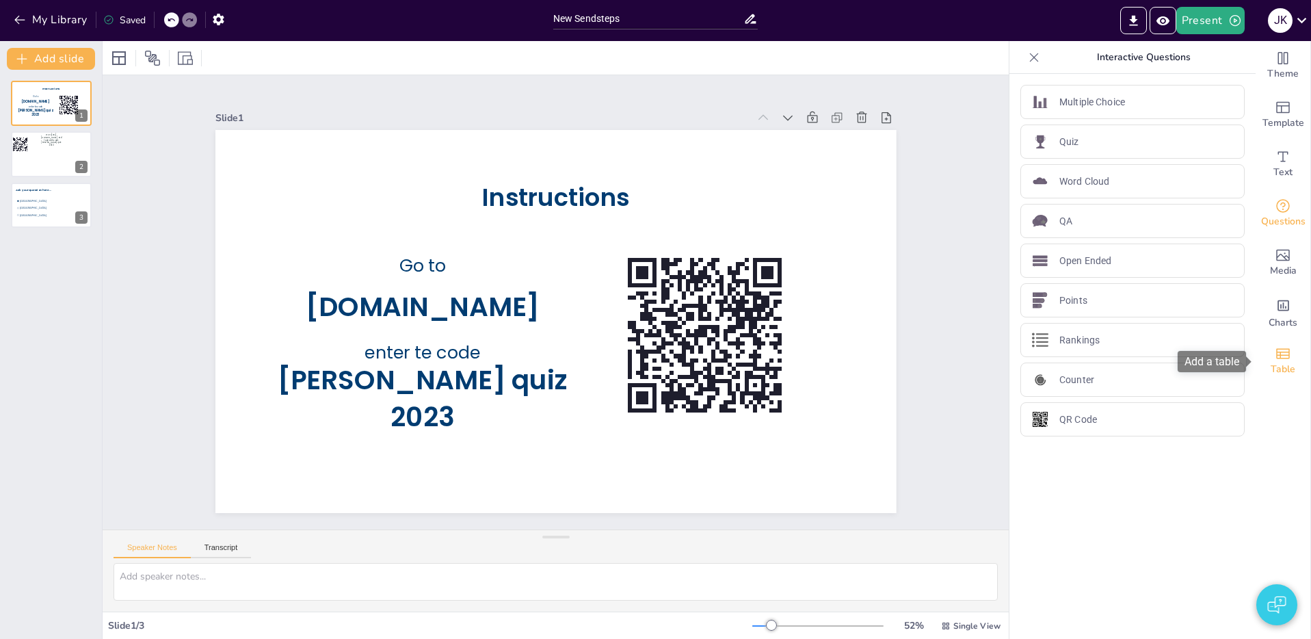
click at [1291, 364] on span "Table" at bounding box center [1282, 369] width 25 height 15
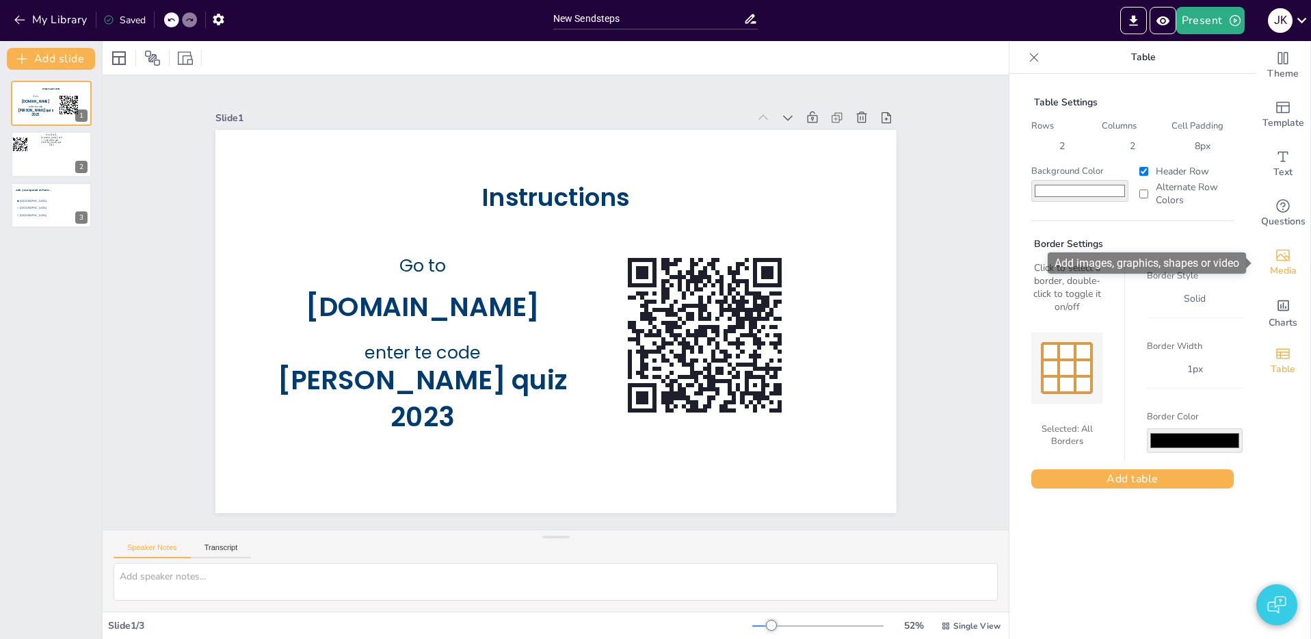
click at [1290, 253] on icon "Add images, graphics, shapes or video" at bounding box center [1282, 255] width 16 height 16
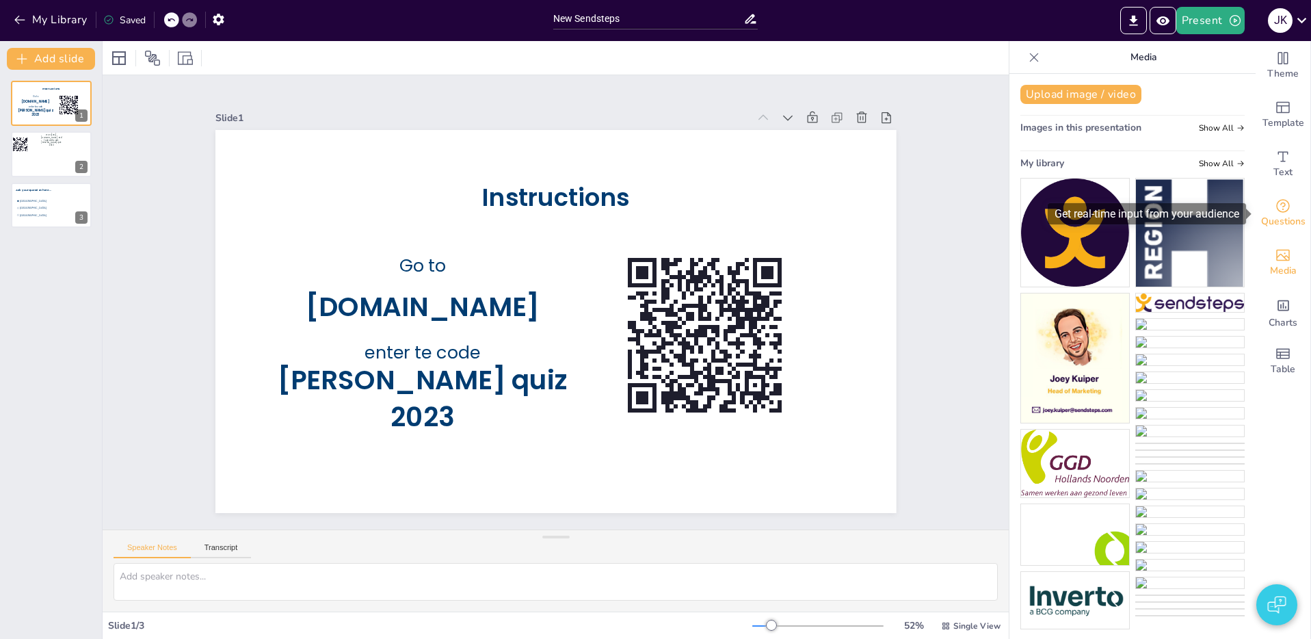
click at [1287, 205] on icon "Get real-time input from your audience" at bounding box center [1282, 206] width 16 height 16
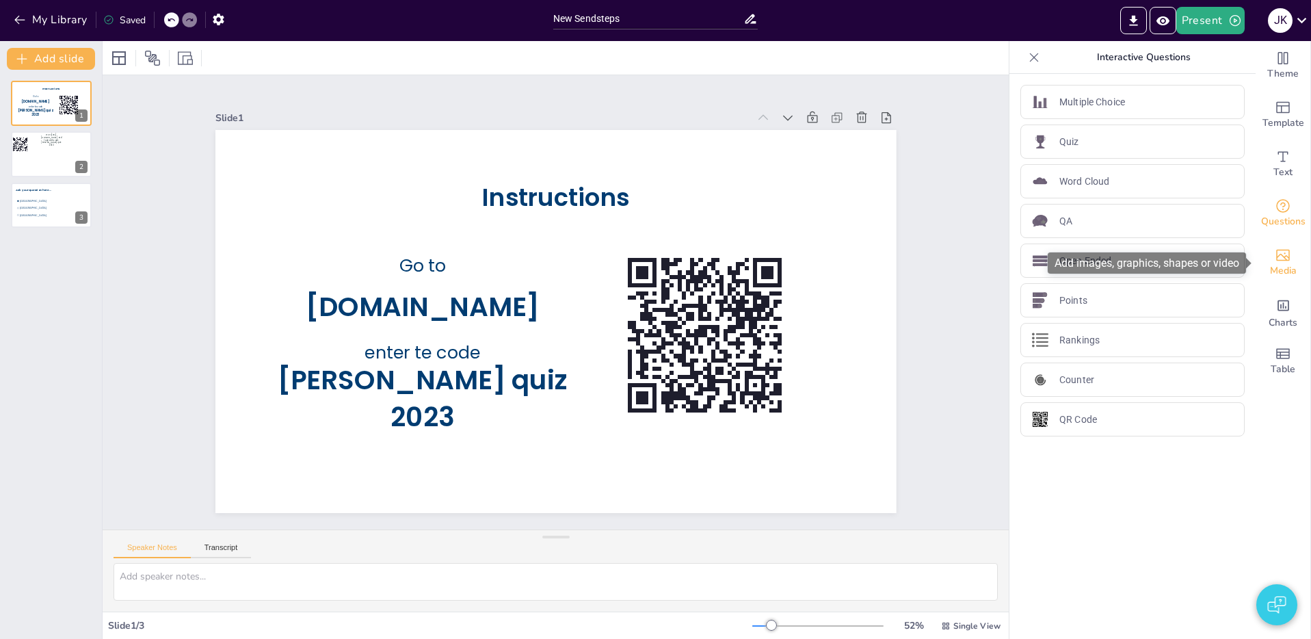
click at [1283, 263] on span "Media" at bounding box center [1283, 270] width 27 height 15
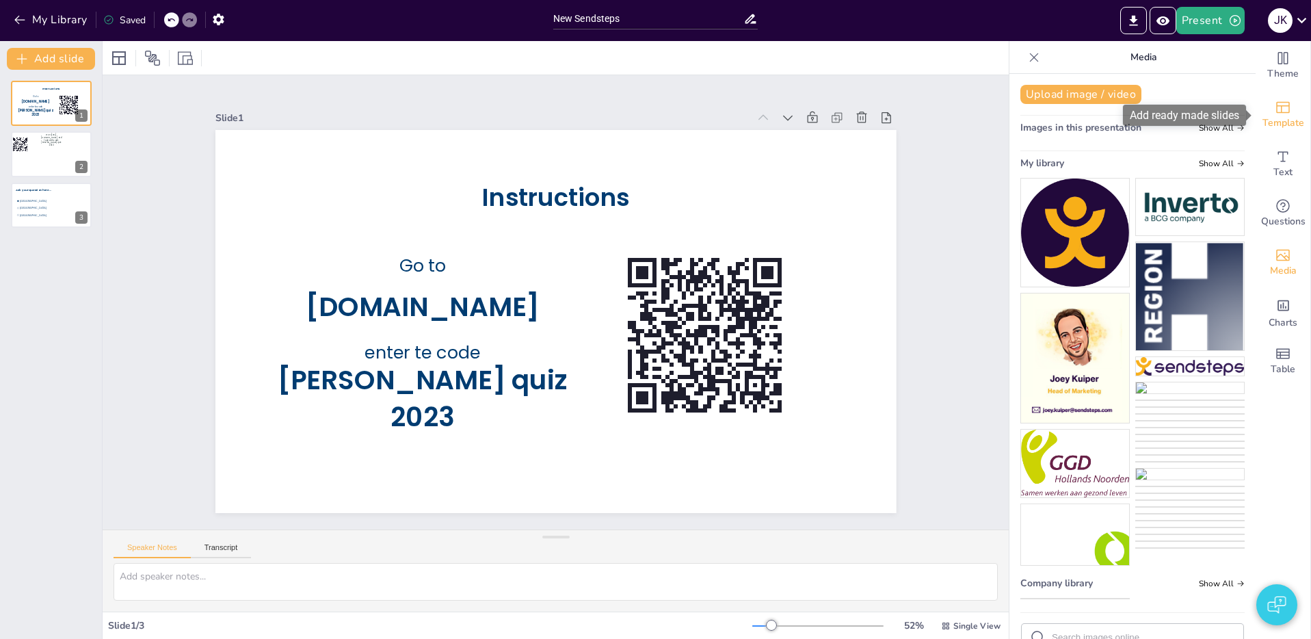
click at [1283, 113] on icon "Add ready made slides" at bounding box center [1282, 107] width 16 height 16
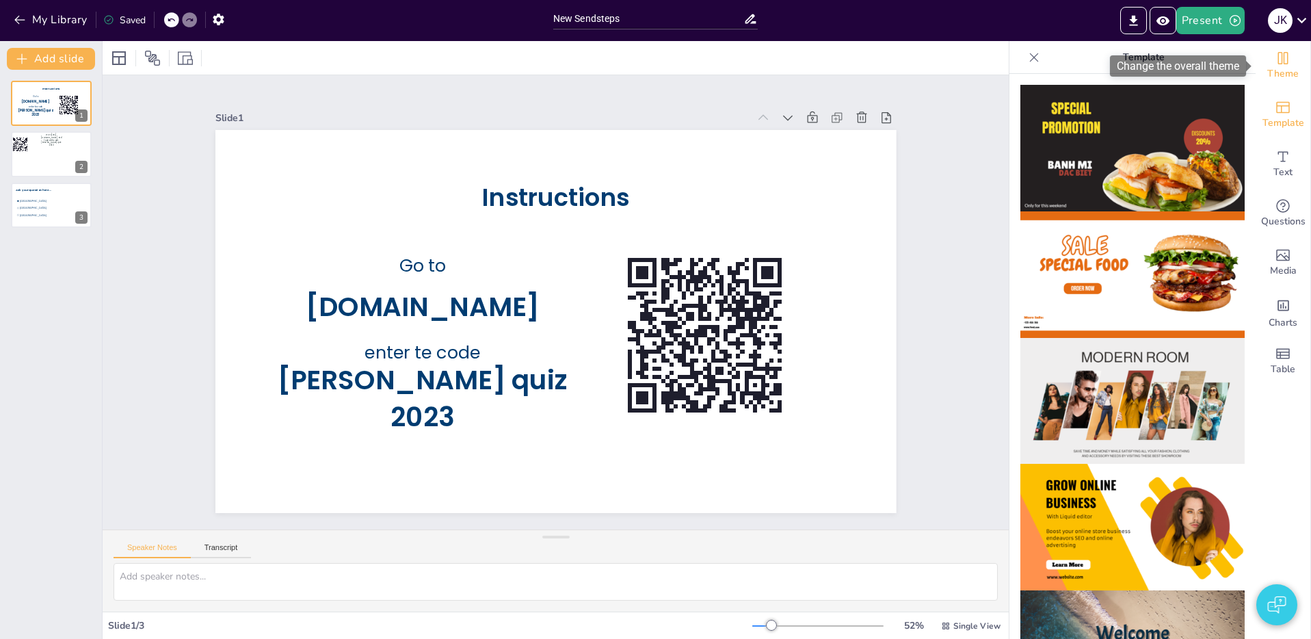
drag, startPoint x: 1283, startPoint y: 64, endPoint x: 1287, endPoint y: 85, distance: 22.3
click at [1283, 64] on icon "Change the overall theme" at bounding box center [1282, 58] width 16 height 16
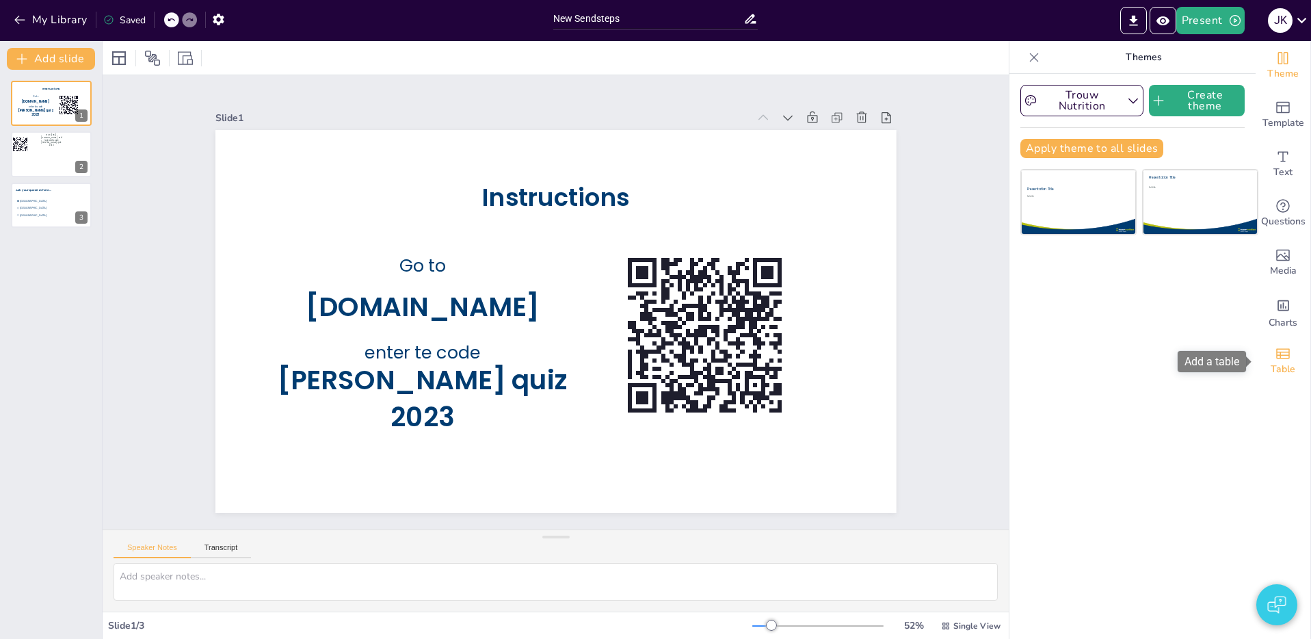
click at [1286, 365] on span "Table" at bounding box center [1282, 369] width 25 height 15
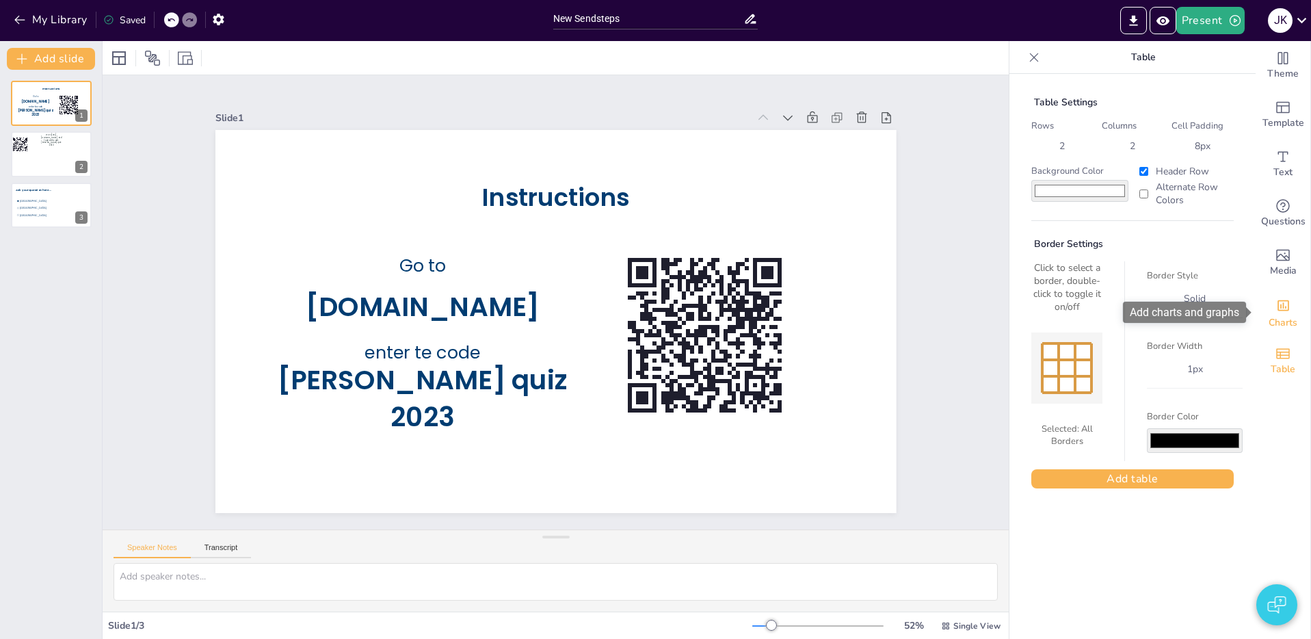
click at [1283, 309] on icon "Add charts and graphs" at bounding box center [1283, 305] width 14 height 14
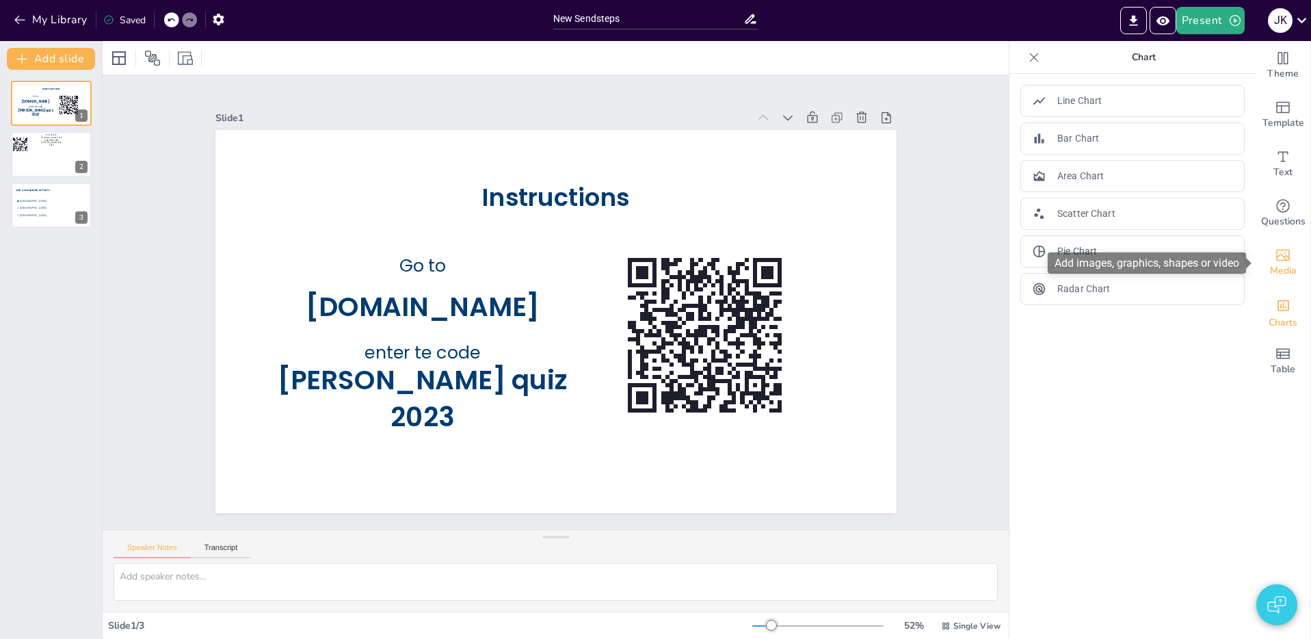
click at [1284, 274] on span "Media" at bounding box center [1283, 270] width 27 height 15
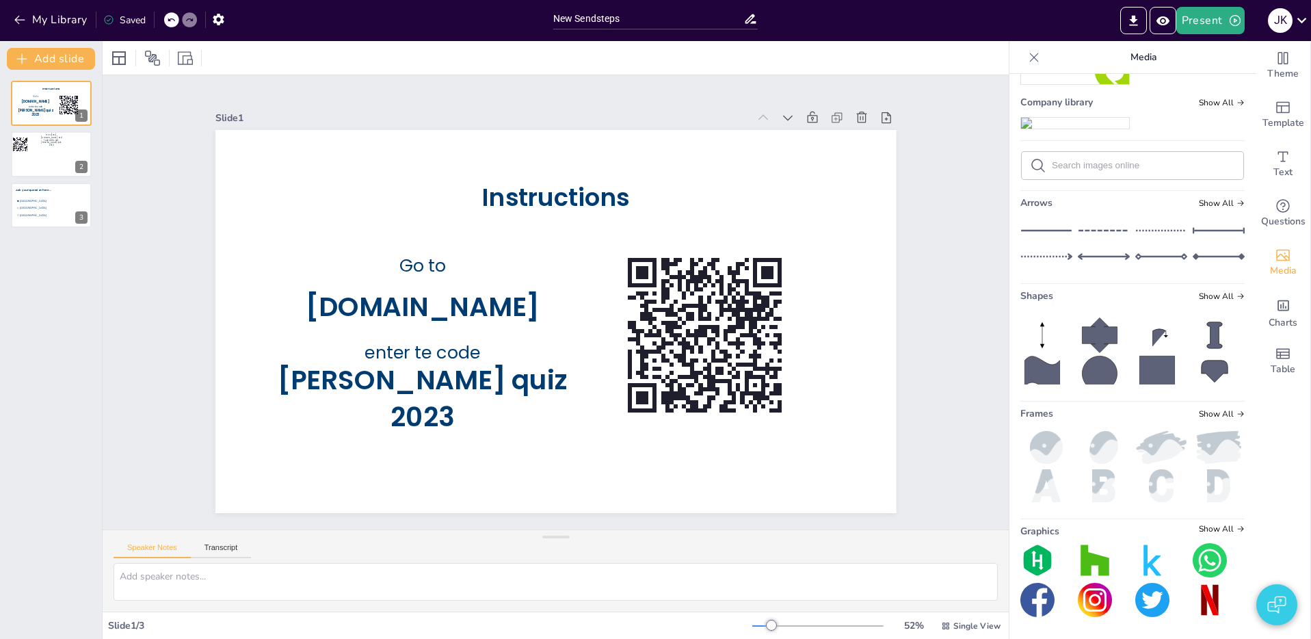
scroll to position [11, 0]
click at [1049, 241] on icon at bounding box center [1046, 230] width 52 height 21
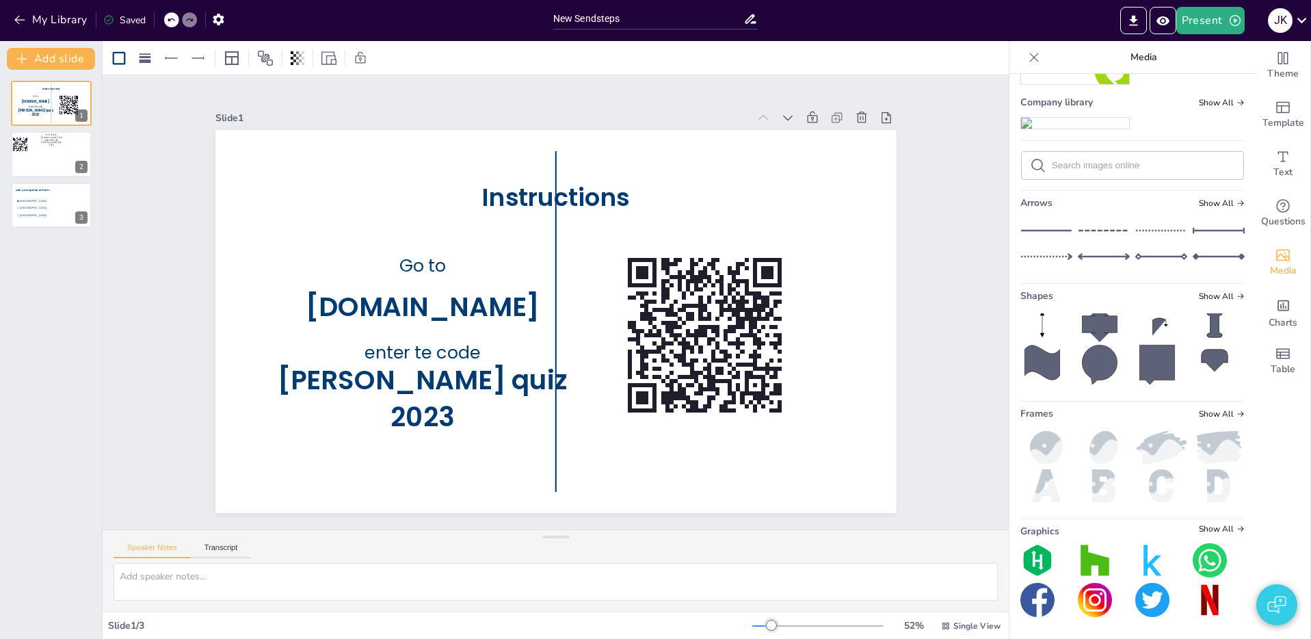
drag, startPoint x: 560, startPoint y: 347, endPoint x: 464, endPoint y: 323, distance: 99.3
drag, startPoint x: 534, startPoint y: 318, endPoint x: 551, endPoint y: 321, distance: 17.4
drag, startPoint x: 554, startPoint y: 153, endPoint x: 554, endPoint y: 237, distance: 84.1
click at [600, 256] on div at bounding box center [607, 263] width 15 height 15
drag, startPoint x: 554, startPoint y: 490, endPoint x: 552, endPoint y: 474, distance: 15.8
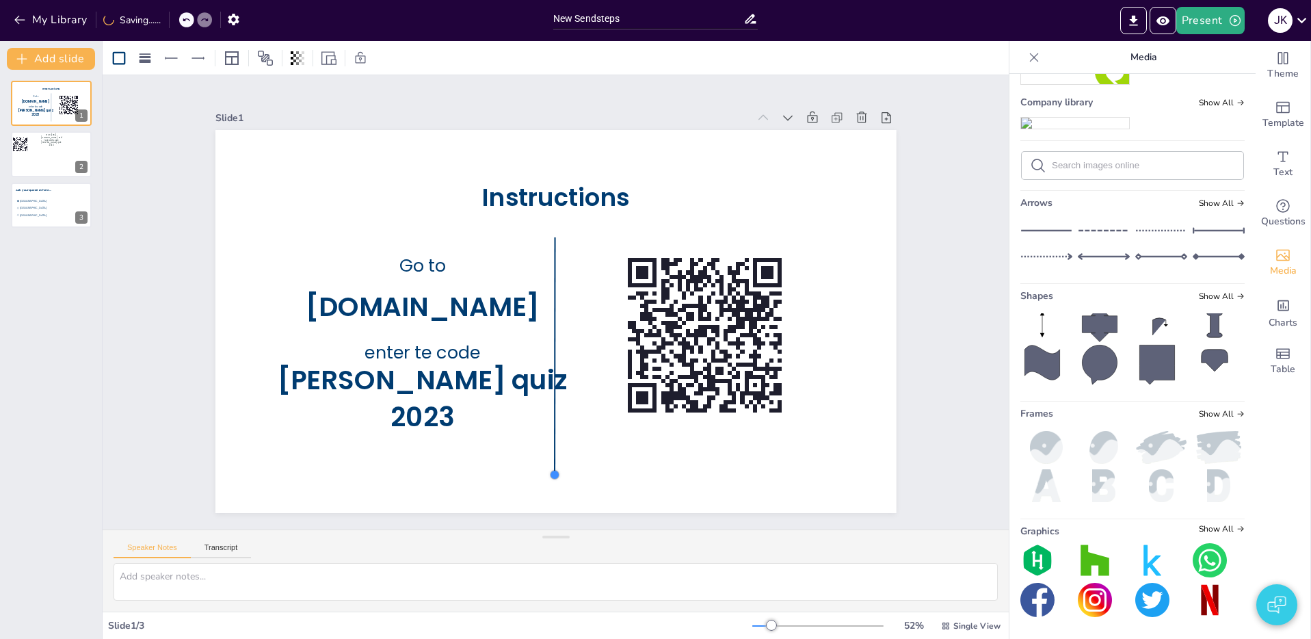
click at [543, 474] on div at bounding box center [537, 474] width 12 height 12
click at [561, 368] on div at bounding box center [536, 348] width 107 height 222
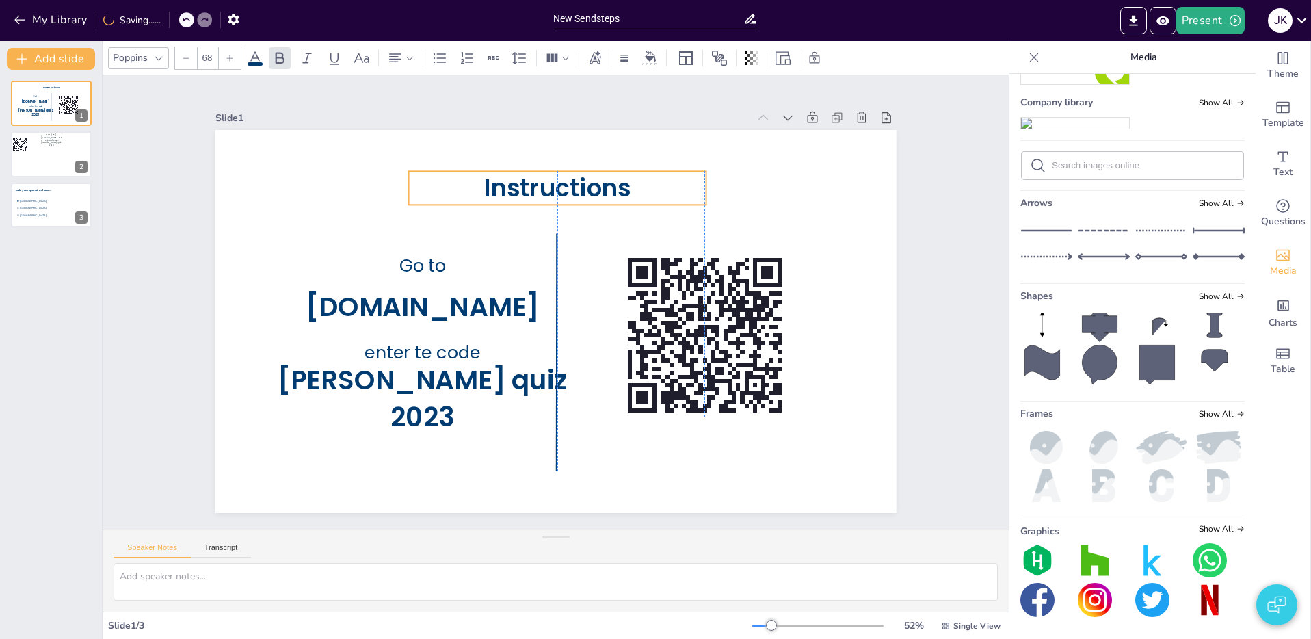
drag, startPoint x: 588, startPoint y: 185, endPoint x: 585, endPoint y: 175, distance: 10.8
click at [585, 176] on span "Instructions" at bounding box center [633, 218] width 132 height 123
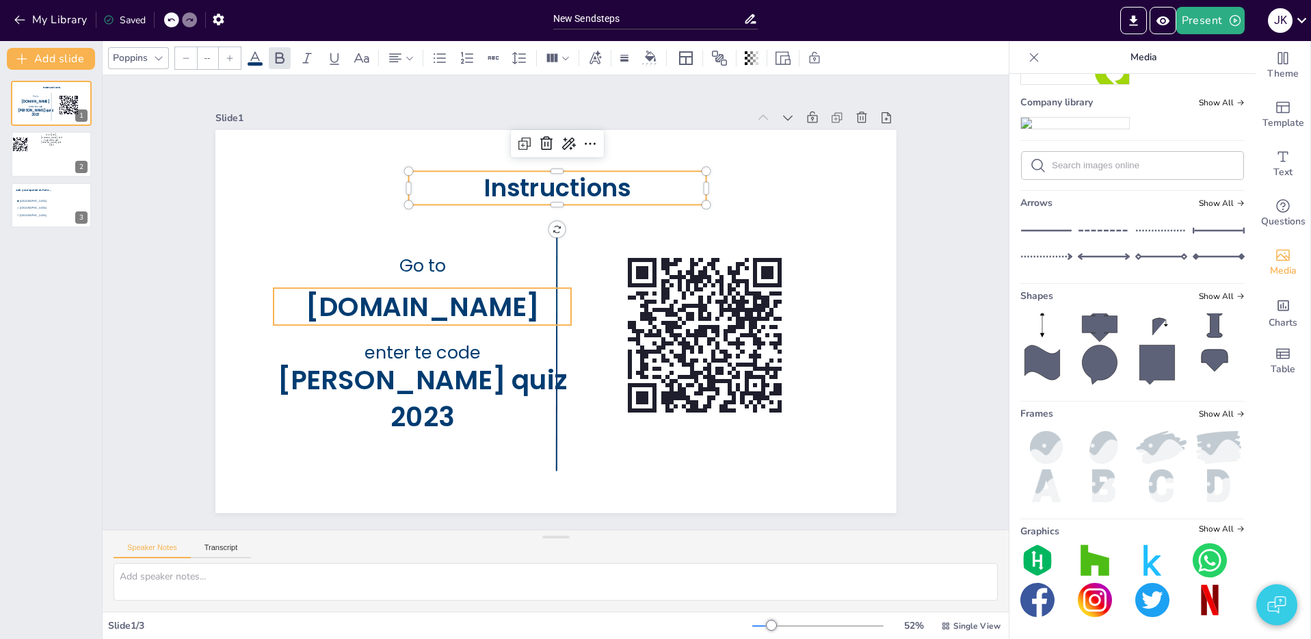
type input "75"
click at [433, 296] on span "[DOMAIN_NAME]" at bounding box center [497, 182] width 129 height 228
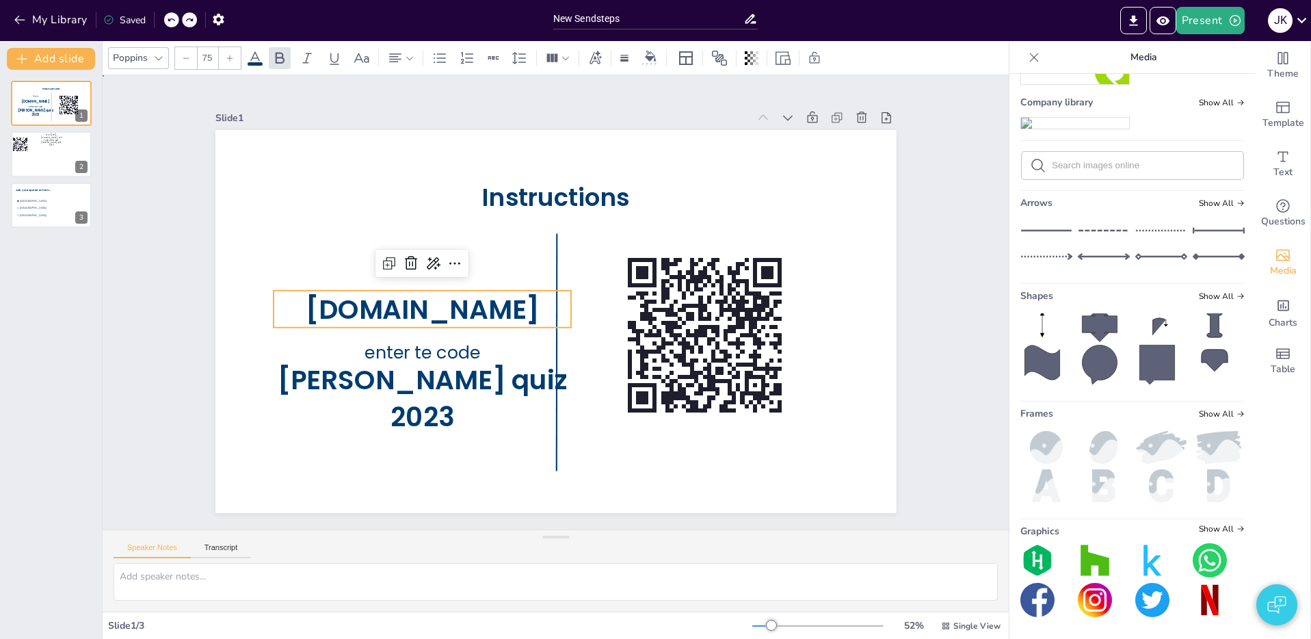
click at [168, 223] on div "Slide 1 Instructions Go to [DOMAIN_NAME] enter te code [PERSON_NAME] quiz 2023 …" at bounding box center [555, 302] width 980 height 632
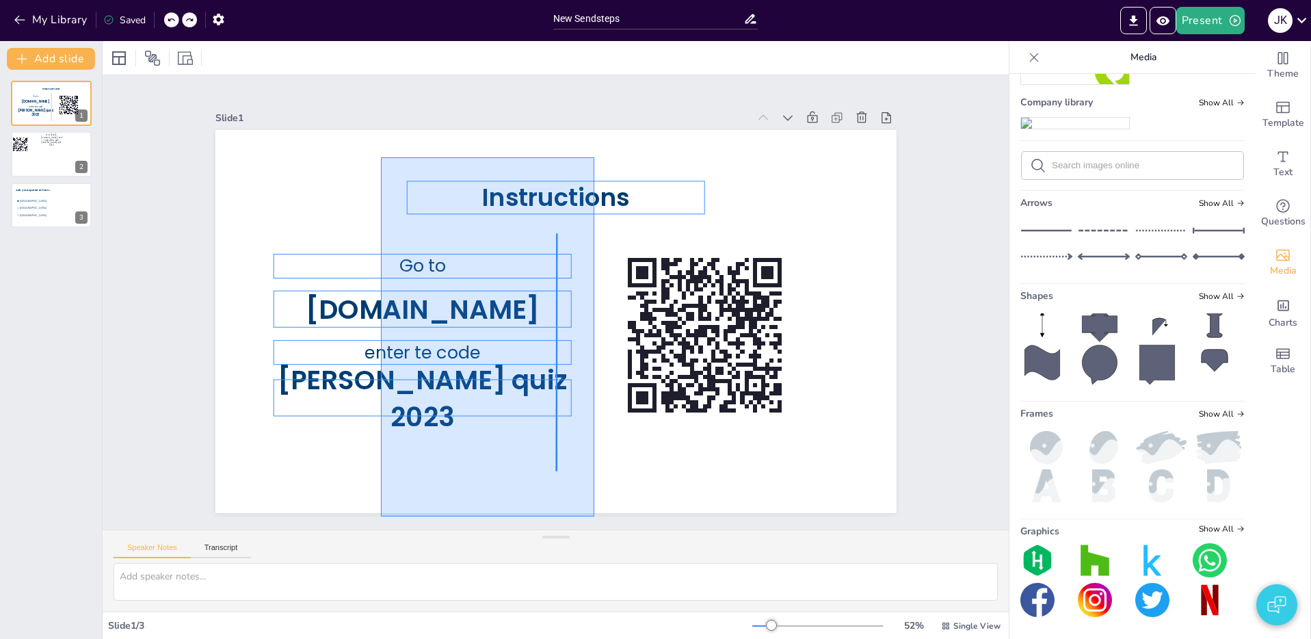
drag, startPoint x: 381, startPoint y: 157, endPoint x: 593, endPoint y: 516, distance: 416.8
click at [593, 516] on div "Slide 1 Instructions Go to [DOMAIN_NAME] enter te code [PERSON_NAME] quiz 2023 …" at bounding box center [556, 302] width 906 height 454
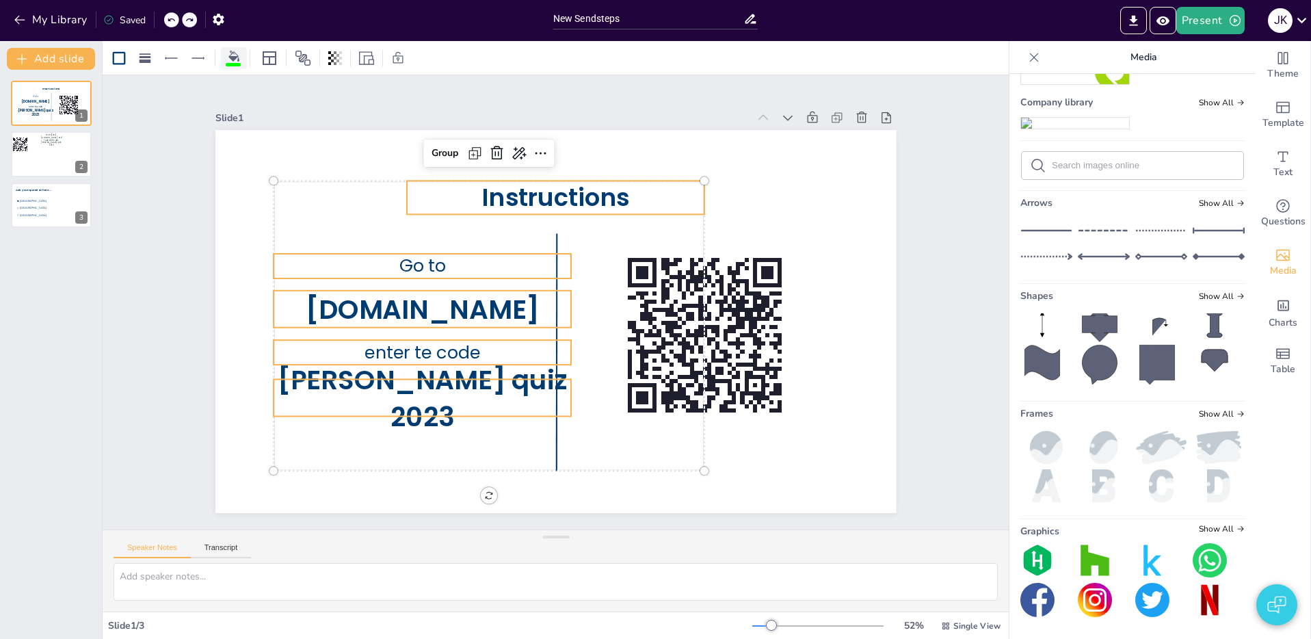
click at [233, 58] on icon at bounding box center [233, 56] width 11 height 11
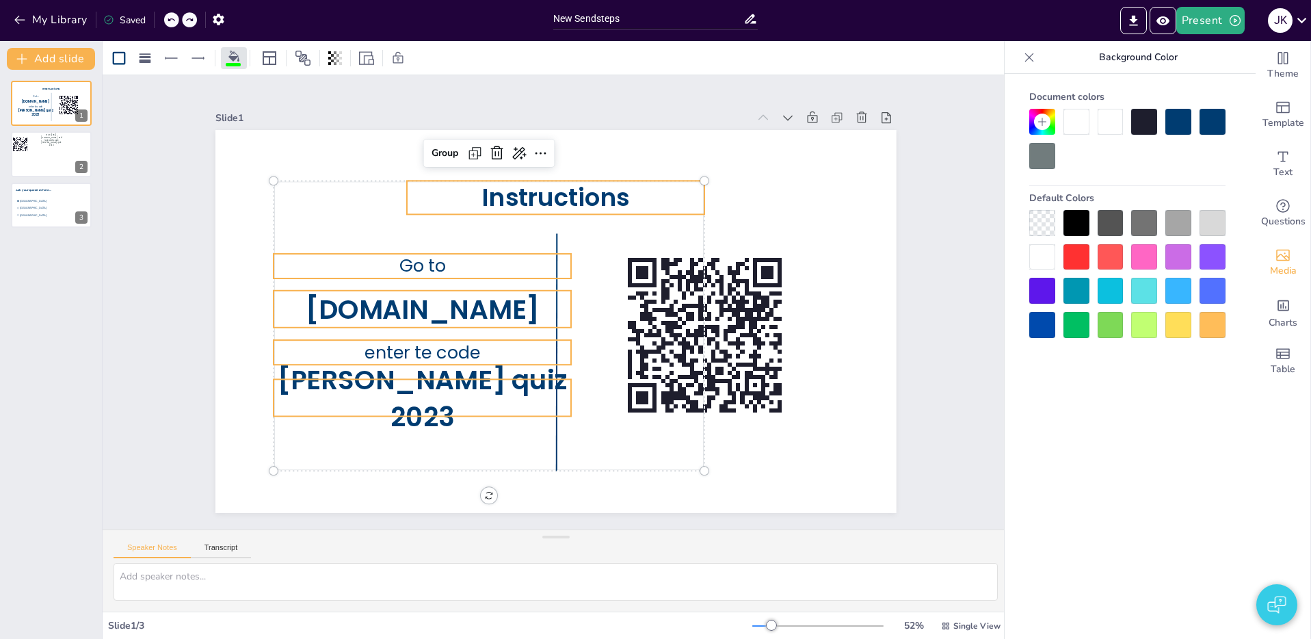
click at [1040, 118] on icon at bounding box center [1041, 121] width 11 height 11
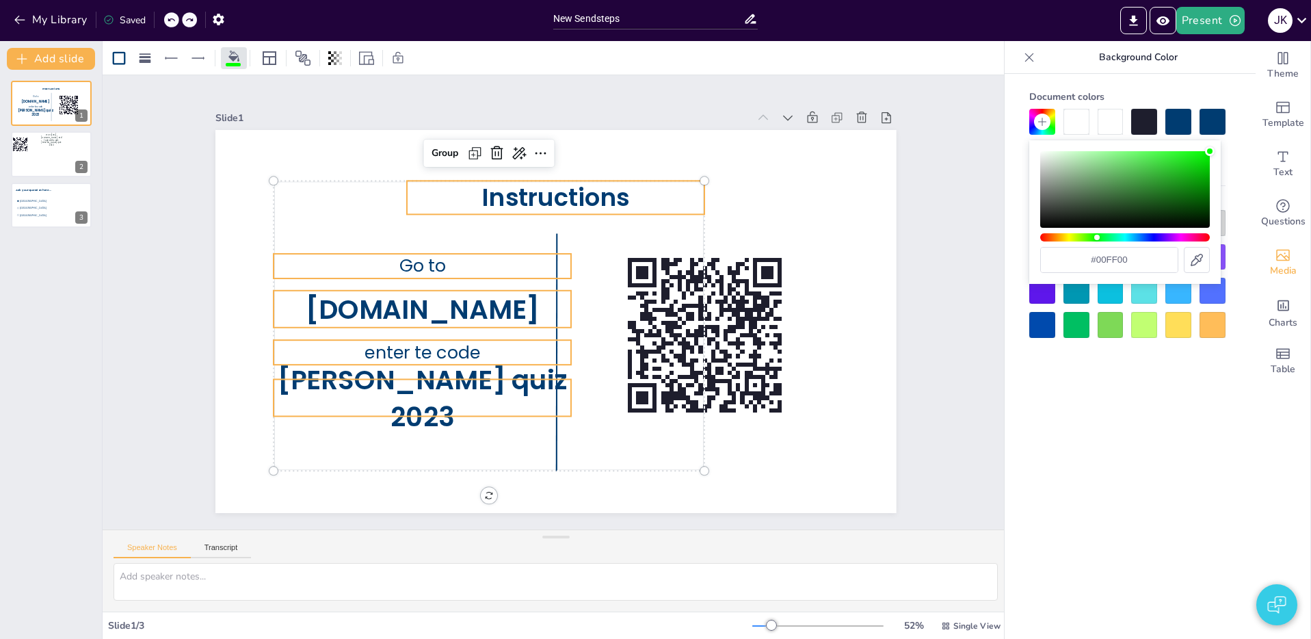
click at [1040, 118] on icon at bounding box center [1041, 121] width 11 height 11
click at [1233, 152] on div "Document colors Default Colors" at bounding box center [1127, 211] width 224 height 253
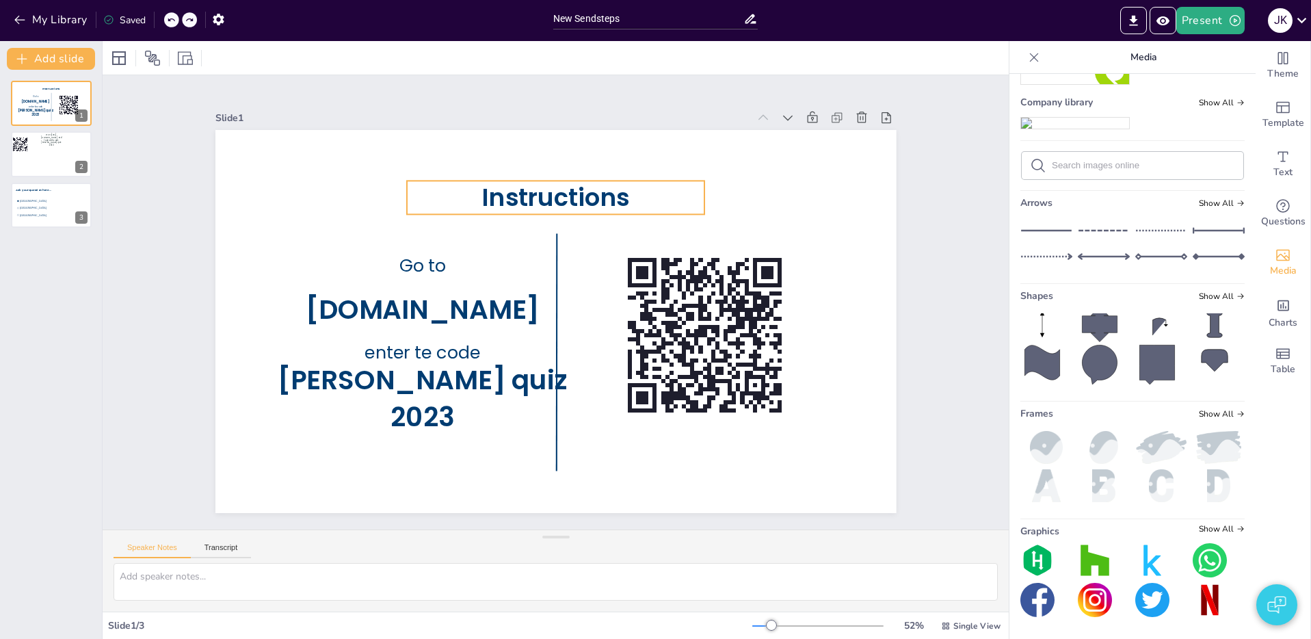
click at [515, 204] on span "Instructions" at bounding box center [588, 202] width 150 height 77
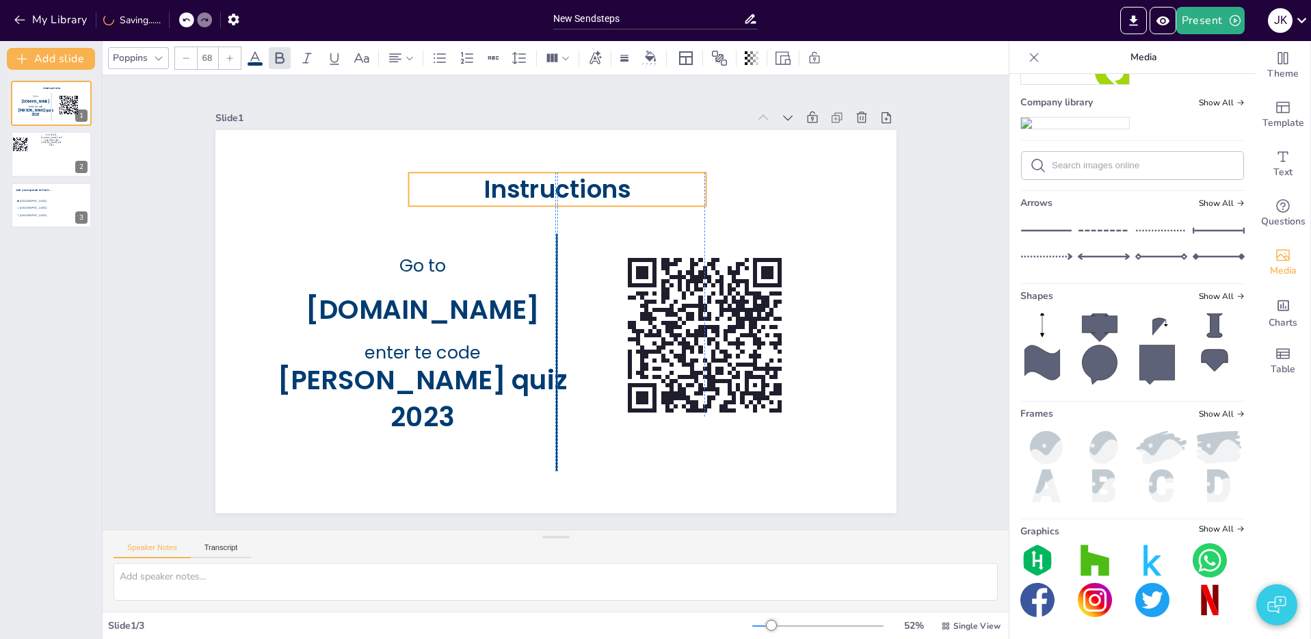
drag, startPoint x: 527, startPoint y: 196, endPoint x: 522, endPoint y: 189, distance: 9.3
click at [524, 188] on span "Instructions" at bounding box center [557, 188] width 147 height 33
click at [236, 57] on div at bounding box center [230, 58] width 22 height 22
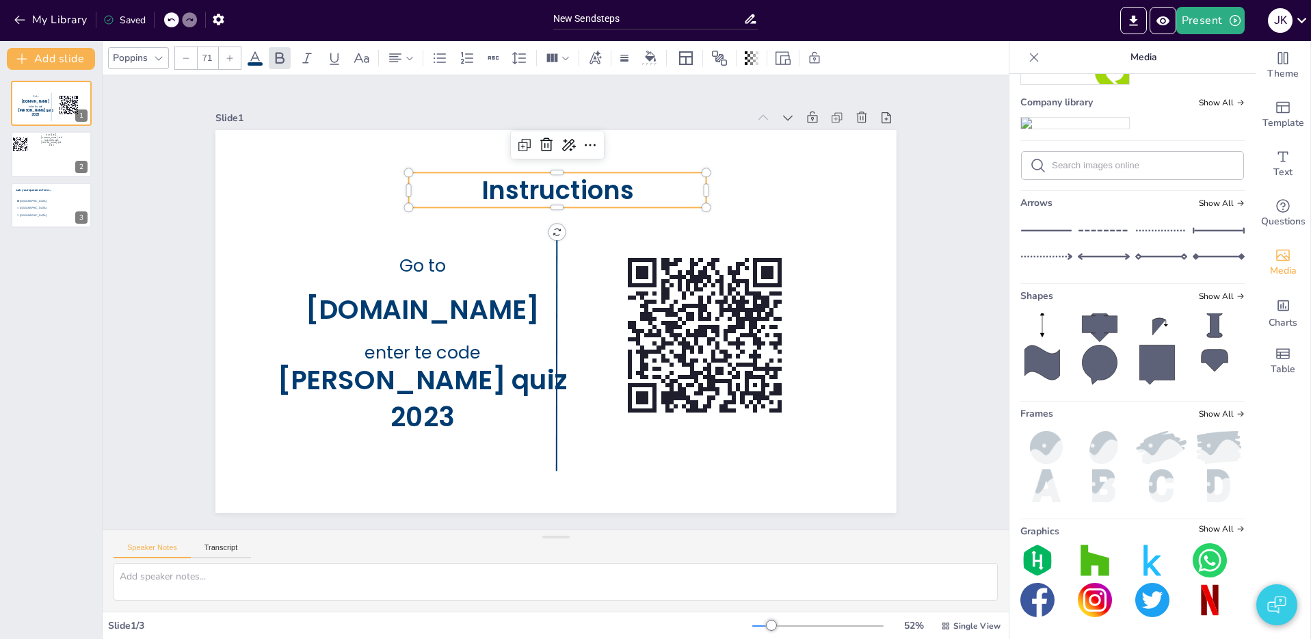
click at [236, 57] on div at bounding box center [230, 58] width 22 height 22
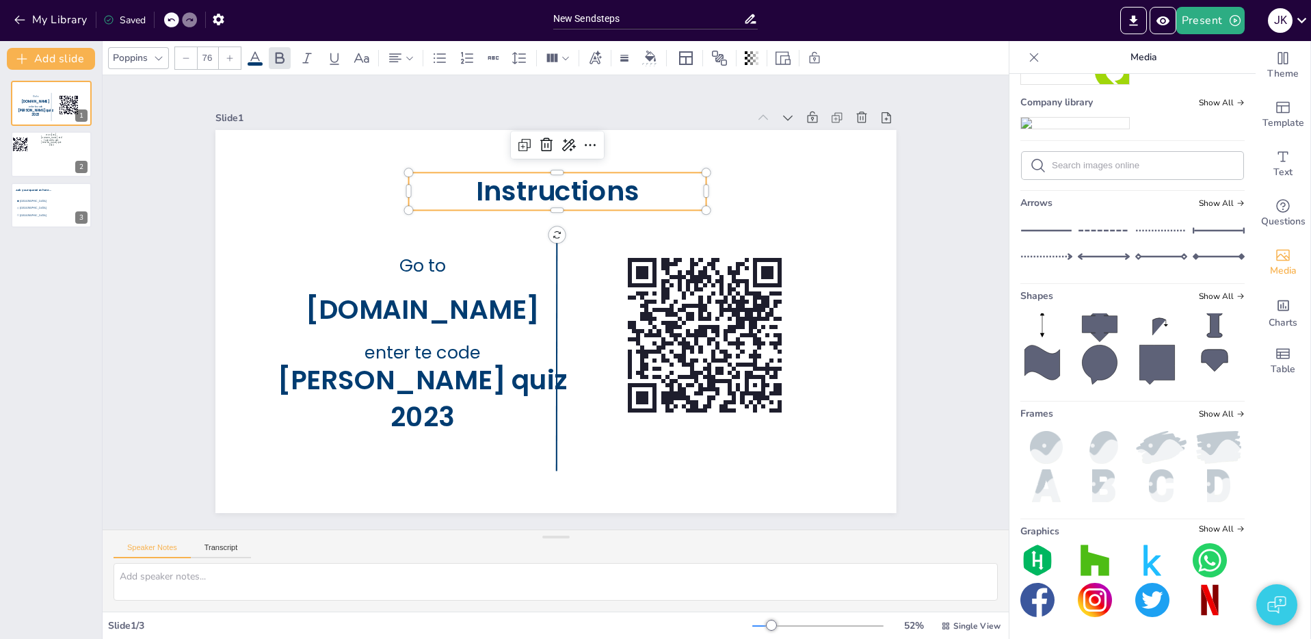
click at [236, 57] on div at bounding box center [230, 58] width 22 height 22
type input "78"
drag, startPoint x: 94, startPoint y: 297, endPoint x: 113, endPoint y: 298, distance: 19.2
click at [94, 297] on div "Go to [DOMAIN_NAME] enter te code [PERSON_NAME] quiz 2023 1 Go to [URL][DOMAIN_…" at bounding box center [51, 354] width 102 height 569
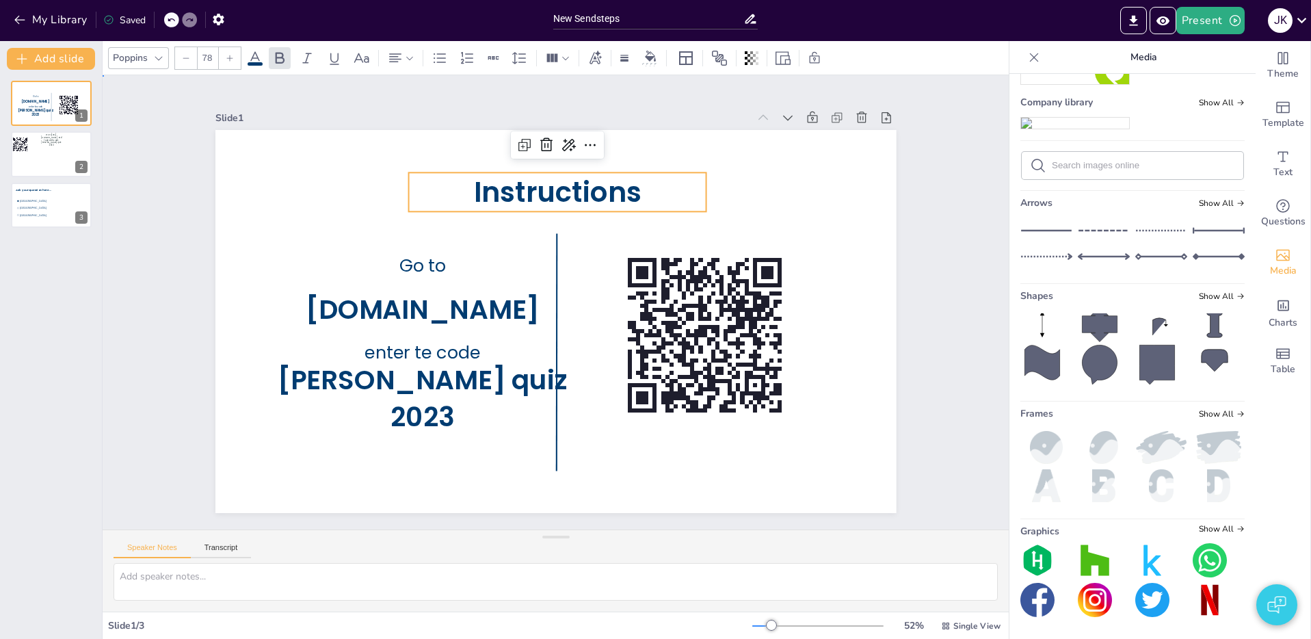
click at [959, 225] on div "Slide 1 Go to [DOMAIN_NAME] enter te code [PERSON_NAME] quiz 2023 Instructions …" at bounding box center [555, 302] width 980 height 632
drag, startPoint x: 573, startPoint y: 198, endPoint x: 432, endPoint y: 204, distance: 141.0
click at [572, 196] on span "Instructions" at bounding box center [556, 186] width 167 height 39
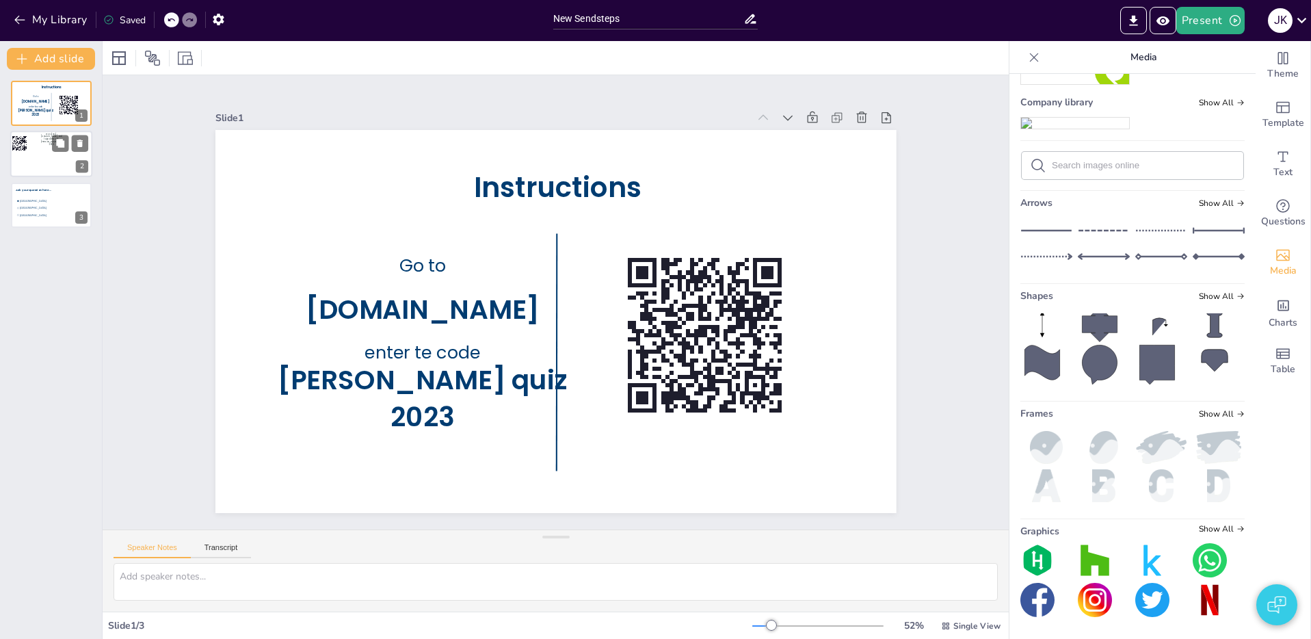
click at [42, 158] on div at bounding box center [51, 154] width 82 height 46
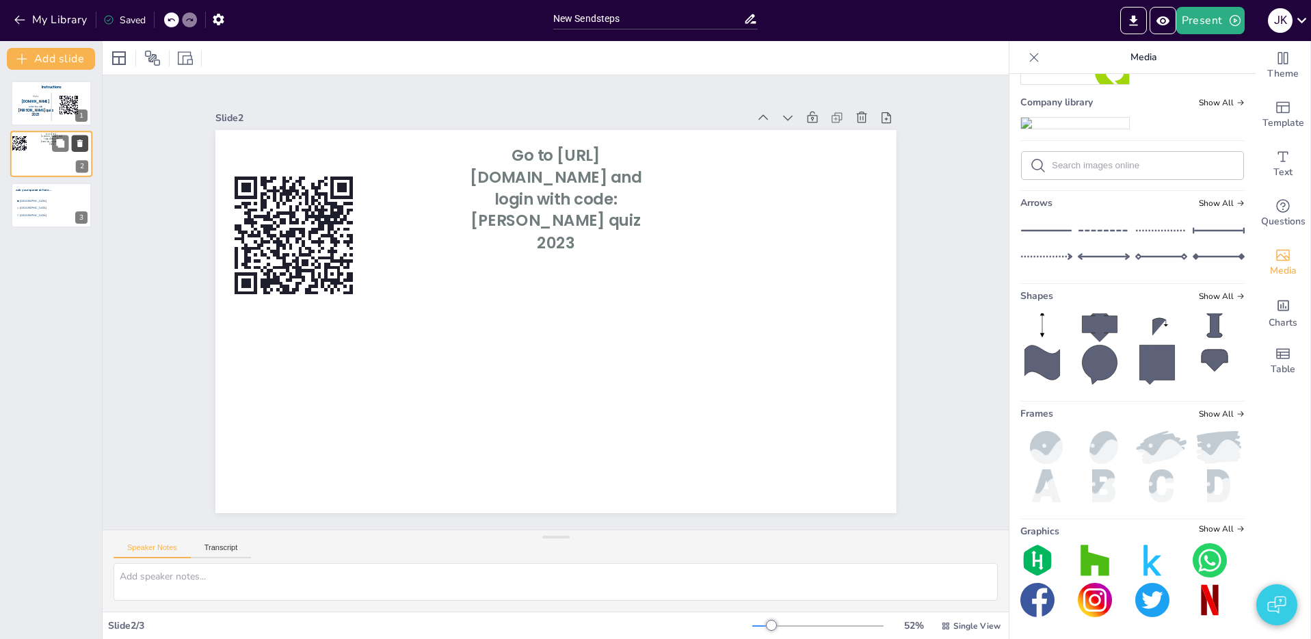
click at [80, 142] on icon at bounding box center [79, 144] width 5 height 8
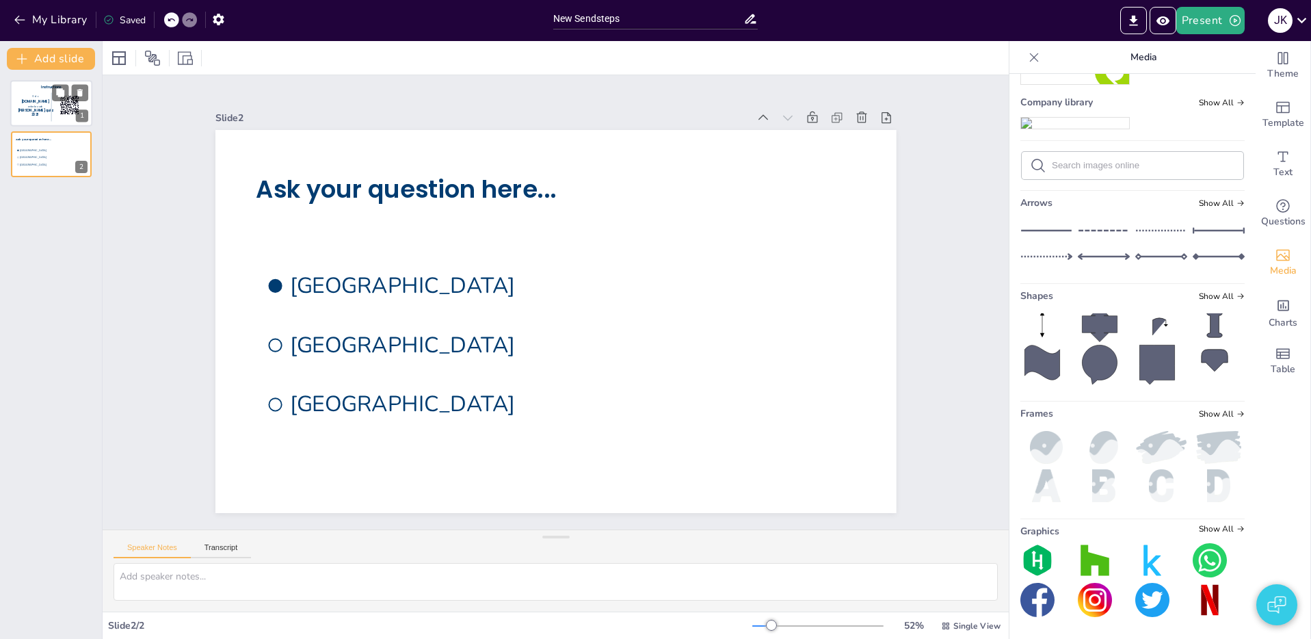
click at [28, 111] on span "[PERSON_NAME] quiz 2023" at bounding box center [35, 112] width 35 height 9
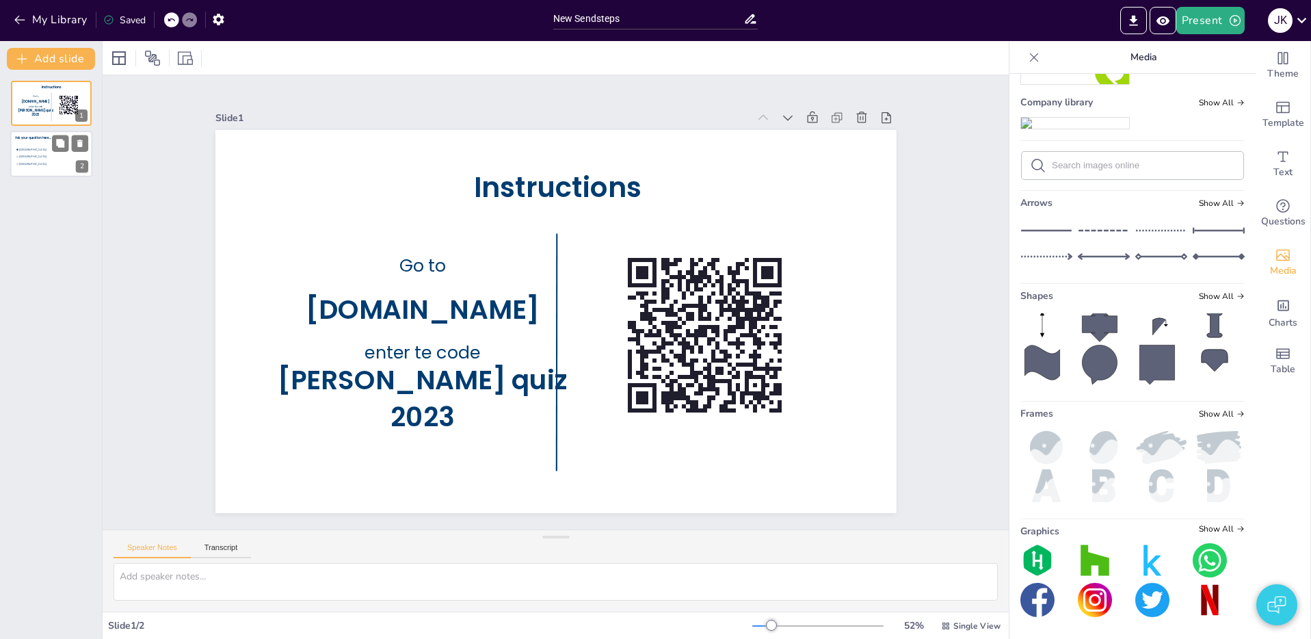
click at [27, 157] on span "[GEOGRAPHIC_DATA]" at bounding box center [37, 156] width 36 height 3
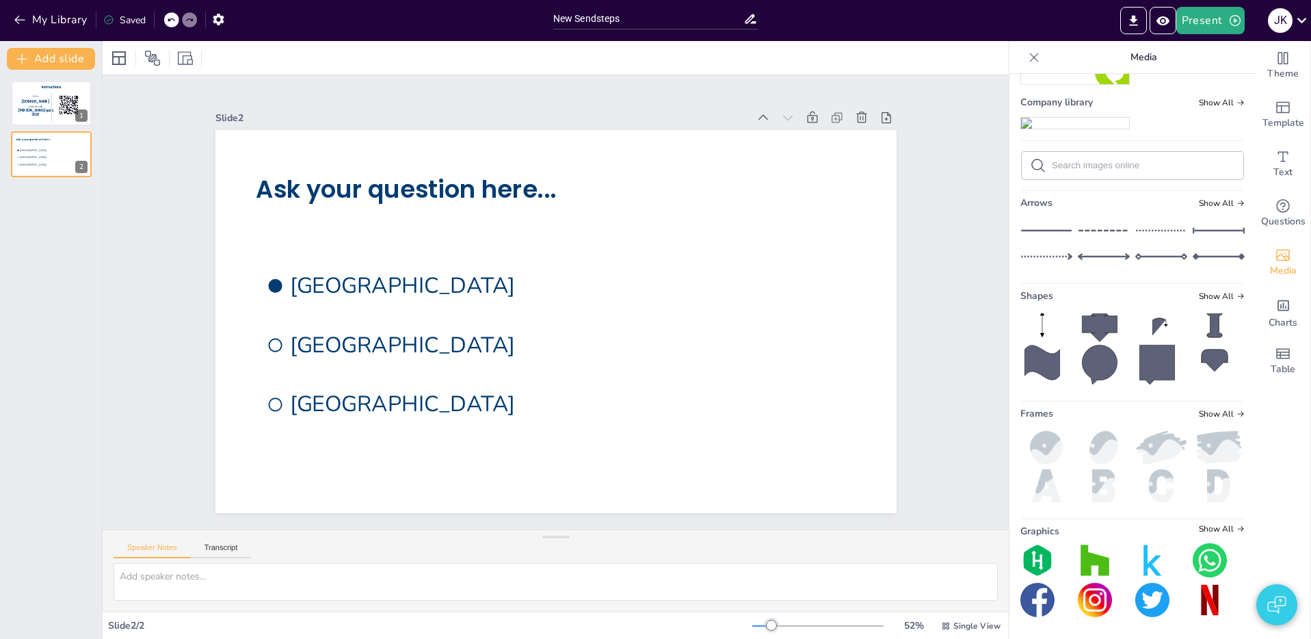
click at [260, 117] on div "Slide 2" at bounding box center [522, 106] width 524 height 124
click at [385, 118] on div "Slide 2" at bounding box center [604, 109] width 439 height 324
click at [236, 118] on div "Slide 2" at bounding box center [501, 111] width 531 height 68
drag, startPoint x: 230, startPoint y: 118, endPoint x: 239, endPoint y: 118, distance: 8.9
click at [286, 118] on div "Slide 2" at bounding box center [541, 104] width 511 height 177
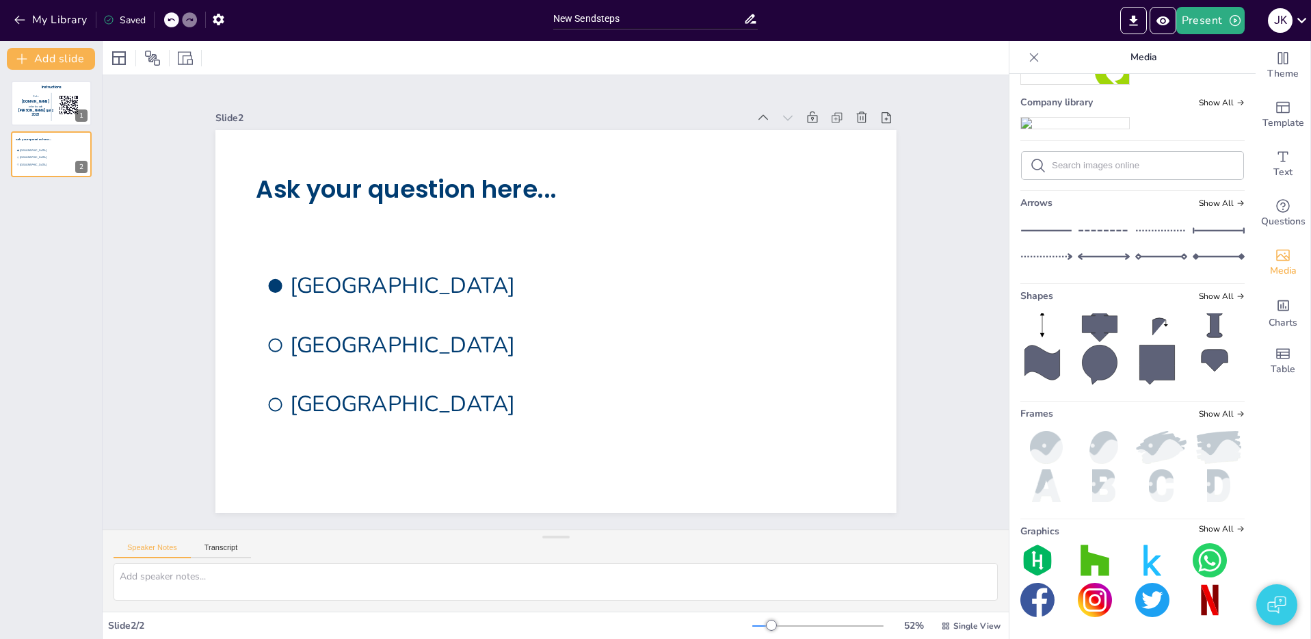
drag, startPoint x: 296, startPoint y: 118, endPoint x: 285, endPoint y: 118, distance: 11.0
click at [294, 118] on div "Slide 2" at bounding box center [522, 106] width 524 height 124
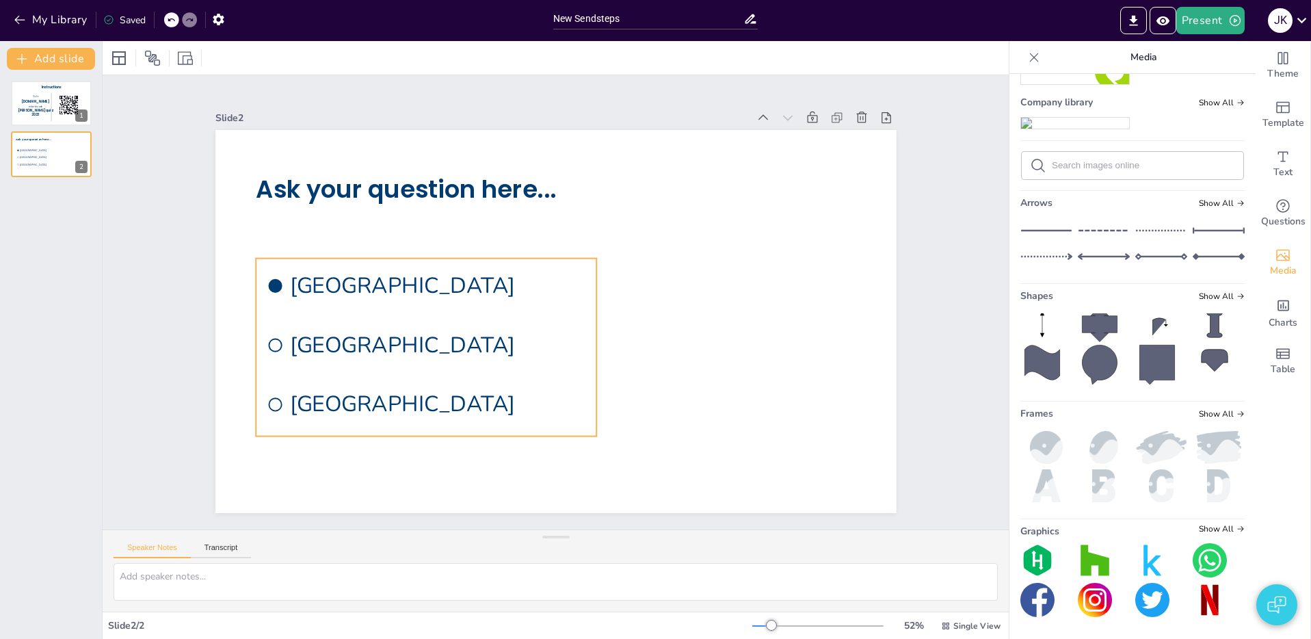
click at [377, 325] on li "[GEOGRAPHIC_DATA]" at bounding box center [419, 317] width 345 height 124
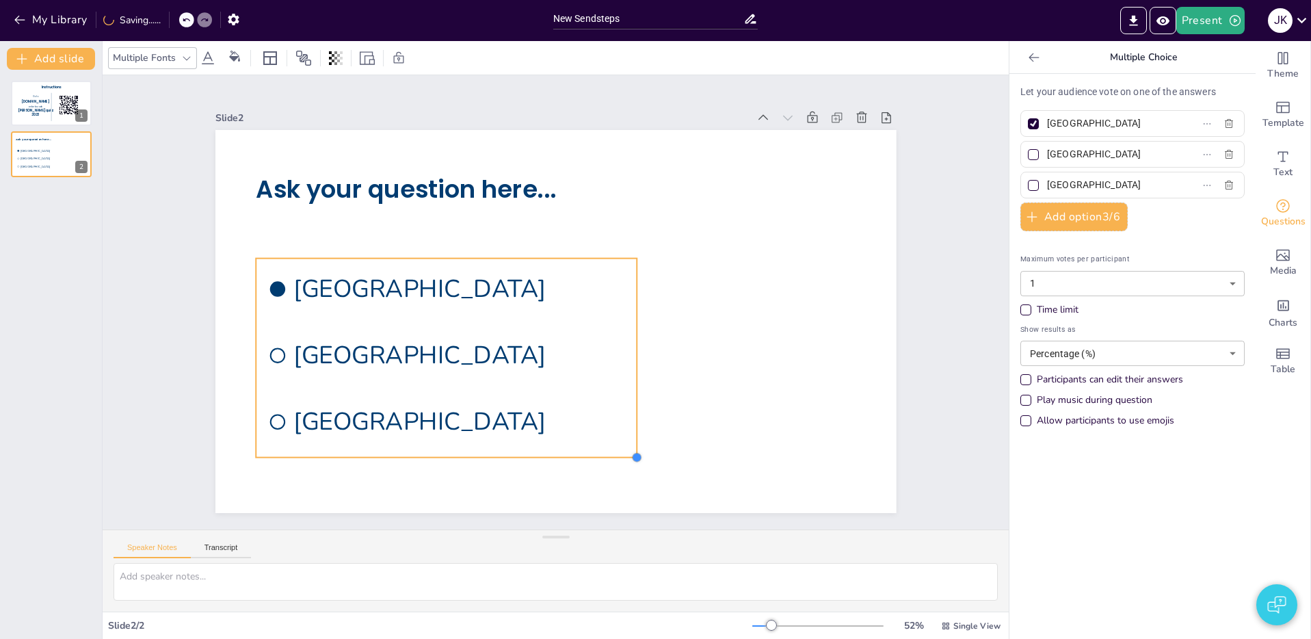
drag, startPoint x: 605, startPoint y: 440, endPoint x: 635, endPoint y: 445, distance: 30.5
click at [638, 447] on div "Ask your question here... [GEOGRAPHIC_DATA] [GEOGRAPHIC_DATA] [GEOGRAPHIC_DATA]" at bounding box center [553, 321] width 717 height 452
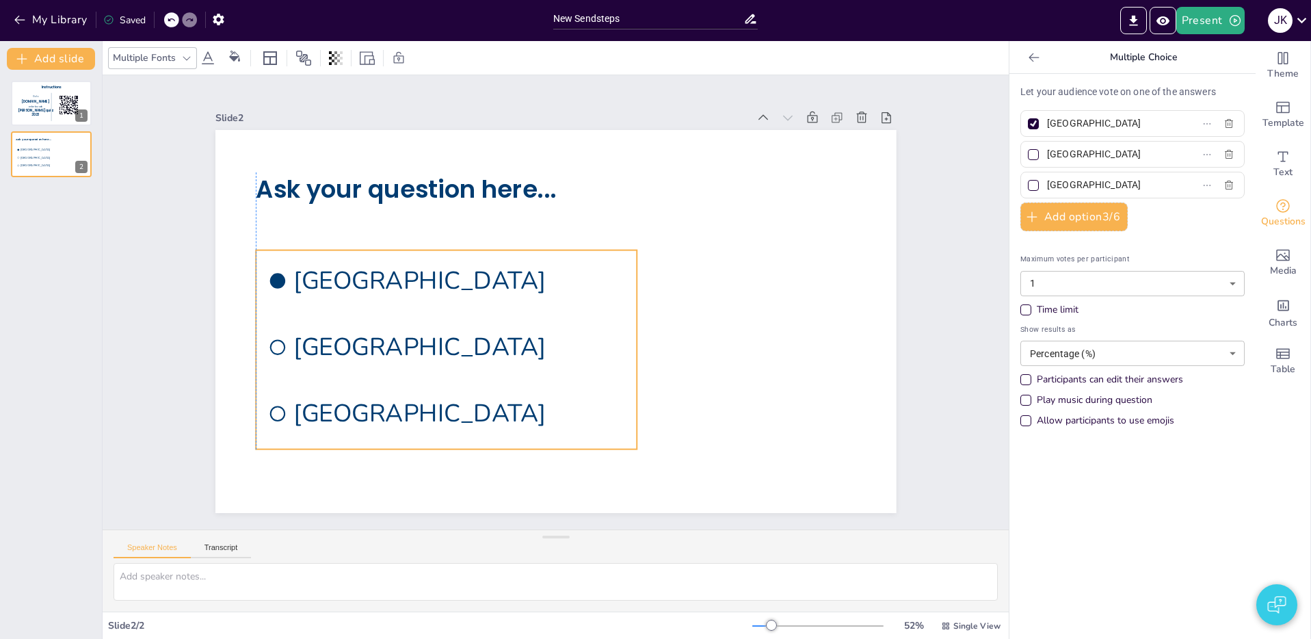
drag, startPoint x: 445, startPoint y: 259, endPoint x: 447, endPoint y: 251, distance: 8.5
click at [447, 251] on li "[GEOGRAPHIC_DATA]" at bounding box center [448, 269] width 385 height 100
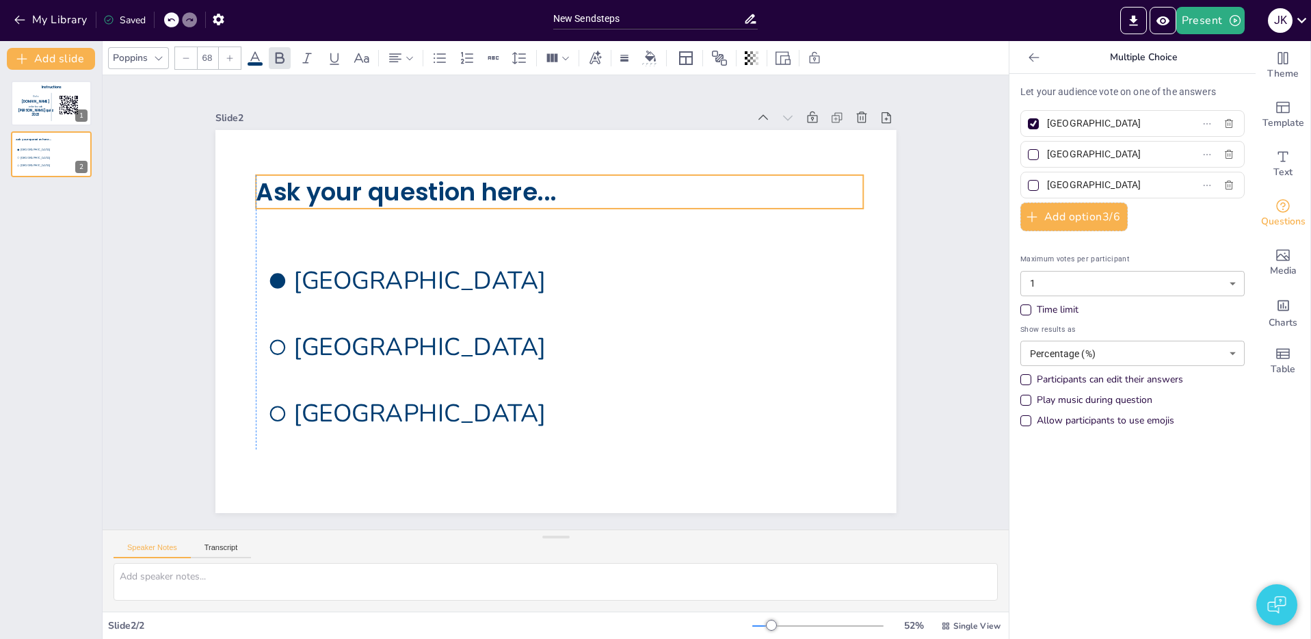
drag, startPoint x: 295, startPoint y: 183, endPoint x: 249, endPoint y: 189, distance: 46.1
click at [299, 186] on span "Ask your question here..." at bounding box center [447, 150] width 296 height 125
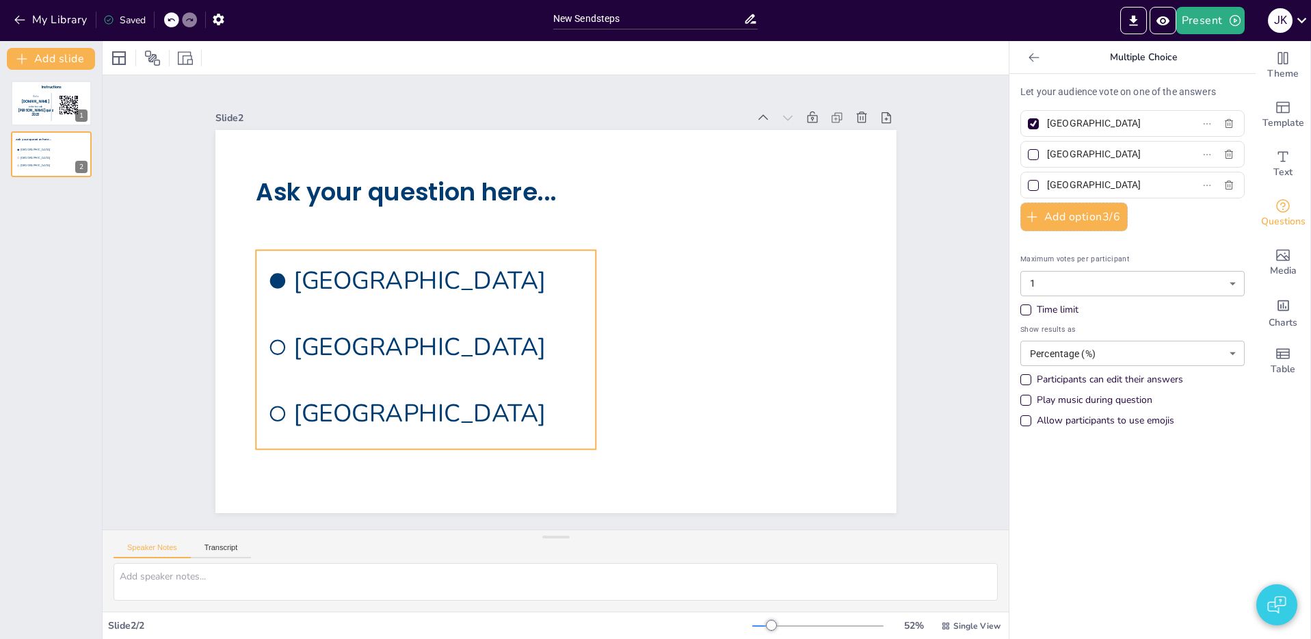
click at [392, 289] on span "[GEOGRAPHIC_DATA]" at bounding box center [441, 268] width 293 height 63
click at [235, 60] on icon at bounding box center [234, 56] width 11 height 11
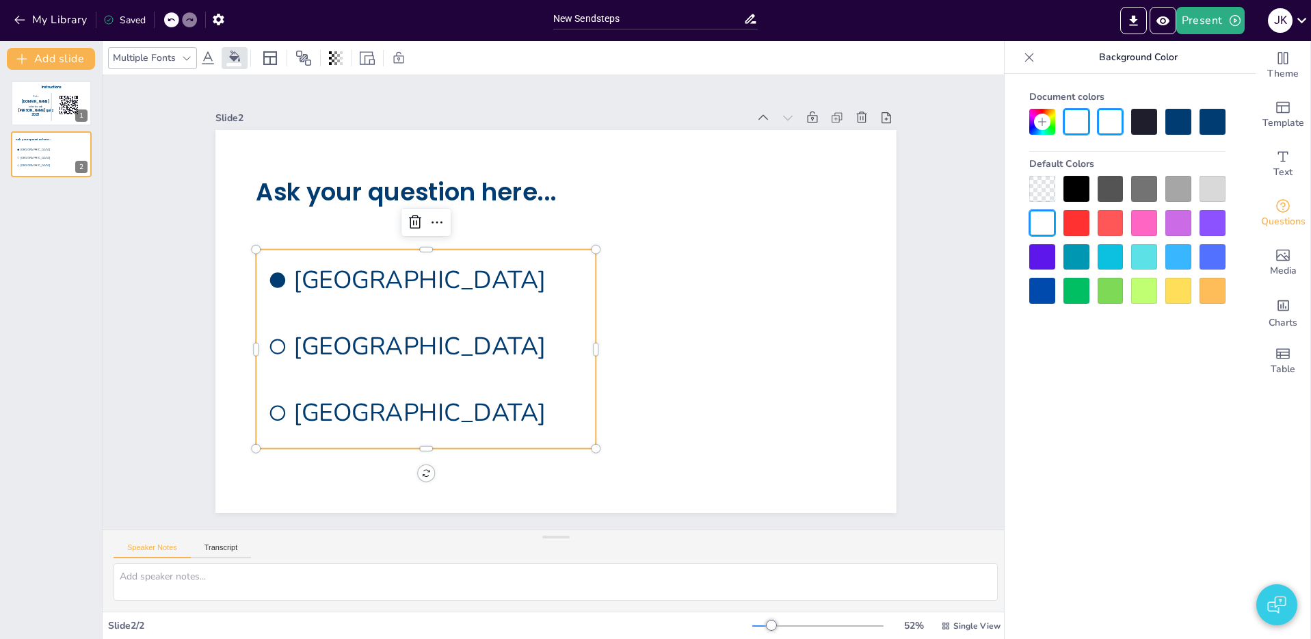
click at [1084, 191] on div at bounding box center [1076, 189] width 26 height 26
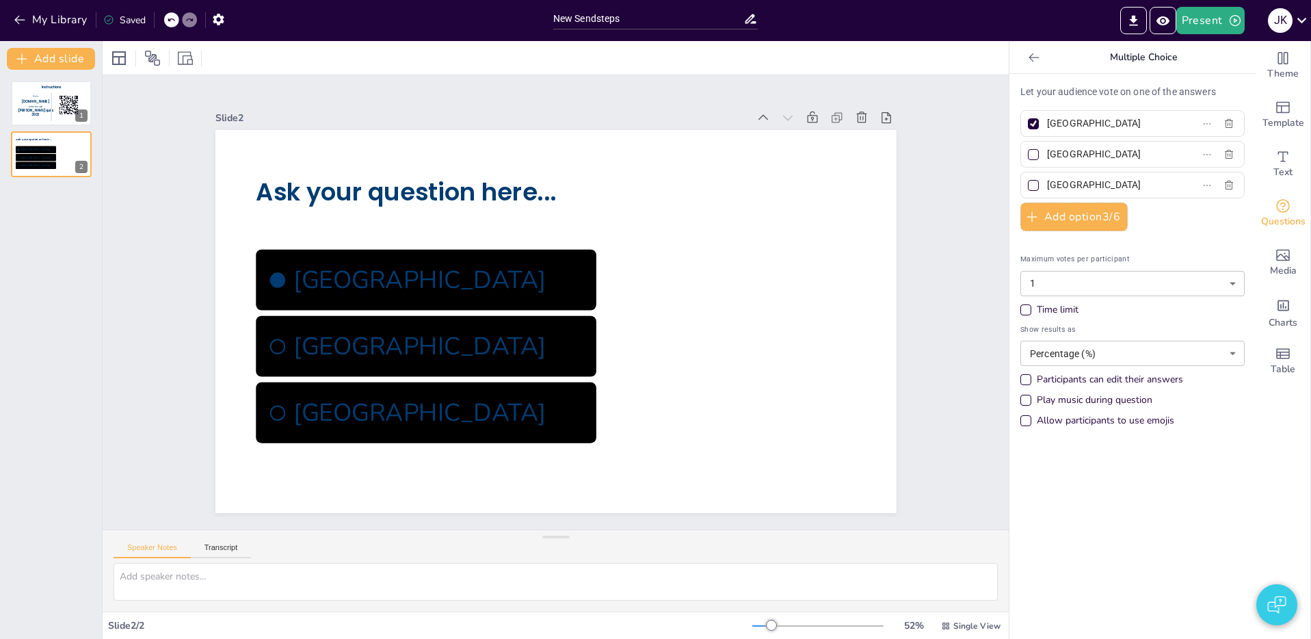
click at [172, 21] on icon at bounding box center [171, 20] width 8 height 8
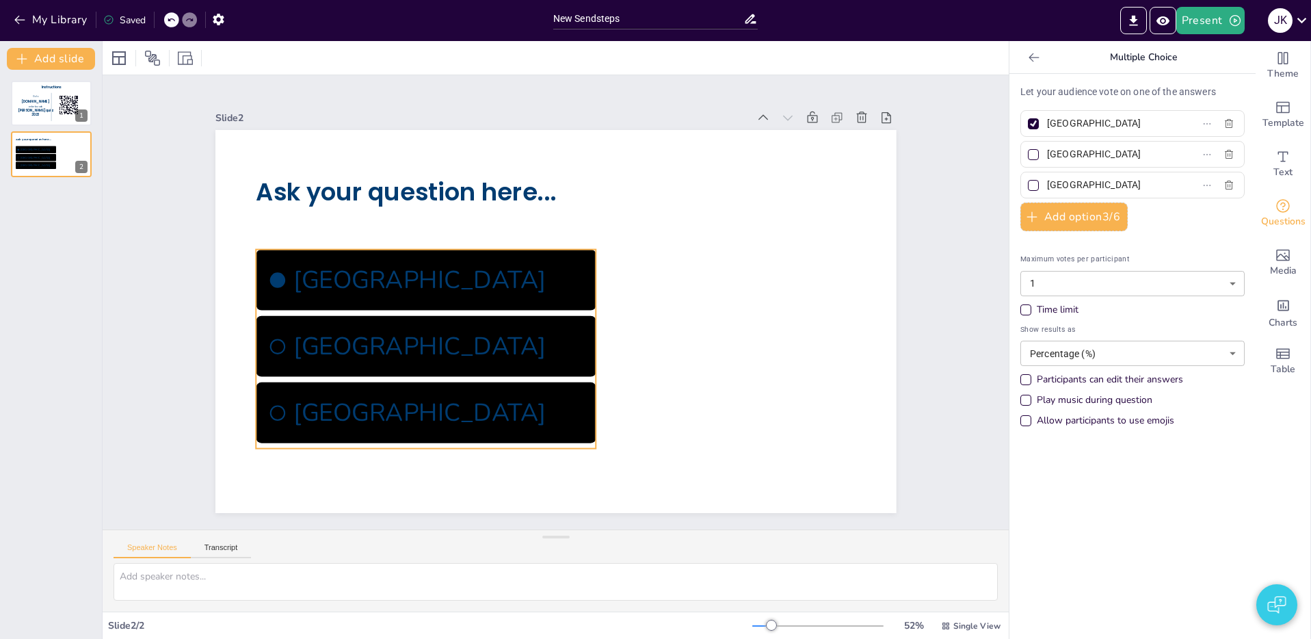
click at [538, 284] on span "[GEOGRAPHIC_DATA]" at bounding box center [446, 256] width 292 height 93
drag, startPoint x: 245, startPoint y: 69, endPoint x: 239, endPoint y: 62, distance: 9.7
click at [244, 69] on div "Multiple Fonts" at bounding box center [556, 57] width 906 height 33
drag, startPoint x: 238, startPoint y: 60, endPoint x: 247, endPoint y: 64, distance: 9.8
click at [238, 60] on icon at bounding box center [234, 56] width 11 height 11
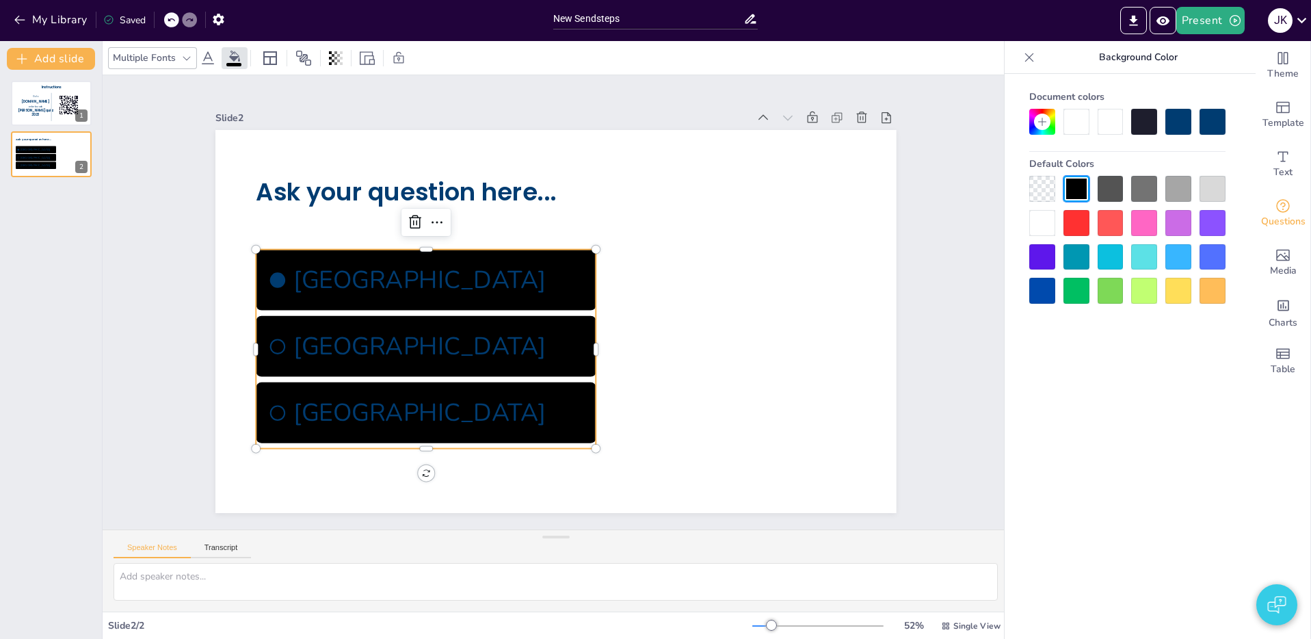
click at [1039, 182] on div at bounding box center [1042, 189] width 26 height 26
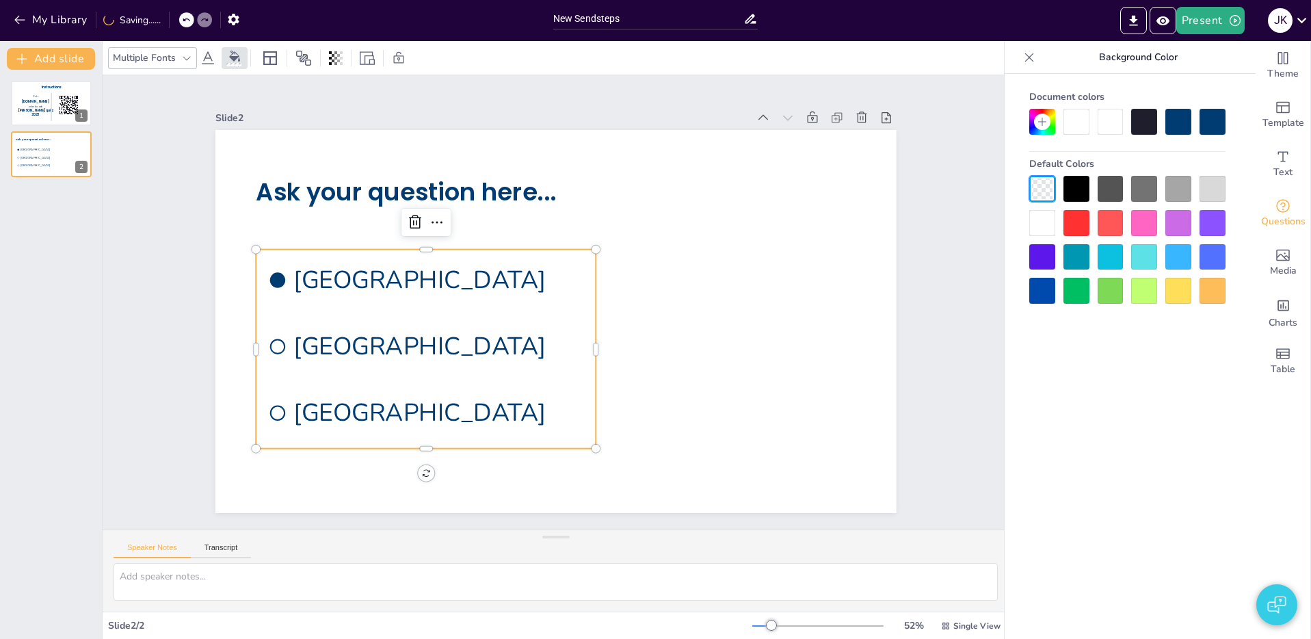
click at [933, 254] on div "Slide 1 Instructions Go to [DOMAIN_NAME] enter te code [PERSON_NAME] quiz 2023 …" at bounding box center [556, 302] width 758 height 421
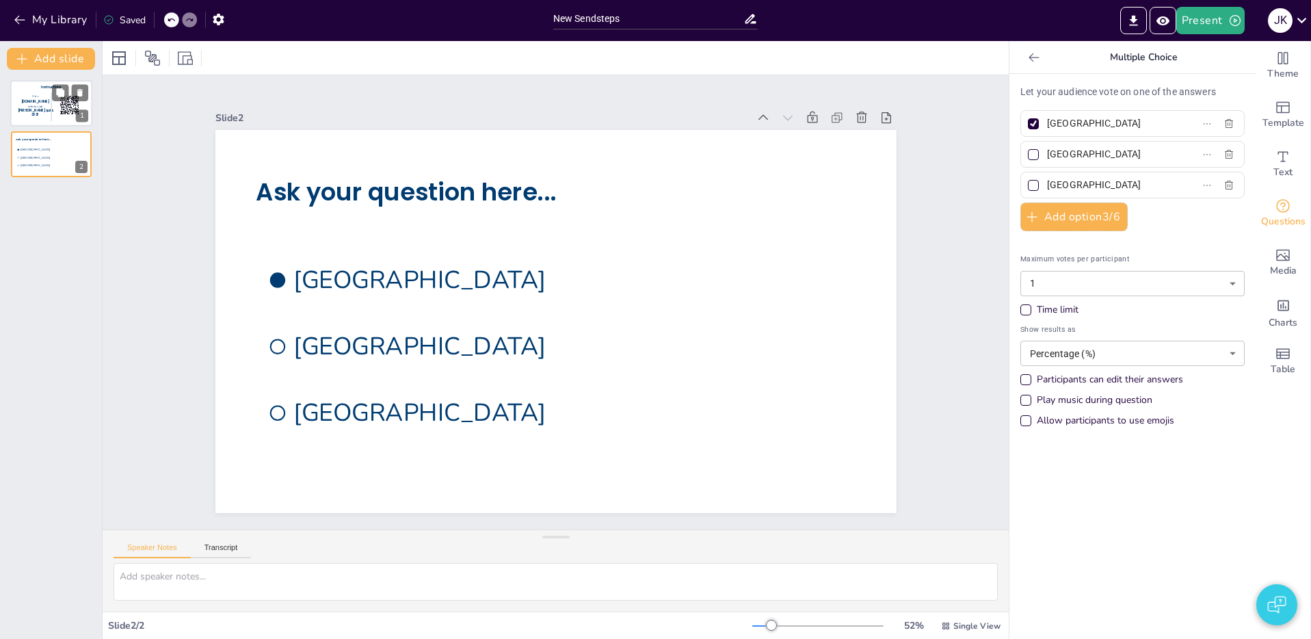
click at [38, 113] on span "[PERSON_NAME] quiz 2023" at bounding box center [35, 112] width 35 height 9
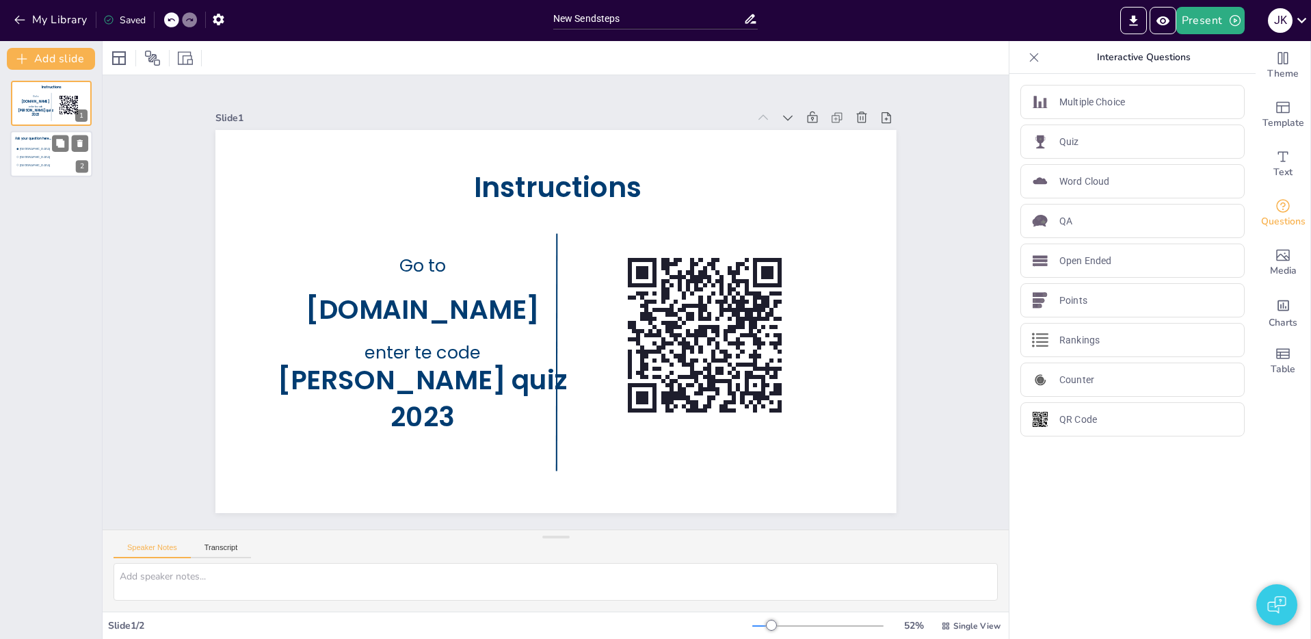
click at [38, 175] on div at bounding box center [51, 154] width 82 height 46
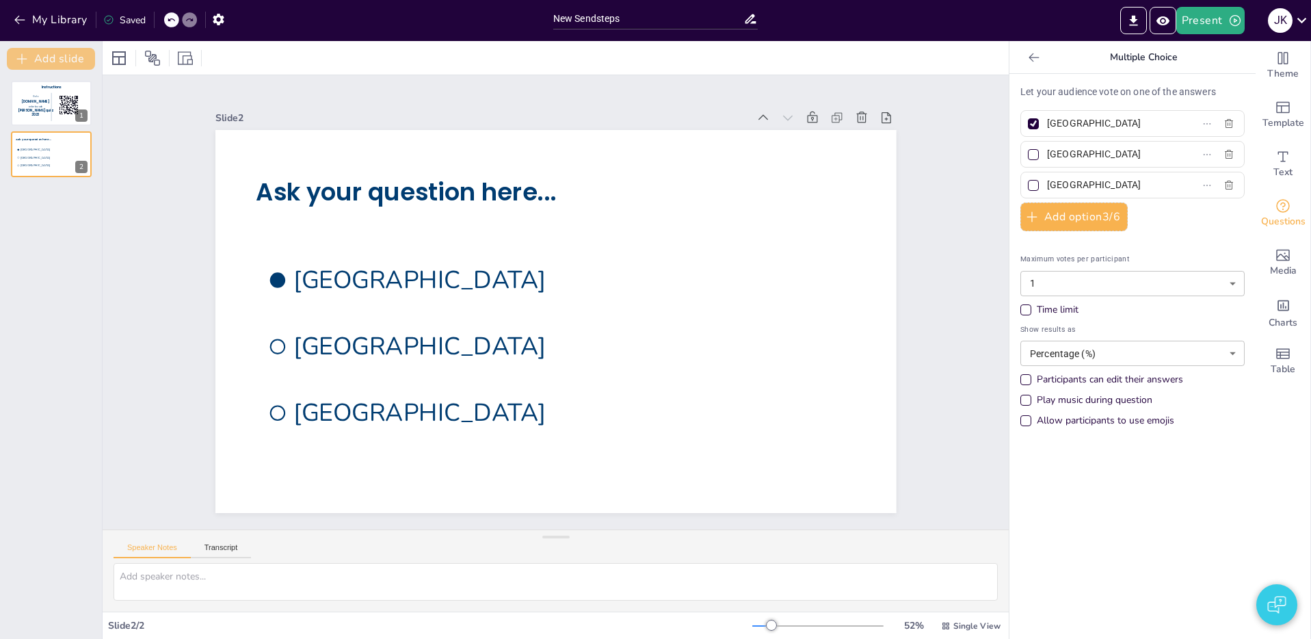
click at [74, 60] on button "Add slide" at bounding box center [51, 59] width 88 height 22
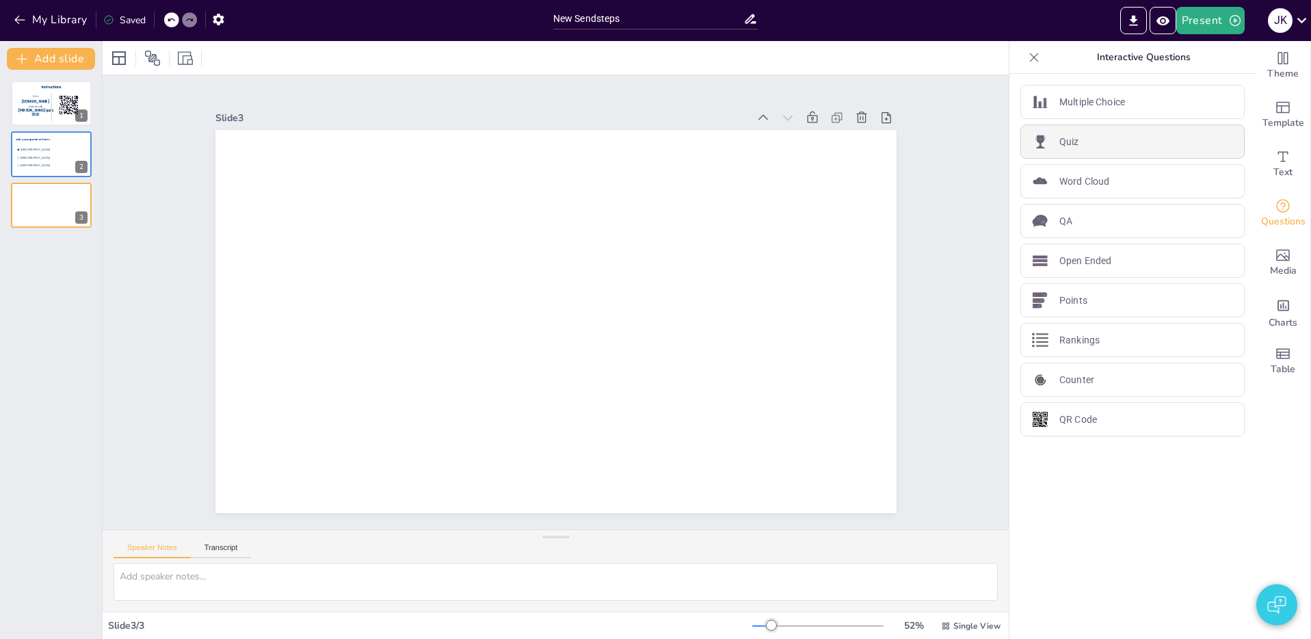
click at [1123, 142] on div "Quiz" at bounding box center [1132, 141] width 224 height 34
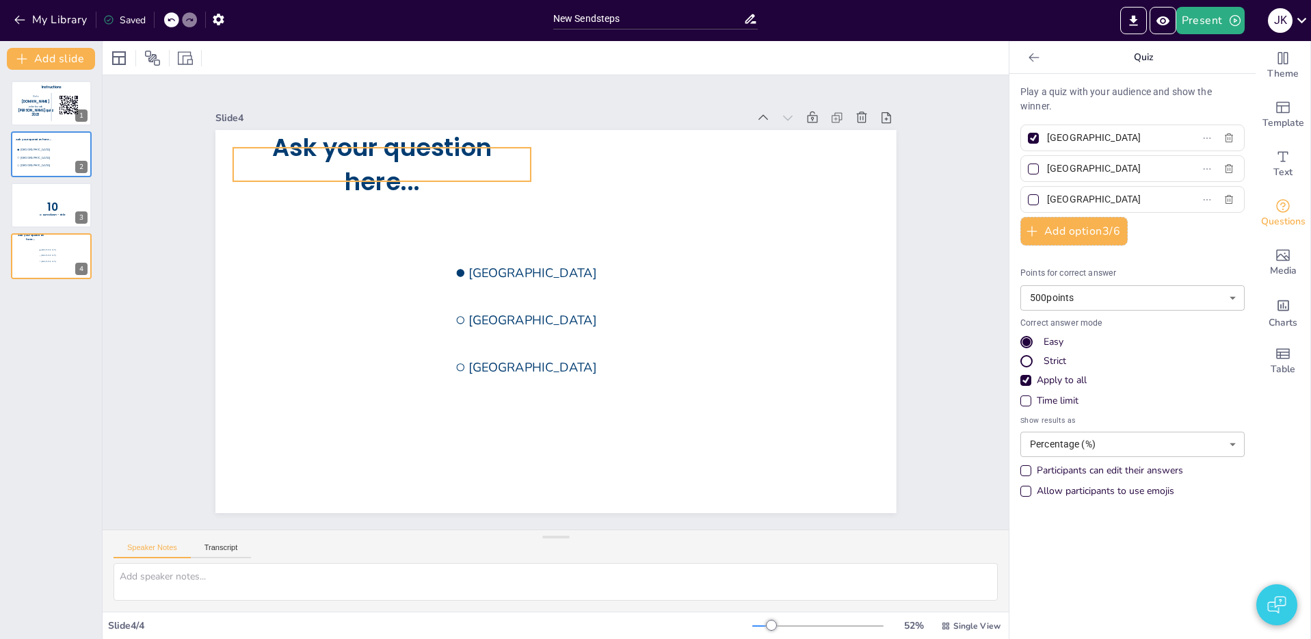
click at [390, 159] on span "Ask your question here..." at bounding box center [418, 123] width 222 height 96
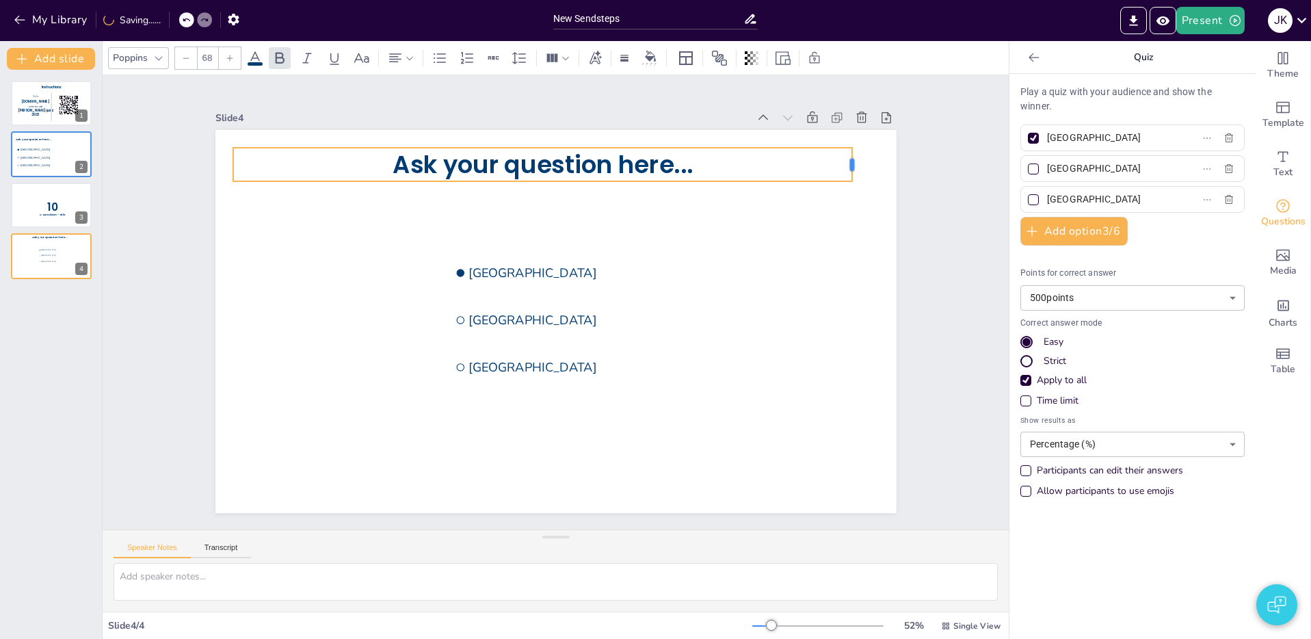
drag, startPoint x: 531, startPoint y: 165, endPoint x: 853, endPoint y: 178, distance: 321.6
click at [853, 178] on div "Ask your question here... [GEOGRAPHIC_DATA] [GEOGRAPHIC_DATA] [GEOGRAPHIC_DATA]" at bounding box center [551, 321] width 745 height 516
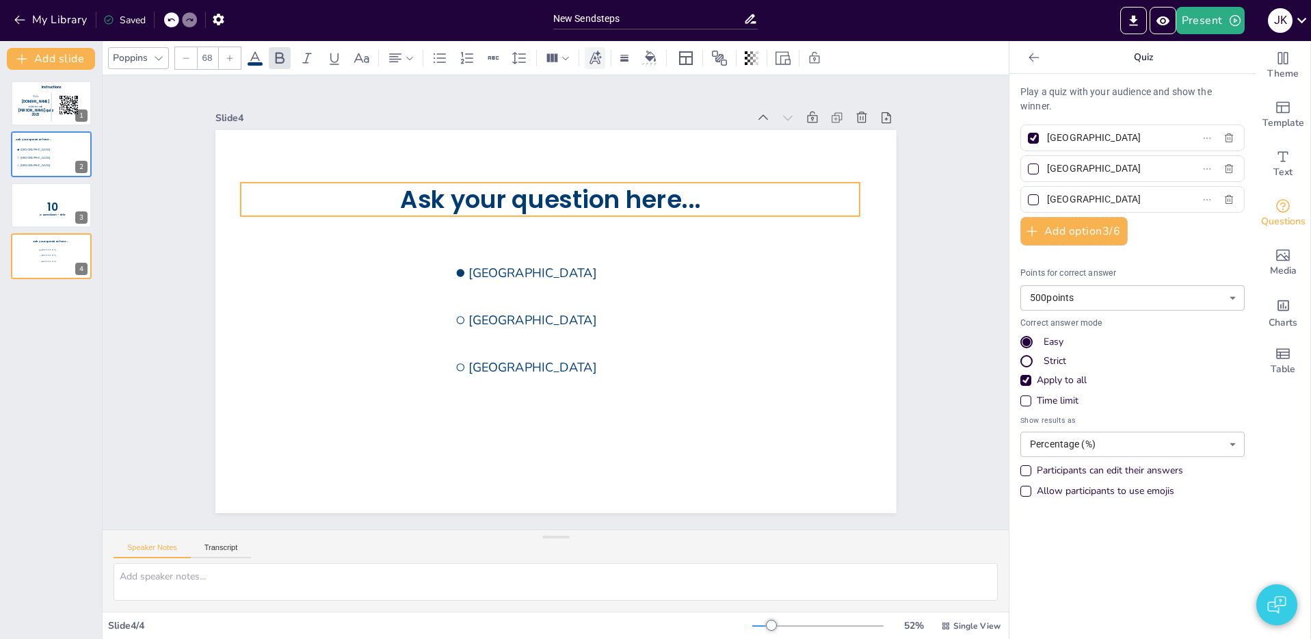
drag, startPoint x: 684, startPoint y: 181, endPoint x: 587, endPoint y: 68, distance: 148.9
click at [684, 202] on span "Ask your question here..." at bounding box center [592, 205] width 288 height 153
click at [405, 61] on icon at bounding box center [410, 58] width 10 height 10
click at [406, 104] on icon at bounding box center [400, 104] width 16 height 16
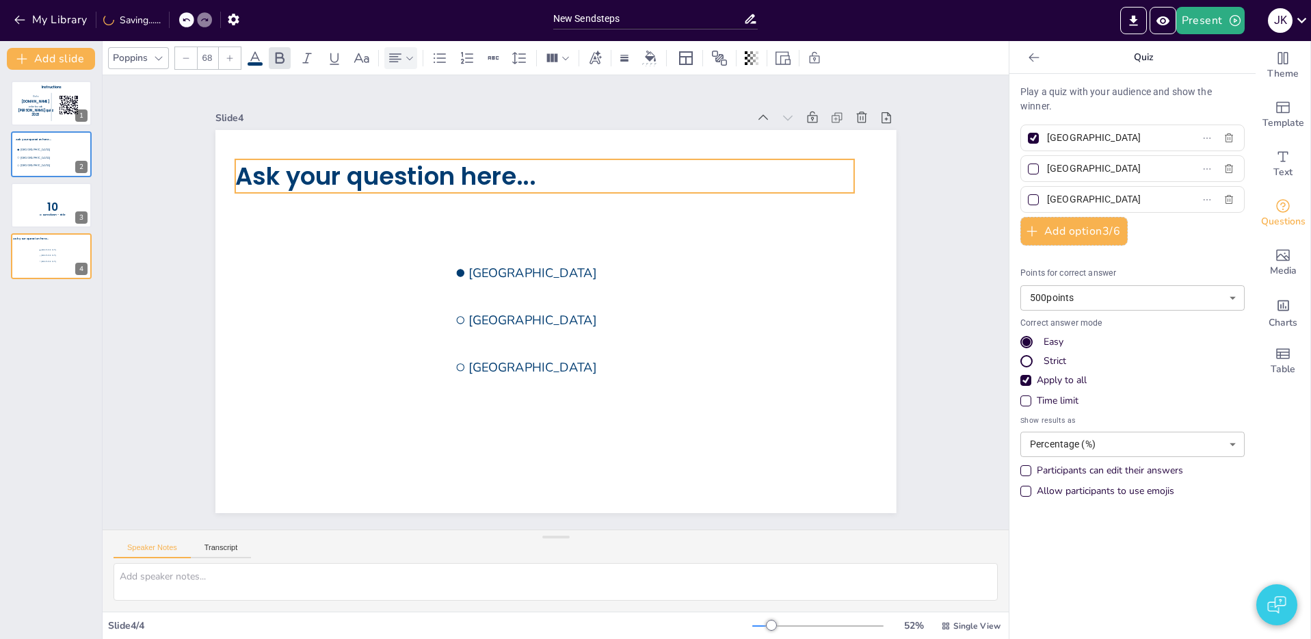
drag, startPoint x: 420, startPoint y: 200, endPoint x: 414, endPoint y: 177, distance: 23.9
click at [414, 177] on span "Ask your question here..." at bounding box center [399, 158] width 302 height 65
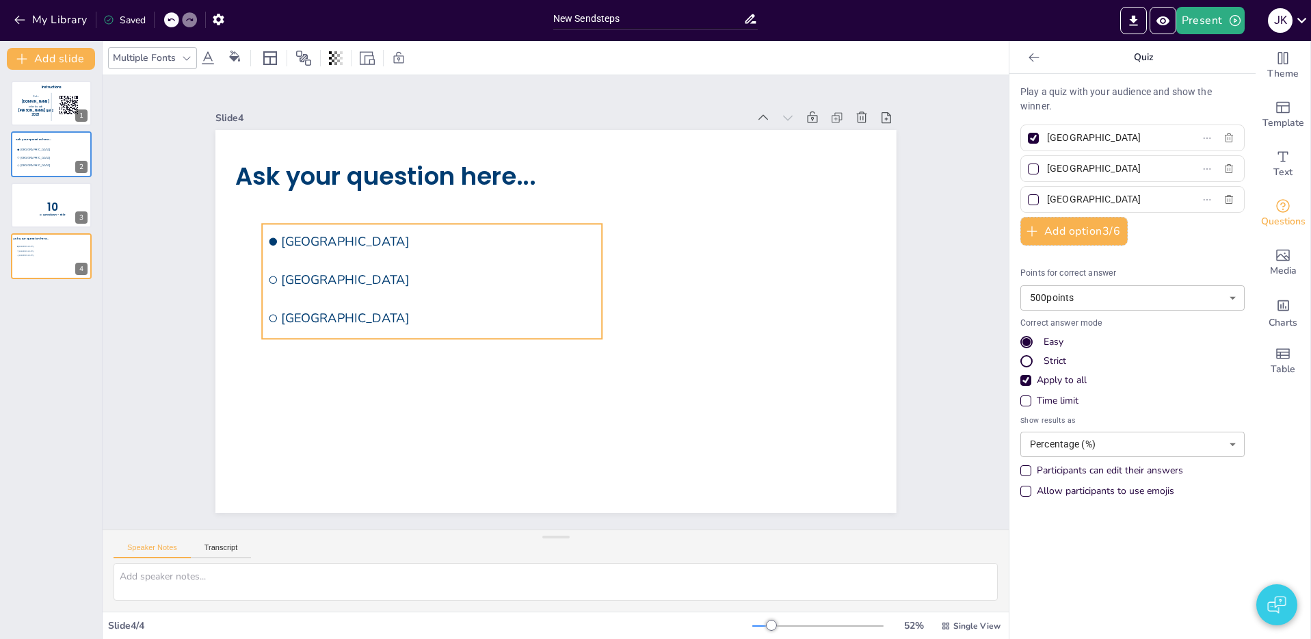
drag, startPoint x: 524, startPoint y: 321, endPoint x: 340, endPoint y: 297, distance: 185.5
click at [336, 294] on li "[GEOGRAPHIC_DATA]" at bounding box center [451, 231] width 325 height 171
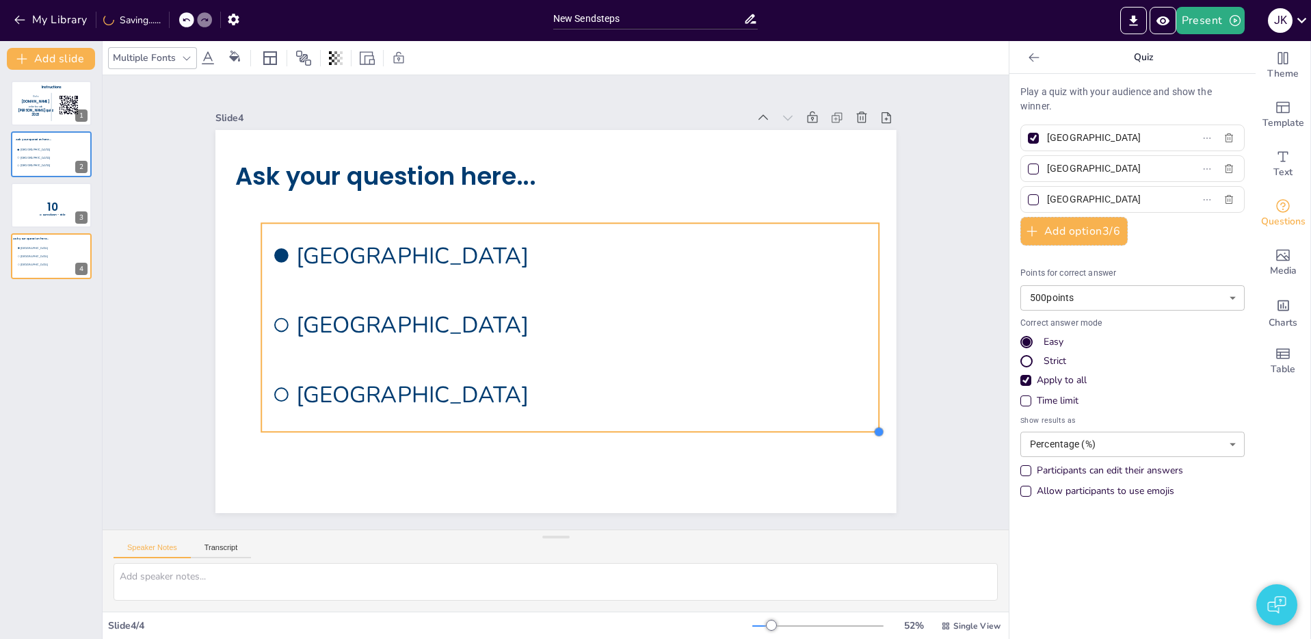
drag, startPoint x: 669, startPoint y: 386, endPoint x: 704, endPoint y: 430, distance: 56.9
click at [708, 431] on div "Ask your question here... [GEOGRAPHIC_DATA] [GEOGRAPHIC_DATA] [GEOGRAPHIC_DATA]" at bounding box center [551, 321] width 745 height 516
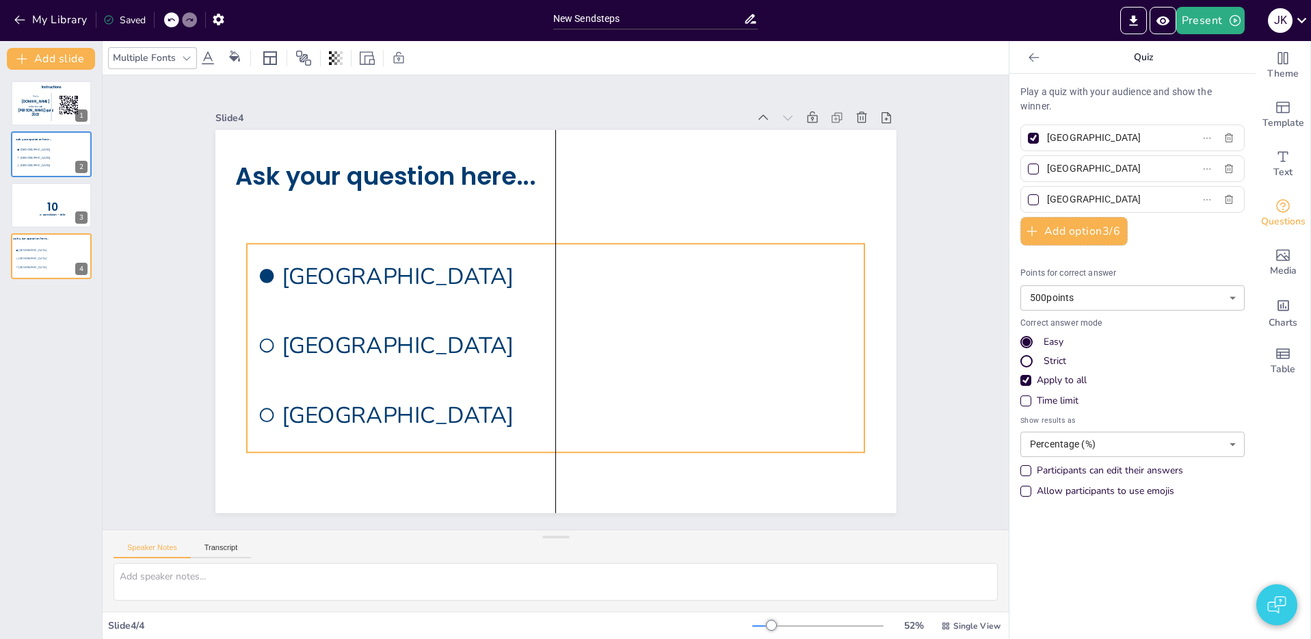
drag, startPoint x: 675, startPoint y: 293, endPoint x: 669, endPoint y: 306, distance: 14.4
click at [669, 306] on li "[GEOGRAPHIC_DATA]" at bounding box center [561, 275] width 618 height 191
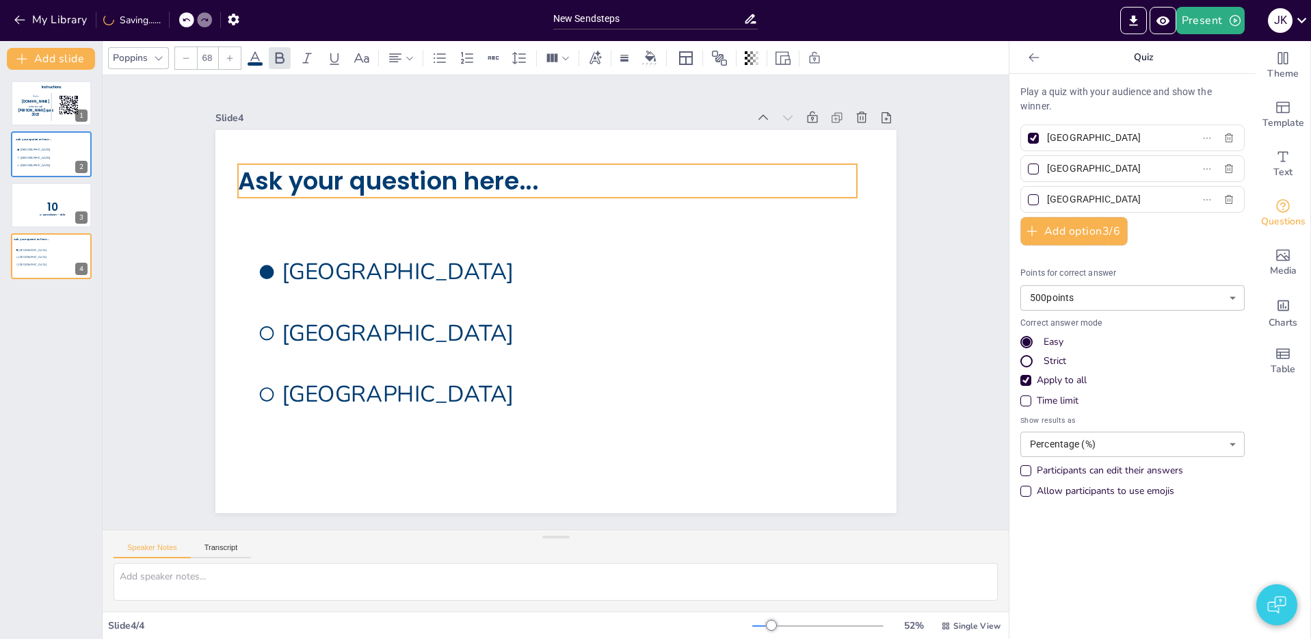
click at [401, 177] on span "Ask your question here..." at bounding box center [417, 149] width 301 height 96
click at [40, 161] on li "[GEOGRAPHIC_DATA]" at bounding box center [35, 165] width 41 height 8
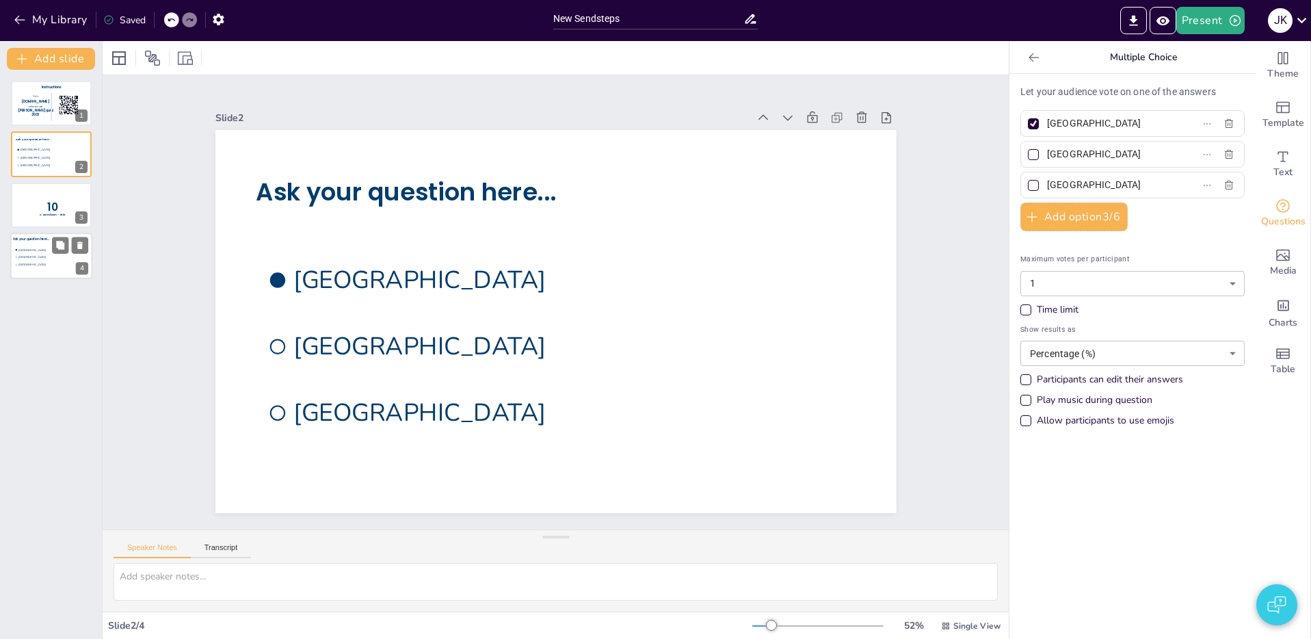
click at [44, 254] on li "[GEOGRAPHIC_DATA]" at bounding box center [34, 257] width 41 height 7
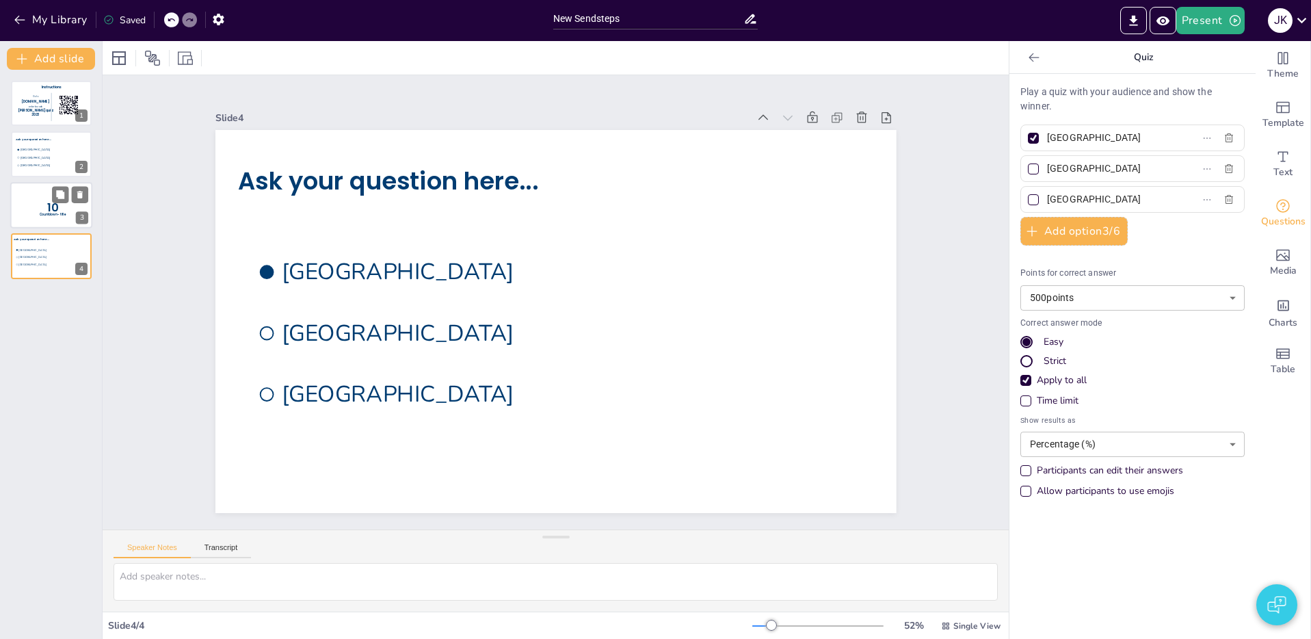
click at [16, 207] on div at bounding box center [51, 205] width 82 height 46
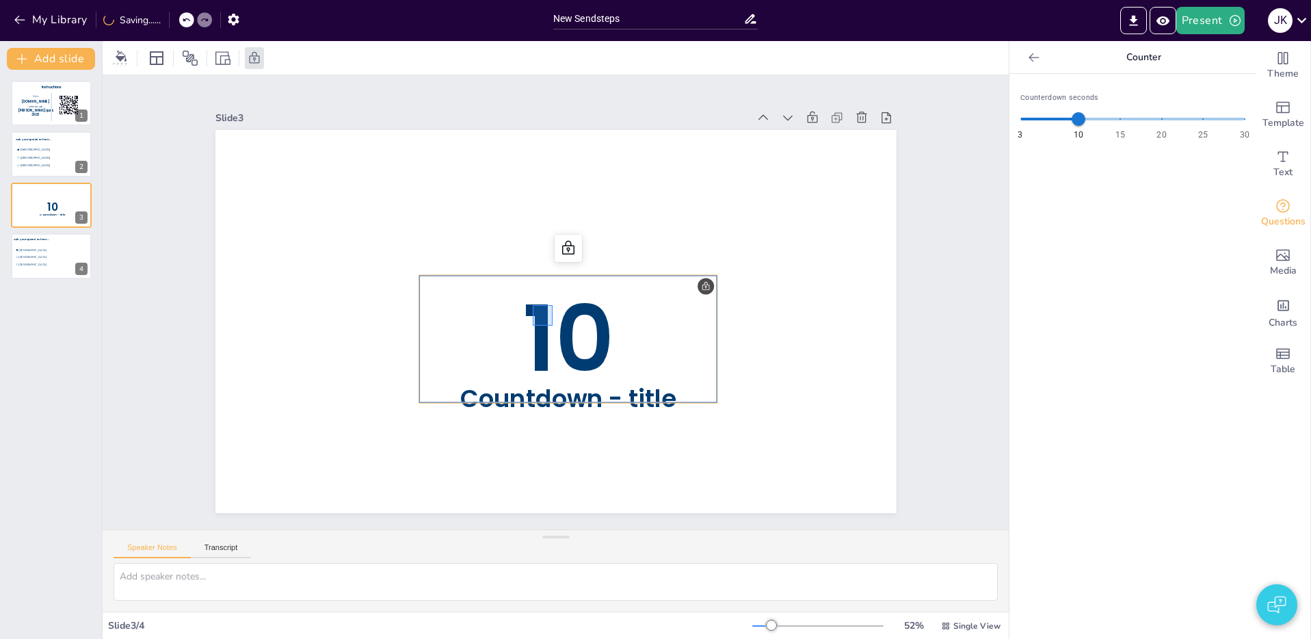
drag, startPoint x: 552, startPoint y: 325, endPoint x: 523, endPoint y: 303, distance: 37.1
drag, startPoint x: 669, startPoint y: 373, endPoint x: 606, endPoint y: 334, distance: 74.0
click at [606, 334] on p "10" at bounding box center [560, 340] width 318 height 186
click at [40, 257] on span "[GEOGRAPHIC_DATA]" at bounding box center [36, 257] width 36 height 3
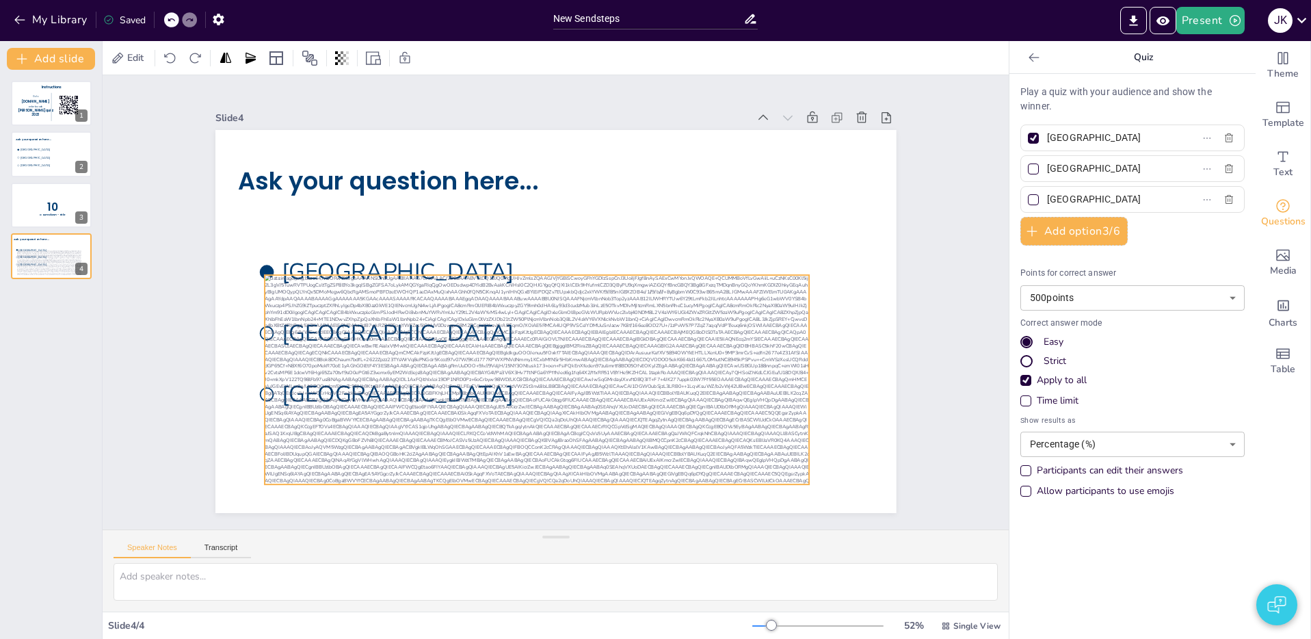
drag, startPoint x: 544, startPoint y: 414, endPoint x: 582, endPoint y: 396, distance: 43.1
click at [582, 396] on div at bounding box center [513, 369] width 582 height 367
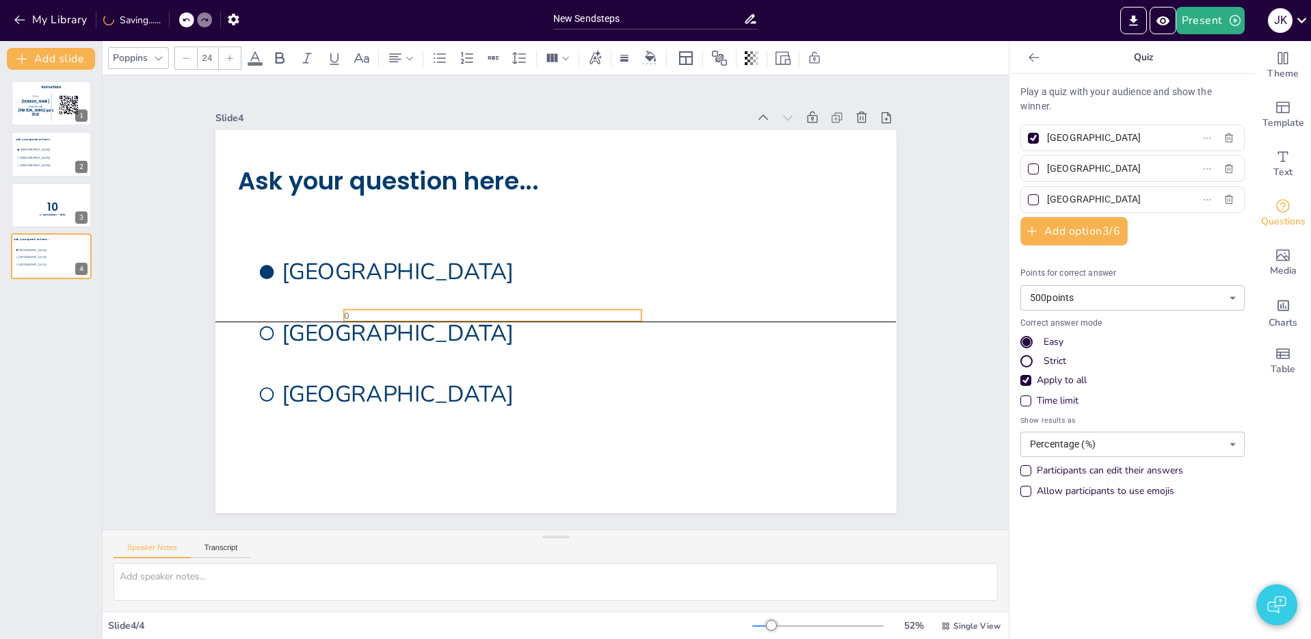
drag, startPoint x: 507, startPoint y: 171, endPoint x: 600, endPoint y: 311, distance: 168.2
click at [600, 311] on p "0" at bounding box center [492, 289] width 277 height 132
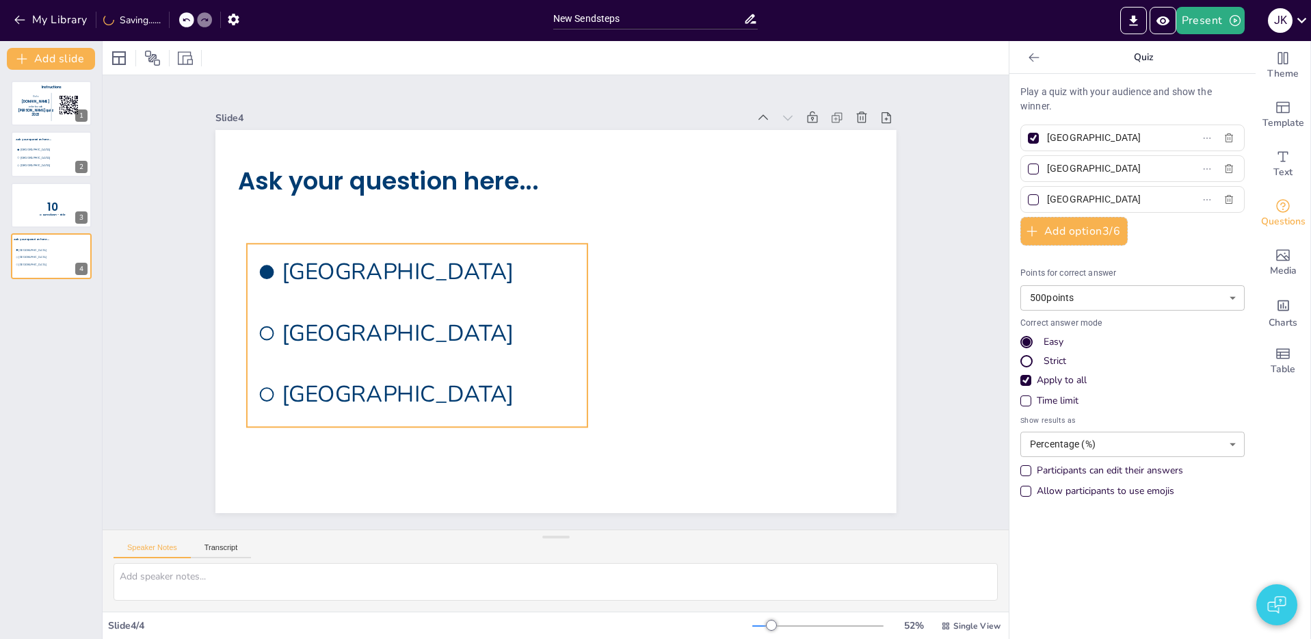
click at [429, 315] on li "[GEOGRAPHIC_DATA]" at bounding box center [413, 304] width 345 height 126
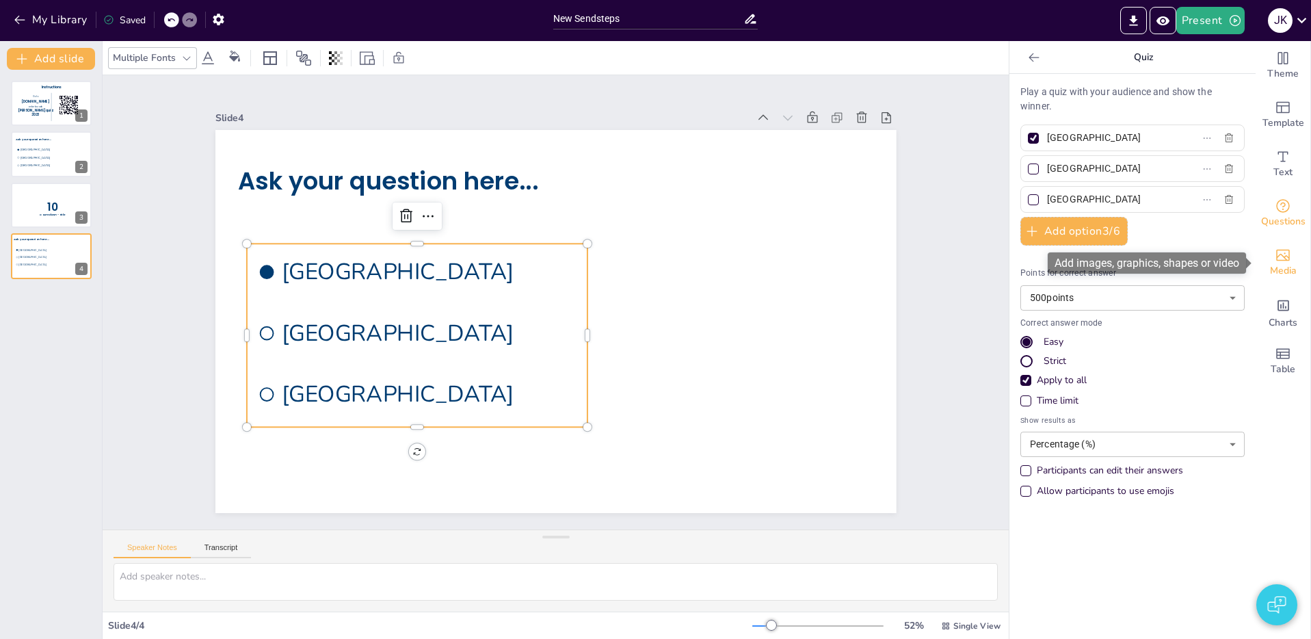
click at [1291, 270] on span "Media" at bounding box center [1283, 270] width 27 height 15
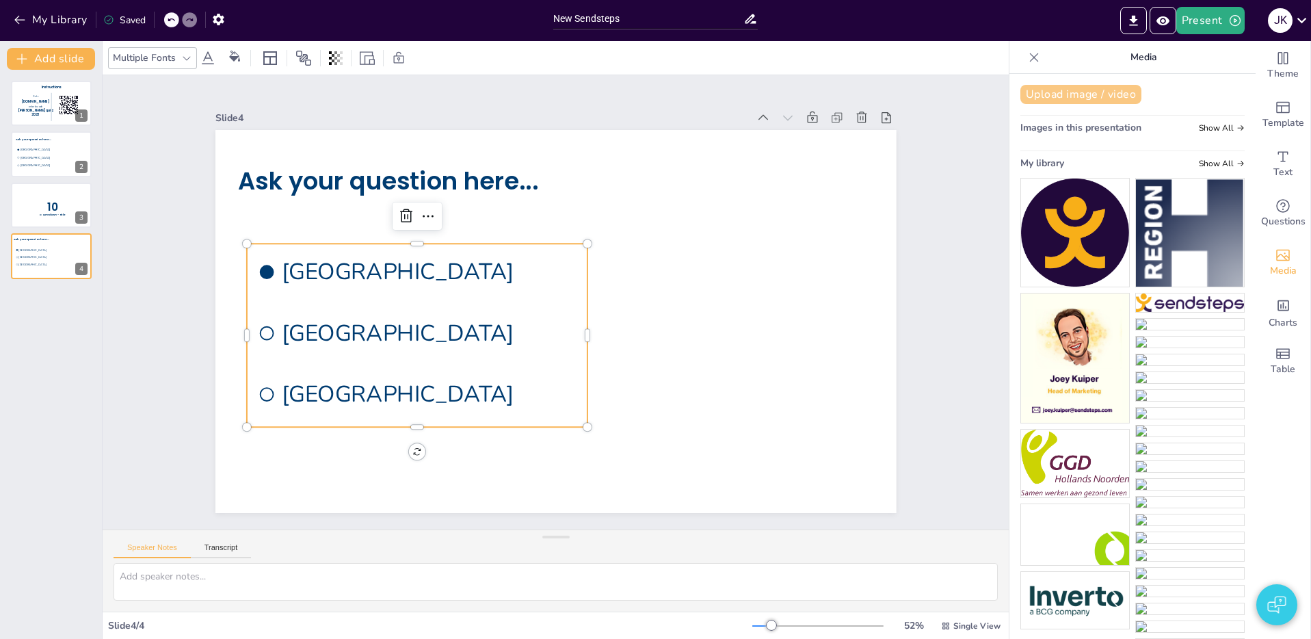
click at [1077, 94] on button "Upload image / video" at bounding box center [1080, 94] width 121 height 19
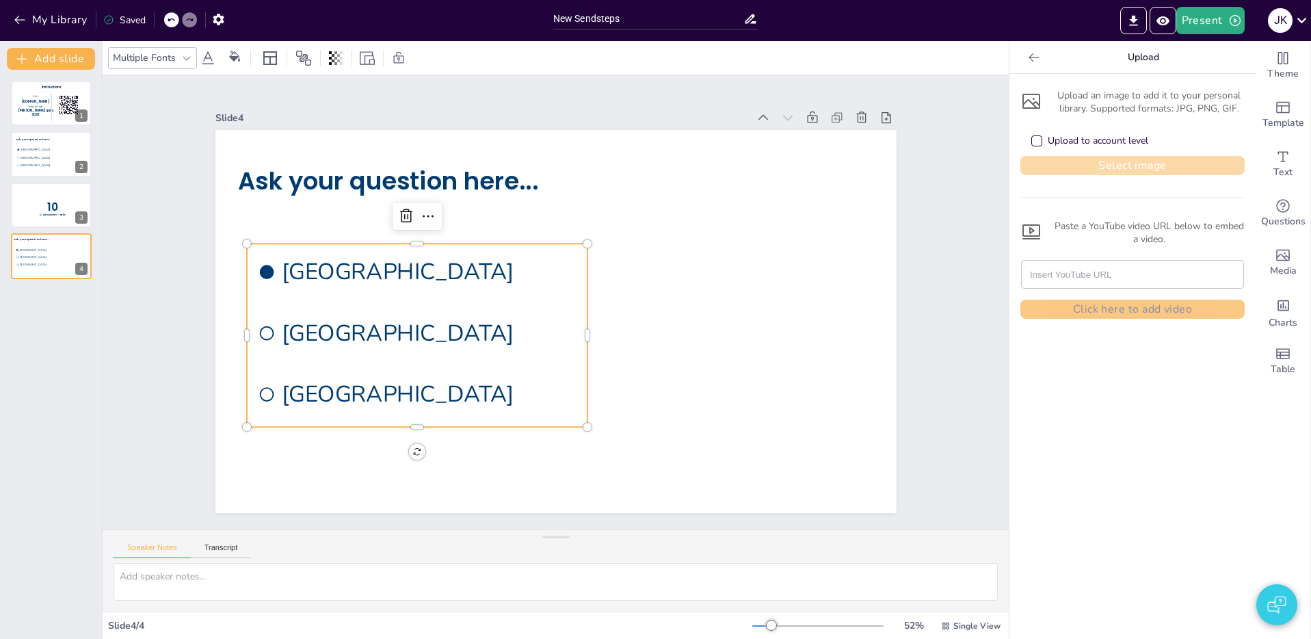
click at [1111, 165] on button "Select image" at bounding box center [1132, 165] width 224 height 19
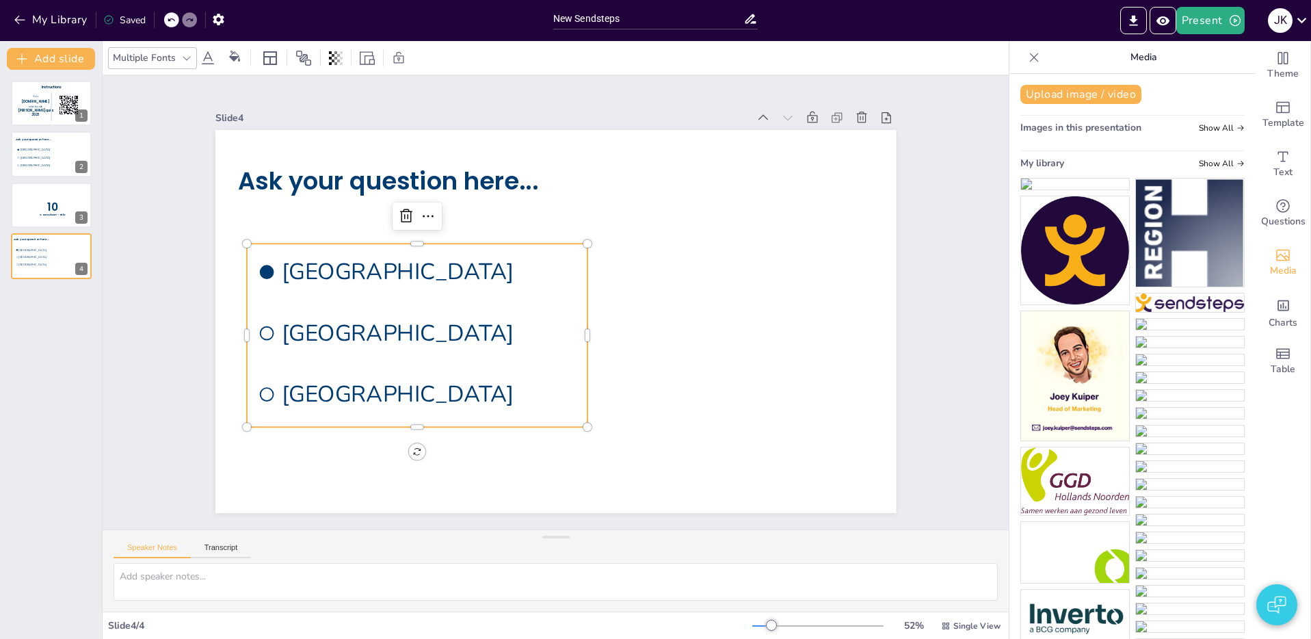
click at [1102, 189] on img at bounding box center [1075, 183] width 108 height 11
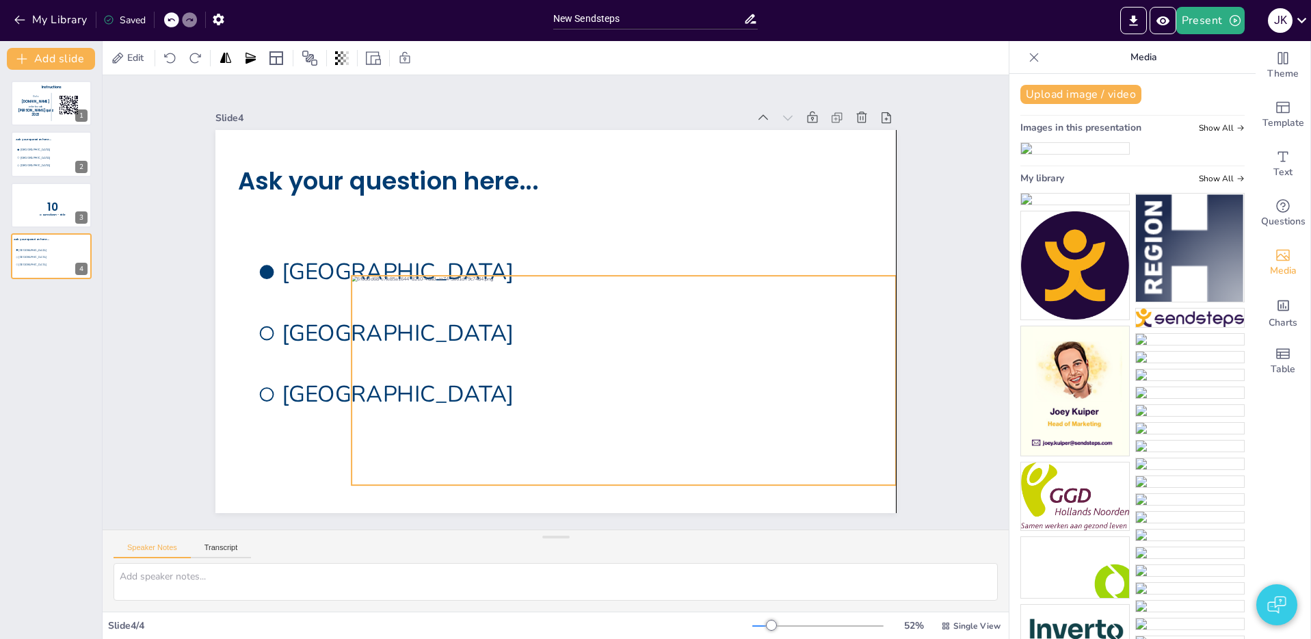
drag, startPoint x: 587, startPoint y: 379, endPoint x: 291, endPoint y: 344, distance: 297.5
click at [608, 387] on div at bounding box center [615, 386] width 563 height 265
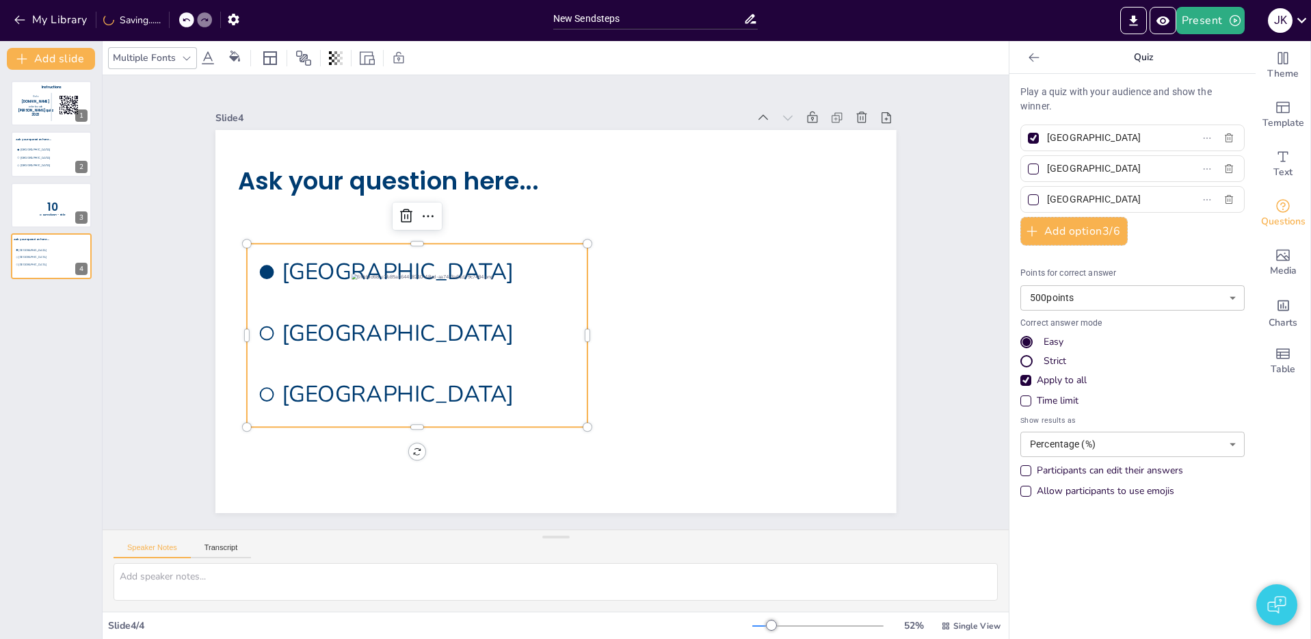
click at [295, 338] on span "[GEOGRAPHIC_DATA]" at bounding box center [430, 265] width 271 height 174
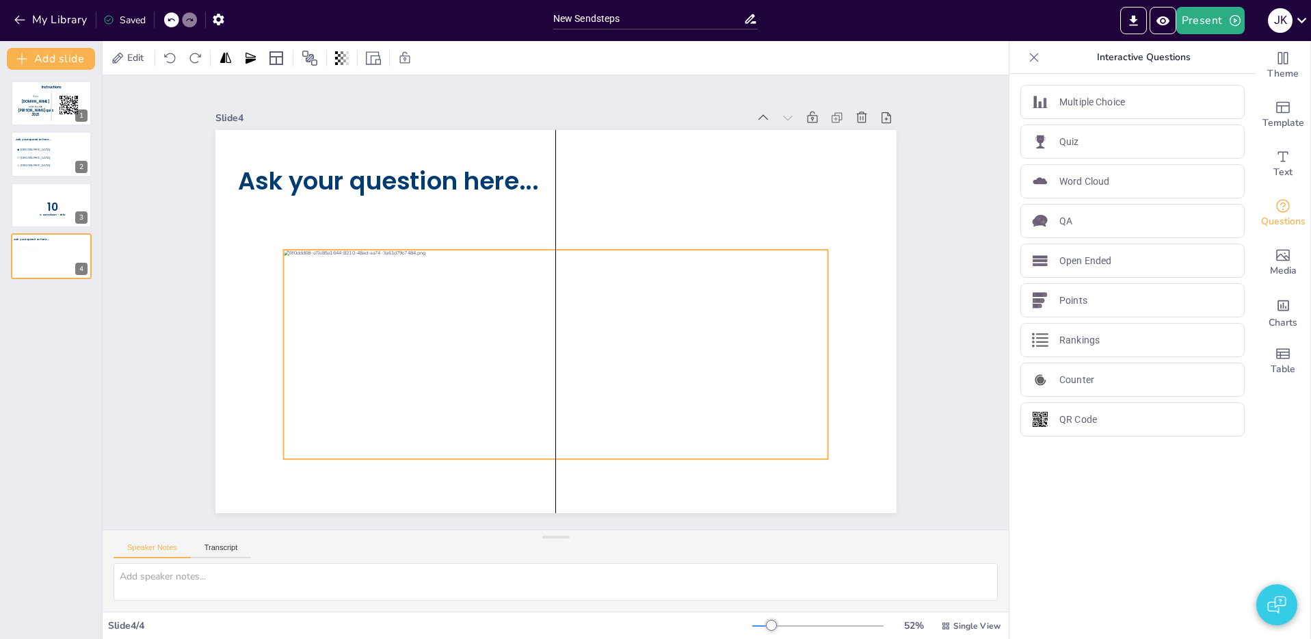
drag, startPoint x: 678, startPoint y: 390, endPoint x: 599, endPoint y: 400, distance: 79.3
click at [637, 379] on div at bounding box center [517, 337] width 520 height 544
click at [1074, 139] on p "Quiz" at bounding box center [1069, 142] width 20 height 14
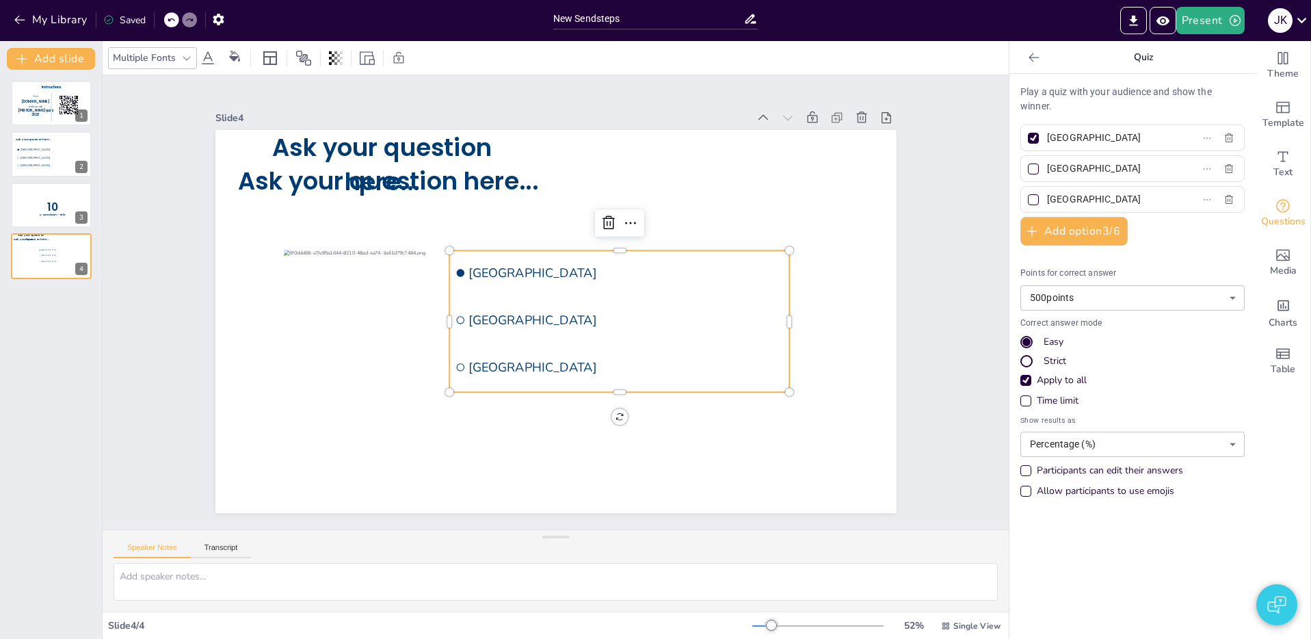
click at [537, 306] on li "[GEOGRAPHIC_DATA]" at bounding box center [572, 366] width 209 height 317
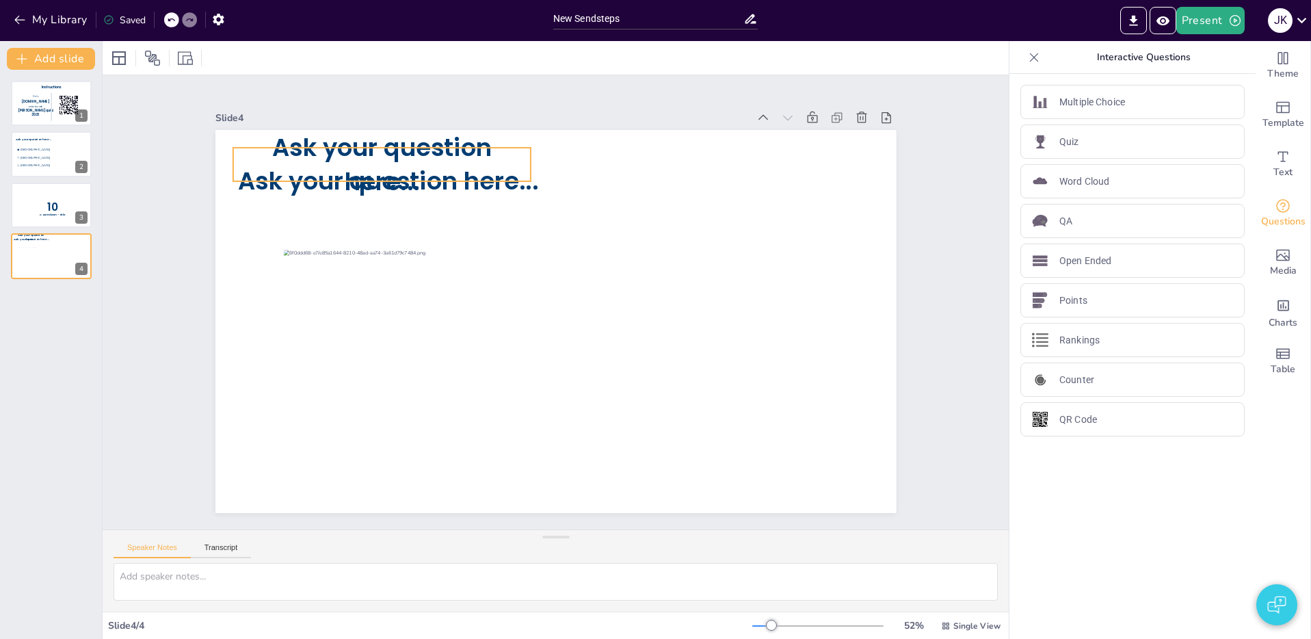
click at [387, 162] on span "Ask your question here..." at bounding box center [399, 143] width 222 height 83
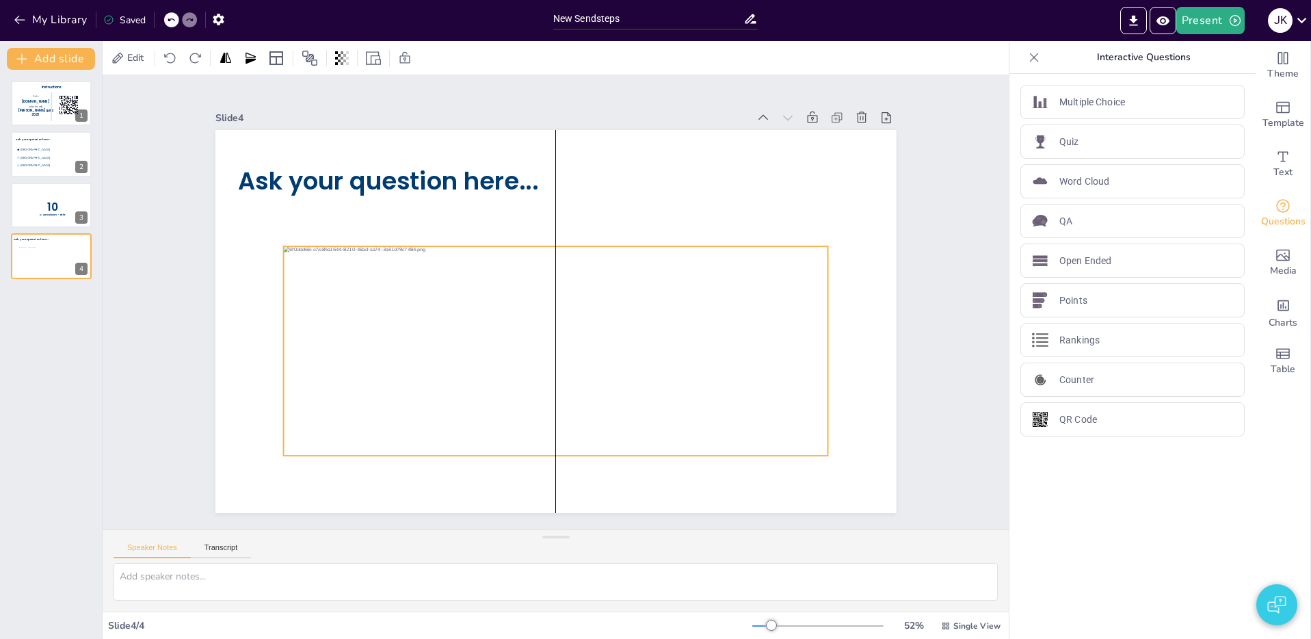
drag, startPoint x: 713, startPoint y: 360, endPoint x: 686, endPoint y: 355, distance: 27.1
click at [711, 357] on div at bounding box center [545, 350] width 576 height 318
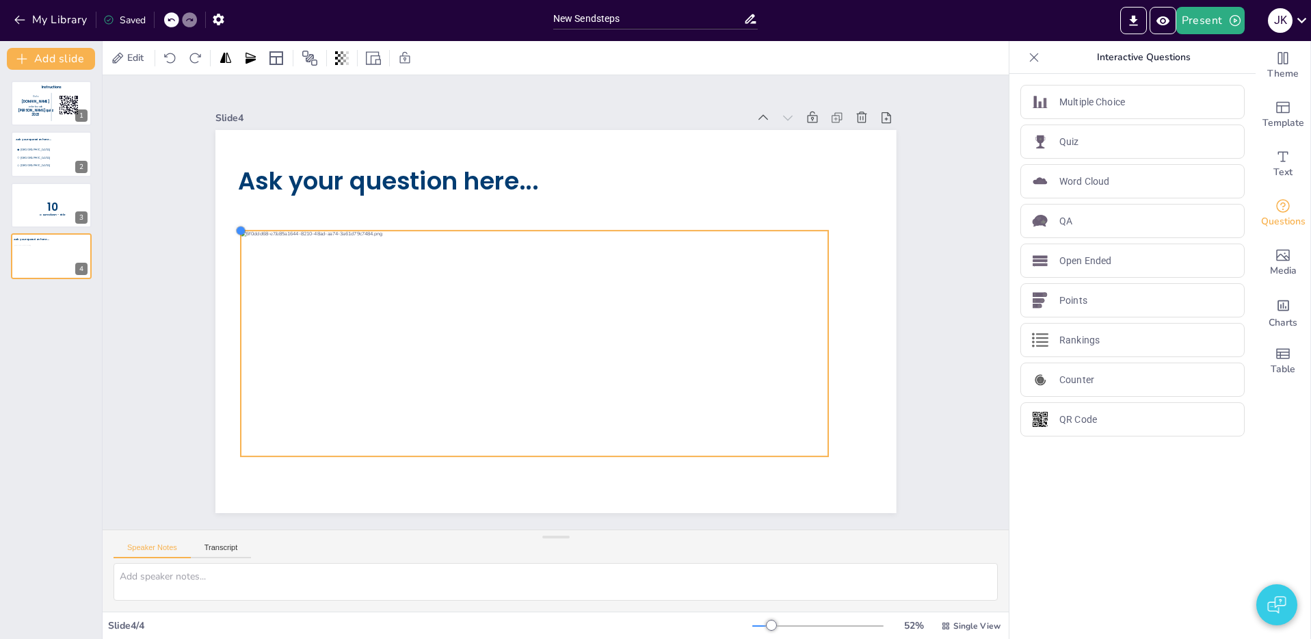
drag, startPoint x: 282, startPoint y: 248, endPoint x: 265, endPoint y: 232, distance: 22.7
click at [263, 231] on div "Ask your question here..." at bounding box center [545, 319] width 781 height 672
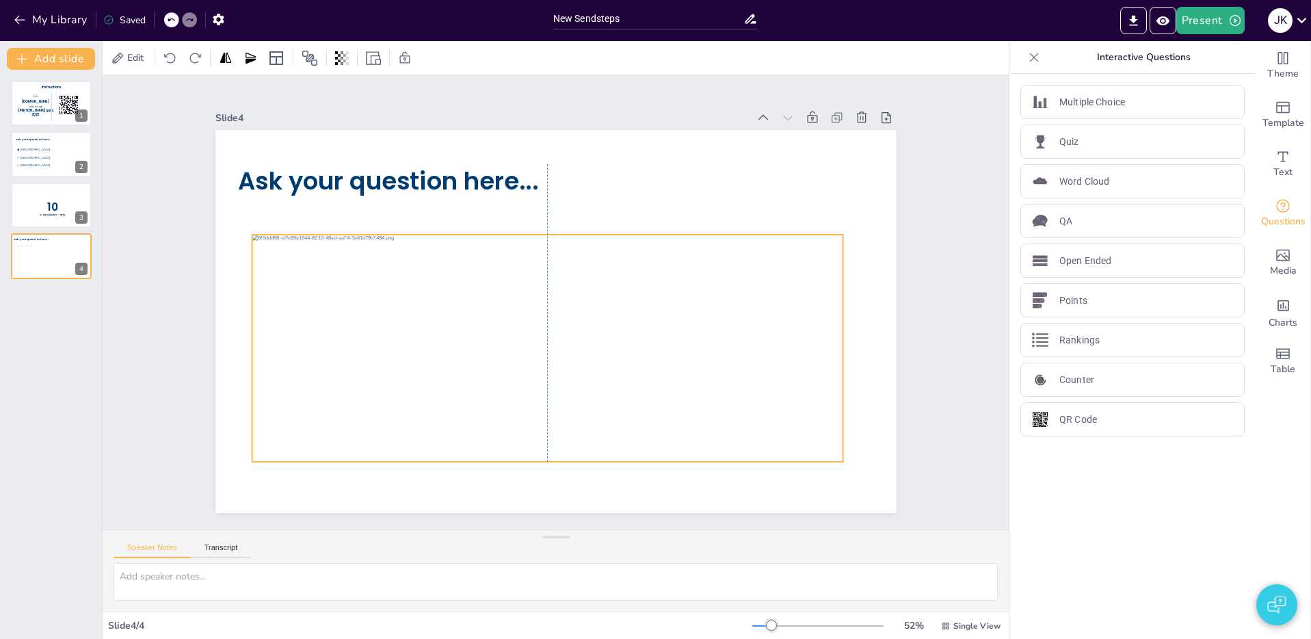
click at [487, 331] on div at bounding box center [542, 346] width 611 height 287
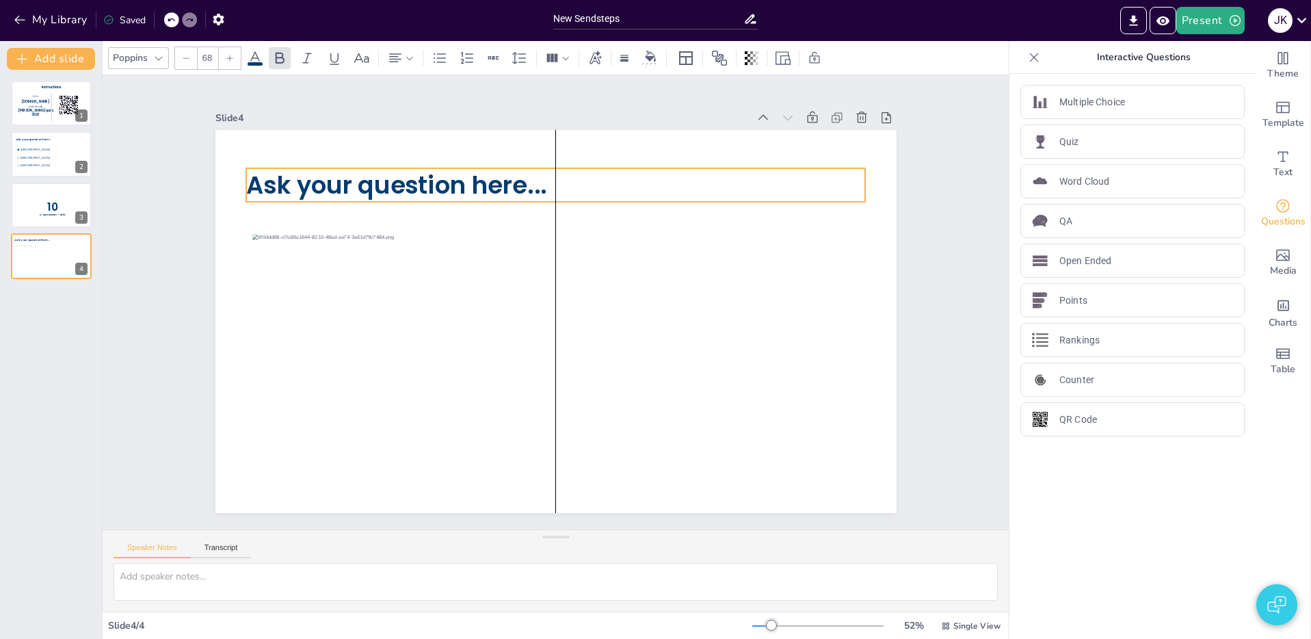
drag, startPoint x: 366, startPoint y: 183, endPoint x: 373, endPoint y: 187, distance: 7.4
click at [373, 187] on span "Ask your question here..." at bounding box center [440, 141] width 296 height 125
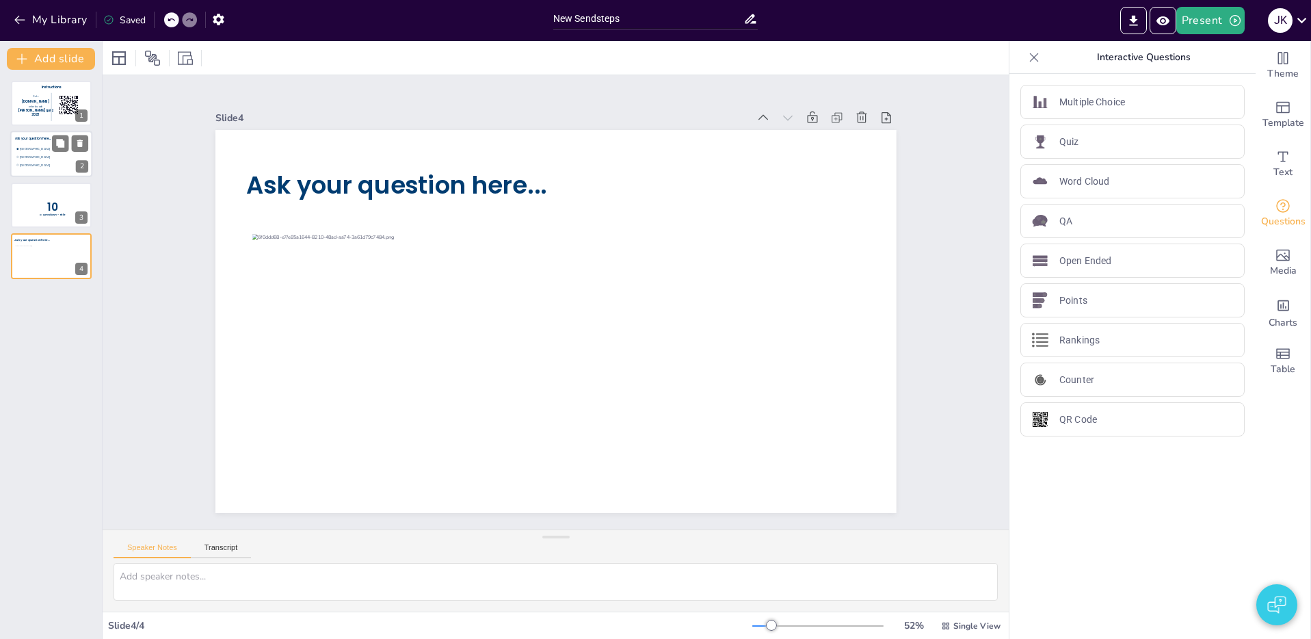
click at [28, 156] on span "[GEOGRAPHIC_DATA]" at bounding box center [38, 157] width 36 height 4
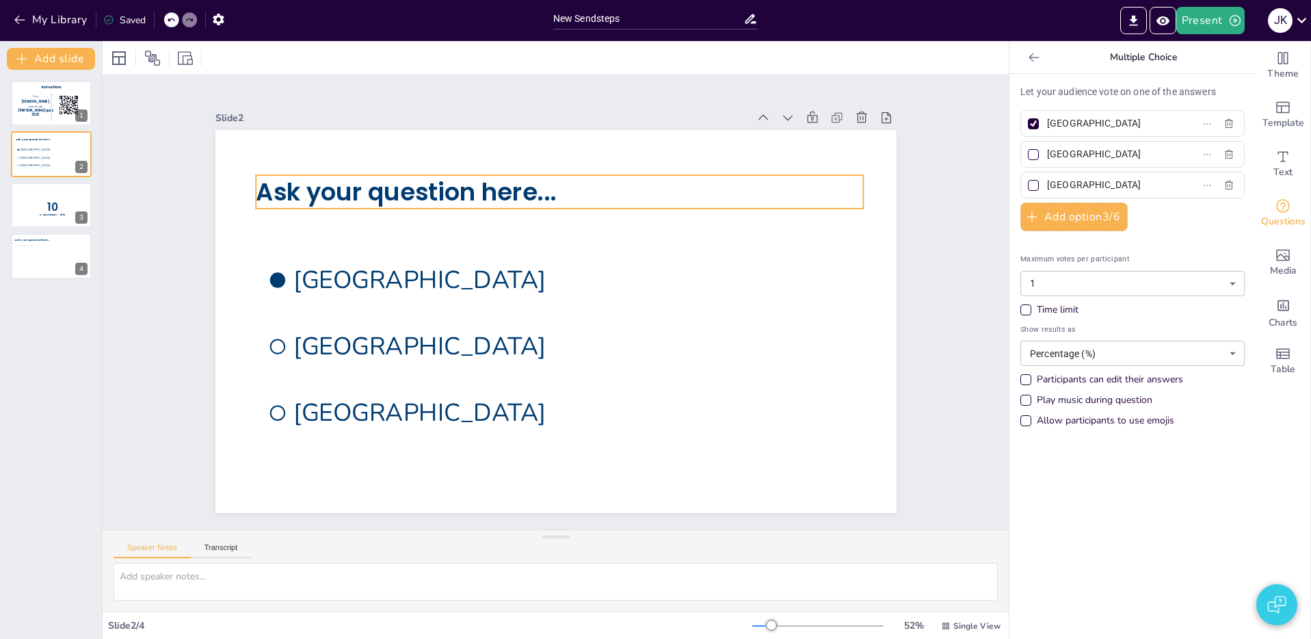
drag, startPoint x: 388, startPoint y: 185, endPoint x: 399, endPoint y: 189, distance: 11.9
click at [388, 185] on span "Ask your question here..." at bounding box center [447, 151] width 296 height 124
click at [456, 196] on span "Ask your question here..." at bounding box center [517, 120] width 245 height 226
click at [456, 196] on span "Ask your question here..." at bounding box center [481, 131] width 277 height 179
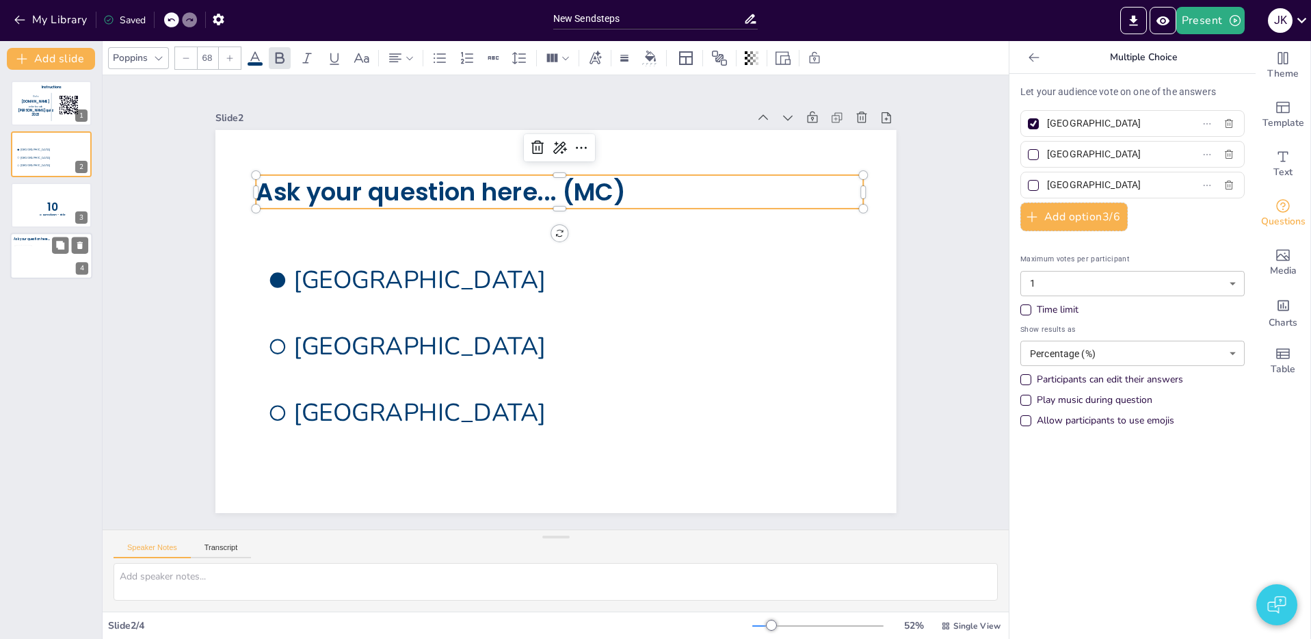
click at [54, 254] on div at bounding box center [49, 258] width 71 height 27
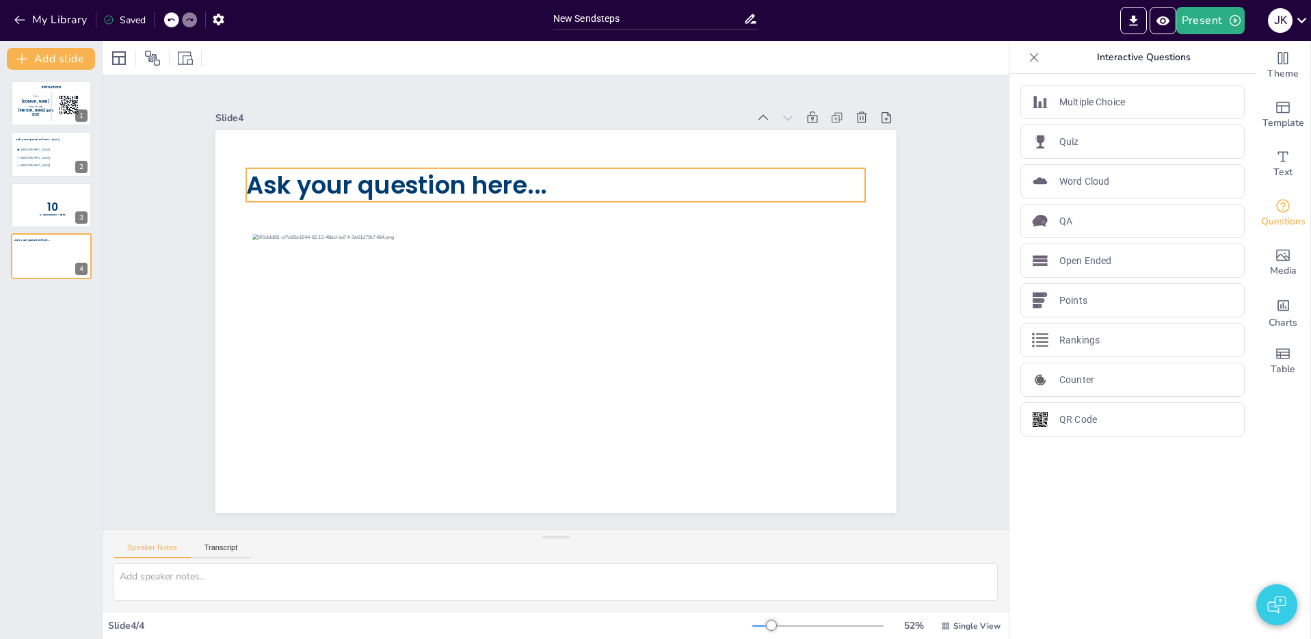
click at [565, 176] on p "Ask your question here..." at bounding box center [592, 191] width 600 height 224
click at [570, 184] on p "Ask your question here..." at bounding box center [624, 207] width 520 height 391
click at [570, 184] on p "Ask your question here..." at bounding box center [579, 188] width 613 height 162
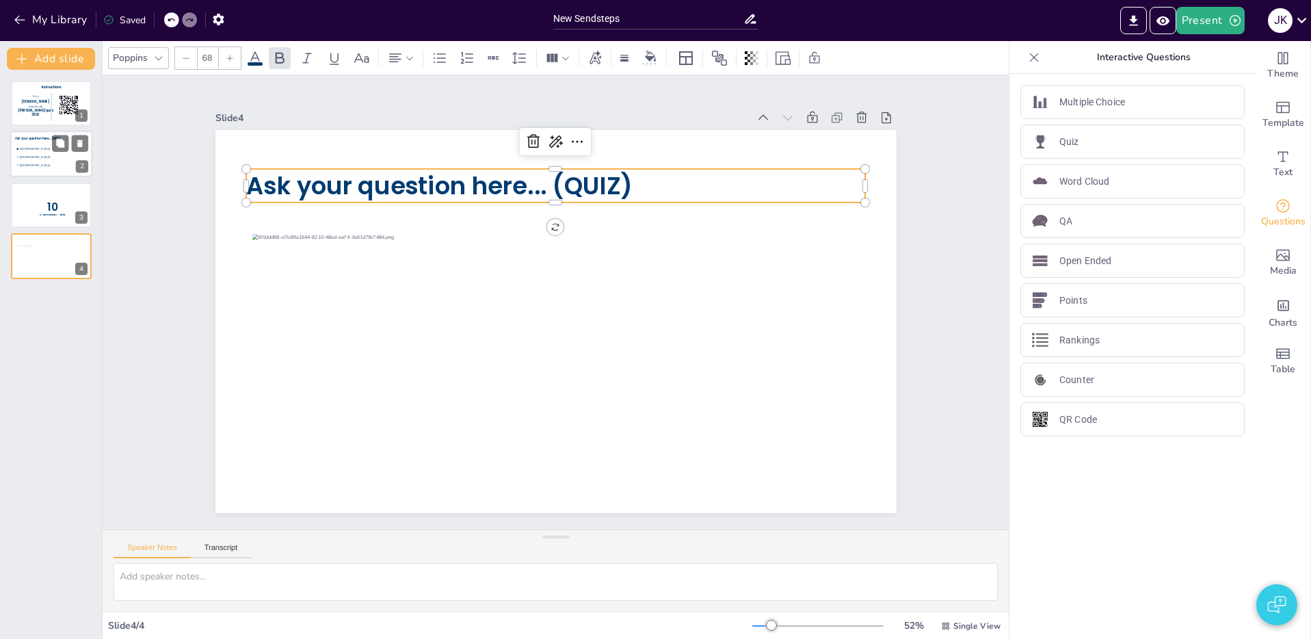
click at [51, 158] on span "[GEOGRAPHIC_DATA]" at bounding box center [38, 157] width 36 height 4
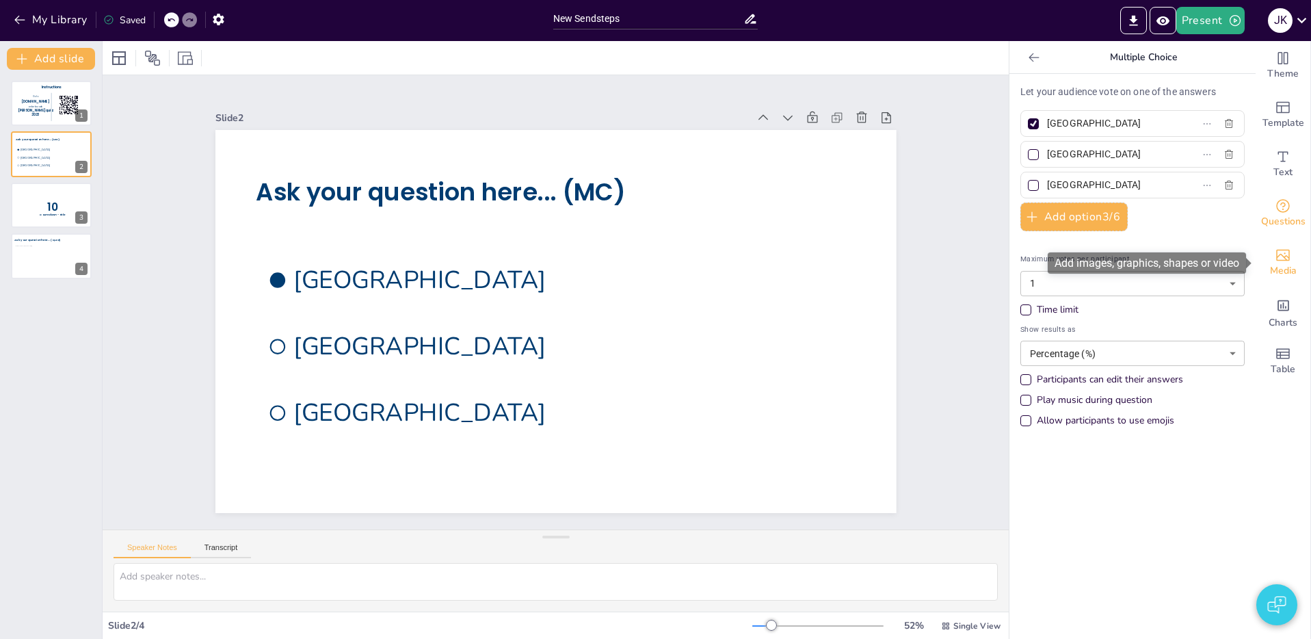
click at [1285, 260] on icon "Add images, graphics, shapes or video" at bounding box center [1283, 256] width 14 height 12
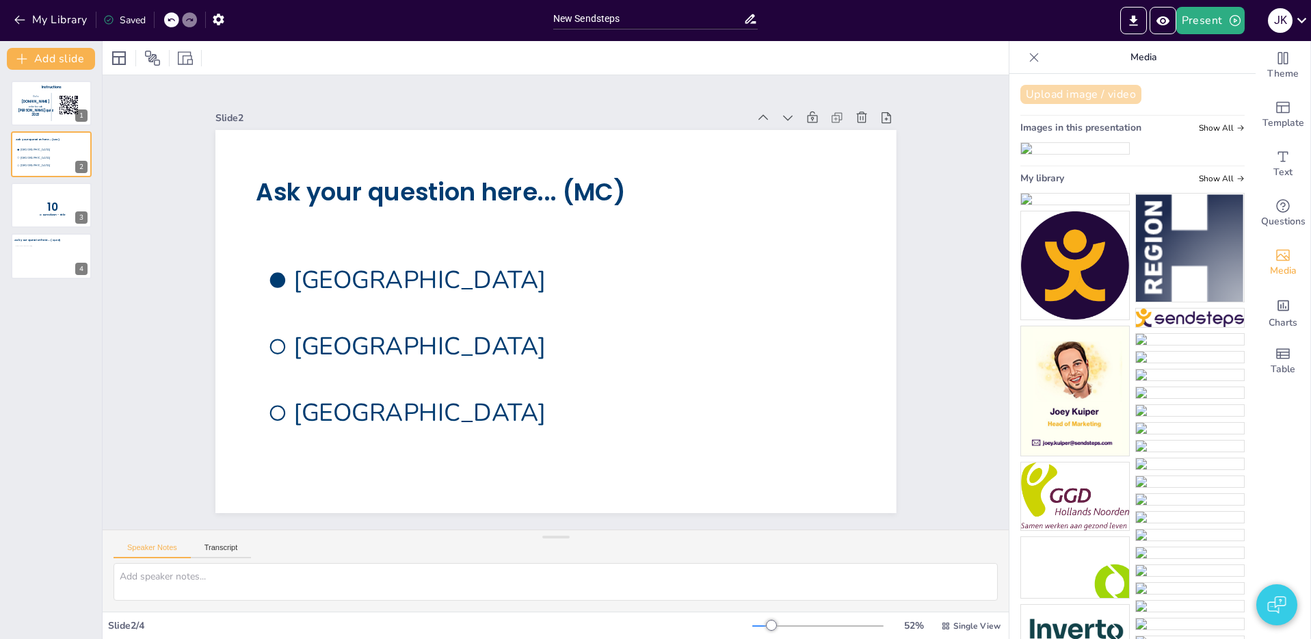
click at [1077, 100] on button "Upload image / video" at bounding box center [1080, 94] width 121 height 19
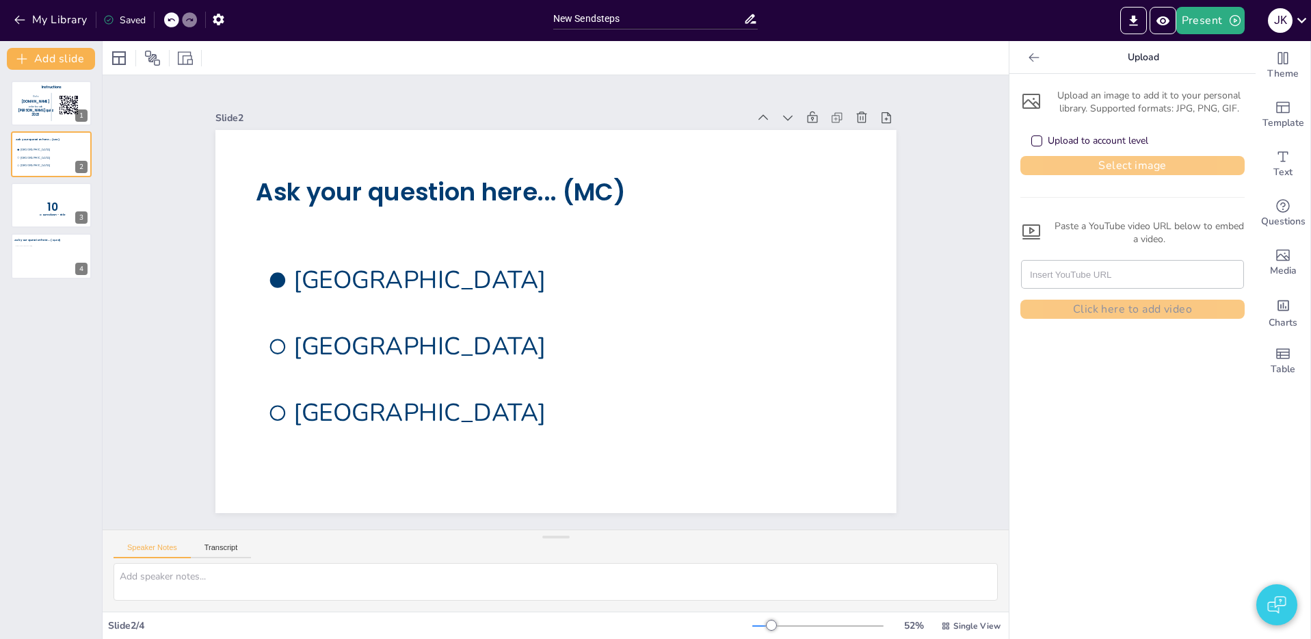
click at [1136, 160] on button "Select image" at bounding box center [1132, 165] width 224 height 19
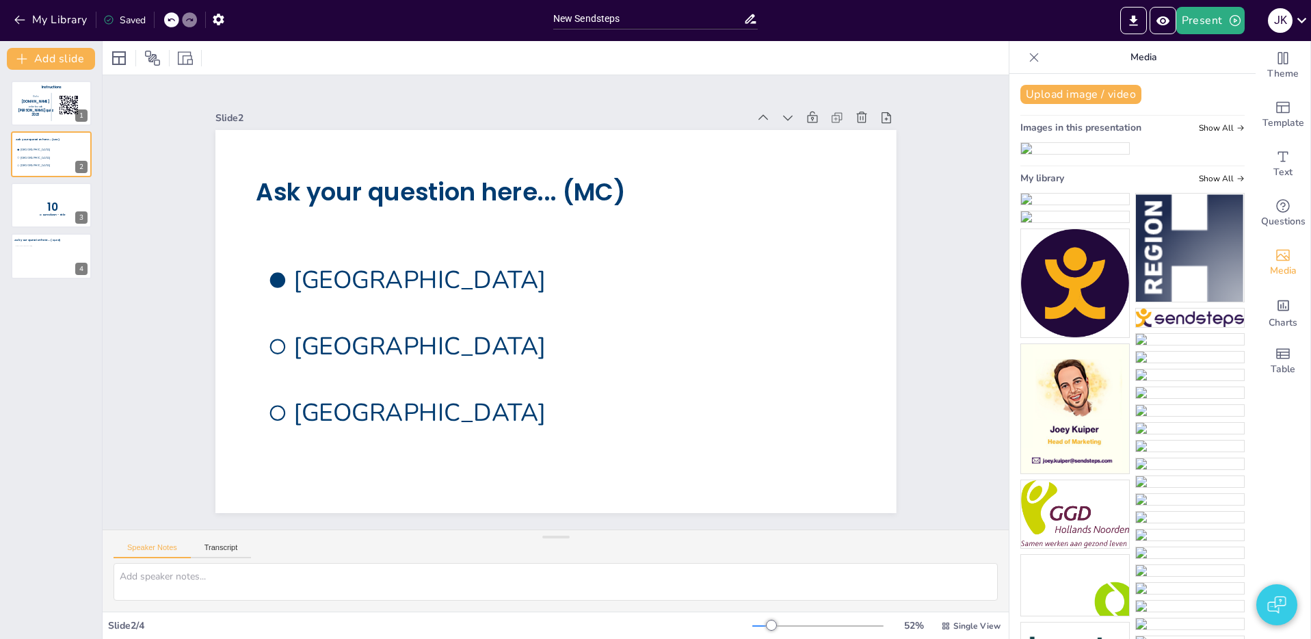
click at [1058, 154] on img at bounding box center [1075, 148] width 108 height 11
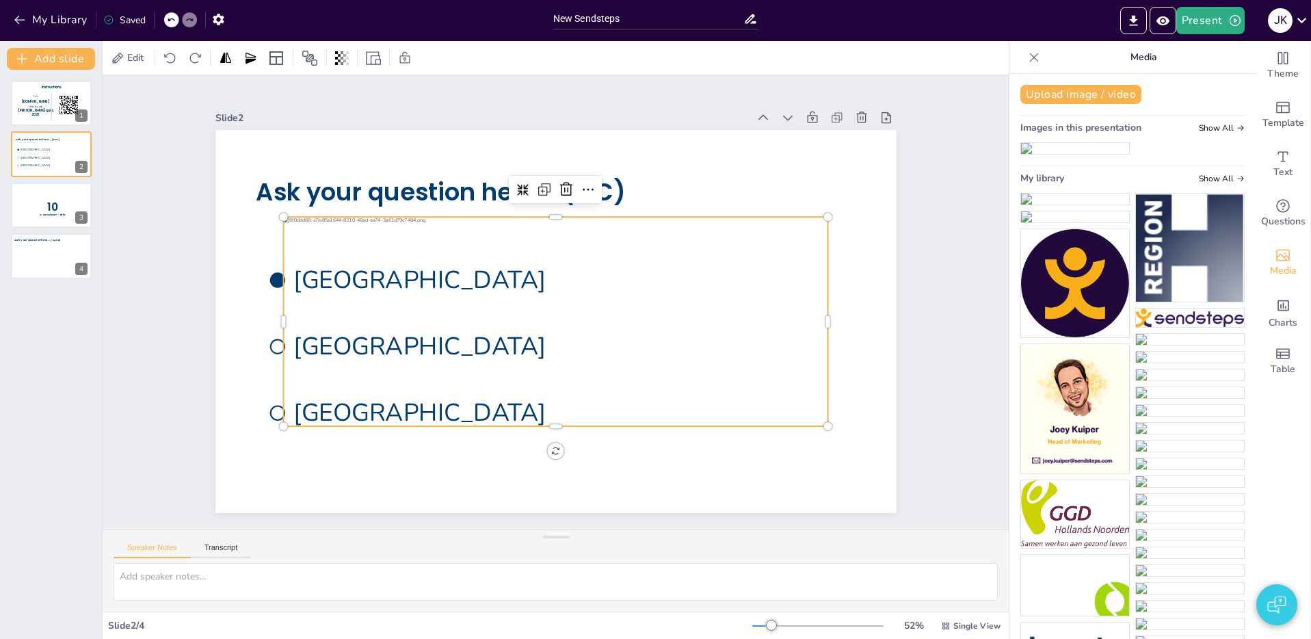
click at [744, 366] on div at bounding box center [538, 294] width 412 height 582
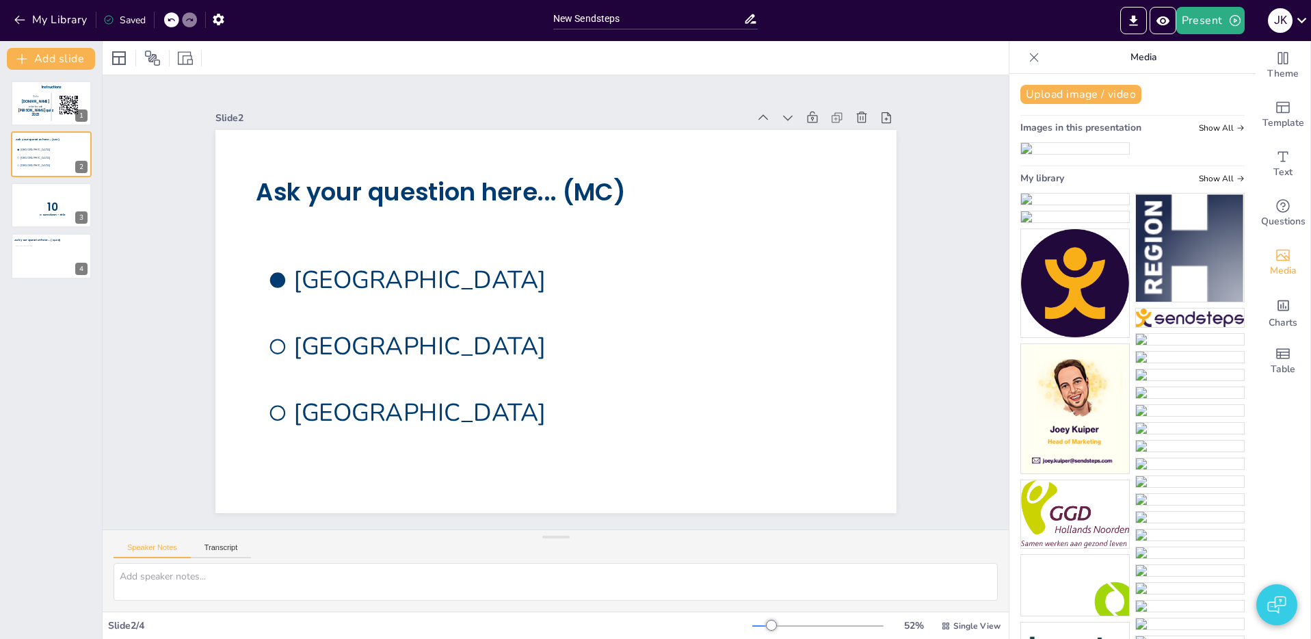
click at [1099, 204] on img at bounding box center [1075, 198] width 108 height 11
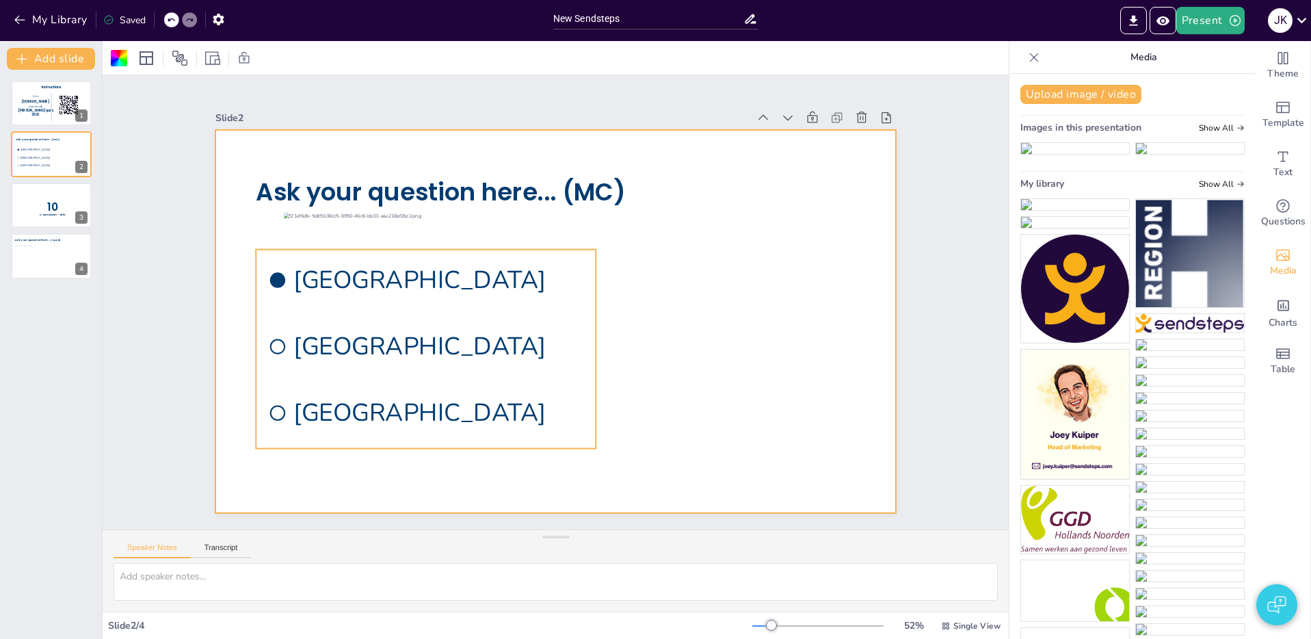
click at [471, 330] on li "[GEOGRAPHIC_DATA]" at bounding box center [582, 167] width 223 height 325
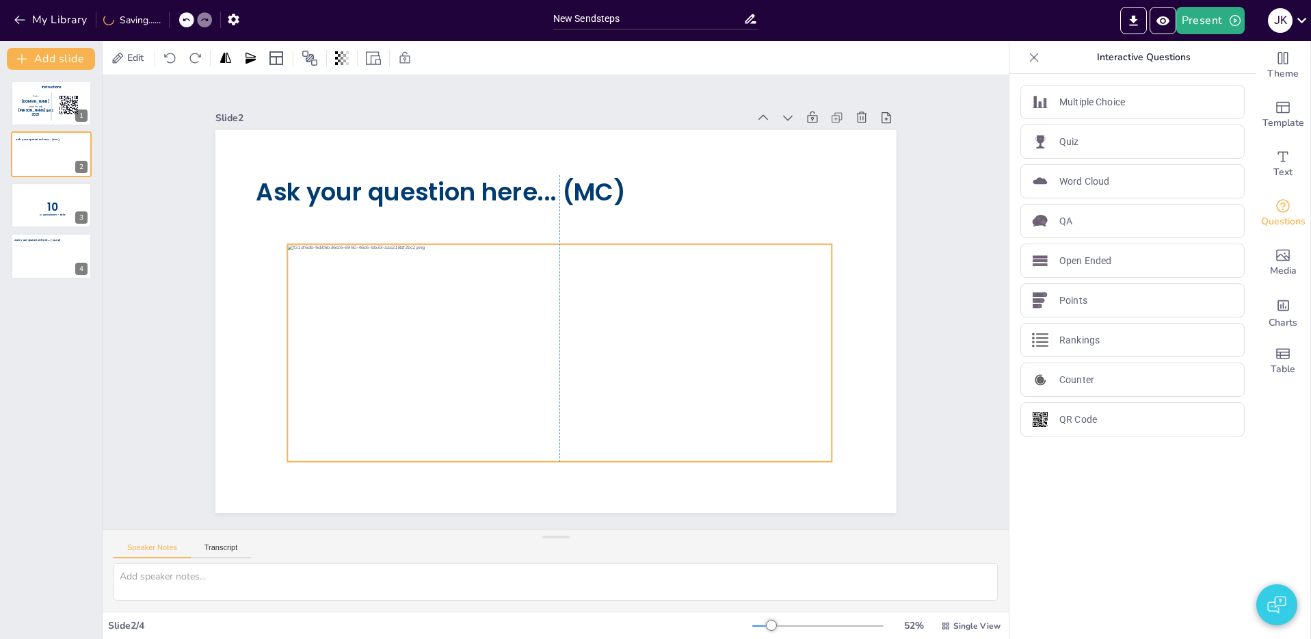
drag, startPoint x: 657, startPoint y: 323, endPoint x: 660, endPoint y: 354, distance: 31.6
click at [660, 354] on div at bounding box center [549, 352] width 578 height 326
drag, startPoint x: 846, startPoint y: 464, endPoint x: 857, endPoint y: 468, distance: 11.0
click at [835, 492] on div at bounding box center [829, 498] width 12 height 12
drag, startPoint x: 779, startPoint y: 423, endPoint x: 614, endPoint y: 365, distance: 175.1
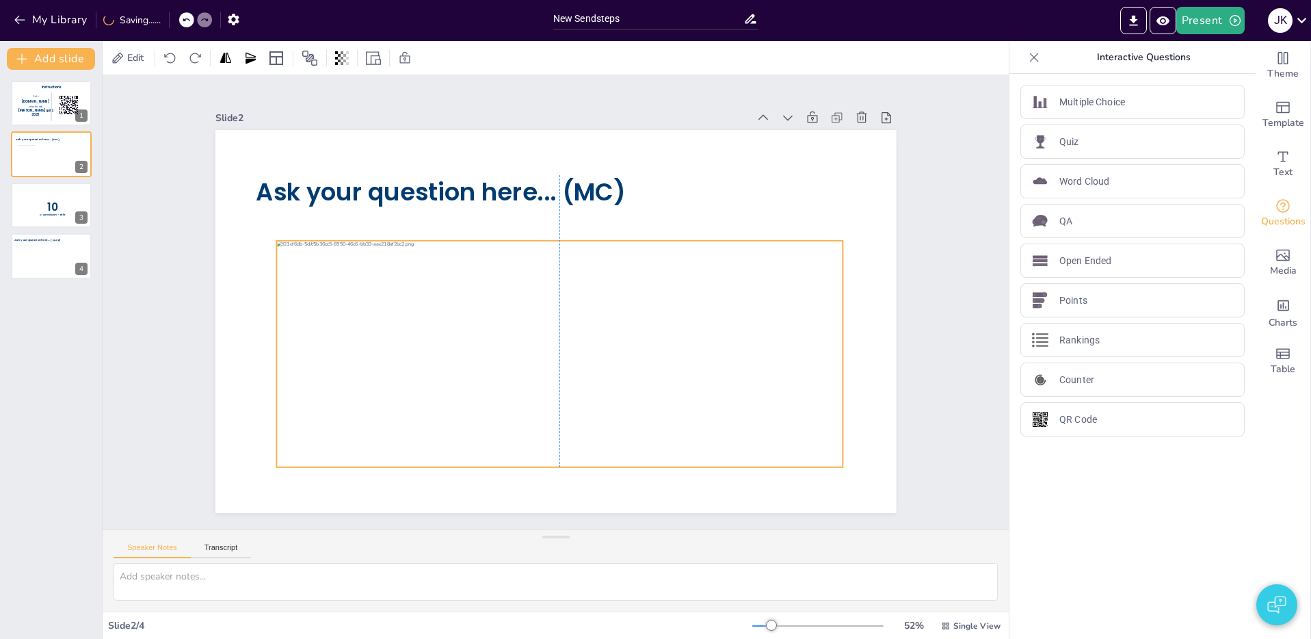
click at [775, 418] on div at bounding box center [548, 353] width 601 height 339
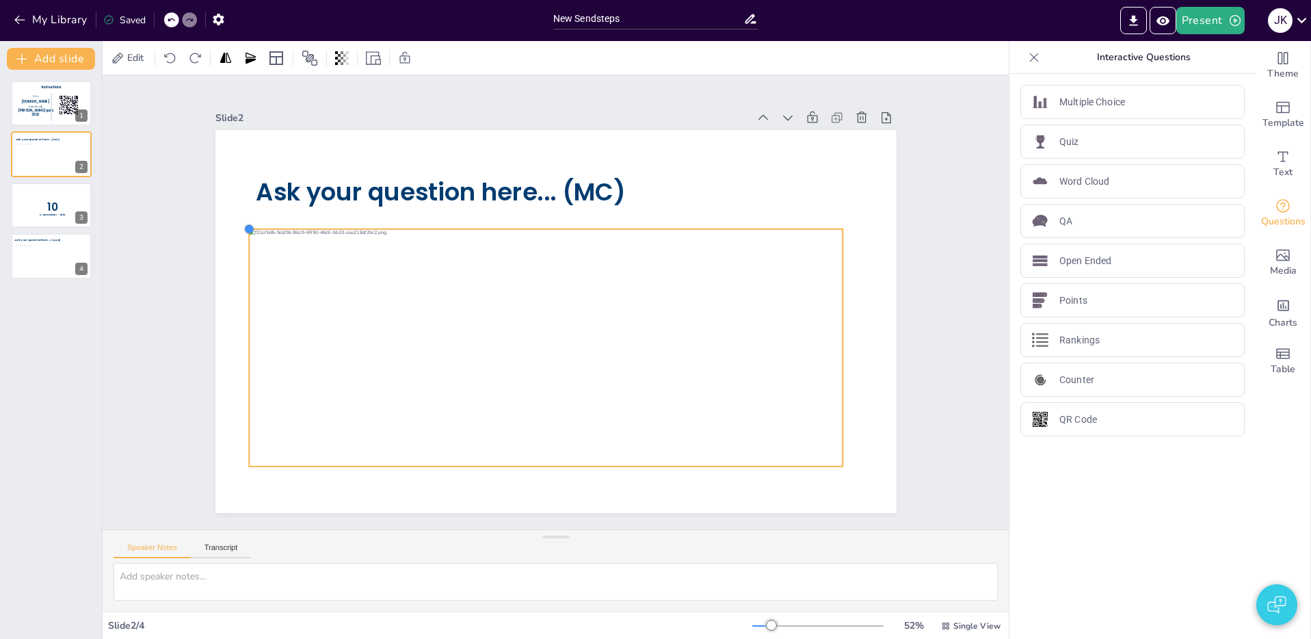
drag, startPoint x: 273, startPoint y: 239, endPoint x: 352, endPoint y: 254, distance: 80.0
click at [265, 173] on div at bounding box center [271, 166] width 13 height 13
drag, startPoint x: 598, startPoint y: 338, endPoint x: 580, endPoint y: 341, distance: 18.1
click at [582, 341] on div at bounding box center [549, 352] width 630 height 356
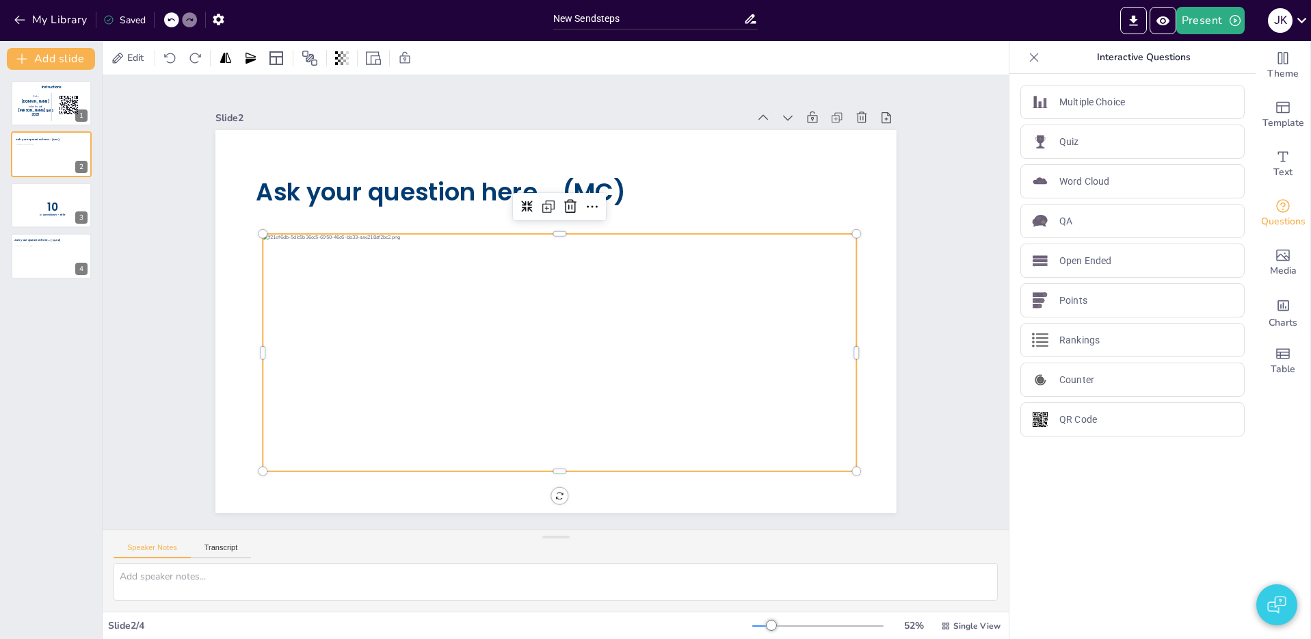
click at [32, 359] on div "Instructions Go to [DOMAIN_NAME] enter te code [PERSON_NAME] quiz 2023 1 Ask yo…" at bounding box center [51, 354] width 102 height 569
click at [76, 338] on div "Instructions Go to [DOMAIN_NAME] enter te code [PERSON_NAME] quiz 2023 1 Ask yo…" at bounding box center [51, 354] width 102 height 569
click at [47, 263] on div at bounding box center [49, 258] width 71 height 27
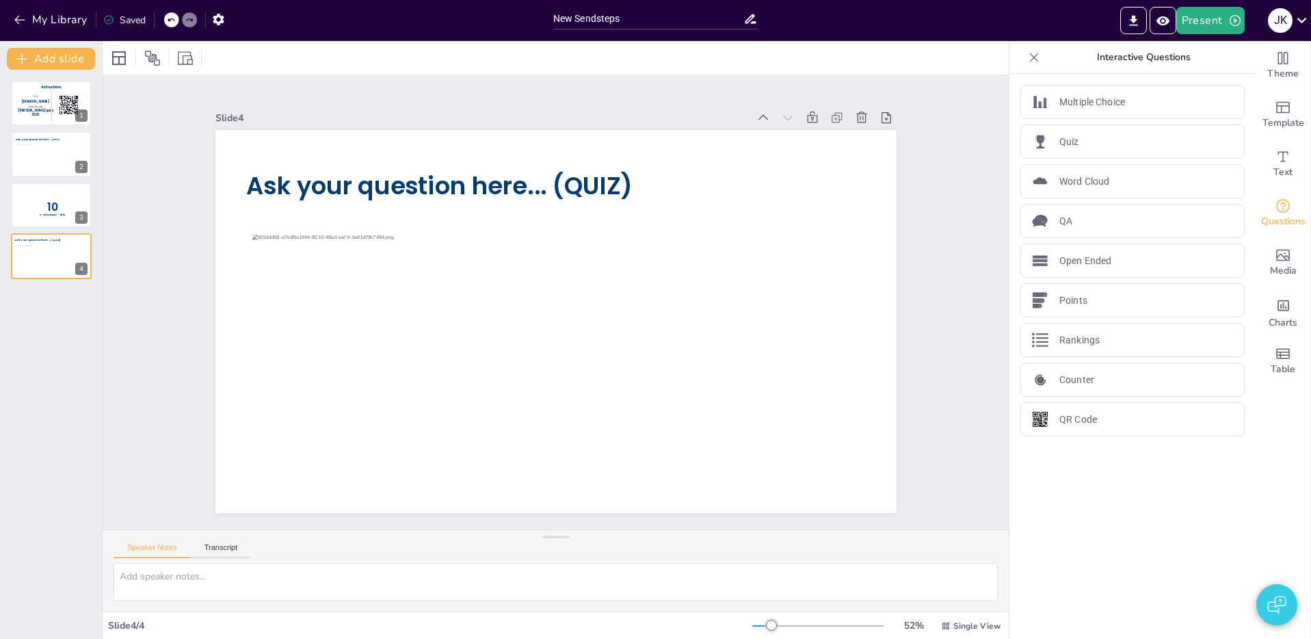
click at [42, 395] on div "Instructions Go to [DOMAIN_NAME] enter te code [PERSON_NAME] quiz 2023 1 Ask yo…" at bounding box center [51, 354] width 102 height 569
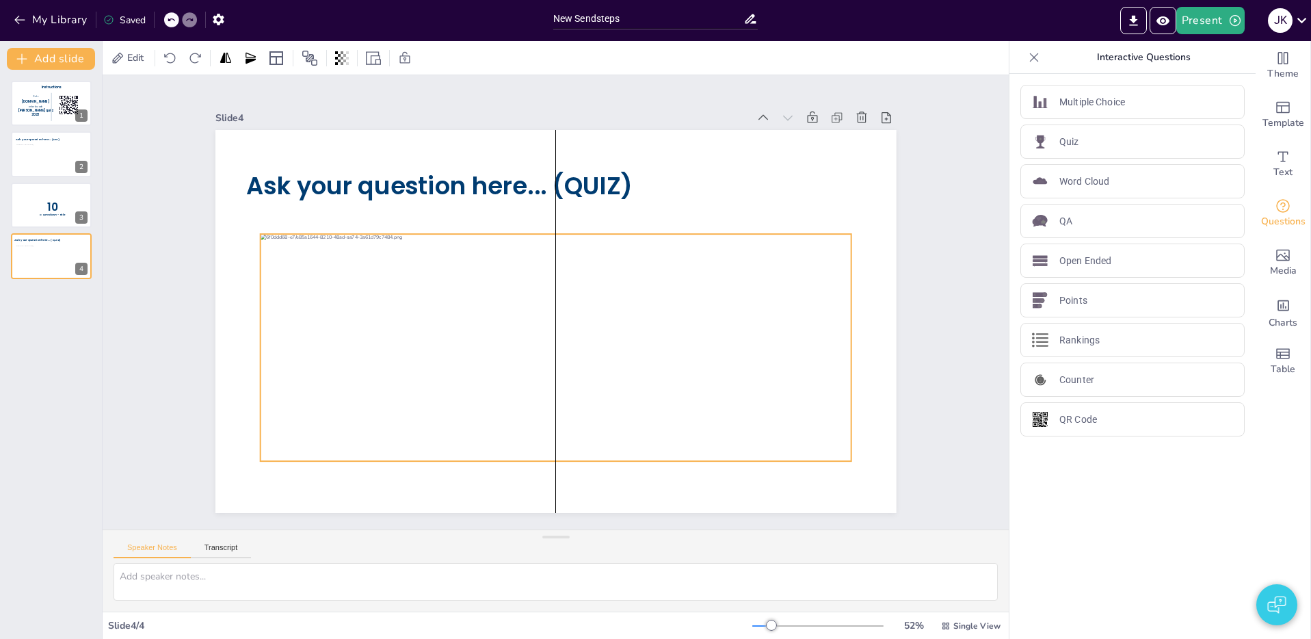
click at [464, 361] on div at bounding box center [542, 345] width 632 height 399
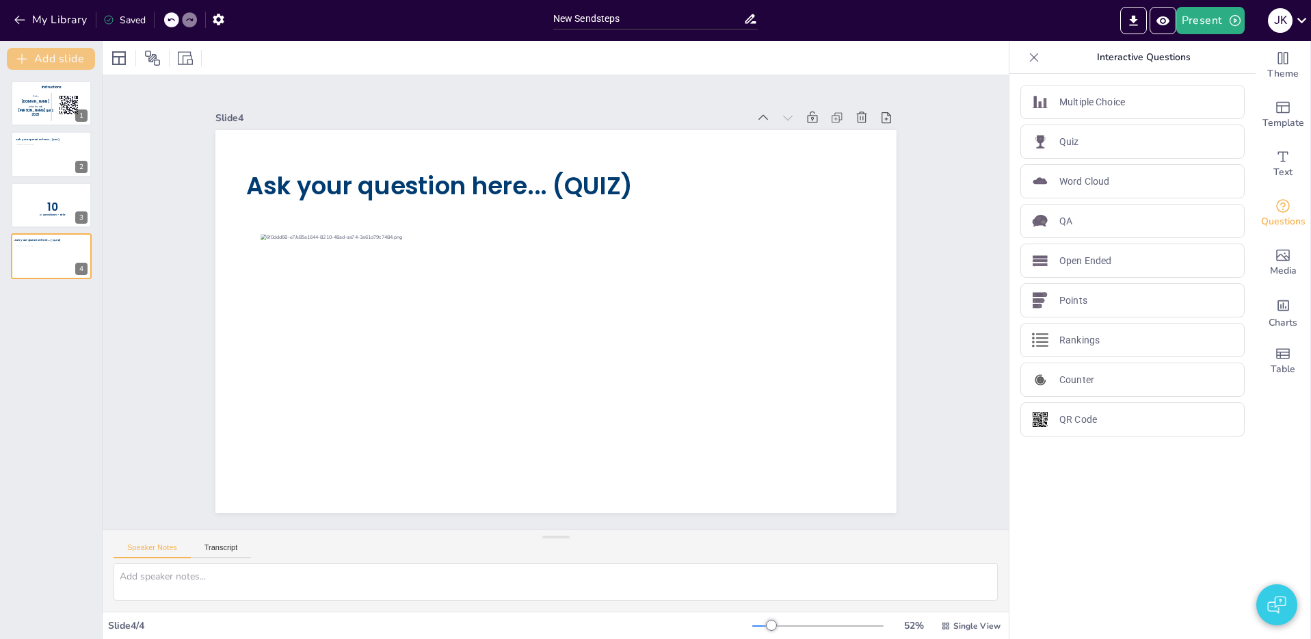
click at [66, 59] on button "Add slide" at bounding box center [51, 59] width 88 height 22
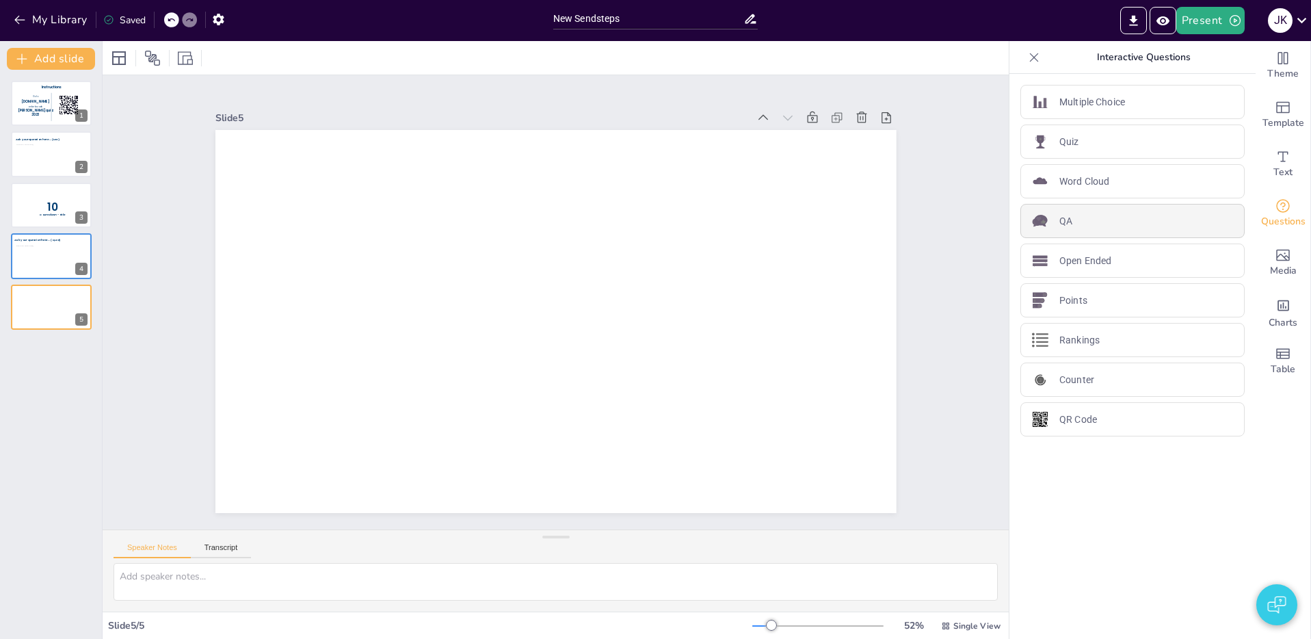
click at [1057, 224] on div "QA" at bounding box center [1132, 221] width 224 height 34
